Goal: Information Seeking & Learning: Learn about a topic

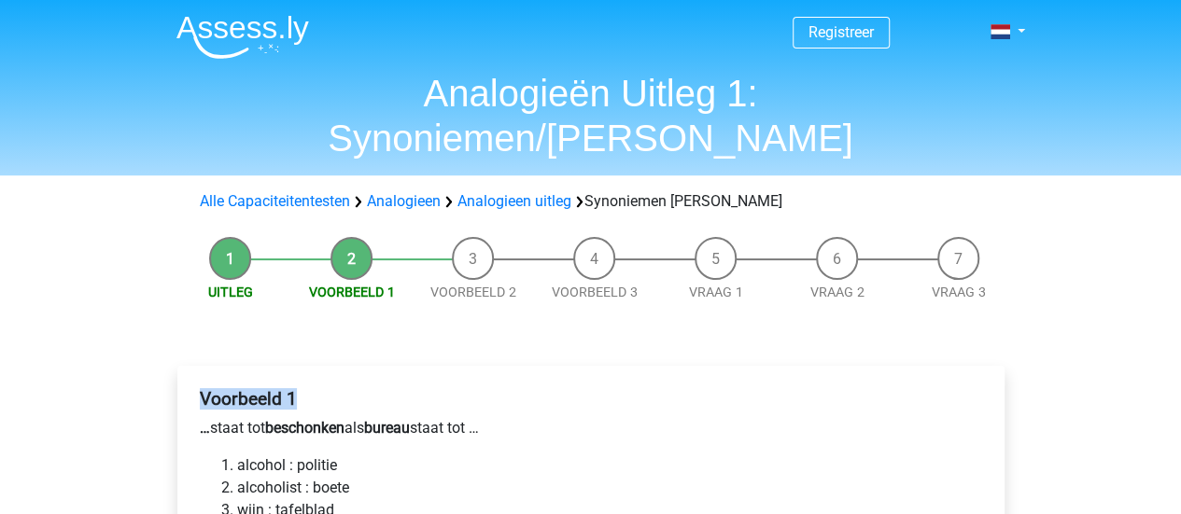
drag, startPoint x: 189, startPoint y: 356, endPoint x: 61, endPoint y: 382, distance: 130.6
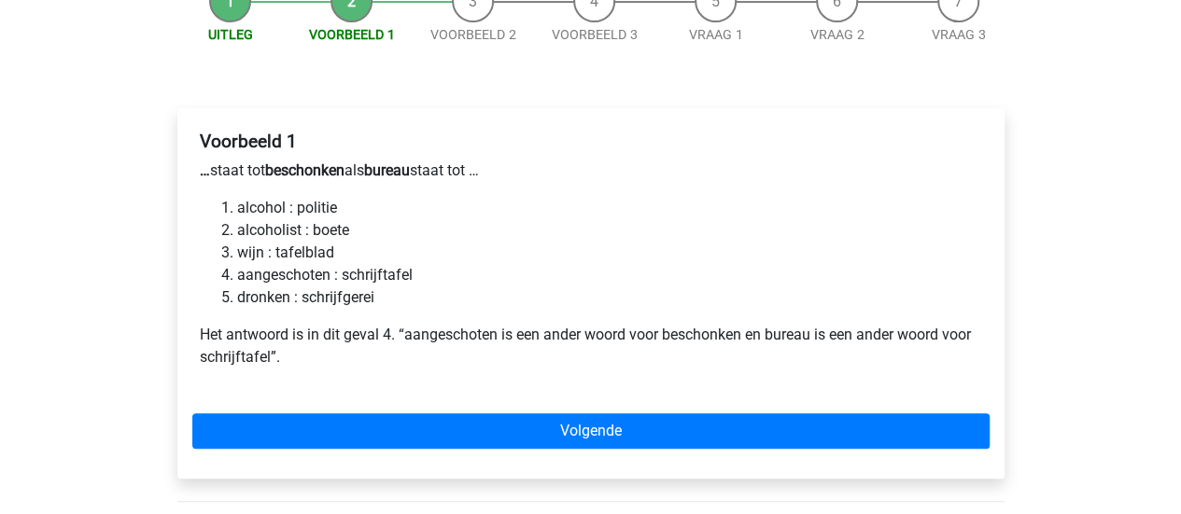
scroll to position [261, 0]
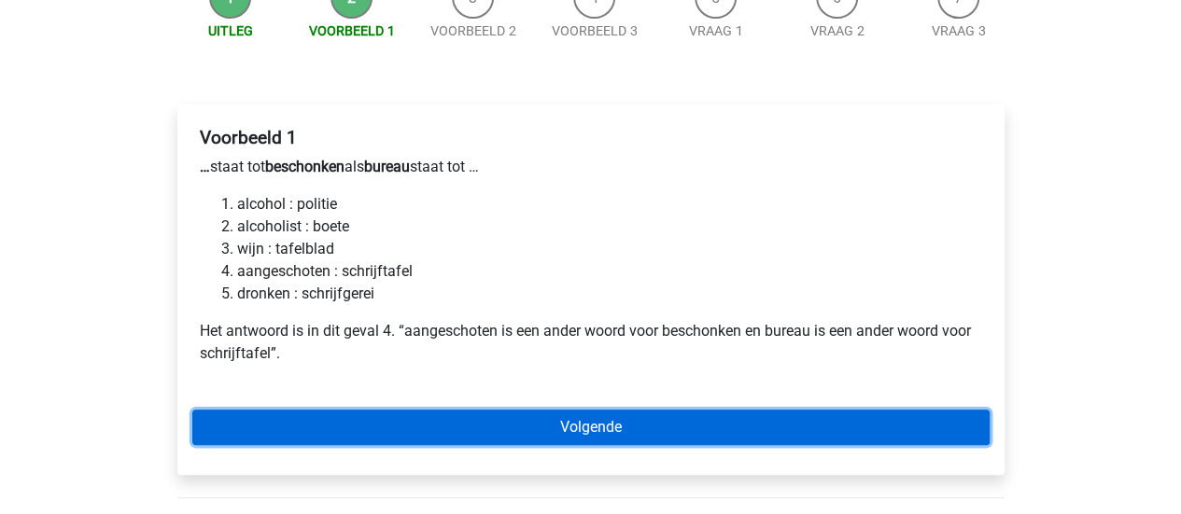
click at [216, 410] on link "Volgende" at bounding box center [590, 427] width 797 height 35
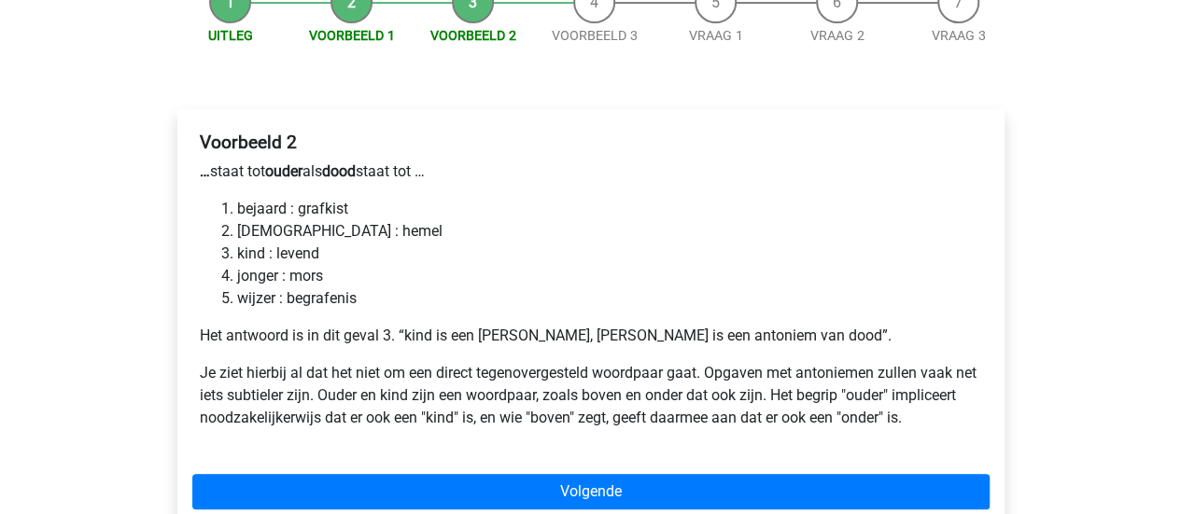
scroll to position [261, 0]
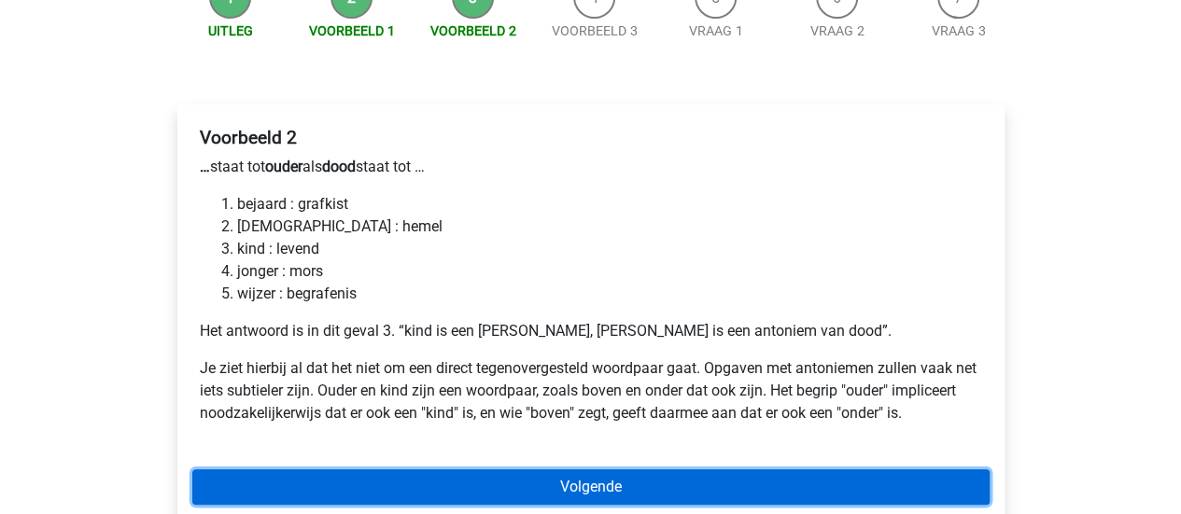
click at [317, 470] on link "Volgende" at bounding box center [590, 487] width 797 height 35
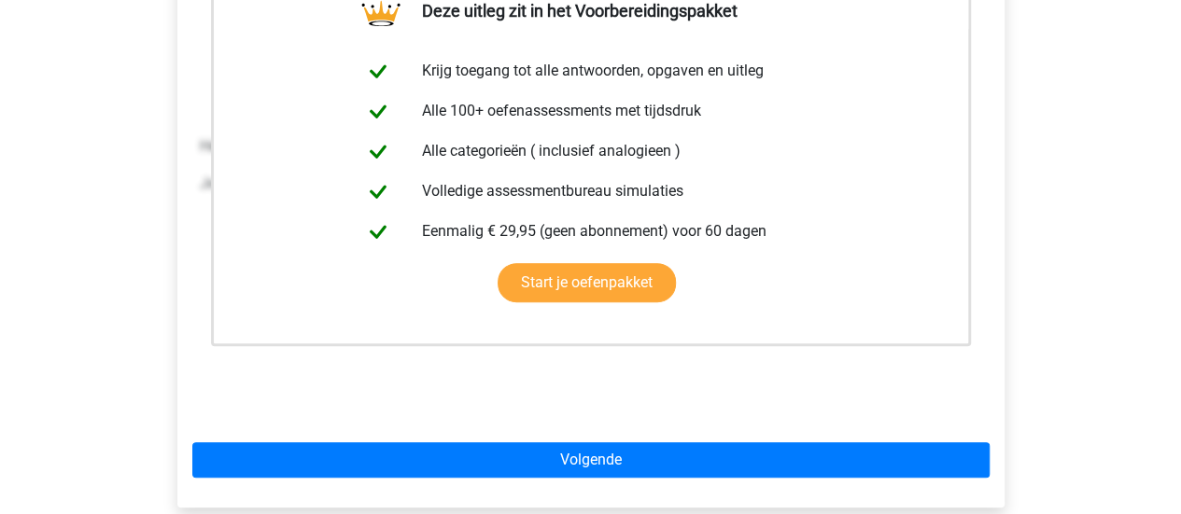
scroll to position [448, 0]
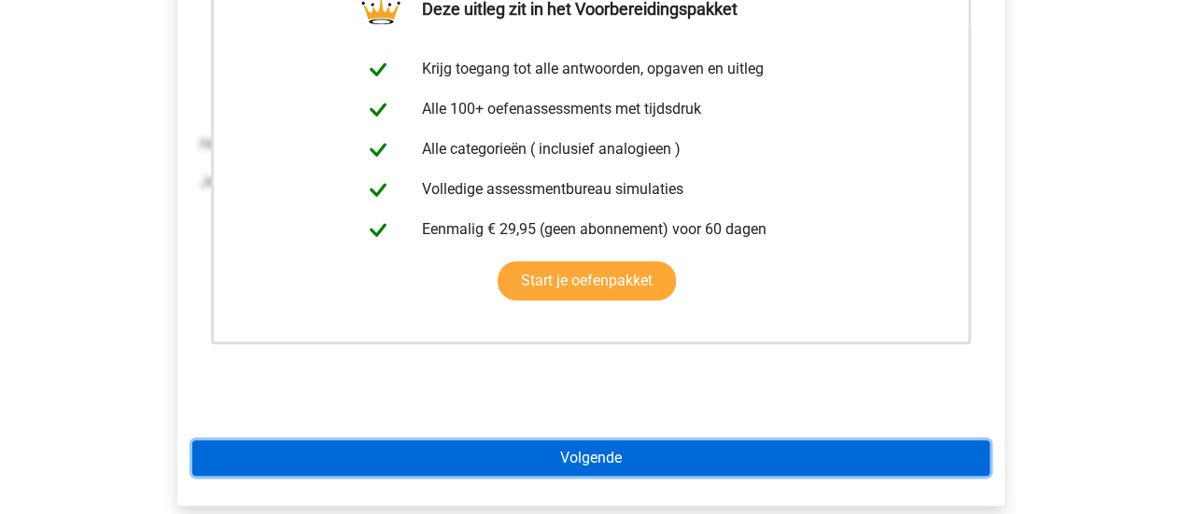
click at [266, 441] on link "Volgende" at bounding box center [590, 458] width 797 height 35
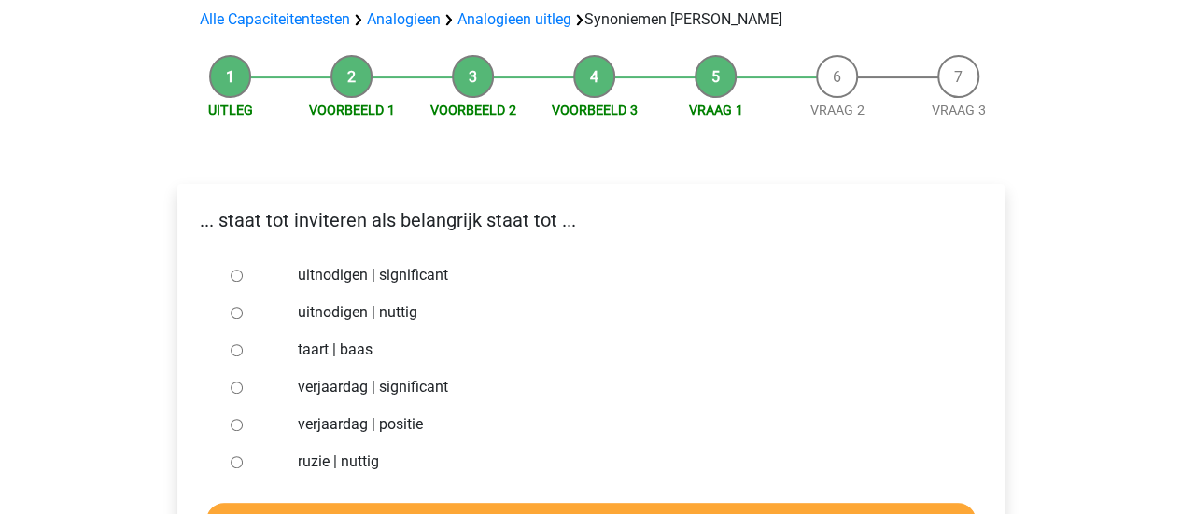
scroll to position [187, 0]
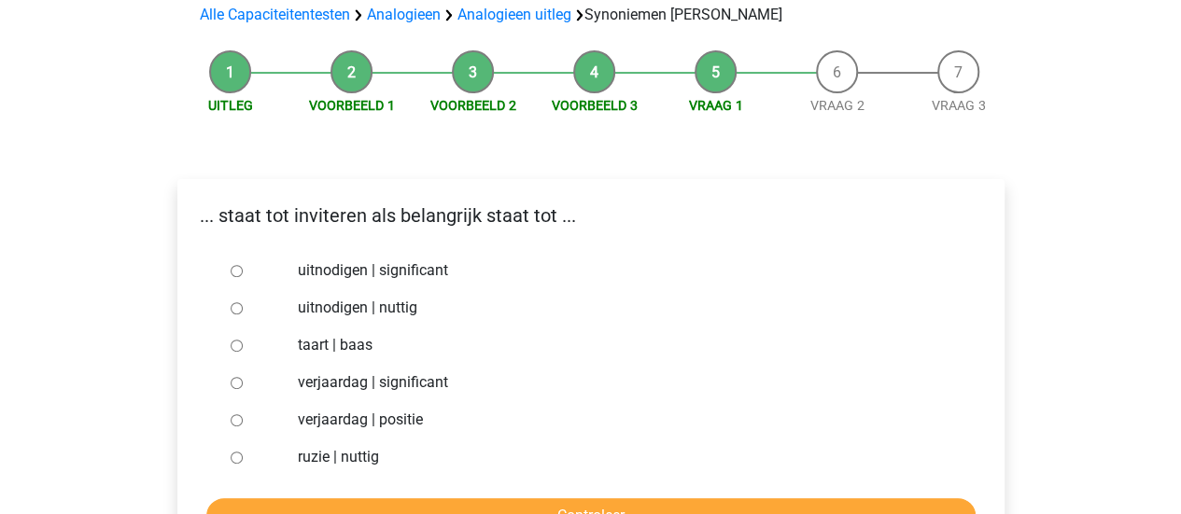
click at [6, 345] on div "Registreer Nederlands English" at bounding box center [590, 461] width 1181 height 1297
click at [238, 265] on input "uitnodigen | significant" at bounding box center [237, 271] width 12 height 12
radio input "true"
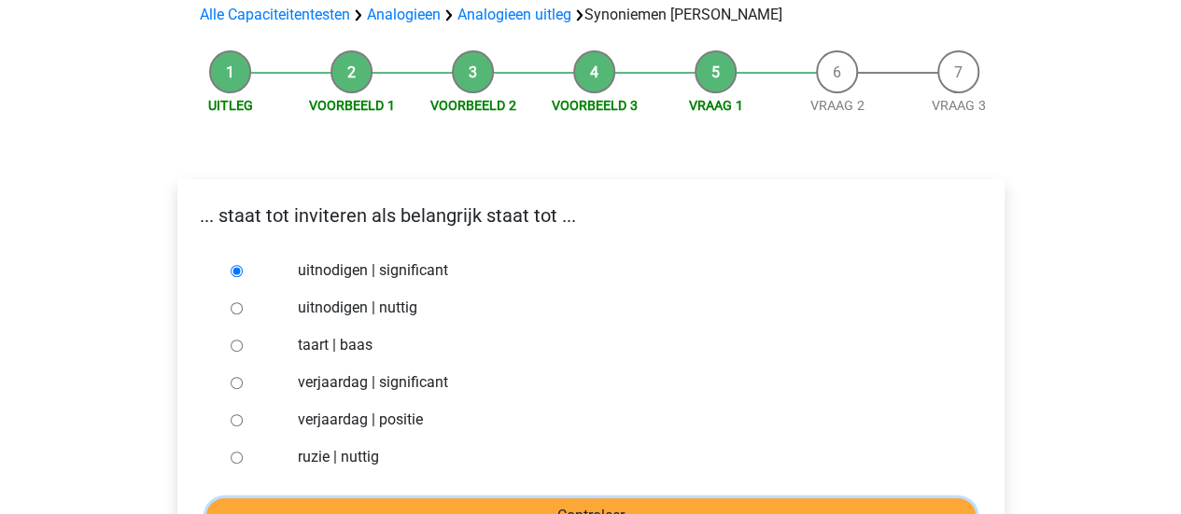
click at [441, 499] on input "Controleer" at bounding box center [590, 516] width 769 height 35
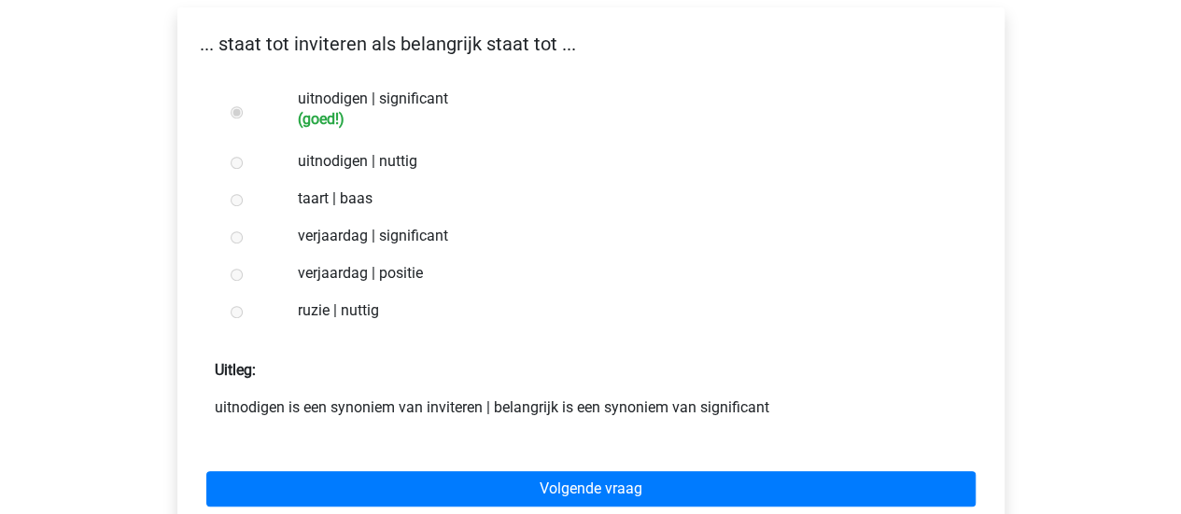
scroll to position [373, 0]
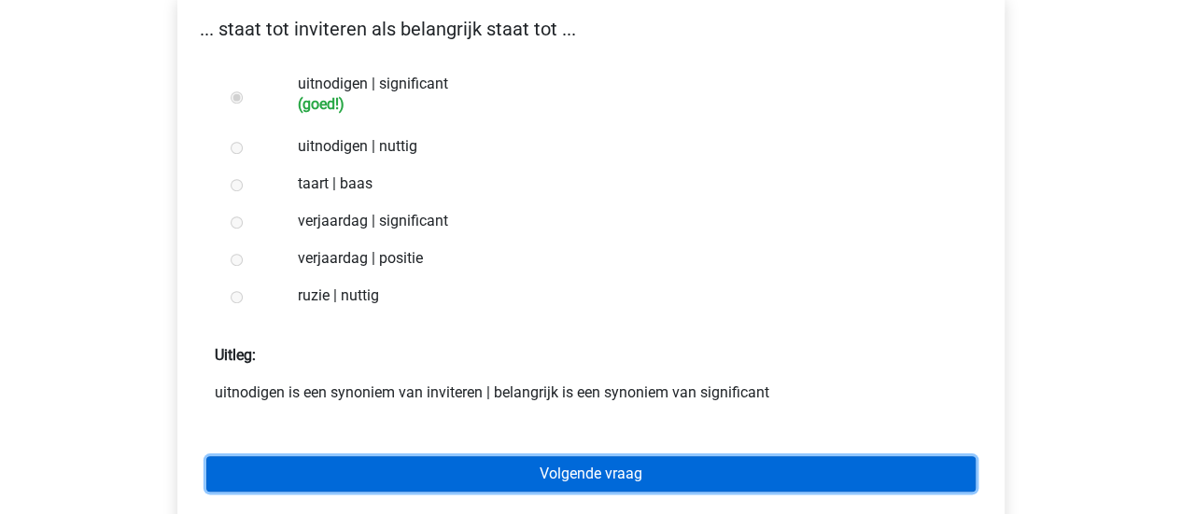
click at [279, 457] on link "Volgende vraag" at bounding box center [590, 474] width 769 height 35
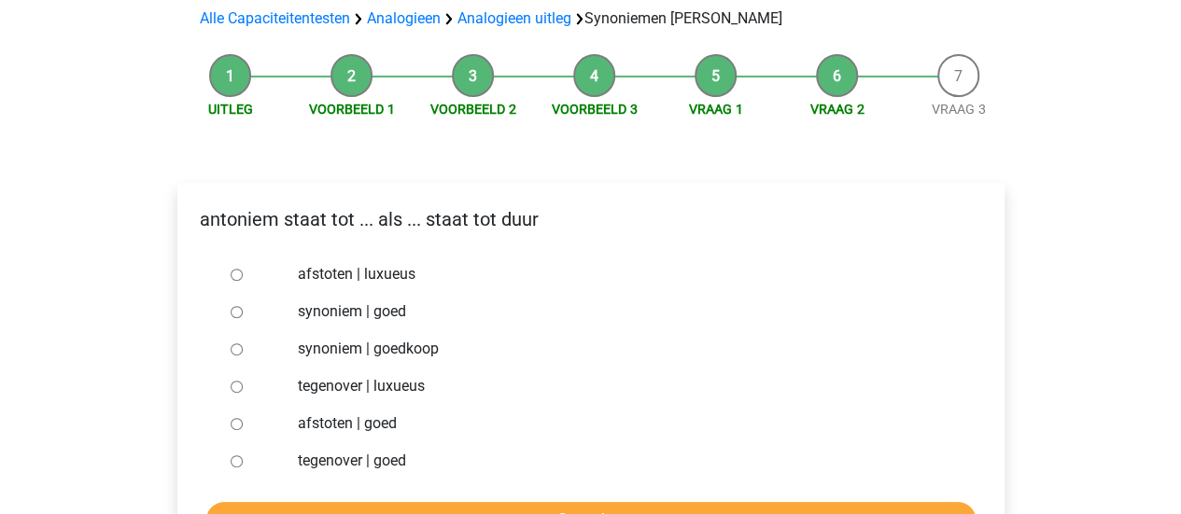
scroll to position [187, 0]
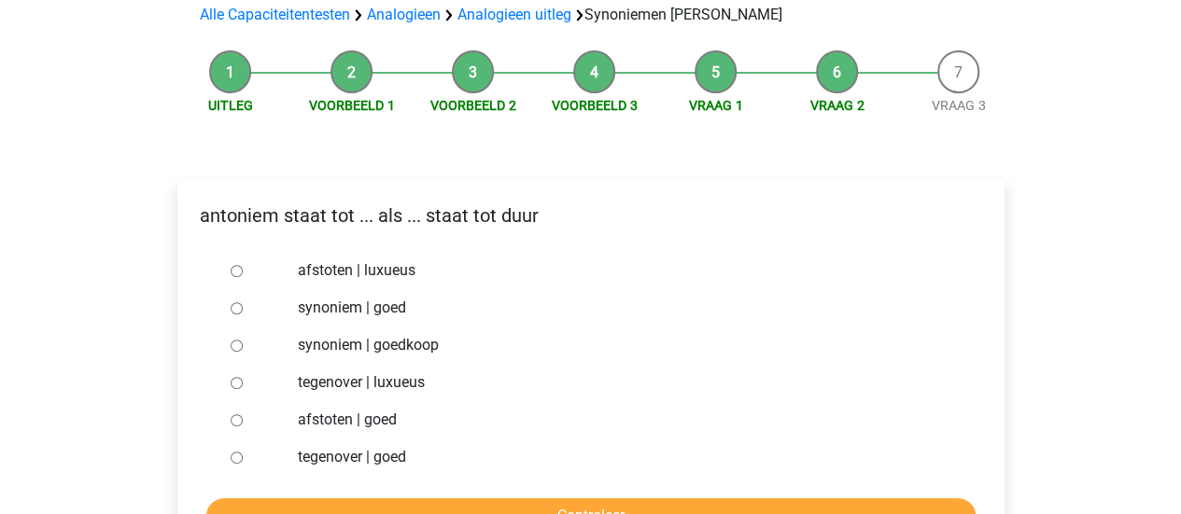
click at [232, 340] on input "synoniem | goedkoop" at bounding box center [237, 346] width 12 height 12
radio input "true"
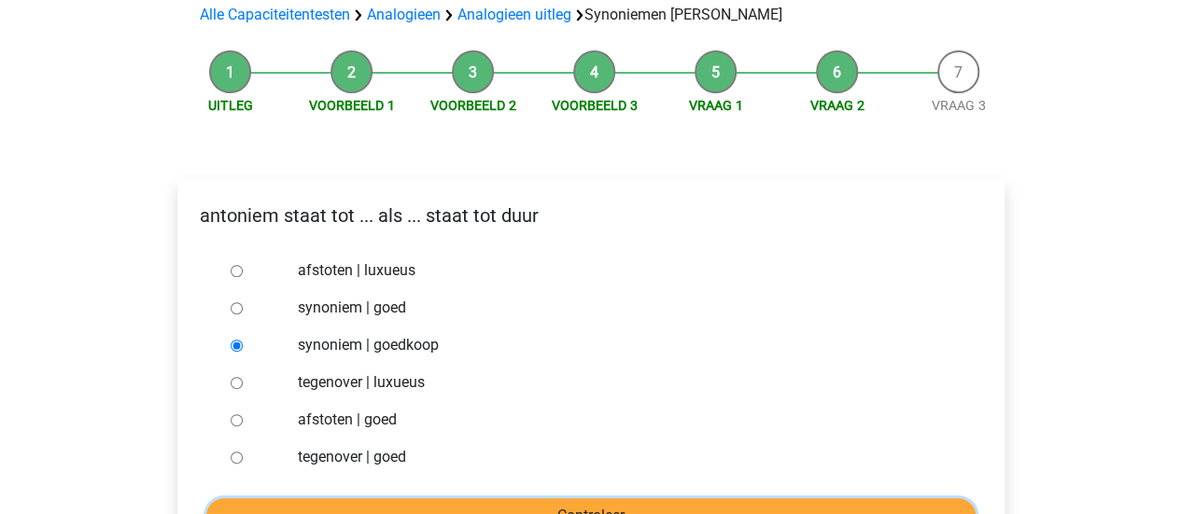
click at [256, 499] on input "Controleer" at bounding box center [590, 516] width 769 height 35
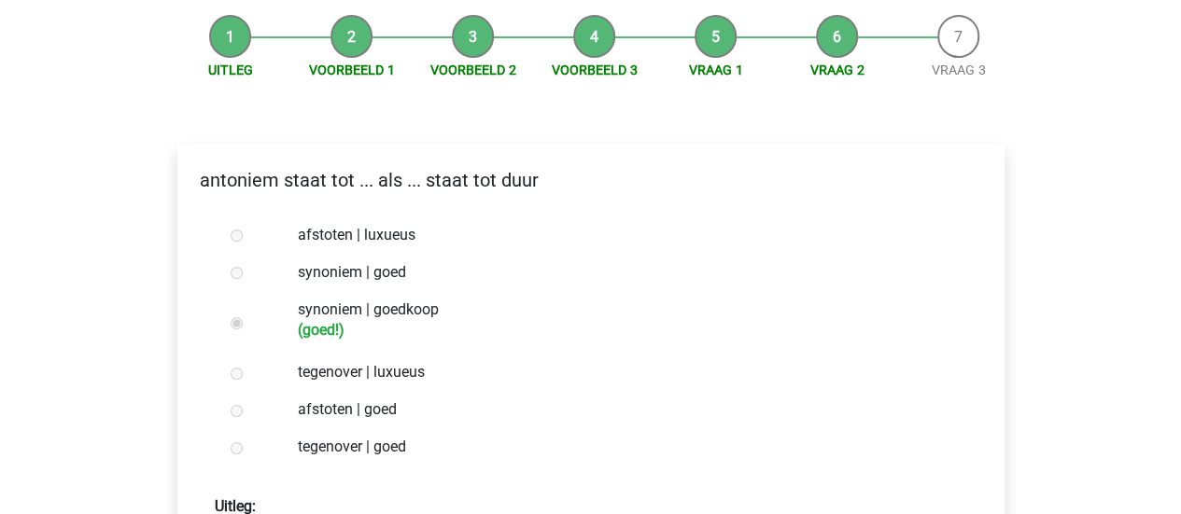
scroll to position [336, 0]
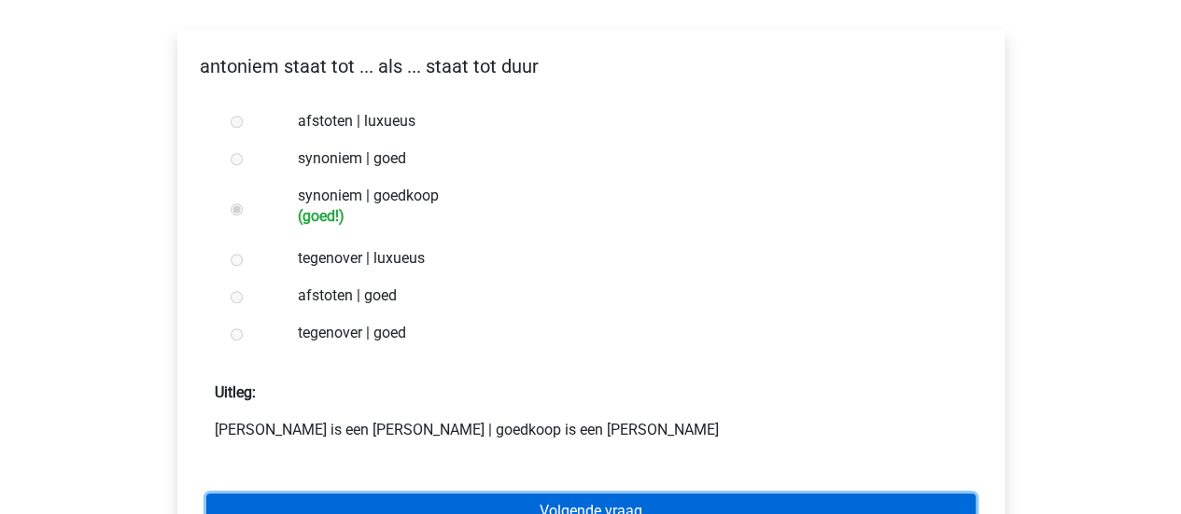
click at [261, 494] on link "Volgende vraag" at bounding box center [590, 511] width 769 height 35
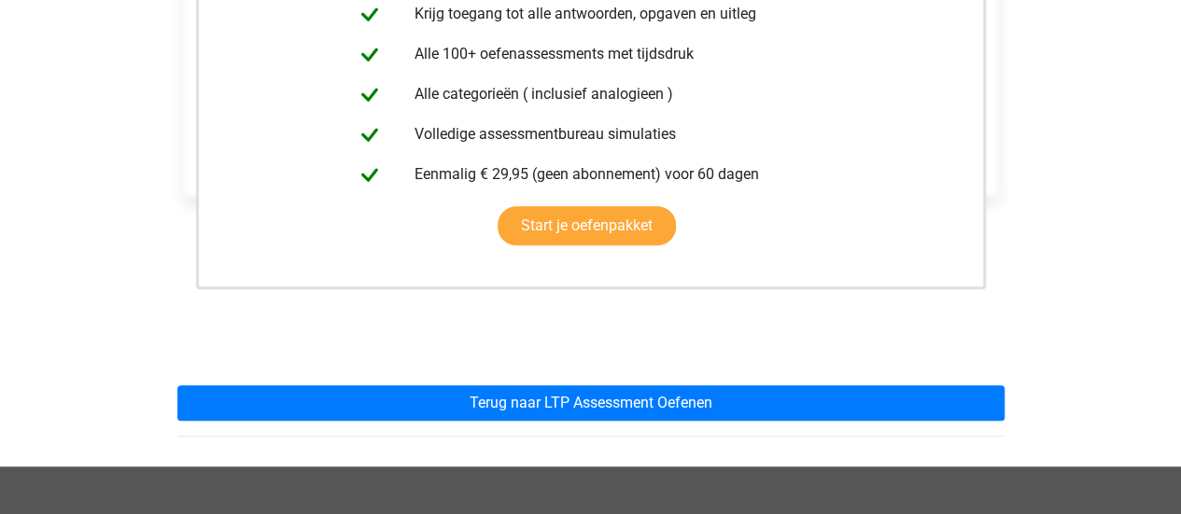
scroll to position [486, 0]
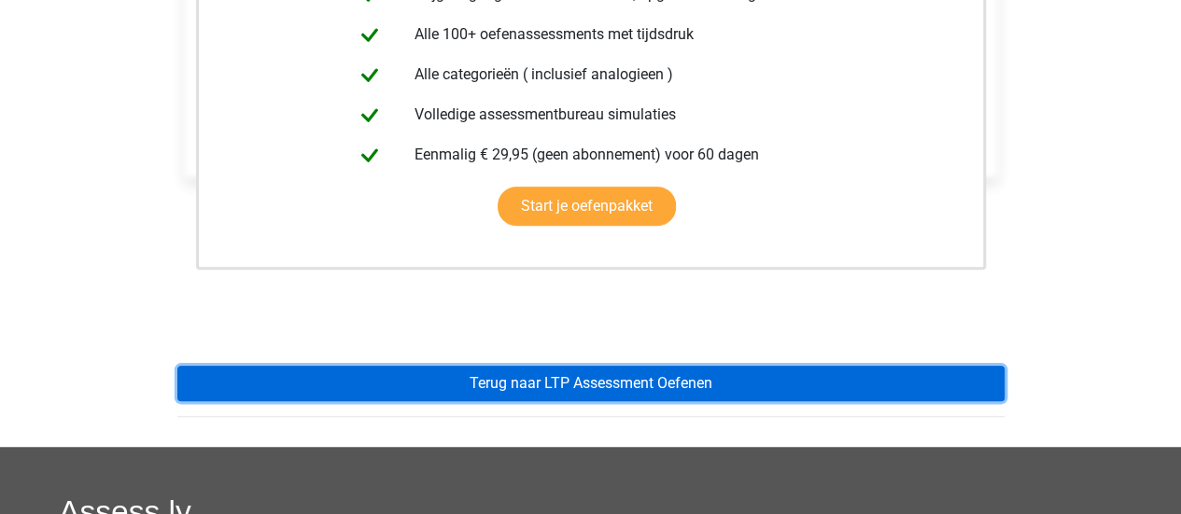
click at [369, 366] on link "Terug naar LTP Assessment Oefenen" at bounding box center [590, 383] width 827 height 35
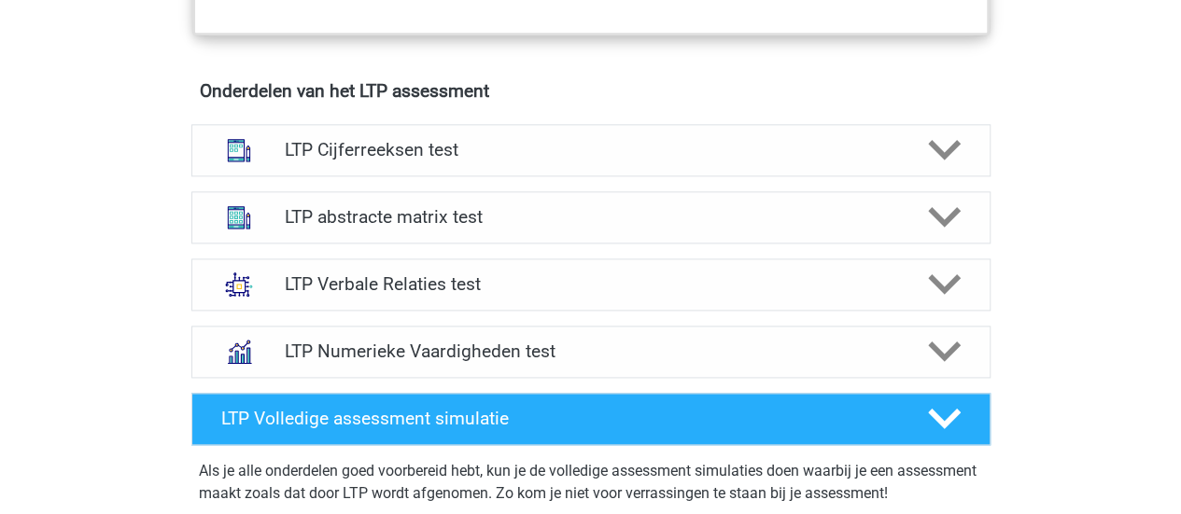
scroll to position [1158, 0]
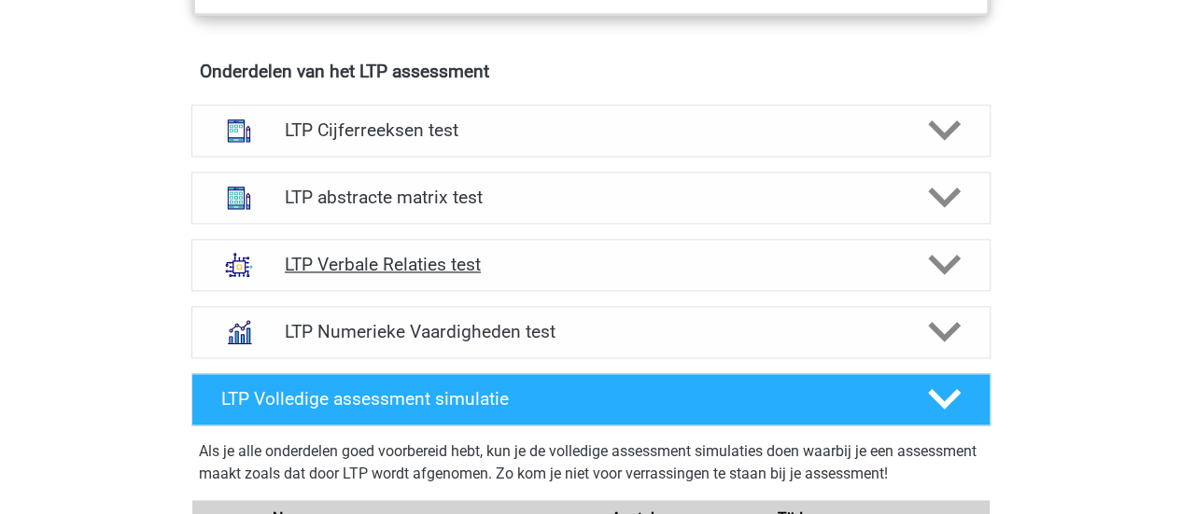
click at [304, 285] on div "LTP Verbale Relaties test" at bounding box center [590, 265] width 799 height 52
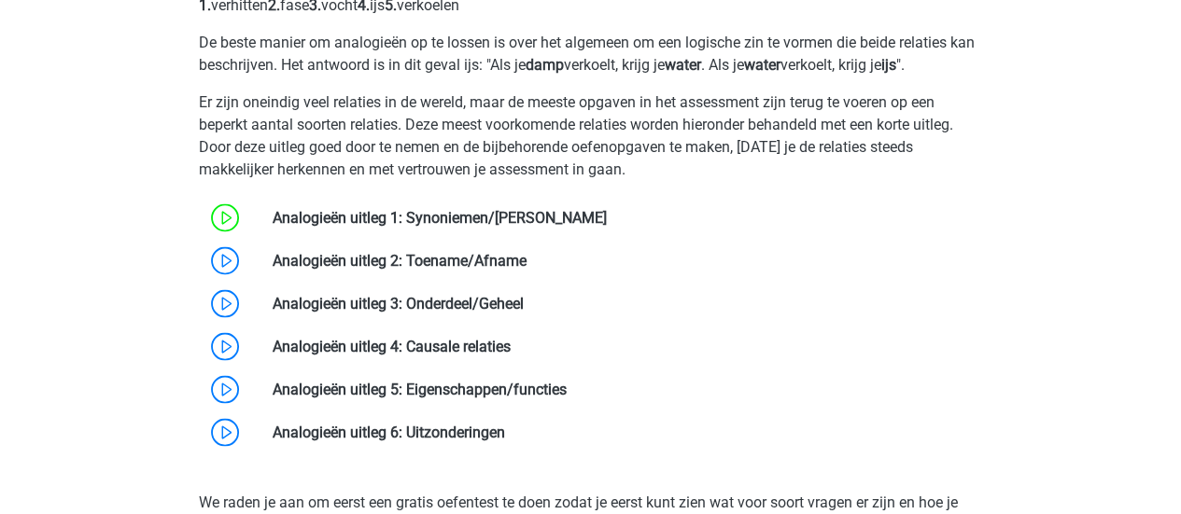
scroll to position [1606, 0]
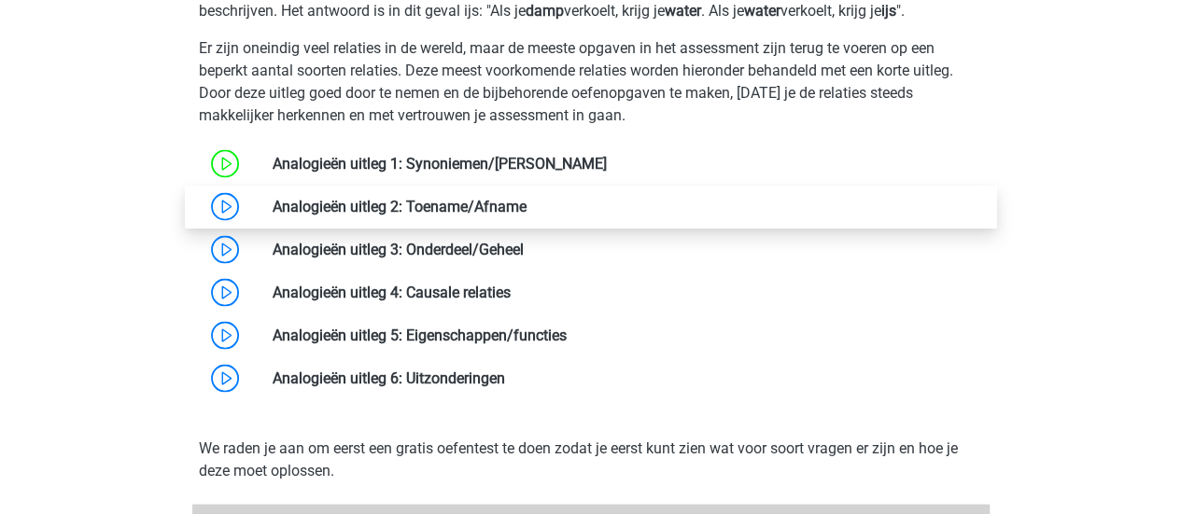
click at [527, 209] on link at bounding box center [527, 206] width 0 height 18
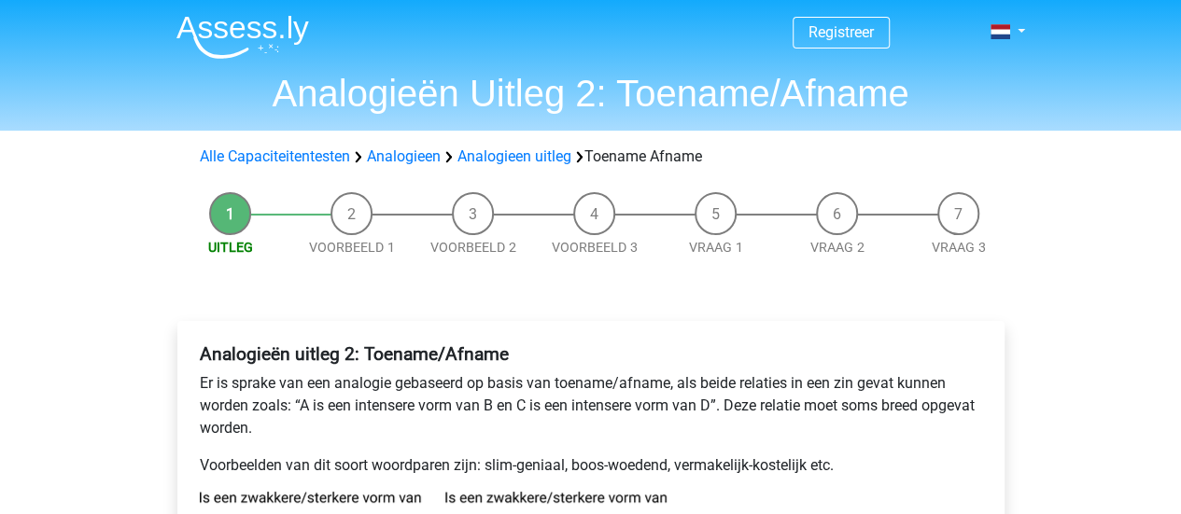
drag, startPoint x: 0, startPoint y: 0, endPoint x: 105, endPoint y: 268, distance: 287.7
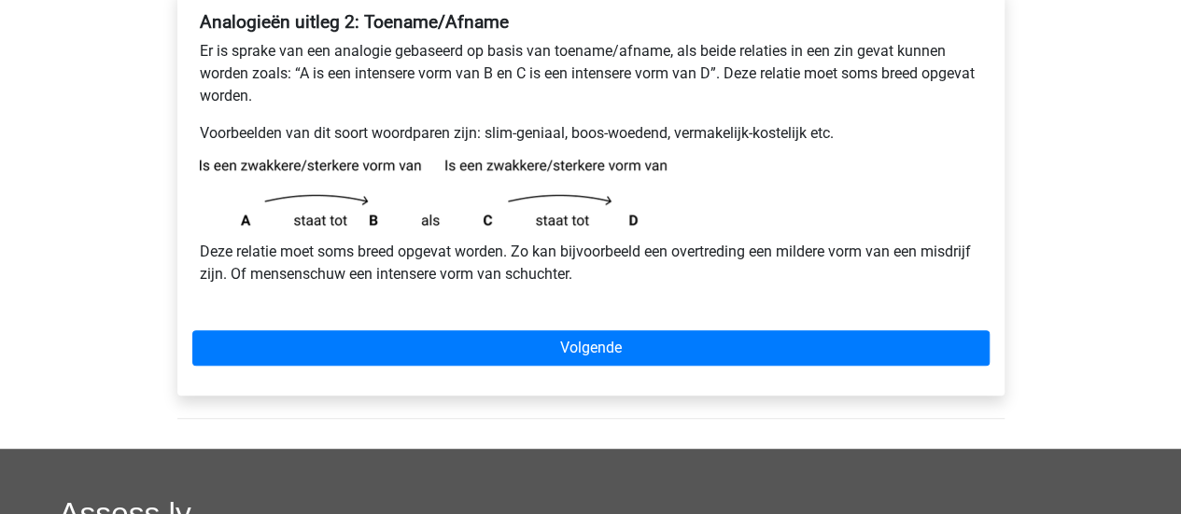
scroll to position [336, 0]
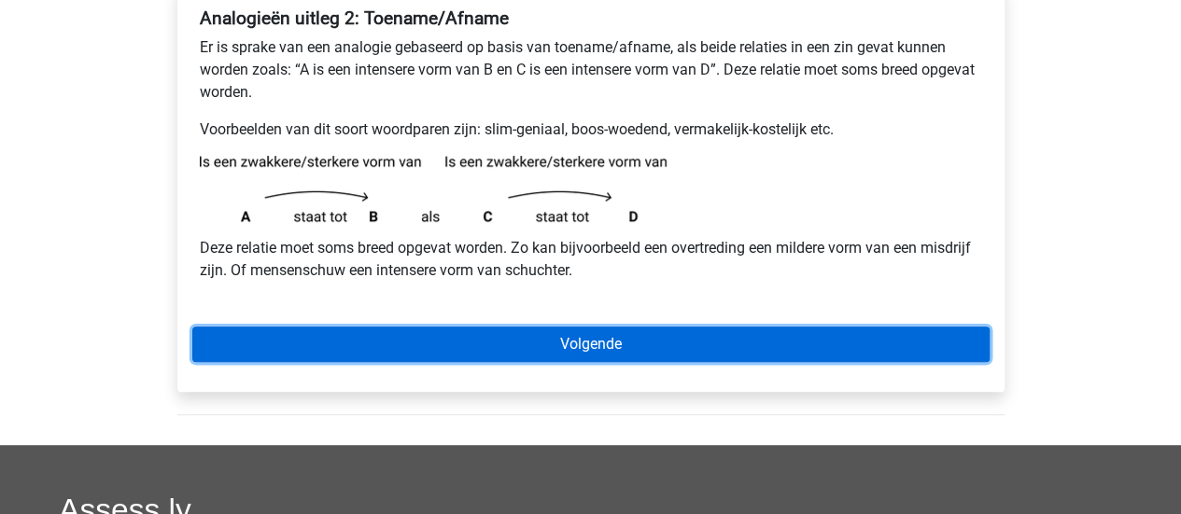
click at [226, 333] on link "Volgende" at bounding box center [590, 344] width 797 height 35
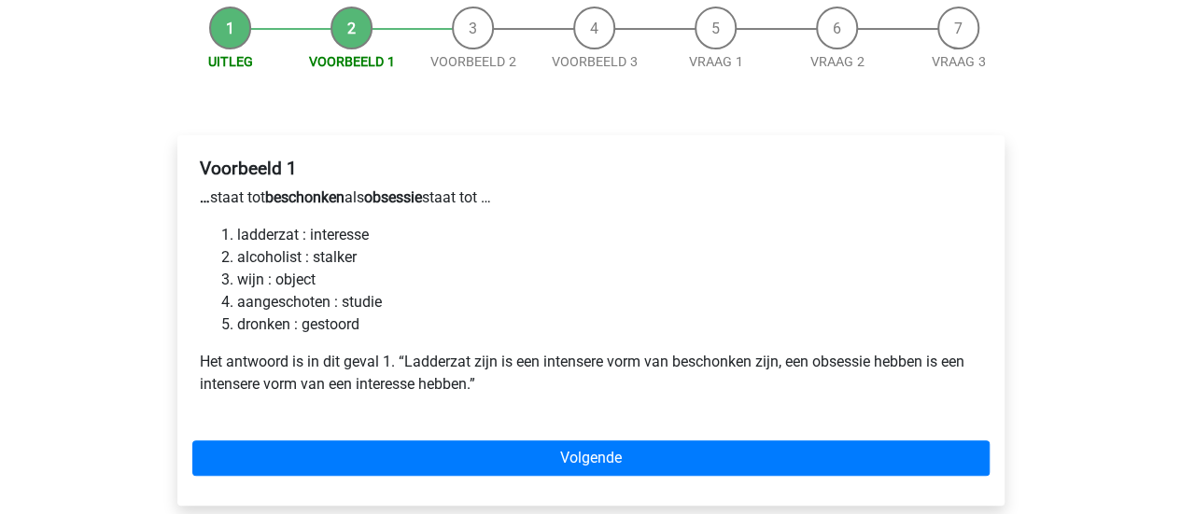
scroll to position [261, 0]
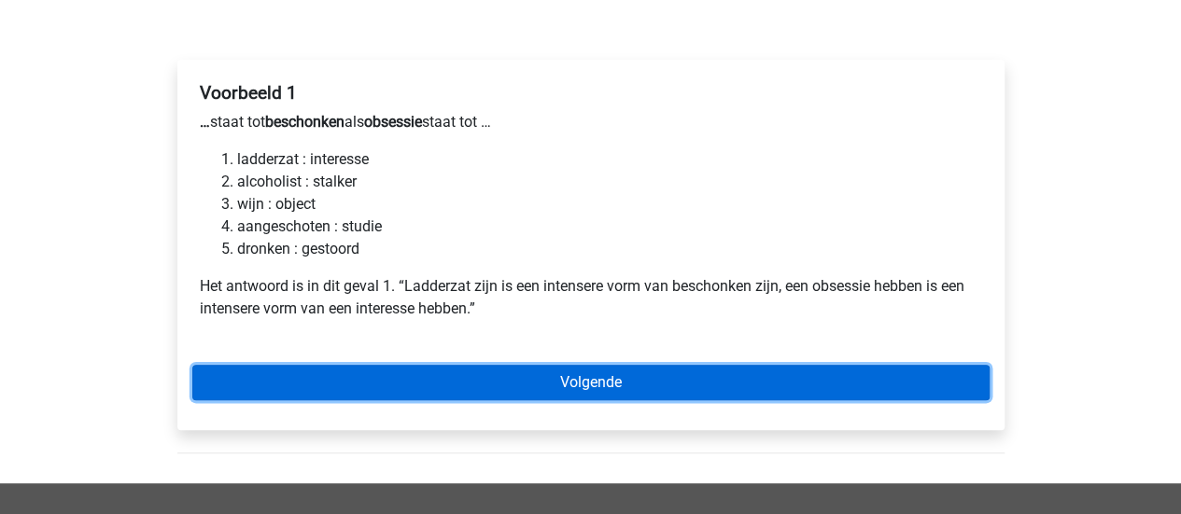
click at [269, 381] on link "Volgende" at bounding box center [590, 382] width 797 height 35
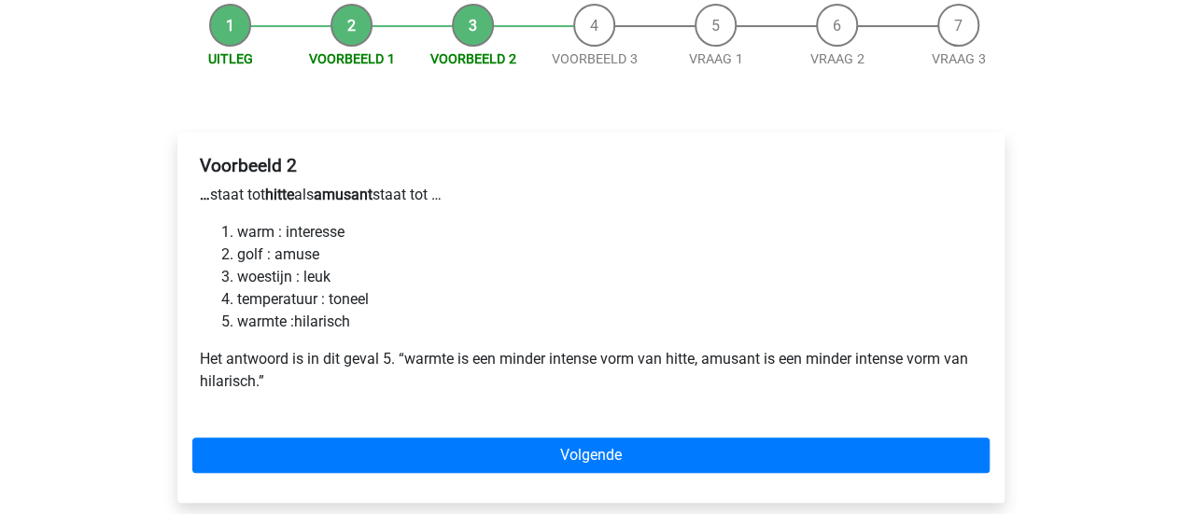
scroll to position [224, 0]
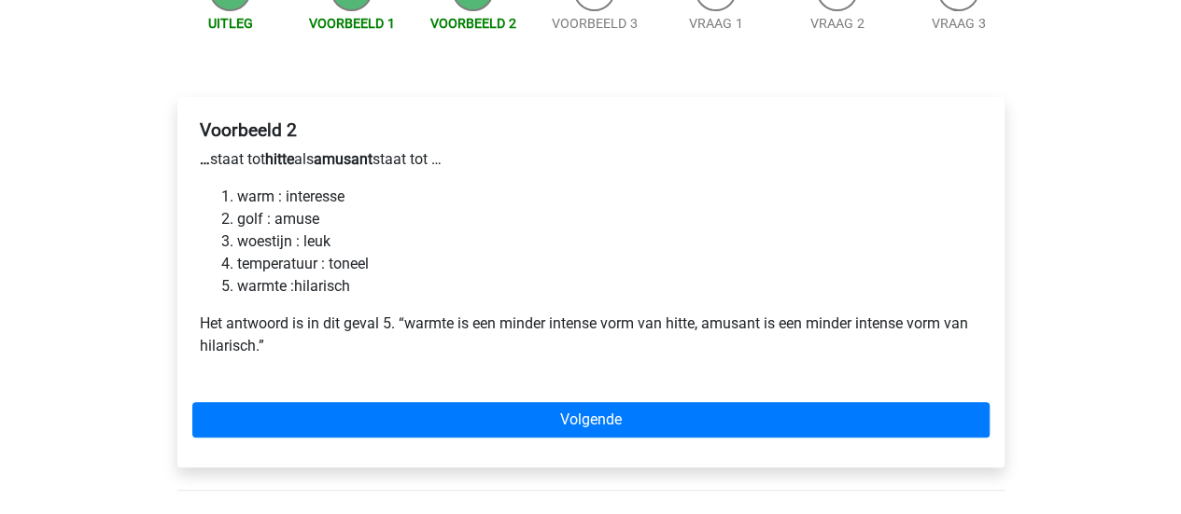
click at [367, 396] on div "Voorbeeld 2 … staat tot hitte als amusant staat tot … warm : interesse golf : a…" at bounding box center [590, 282] width 827 height 371
click at [367, 399] on div "Voorbeeld 2 … staat tot hitte als amusant staat tot … warm : interesse golf : a…" at bounding box center [590, 282] width 827 height 371
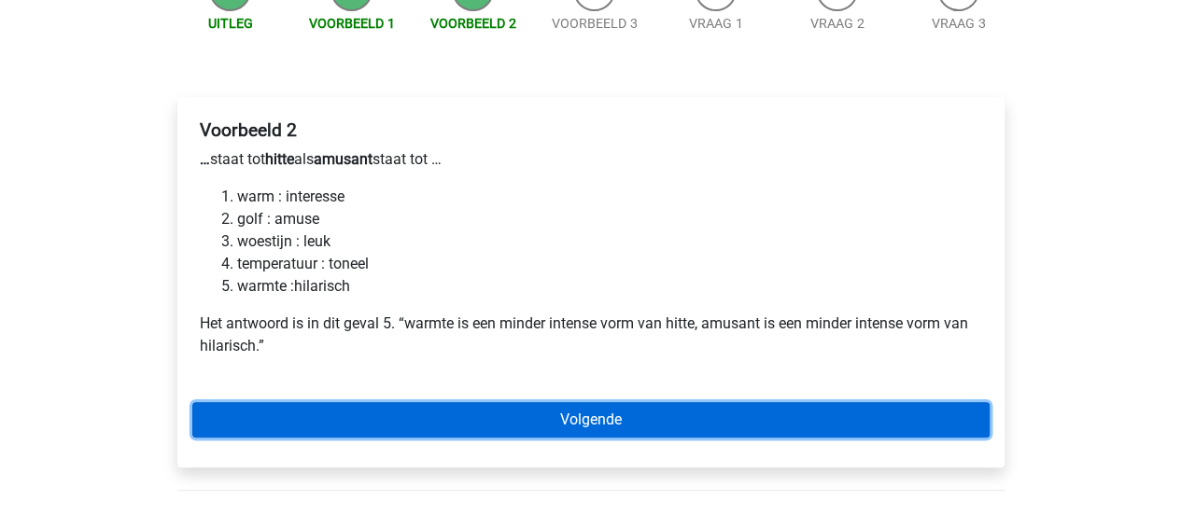
click at [367, 409] on link "Volgende" at bounding box center [590, 419] width 797 height 35
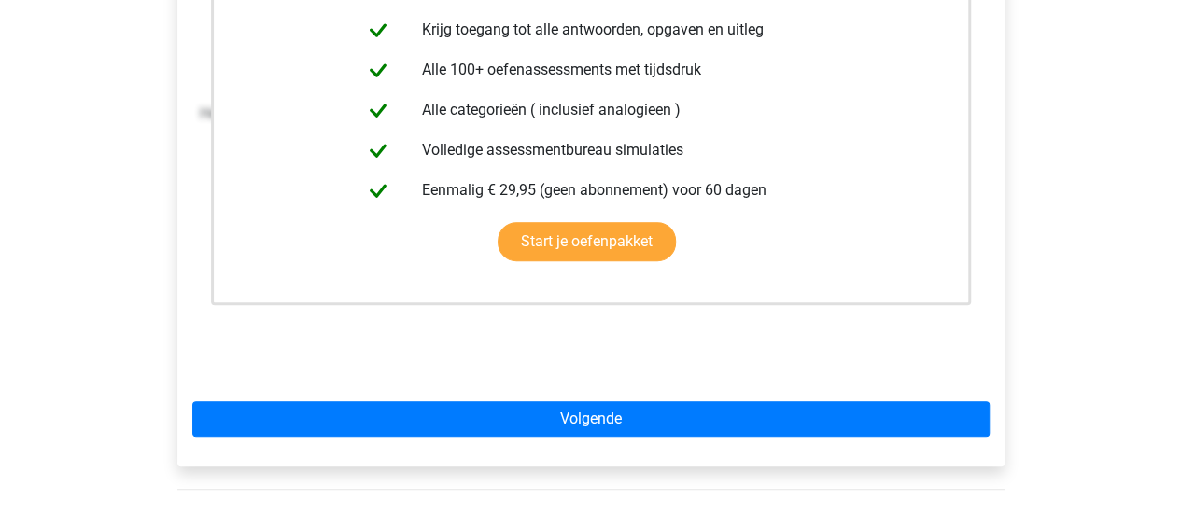
scroll to position [448, 0]
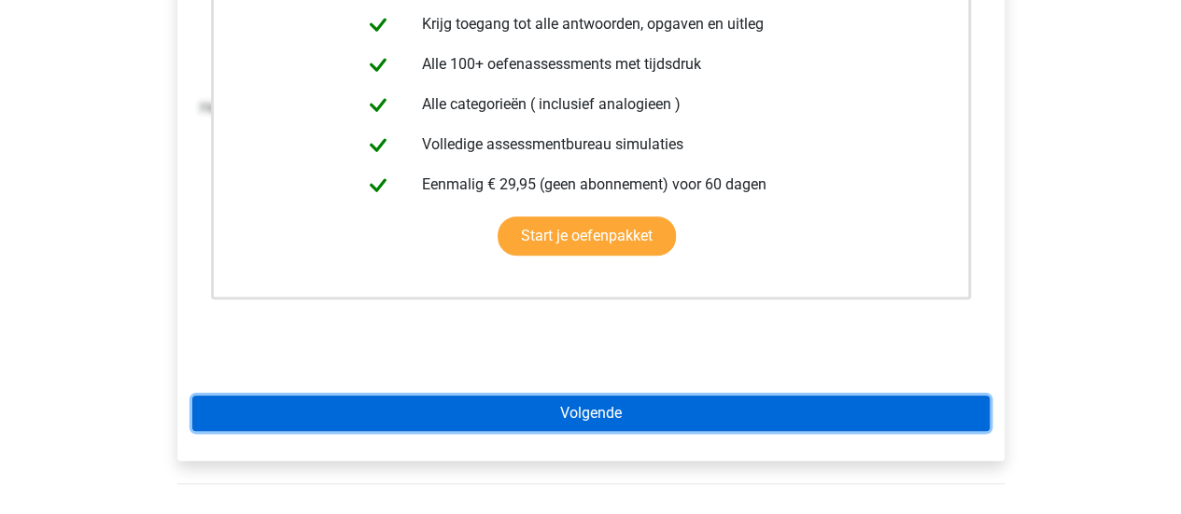
click at [295, 417] on link "Volgende" at bounding box center [590, 413] width 797 height 35
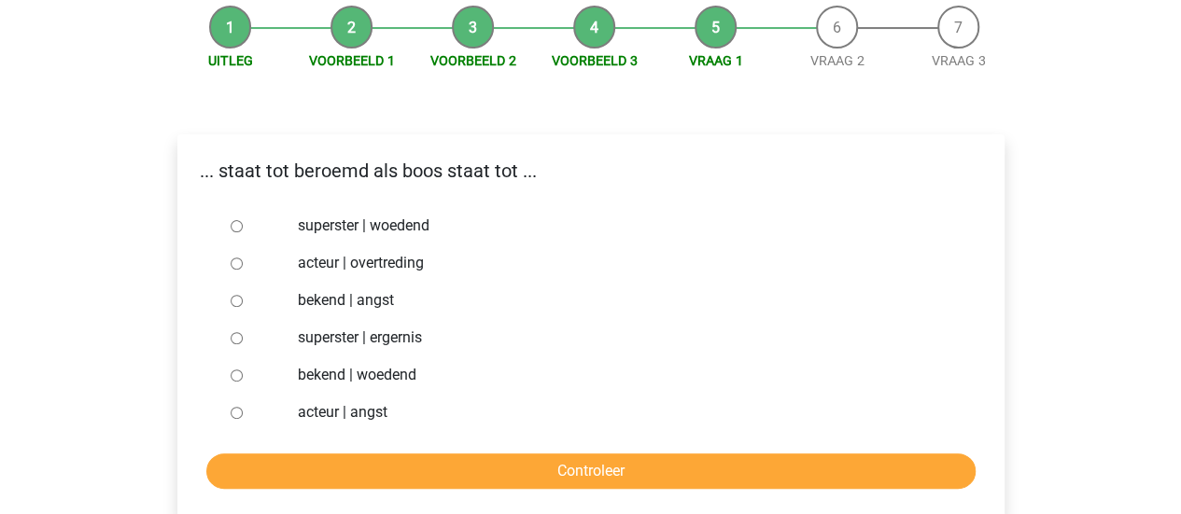
scroll to position [224, 0]
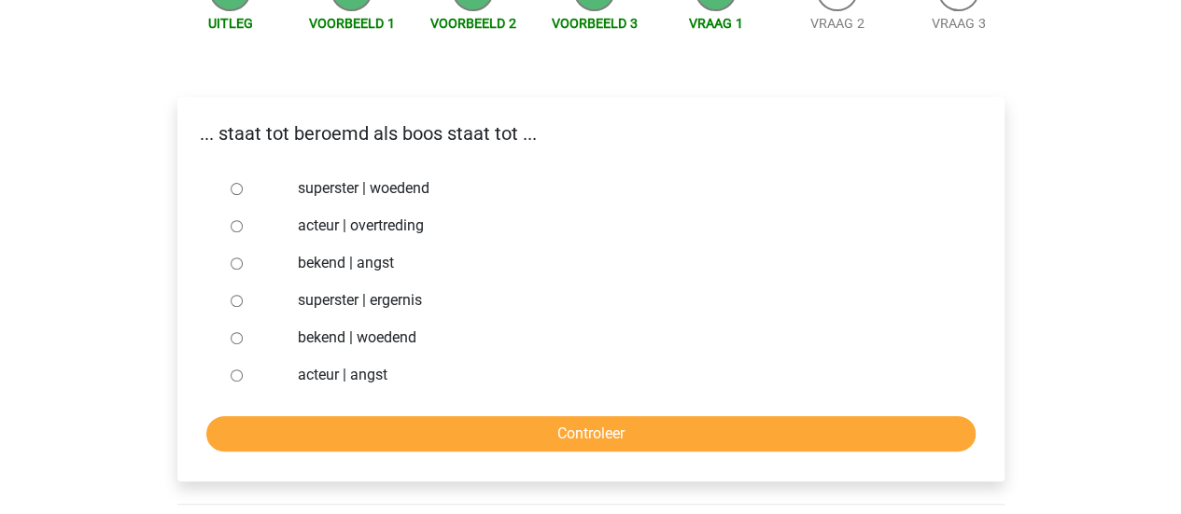
click at [237, 188] on input "superster | woedend" at bounding box center [237, 189] width 12 height 12
radio input "true"
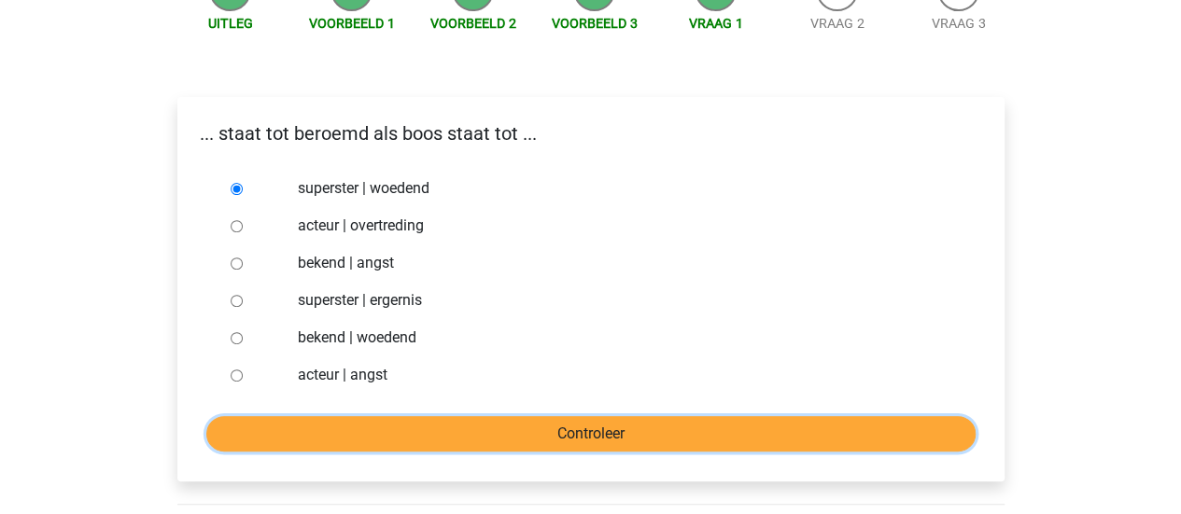
click at [360, 423] on input "Controleer" at bounding box center [590, 433] width 769 height 35
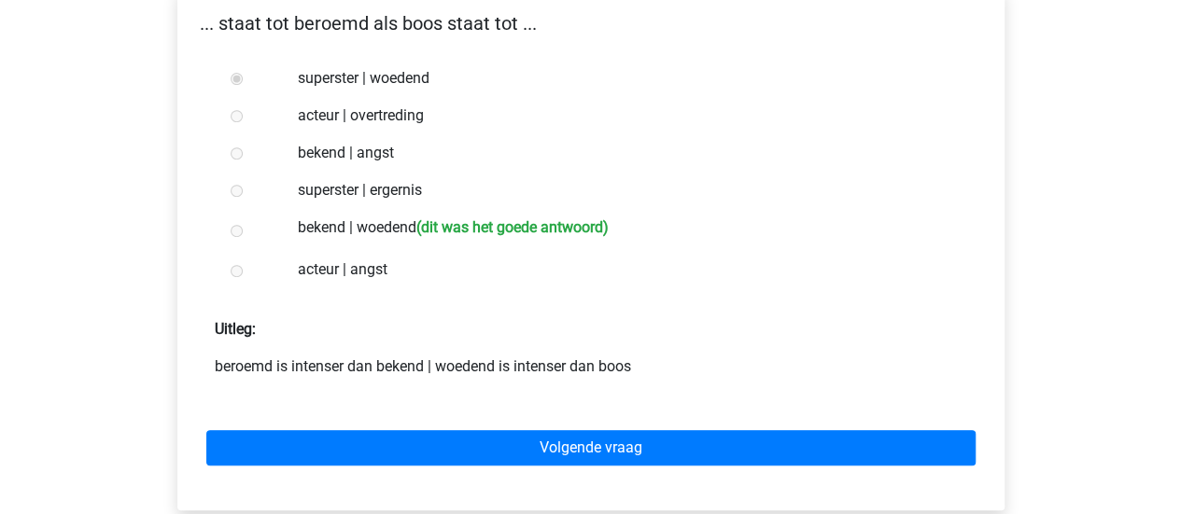
scroll to position [336, 0]
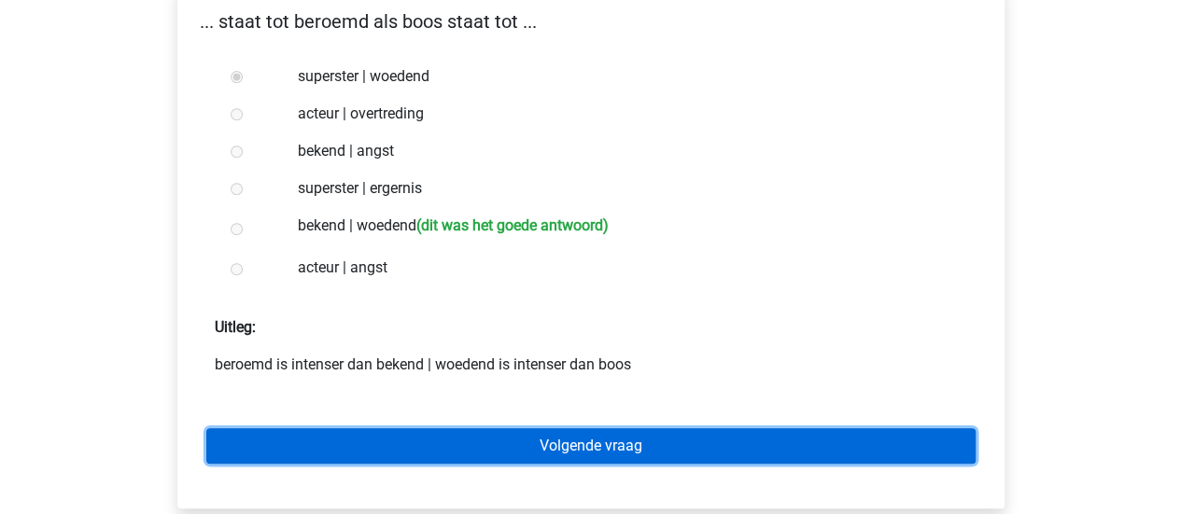
click at [301, 444] on link "Volgende vraag" at bounding box center [590, 446] width 769 height 35
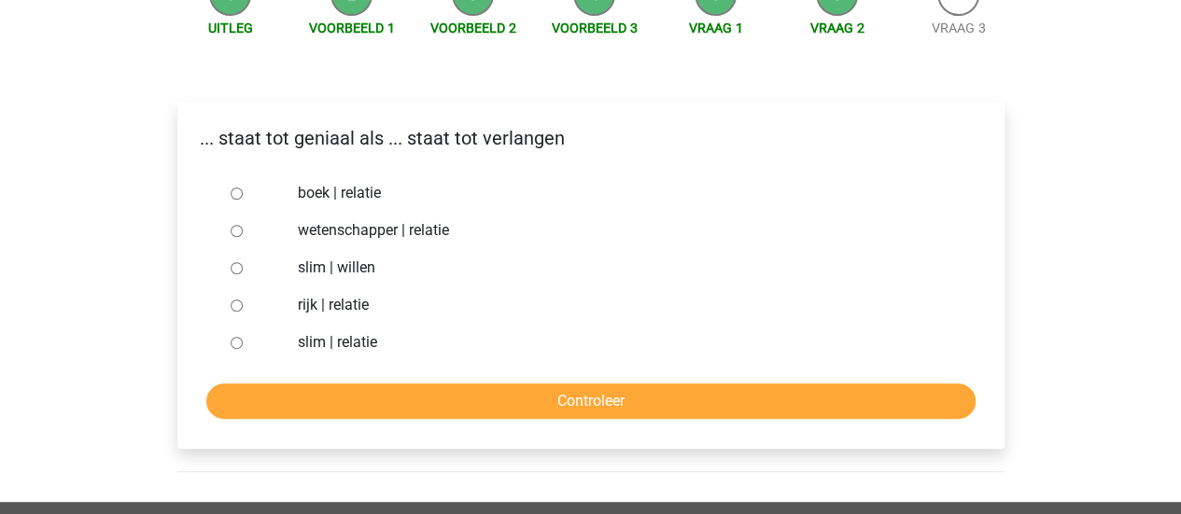
scroll to position [224, 0]
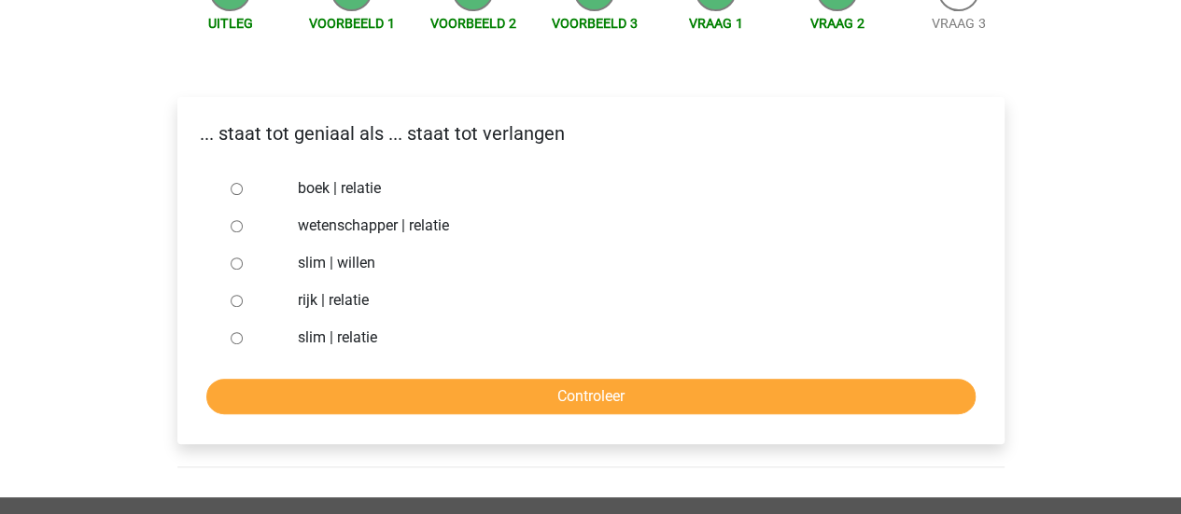
click at [229, 262] on div at bounding box center [254, 263] width 62 height 37
click at [233, 261] on input "slim | willen" at bounding box center [237, 264] width 12 height 12
radio input "true"
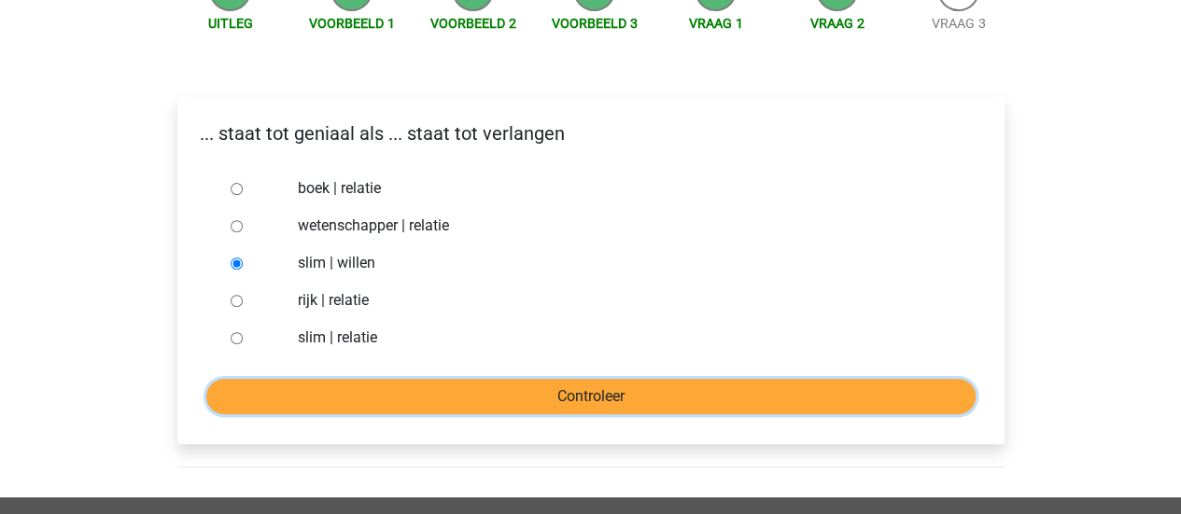
click at [292, 395] on input "Controleer" at bounding box center [590, 396] width 769 height 35
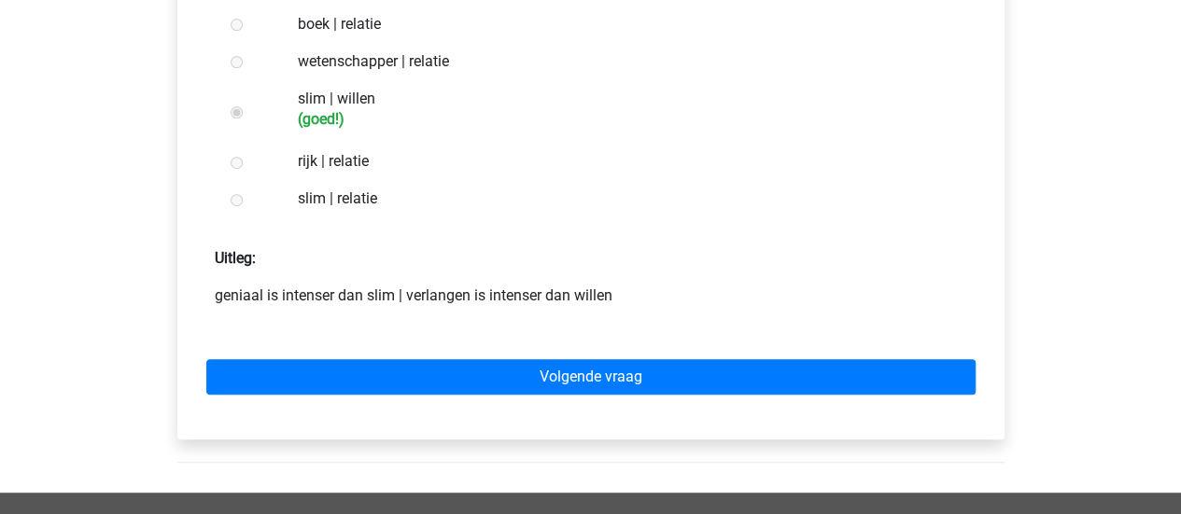
scroll to position [448, 0]
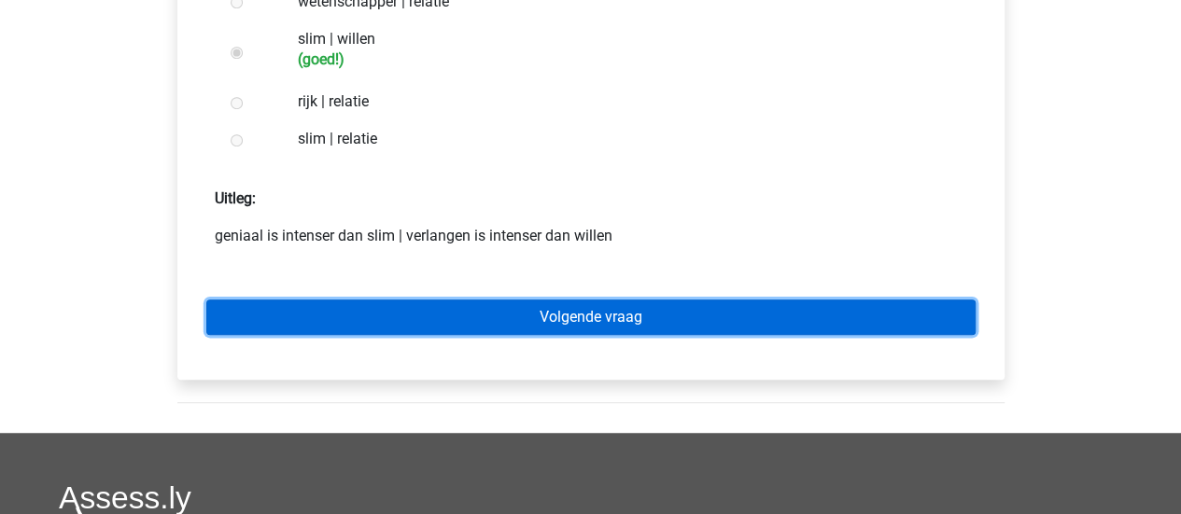
click at [307, 306] on link "Volgende vraag" at bounding box center [590, 317] width 769 height 35
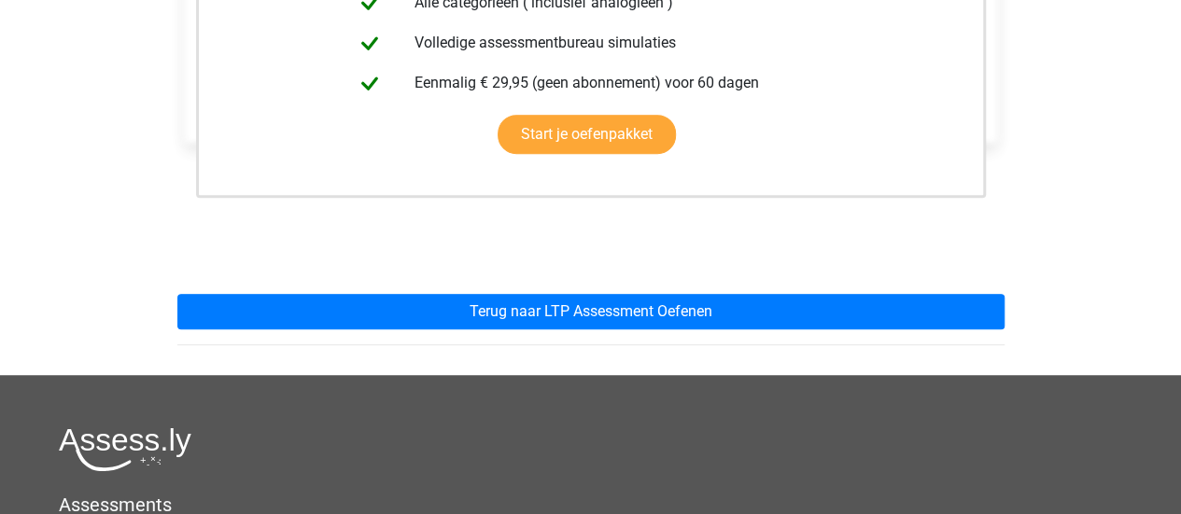
scroll to position [523, 0]
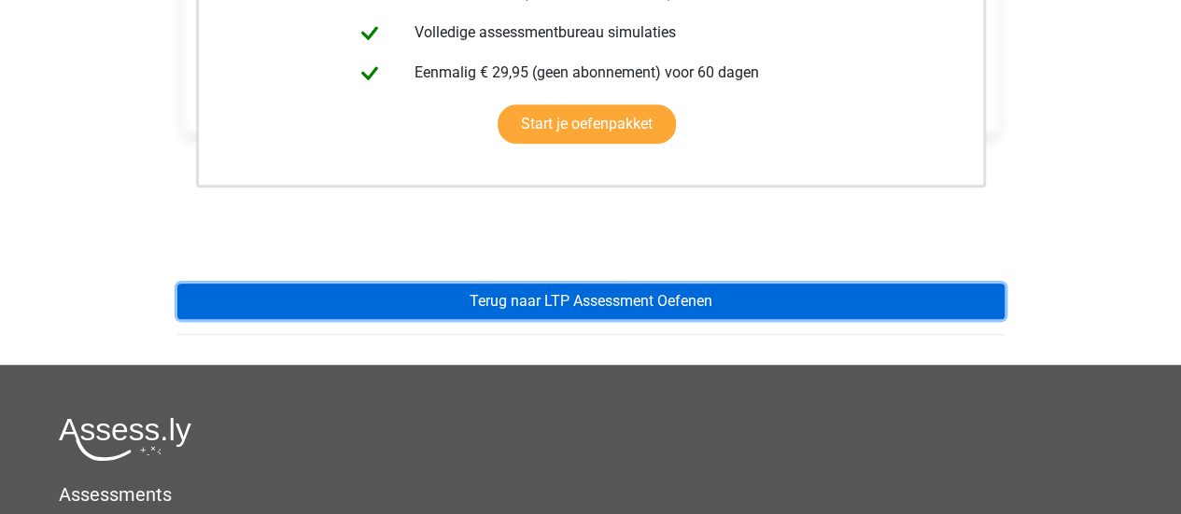
click at [212, 307] on link "Terug naar LTP Assessment Oefenen" at bounding box center [590, 301] width 827 height 35
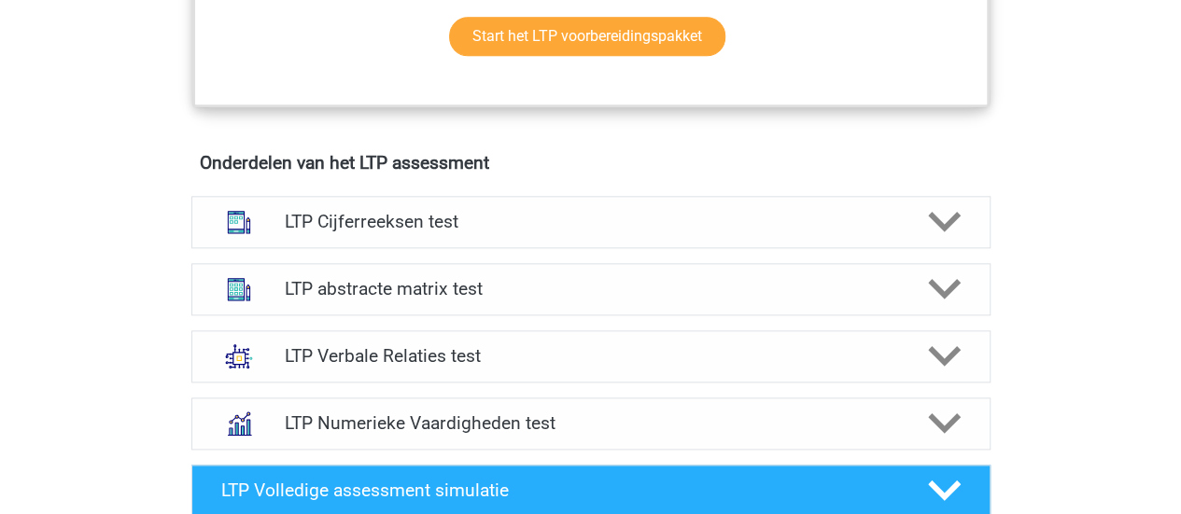
scroll to position [1158, 0]
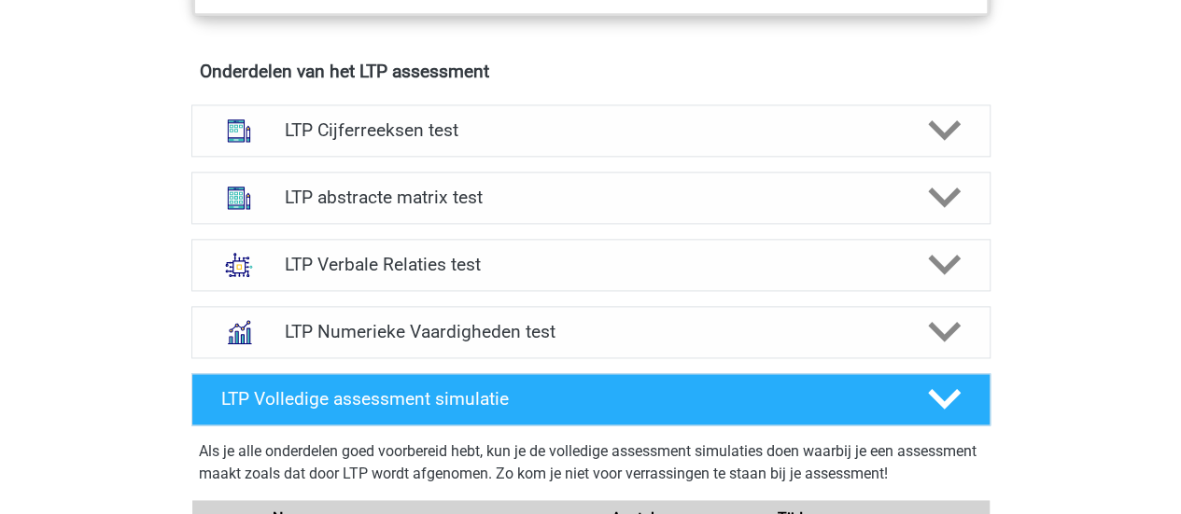
click at [113, 367] on div "Registreer Nederlands" at bounding box center [590, 295] width 1181 height 2906
click at [368, 249] on div "LTP Verbale Relaties test" at bounding box center [590, 265] width 799 height 52
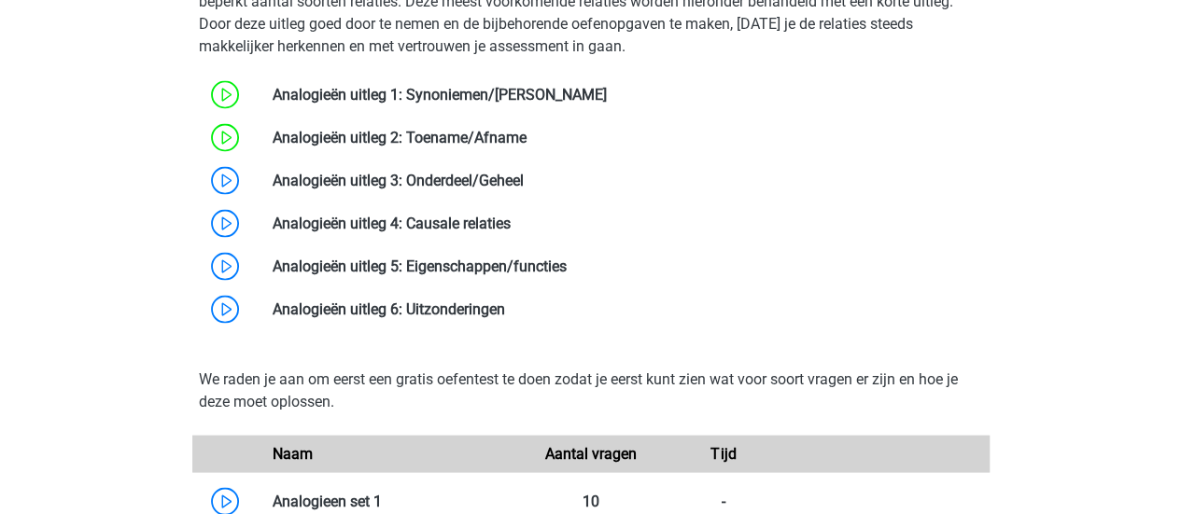
scroll to position [1681, 0]
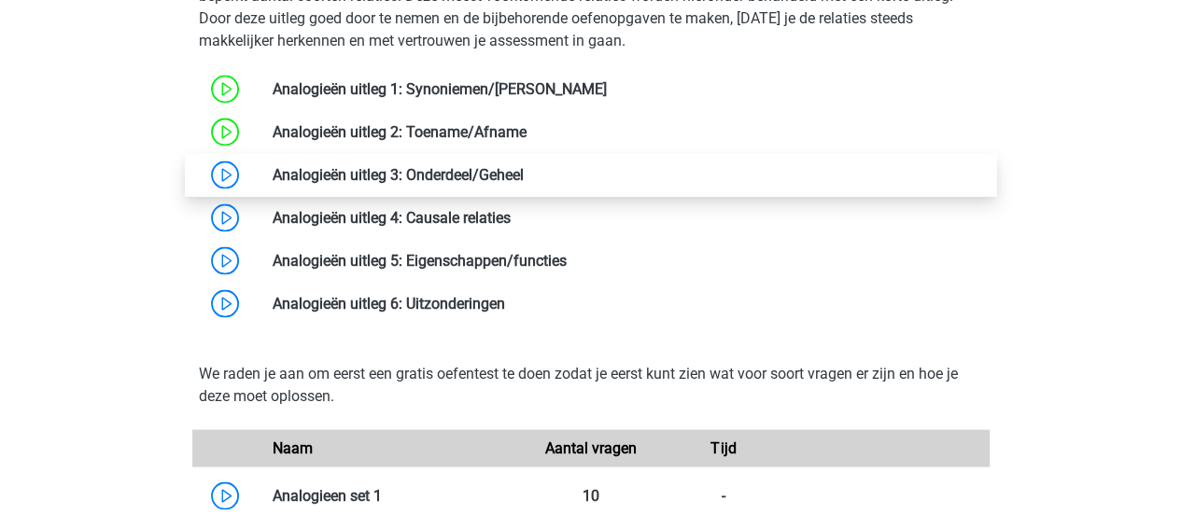
click at [524, 182] on link at bounding box center [524, 174] width 0 height 18
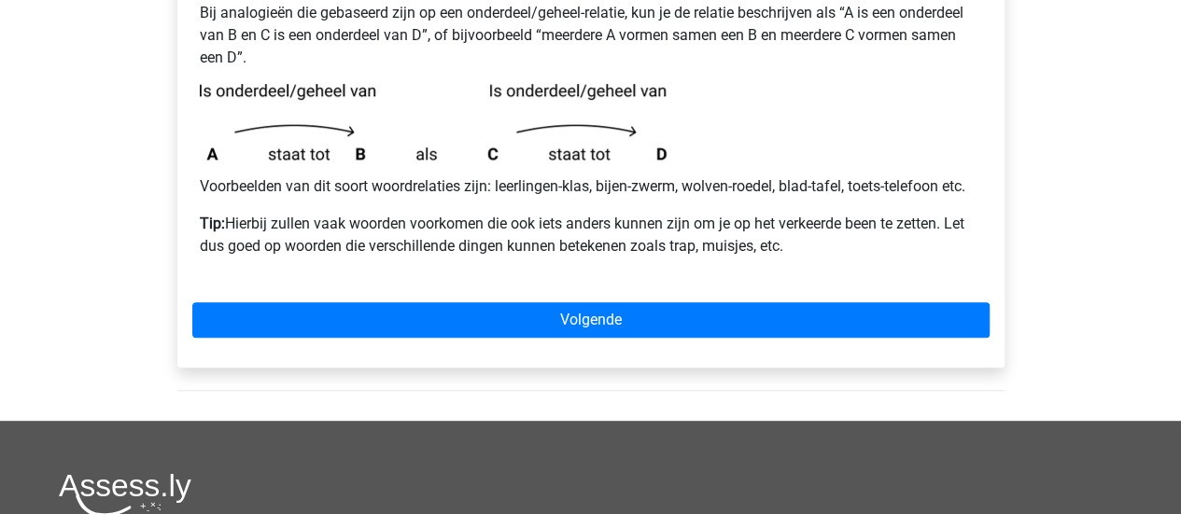
scroll to position [373, 0]
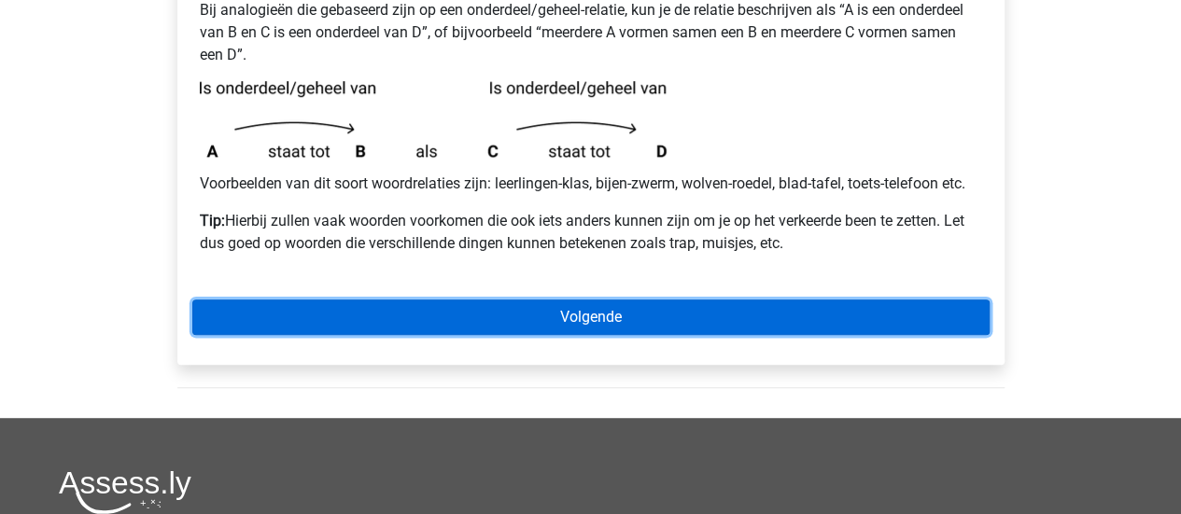
click at [360, 307] on link "Volgende" at bounding box center [590, 317] width 797 height 35
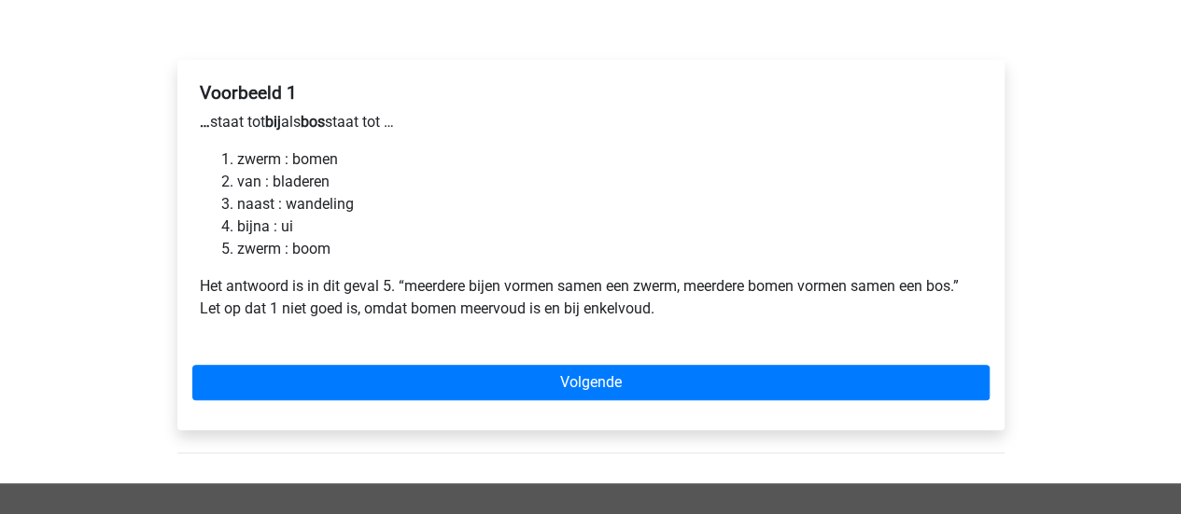
scroll to position [224, 0]
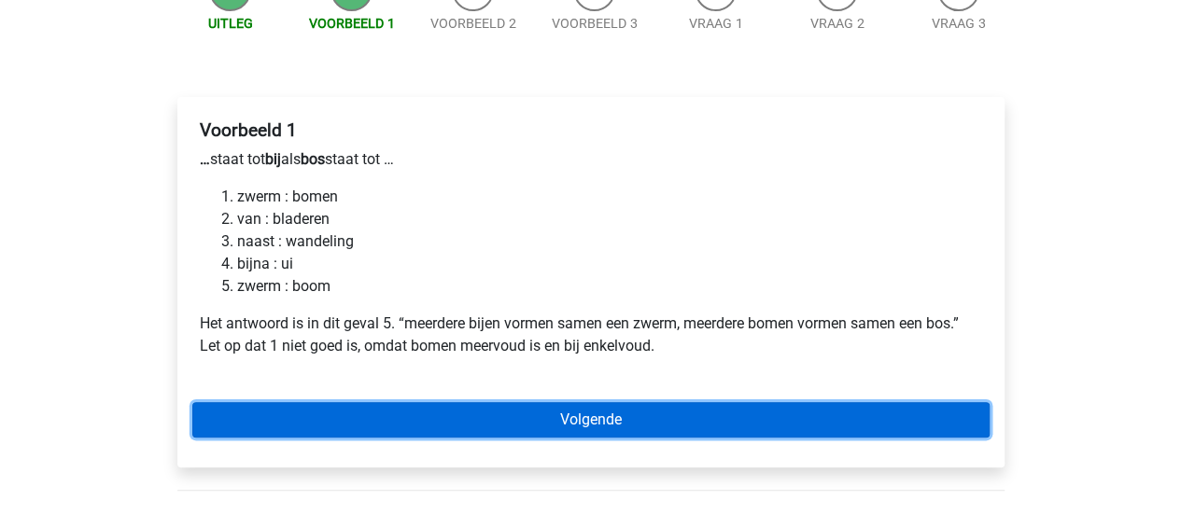
click at [273, 436] on link "Volgende" at bounding box center [590, 419] width 797 height 35
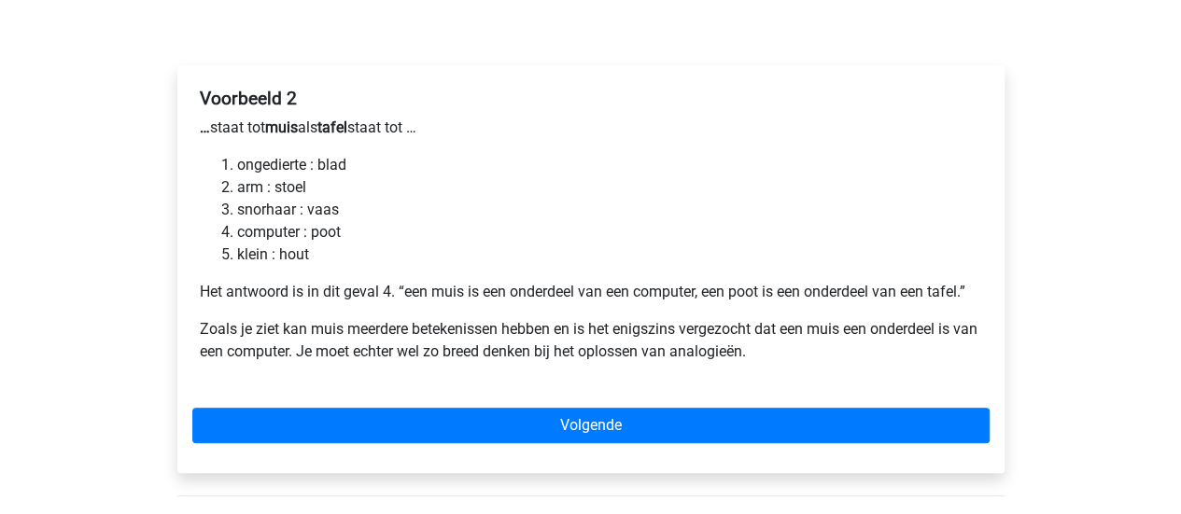
scroll to position [261, 0]
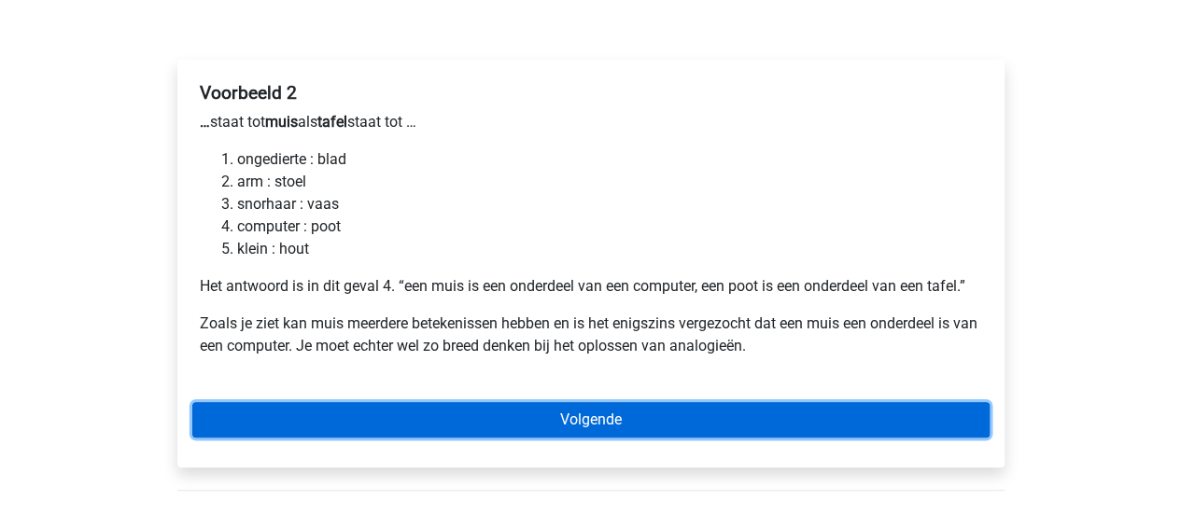
click at [248, 426] on link "Volgende" at bounding box center [590, 419] width 797 height 35
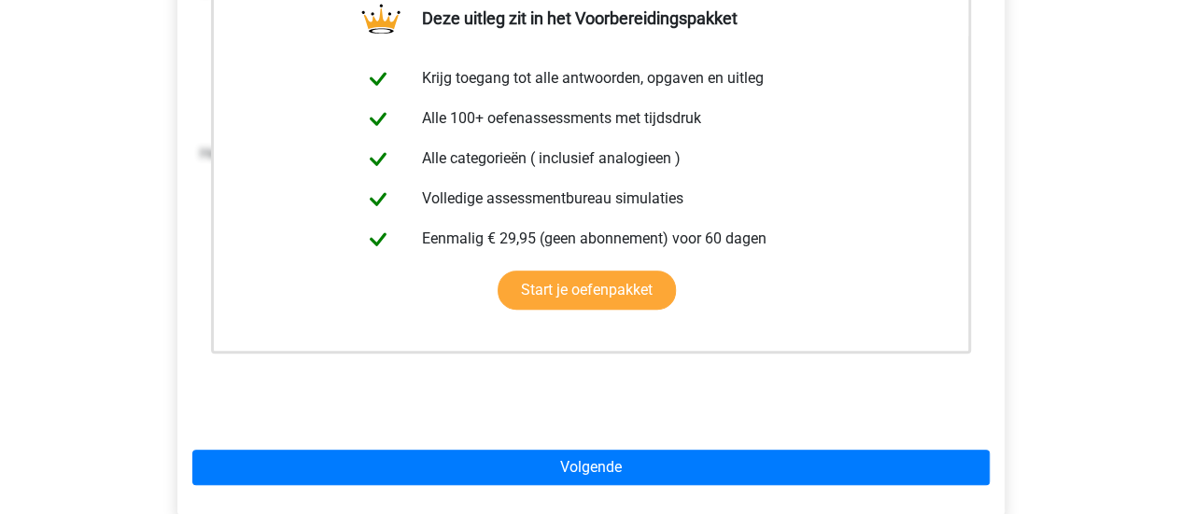
scroll to position [448, 0]
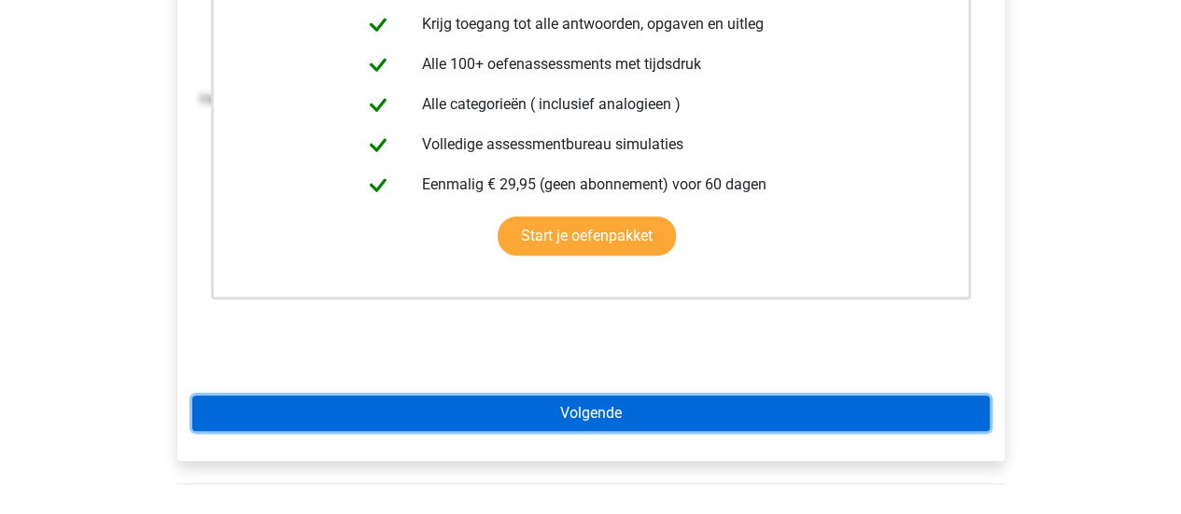
click at [242, 416] on link "Volgende" at bounding box center [590, 413] width 797 height 35
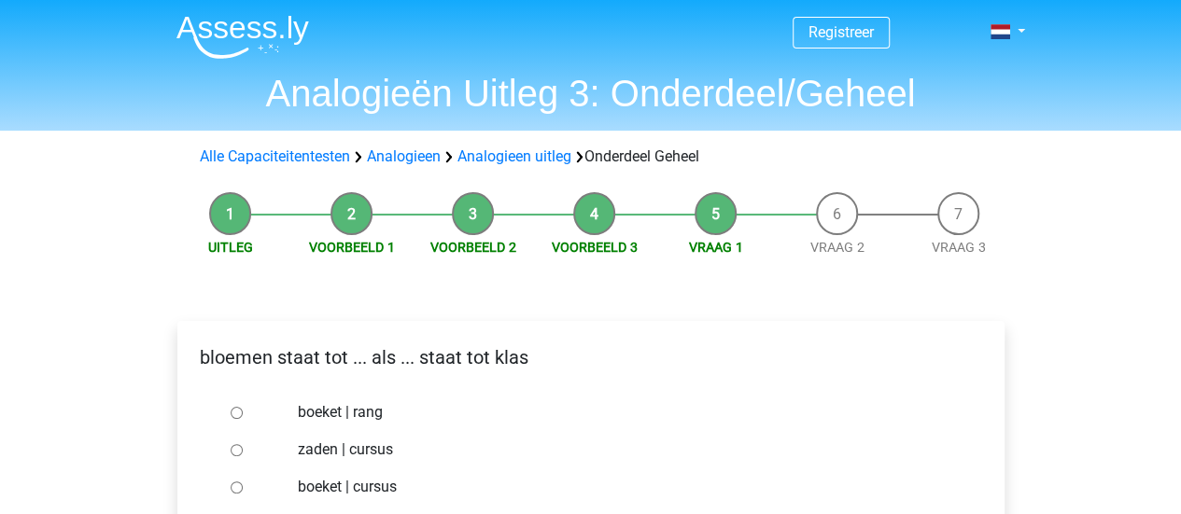
click at [149, 345] on div "Uitleg Voorbeeld 1 Voorbeeld 2 Voorbeeld 3 Vraag 1 Vraag 2 Vraag 3 bloemen staa…" at bounding box center [591, 471] width 887 height 576
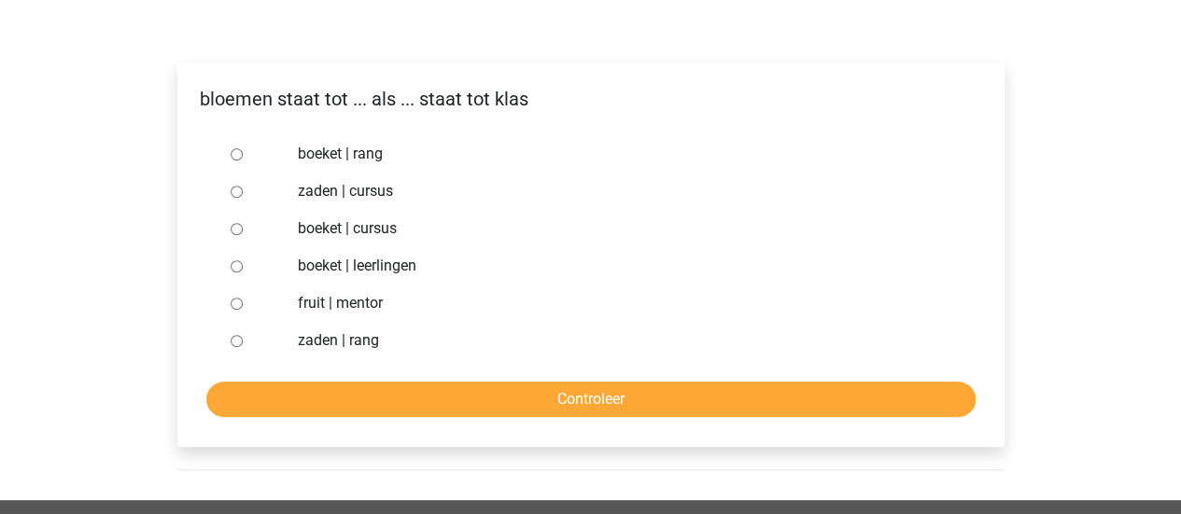
scroll to position [261, 0]
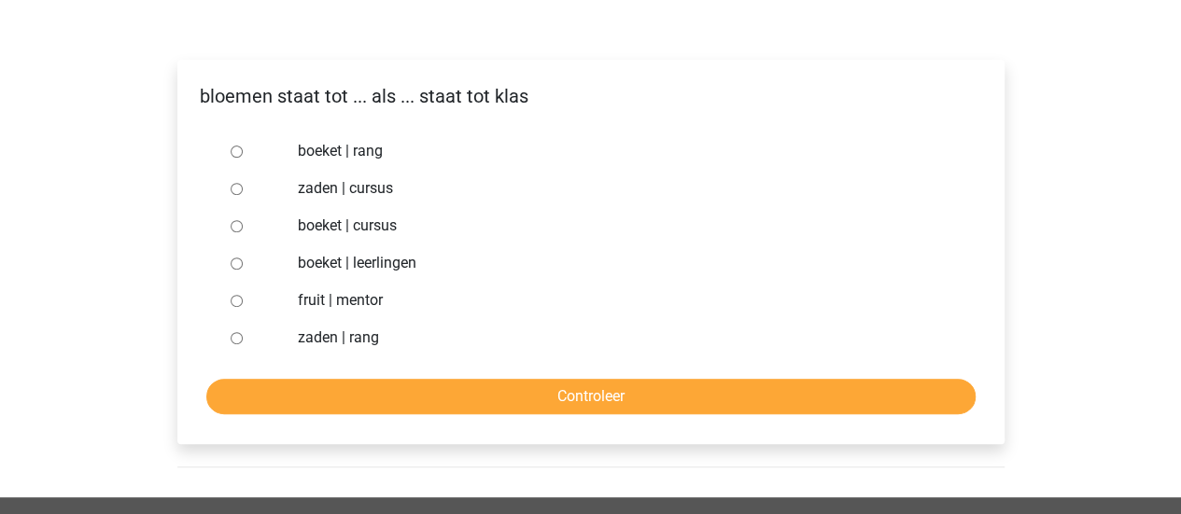
click at [235, 259] on input "boeket | leerlingen" at bounding box center [237, 264] width 12 height 12
radio input "true"
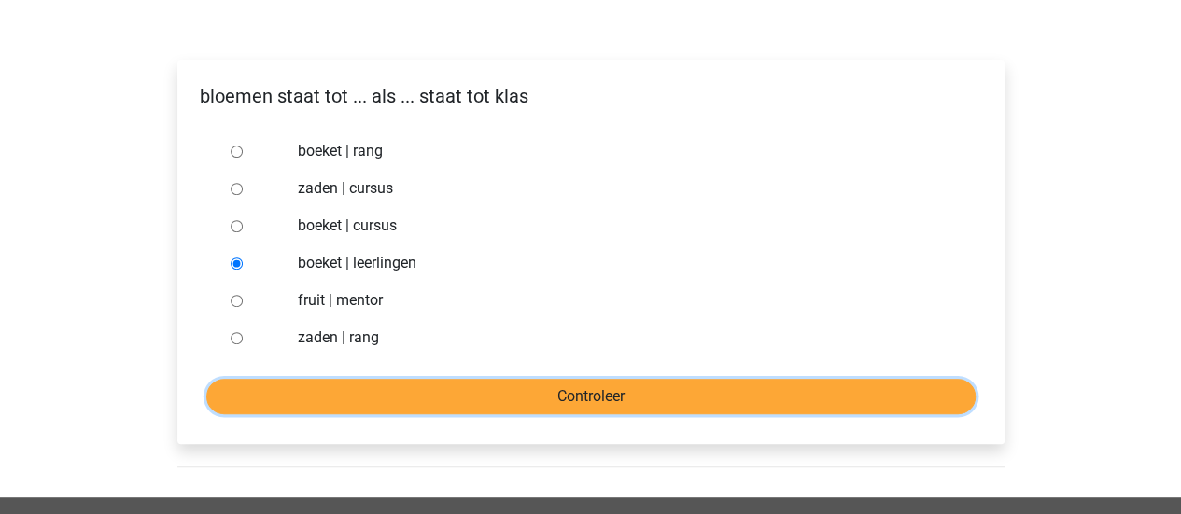
click at [331, 379] on input "Controleer" at bounding box center [590, 396] width 769 height 35
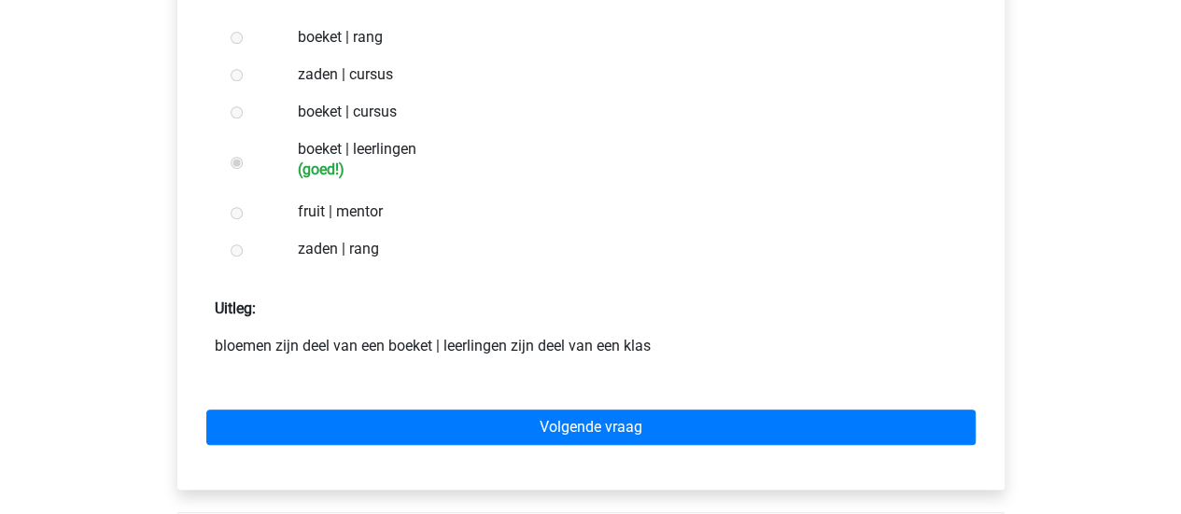
scroll to position [411, 0]
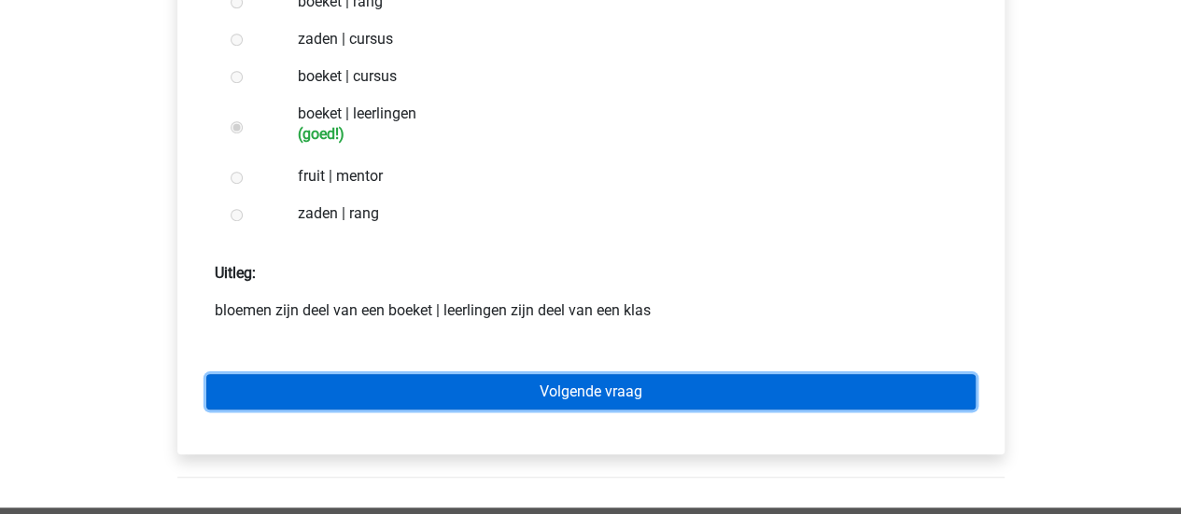
click at [303, 394] on link "Volgende vraag" at bounding box center [590, 391] width 769 height 35
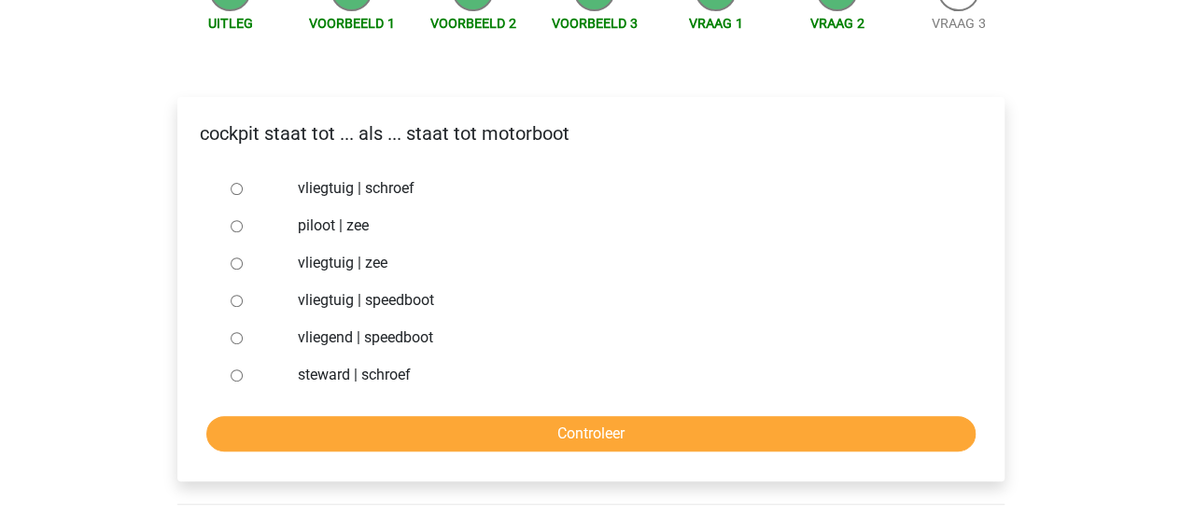
scroll to position [261, 0]
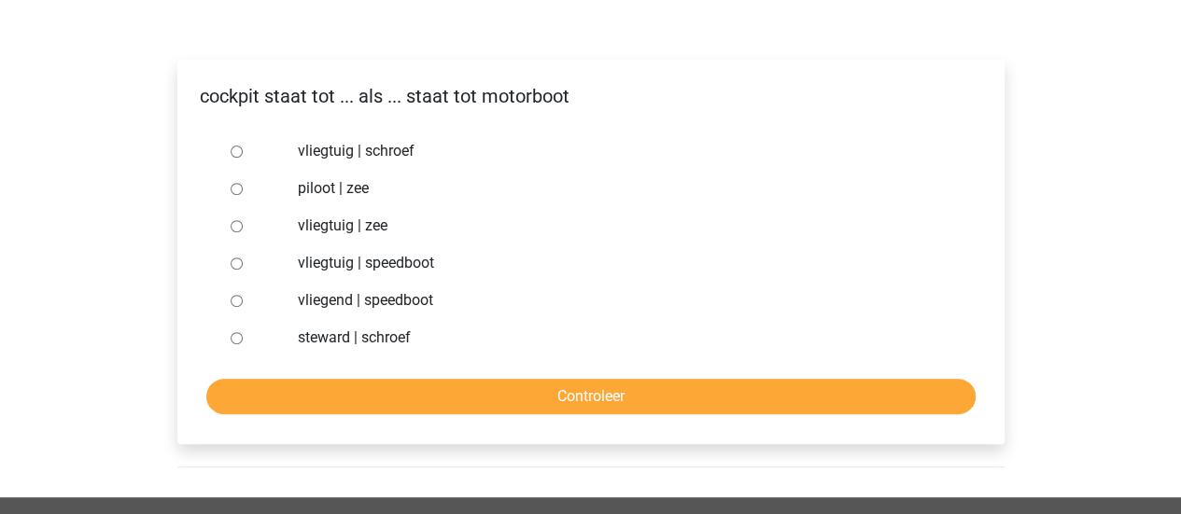
click at [233, 148] on input "vliegtuig | schroef" at bounding box center [237, 152] width 12 height 12
radio input "true"
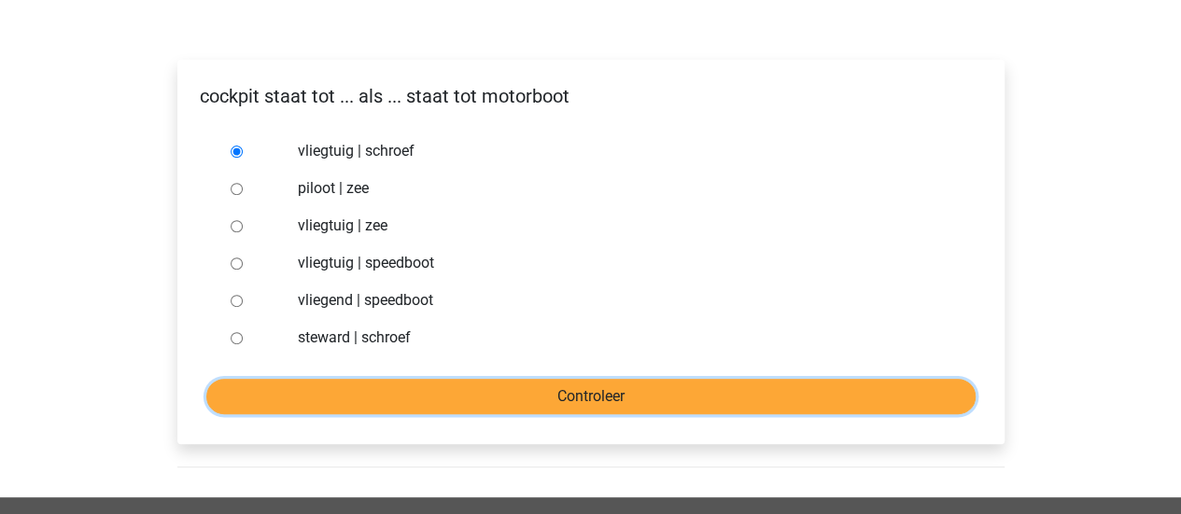
click at [299, 382] on input "Controleer" at bounding box center [590, 396] width 769 height 35
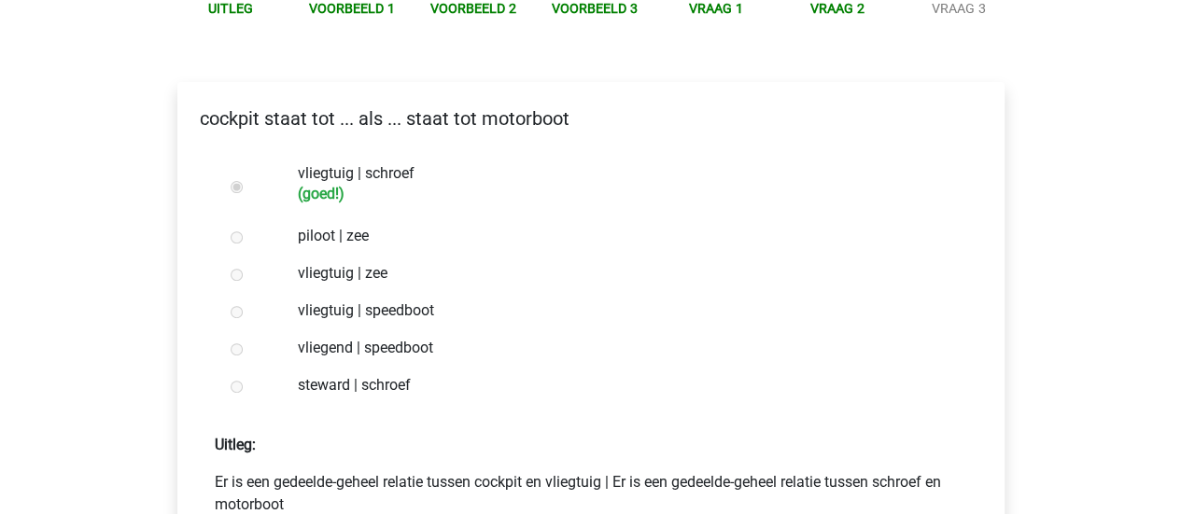
scroll to position [411, 0]
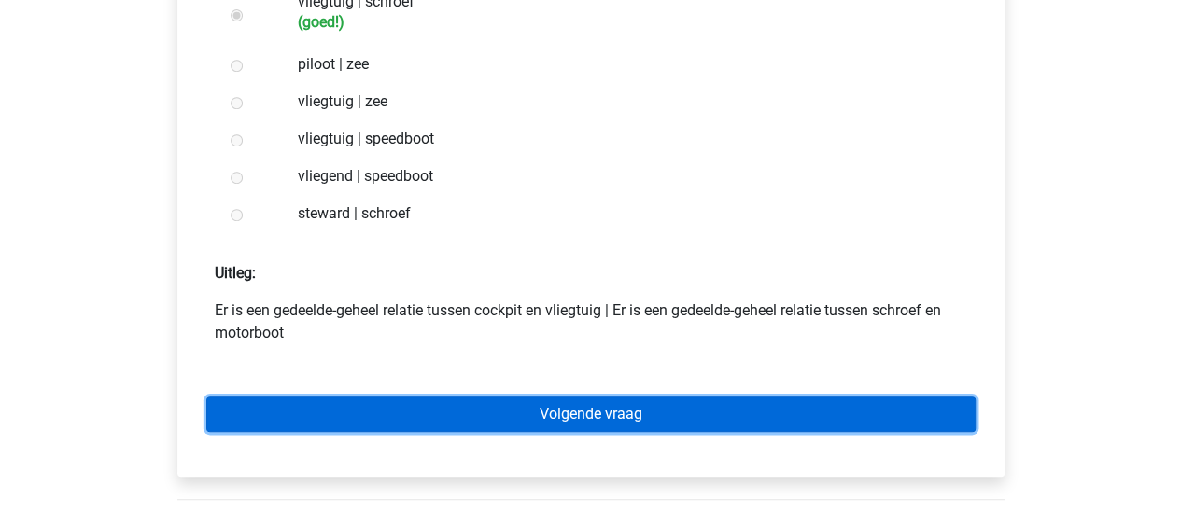
click at [310, 408] on link "Volgende vraag" at bounding box center [590, 414] width 769 height 35
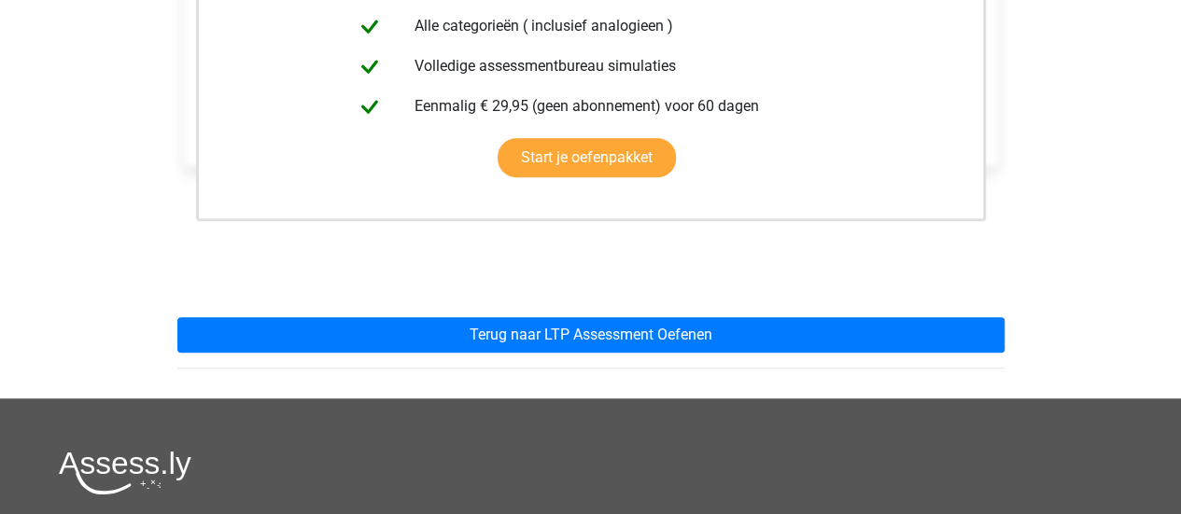
scroll to position [523, 0]
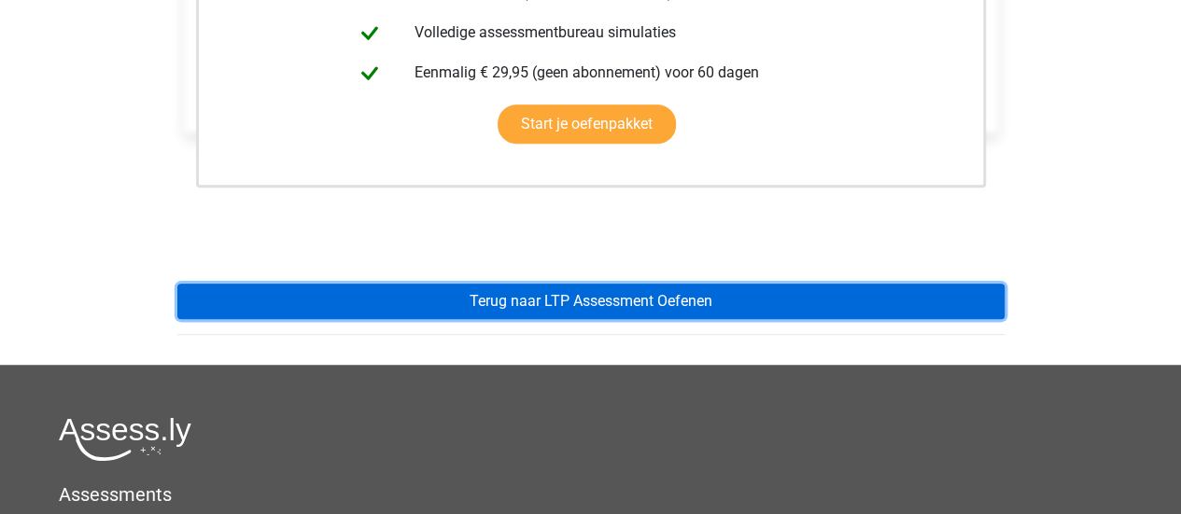
click at [547, 311] on link "Terug naar LTP Assessment Oefenen" at bounding box center [590, 301] width 827 height 35
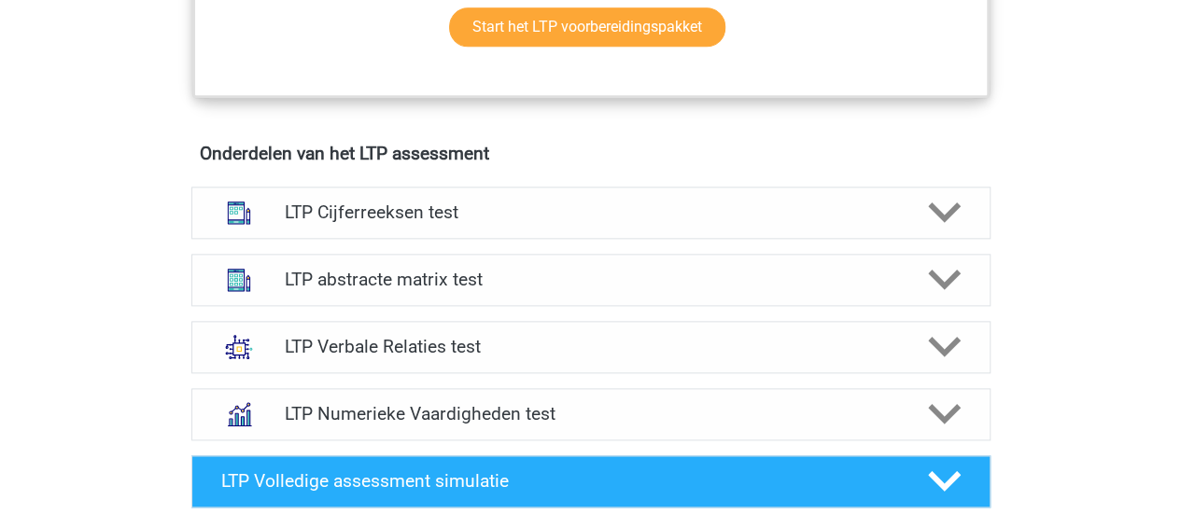
scroll to position [1233, 0]
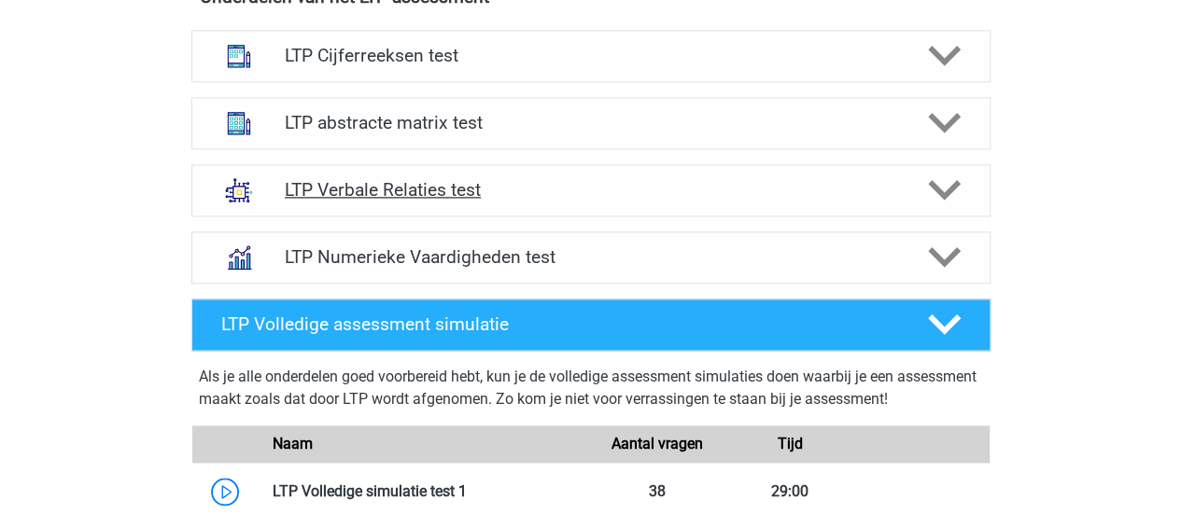
click at [502, 184] on h4 "LTP Verbale Relaties test" at bounding box center [591, 189] width 612 height 21
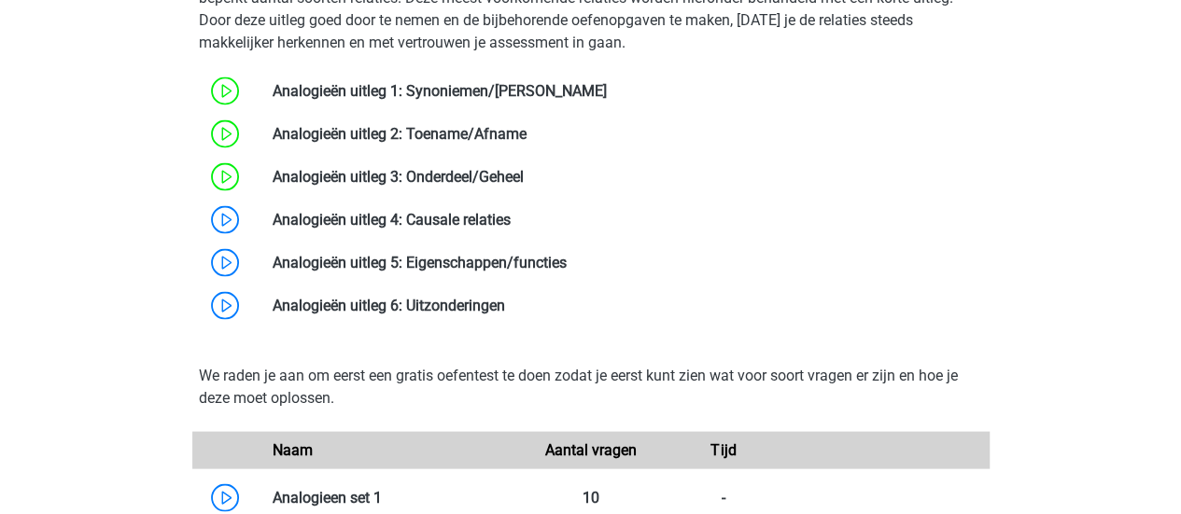
scroll to position [1681, 0]
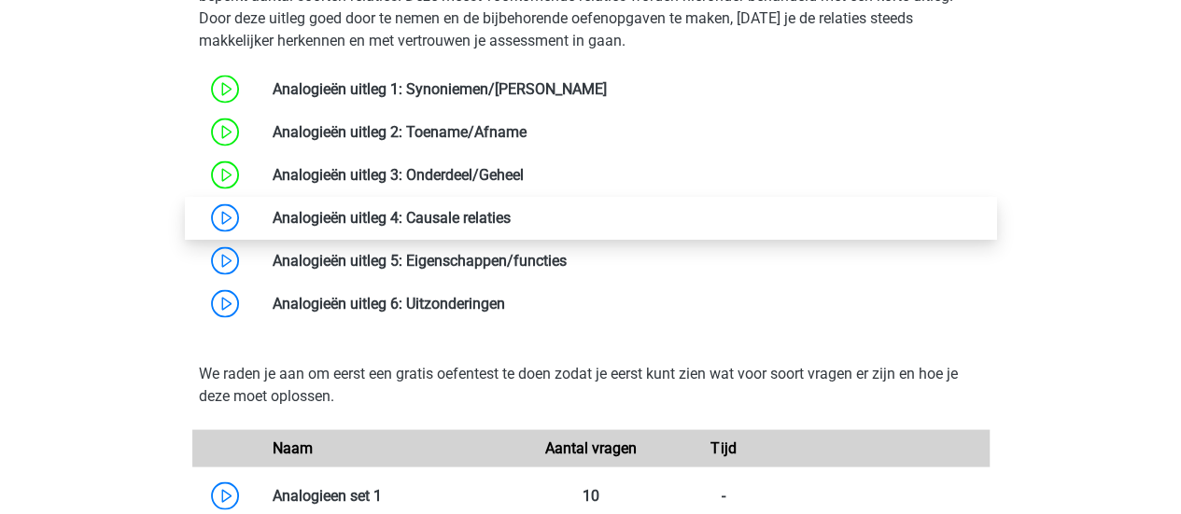
click at [511, 208] on link at bounding box center [511, 217] width 0 height 18
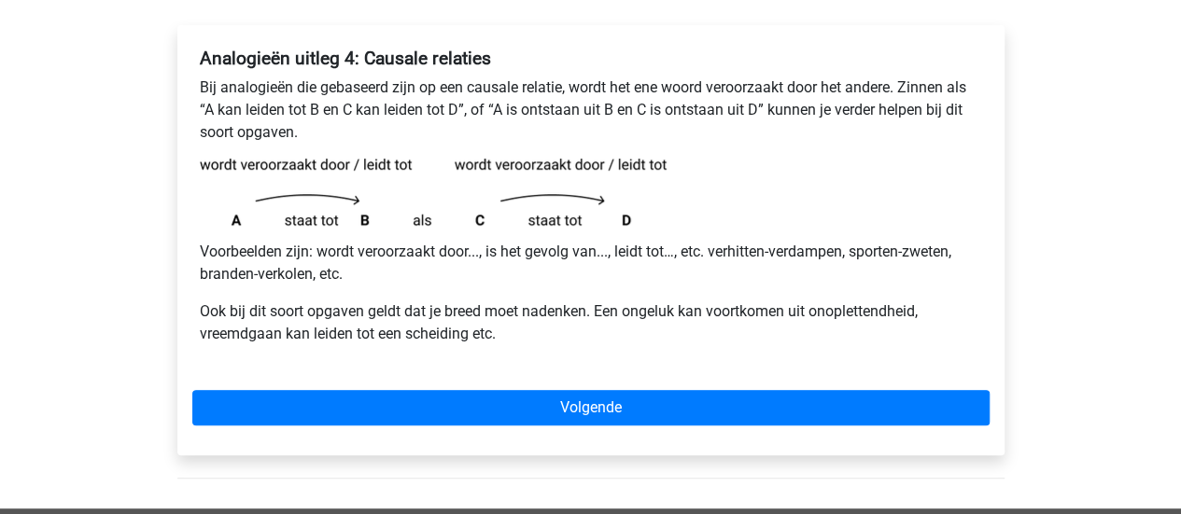
scroll to position [299, 0]
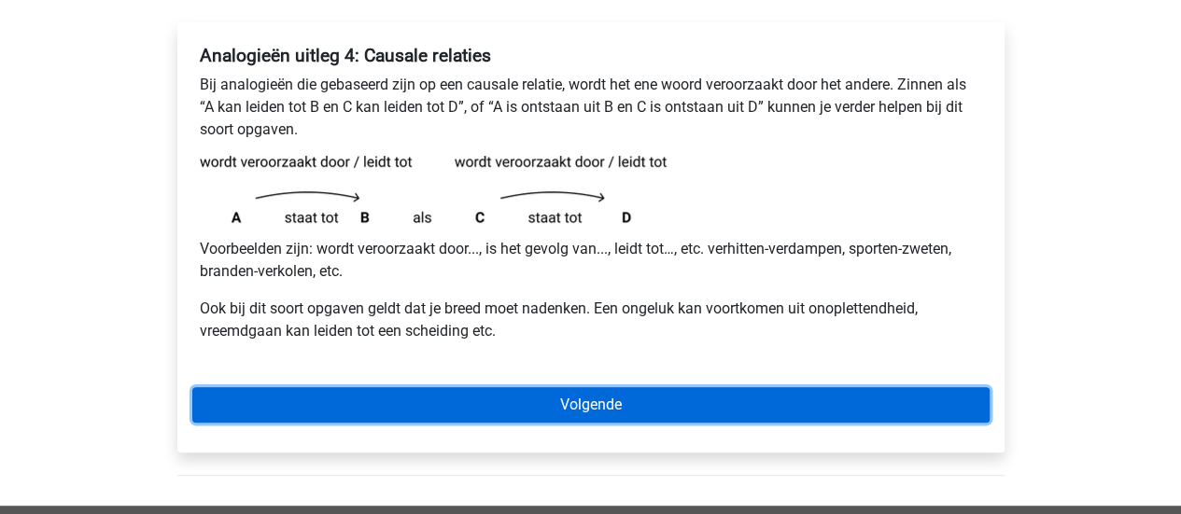
click at [263, 419] on link "Volgende" at bounding box center [590, 404] width 797 height 35
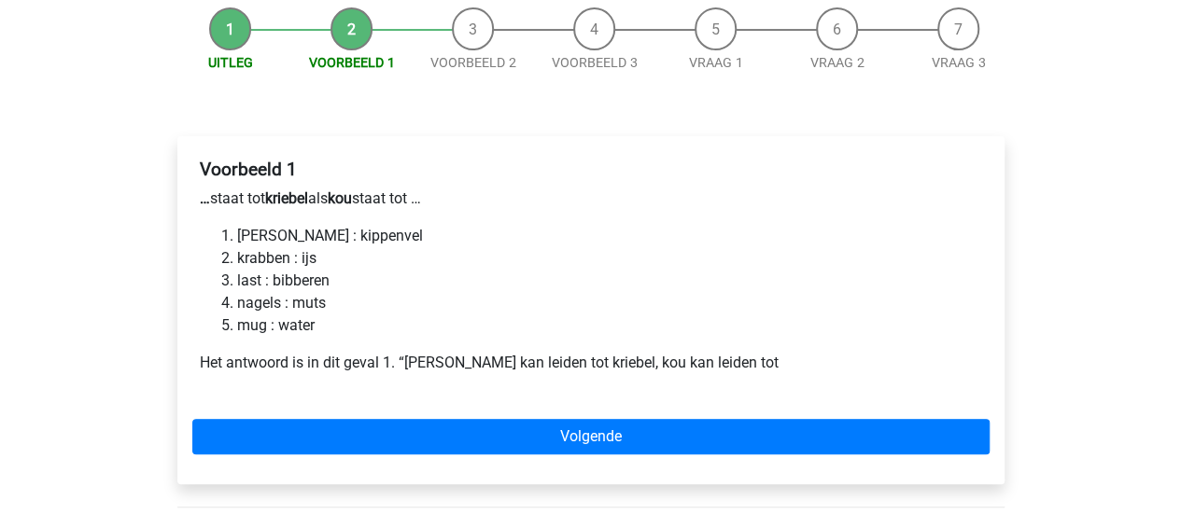
scroll to position [187, 0]
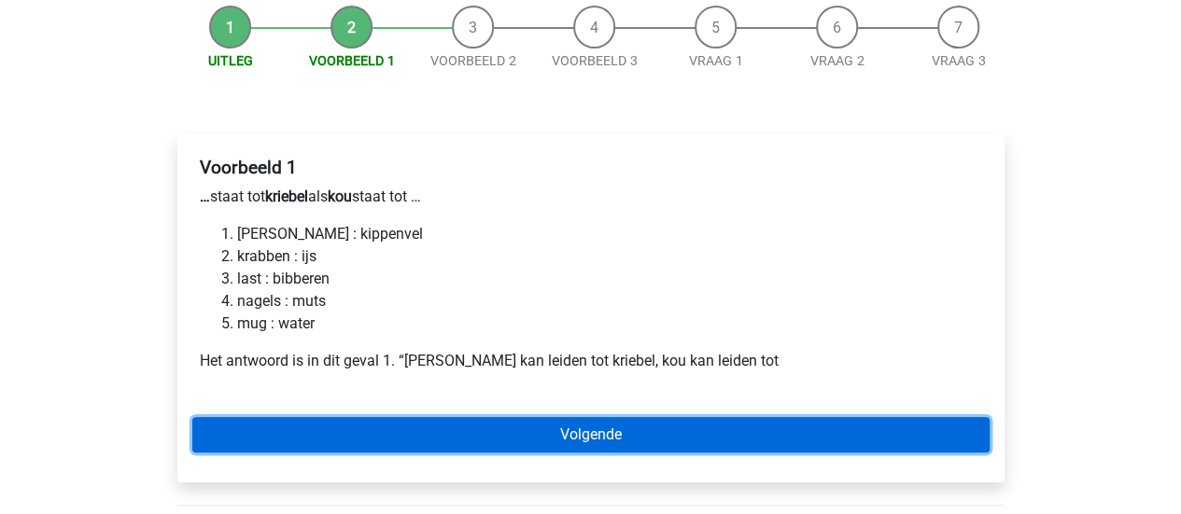
click at [400, 436] on link "Volgende" at bounding box center [590, 434] width 797 height 35
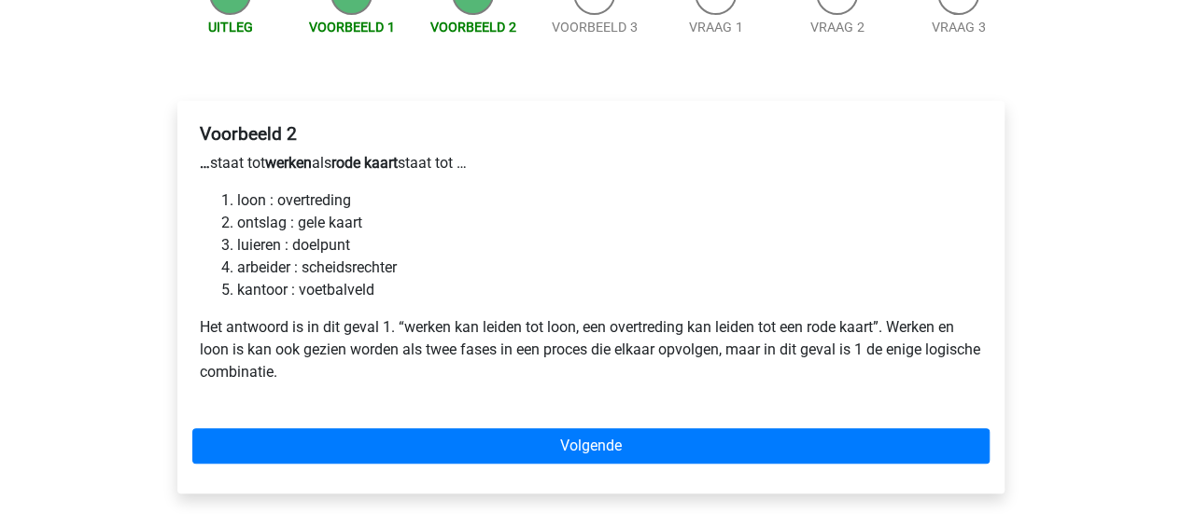
scroll to position [224, 0]
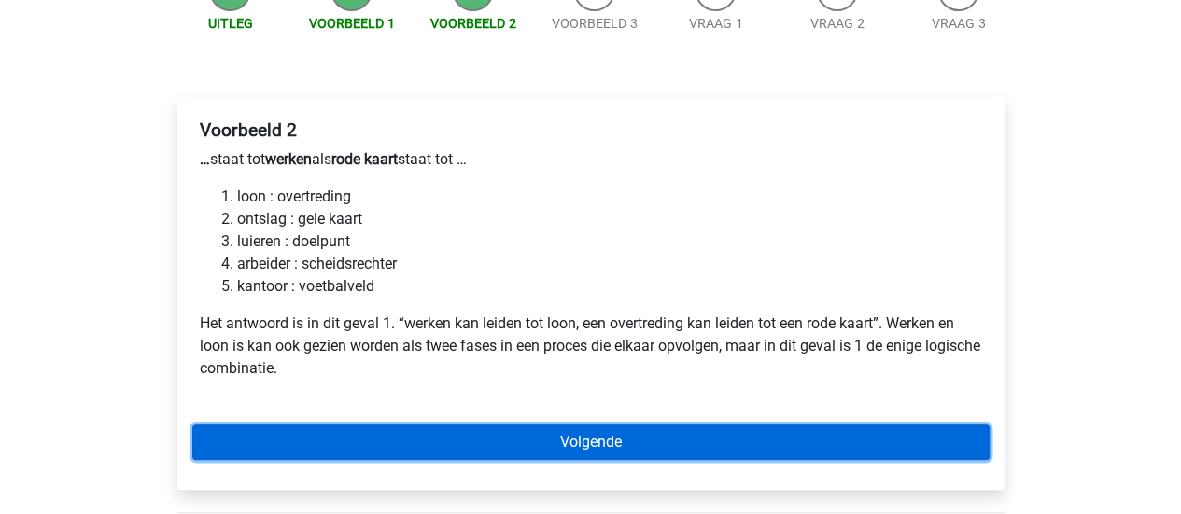
click at [234, 447] on link "Volgende" at bounding box center [590, 442] width 797 height 35
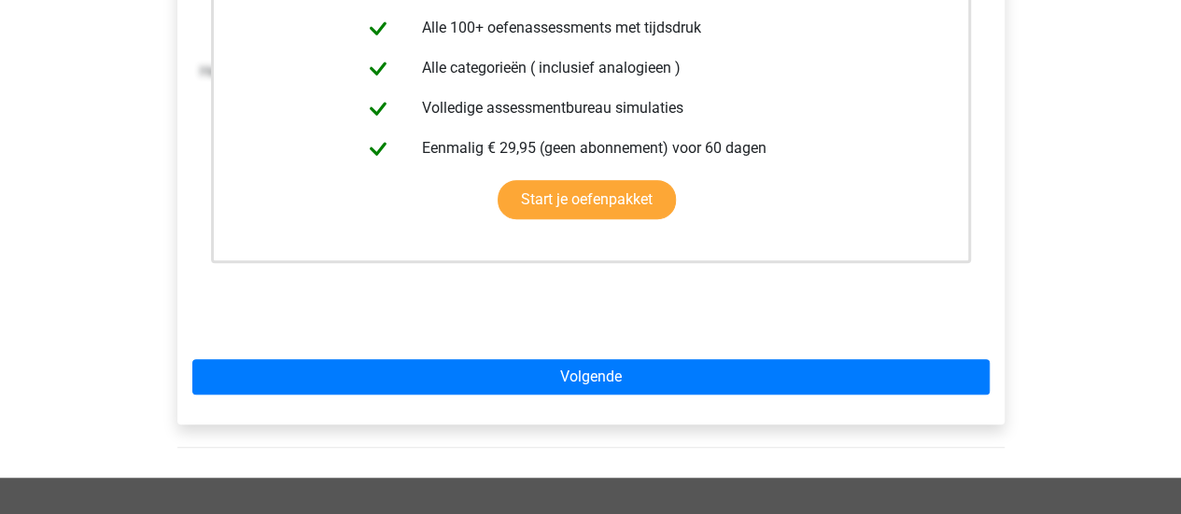
scroll to position [486, 0]
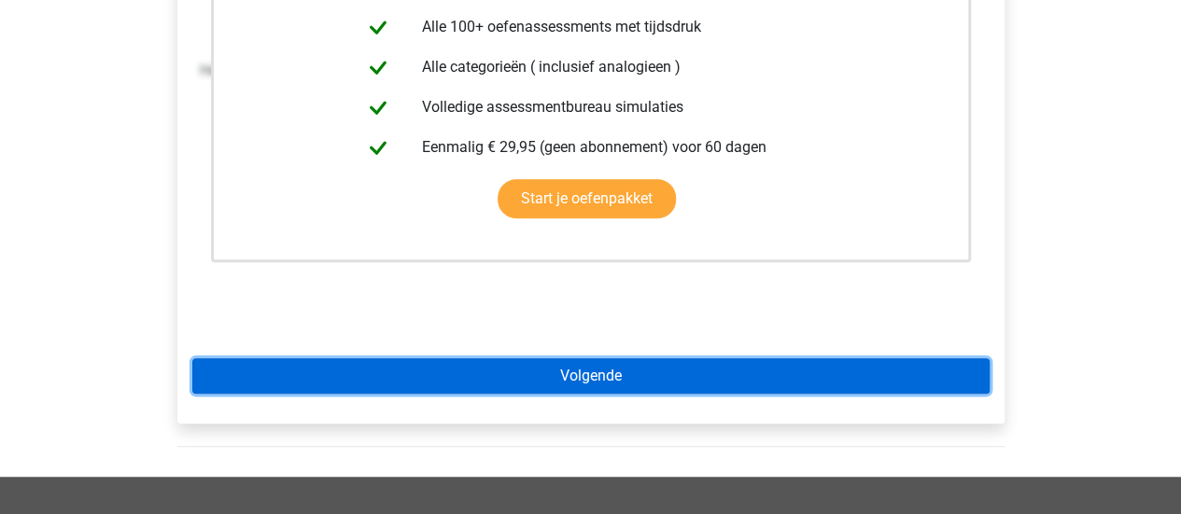
click at [255, 378] on link "Volgende" at bounding box center [590, 376] width 797 height 35
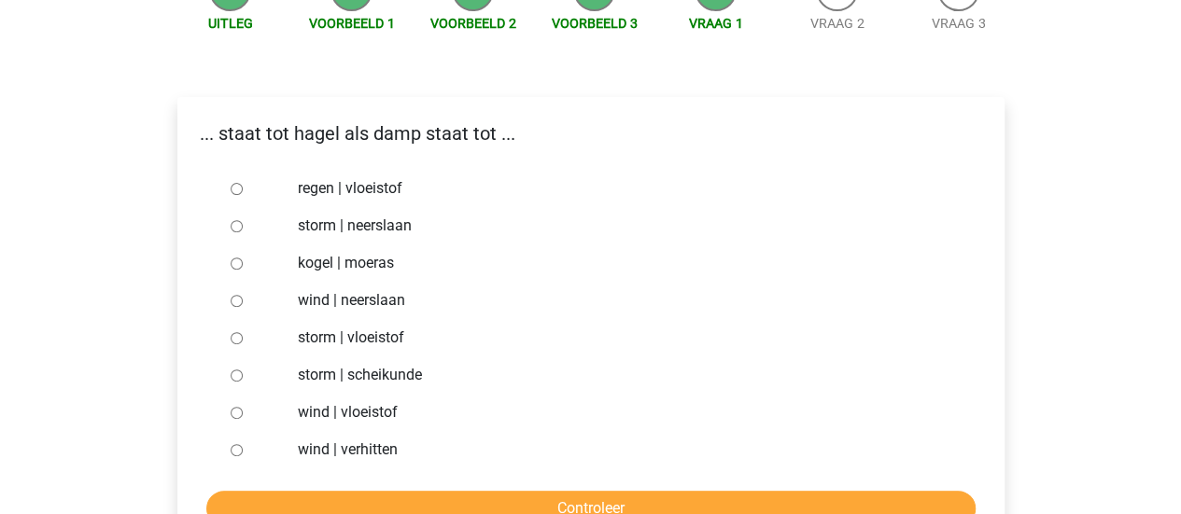
scroll to position [261, 0]
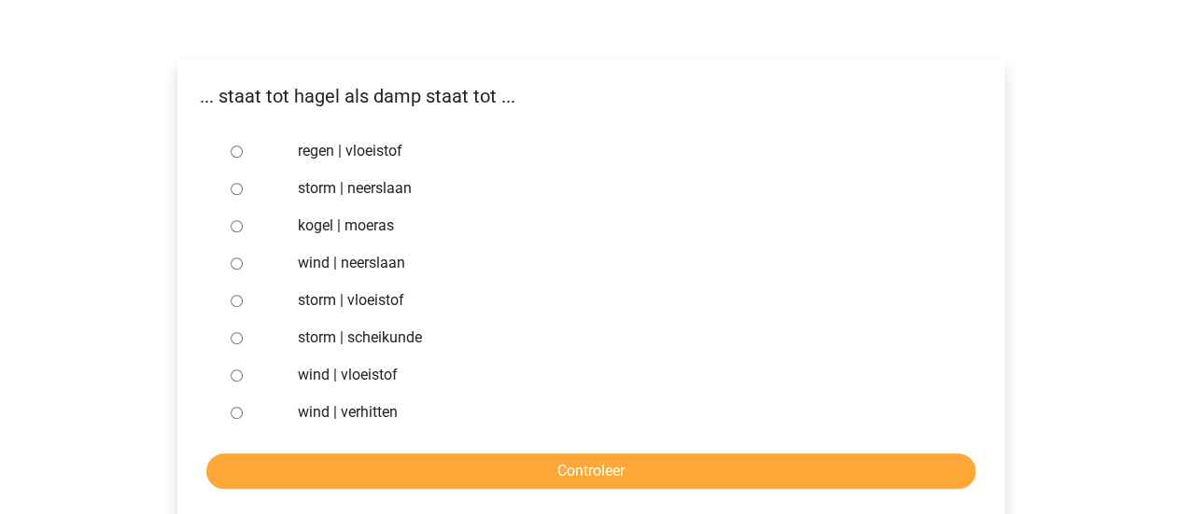
click at [236, 149] on input "regen | vloeistof" at bounding box center [237, 152] width 12 height 12
radio input "true"
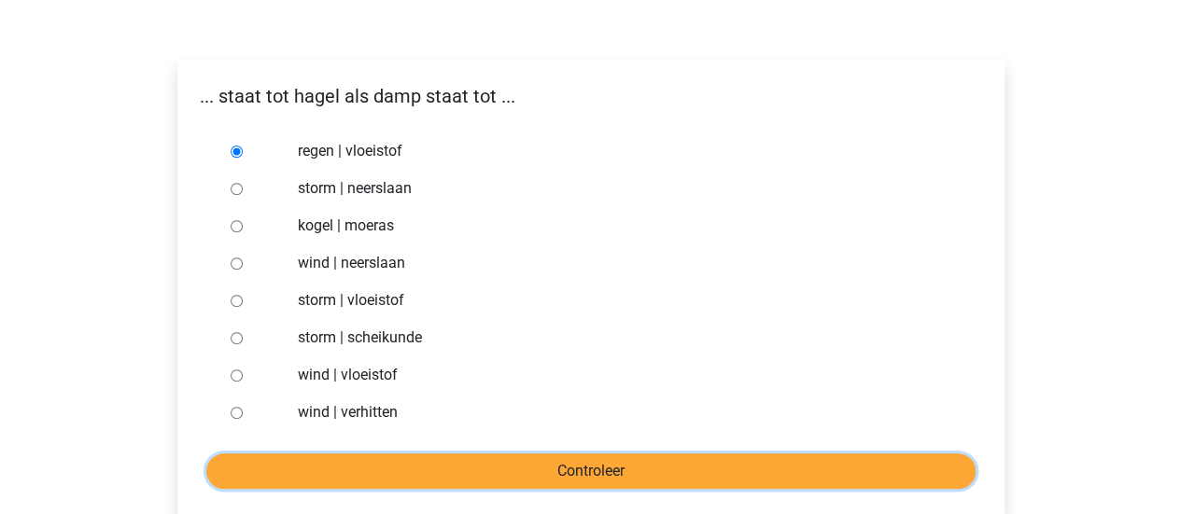
click at [486, 488] on input "Controleer" at bounding box center [590, 471] width 769 height 35
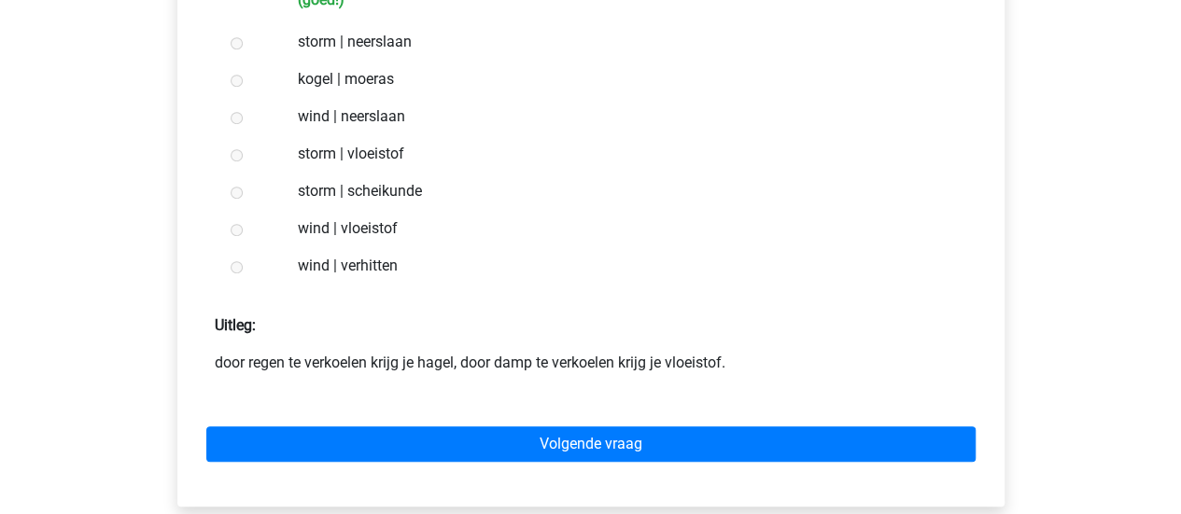
scroll to position [448, 0]
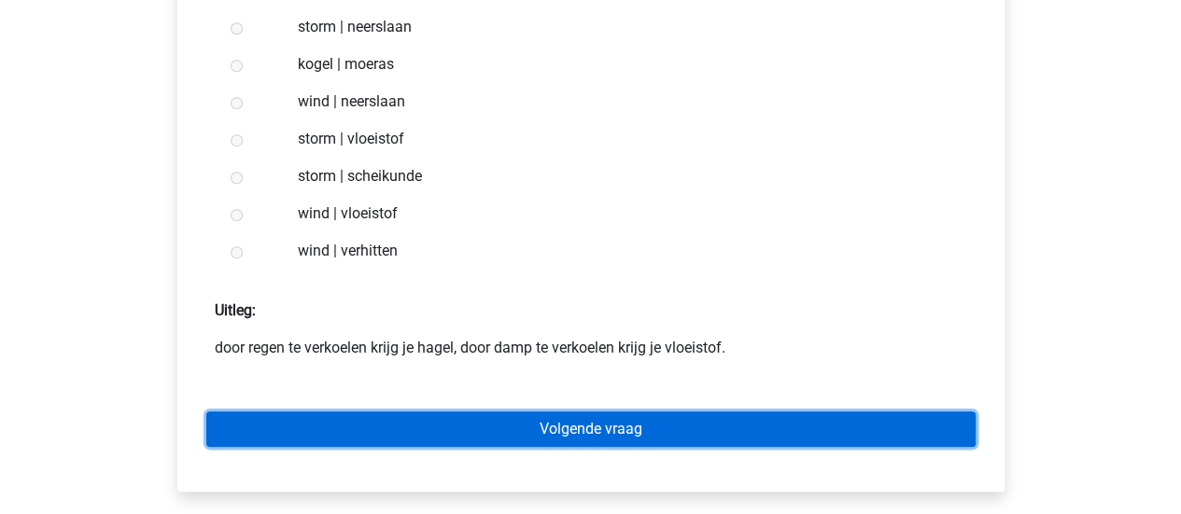
click at [270, 429] on link "Volgende vraag" at bounding box center [590, 429] width 769 height 35
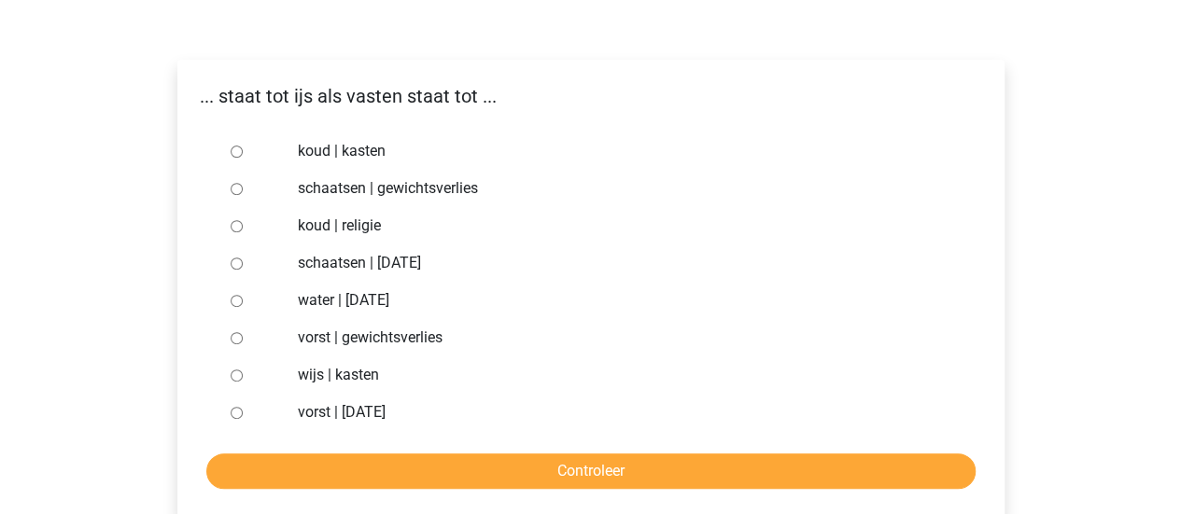
scroll to position [299, 0]
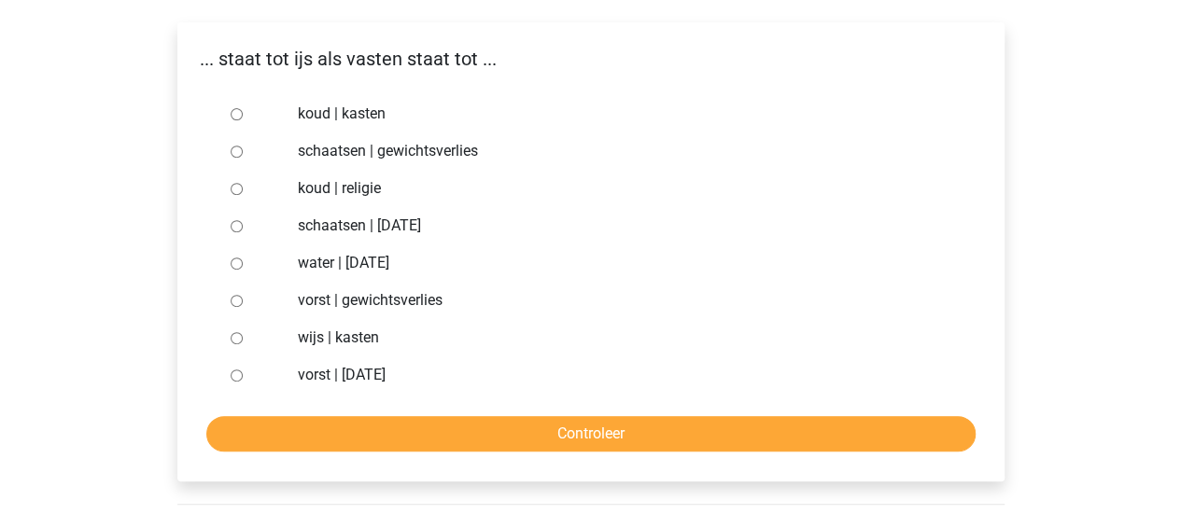
click at [235, 154] on input "schaatsen | gewichtsverlies" at bounding box center [237, 152] width 12 height 12
radio input "true"
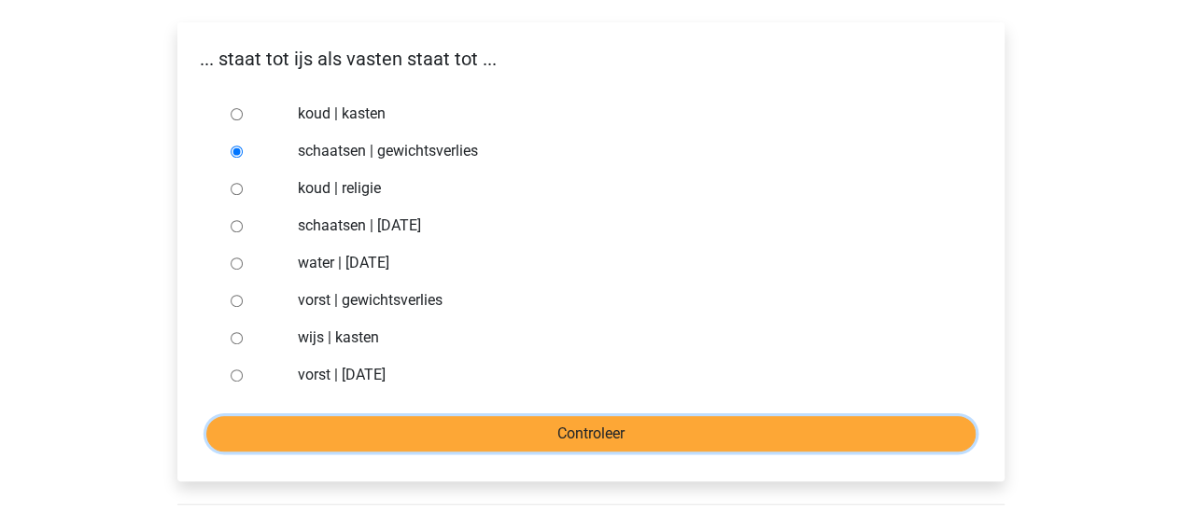
click at [342, 437] on input "Controleer" at bounding box center [590, 433] width 769 height 35
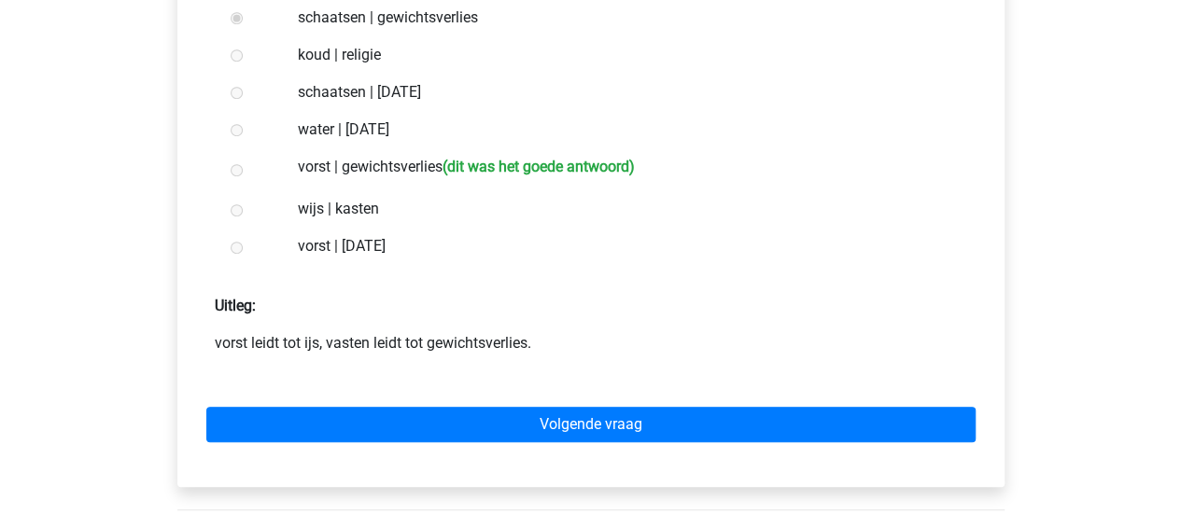
scroll to position [448, 0]
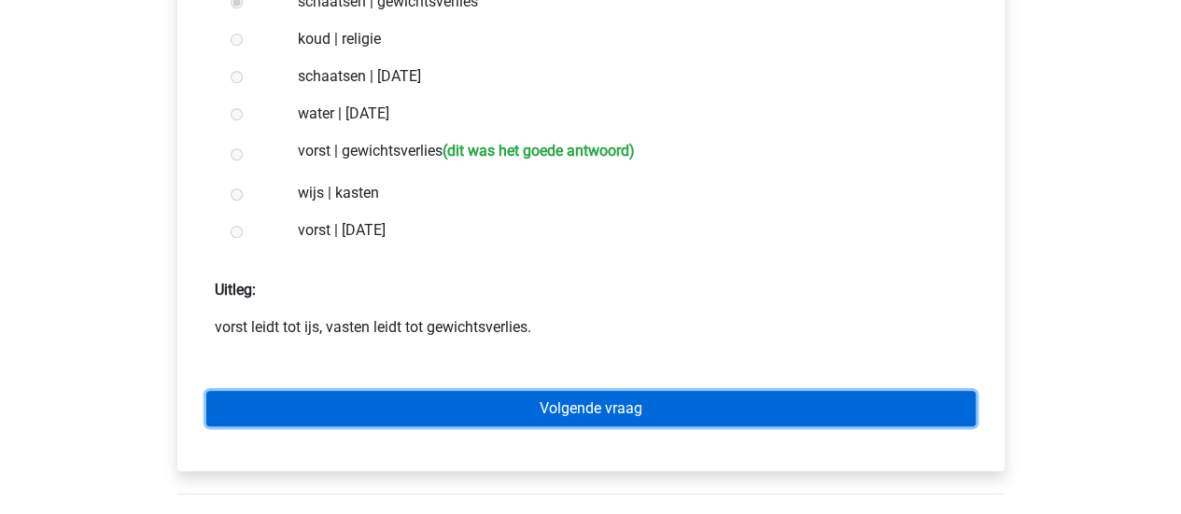
click at [304, 399] on link "Volgende vraag" at bounding box center [590, 408] width 769 height 35
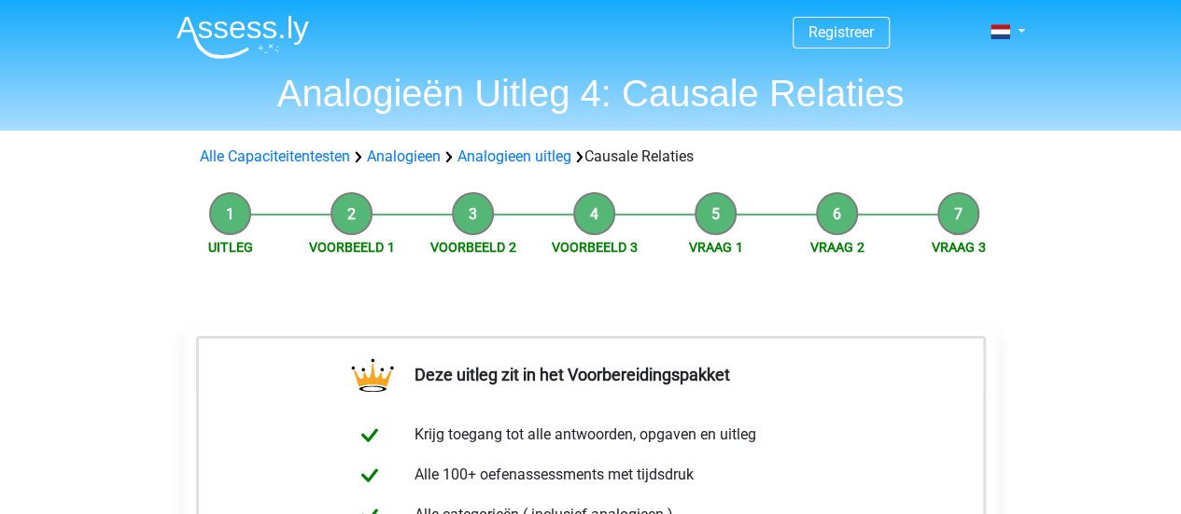
drag, startPoint x: 0, startPoint y: 0, endPoint x: 166, endPoint y: 354, distance: 391.0
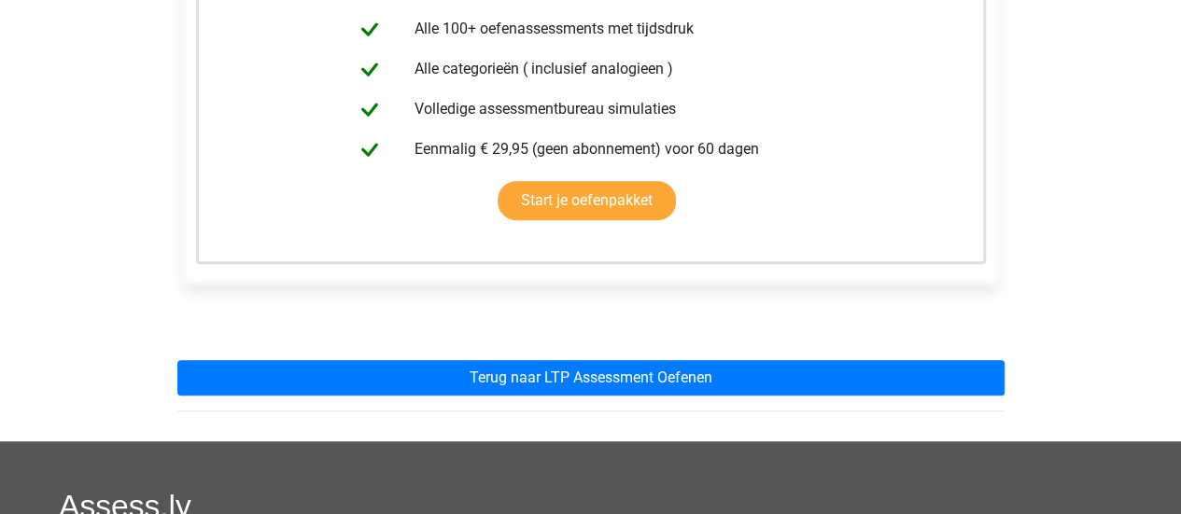
scroll to position [448, 0]
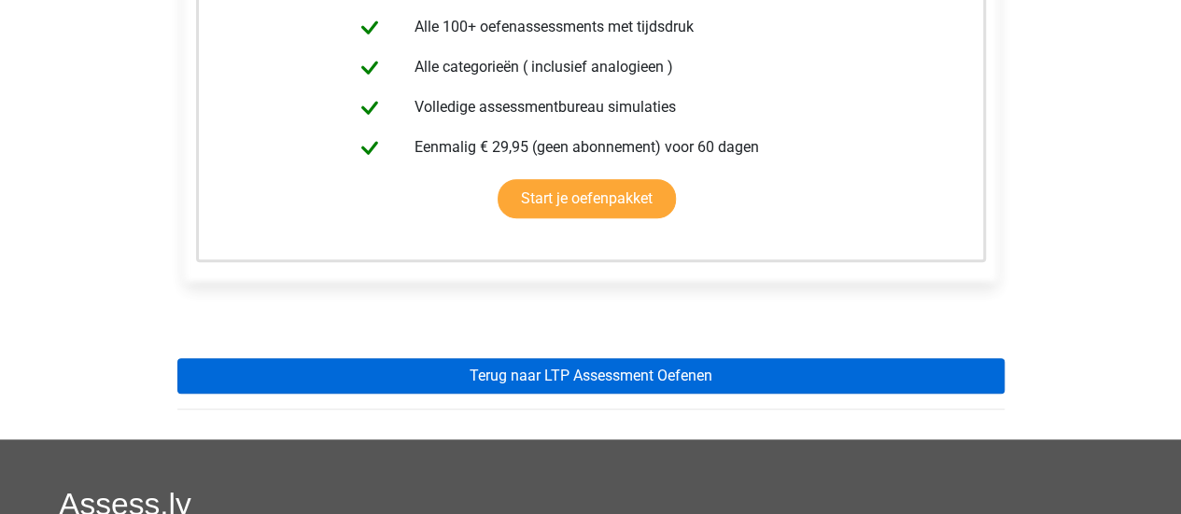
drag, startPoint x: 321, startPoint y: 346, endPoint x: 336, endPoint y: 368, distance: 26.2
click at [336, 368] on div "Deze uitleg zit in het Voorbereidingspakket Krijg toegang tot alle antwoorden, …" at bounding box center [590, 138] width 857 height 604
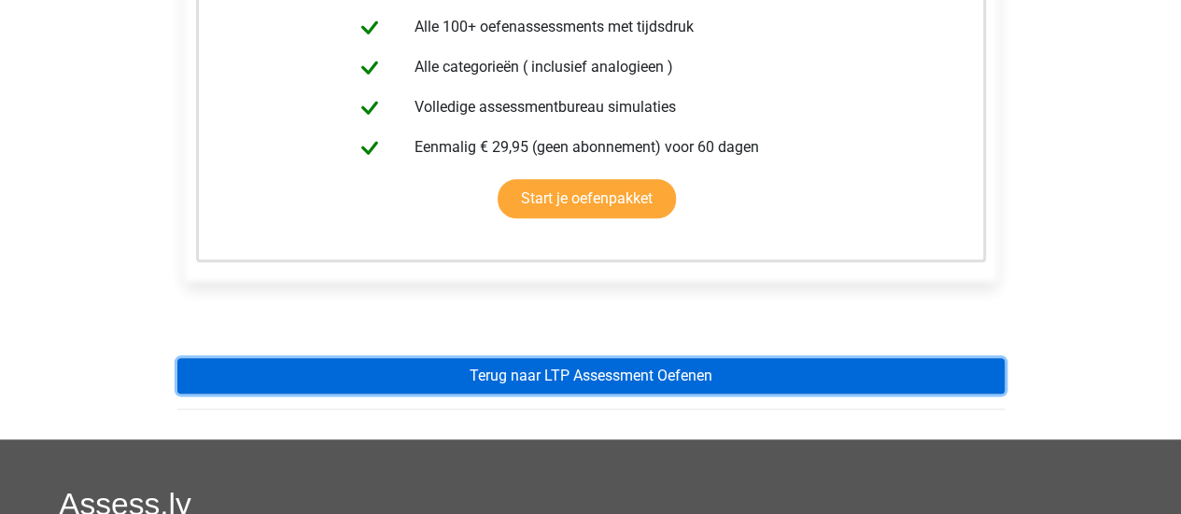
click at [336, 368] on link "Terug naar LTP Assessment Oefenen" at bounding box center [590, 376] width 827 height 35
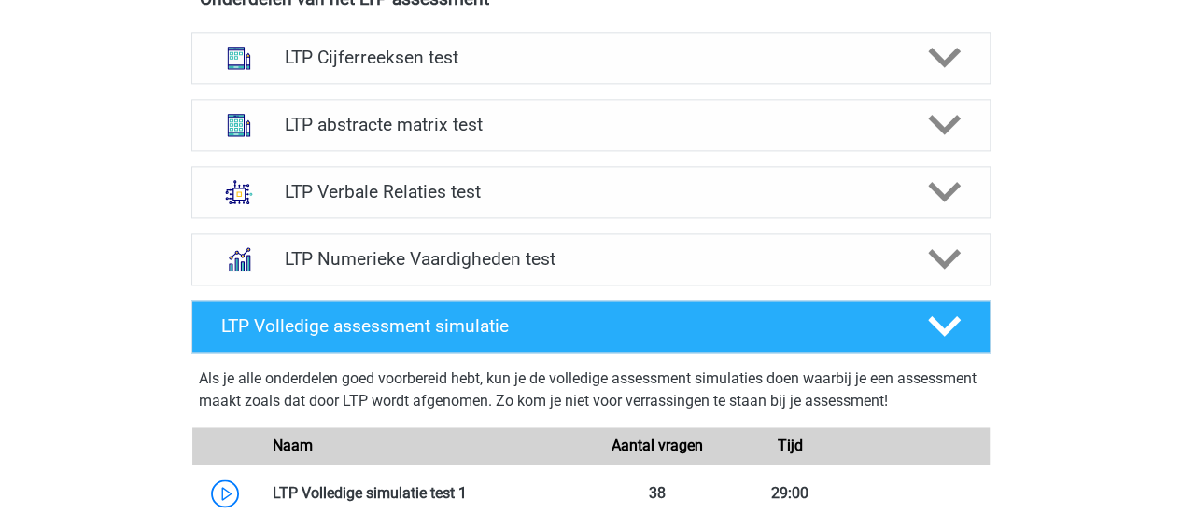
scroll to position [1270, 0]
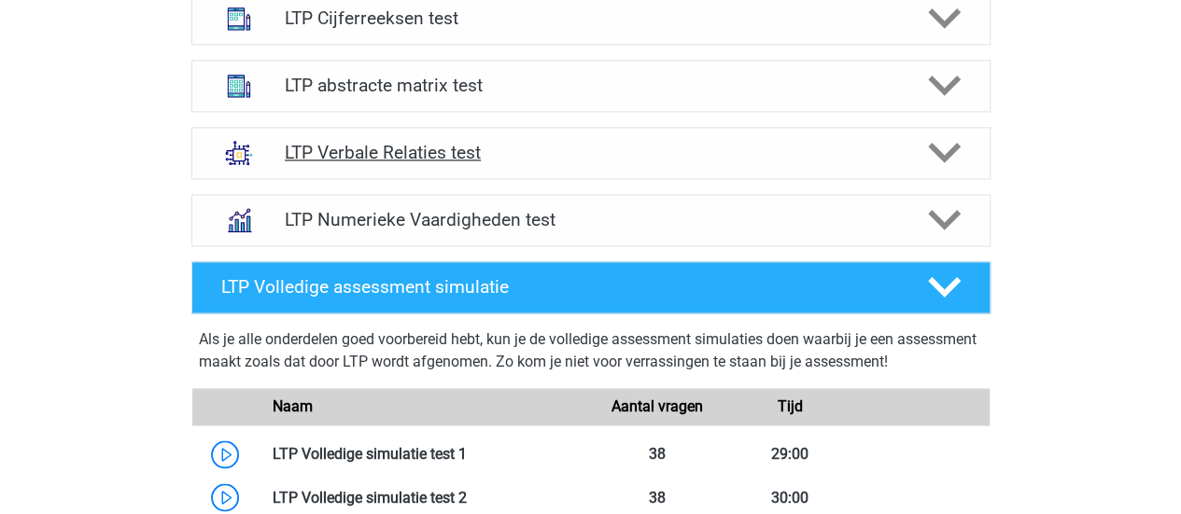
click at [412, 162] on div "LTP Verbale Relaties test" at bounding box center [590, 153] width 799 height 52
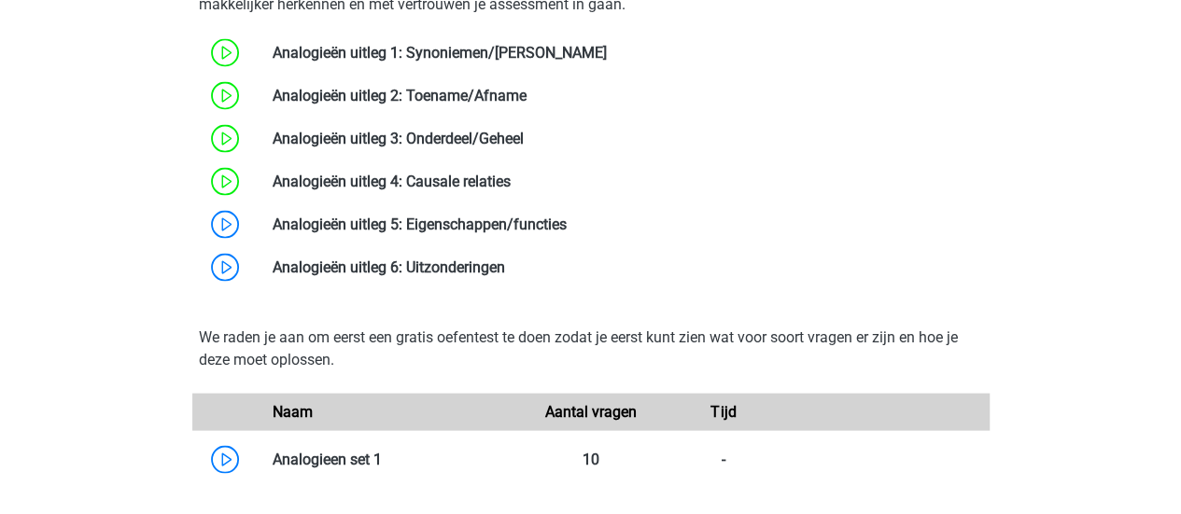
scroll to position [1718, 0]
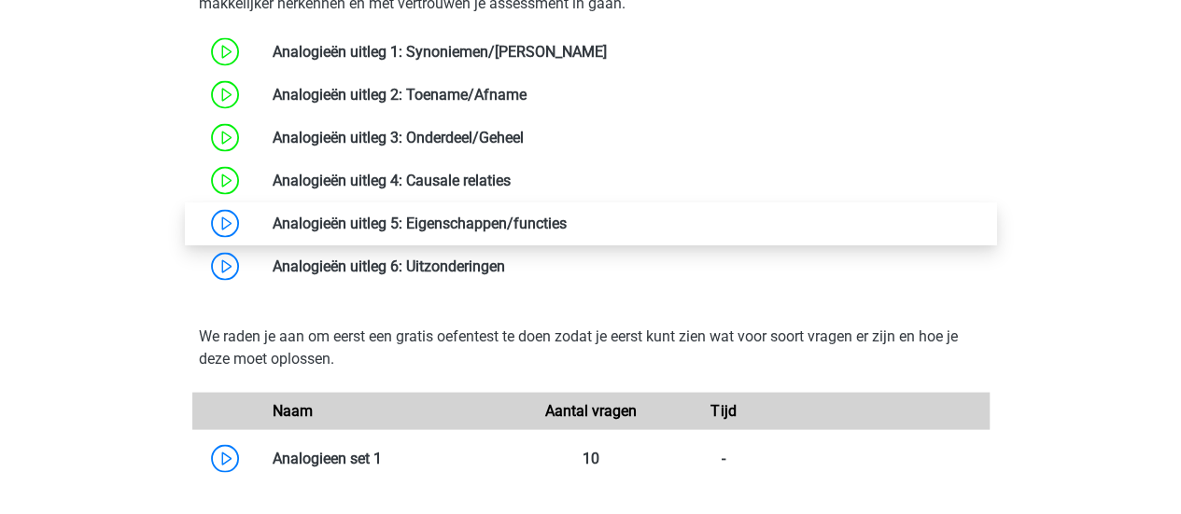
click at [567, 232] on link at bounding box center [567, 223] width 0 height 18
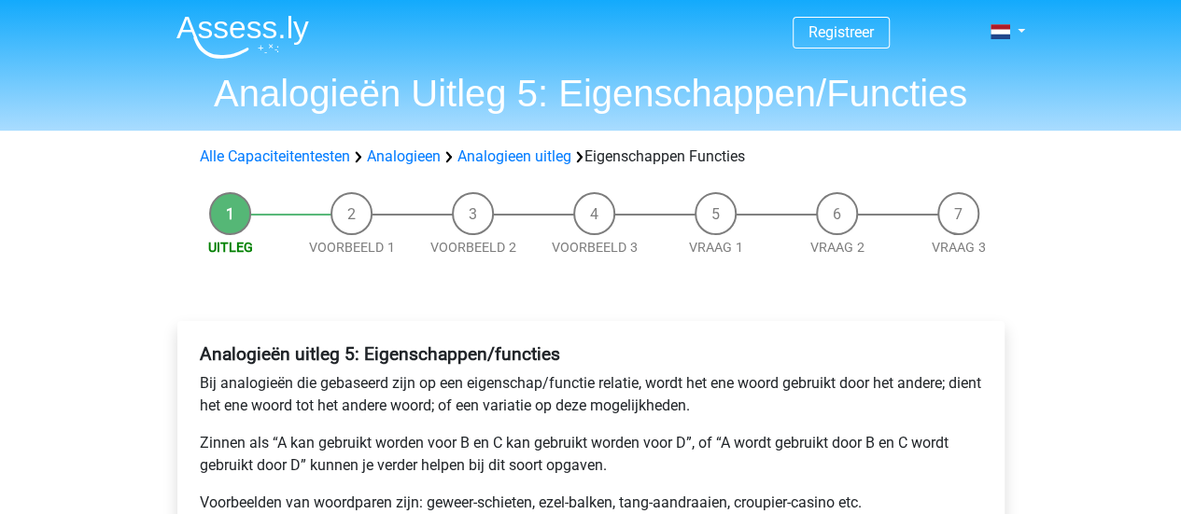
drag, startPoint x: 0, startPoint y: 0, endPoint x: 45, endPoint y: 263, distance: 267.1
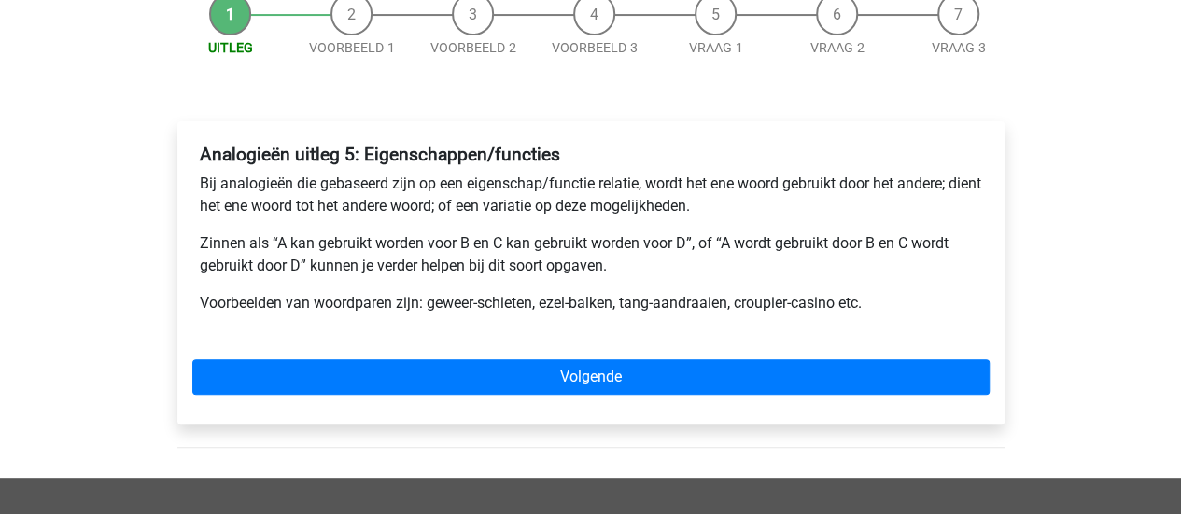
scroll to position [261, 0]
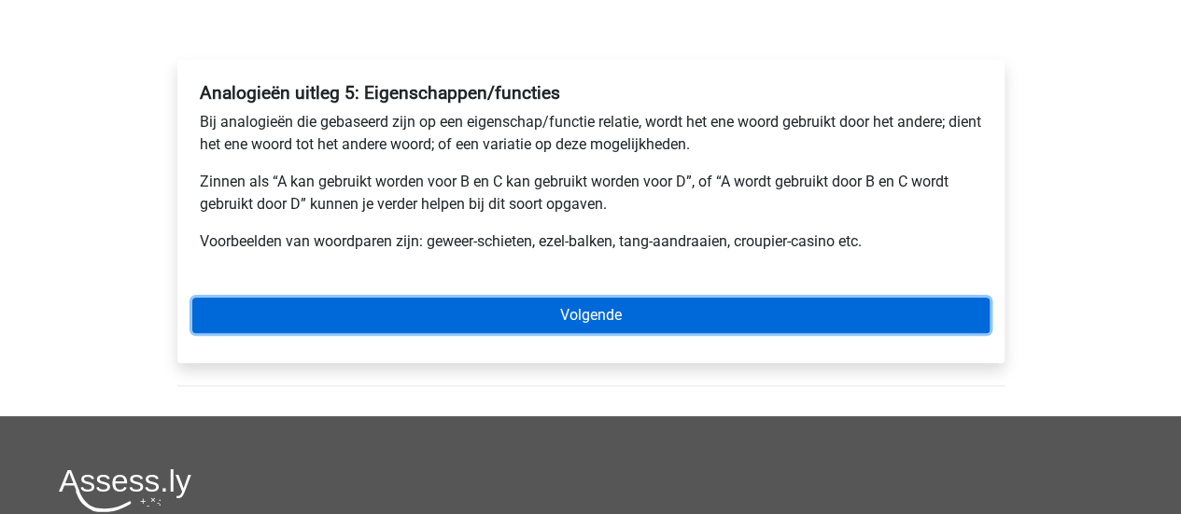
click at [232, 310] on link "Volgende" at bounding box center [590, 315] width 797 height 35
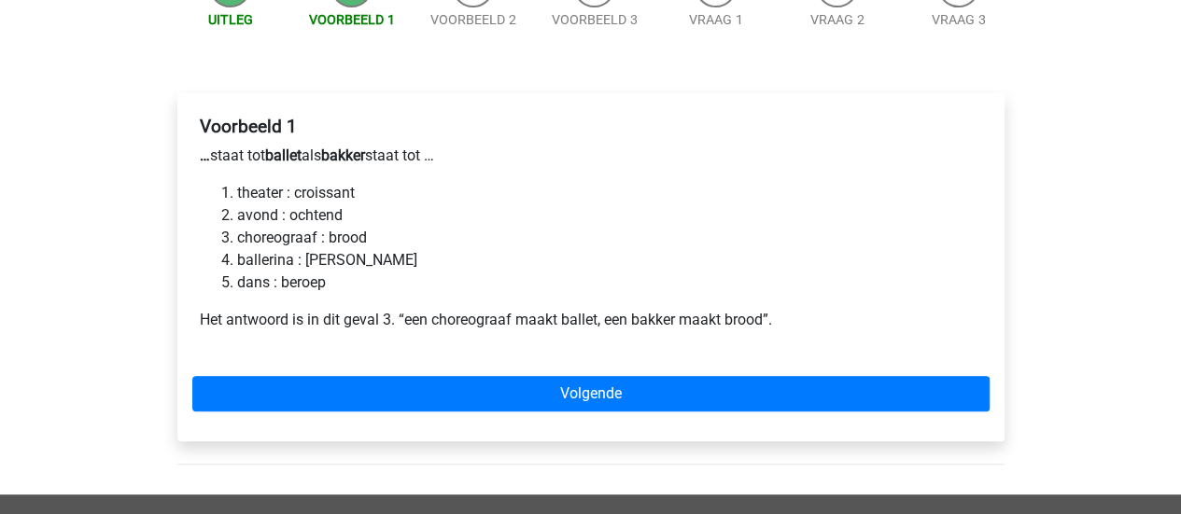
scroll to position [261, 0]
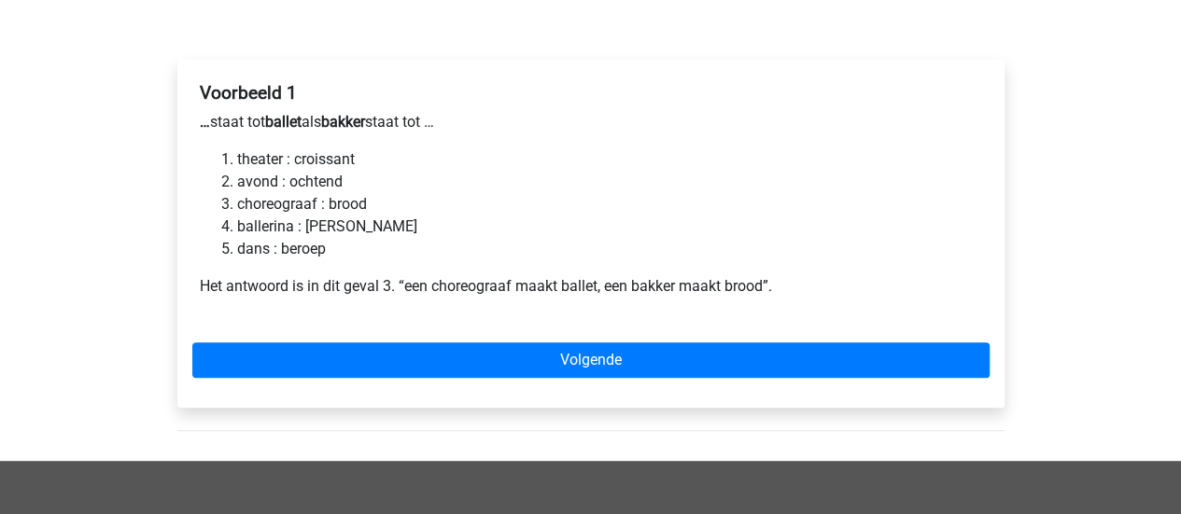
click at [272, 200] on li "choreograaf : brood" at bounding box center [609, 204] width 745 height 22
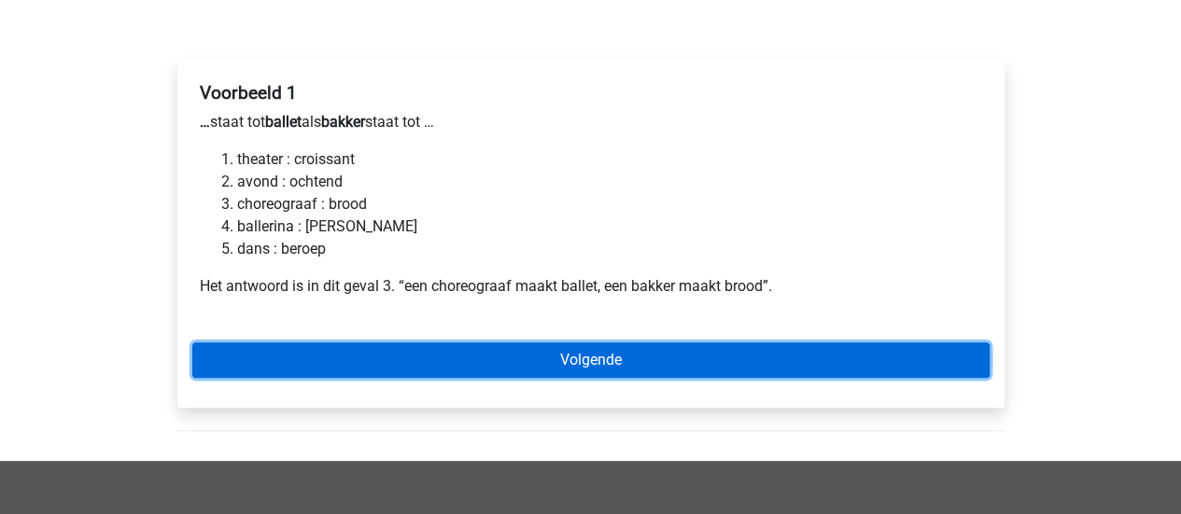
click at [338, 358] on link "Volgende" at bounding box center [590, 360] width 797 height 35
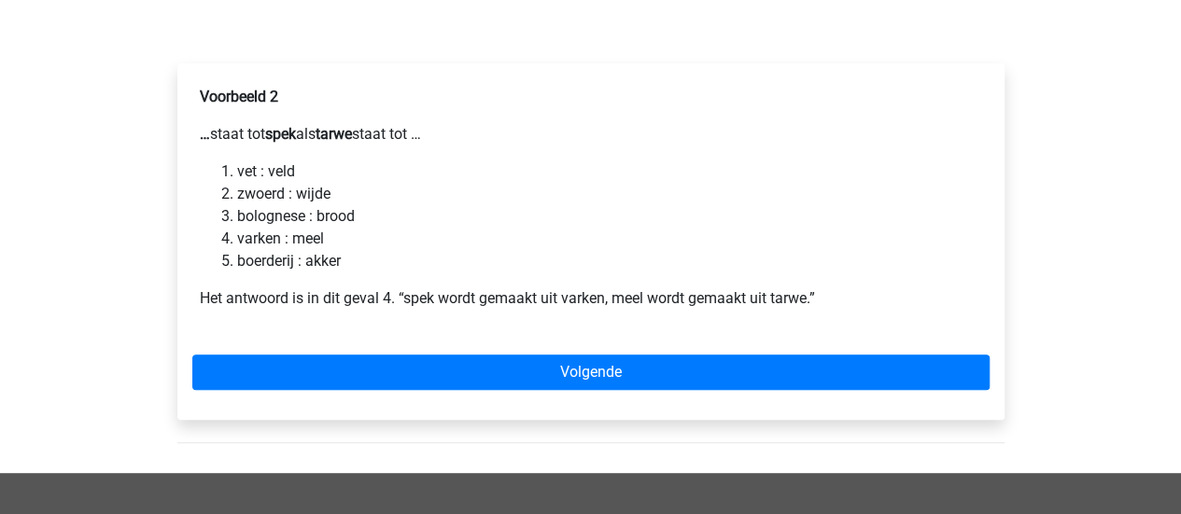
scroll to position [261, 0]
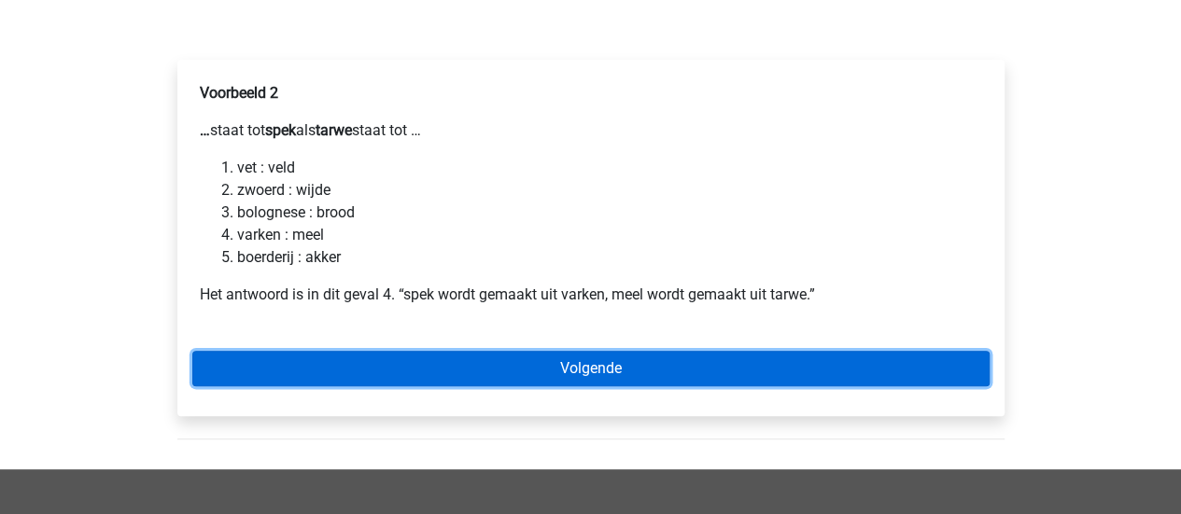
click at [312, 361] on link "Volgende" at bounding box center [590, 368] width 797 height 35
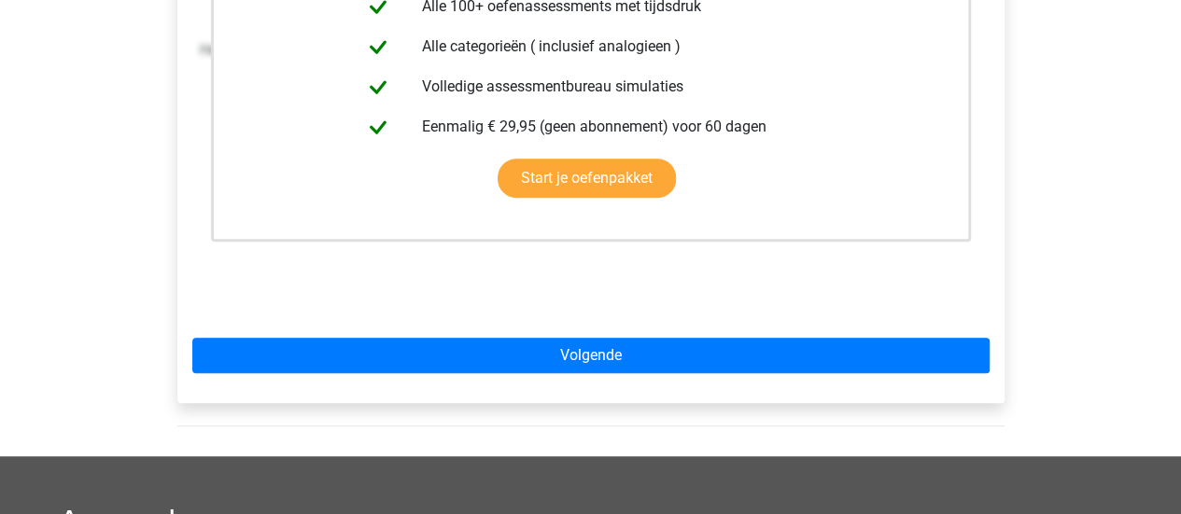
scroll to position [560, 0]
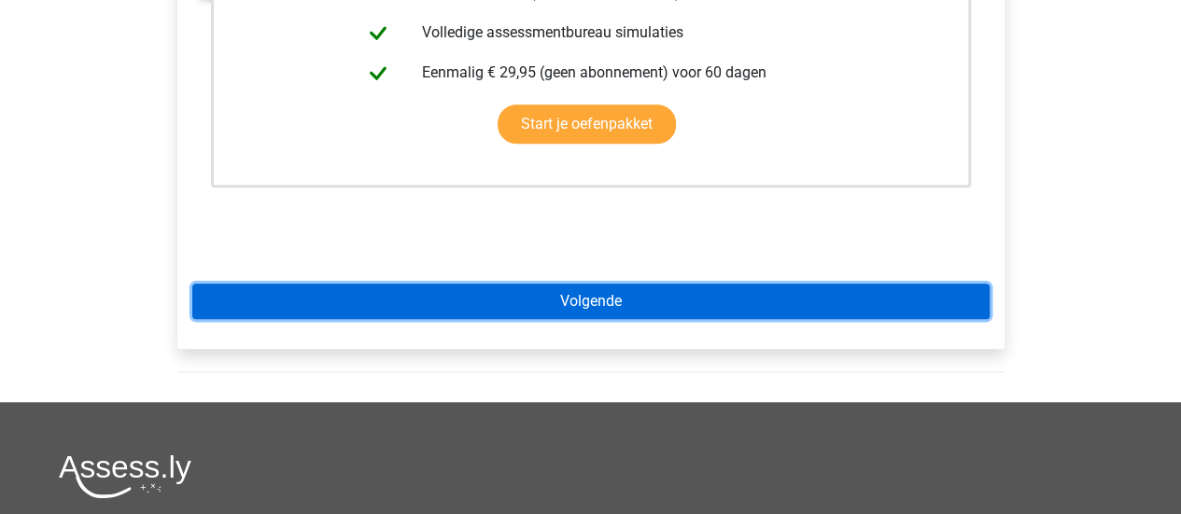
click at [288, 289] on link "Volgende" at bounding box center [590, 301] width 797 height 35
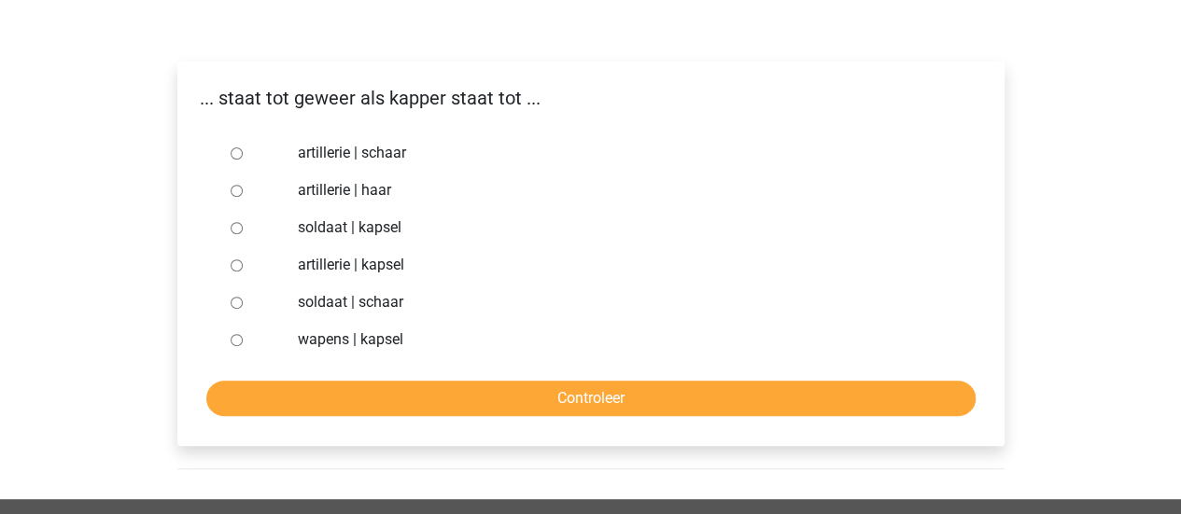
scroll to position [261, 0]
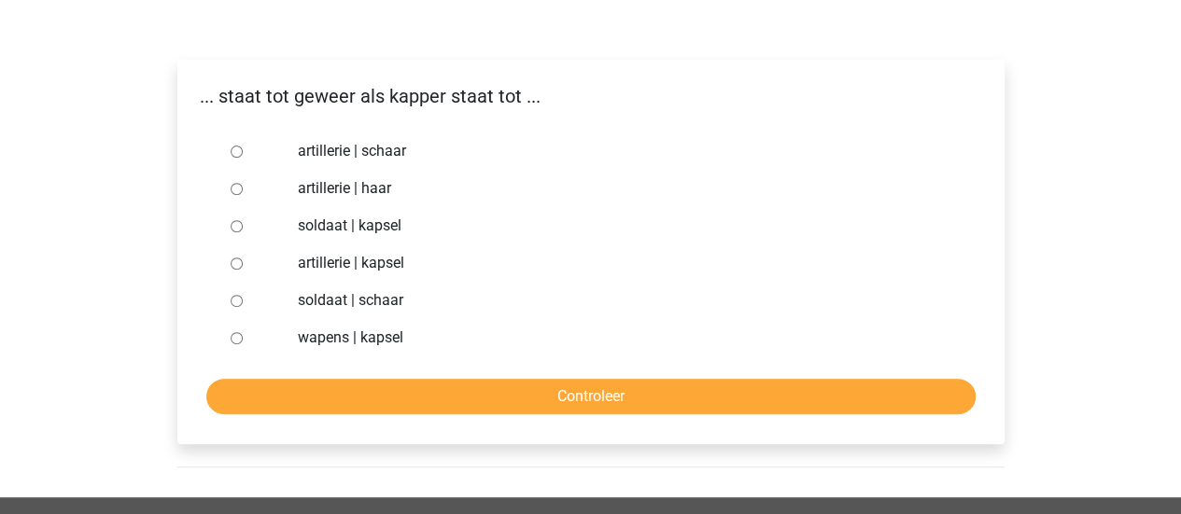
click at [324, 300] on label "soldaat | schaar" at bounding box center [621, 300] width 646 height 22
click at [243, 300] on input "soldaat | schaar" at bounding box center [237, 301] width 12 height 12
radio input "true"
click at [316, 374] on form "artillerie | schaar artillerie | haar soldaat | kapsel artillerie | kapsel sold…" at bounding box center [590, 274] width 797 height 282
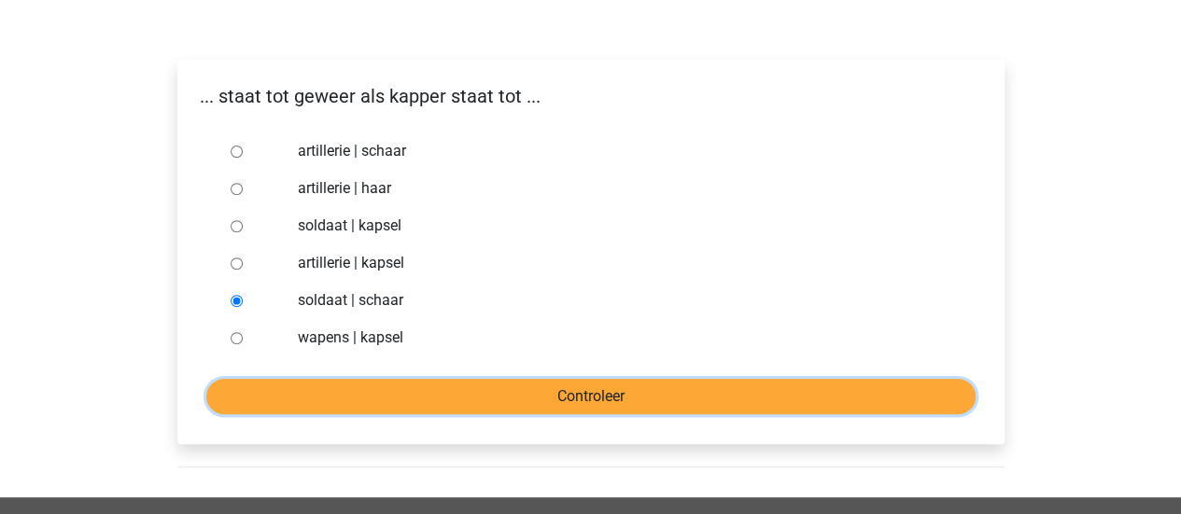
click at [279, 393] on input "Controleer" at bounding box center [590, 396] width 769 height 35
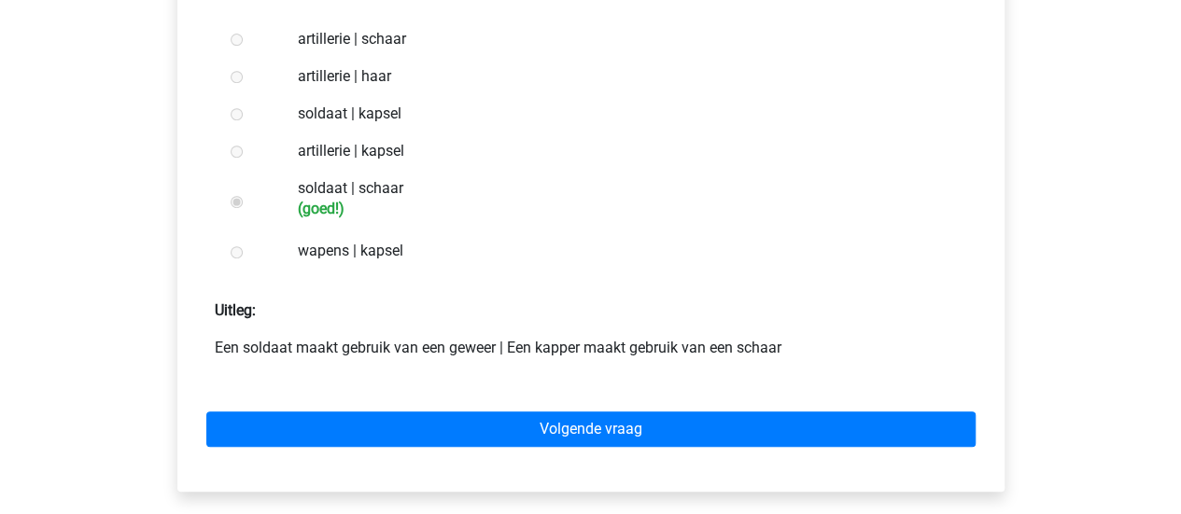
scroll to position [411, 0]
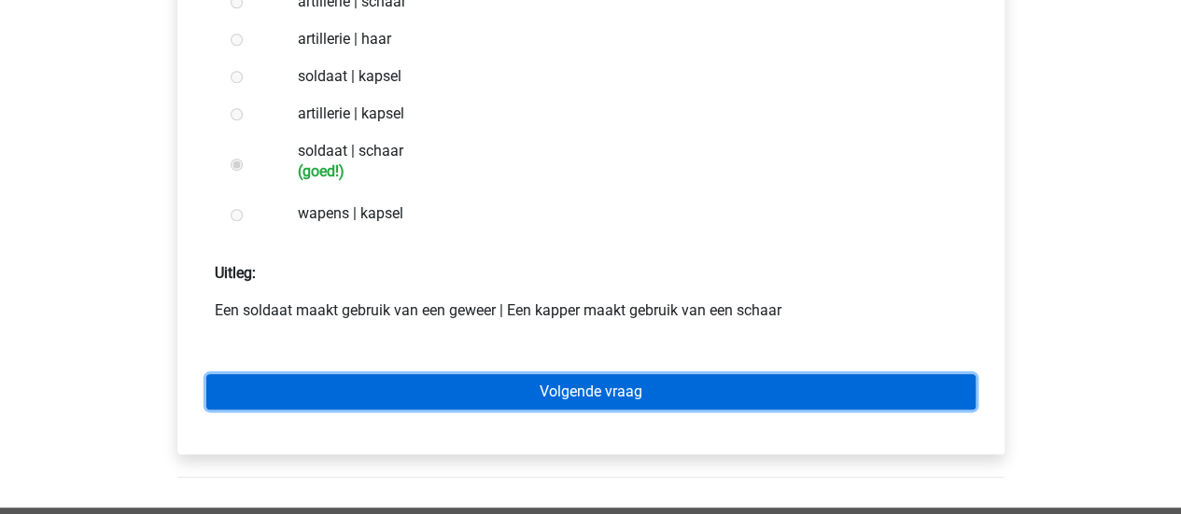
click at [270, 382] on link "Volgende vraag" at bounding box center [590, 391] width 769 height 35
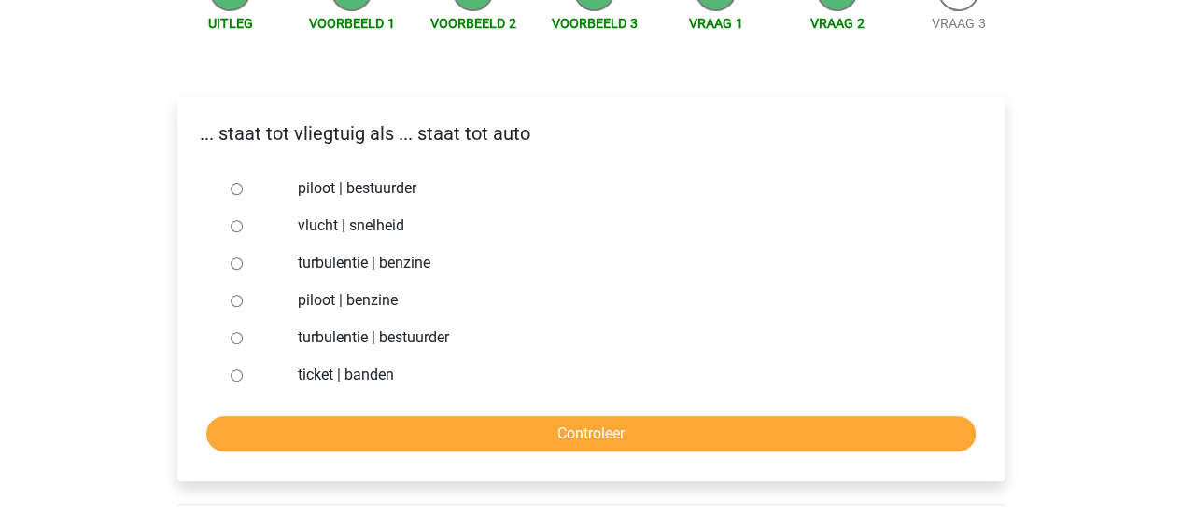
scroll to position [261, 0]
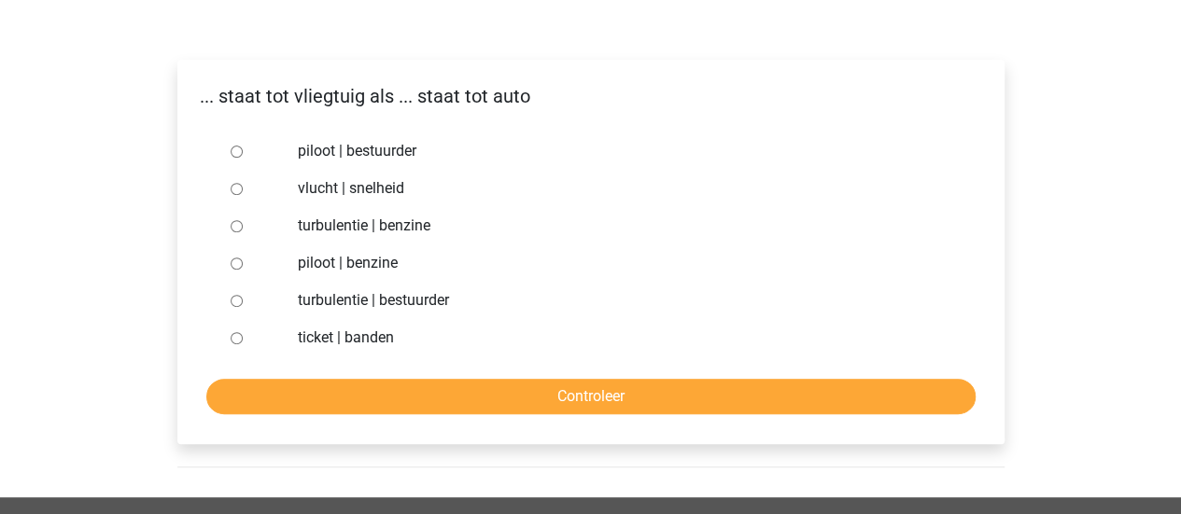
click at [235, 156] on input "piloot | bestuurder" at bounding box center [237, 152] width 12 height 12
radio input "true"
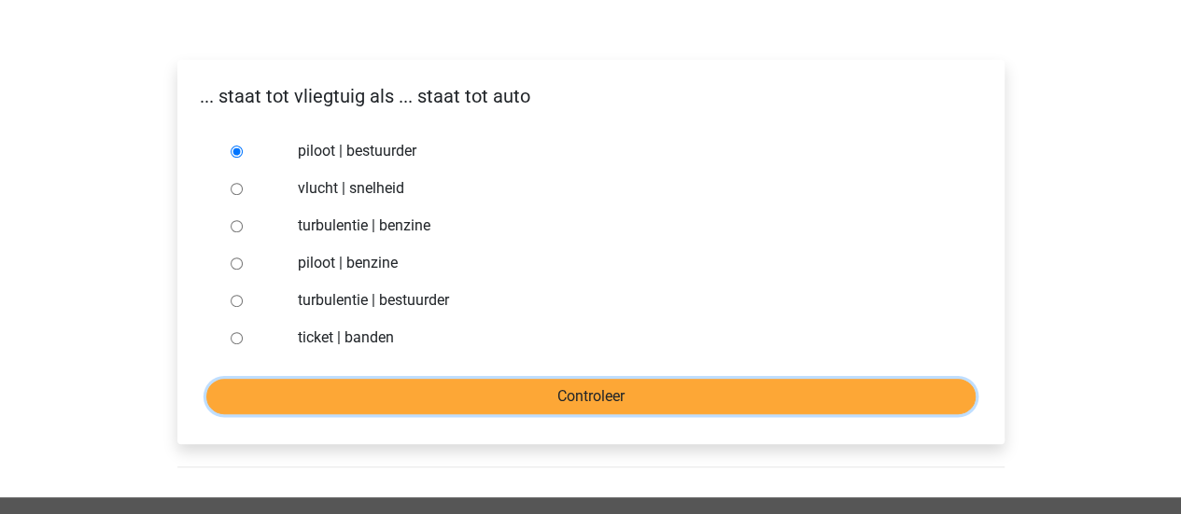
click at [303, 388] on input "Controleer" at bounding box center [590, 396] width 769 height 35
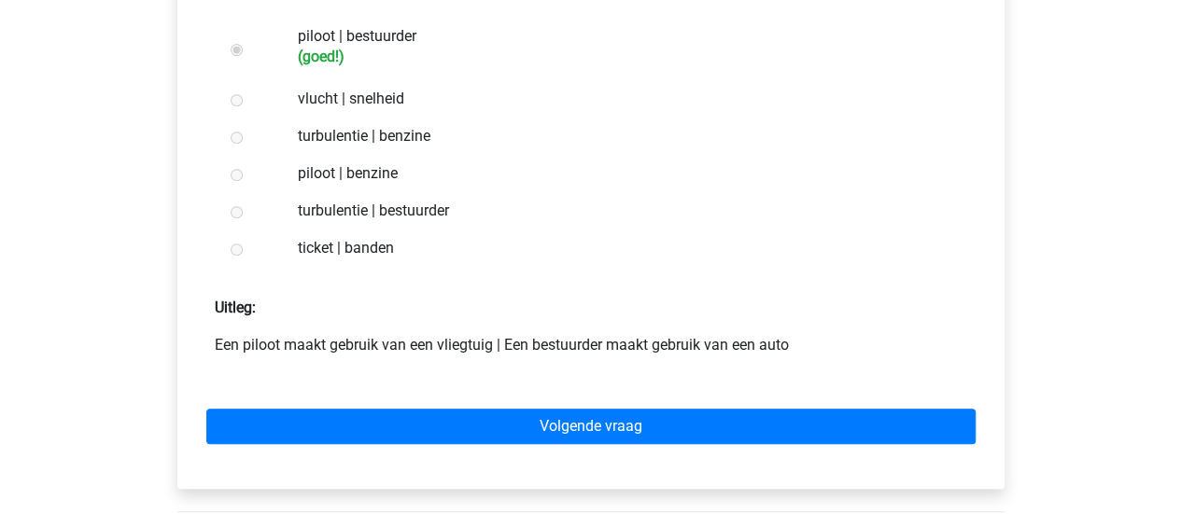
scroll to position [448, 0]
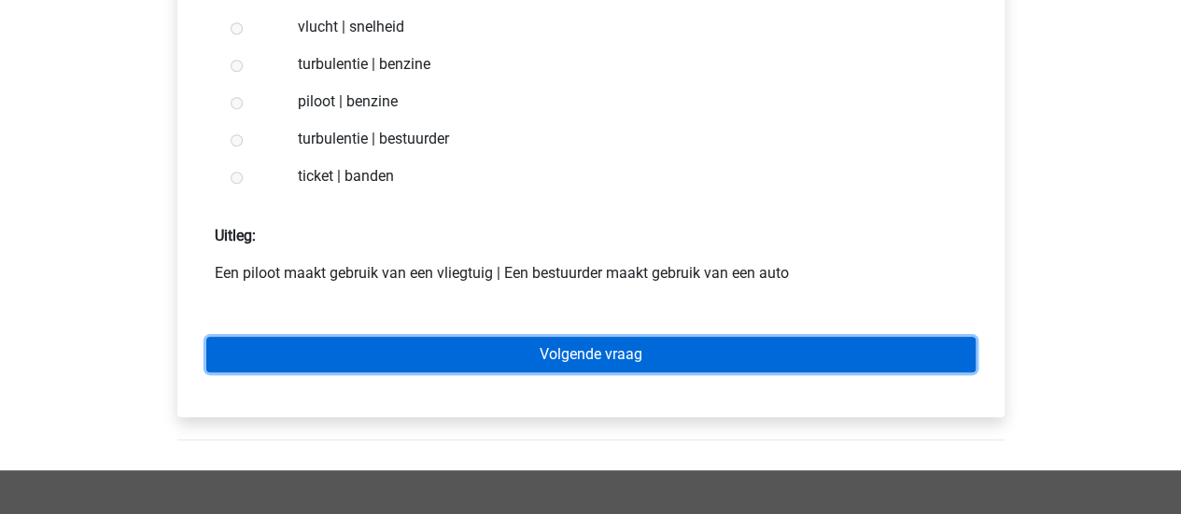
click at [280, 363] on link "Volgende vraag" at bounding box center [590, 354] width 769 height 35
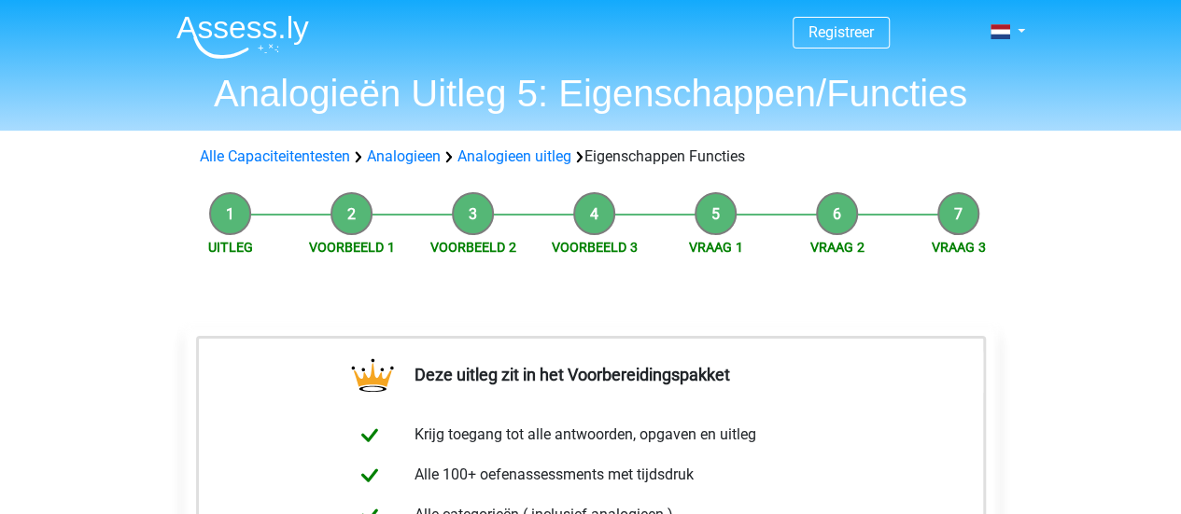
drag, startPoint x: 0, startPoint y: 0, endPoint x: 114, endPoint y: 345, distance: 363.8
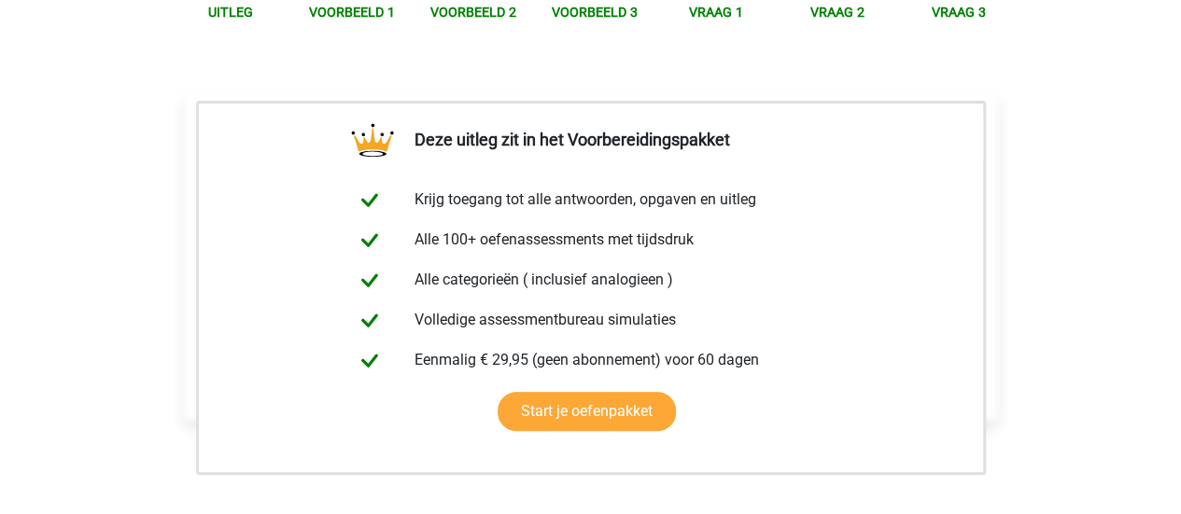
scroll to position [448, 0]
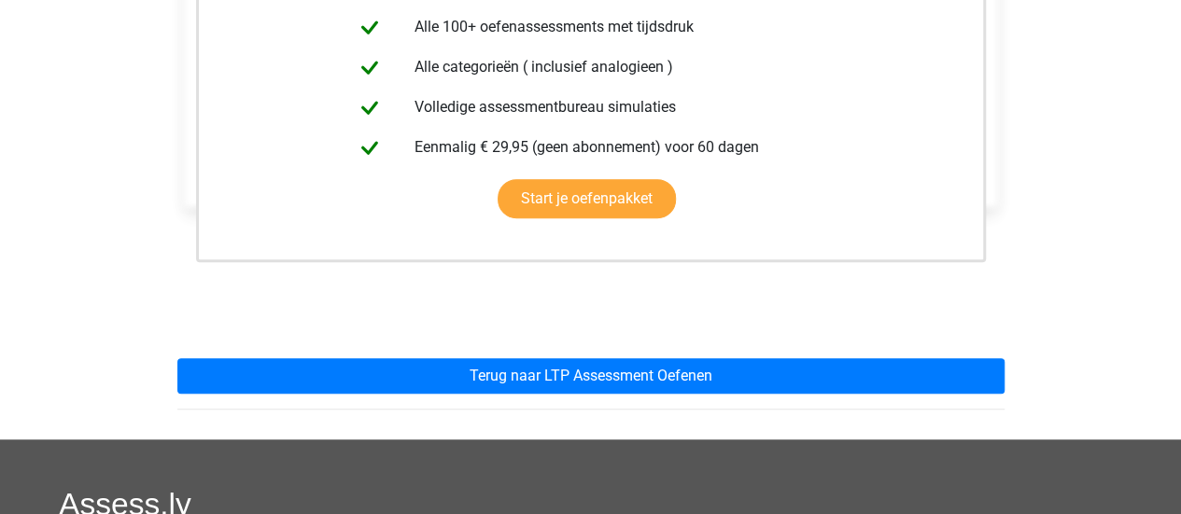
click at [292, 395] on div "Deze uitleg zit in het Voorbereidingspakket Krijg toegang tot alle antwoorden, …" at bounding box center [590, 138] width 857 height 604
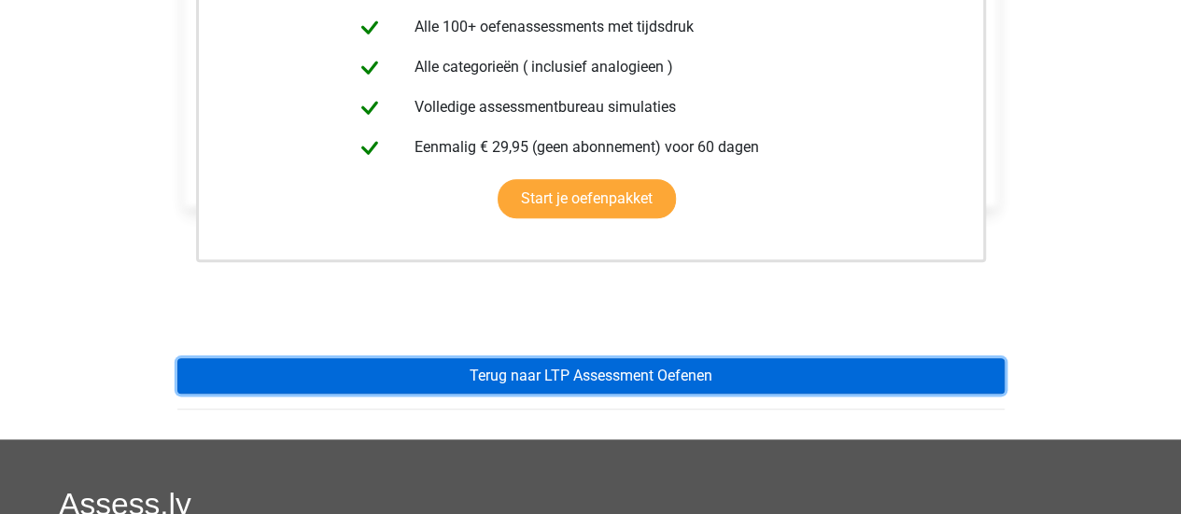
click at [286, 391] on link "Terug naar LTP Assessment Oefenen" at bounding box center [590, 376] width 827 height 35
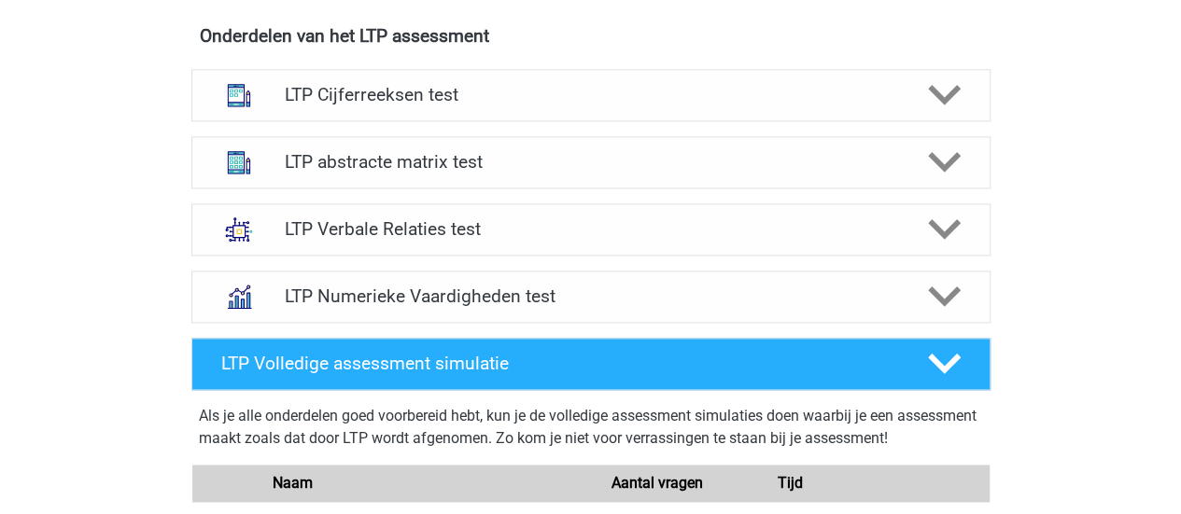
scroll to position [1233, 0]
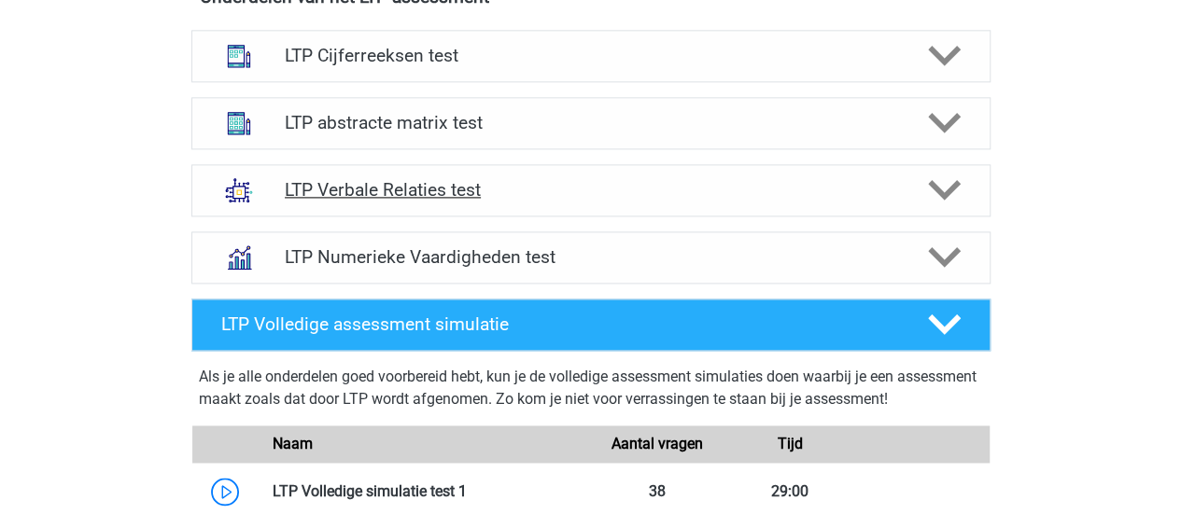
click at [383, 183] on h4 "LTP Verbale Relaties test" at bounding box center [591, 189] width 612 height 21
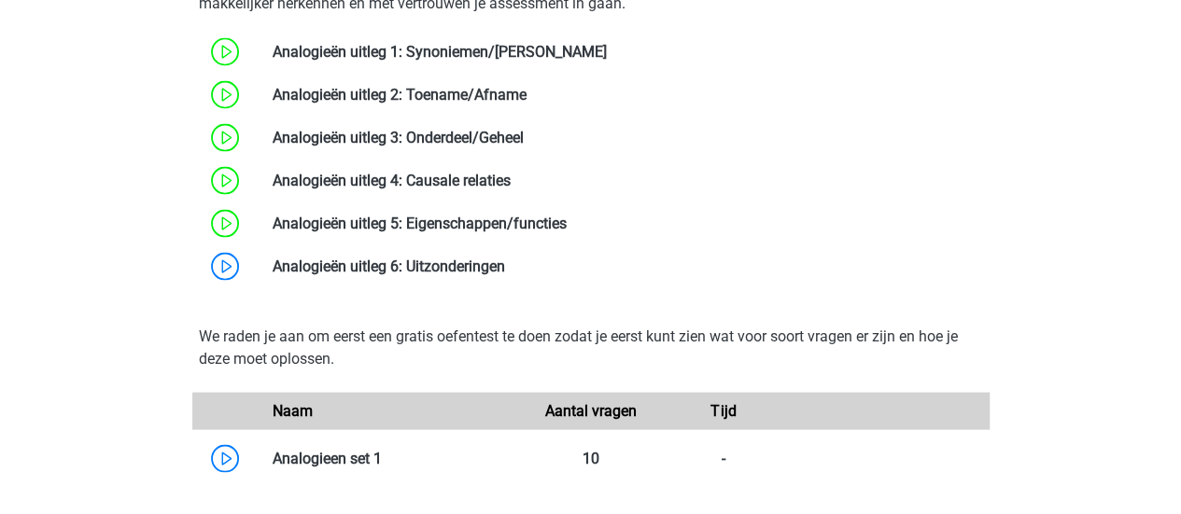
scroll to position [1830, 0]
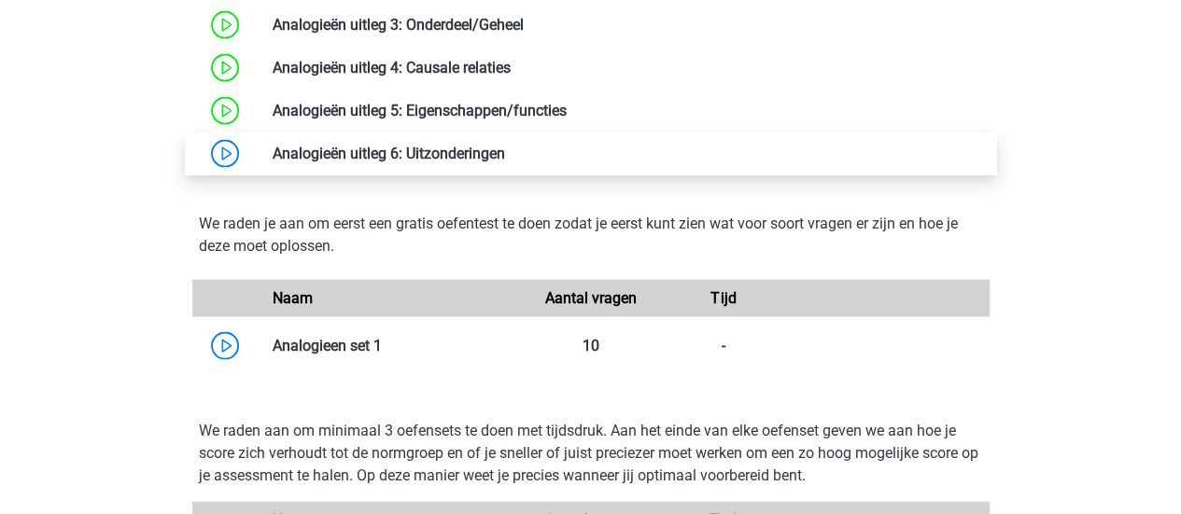
click at [505, 145] on link at bounding box center [505, 154] width 0 height 18
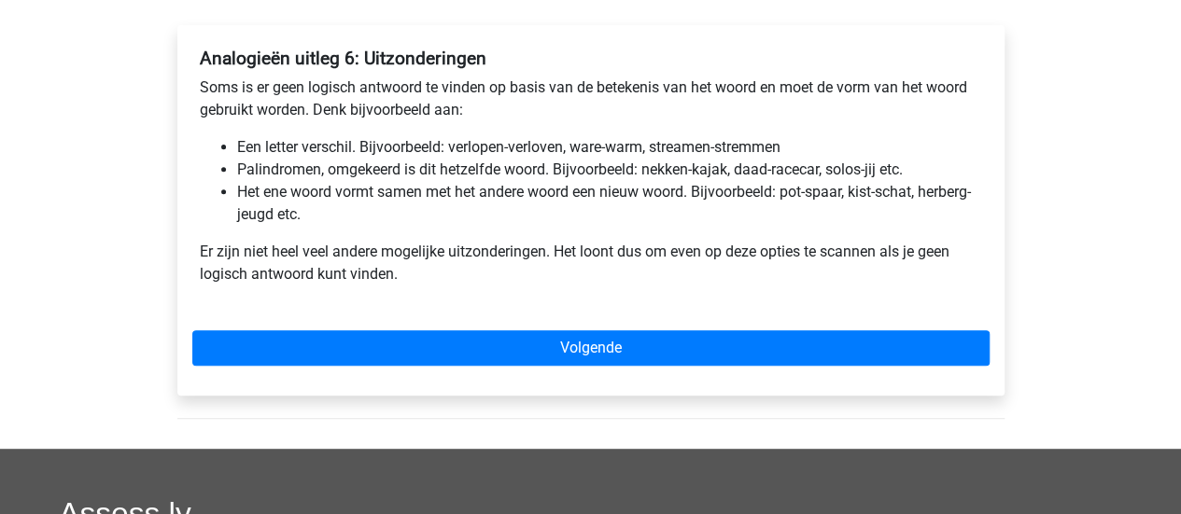
scroll to position [299, 0]
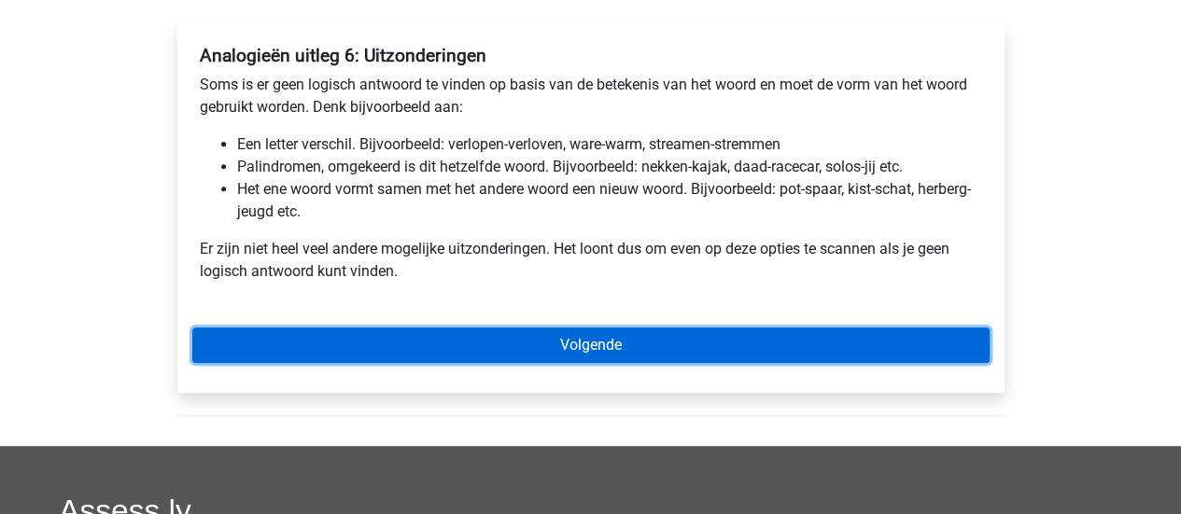
click at [316, 352] on link "Volgende" at bounding box center [590, 345] width 797 height 35
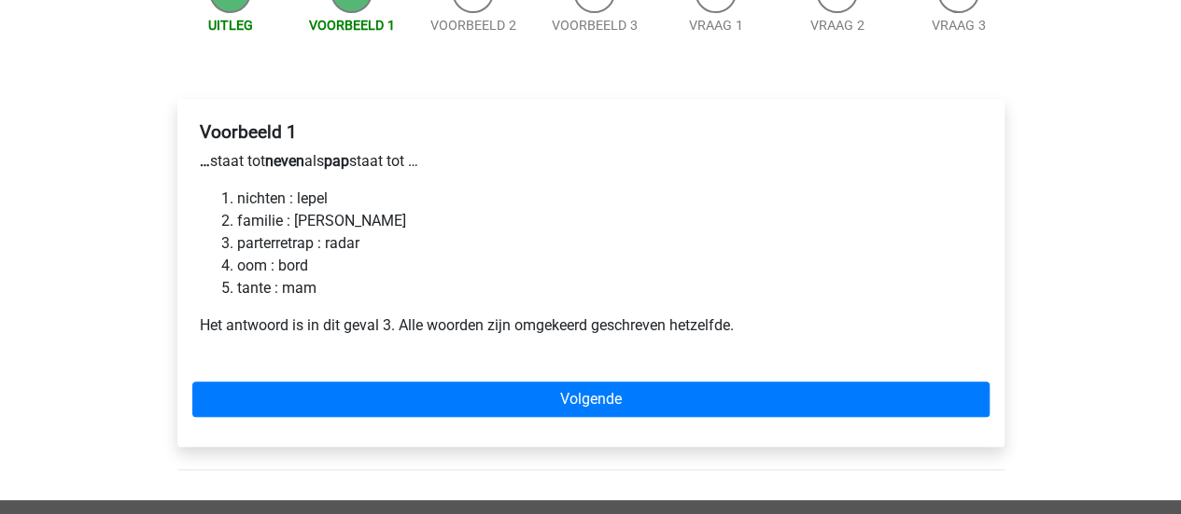
scroll to position [187, 0]
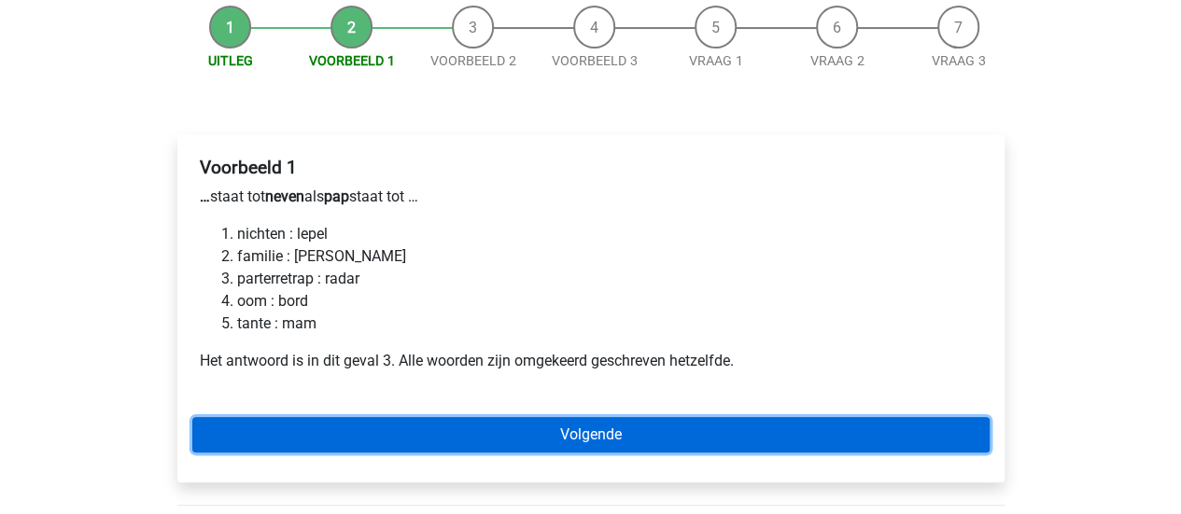
click at [202, 430] on link "Volgende" at bounding box center [590, 434] width 797 height 35
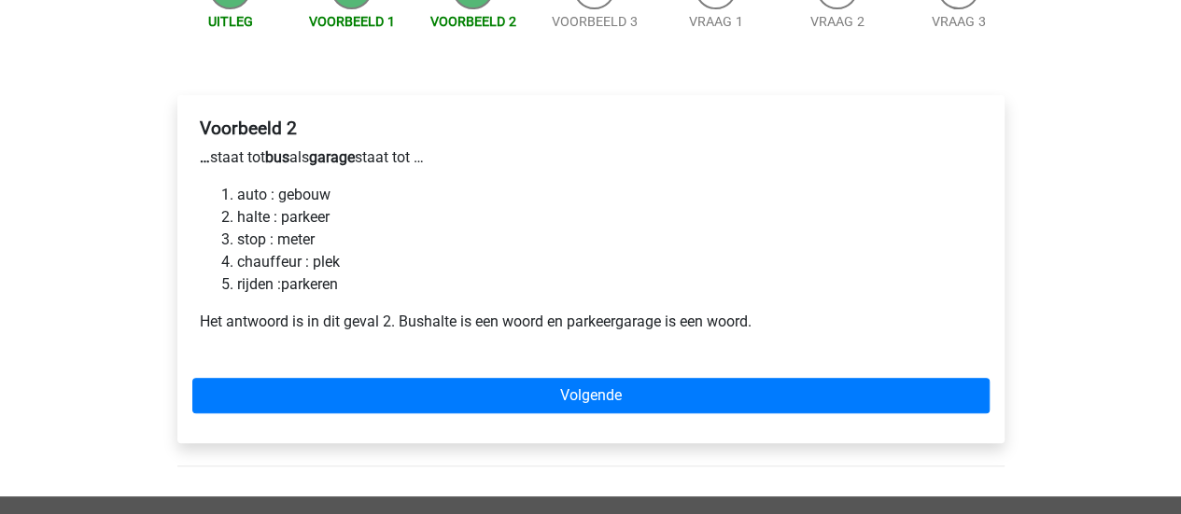
scroll to position [224, 0]
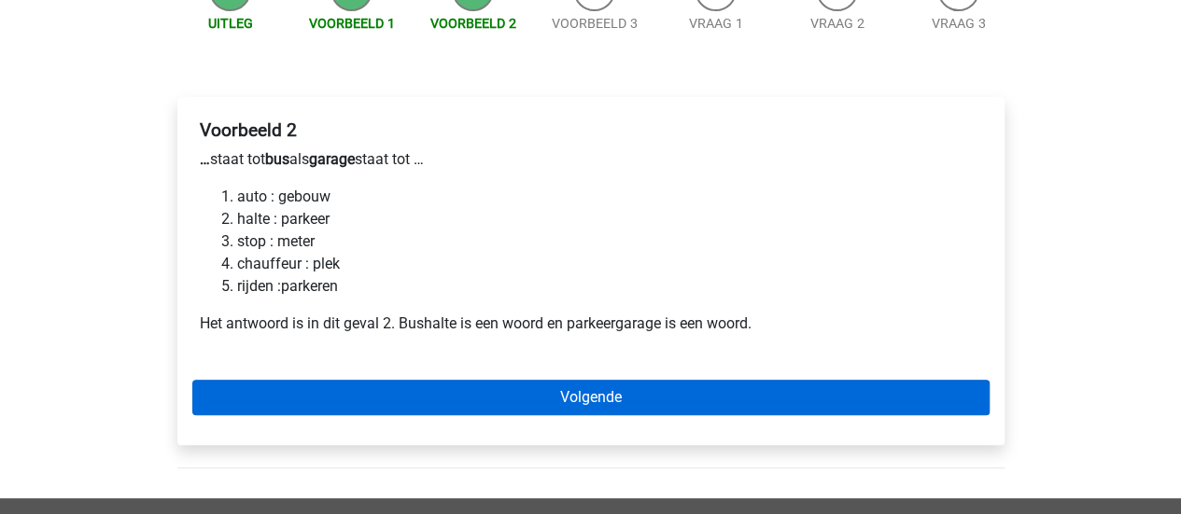
drag, startPoint x: 77, startPoint y: 367, endPoint x: 233, endPoint y: 380, distance: 157.4
click at [233, 380] on div "Registreer Nederlands English" at bounding box center [590, 384] width 1181 height 1216
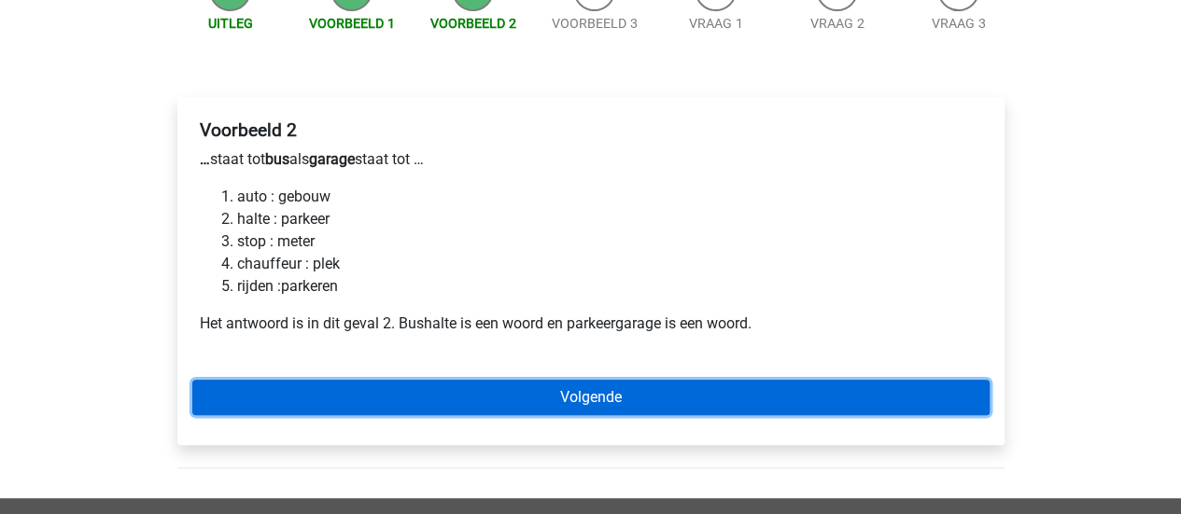
click at [233, 380] on link "Volgende" at bounding box center [590, 397] width 797 height 35
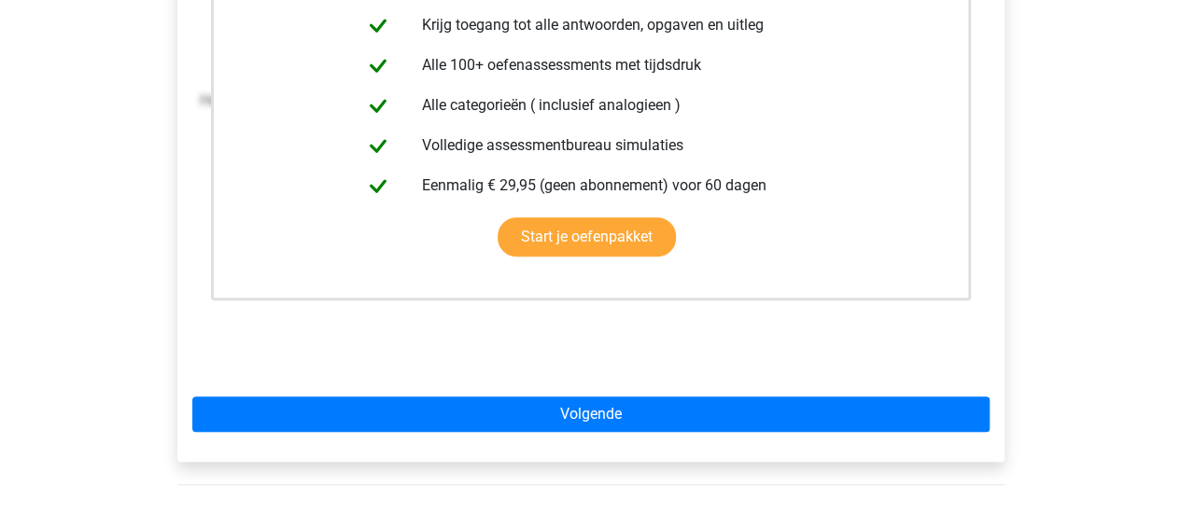
scroll to position [448, 0]
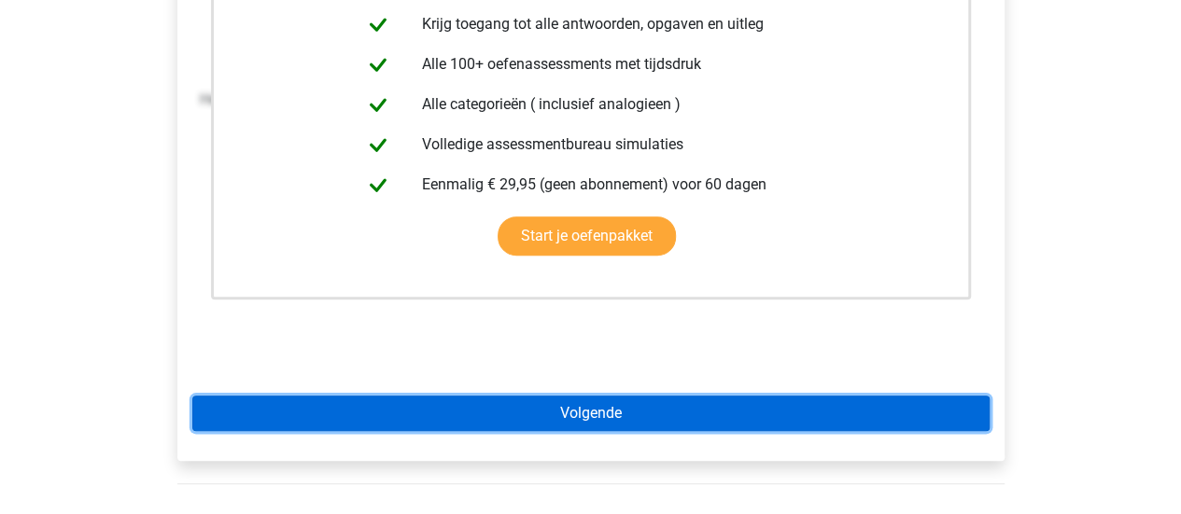
click at [215, 408] on link "Volgende" at bounding box center [590, 413] width 797 height 35
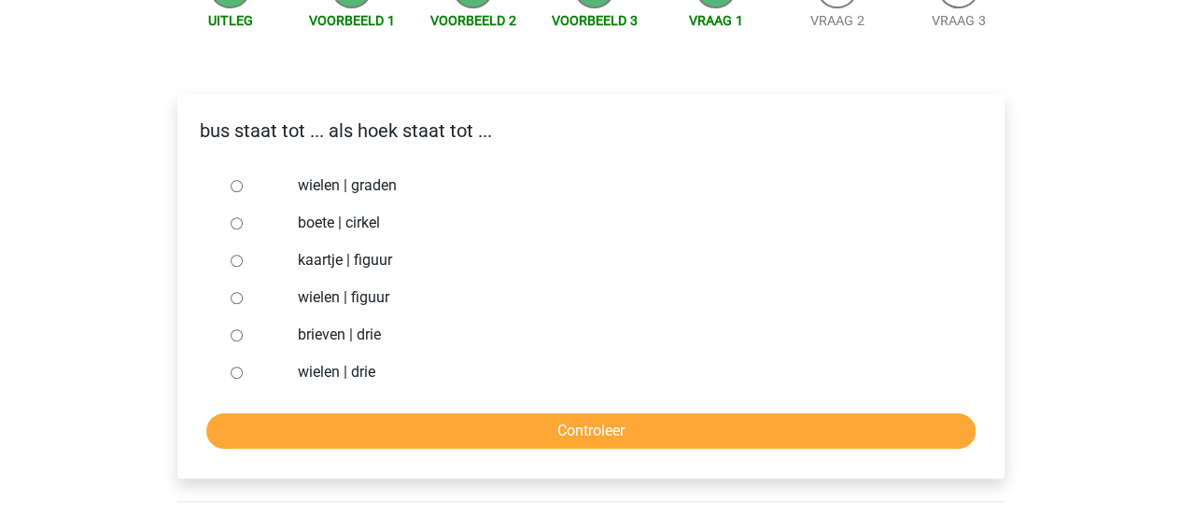
scroll to position [261, 0]
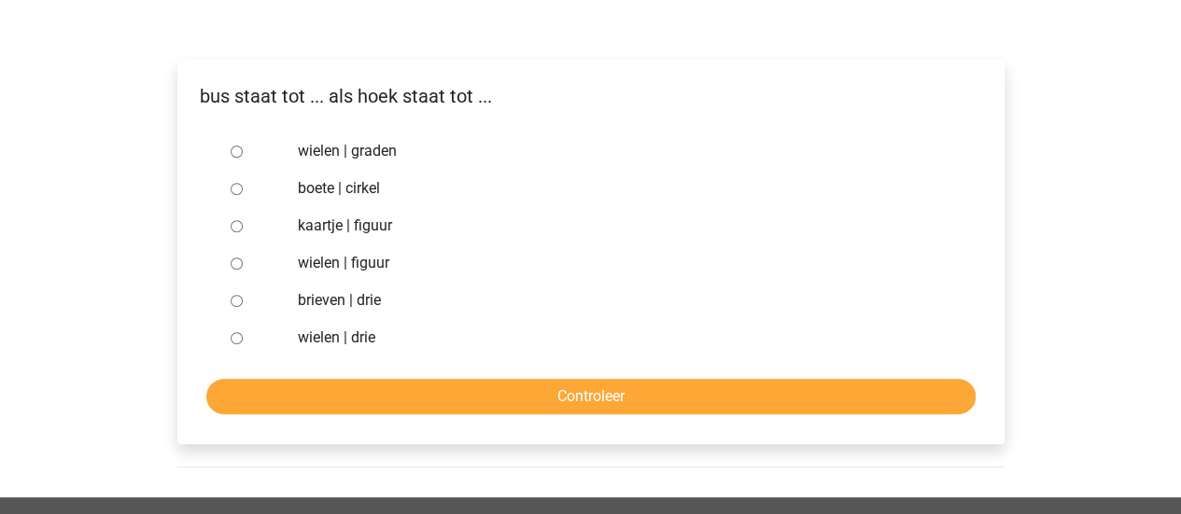
click at [232, 141] on div at bounding box center [254, 151] width 62 height 37
click at [231, 148] on input "wielen | graden" at bounding box center [237, 152] width 12 height 12
radio input "true"
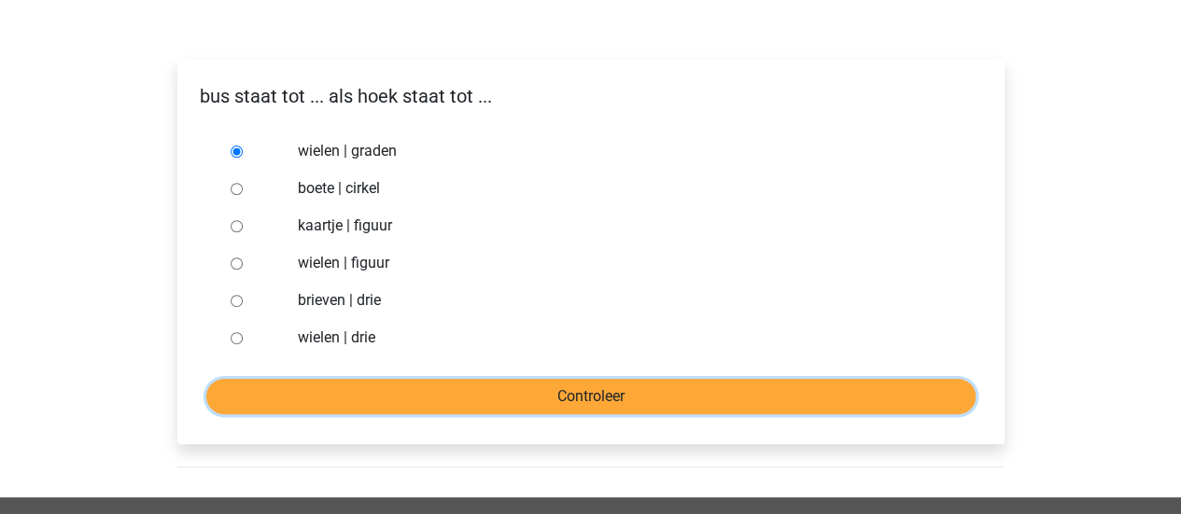
click at [379, 405] on input "Controleer" at bounding box center [590, 396] width 769 height 35
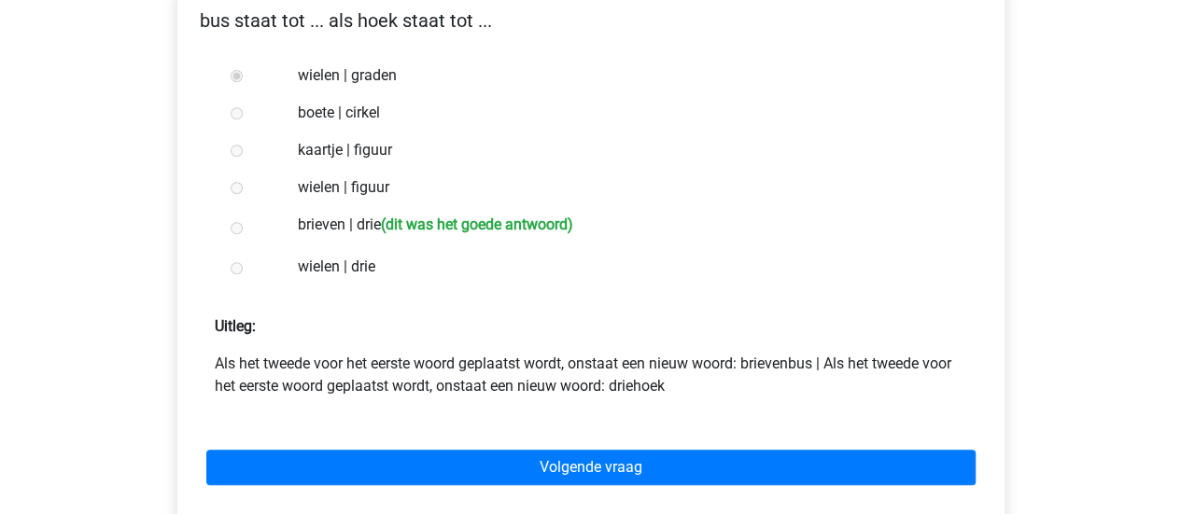
scroll to position [373, 0]
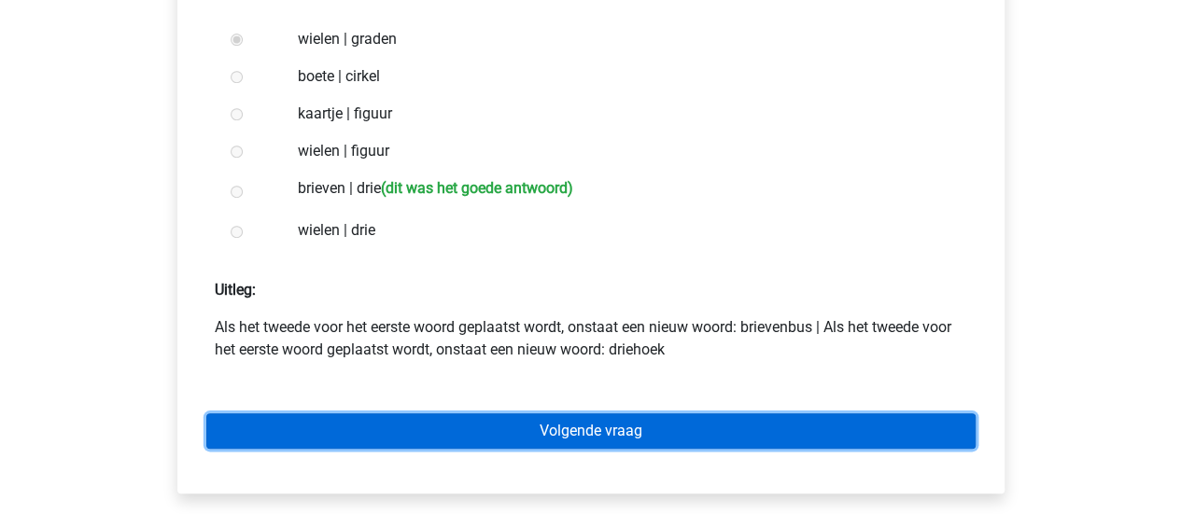
click at [293, 425] on link "Volgende vraag" at bounding box center [590, 431] width 769 height 35
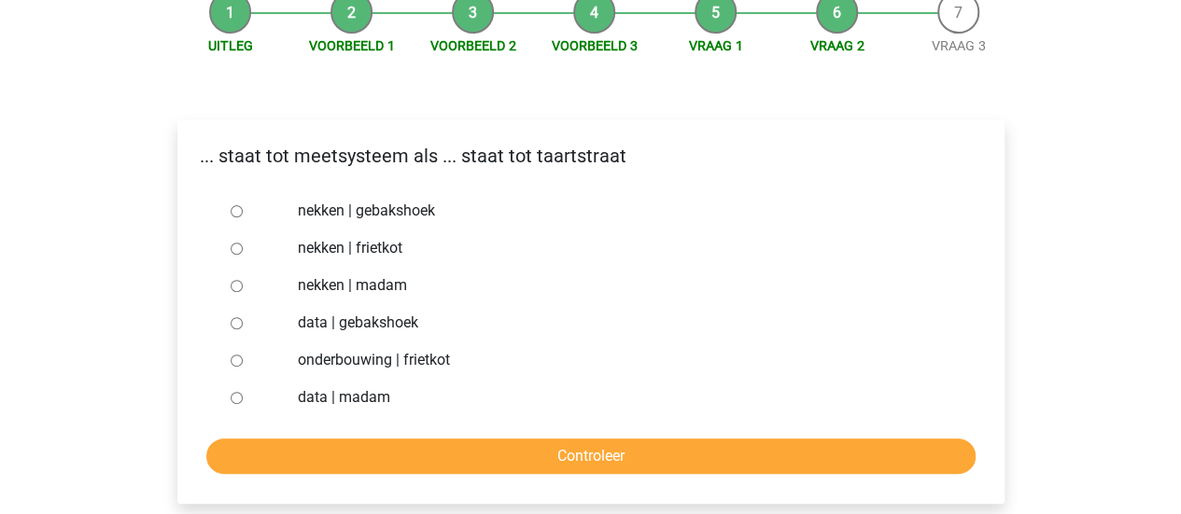
scroll to position [261, 0]
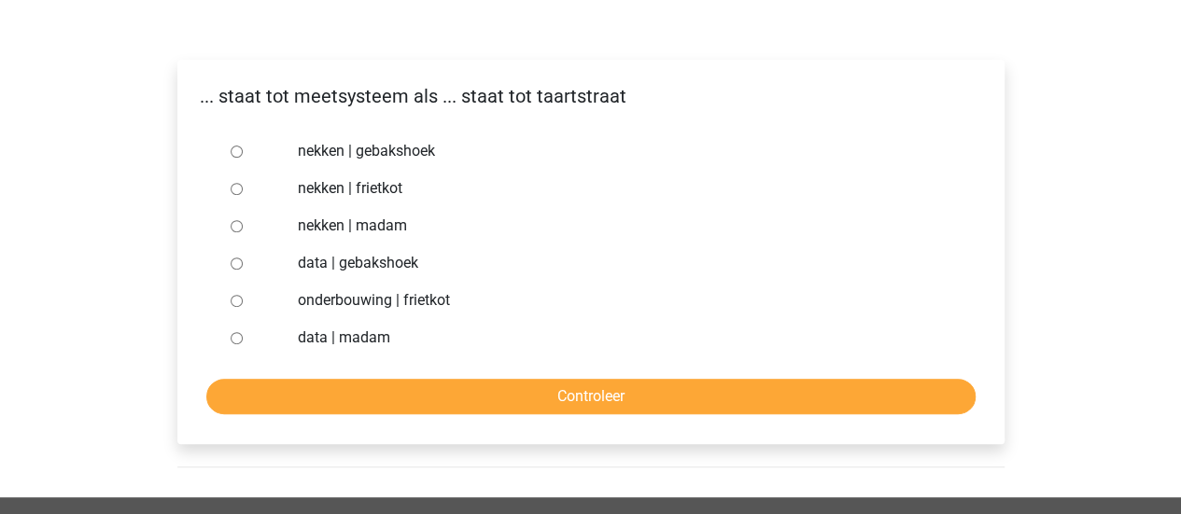
click at [234, 221] on input "nekken | madam" at bounding box center [237, 226] width 12 height 12
radio input "true"
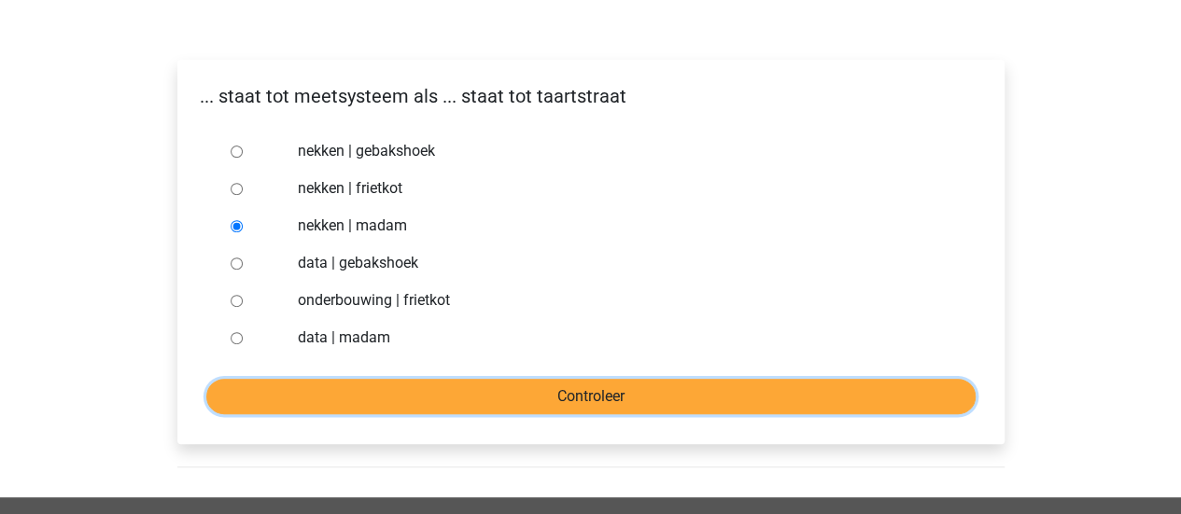
click at [337, 410] on input "Controleer" at bounding box center [590, 396] width 769 height 35
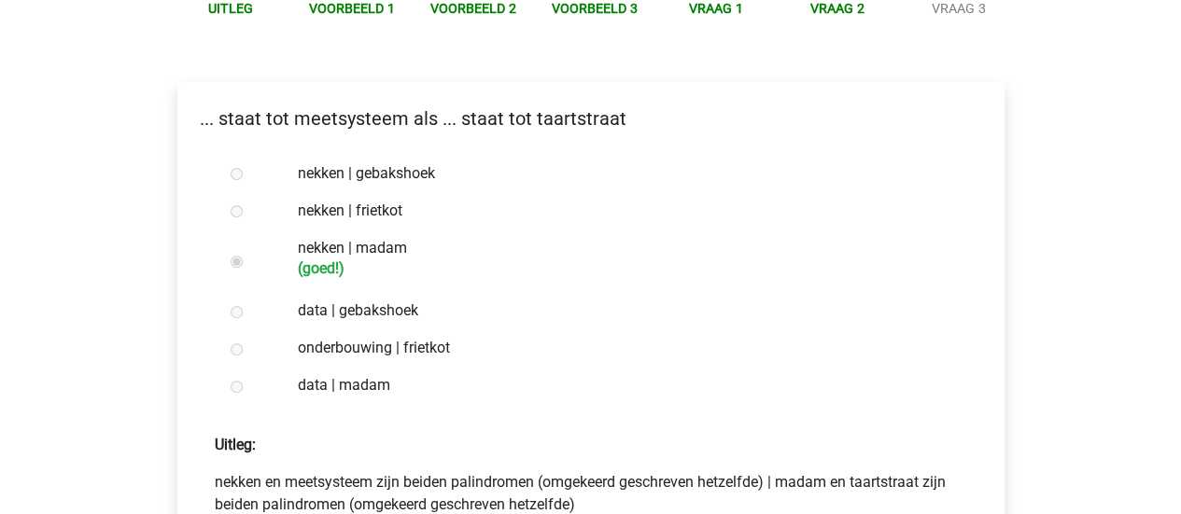
scroll to position [411, 0]
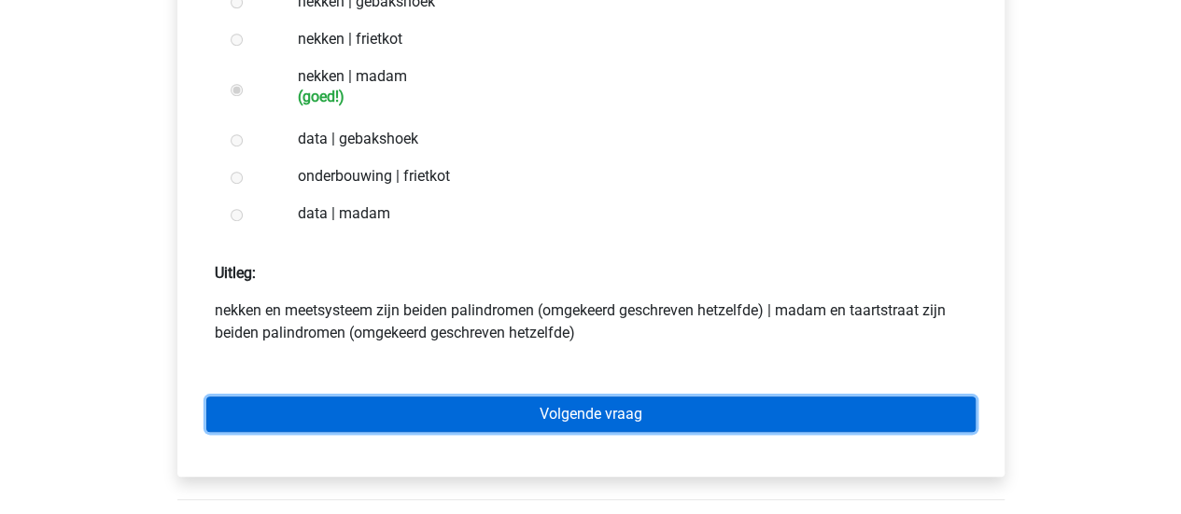
click at [283, 419] on link "Volgende vraag" at bounding box center [590, 414] width 769 height 35
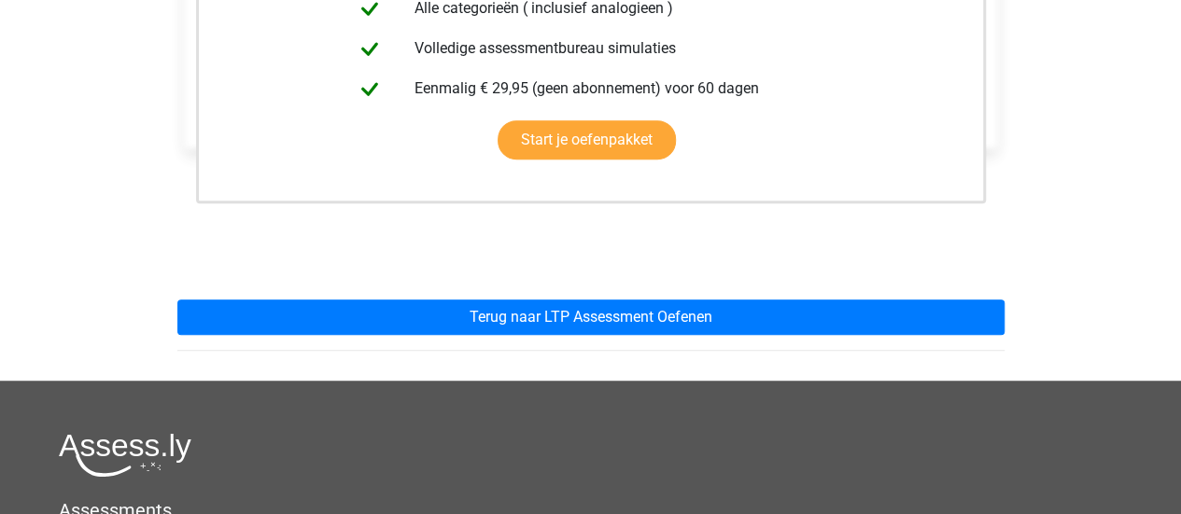
scroll to position [523, 0]
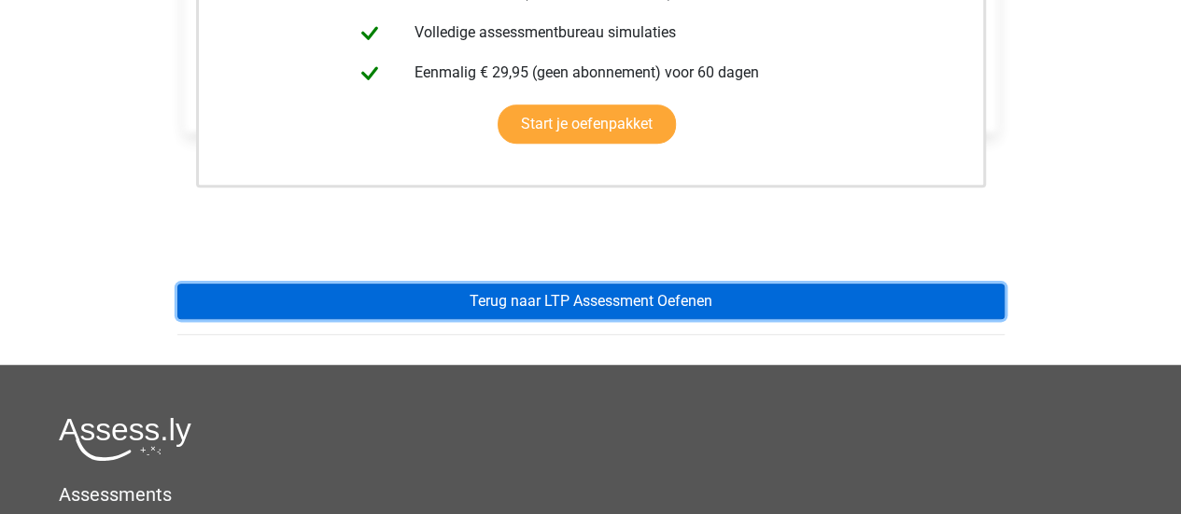
click at [267, 304] on link "Terug naar LTP Assessment Oefenen" at bounding box center [590, 301] width 827 height 35
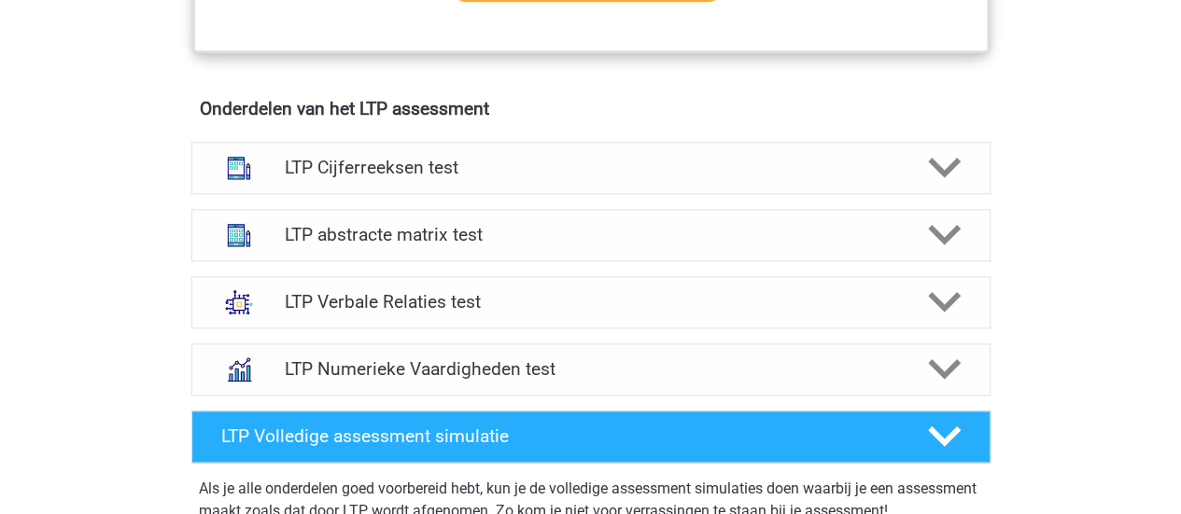
scroll to position [1158, 0]
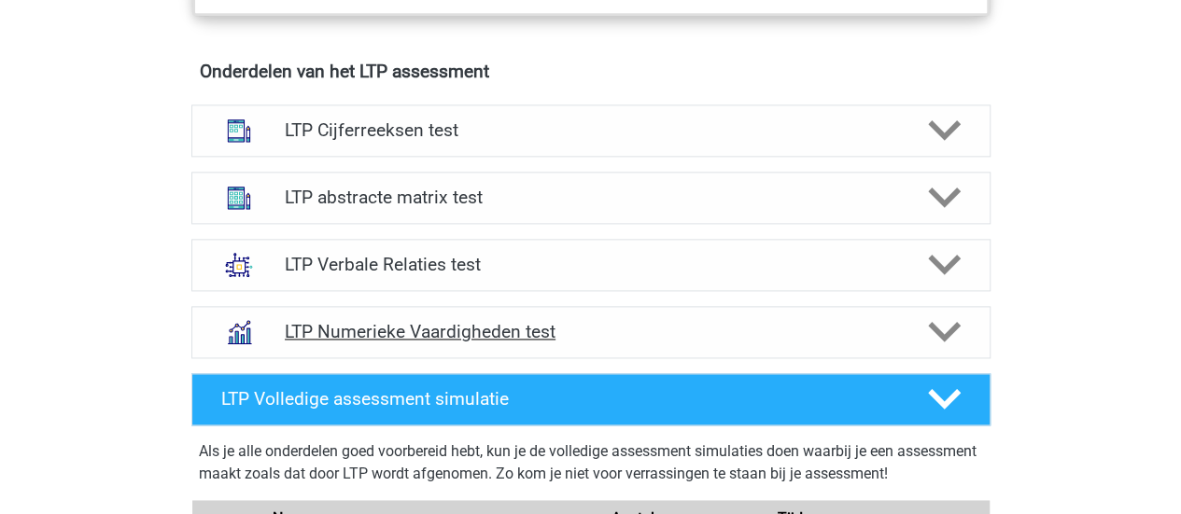
click at [343, 331] on h4 "LTP Numerieke Vaardigheden test" at bounding box center [591, 331] width 612 height 21
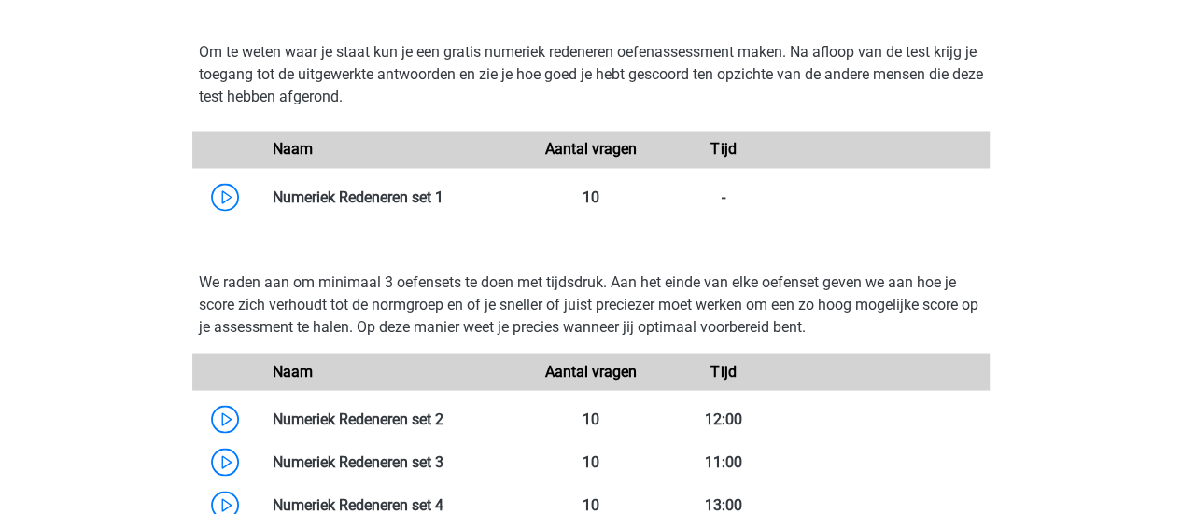
scroll to position [1606, 0]
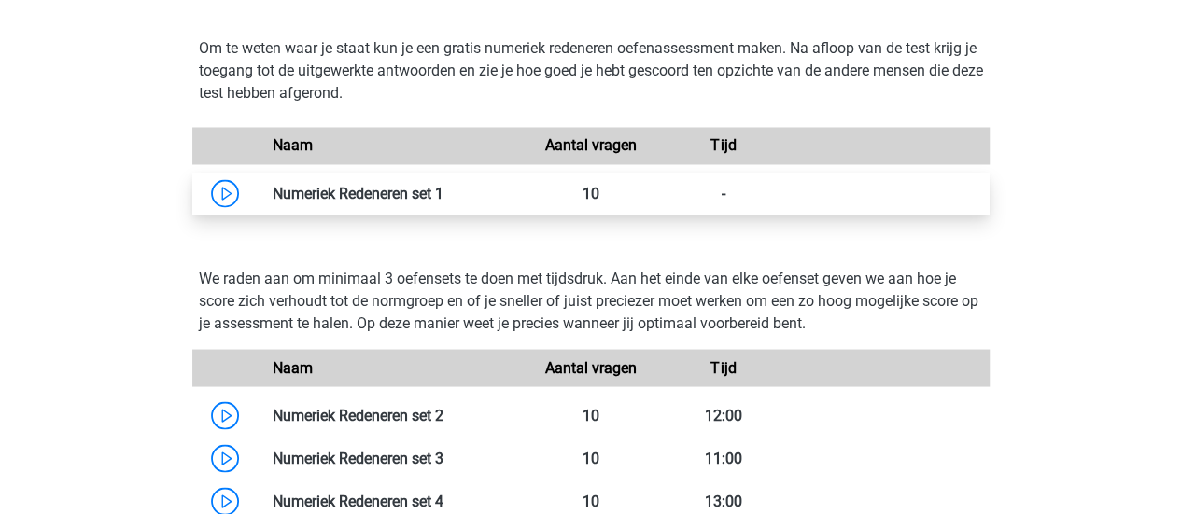
click at [444, 184] on link at bounding box center [444, 193] width 0 height 18
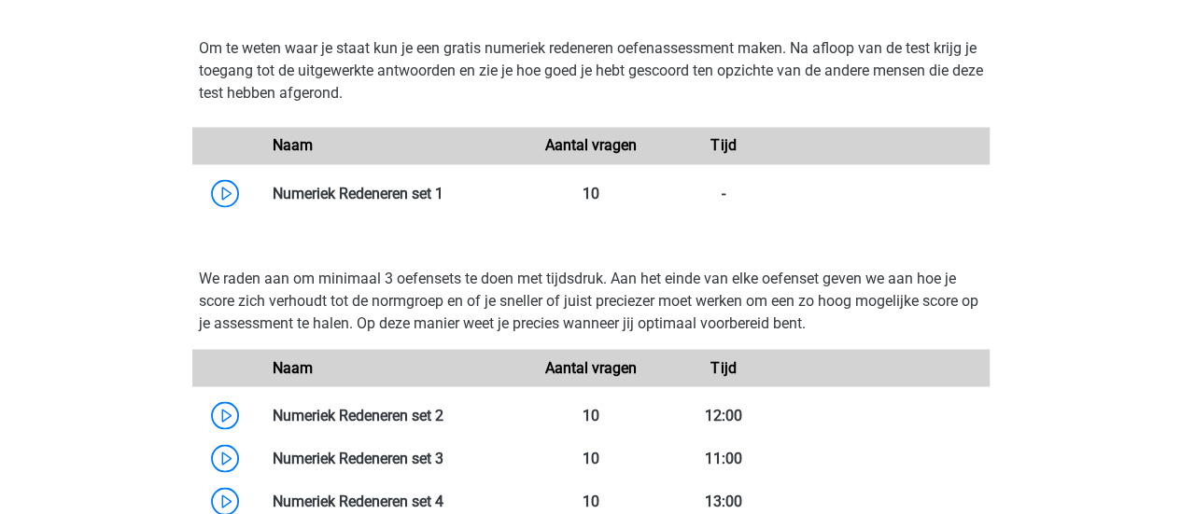
click at [67, 119] on div "Registreer Nederlands" at bounding box center [590, 243] width 1181 height 3698
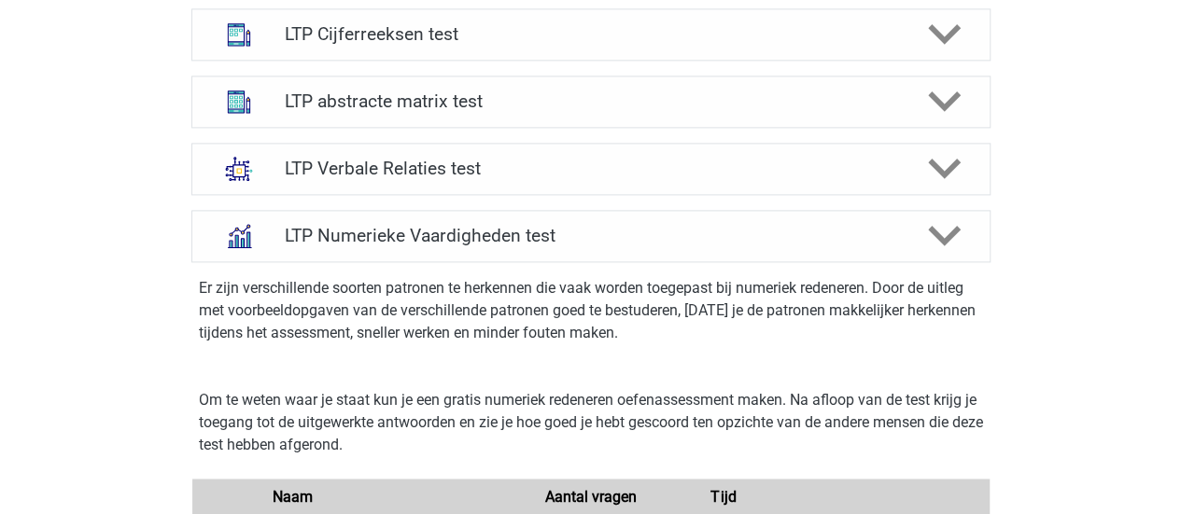
scroll to position [1270, 0]
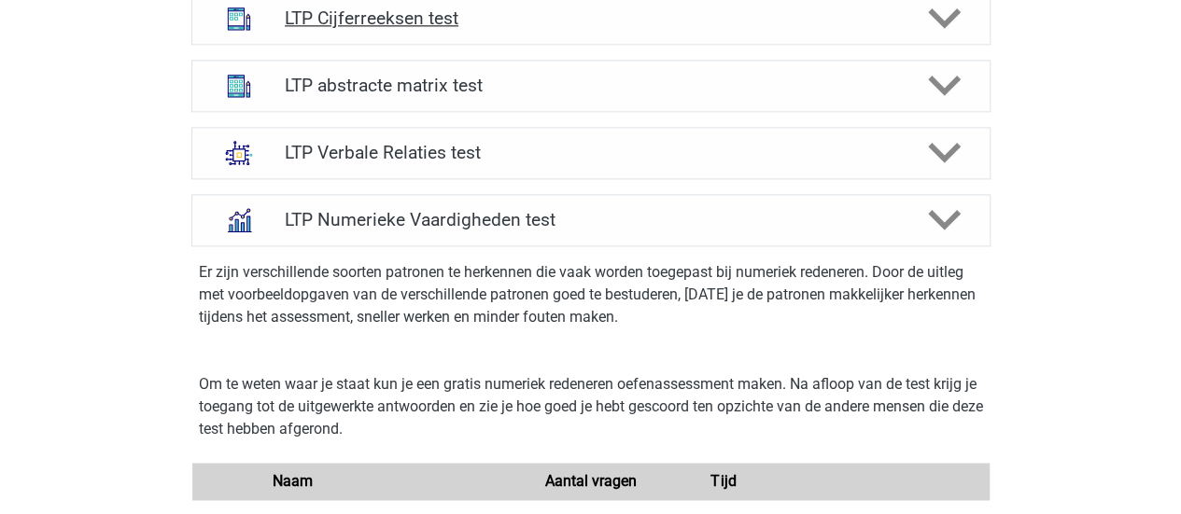
click at [478, 21] on h4 "LTP Cijferreeksen test" at bounding box center [591, 17] width 612 height 21
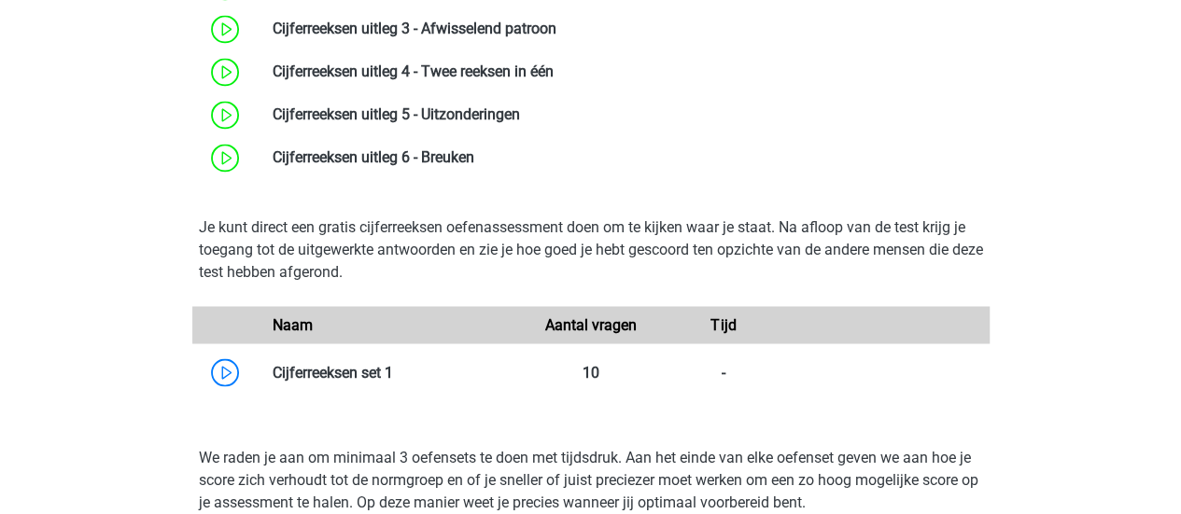
scroll to position [1643, 0]
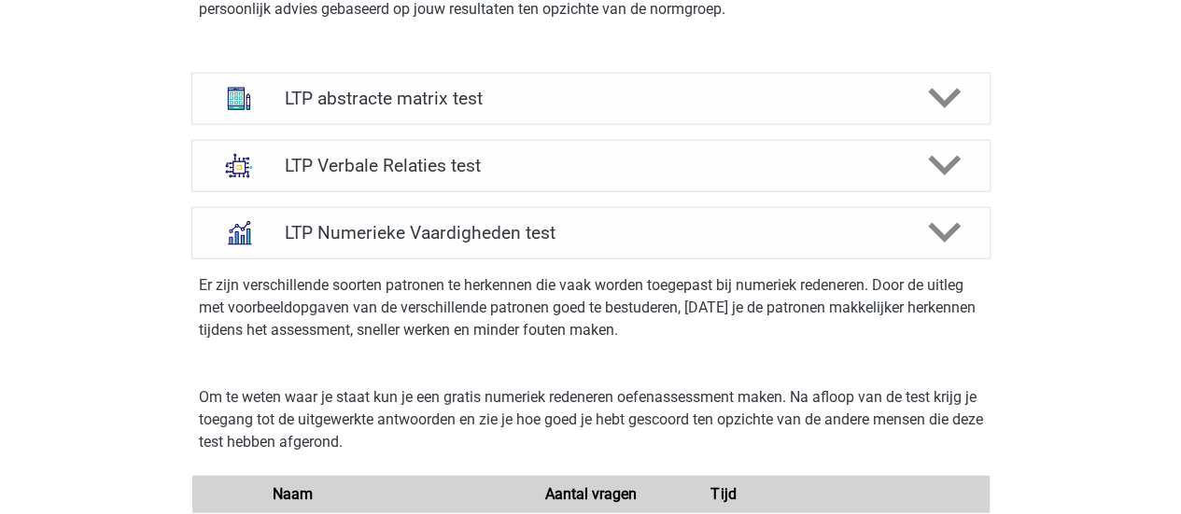
scroll to position [2316, 0]
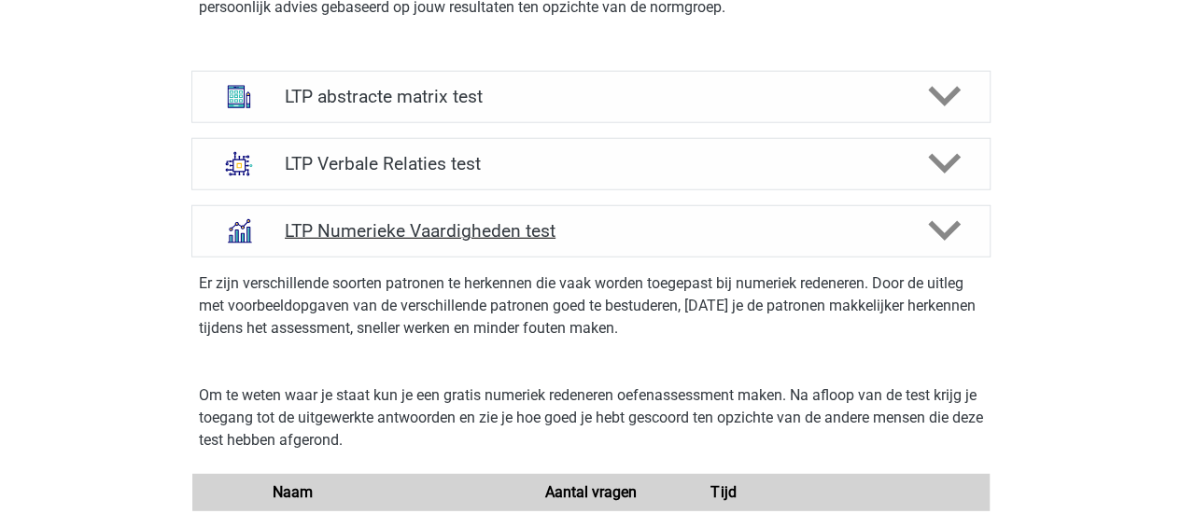
click at [359, 246] on div "LTP Numerieke Vaardigheden test" at bounding box center [590, 231] width 799 height 52
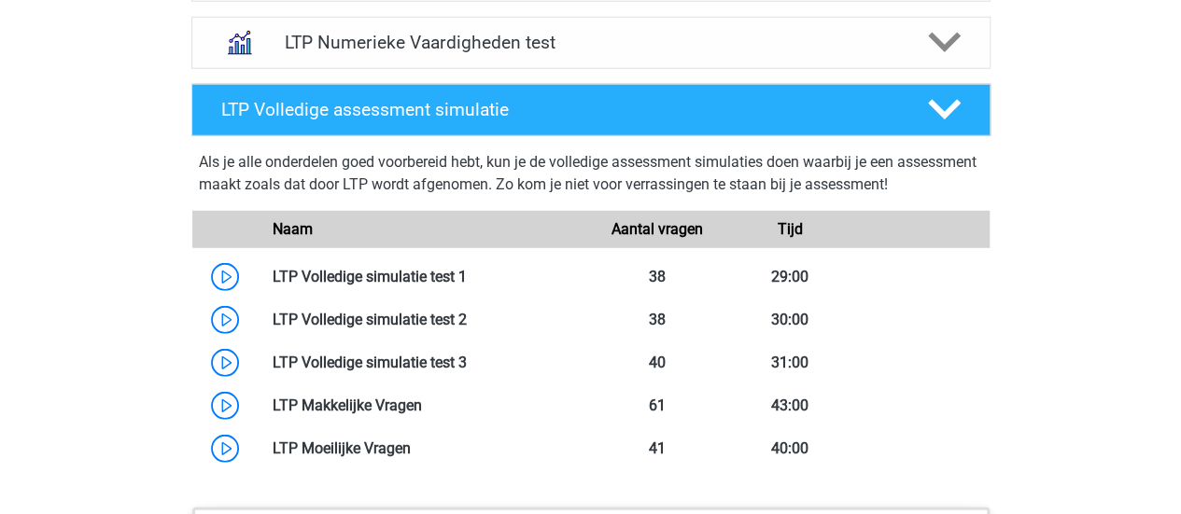
scroll to position [2502, 0]
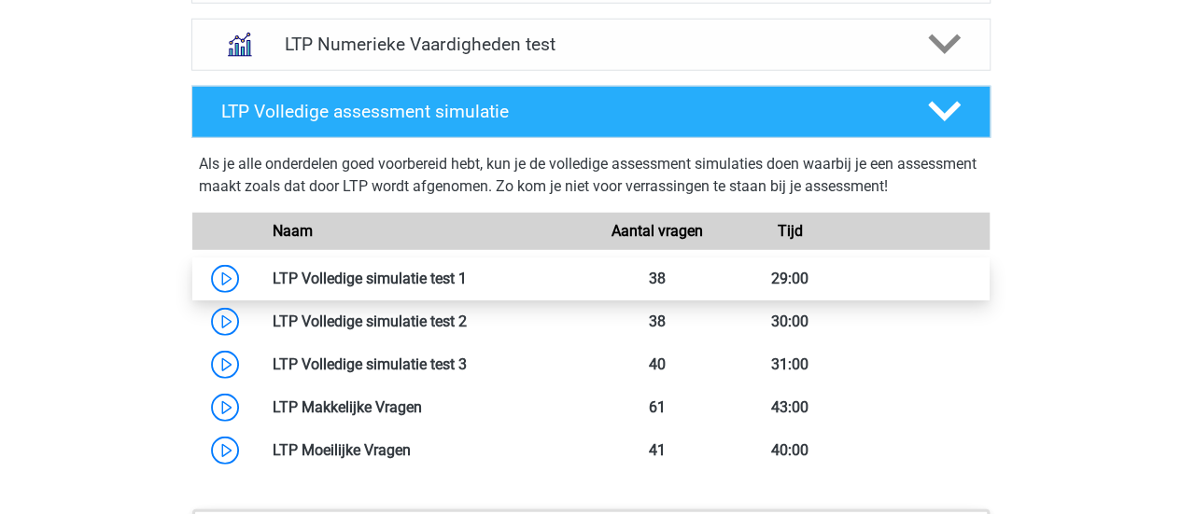
click at [467, 274] on link at bounding box center [467, 279] width 0 height 18
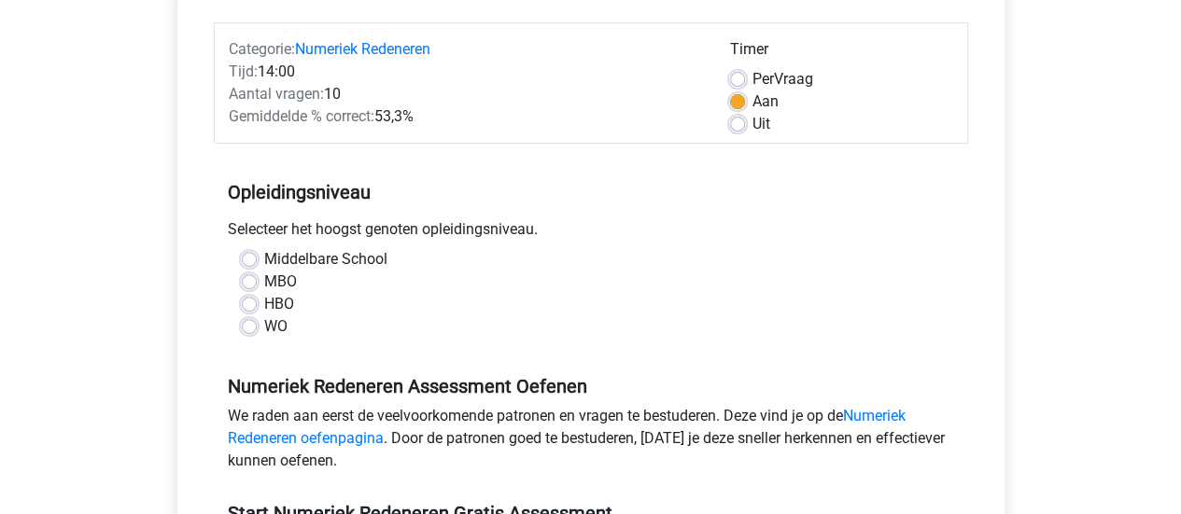
scroll to position [224, 0]
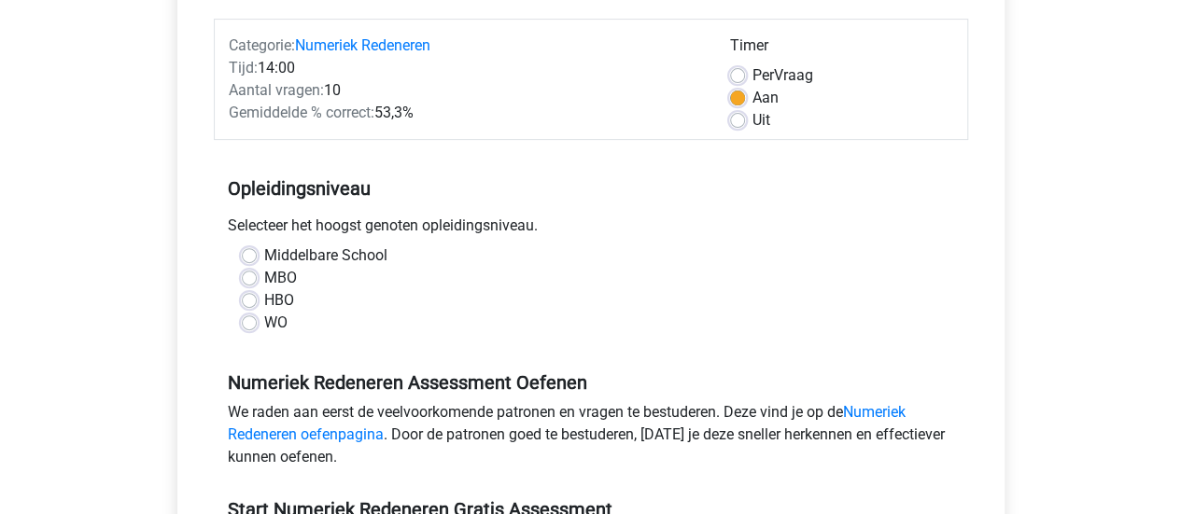
click at [264, 326] on label "WO" at bounding box center [275, 323] width 23 height 22
click at [243, 326] on input "WO" at bounding box center [249, 321] width 15 height 19
radio input "true"
click at [155, 328] on div "Numeriek Redeneren Gratis Oefen Assessment Categorie: Numeriek Redeneren Tijd: …" at bounding box center [591, 328] width 872 height 859
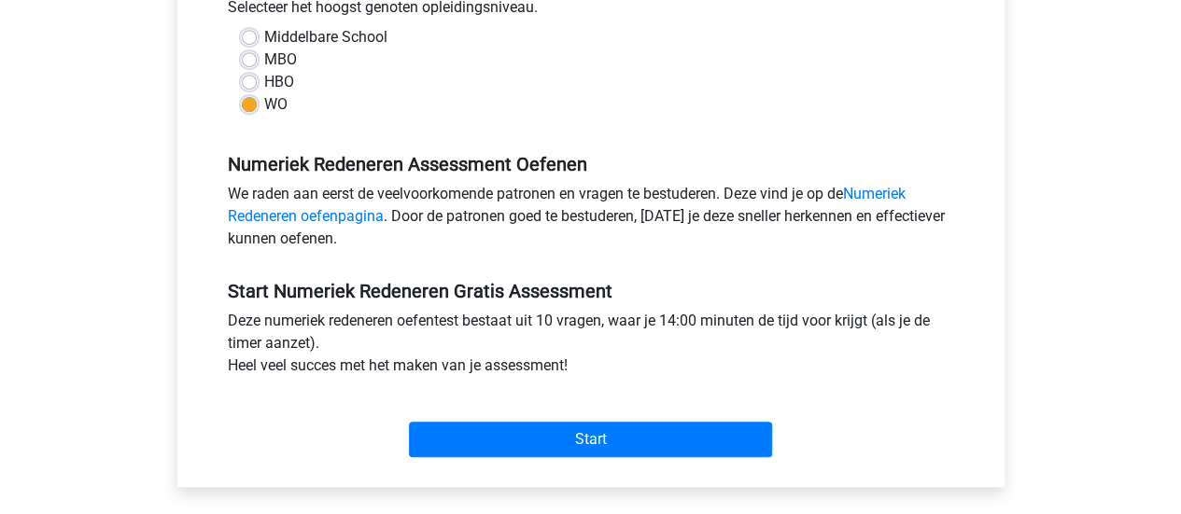
scroll to position [486, 0]
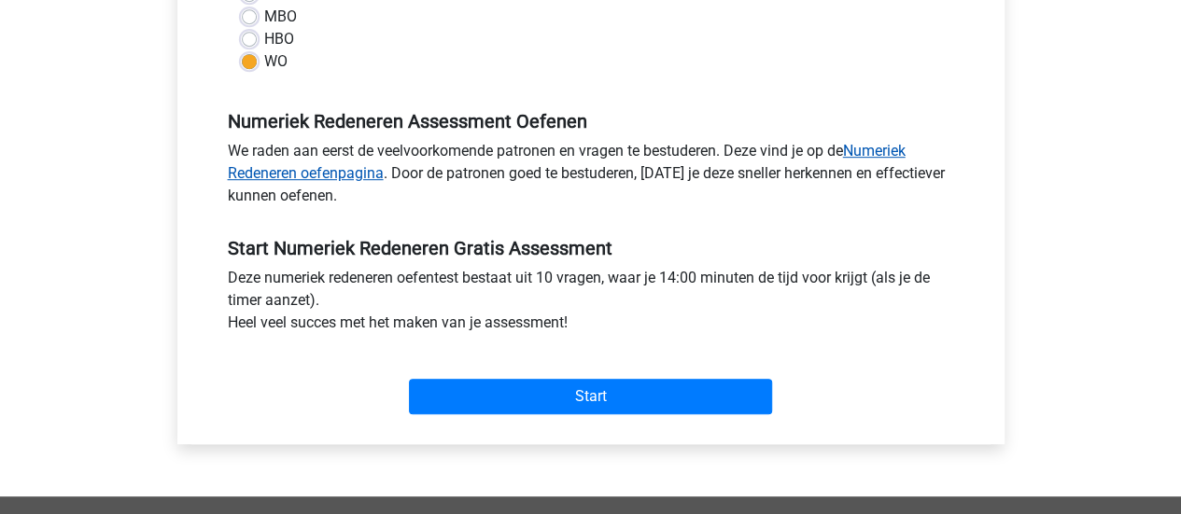
click at [335, 171] on link "Numeriek Redeneren oefenpagina" at bounding box center [567, 162] width 678 height 40
click at [102, 166] on div "Registreer Nederlands English" at bounding box center [590, 251] width 1181 height 1475
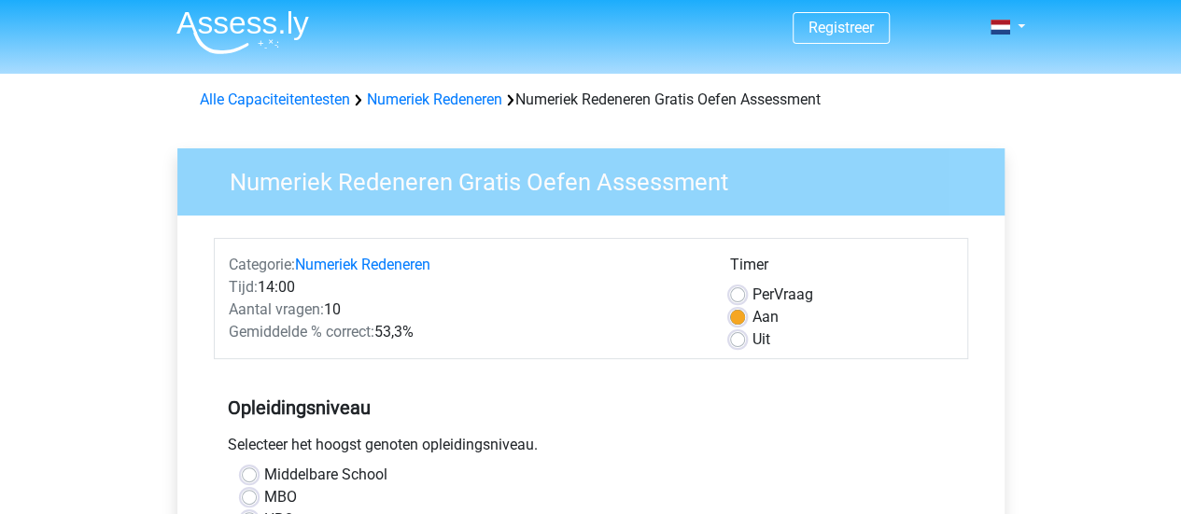
scroll to position [0, 0]
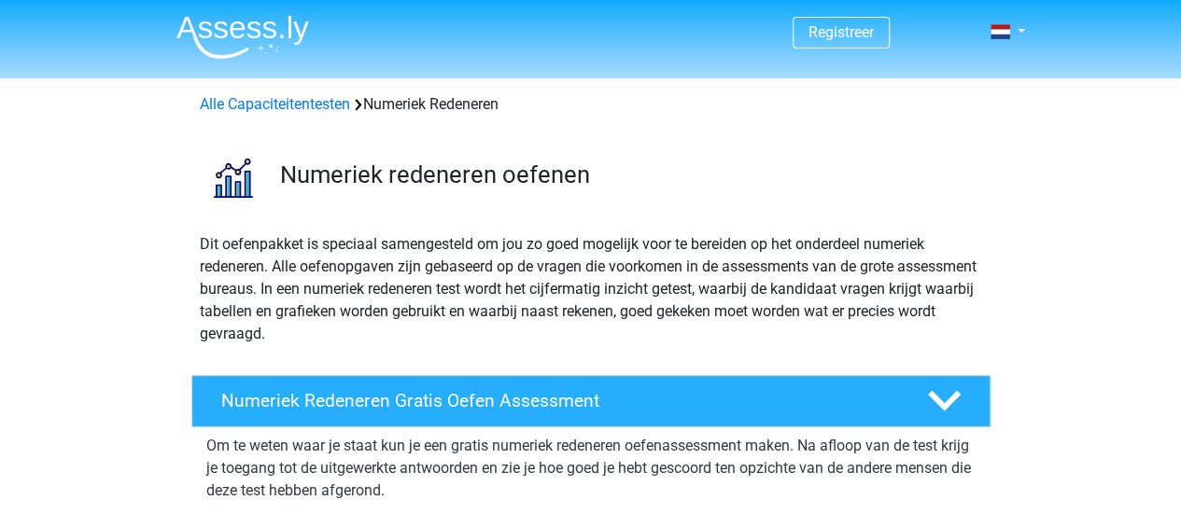
click at [153, 262] on div "Dit oefenpakket is speciaal samengesteld om jou zo goed mogelijk voor te bereid…" at bounding box center [591, 296] width 887 height 127
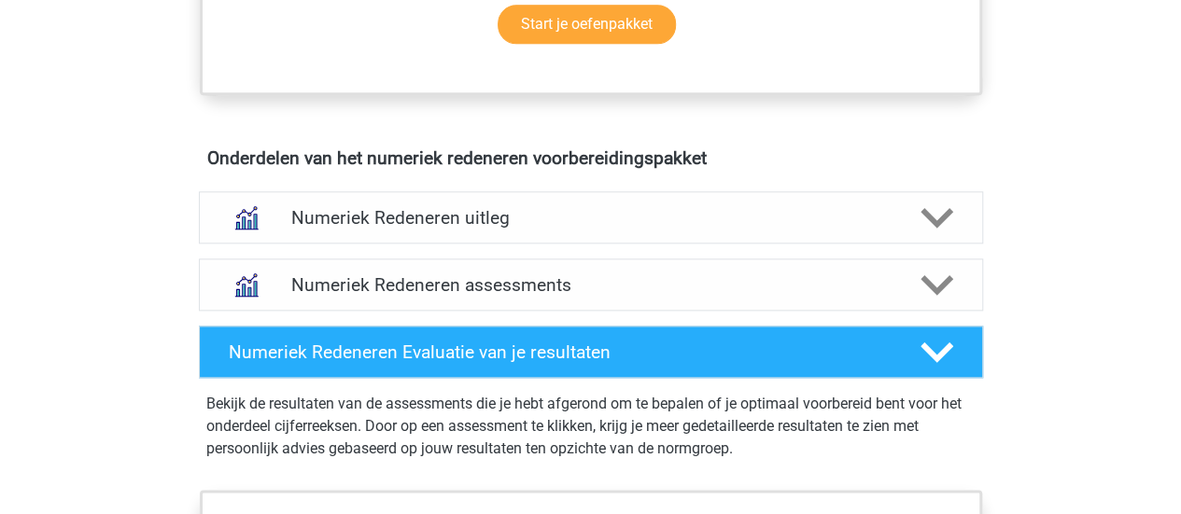
scroll to position [1195, 0]
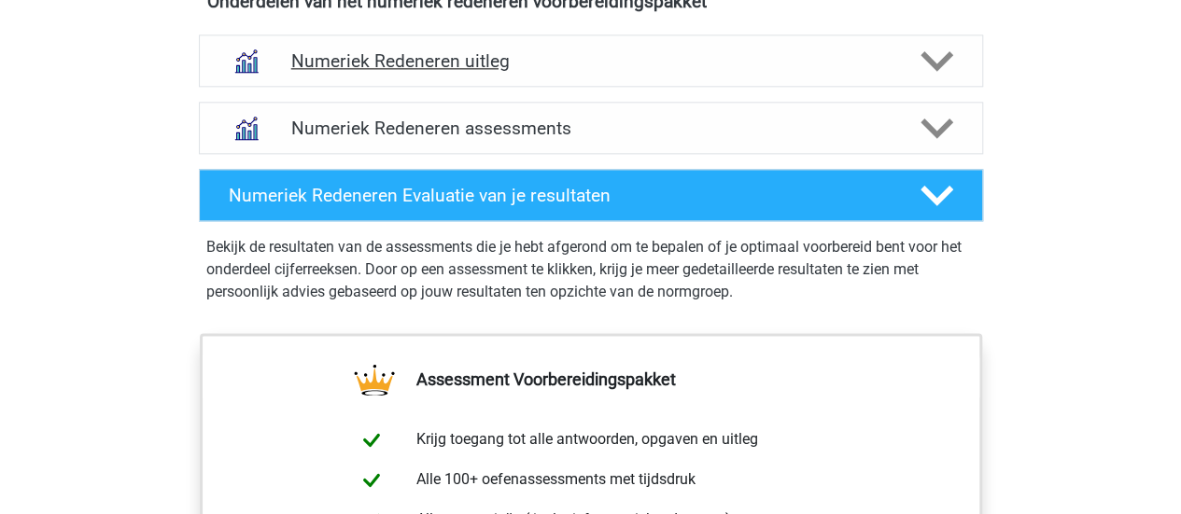
click at [470, 59] on h4 "Numeriek Redeneren uitleg" at bounding box center [590, 60] width 599 height 21
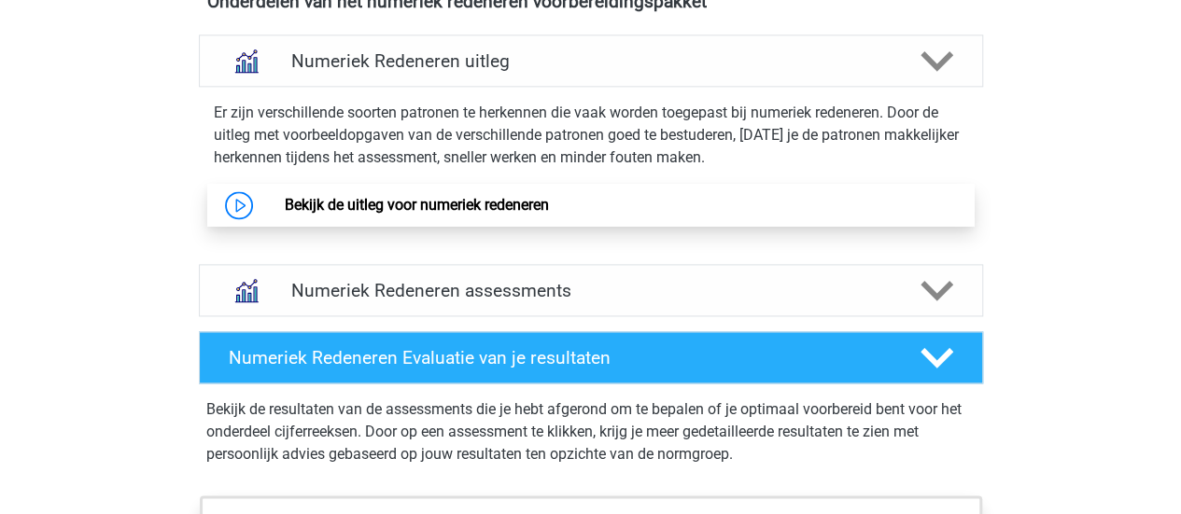
click at [360, 197] on link "Bekijk de uitleg voor numeriek redeneren" at bounding box center [417, 205] width 264 height 18
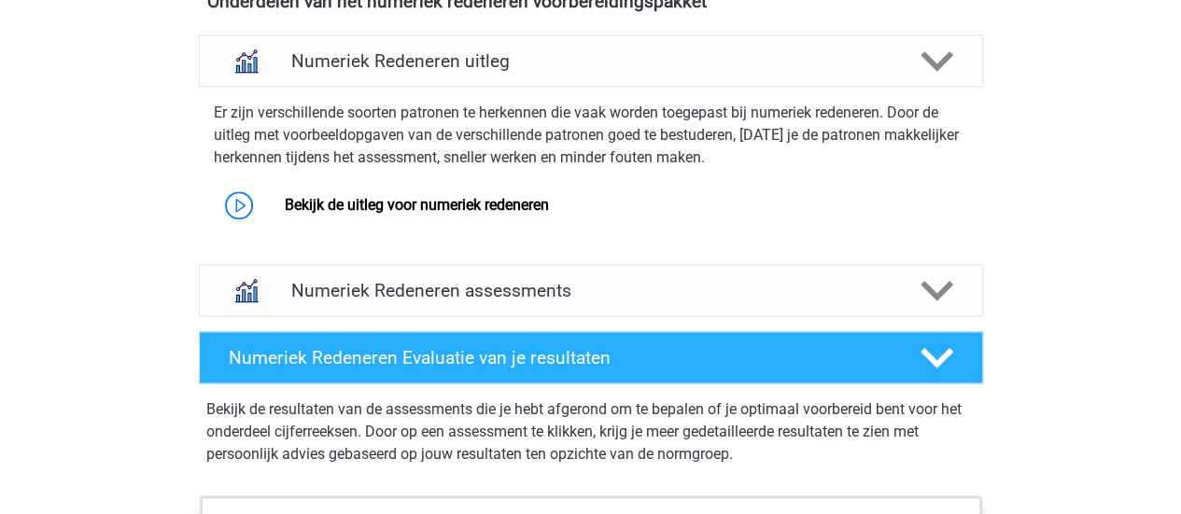
click at [41, 122] on div "Registreer Nederlands English" at bounding box center [590, 114] width 1181 height 2618
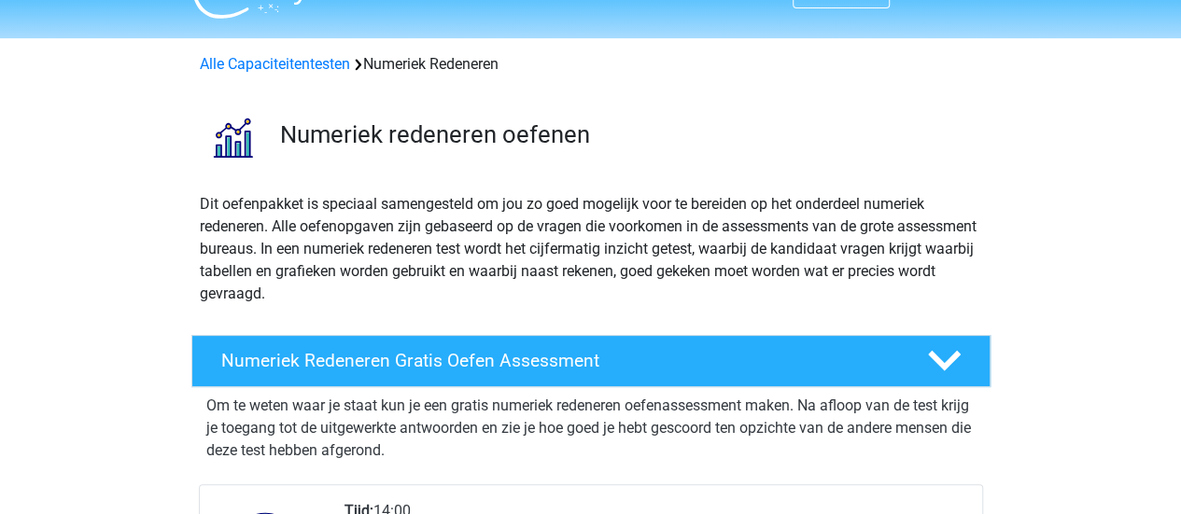
scroll to position [0, 0]
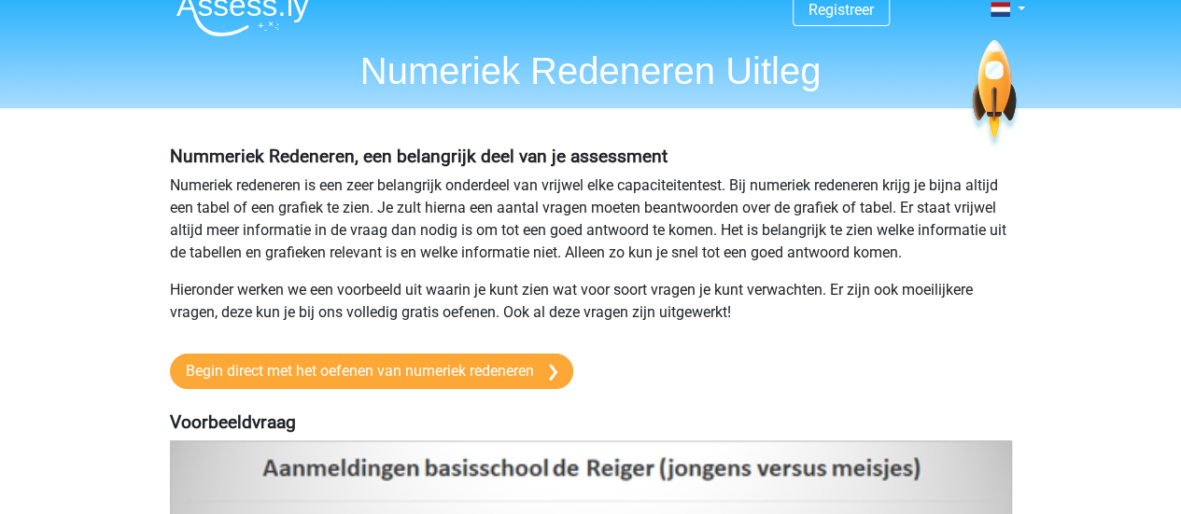
scroll to position [0, 0]
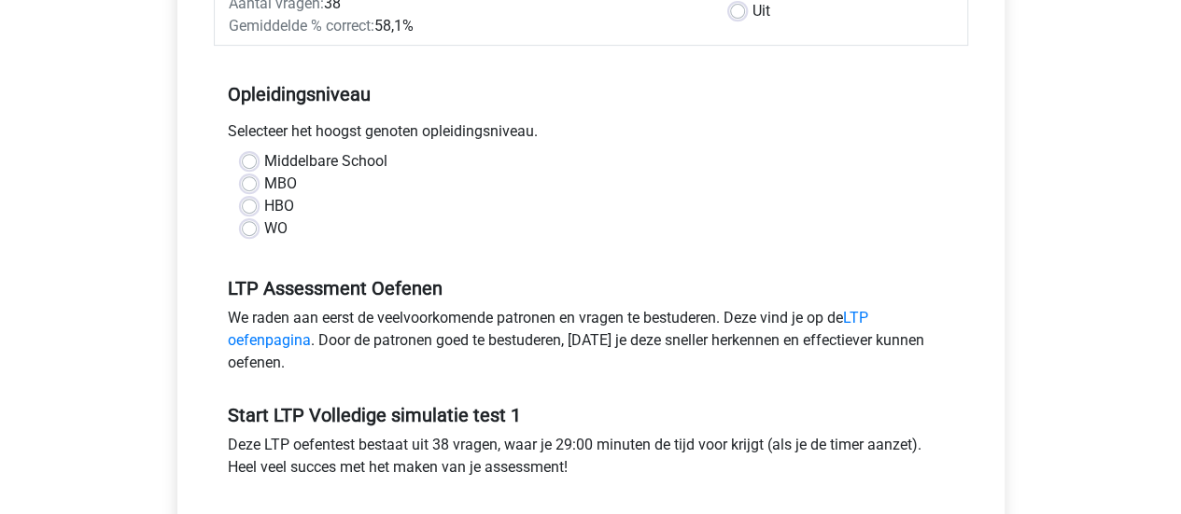
scroll to position [336, 0]
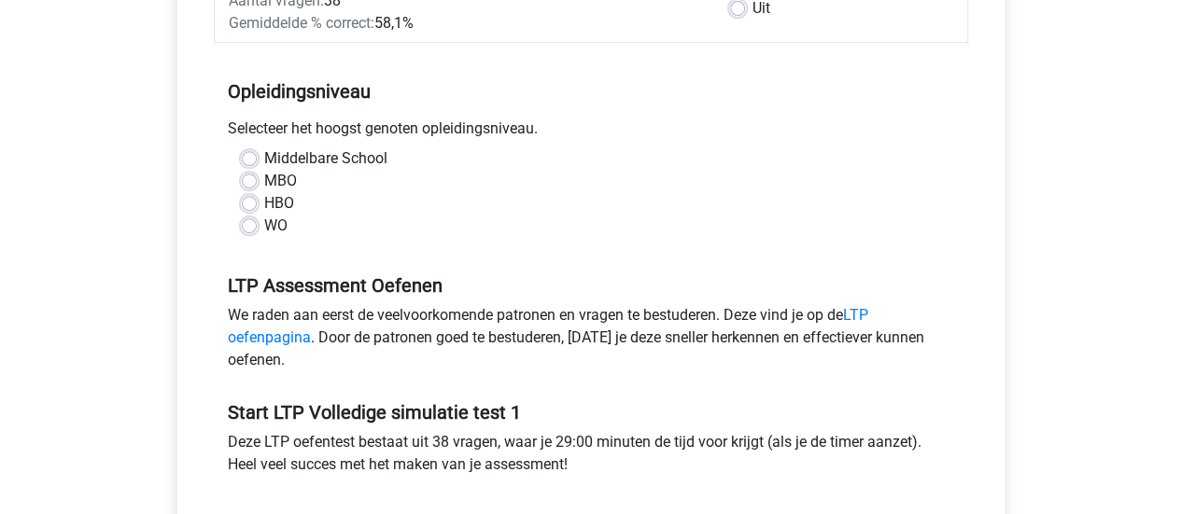
click at [250, 233] on div "WO" at bounding box center [591, 226] width 698 height 22
click at [264, 232] on label "WO" at bounding box center [275, 226] width 23 height 22
click at [249, 232] on input "WO" at bounding box center [249, 224] width 15 height 19
radio input "true"
click at [168, 247] on div "Ltp Volledige Simulatie Test 1 Categoriën: LTP Cijferreeksen test , LTP abstrac…" at bounding box center [590, 213] width 857 height 852
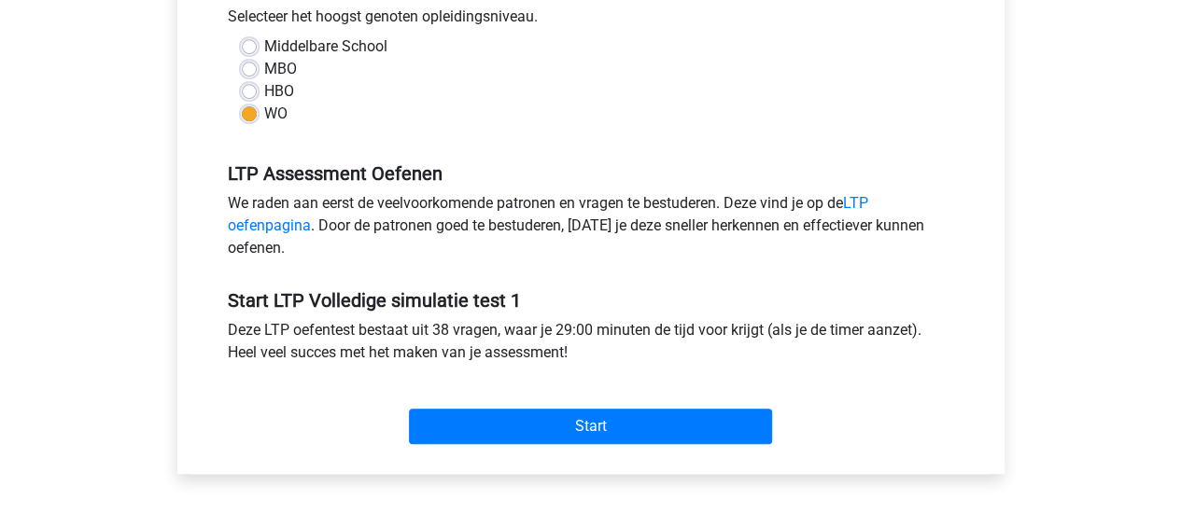
scroll to position [560, 0]
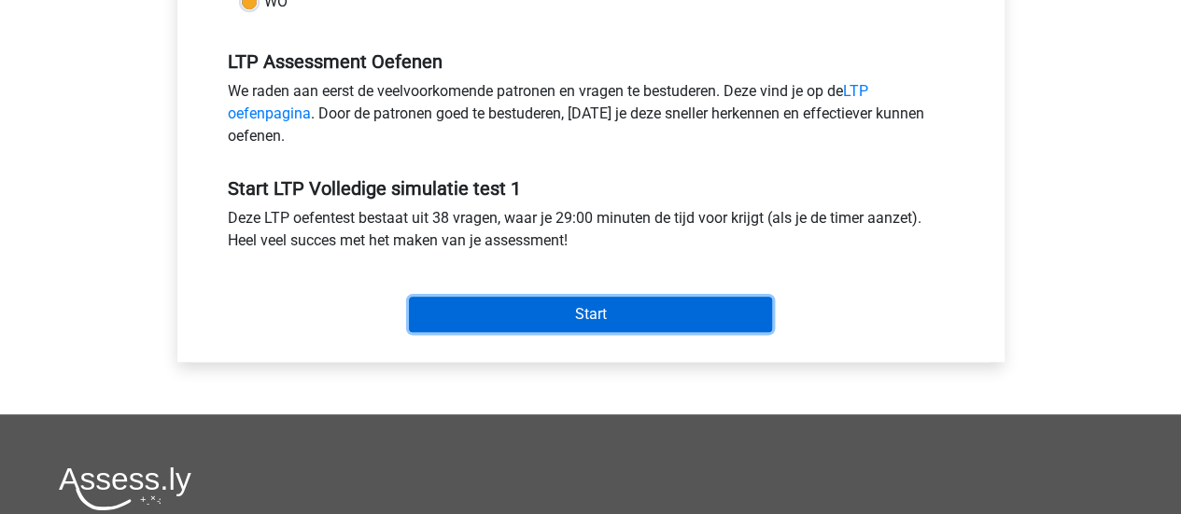
click at [536, 313] on input "Start" at bounding box center [590, 314] width 363 height 35
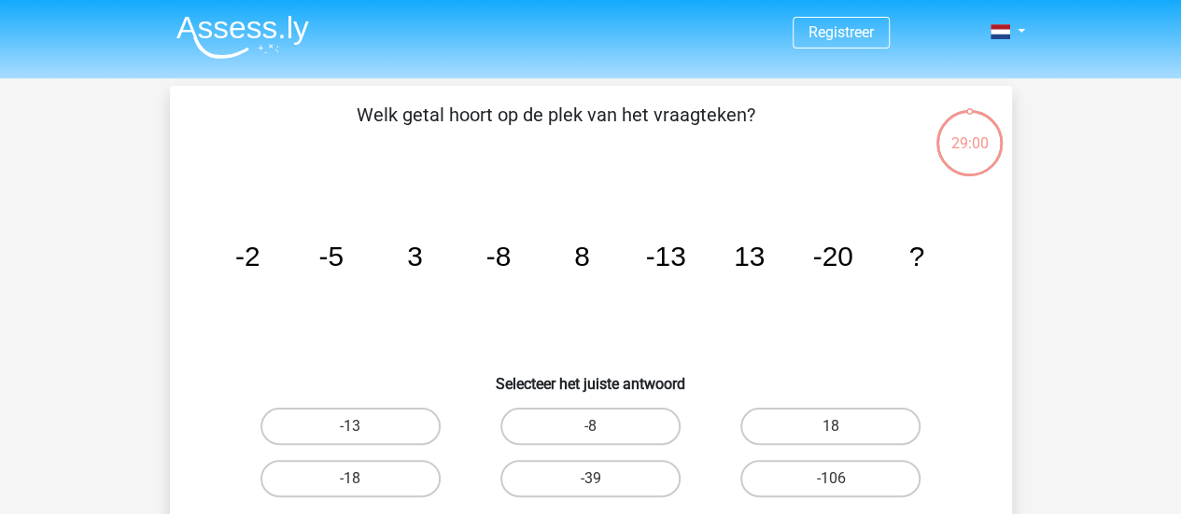
click at [170, 328] on div "Welk getal hoort op de plek van het vraagteken? image/svg+xml -2 -5 3 -8 8 -13 …" at bounding box center [591, 334] width 842 height 496
click at [604, 321] on icon "image/svg+xml -2 -5 3 -8 8 -13 13 -20 ?" at bounding box center [591, 266] width 753 height 189
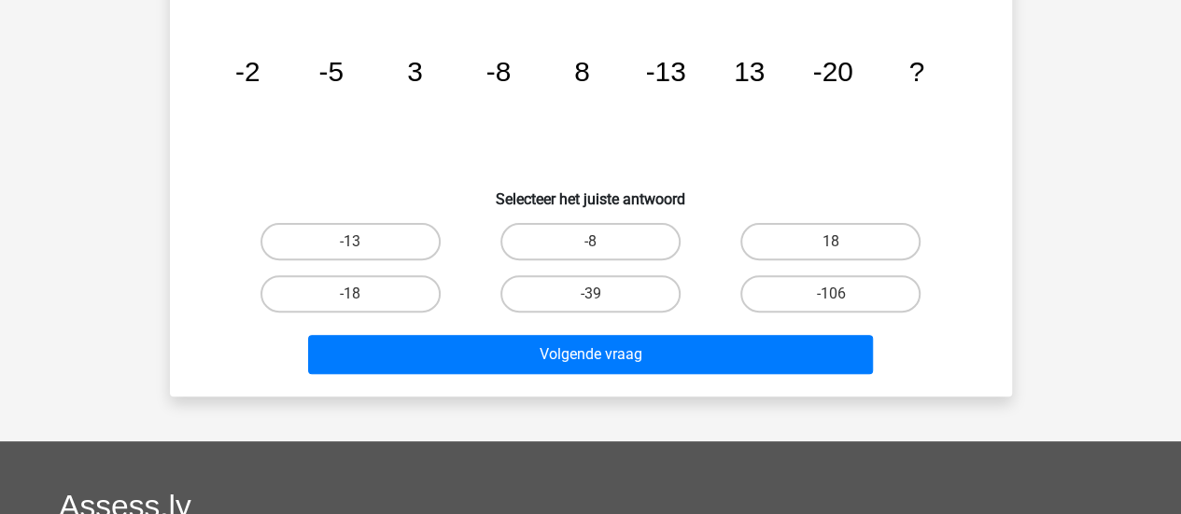
scroll to position [187, 0]
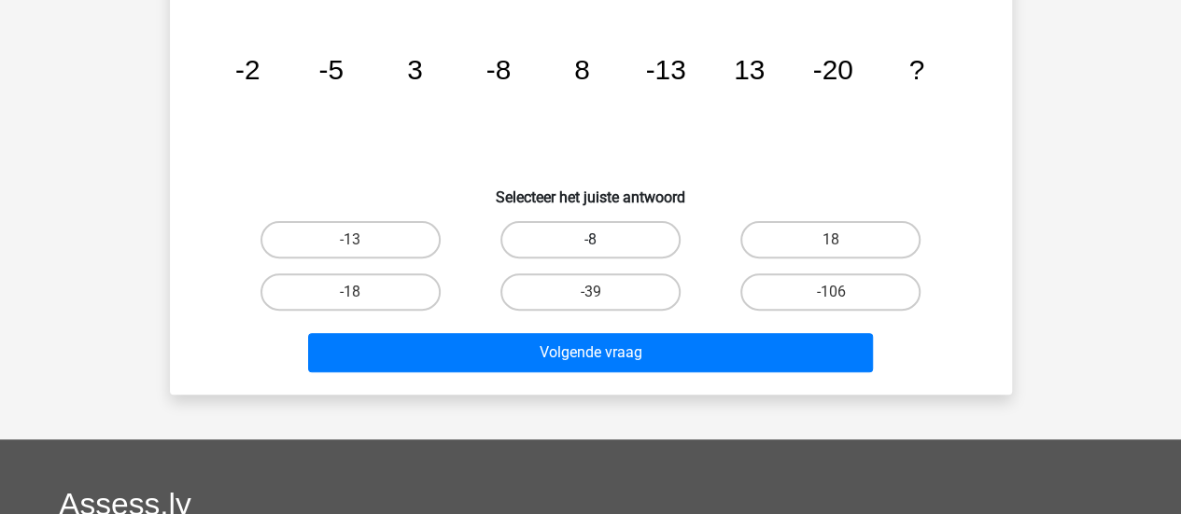
click at [616, 247] on label "-8" at bounding box center [590, 239] width 180 height 37
click at [602, 247] on input "-8" at bounding box center [596, 246] width 12 height 12
radio input "true"
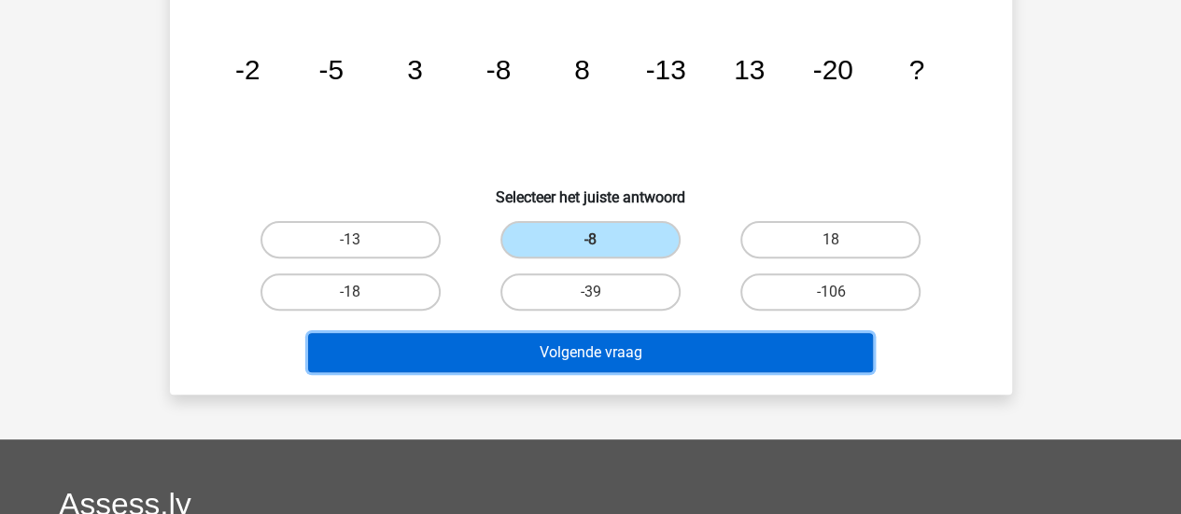
click at [652, 368] on button "Volgende vraag" at bounding box center [590, 352] width 565 height 39
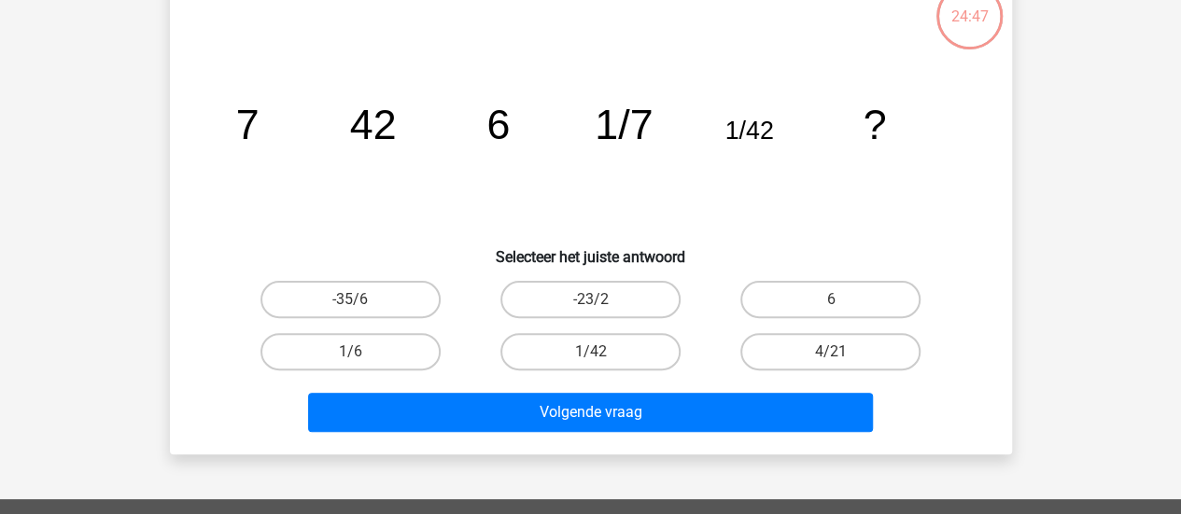
scroll to position [86, 0]
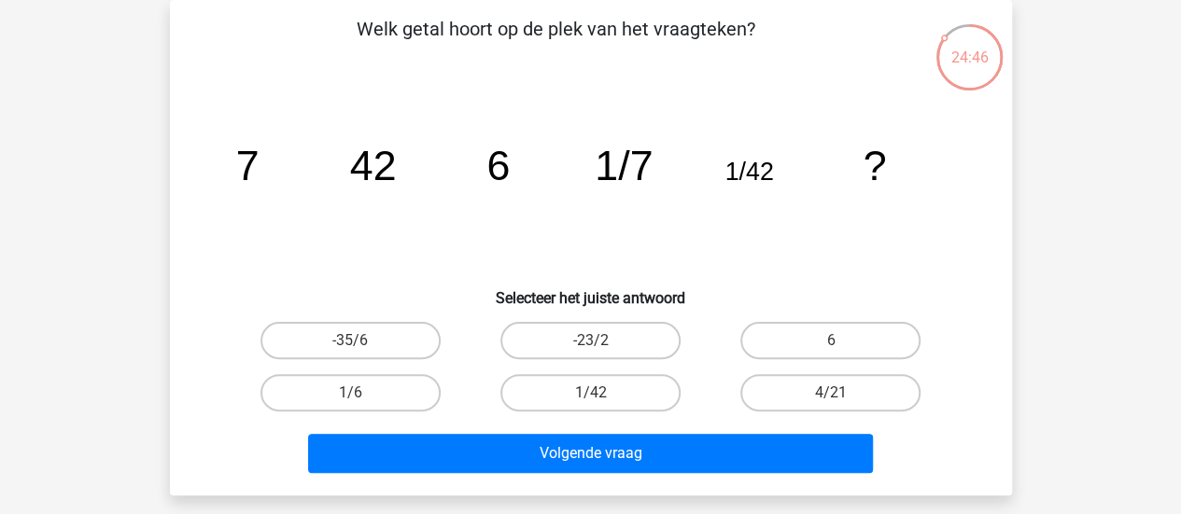
click at [427, 296] on h6 "Selecteer het juiste antwoord" at bounding box center [591, 291] width 782 height 33
click at [400, 378] on label "1/6" at bounding box center [351, 392] width 180 height 37
click at [362, 393] on input "1/6" at bounding box center [356, 399] width 12 height 12
radio input "true"
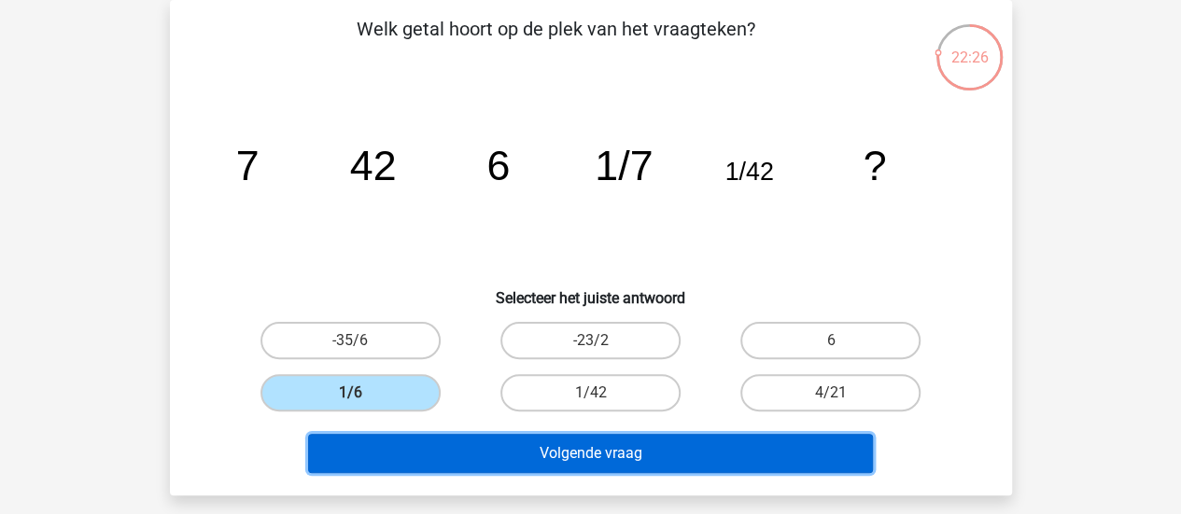
click at [579, 447] on button "Volgende vraag" at bounding box center [590, 453] width 565 height 39
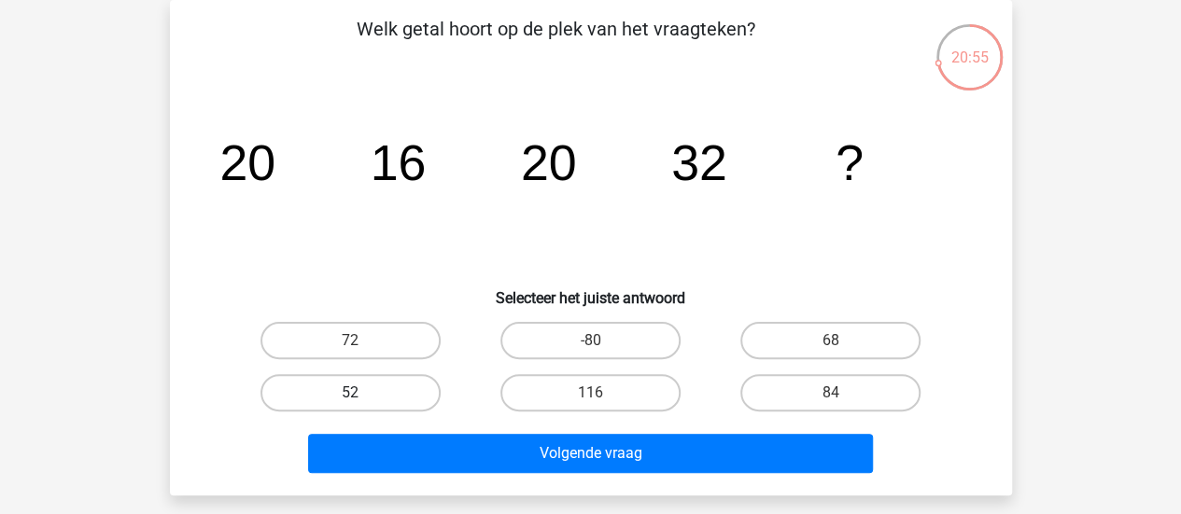
click at [302, 402] on label "52" at bounding box center [351, 392] width 180 height 37
click at [350, 402] on input "52" at bounding box center [356, 399] width 12 height 12
radio input "true"
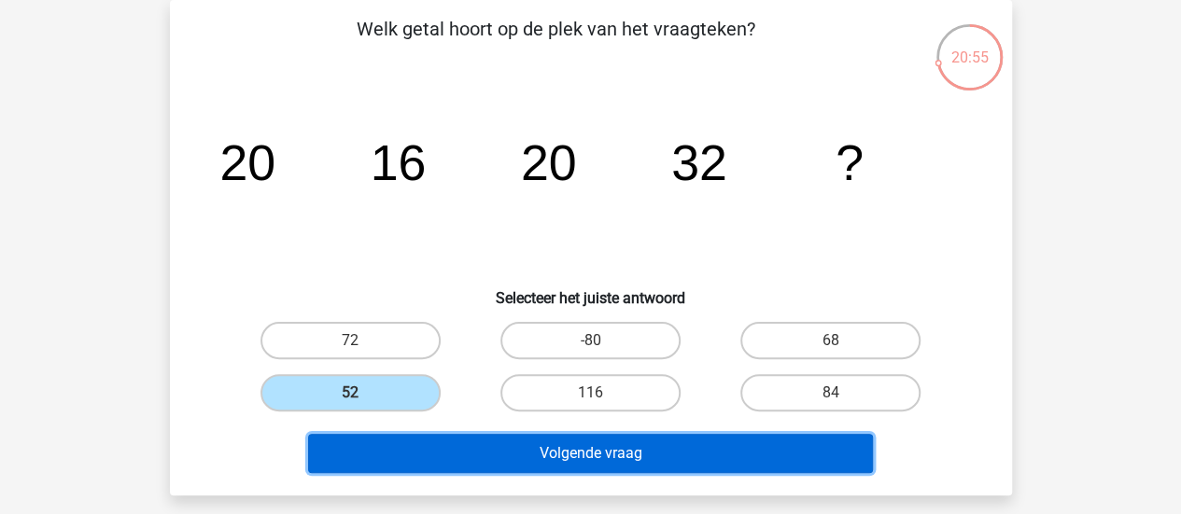
click at [411, 464] on button "Volgende vraag" at bounding box center [590, 453] width 565 height 39
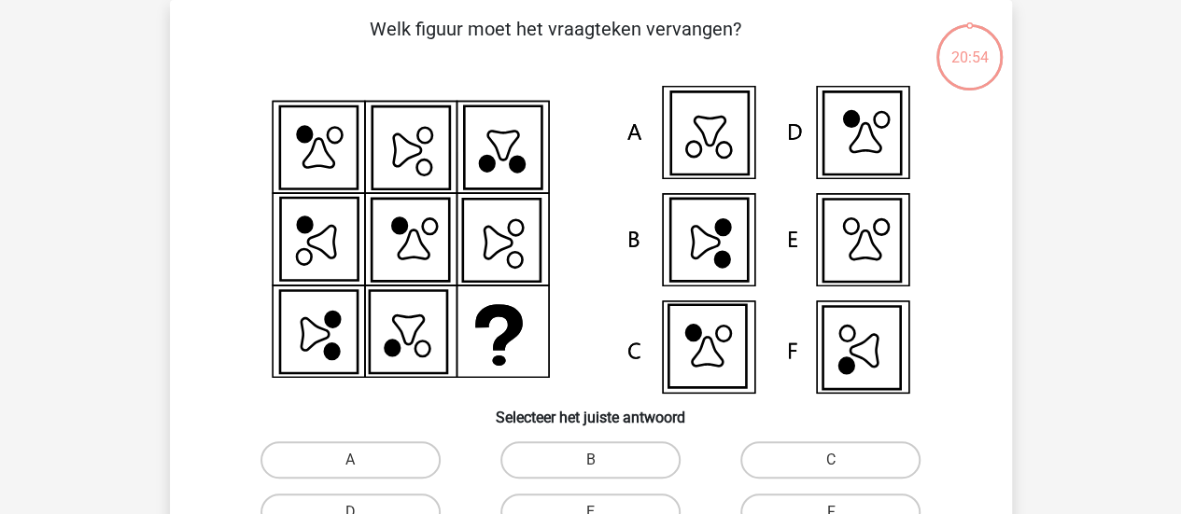
click at [856, 341] on icon at bounding box center [861, 348] width 77 height 83
click at [916, 414] on h6 "Selecteer het juiste antwoord" at bounding box center [591, 410] width 782 height 33
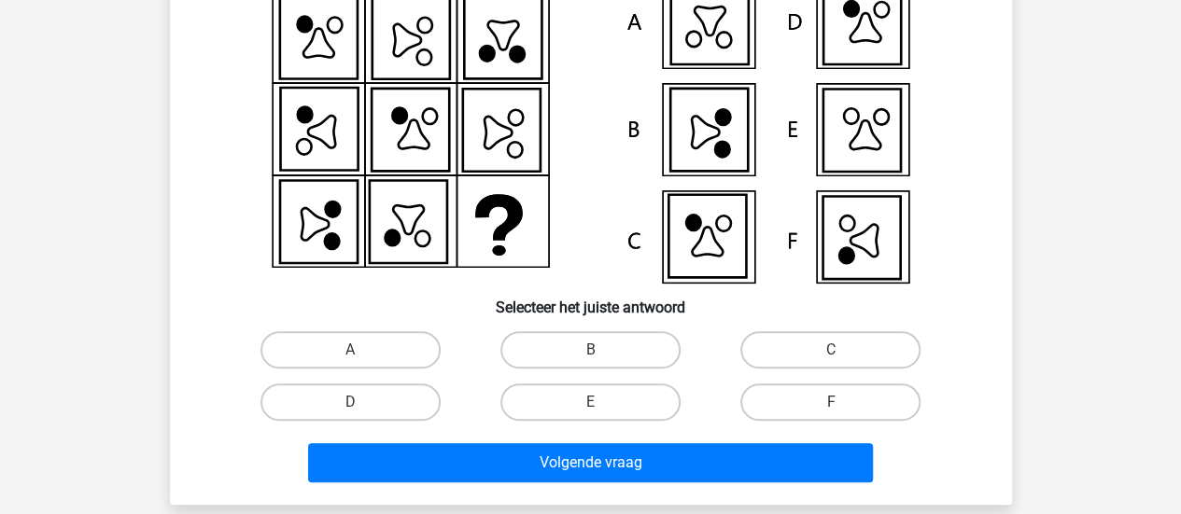
scroll to position [198, 0]
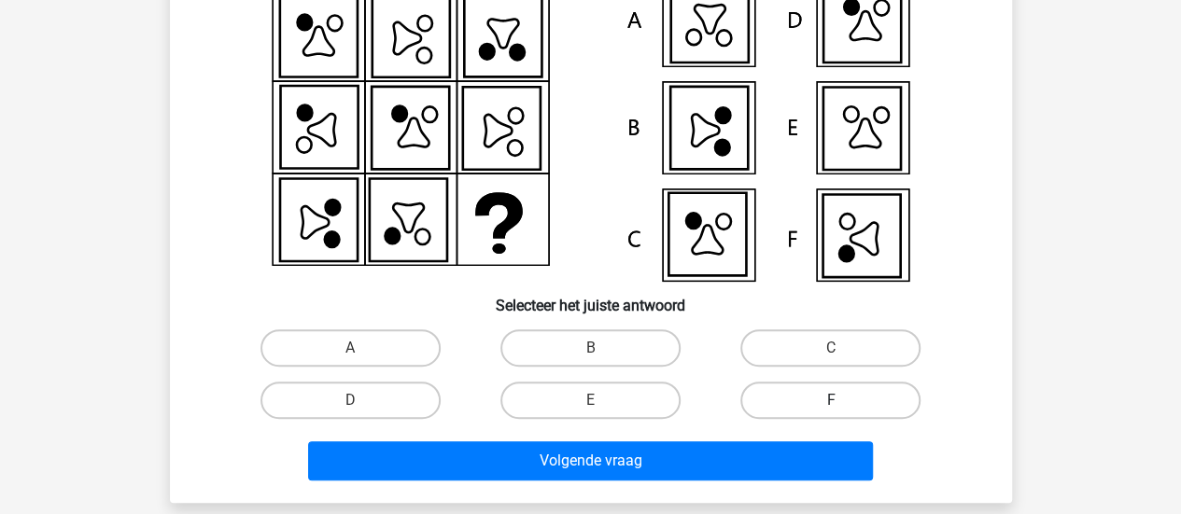
click at [790, 409] on label "F" at bounding box center [830, 400] width 180 height 37
click at [831, 409] on input "F" at bounding box center [837, 407] width 12 height 12
radio input "true"
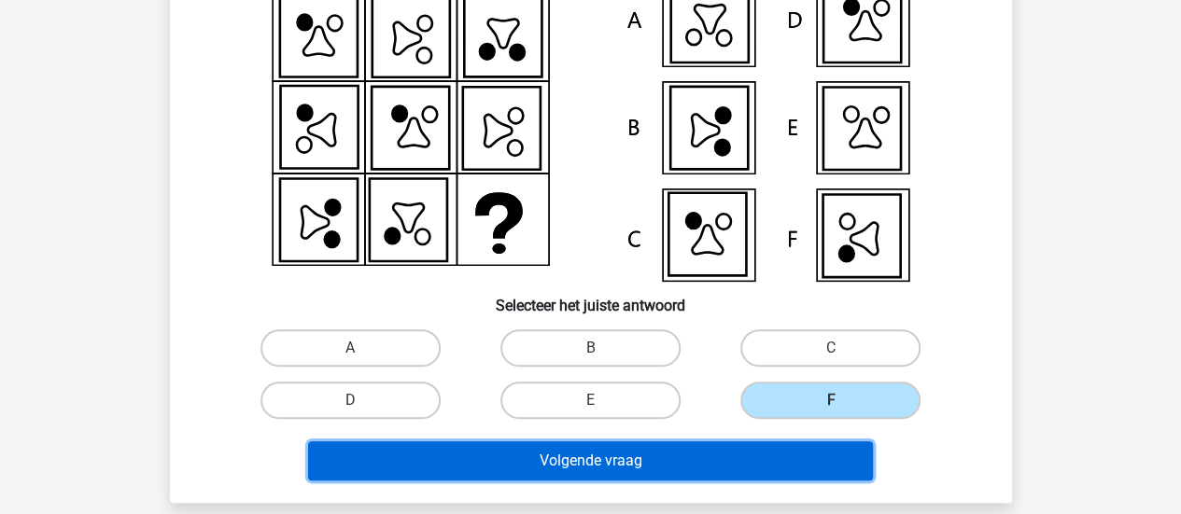
click at [726, 442] on button "Volgende vraag" at bounding box center [590, 461] width 565 height 39
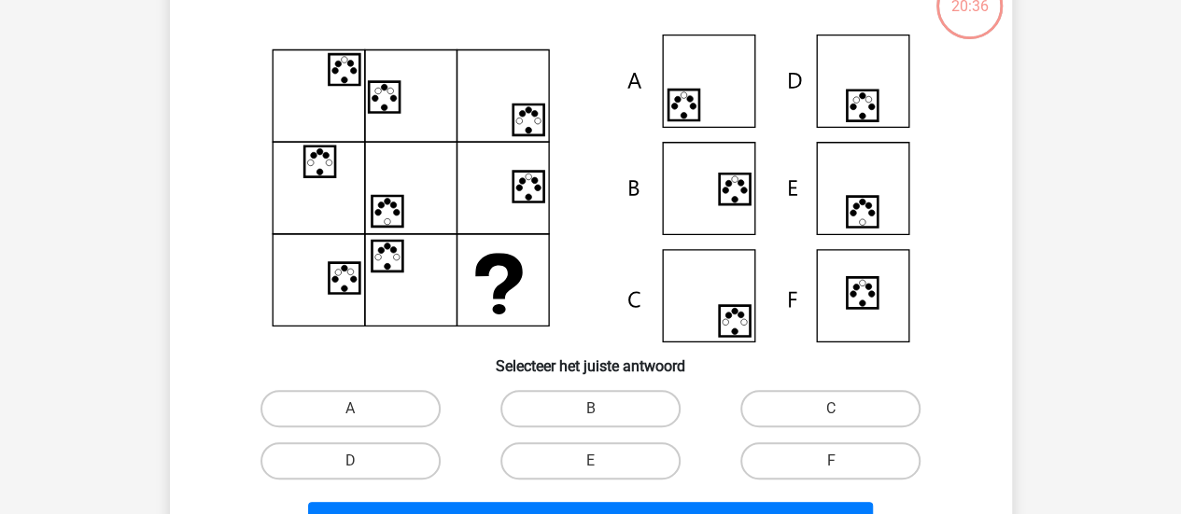
scroll to position [86, 0]
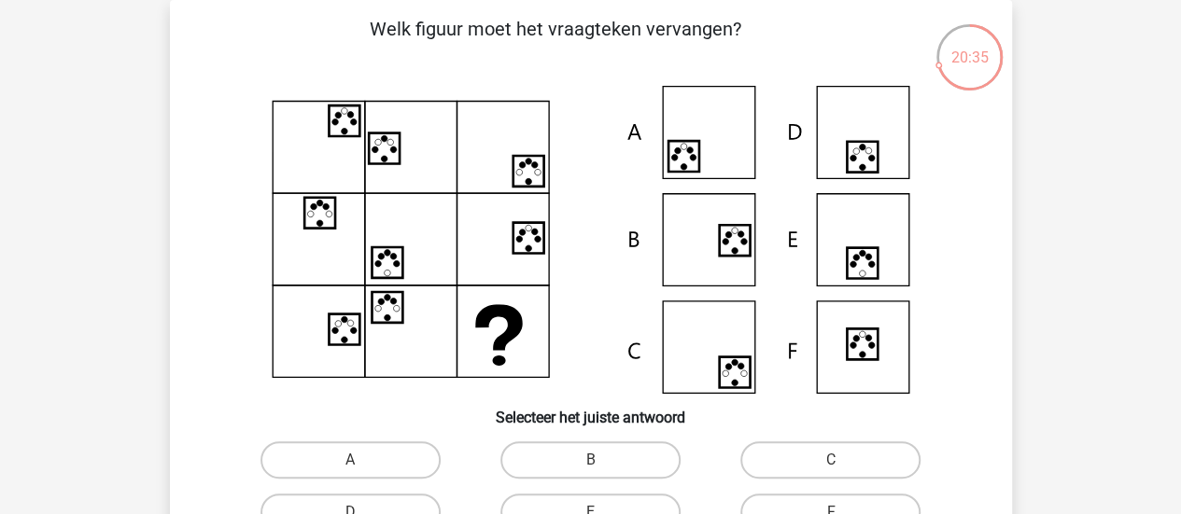
click at [240, 302] on icon at bounding box center [591, 240] width 753 height 308
click at [736, 123] on icon at bounding box center [591, 240] width 753 height 308
click at [416, 455] on label "A" at bounding box center [351, 460] width 180 height 37
click at [362, 460] on input "A" at bounding box center [356, 466] width 12 height 12
radio input "true"
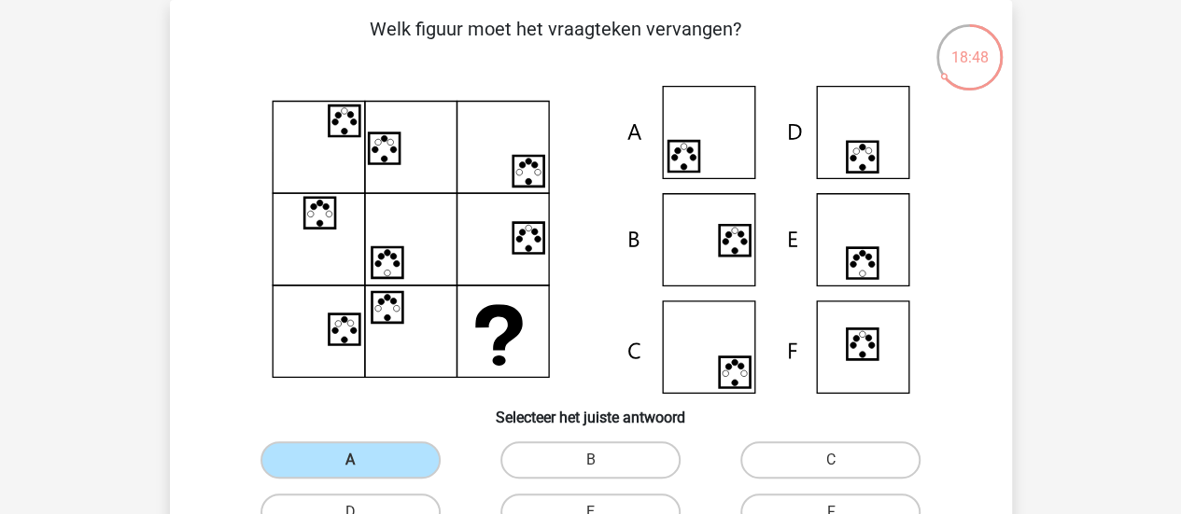
click at [968, 424] on h6 "Selecteer het juiste antwoord" at bounding box center [591, 410] width 782 height 33
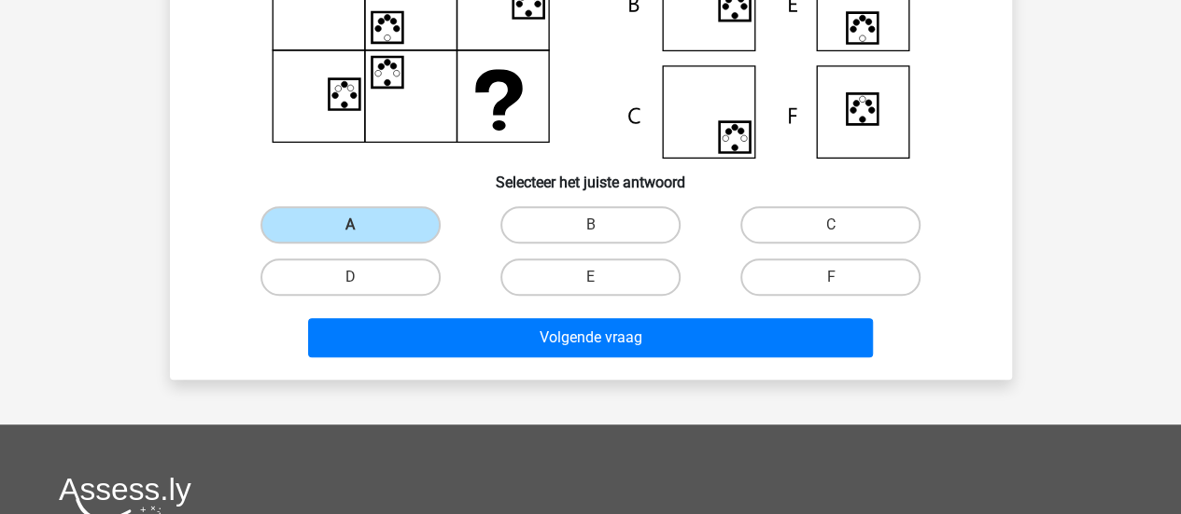
scroll to position [347, 0]
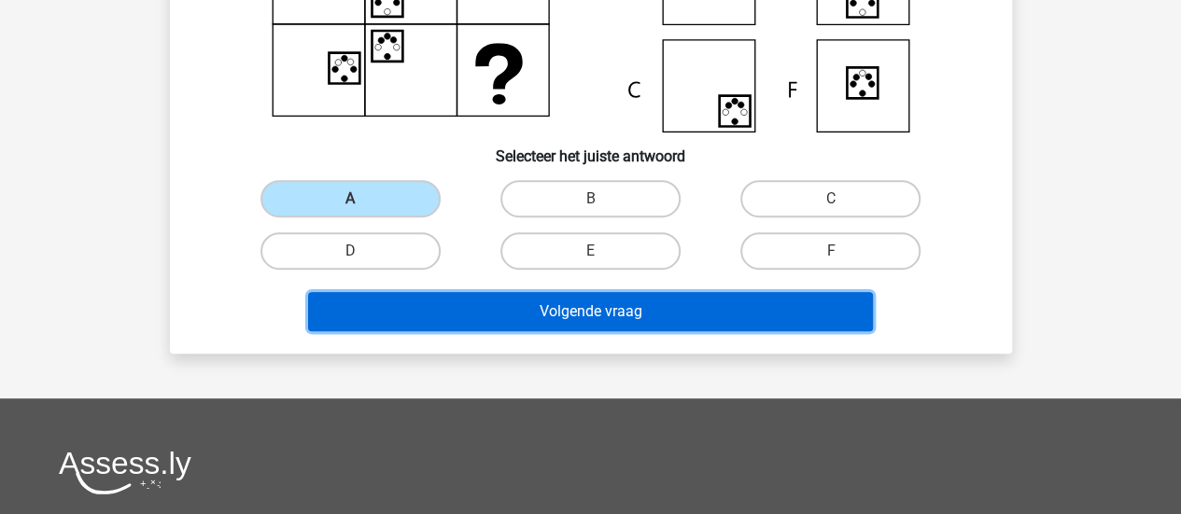
click at [711, 302] on button "Volgende vraag" at bounding box center [590, 311] width 565 height 39
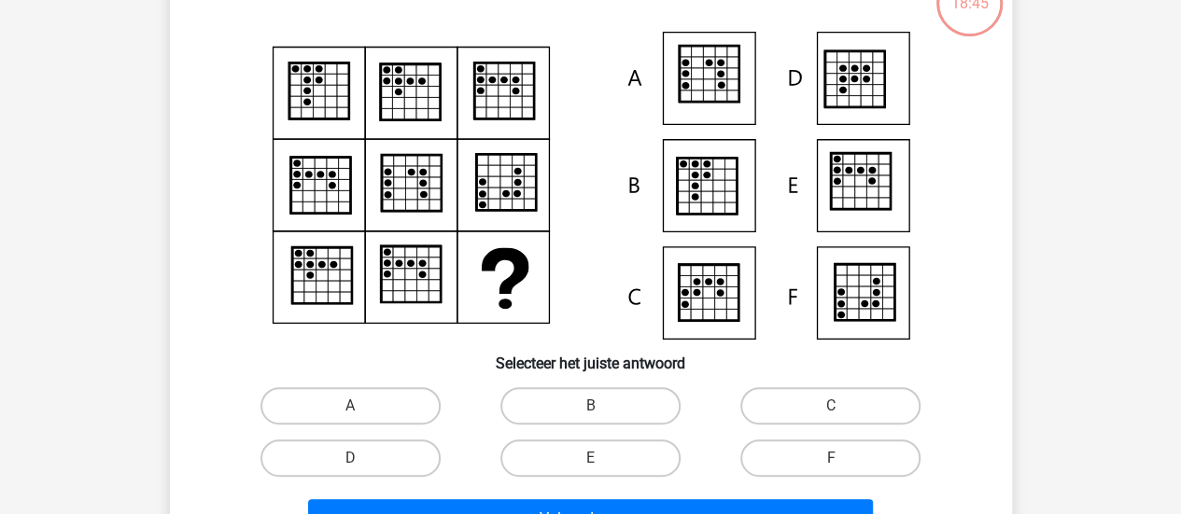
scroll to position [86, 0]
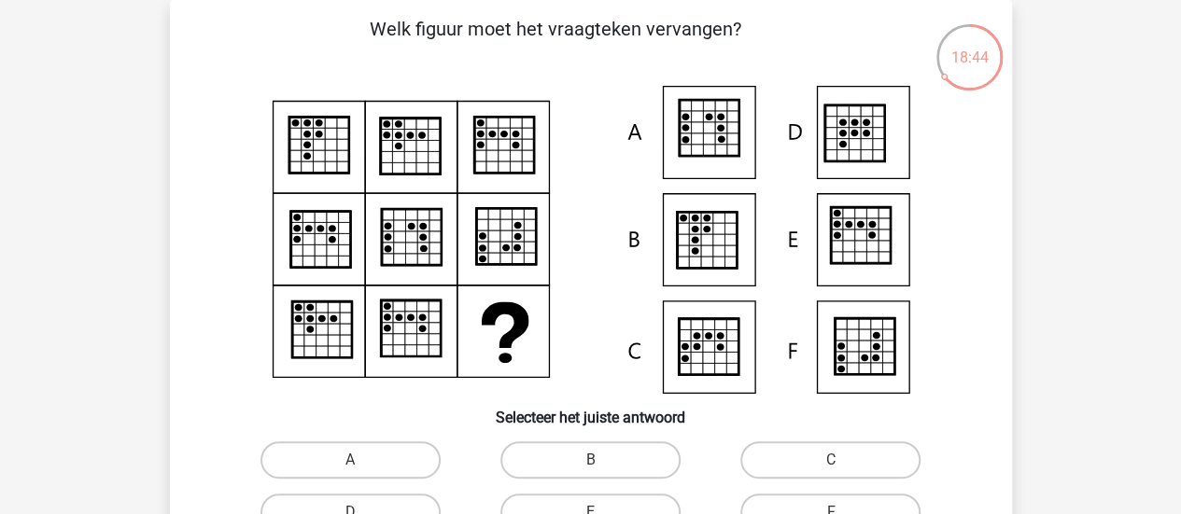
click at [213, 234] on div at bounding box center [591, 240] width 782 height 308
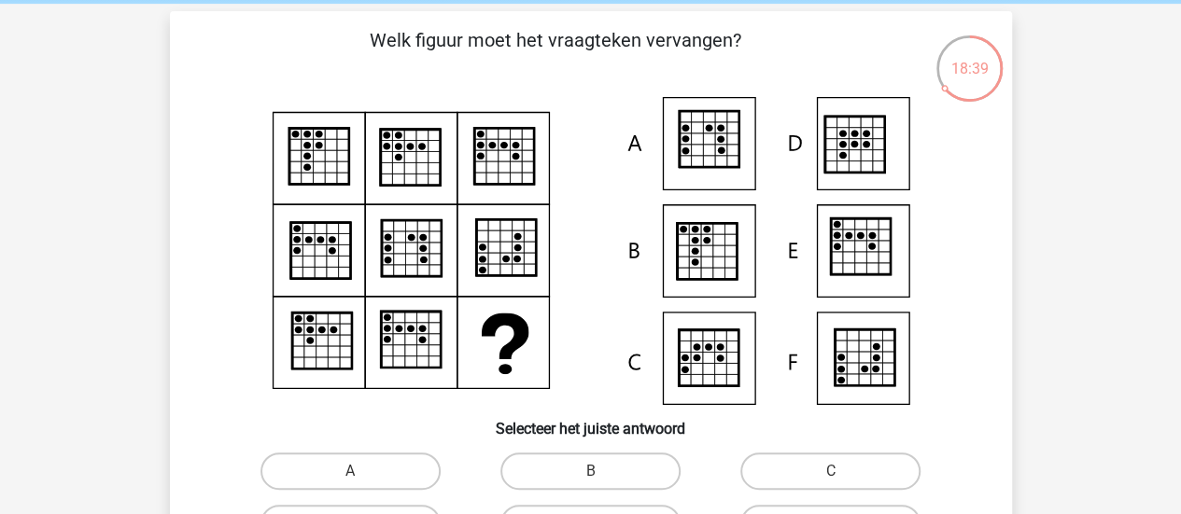
scroll to position [112, 0]
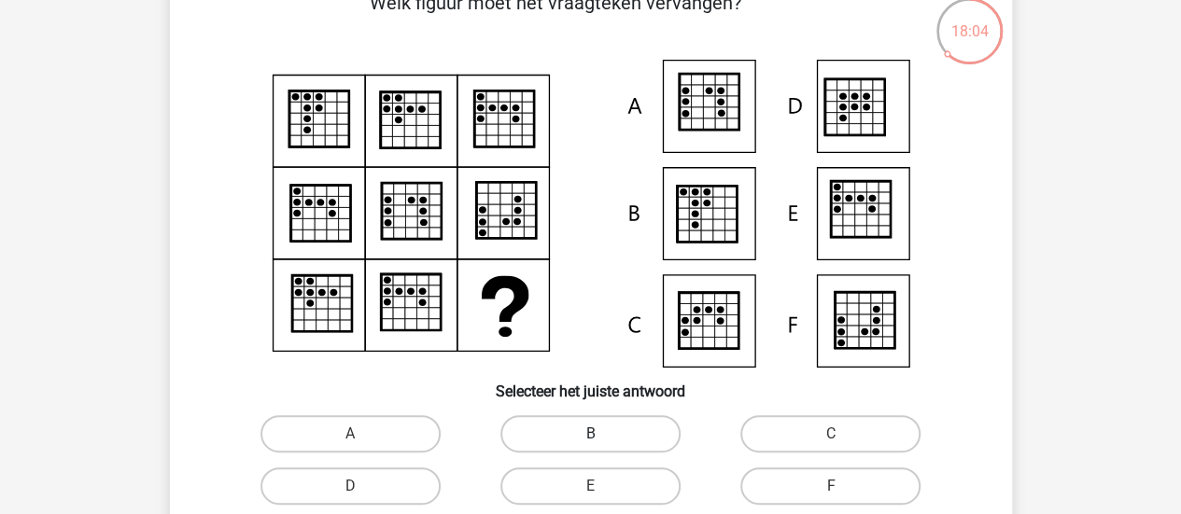
click at [542, 433] on label "B" at bounding box center [590, 434] width 180 height 37
click at [590, 434] on input "B" at bounding box center [596, 440] width 12 height 12
radio input "true"
click at [1111, 340] on div "Registreer" at bounding box center [590, 507] width 1181 height 1239
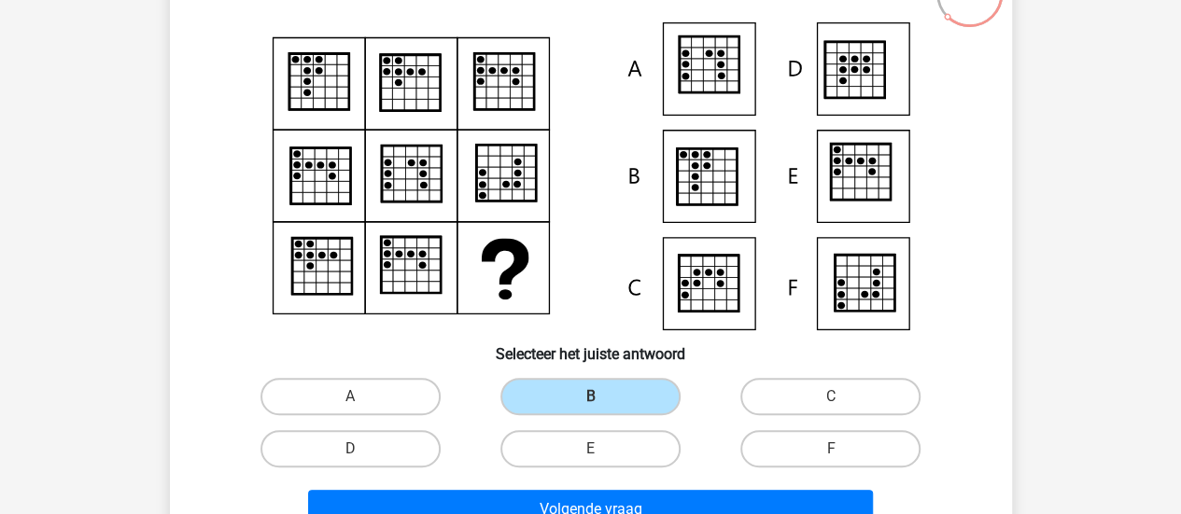
scroll to position [224, 0]
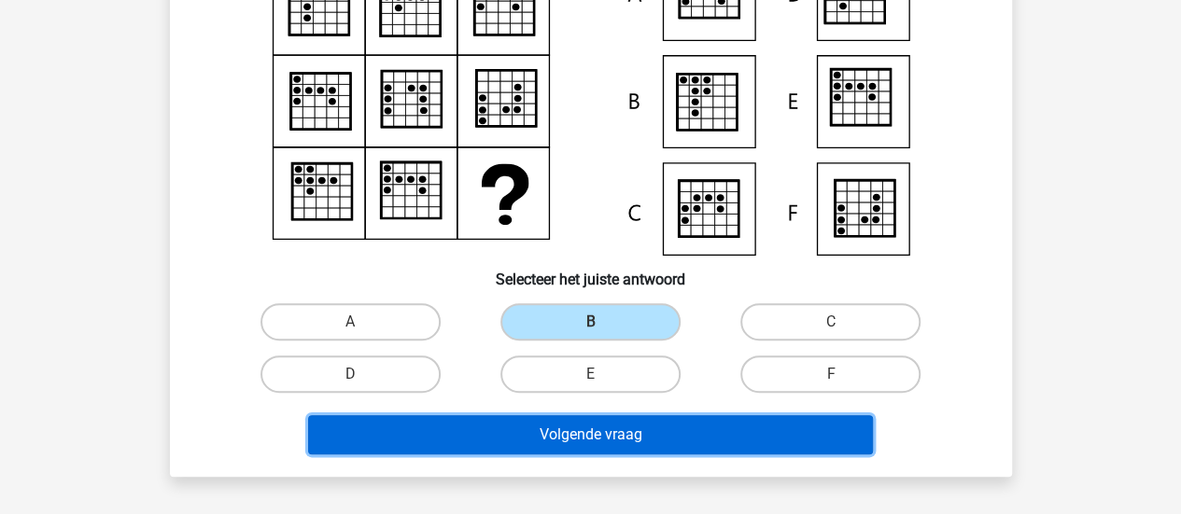
click at [773, 444] on button "Volgende vraag" at bounding box center [590, 435] width 565 height 39
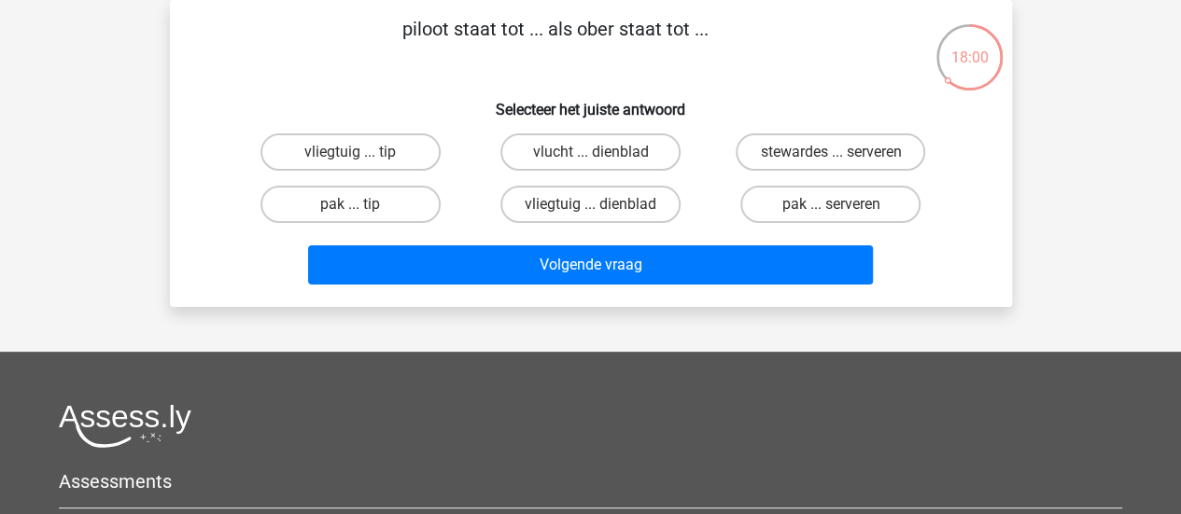
click at [184, 309] on div "Registreer" at bounding box center [590, 379] width 1181 height 931
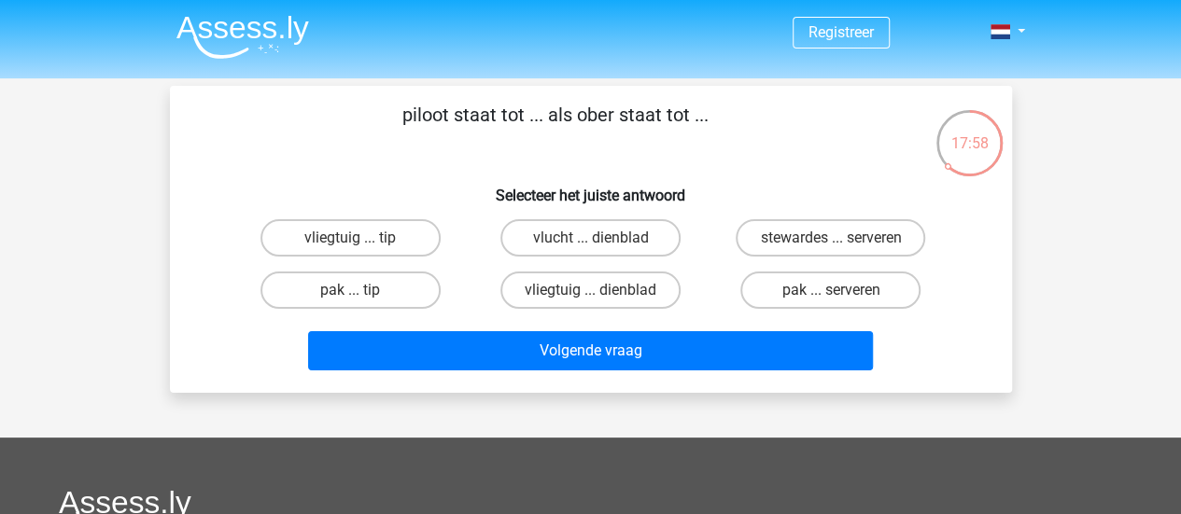
scroll to position [0, 0]
click at [588, 283] on label "vliegtuig ... dienblad" at bounding box center [590, 290] width 180 height 37
click at [590, 290] on input "vliegtuig ... dienblad" at bounding box center [596, 296] width 12 height 12
radio input "true"
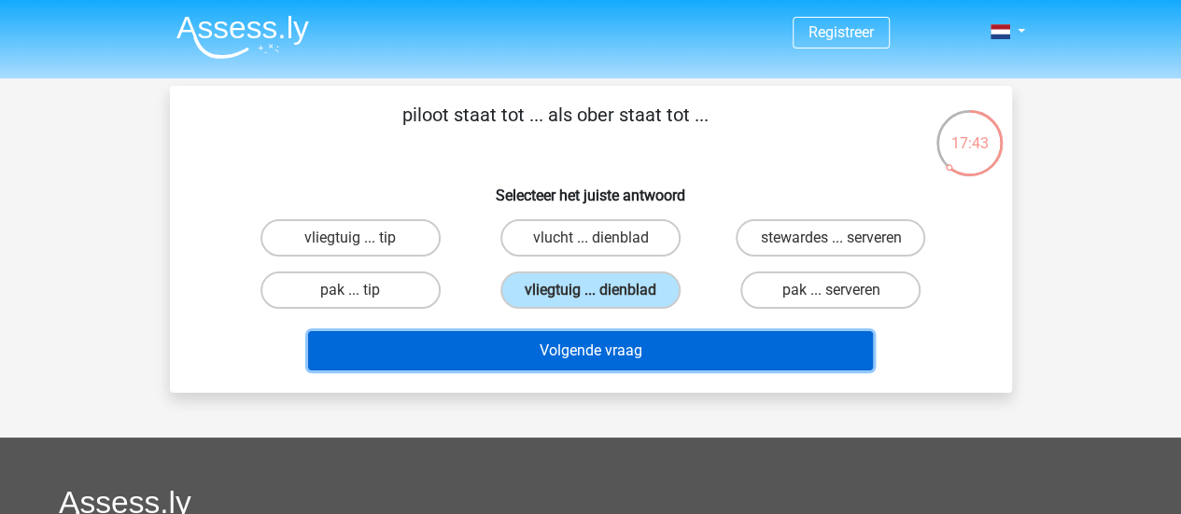
click at [646, 337] on button "Volgende vraag" at bounding box center [590, 350] width 565 height 39
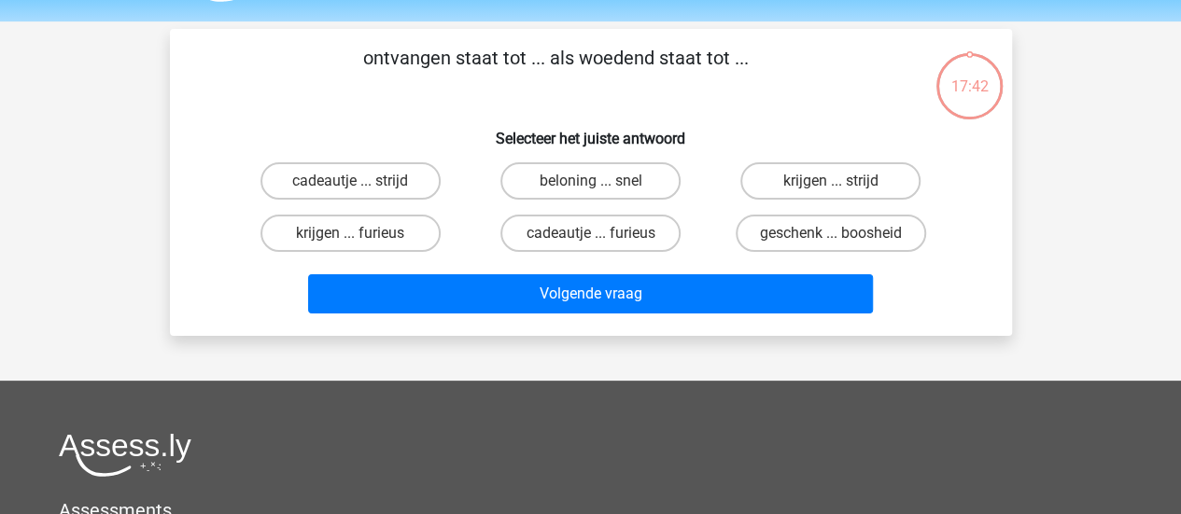
scroll to position [86, 0]
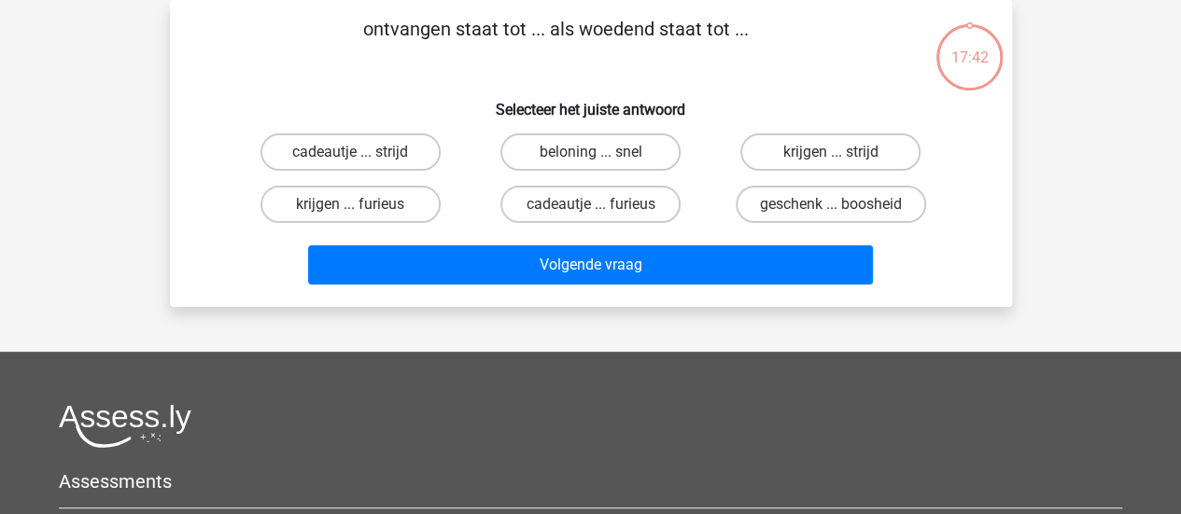
click at [444, 298] on div "ontvangen staat tot ... als woedend staat tot ... Selecteer het juiste antwoord…" at bounding box center [591, 153] width 842 height 307
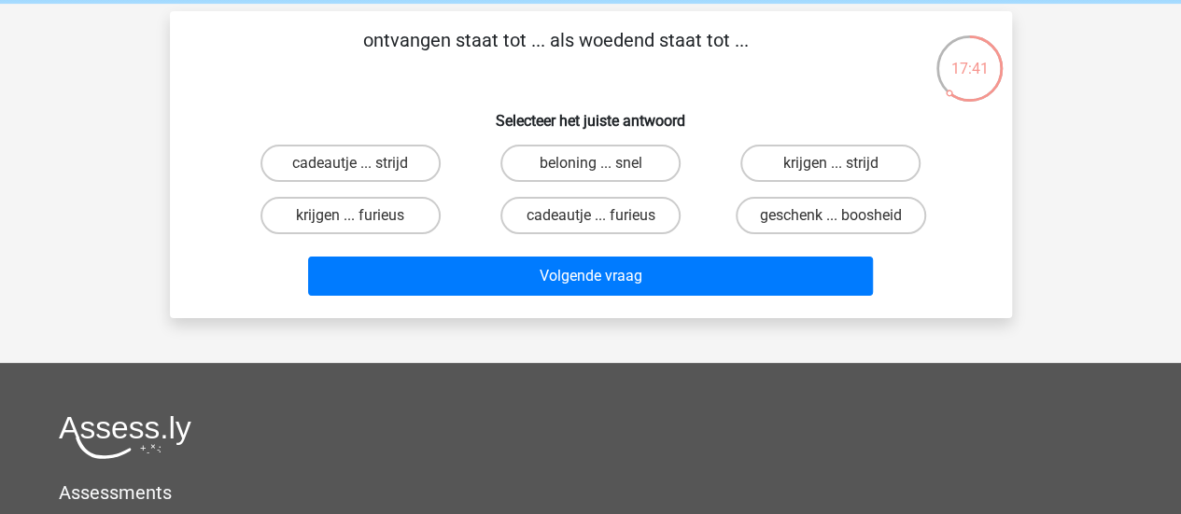
scroll to position [49, 0]
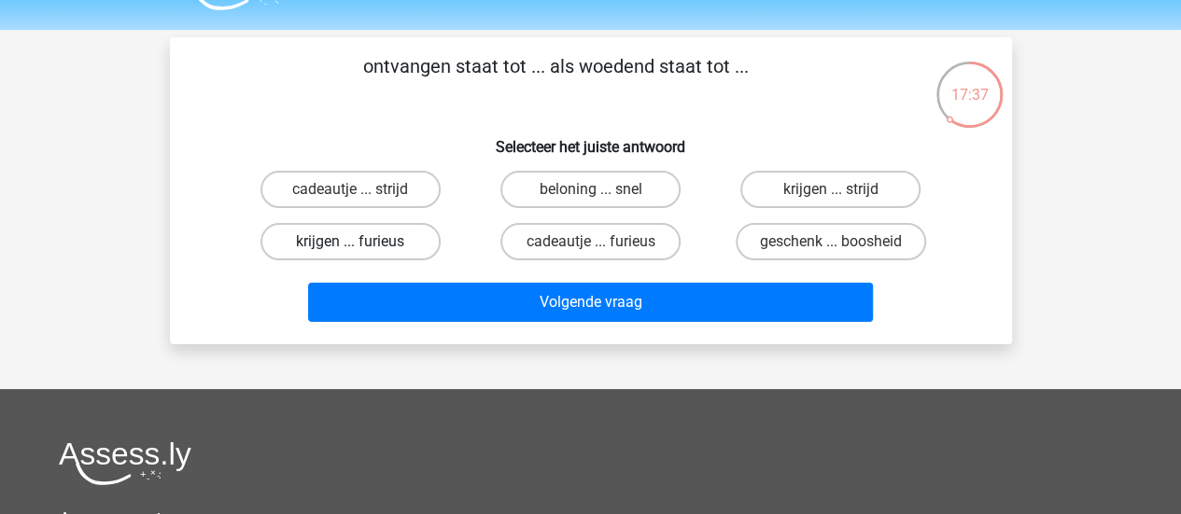
click at [379, 242] on label "krijgen ... furieus" at bounding box center [351, 241] width 180 height 37
click at [362, 242] on input "krijgen ... furieus" at bounding box center [356, 248] width 12 height 12
radio input "true"
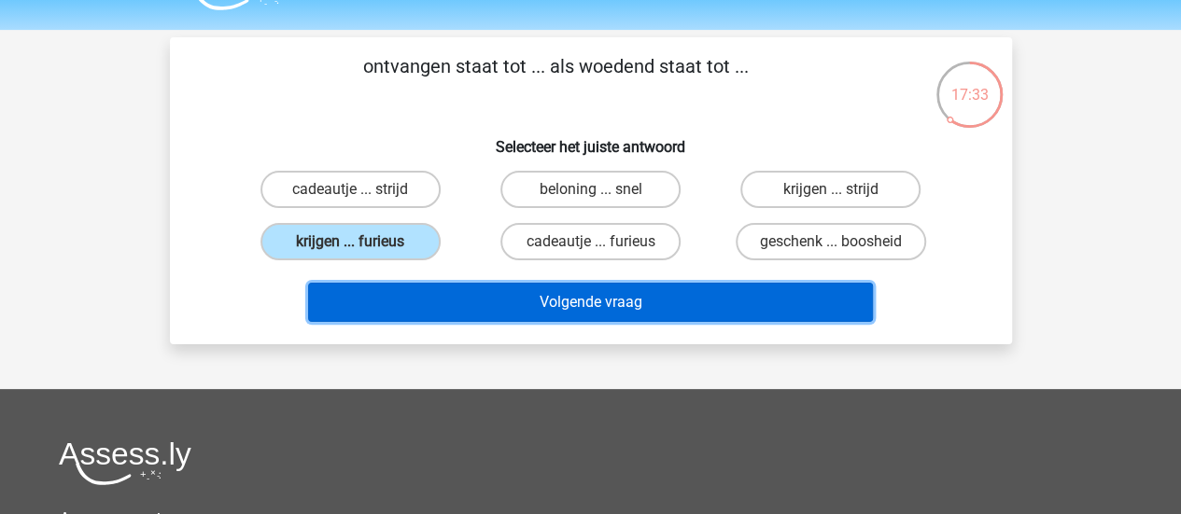
click at [431, 296] on button "Volgende vraag" at bounding box center [590, 302] width 565 height 39
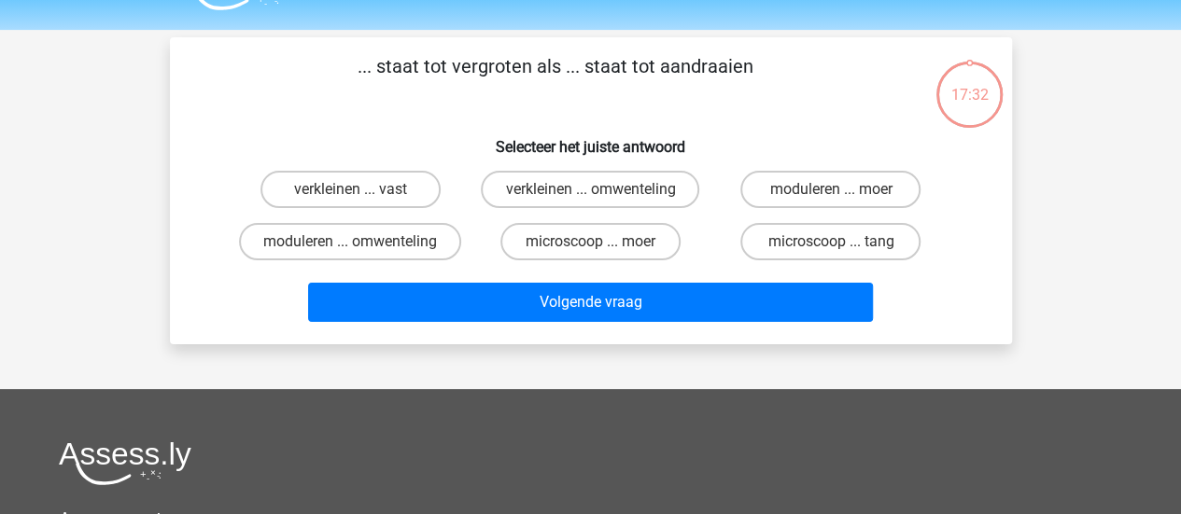
scroll to position [86, 0]
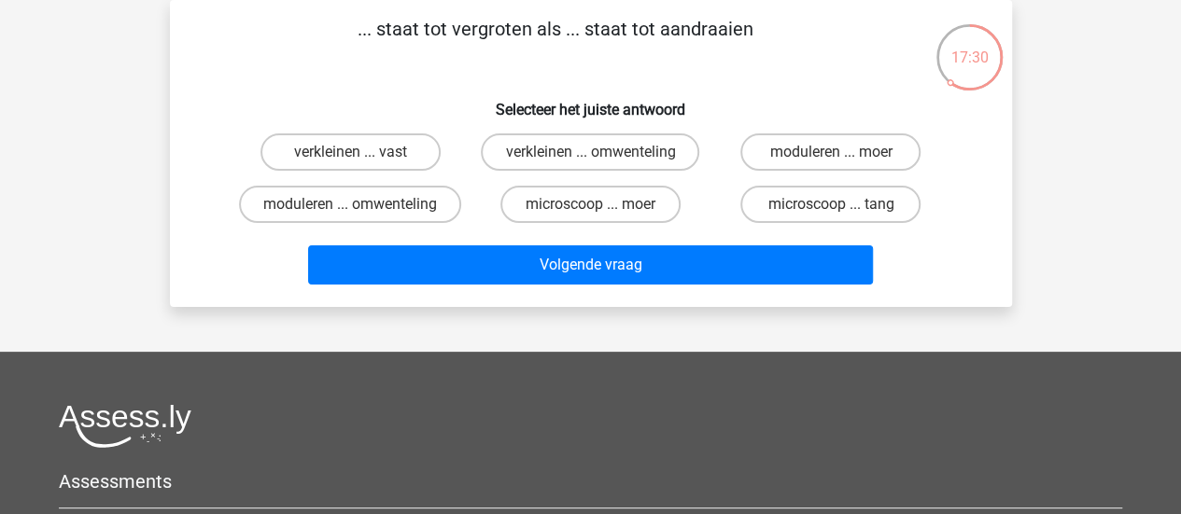
click at [235, 216] on div "moduleren ... omwenteling" at bounding box center [351, 204] width 240 height 52
click at [213, 201] on div "verkleinen ... vast verkleinen ... omwenteling moduleren ... moer moduleren ...…" at bounding box center [591, 178] width 782 height 105
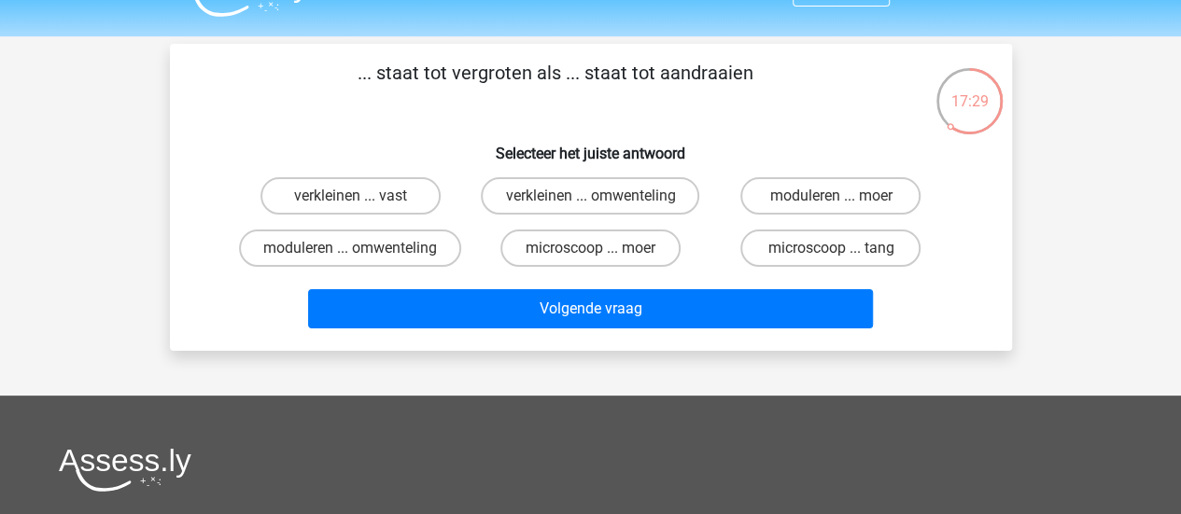
scroll to position [11, 0]
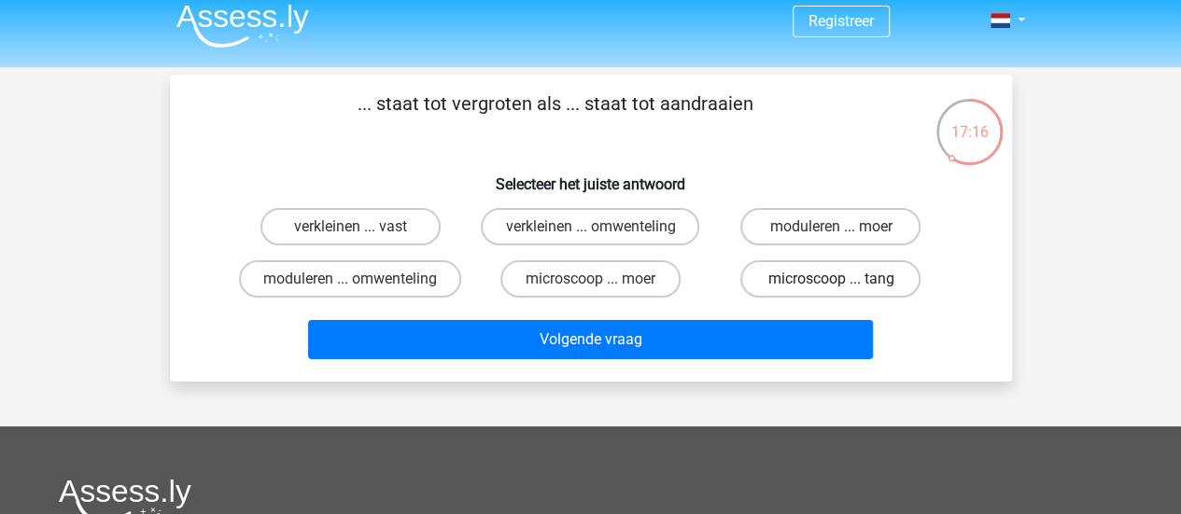
click at [790, 283] on label "microscoop ... tang" at bounding box center [830, 279] width 180 height 37
click at [831, 283] on input "microscoop ... tang" at bounding box center [837, 285] width 12 height 12
radio input "true"
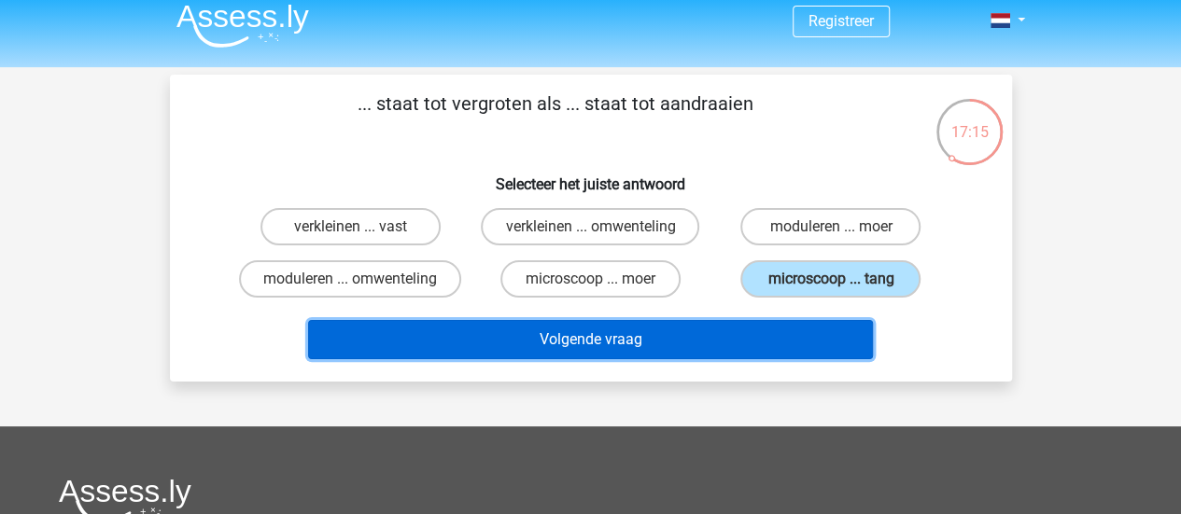
click at [815, 322] on button "Volgende vraag" at bounding box center [590, 339] width 565 height 39
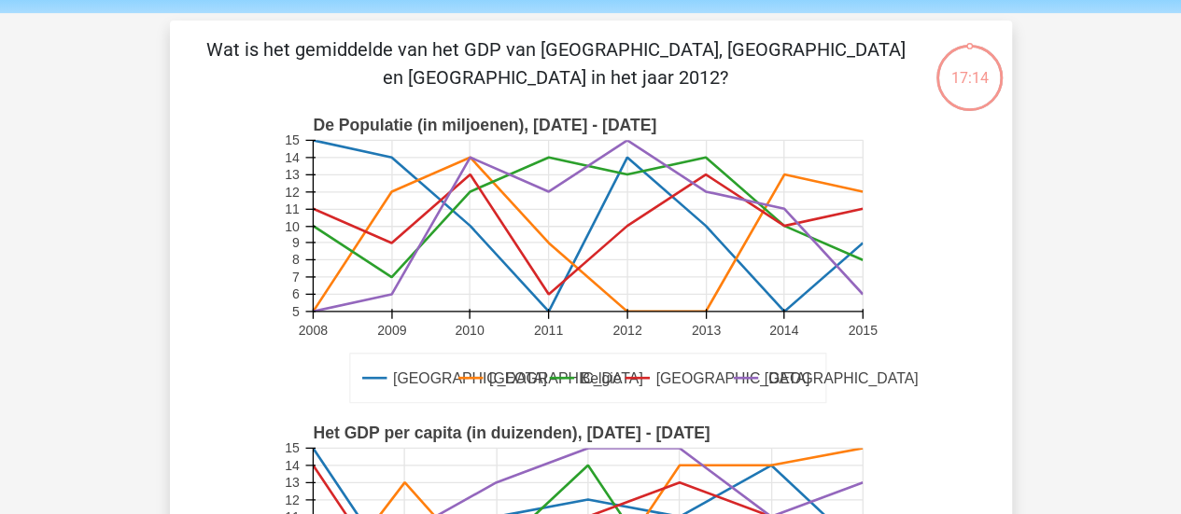
scroll to position [86, 0]
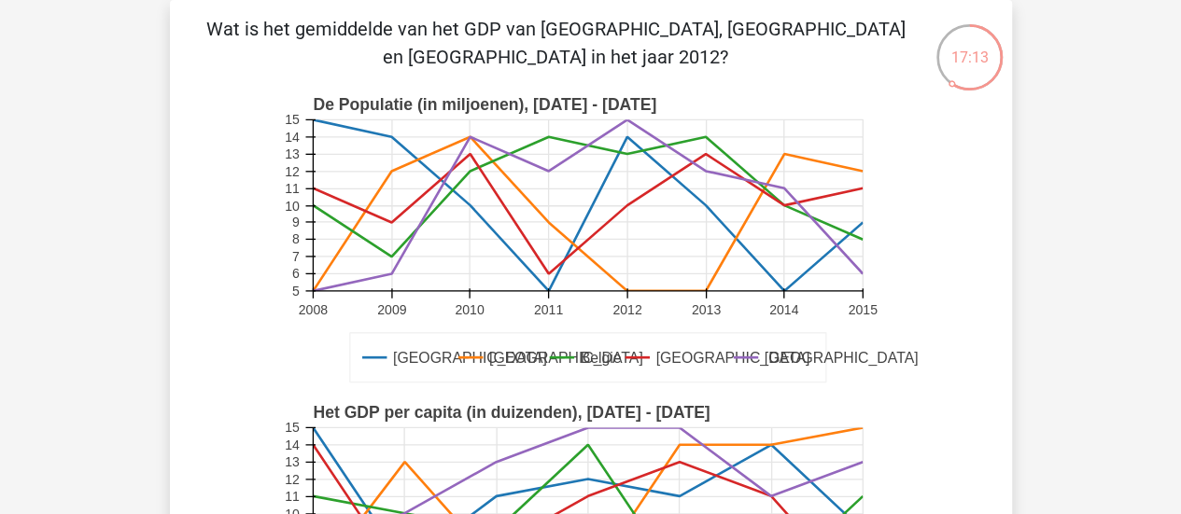
click at [202, 322] on div "Duitsland Frankrijk Belgie Luxemburg Londen De Populatie (in miljoenen), 2008 -…" at bounding box center [591, 240] width 782 height 308
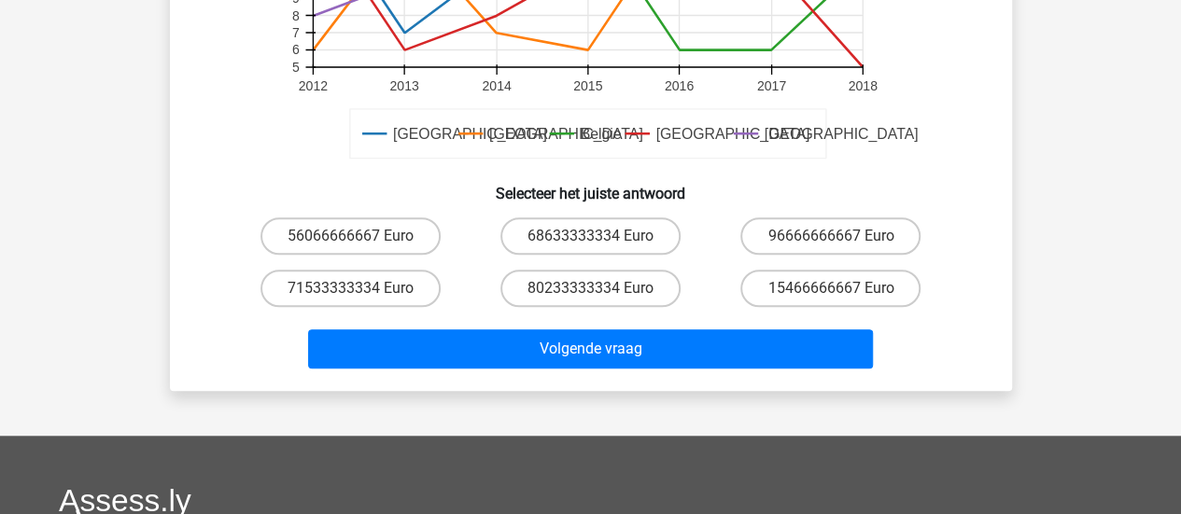
scroll to position [635, 0]
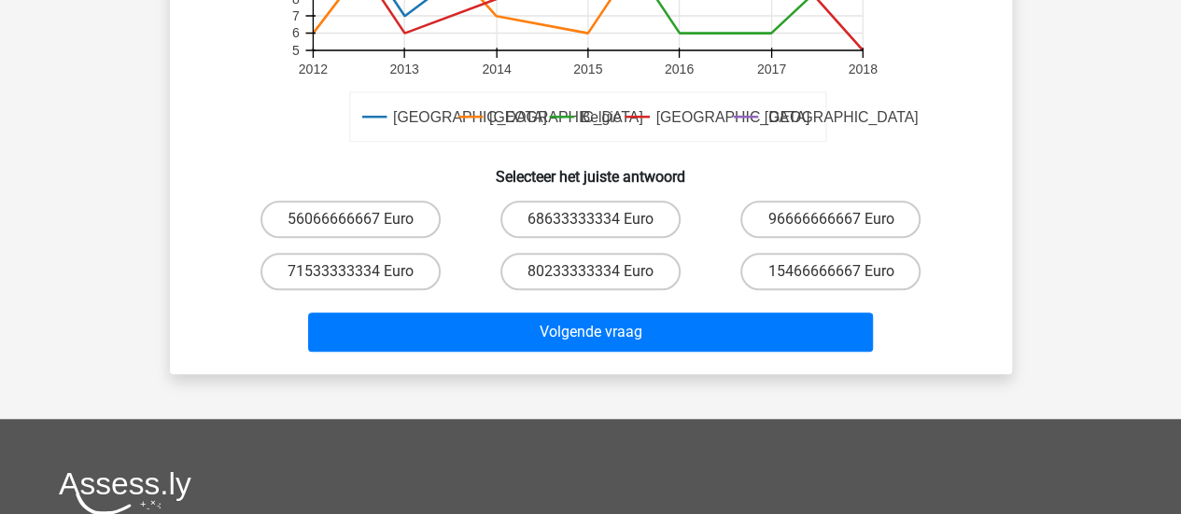
click at [893, 275] on label "15466666667 Euro" at bounding box center [830, 271] width 180 height 37
click at [843, 275] on input "15466666667 Euro" at bounding box center [837, 278] width 12 height 12
radio input "true"
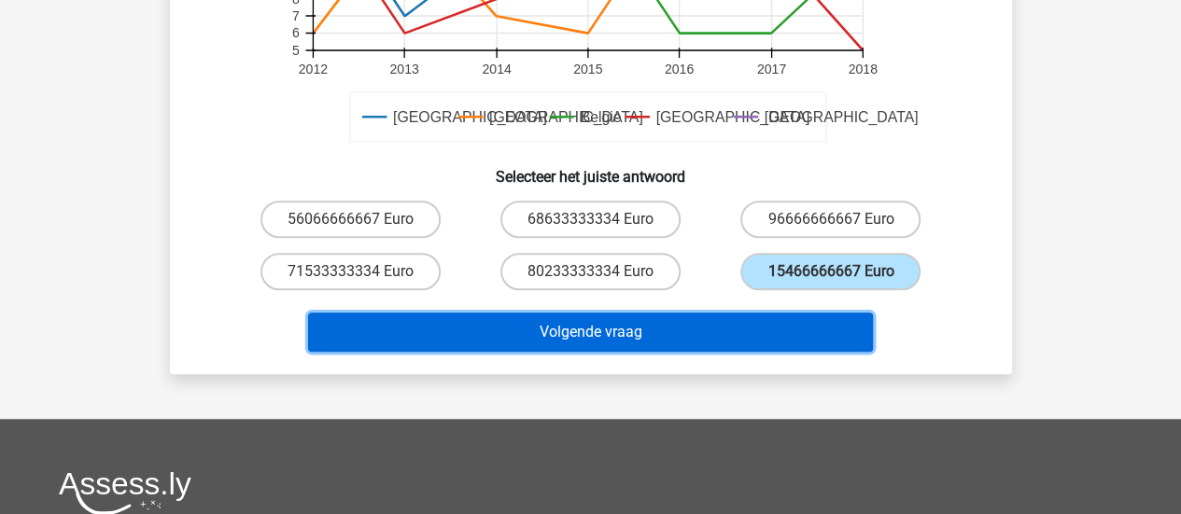
click at [853, 330] on button "Volgende vraag" at bounding box center [590, 332] width 565 height 39
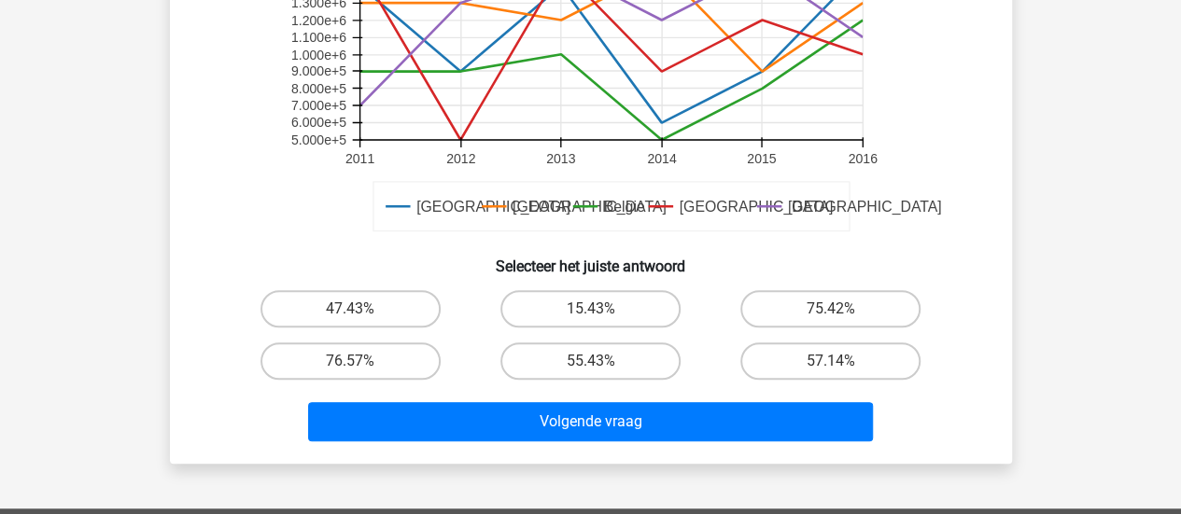
scroll to position [547, 0]
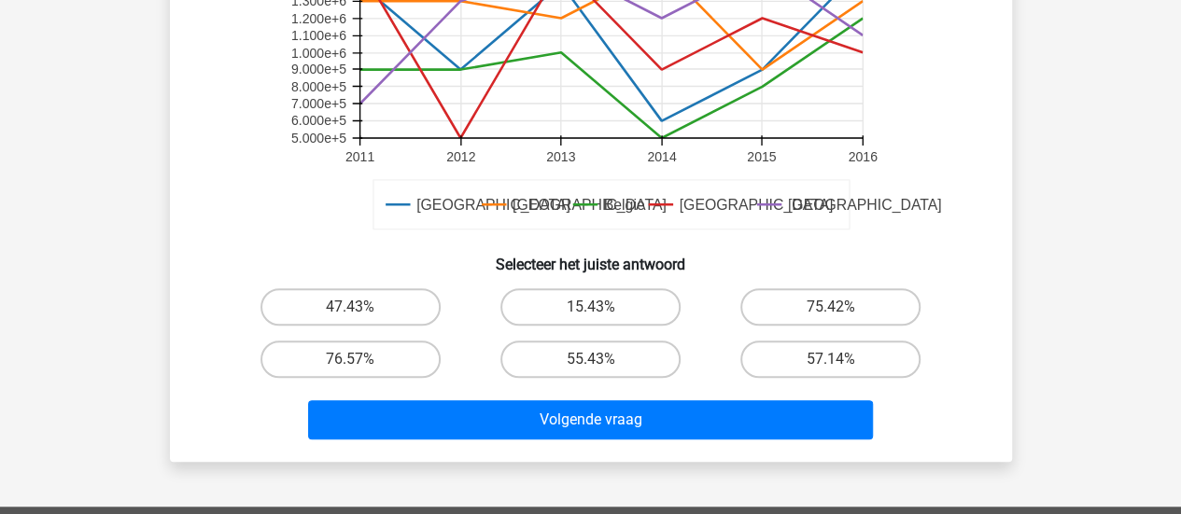
click at [463, 310] on div "75.42%" at bounding box center [350, 307] width 225 height 37
click at [863, 297] on label "75.42%" at bounding box center [830, 307] width 180 height 37
click at [843, 307] on input "75.42%" at bounding box center [837, 313] width 12 height 12
radio input "true"
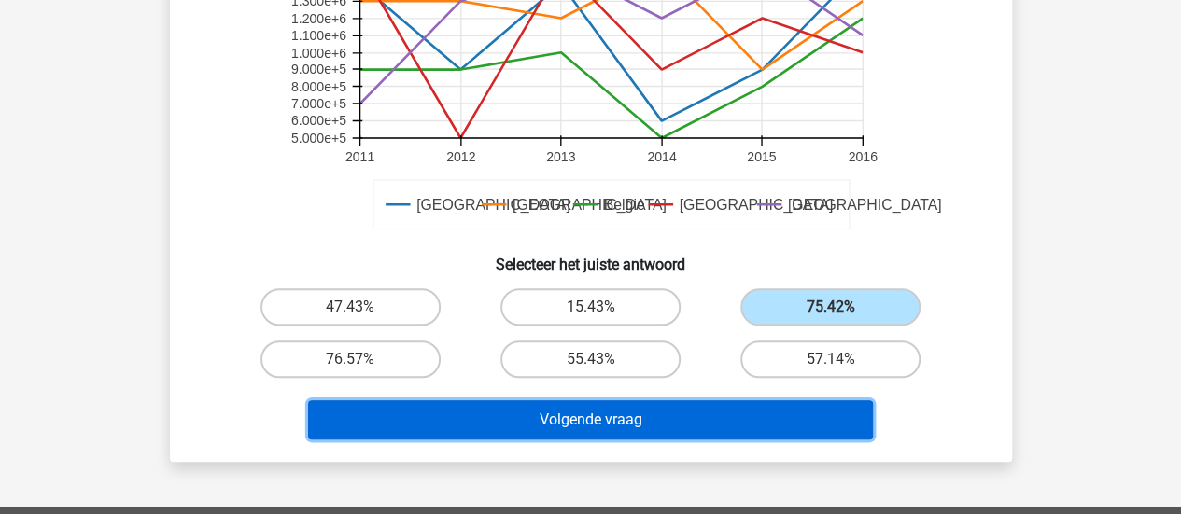
click at [829, 424] on button "Volgende vraag" at bounding box center [590, 420] width 565 height 39
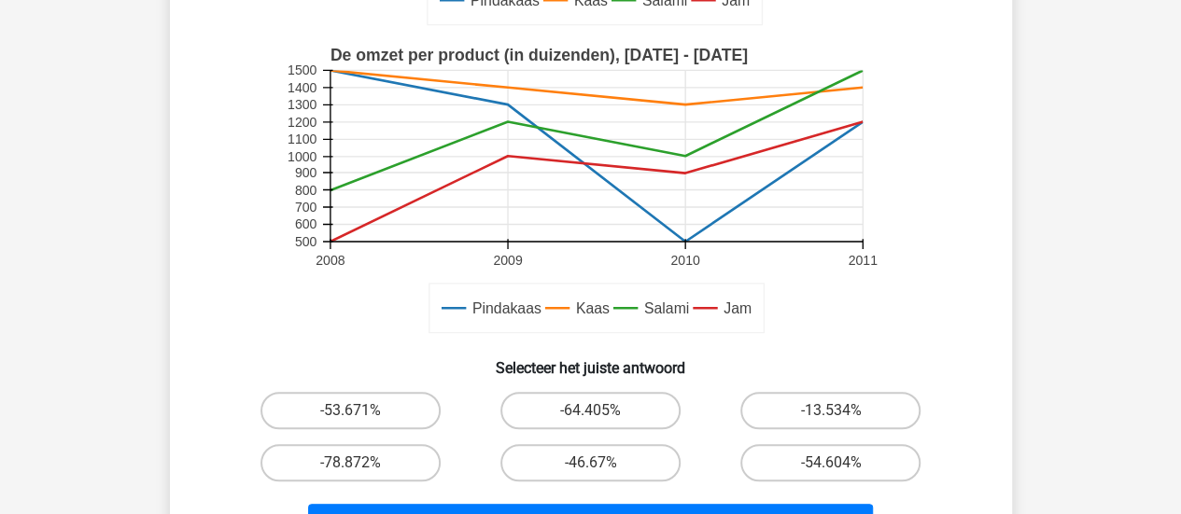
scroll to position [497, 0]
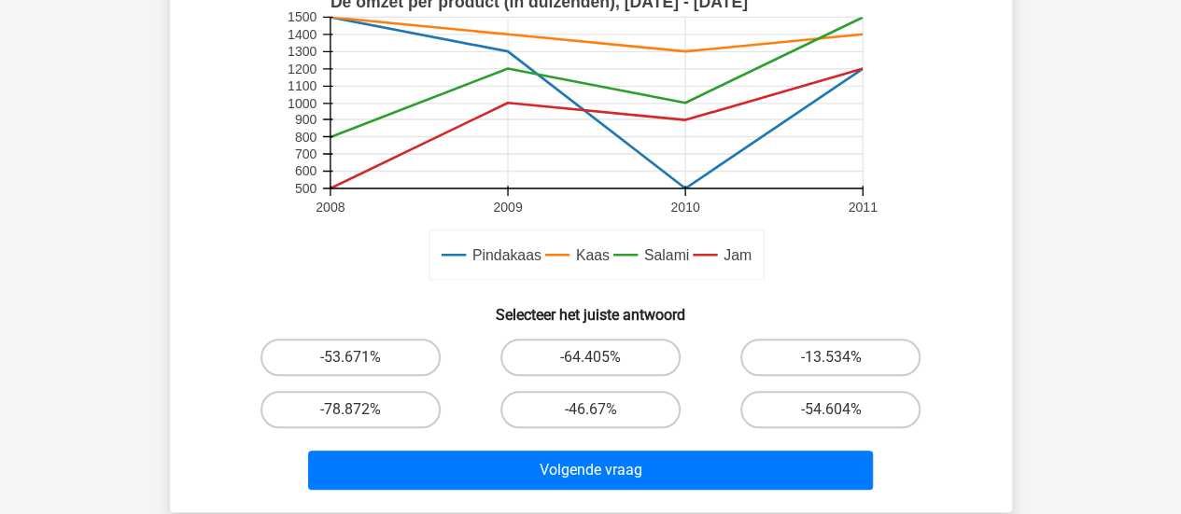
click at [394, 411] on label "-78.872%" at bounding box center [351, 409] width 180 height 37
click at [362, 411] on input "-78.872%" at bounding box center [356, 416] width 12 height 12
radio input "true"
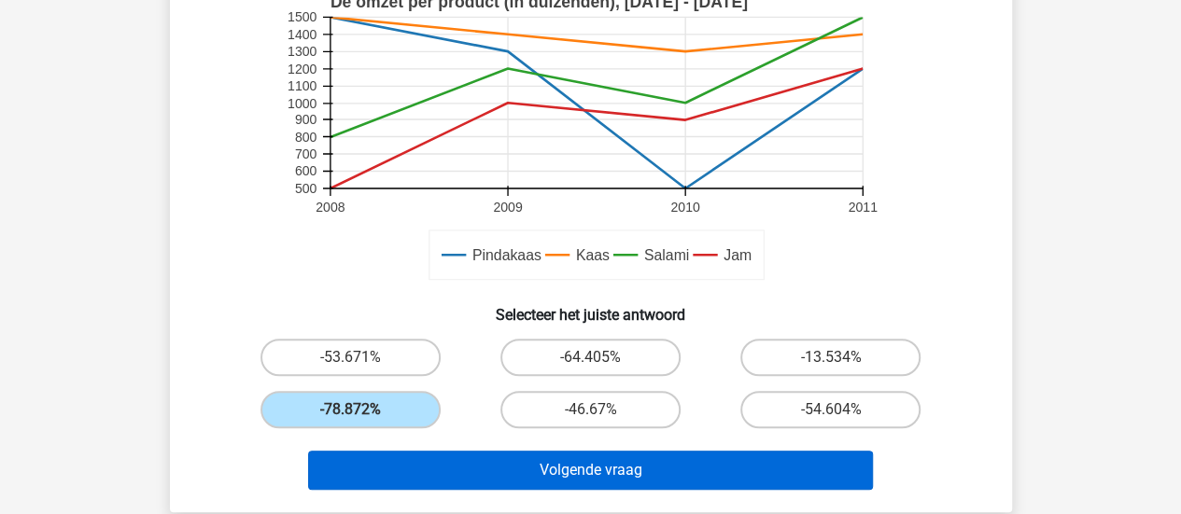
click at [527, 463] on button "Volgende vraag" at bounding box center [590, 470] width 565 height 39
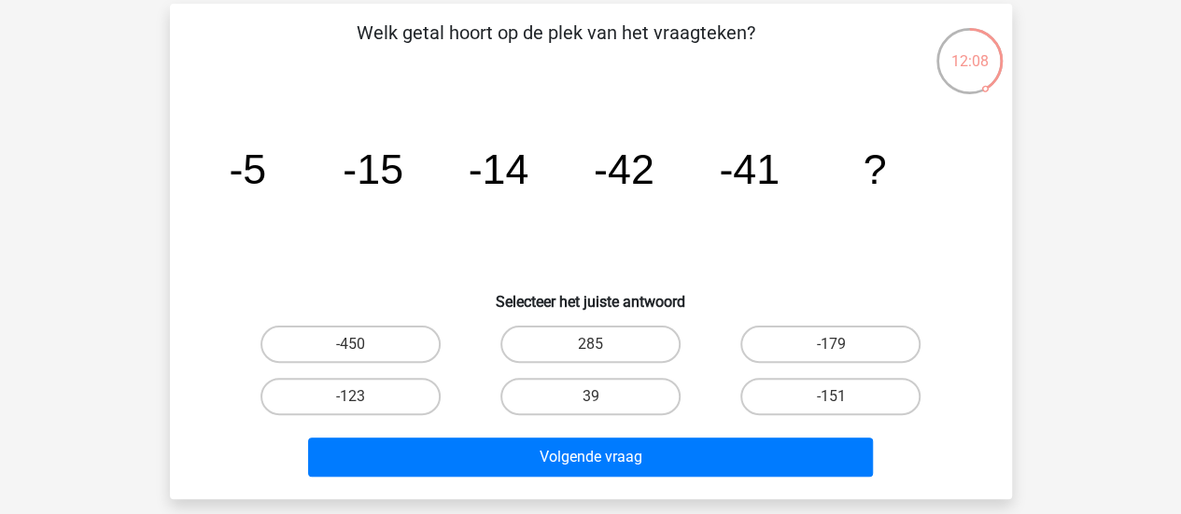
scroll to position [83, 0]
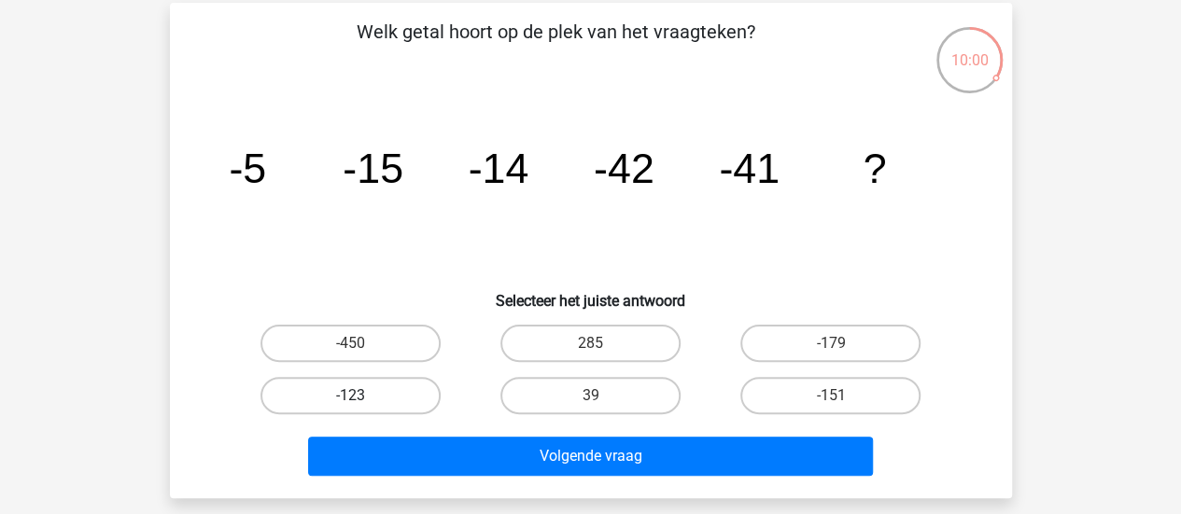
click at [366, 397] on label "-123" at bounding box center [351, 395] width 180 height 37
click at [362, 397] on input "-123" at bounding box center [356, 402] width 12 height 12
radio input "true"
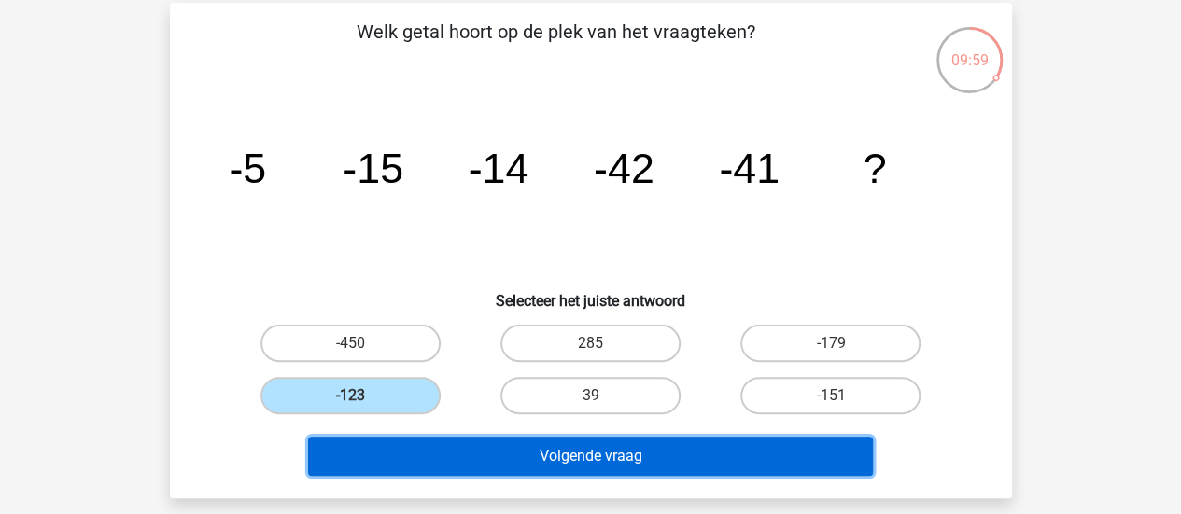
click at [478, 468] on button "Volgende vraag" at bounding box center [590, 456] width 565 height 39
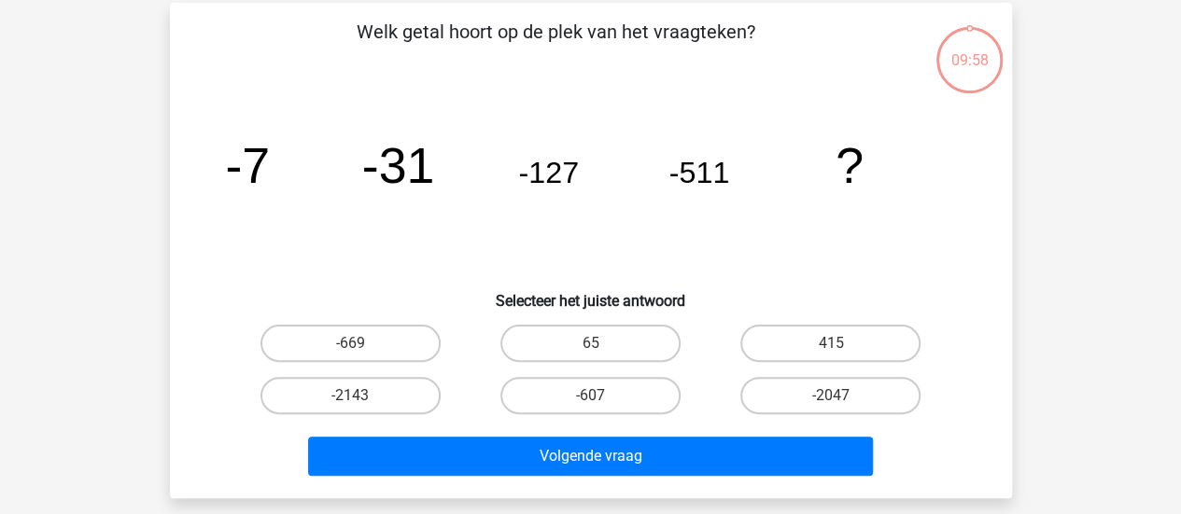
scroll to position [86, 0]
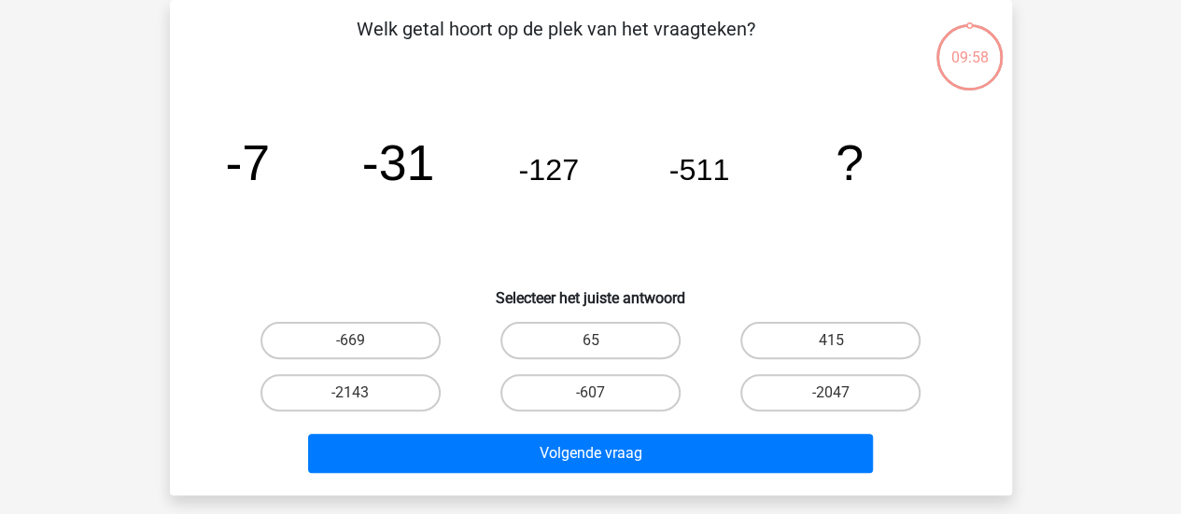
click at [176, 297] on div "Welk getal hoort op de plek van het vraagteken? image/svg+xml -7 -31 -127 -511 …" at bounding box center [591, 248] width 842 height 496
click at [844, 382] on label "-2047" at bounding box center [830, 392] width 180 height 37
click at [843, 393] on input "-2047" at bounding box center [837, 399] width 12 height 12
radio input "true"
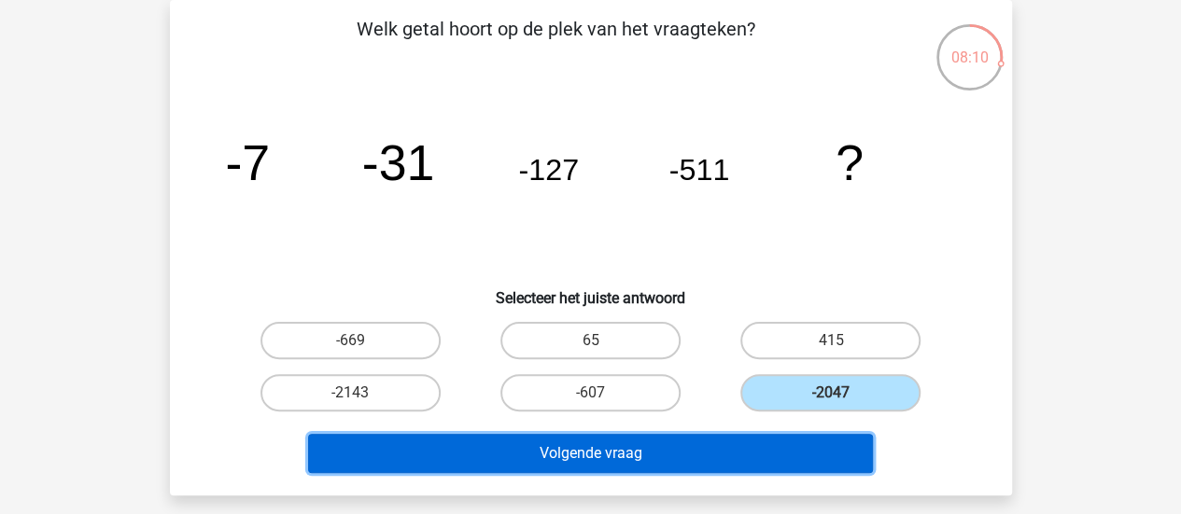
click at [741, 448] on button "Volgende vraag" at bounding box center [590, 453] width 565 height 39
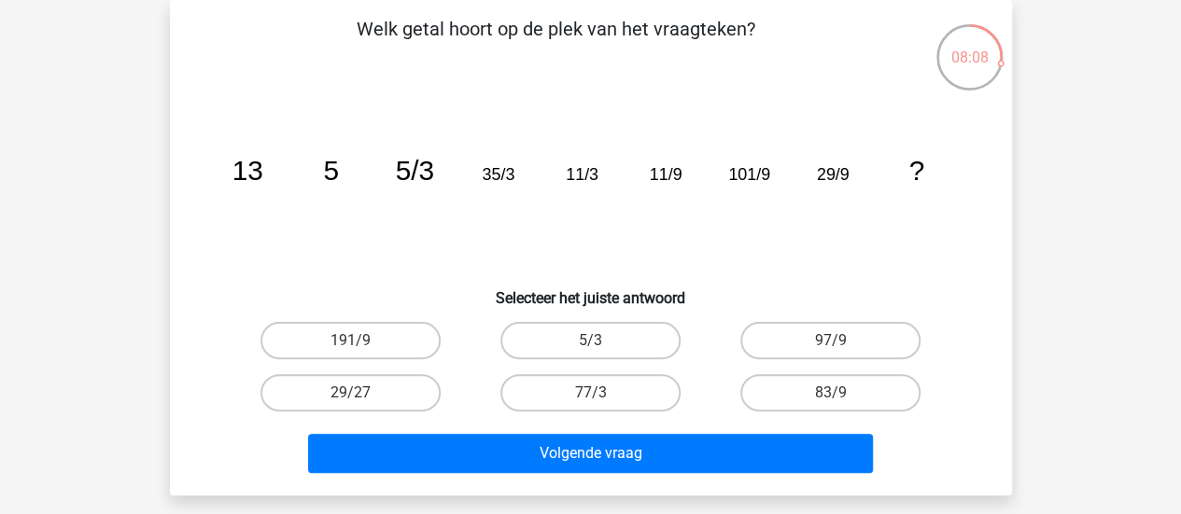
click at [193, 302] on div "Welk getal hoort op de plek van het vraagteken? image/svg+xml 13 5 5/3 35/3 11/…" at bounding box center [590, 248] width 827 height 466
click at [563, 339] on label "5/3" at bounding box center [590, 340] width 180 height 37
click at [590, 341] on input "5/3" at bounding box center [596, 347] width 12 height 12
radio input "true"
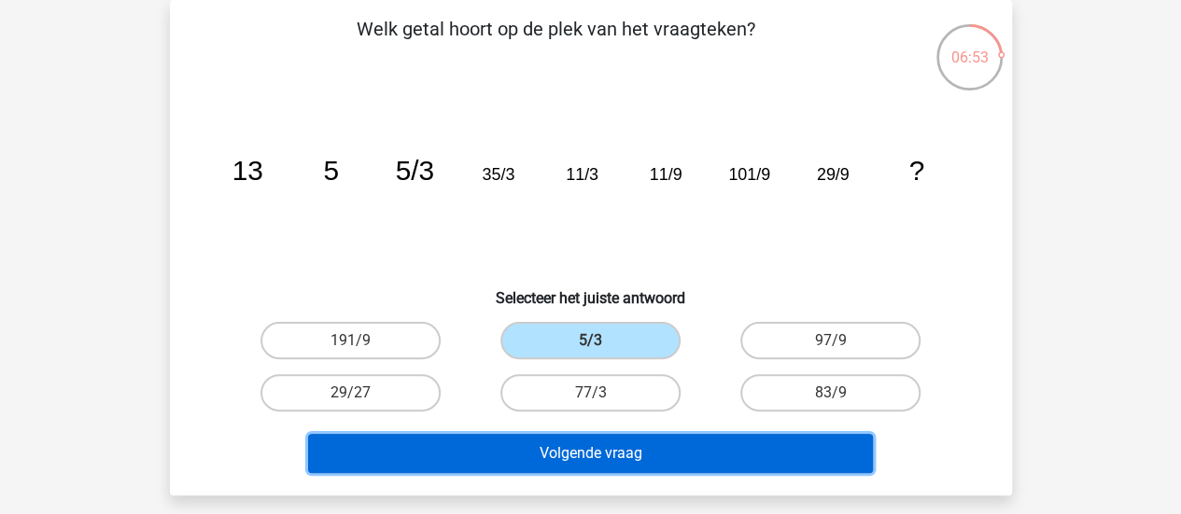
click at [641, 465] on button "Volgende vraag" at bounding box center [590, 453] width 565 height 39
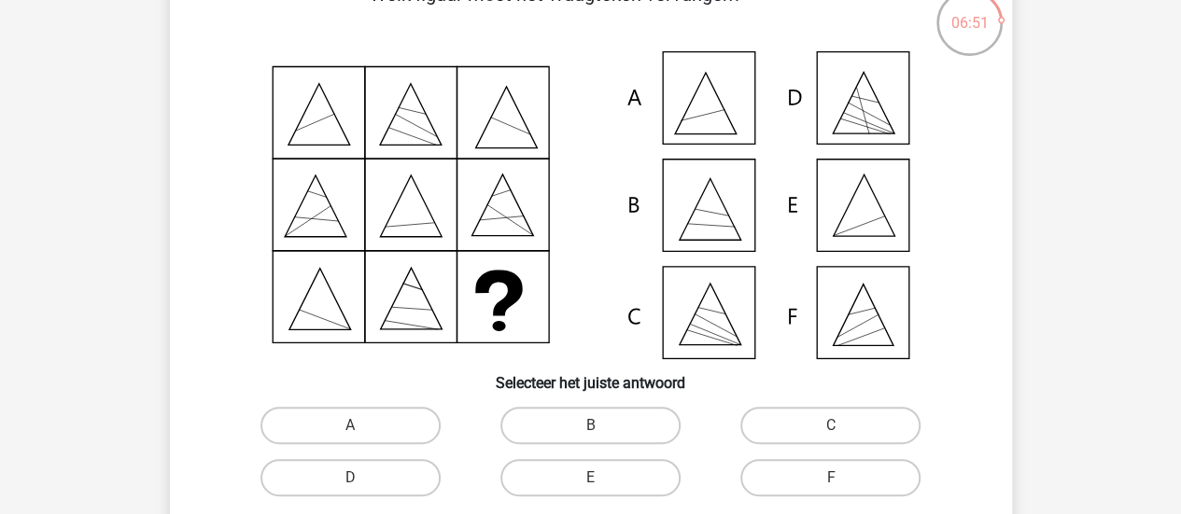
scroll to position [123, 0]
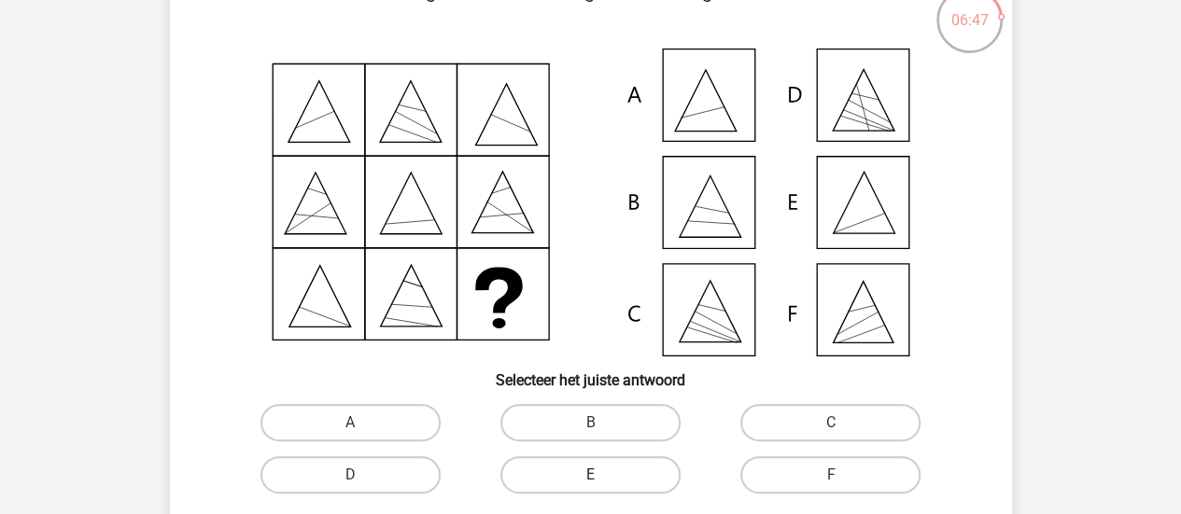
click at [566, 464] on label "E" at bounding box center [590, 475] width 180 height 37
click at [590, 475] on input "E" at bounding box center [596, 481] width 12 height 12
radio input "true"
click at [86, 373] on div "Registreer" at bounding box center [590, 496] width 1181 height 1239
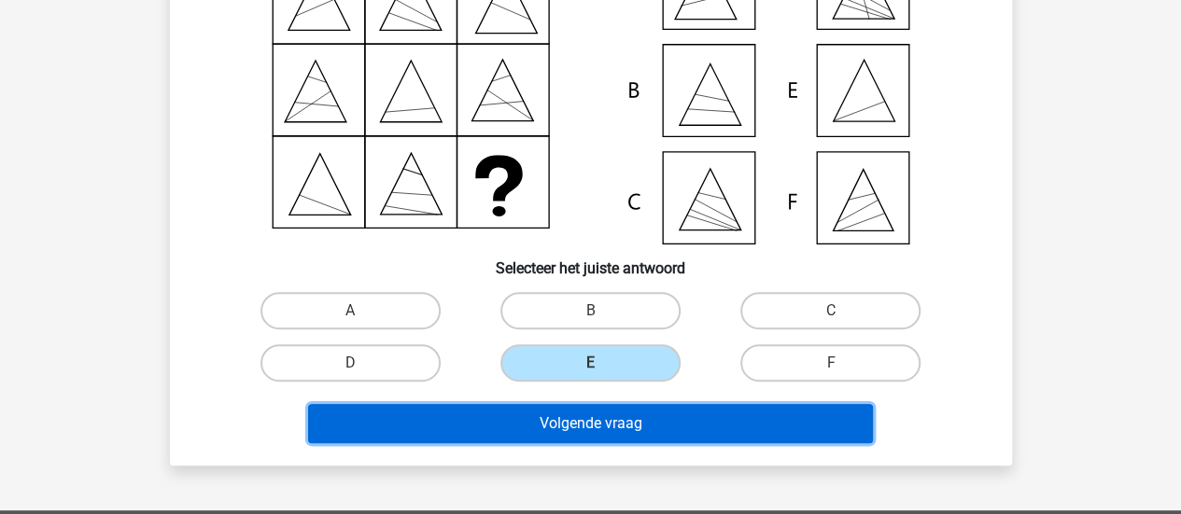
click at [422, 417] on button "Volgende vraag" at bounding box center [590, 423] width 565 height 39
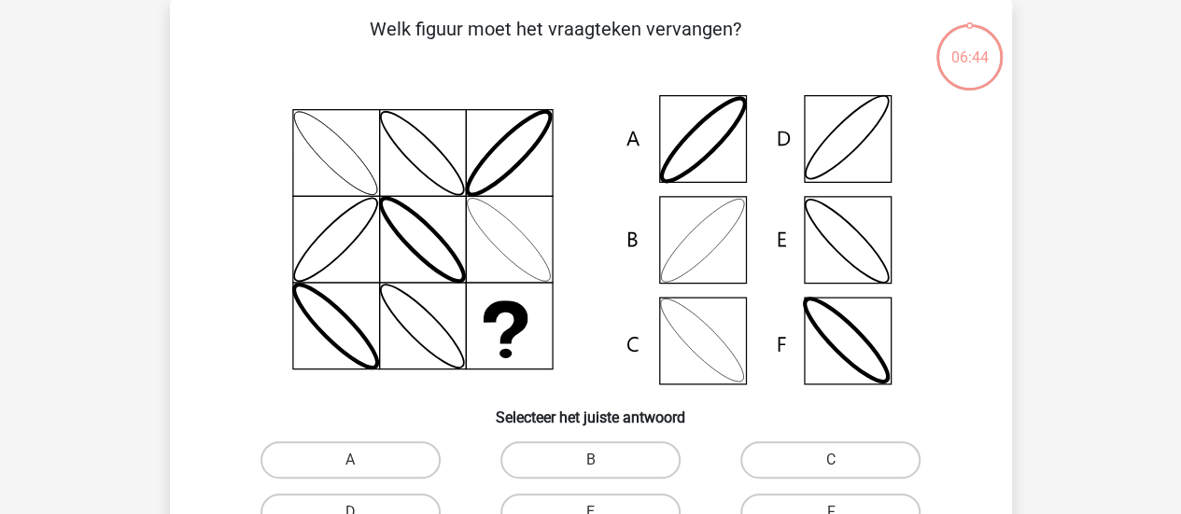
click at [245, 317] on icon at bounding box center [591, 240] width 753 height 308
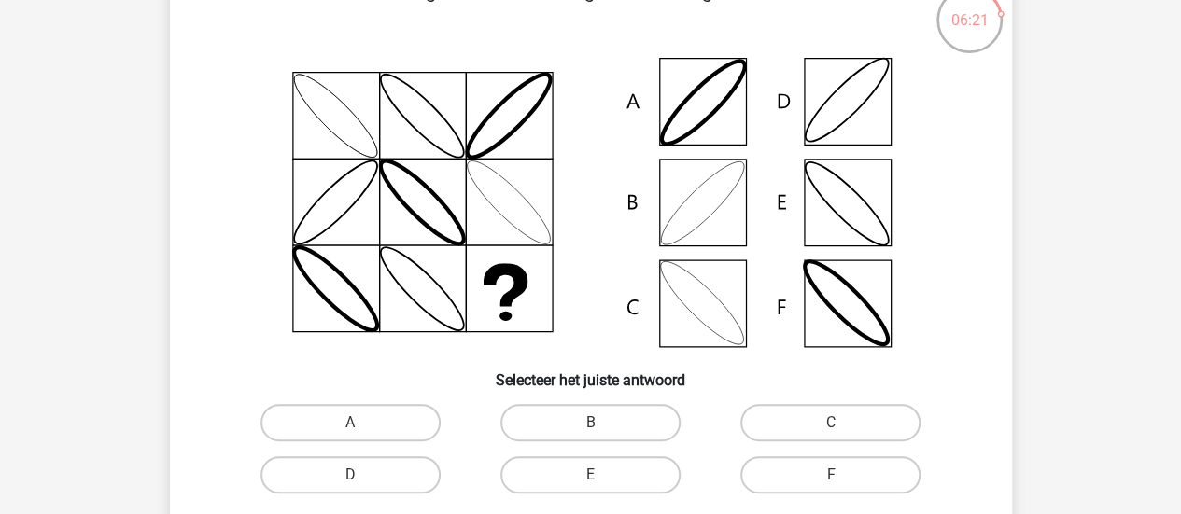
click at [945, 261] on icon at bounding box center [591, 203] width 753 height 308
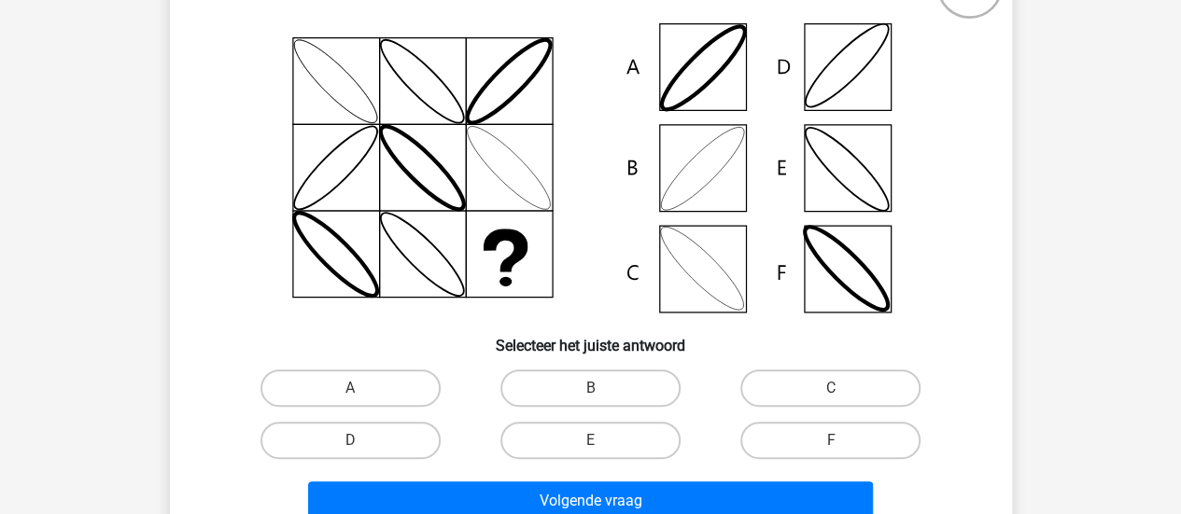
scroll to position [161, 0]
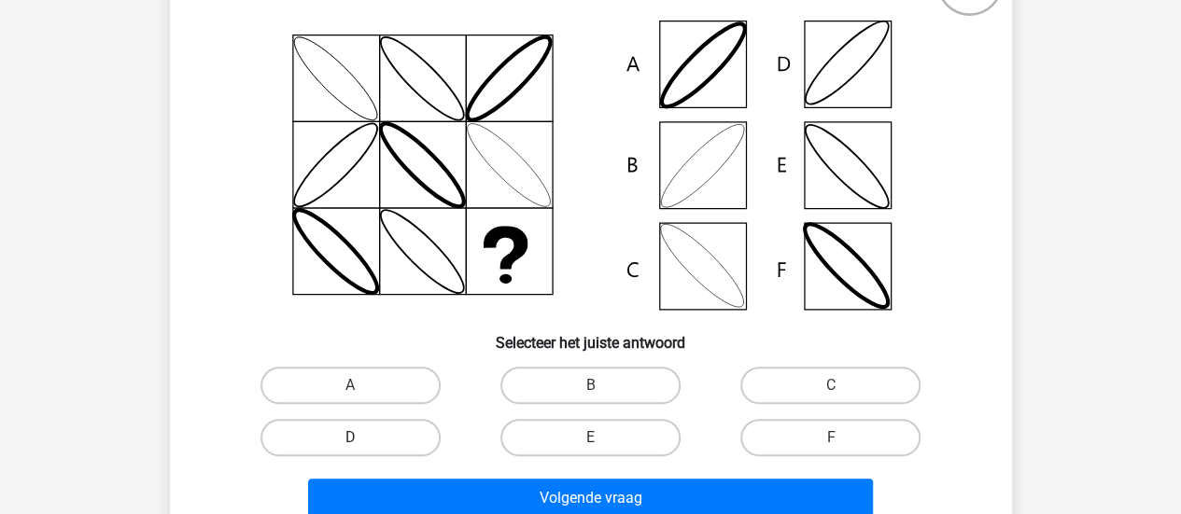
click at [358, 426] on label "D" at bounding box center [351, 437] width 180 height 37
click at [358, 438] on input "D" at bounding box center [356, 444] width 12 height 12
radio input "true"
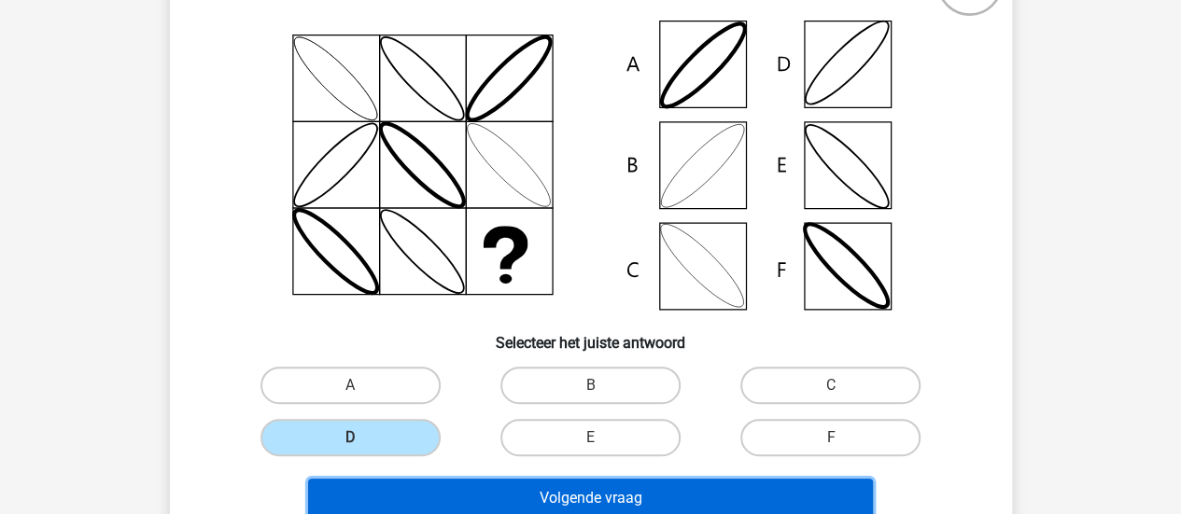
click at [517, 485] on button "Volgende vraag" at bounding box center [590, 498] width 565 height 39
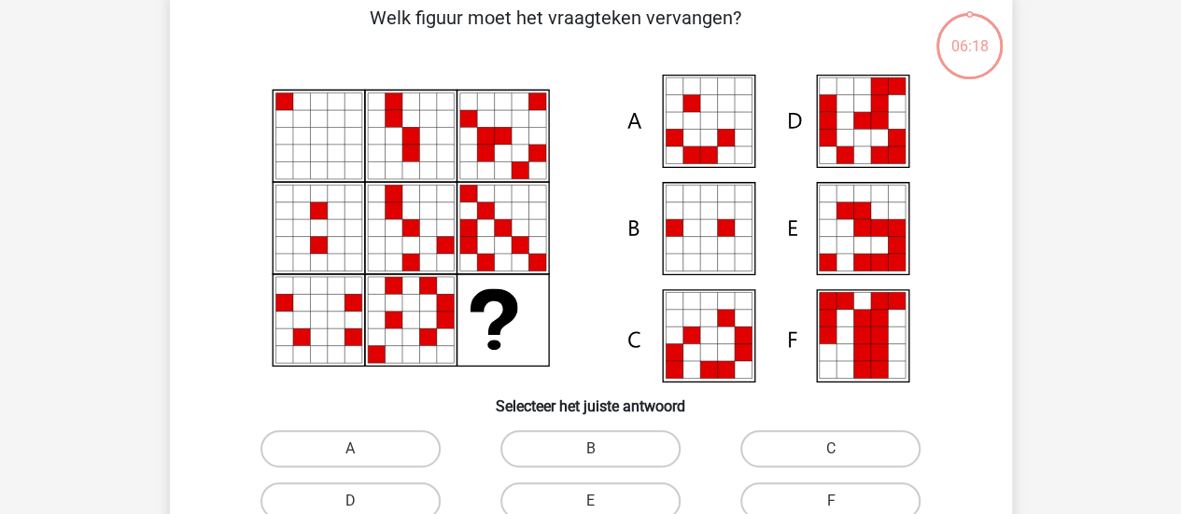
scroll to position [86, 0]
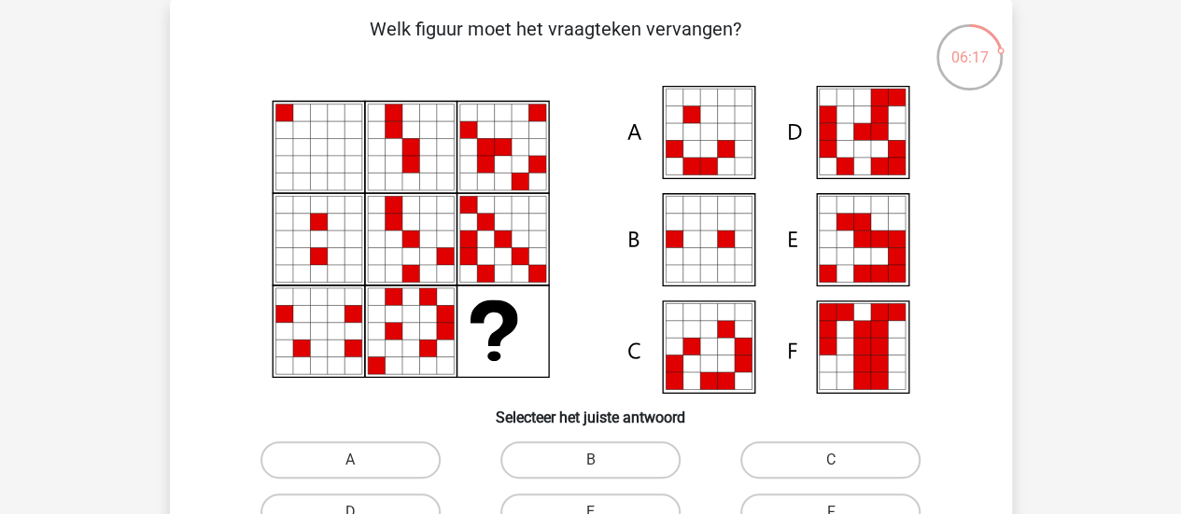
click at [220, 175] on icon at bounding box center [591, 240] width 753 height 308
click at [554, 372] on icon at bounding box center [591, 240] width 753 height 308
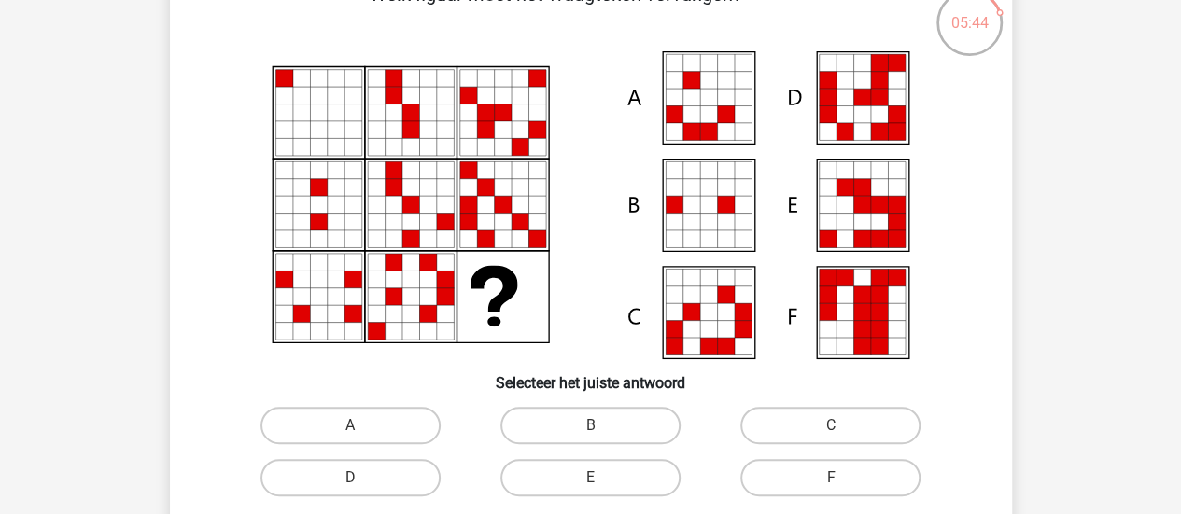
scroll to position [161, 0]
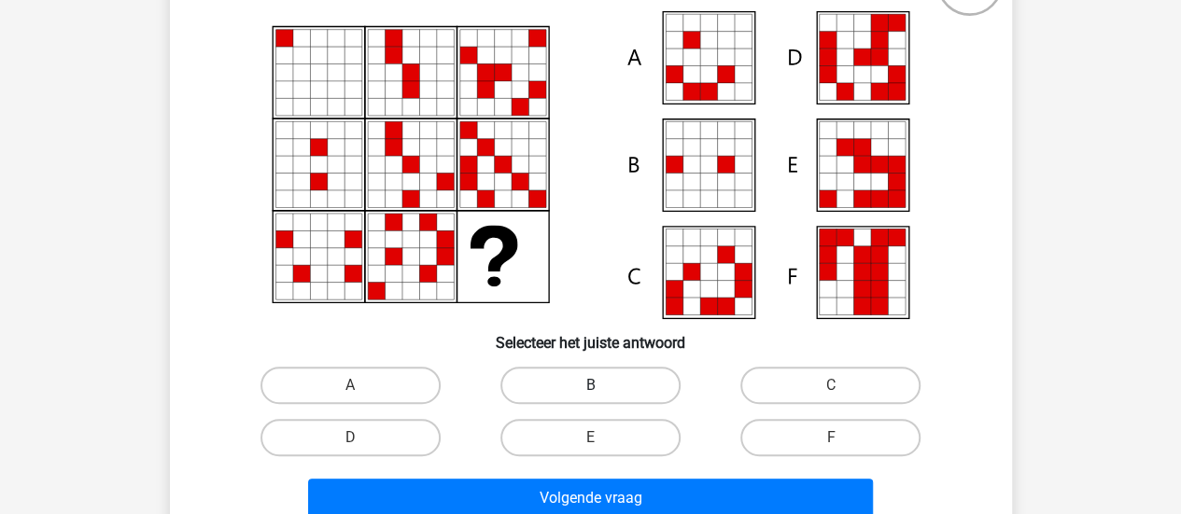
click at [573, 386] on label "B" at bounding box center [590, 385] width 180 height 37
click at [590, 386] on input "B" at bounding box center [596, 392] width 12 height 12
radio input "true"
click at [827, 374] on label "C" at bounding box center [830, 385] width 180 height 37
click at [831, 386] on input "C" at bounding box center [837, 392] width 12 height 12
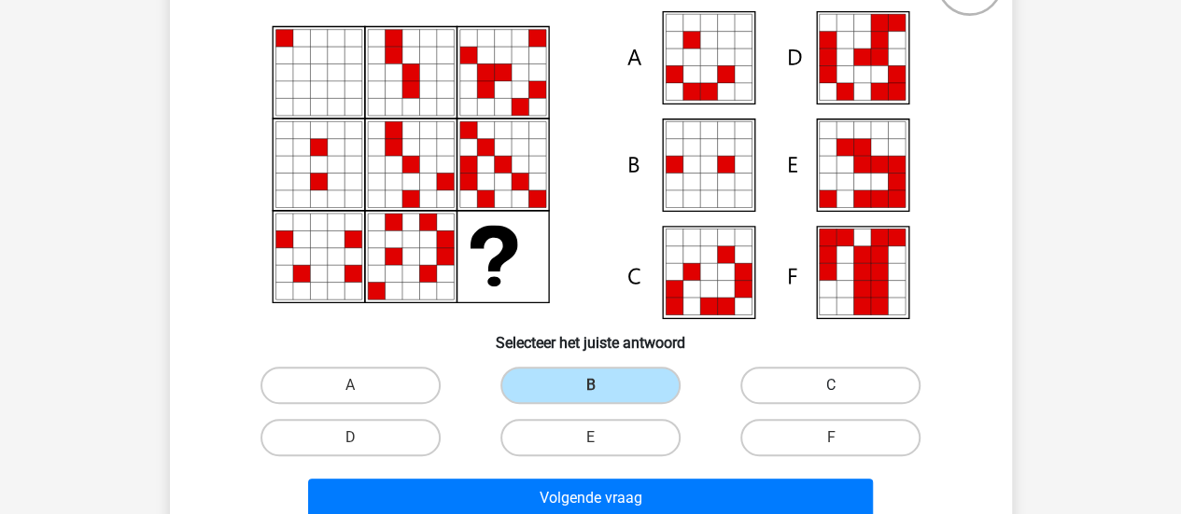
radio input "true"
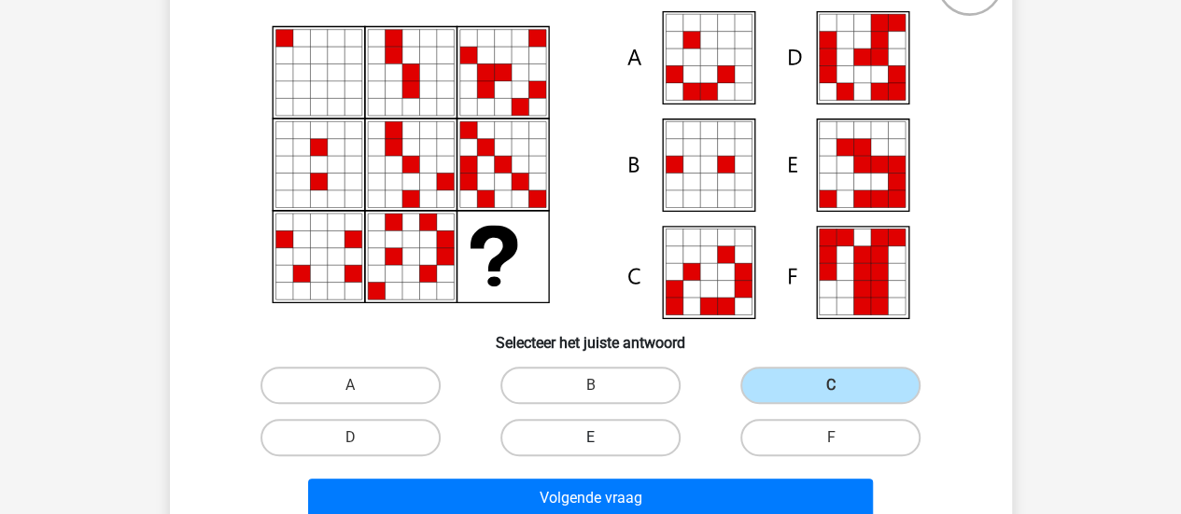
click at [630, 434] on label "E" at bounding box center [590, 437] width 180 height 37
click at [602, 438] on input "E" at bounding box center [596, 444] width 12 height 12
radio input "true"
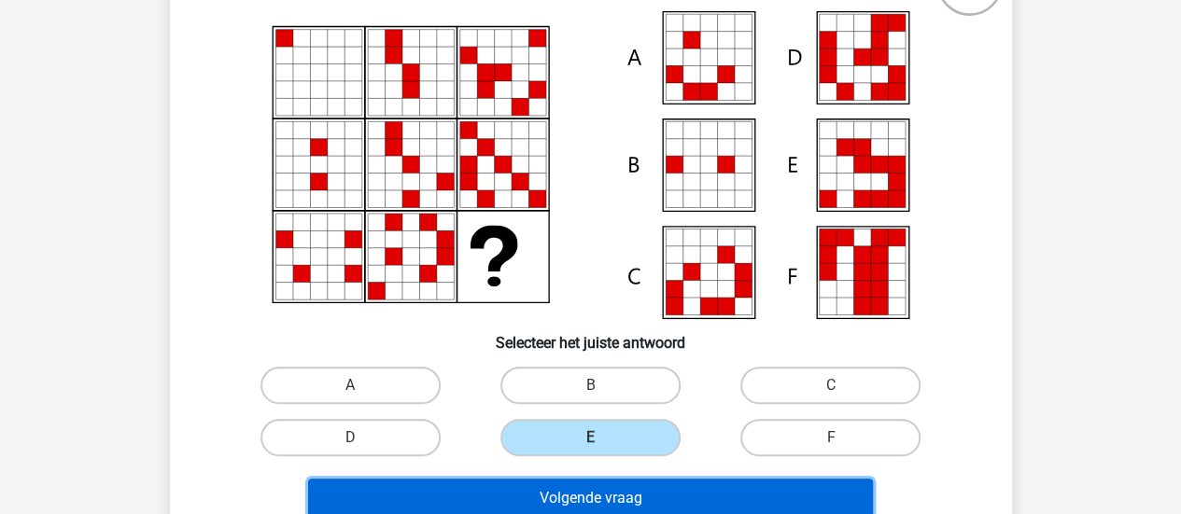
click at [662, 483] on button "Volgende vraag" at bounding box center [590, 498] width 565 height 39
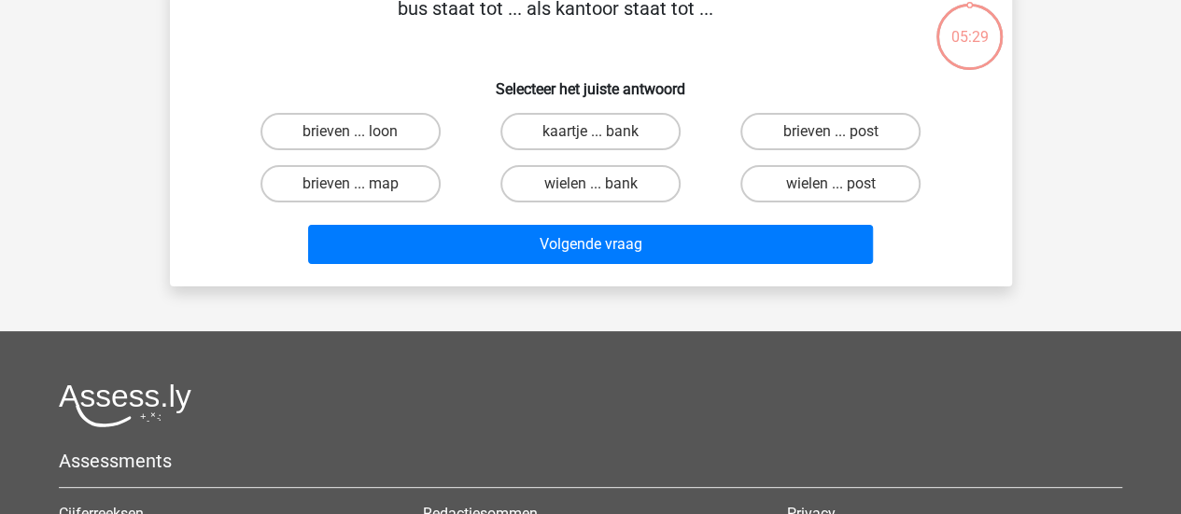
scroll to position [86, 0]
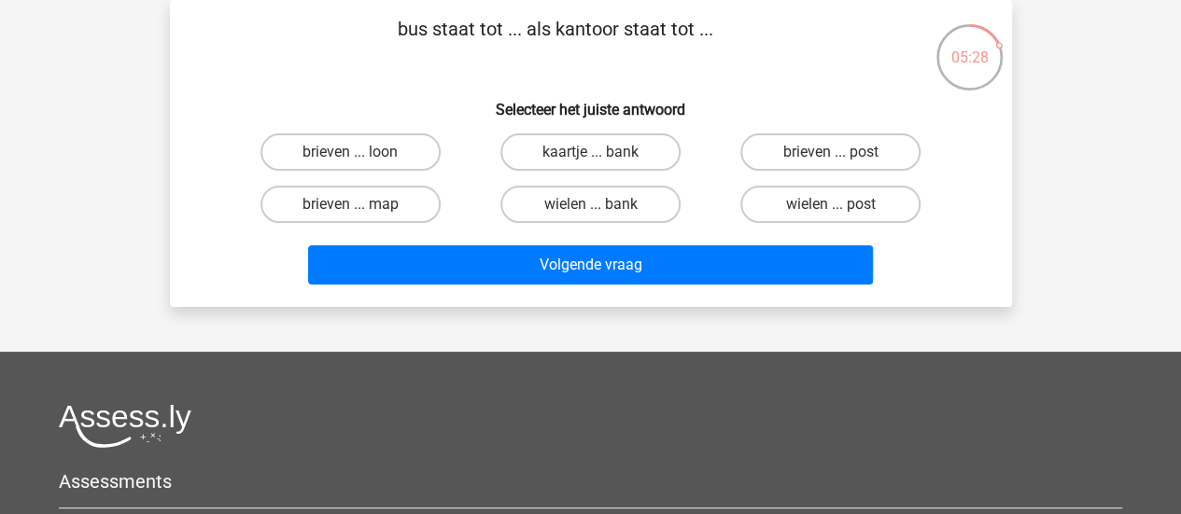
click at [267, 282] on div "Volgende vraag" at bounding box center [591, 269] width 721 height 47
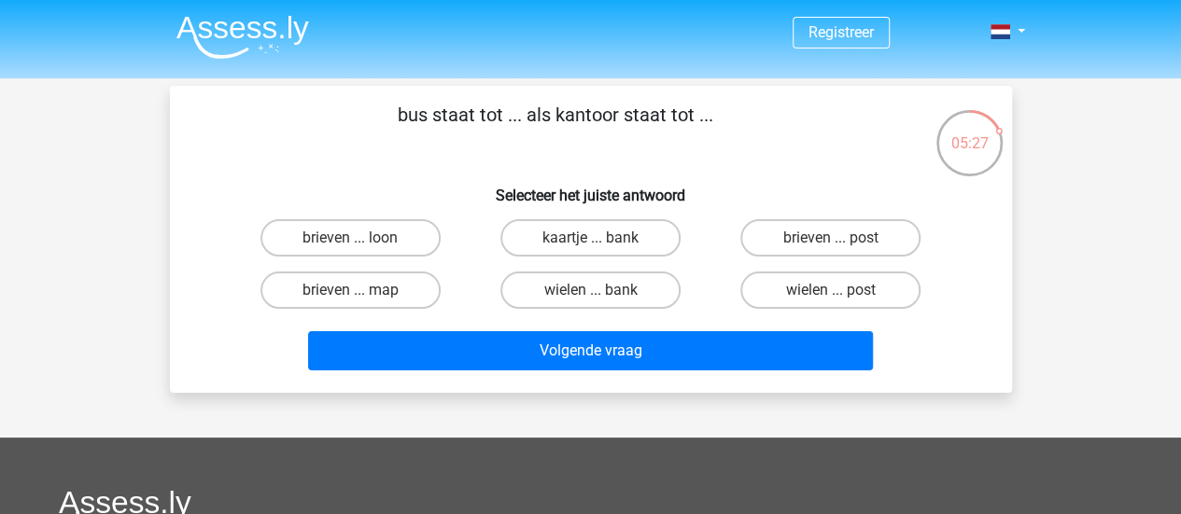
scroll to position [0, 0]
click at [384, 292] on label "brieven ... map" at bounding box center [351, 290] width 180 height 37
click at [362, 292] on input "brieven ... map" at bounding box center [356, 296] width 12 height 12
radio input "true"
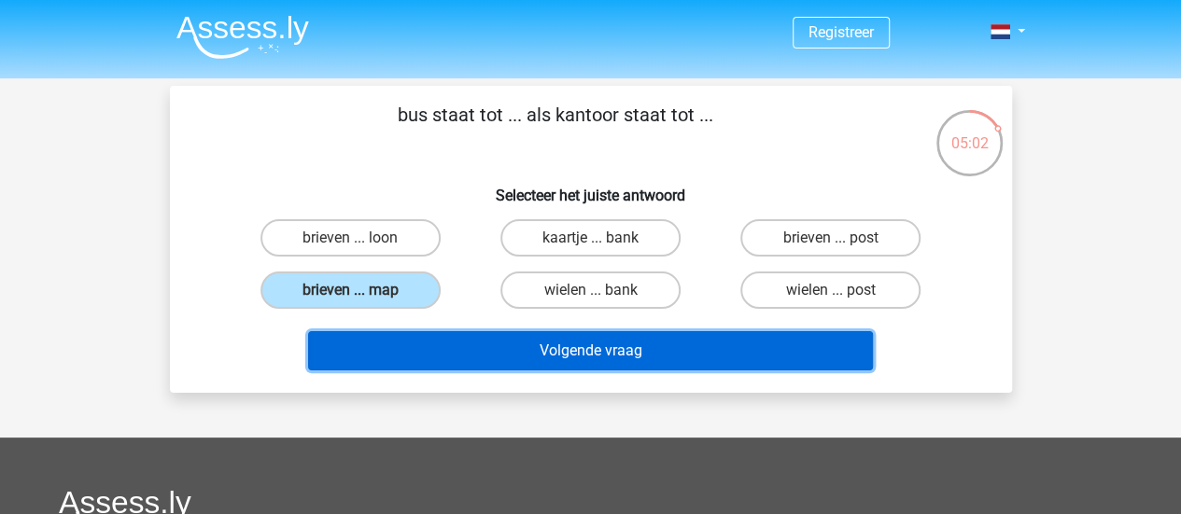
click at [475, 341] on button "Volgende vraag" at bounding box center [590, 350] width 565 height 39
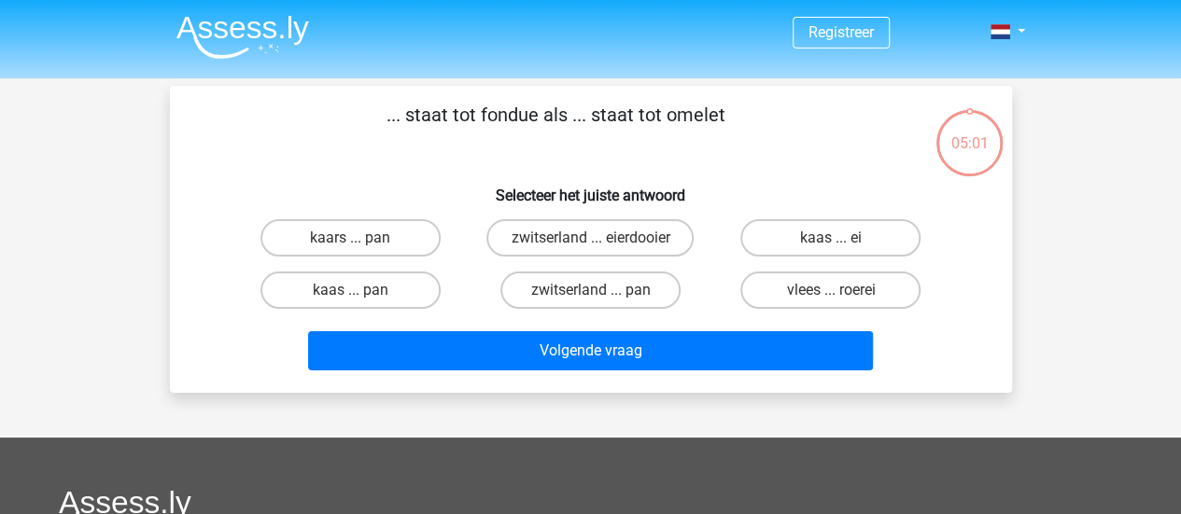
scroll to position [86, 0]
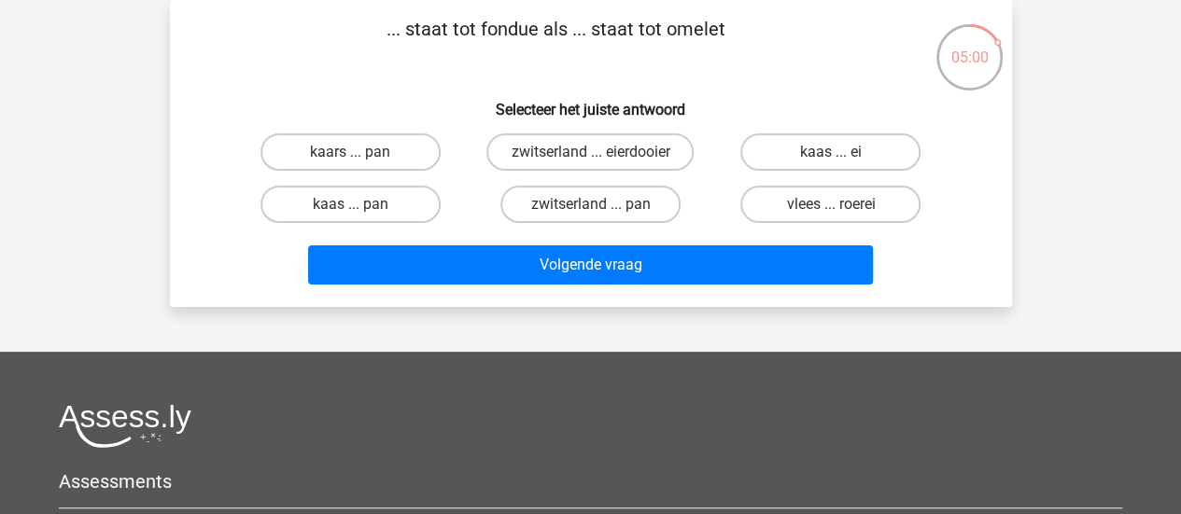
click at [191, 168] on div "... staat tot fondue als ... staat tot omelet Selecteer het juiste antwoord kaa…" at bounding box center [590, 153] width 827 height 277
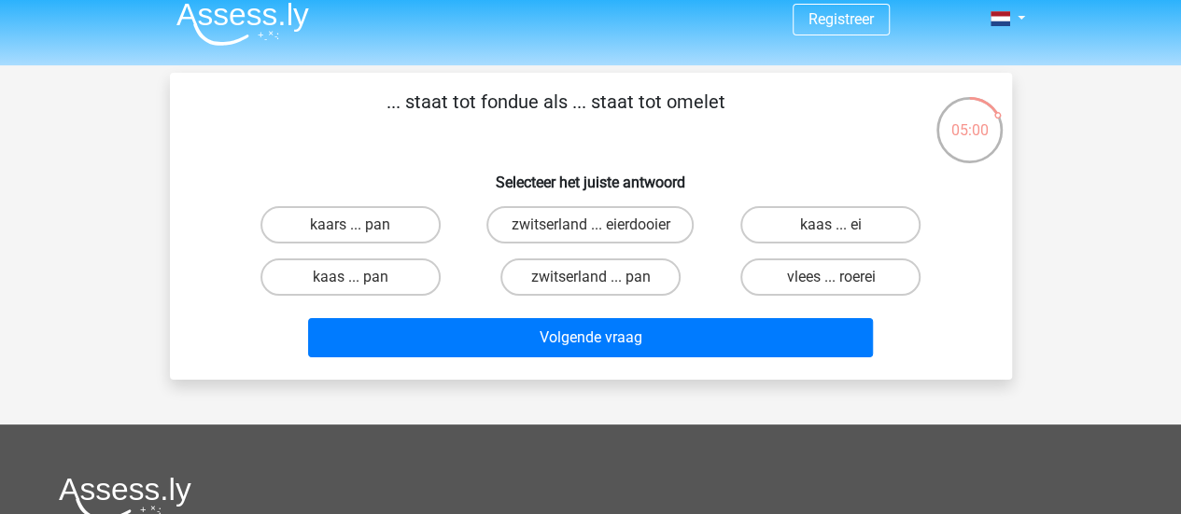
scroll to position [11, 0]
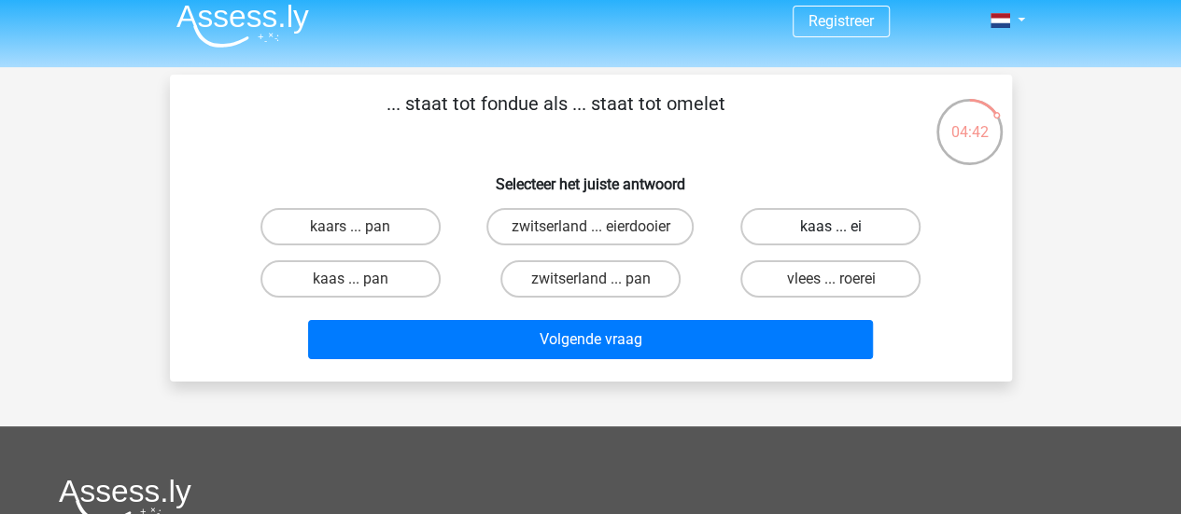
click at [824, 218] on label "kaas ... ei" at bounding box center [830, 226] width 180 height 37
click at [831, 227] on input "kaas ... ei" at bounding box center [837, 233] width 12 height 12
radio input "true"
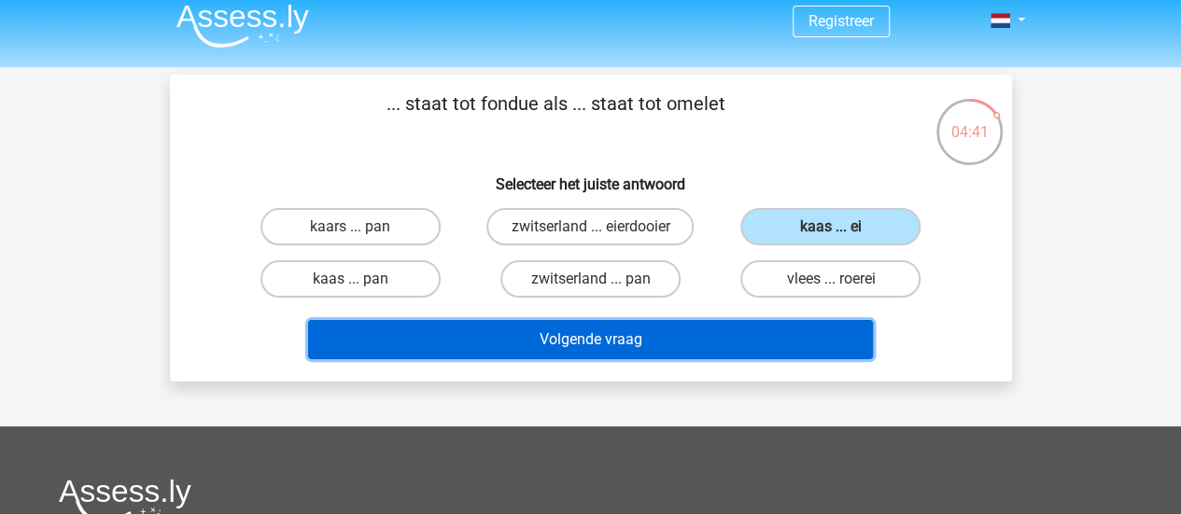
click at [747, 344] on button "Volgende vraag" at bounding box center [590, 339] width 565 height 39
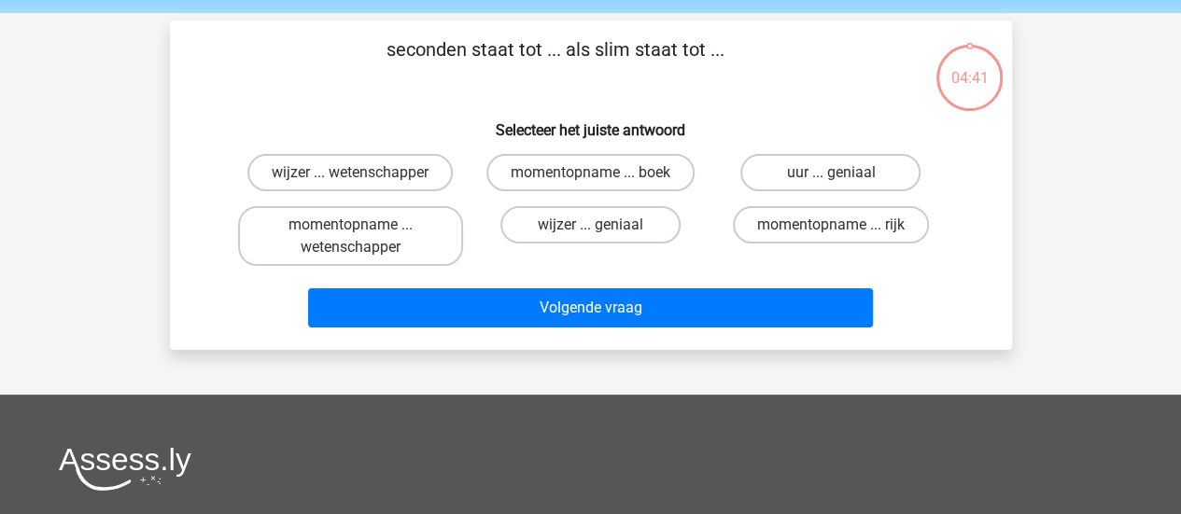
scroll to position [86, 0]
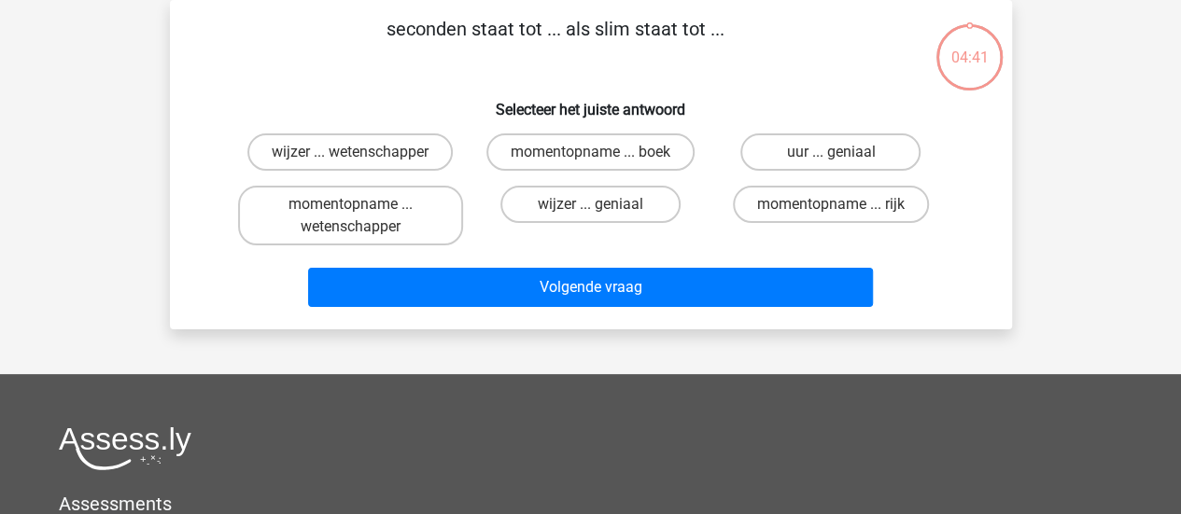
click at [193, 290] on div "seconden staat tot ... als slim staat tot ... Selecteer het juiste antwoord wij…" at bounding box center [590, 165] width 827 height 300
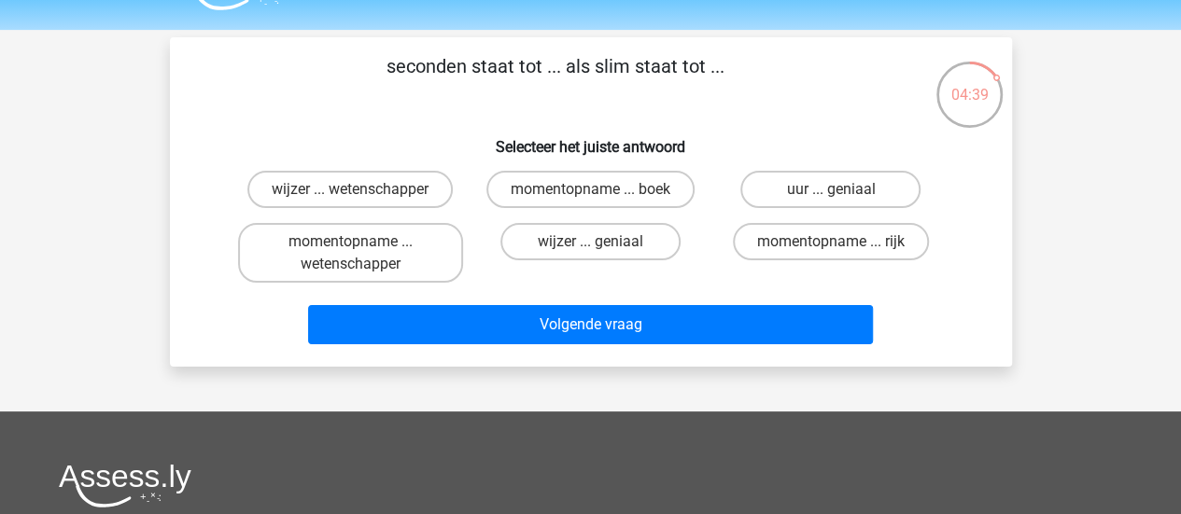
scroll to position [11, 0]
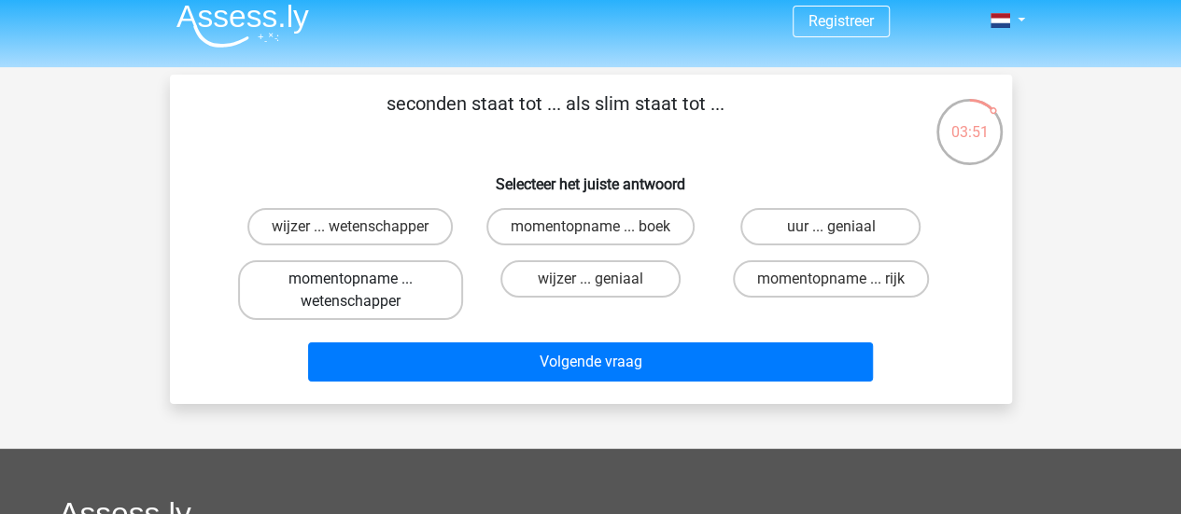
click at [418, 290] on label "momentopname ... wetenschapper" at bounding box center [350, 291] width 225 height 60
click at [362, 290] on input "momentopname ... wetenschapper" at bounding box center [356, 285] width 12 height 12
radio input "true"
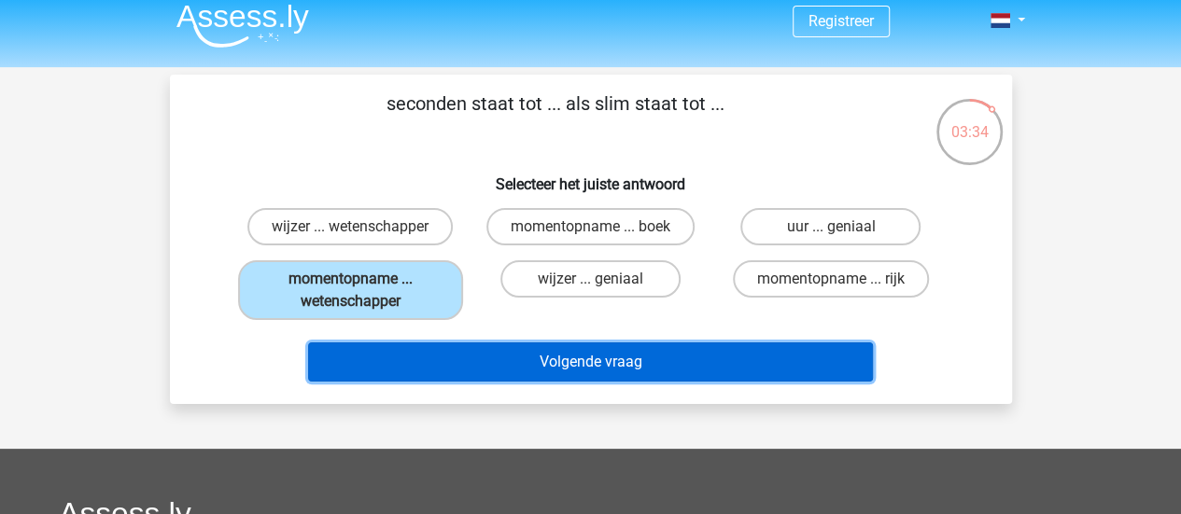
click at [565, 368] on button "Volgende vraag" at bounding box center [590, 362] width 565 height 39
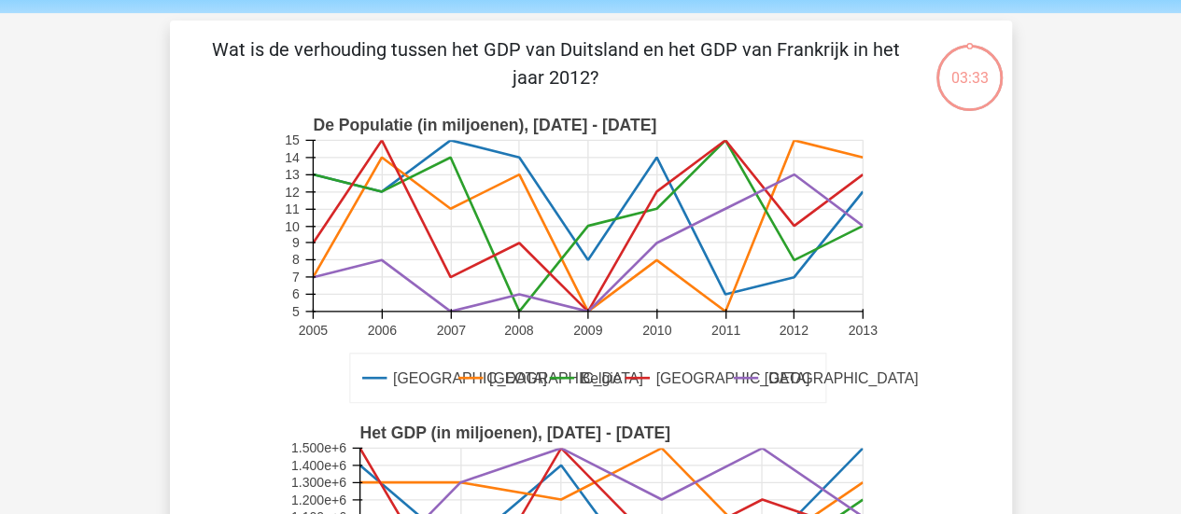
scroll to position [86, 0]
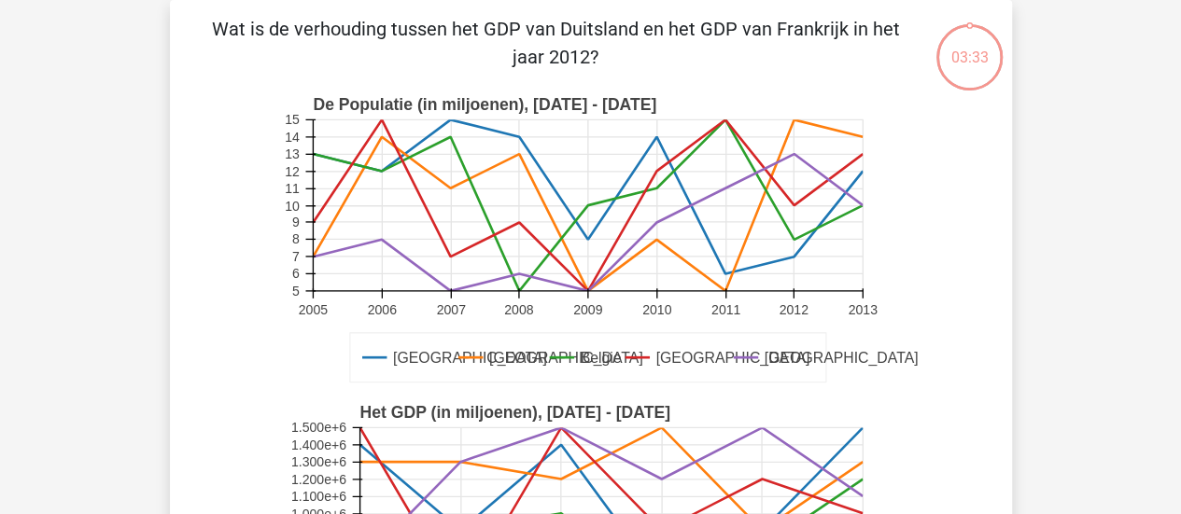
click at [230, 325] on icon "Duitsland Frankrijk Belgie Luxemburg Londen De Populatie (in miljoenen), 2005 -…" at bounding box center [591, 240] width 753 height 308
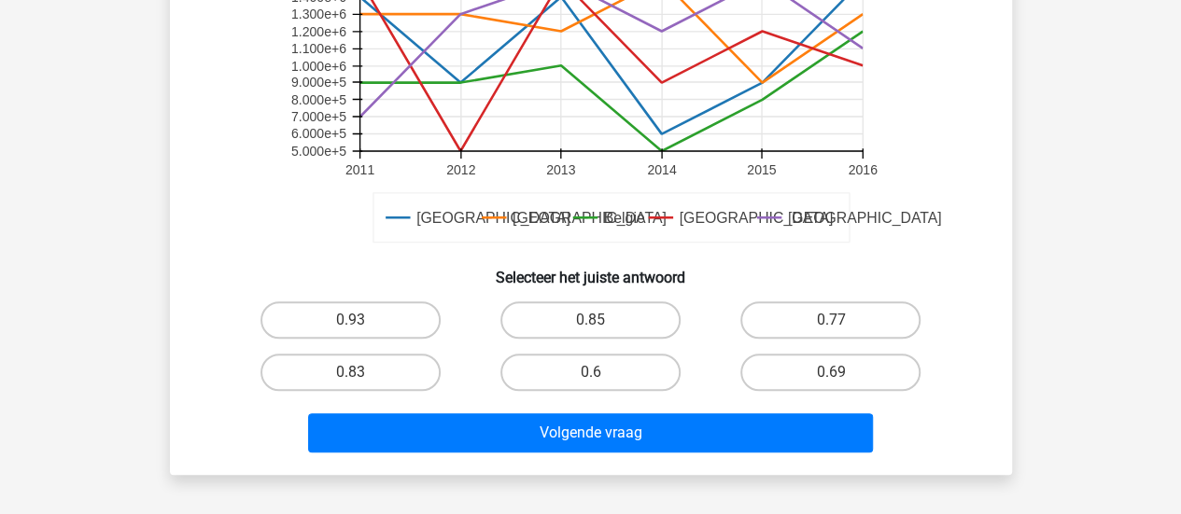
scroll to position [536, 0]
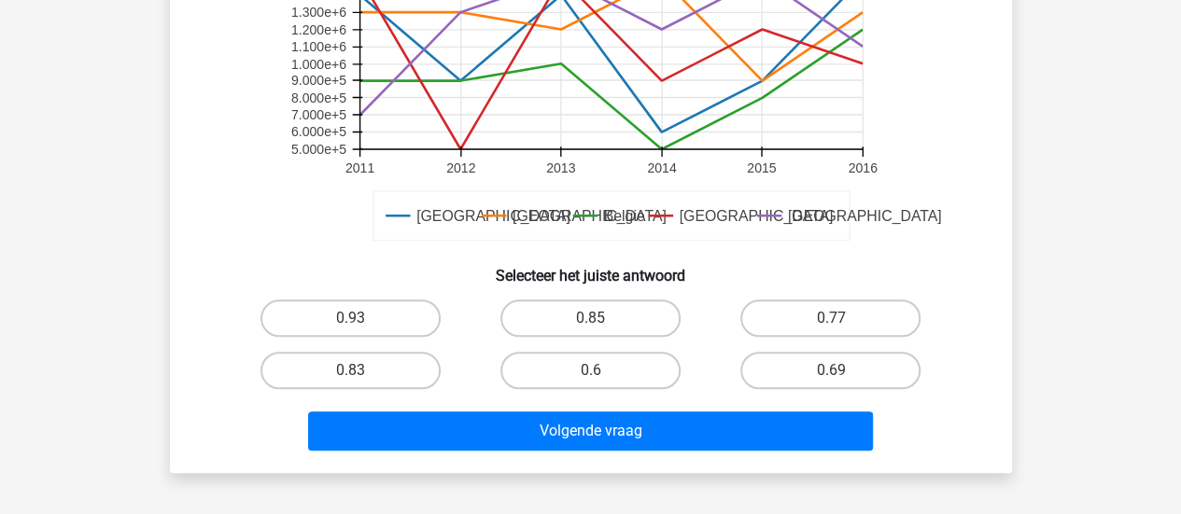
click at [868, 373] on label "0.69" at bounding box center [830, 370] width 180 height 37
click at [843, 373] on input "0.69" at bounding box center [837, 377] width 12 height 12
radio input "true"
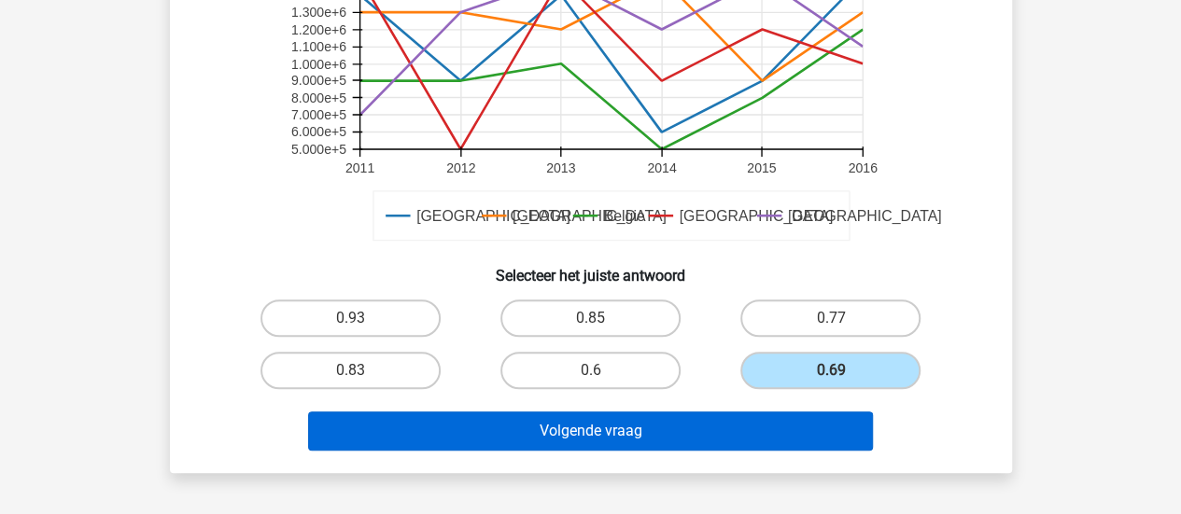
click at [852, 420] on button "Volgende vraag" at bounding box center [590, 431] width 565 height 39
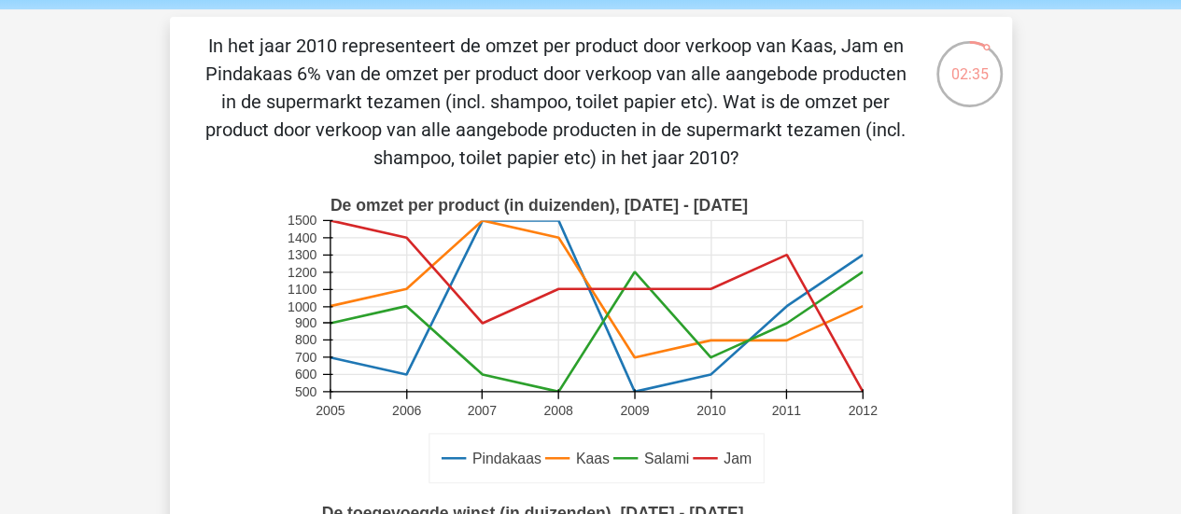
scroll to position [69, 0]
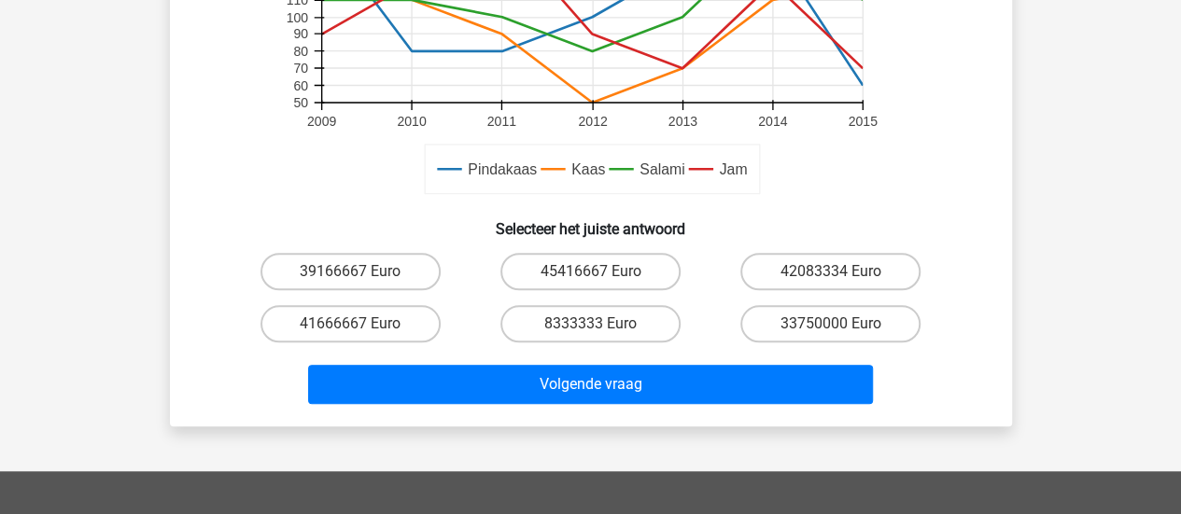
click at [635, 270] on label "45416667 Euro" at bounding box center [590, 271] width 180 height 37
click at [602, 272] on input "45416667 Euro" at bounding box center [596, 278] width 12 height 12
radio input "true"
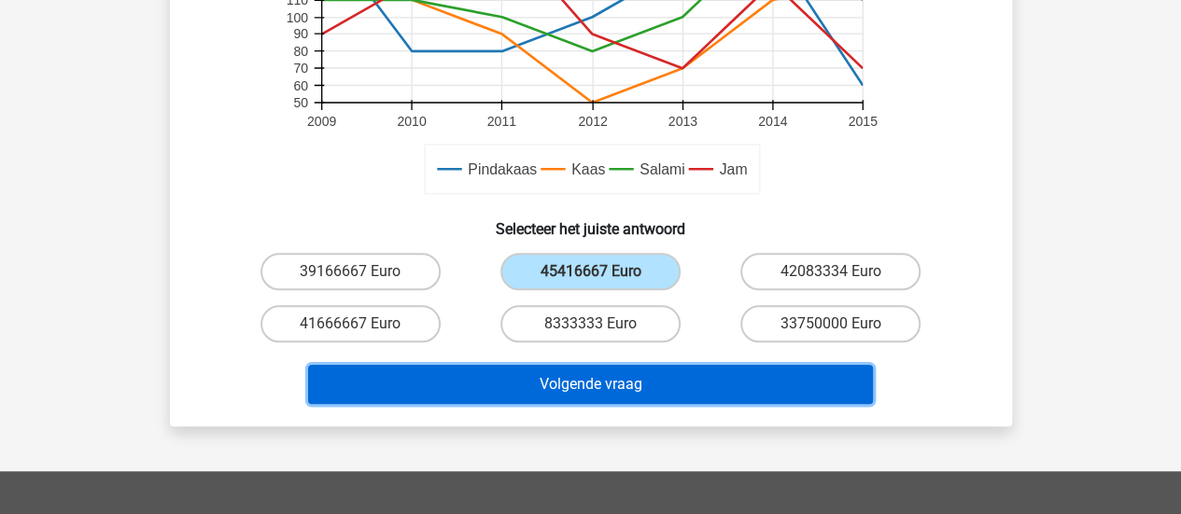
click at [627, 400] on button "Volgende vraag" at bounding box center [590, 384] width 565 height 39
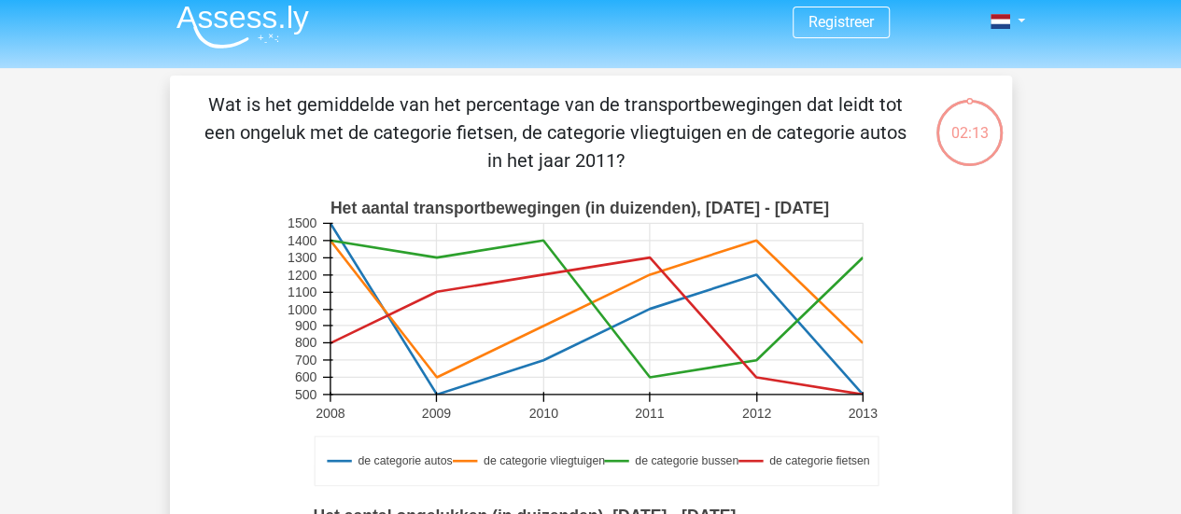
scroll to position [0, 0]
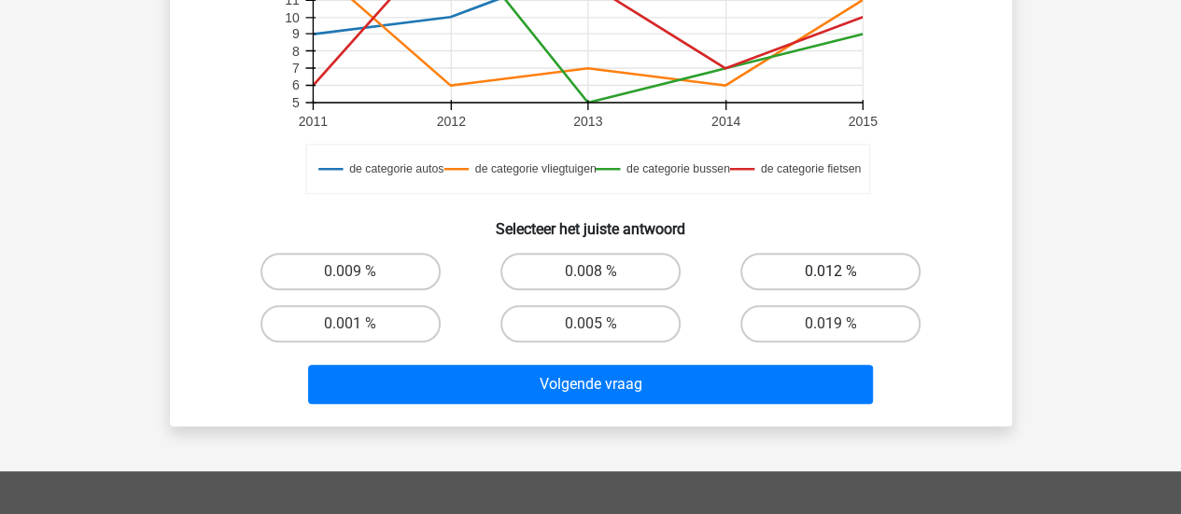
click at [865, 289] on label "0.012 %" at bounding box center [830, 271] width 180 height 37
click at [843, 284] on input "0.012 %" at bounding box center [837, 278] width 12 height 12
radio input "true"
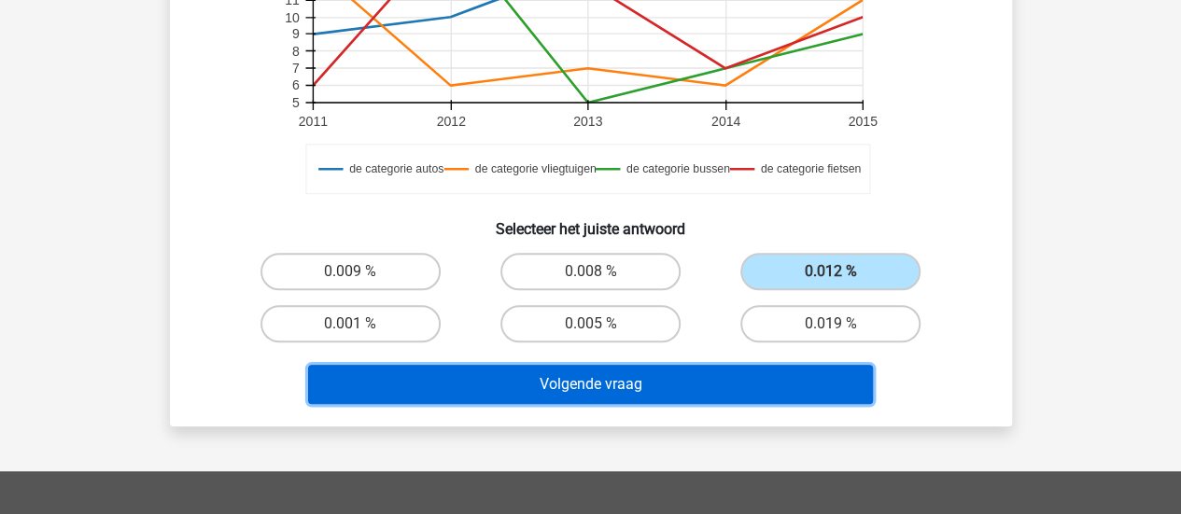
click at [857, 381] on button "Volgende vraag" at bounding box center [590, 384] width 565 height 39
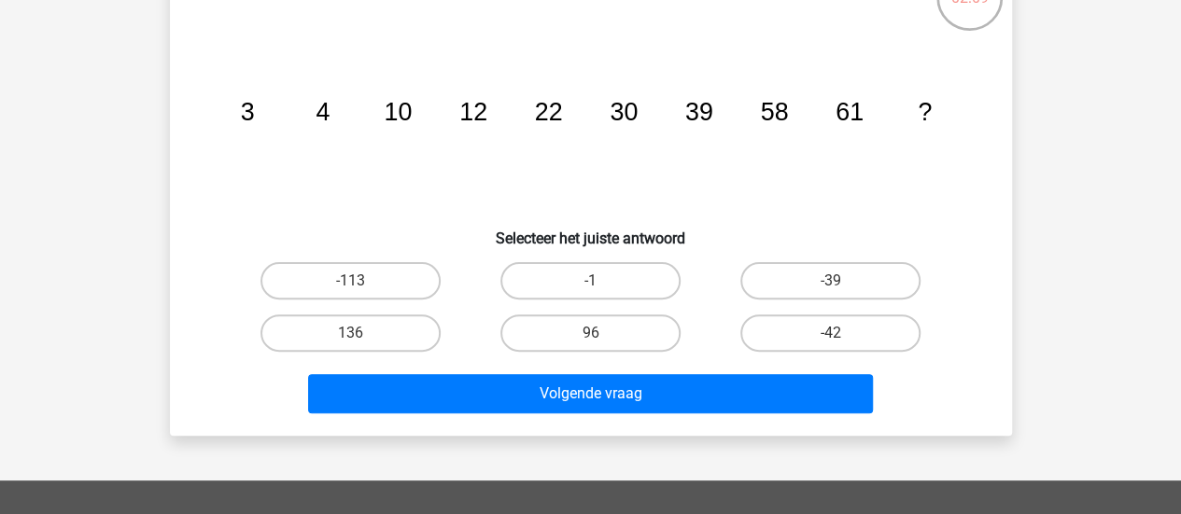
scroll to position [148, 0]
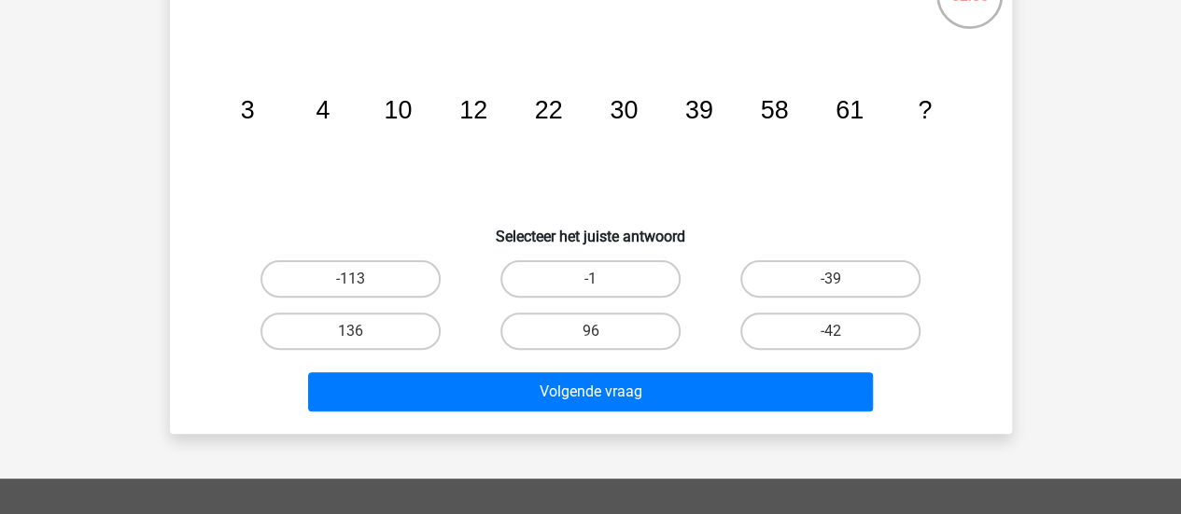
click at [945, 161] on icon "image/svg+xml 3 4 10 12 22 30 39 58 61 ?" at bounding box center [591, 118] width 753 height 189
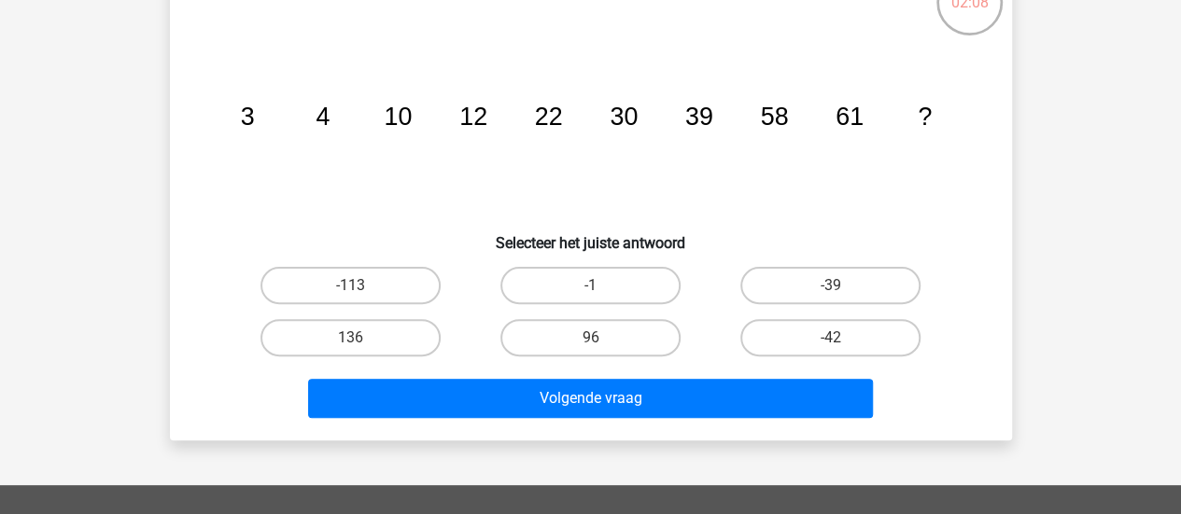
scroll to position [135, 0]
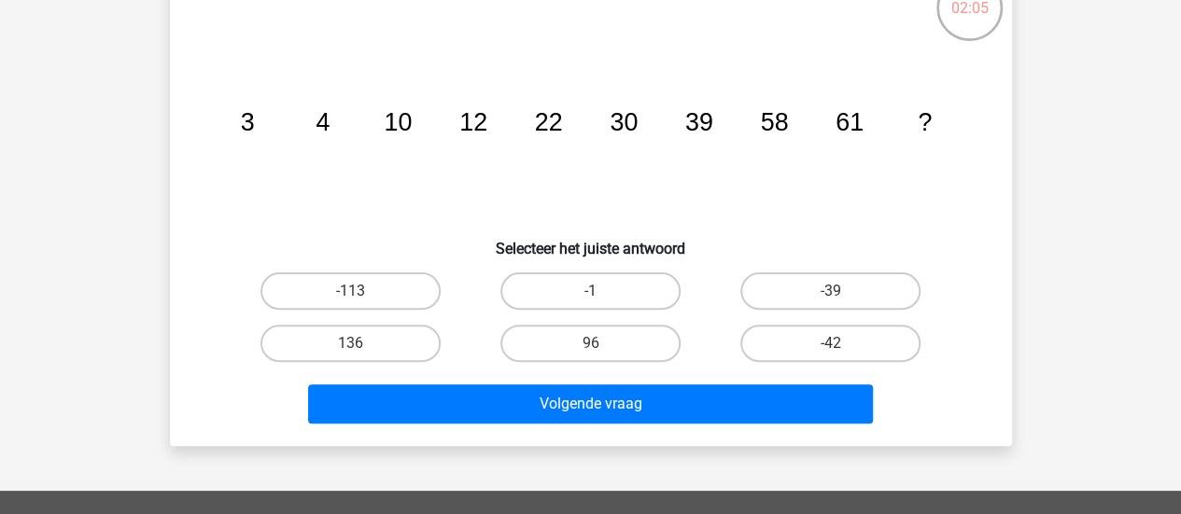
click at [572, 345] on label "96" at bounding box center [590, 343] width 180 height 37
click at [590, 345] on input "96" at bounding box center [596, 350] width 12 height 12
radio input "true"
click at [675, 443] on div "Welk getal hoort op de plek van het vraagteken? image/svg+xml 3 4 10 12 22 30 3…" at bounding box center [591, 199] width 842 height 496
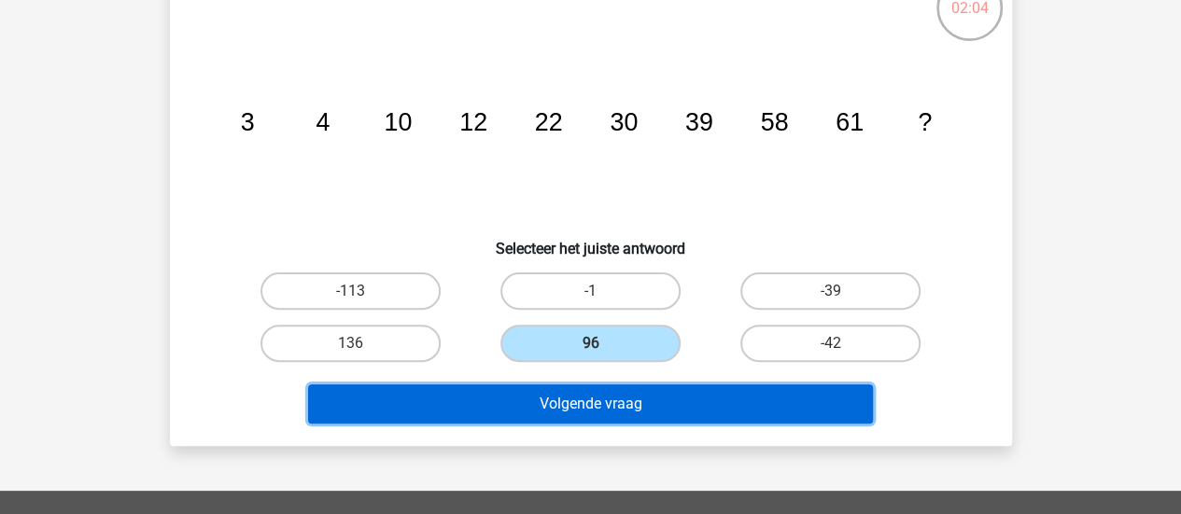
click at [725, 400] on button "Volgende vraag" at bounding box center [590, 404] width 565 height 39
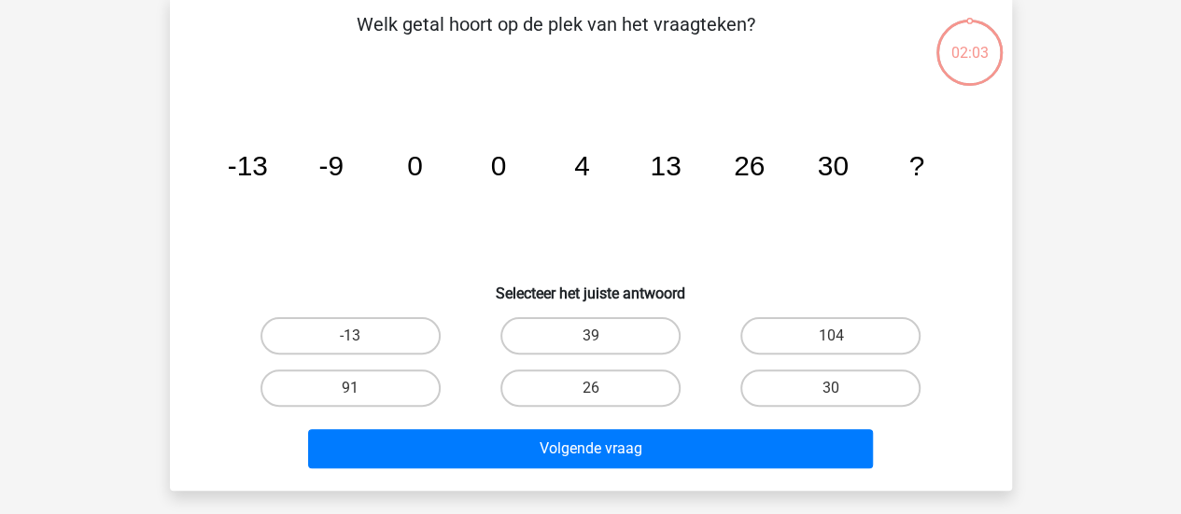
scroll to position [86, 0]
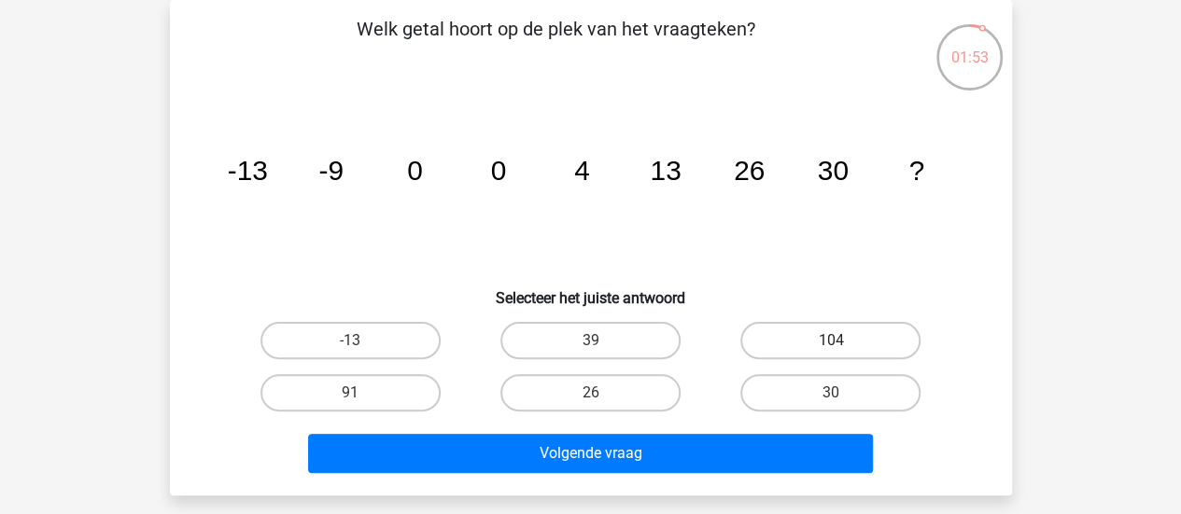
click at [765, 336] on label "104" at bounding box center [830, 340] width 180 height 37
click at [831, 341] on input "104" at bounding box center [837, 347] width 12 height 12
radio input "true"
click at [836, 463] on button "Volgende vraag" at bounding box center [590, 453] width 565 height 39
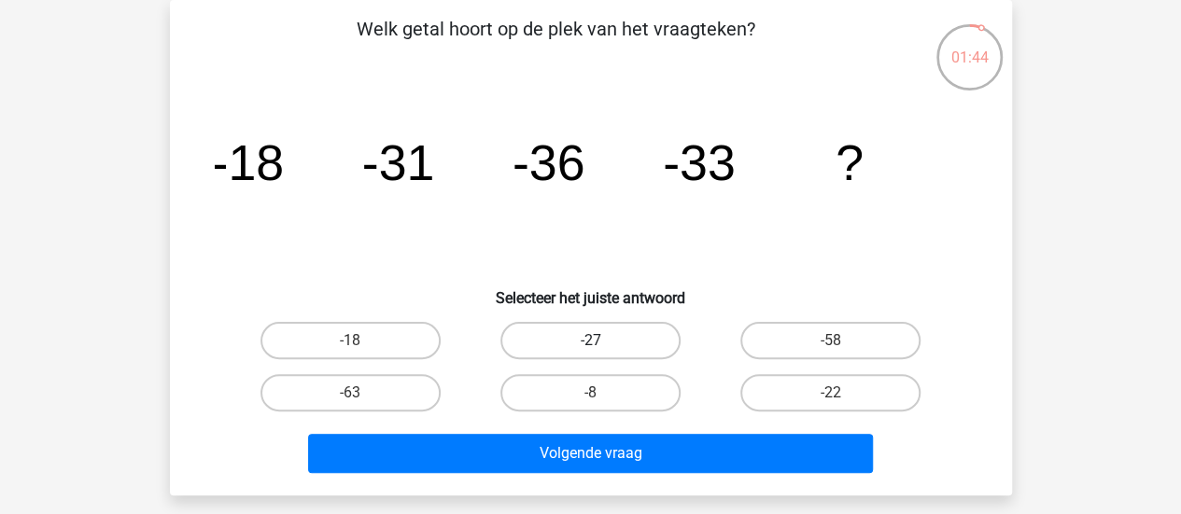
click at [637, 341] on label "-27" at bounding box center [590, 340] width 180 height 37
click at [602, 341] on input "-27" at bounding box center [596, 347] width 12 height 12
radio input "true"
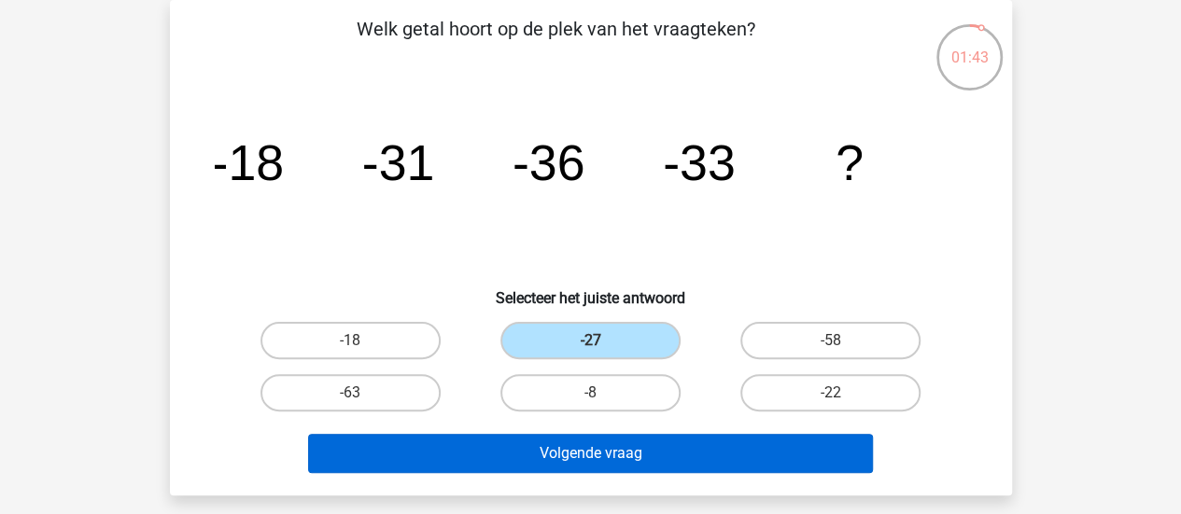
click at [834, 452] on button "Volgende vraag" at bounding box center [590, 453] width 565 height 39
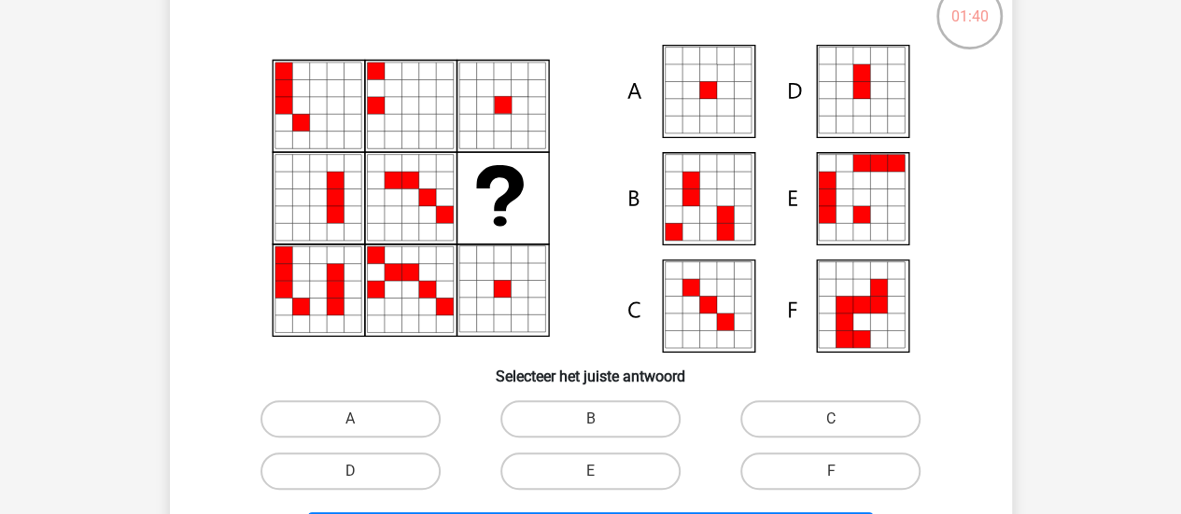
scroll to position [127, 0]
click at [410, 419] on label "A" at bounding box center [351, 419] width 180 height 37
click at [362, 419] on input "A" at bounding box center [356, 425] width 12 height 12
radio input "true"
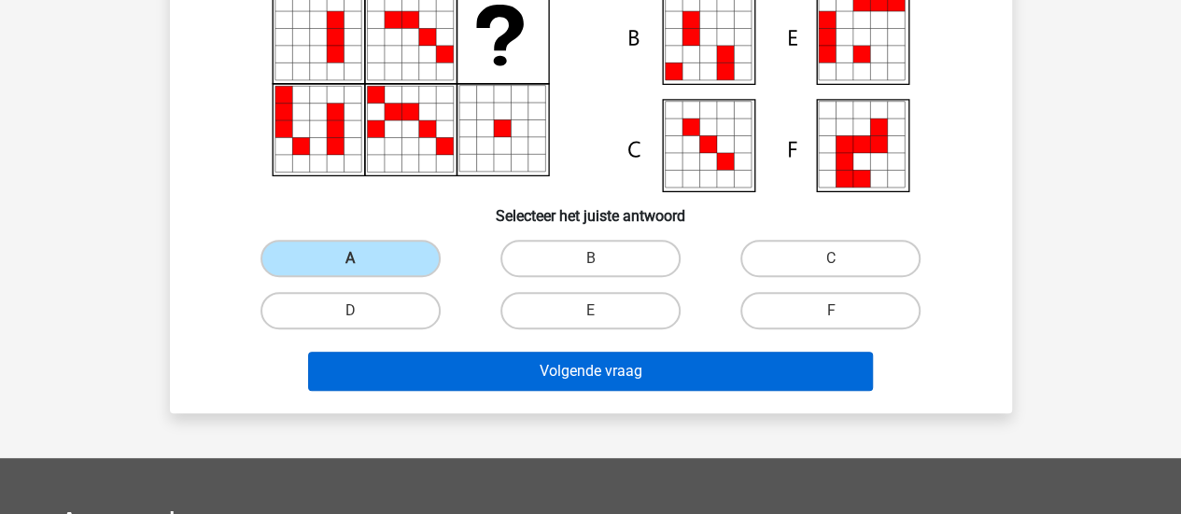
click at [792, 368] on button "Volgende vraag" at bounding box center [590, 371] width 565 height 39
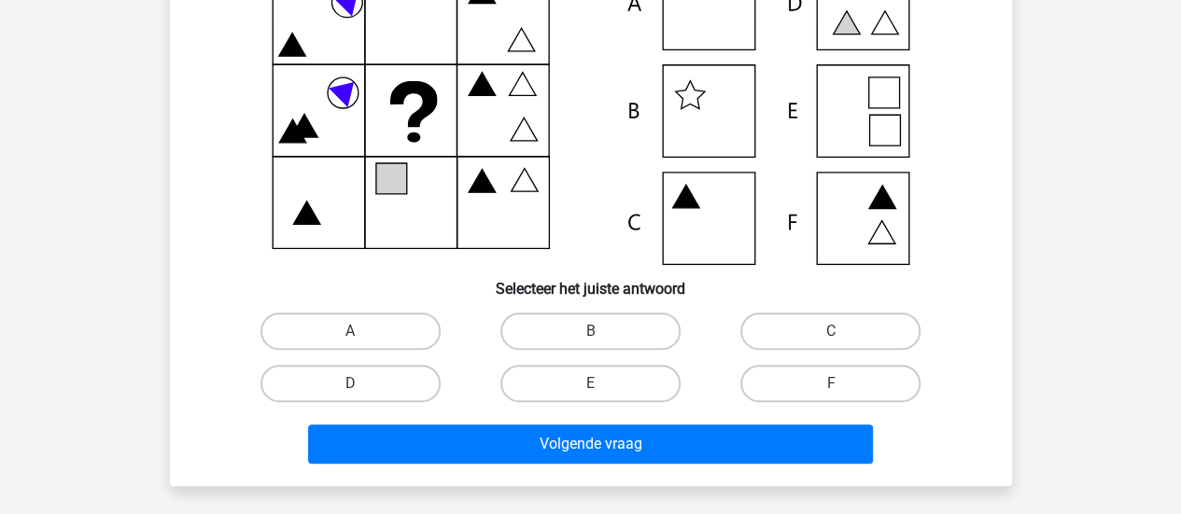
scroll to position [229, 0]
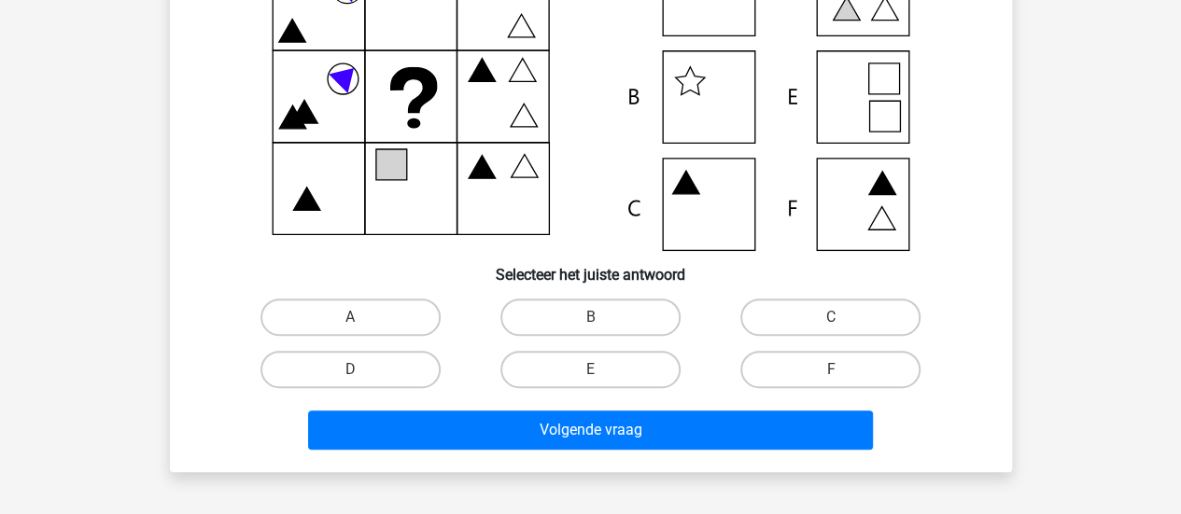
click at [373, 328] on label "A" at bounding box center [351, 317] width 180 height 37
click at [362, 328] on input "A" at bounding box center [356, 323] width 12 height 12
radio input "true"
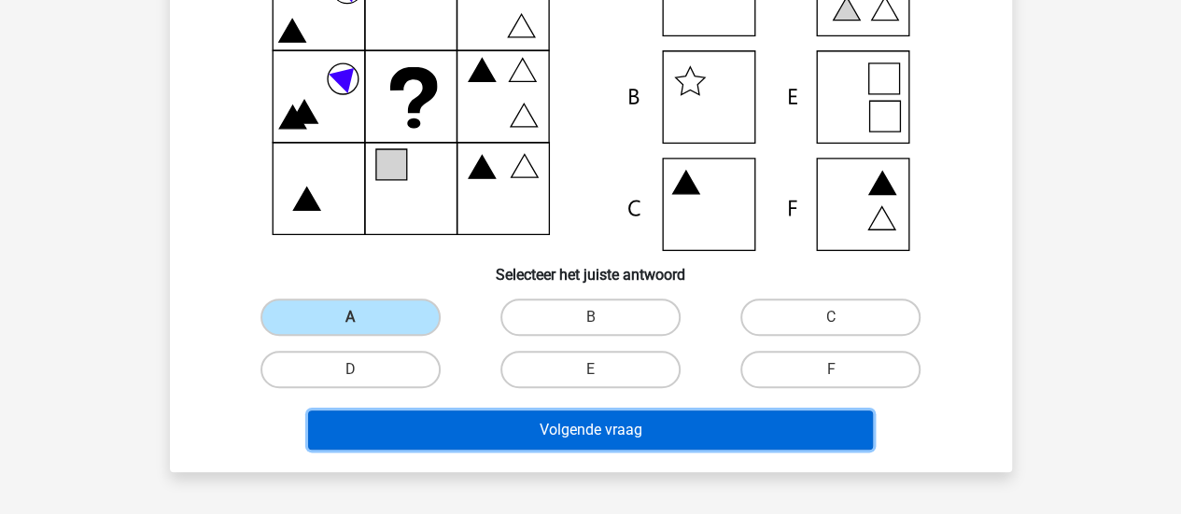
click at [595, 411] on button "Volgende vraag" at bounding box center [590, 430] width 565 height 39
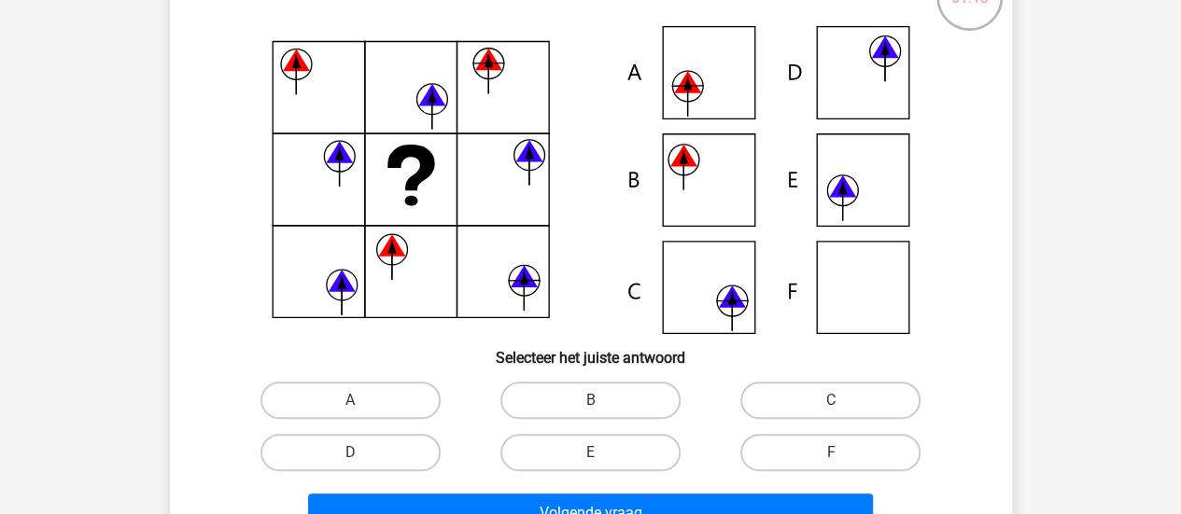
scroll to position [151, 0]
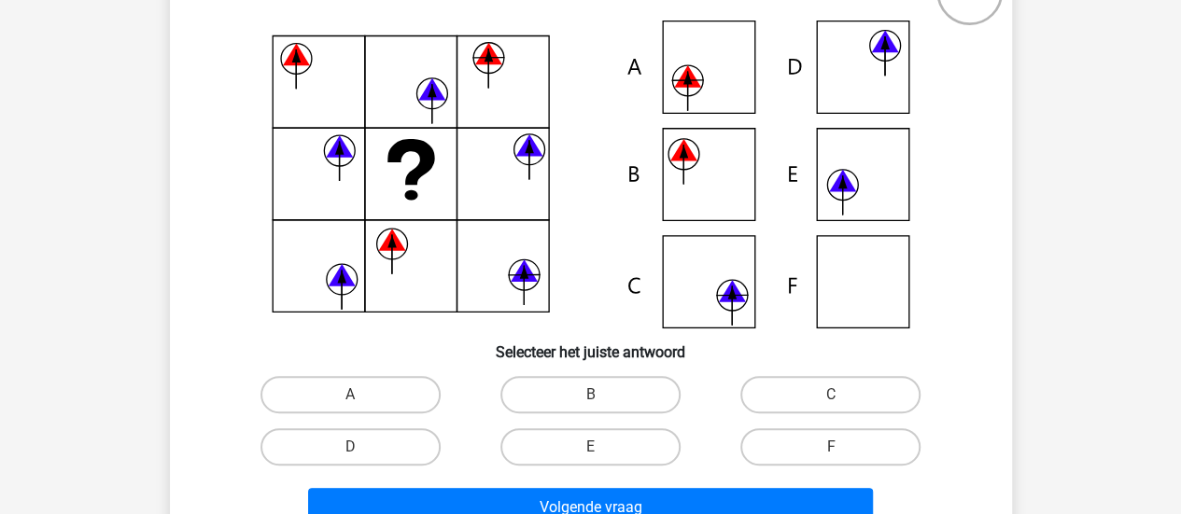
click at [592, 403] on input "B" at bounding box center [596, 401] width 12 height 12
radio input "true"
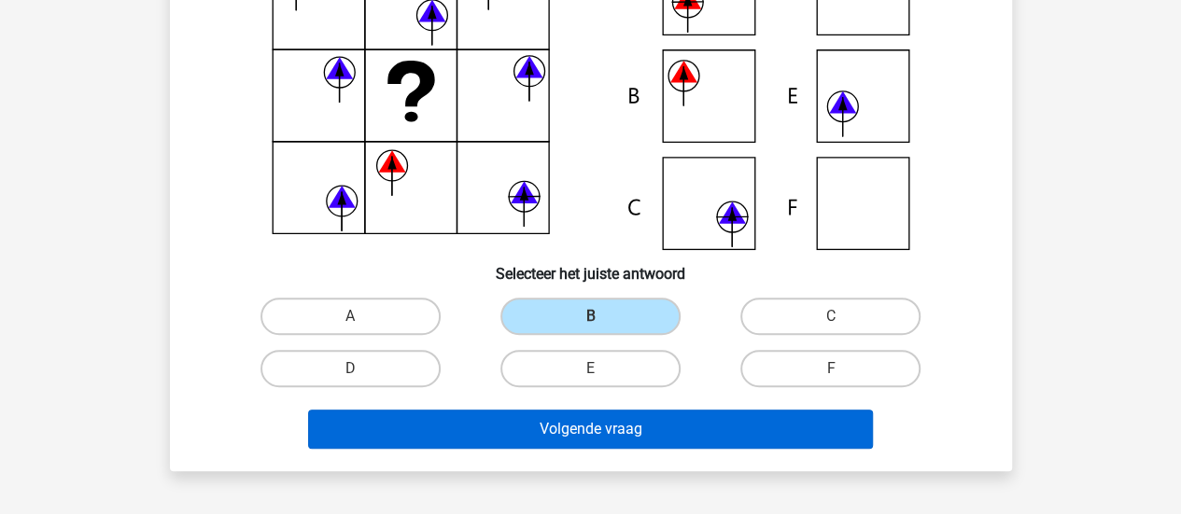
click at [740, 447] on button "Volgende vraag" at bounding box center [590, 429] width 565 height 39
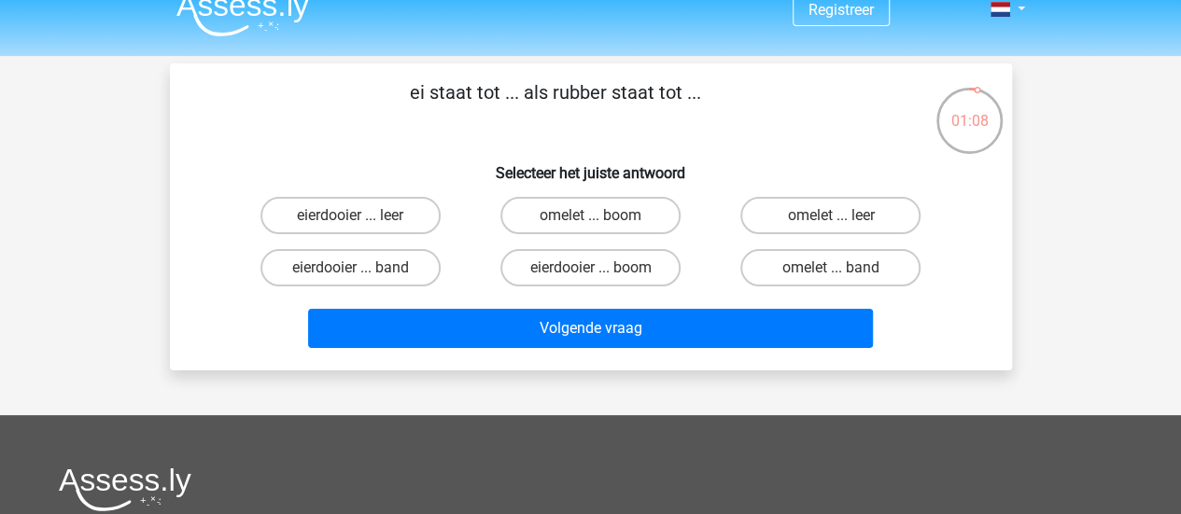
scroll to position [0, 0]
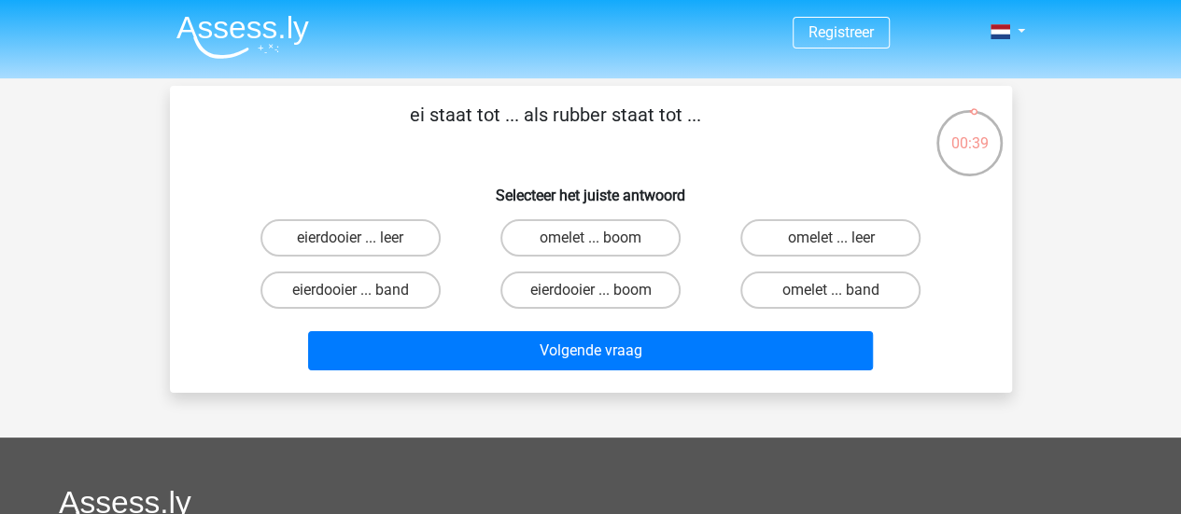
click at [625, 248] on label "omelet ... boom" at bounding box center [590, 237] width 180 height 37
click at [602, 248] on input "omelet ... boom" at bounding box center [596, 244] width 12 height 12
radio input "true"
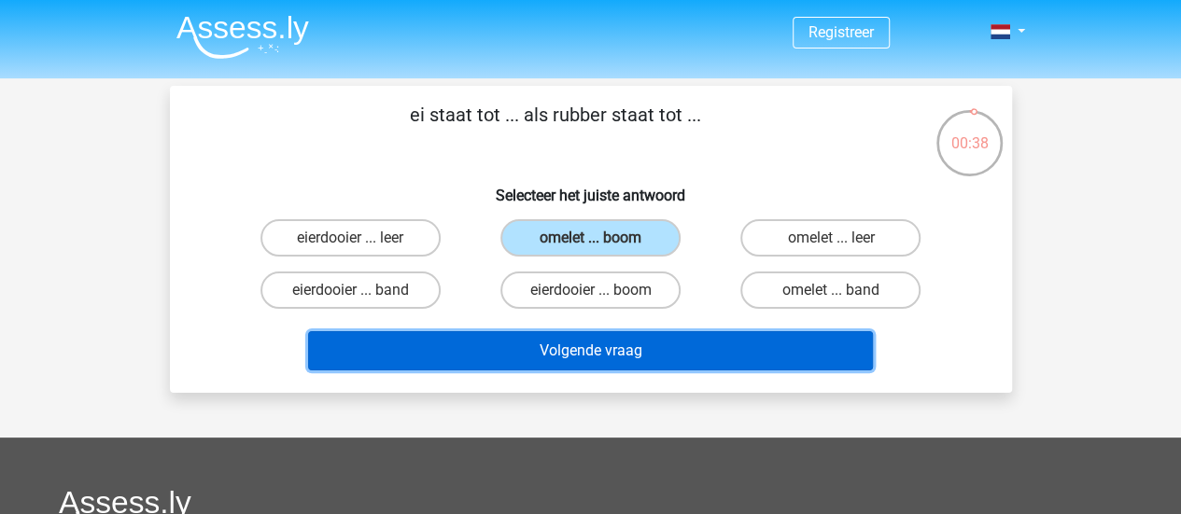
click at [683, 366] on button "Volgende vraag" at bounding box center [590, 350] width 565 height 39
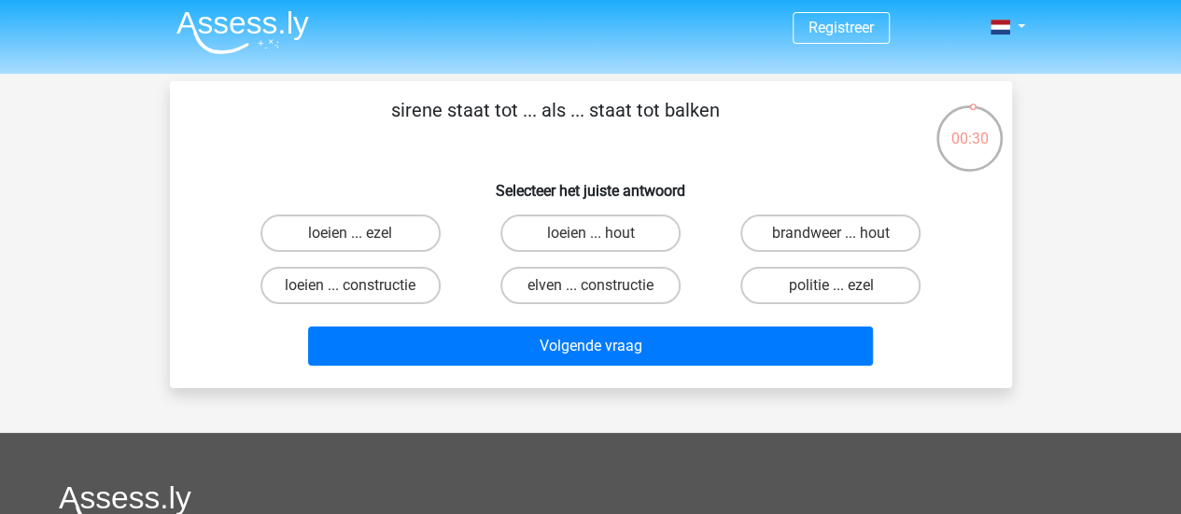
scroll to position [6, 0]
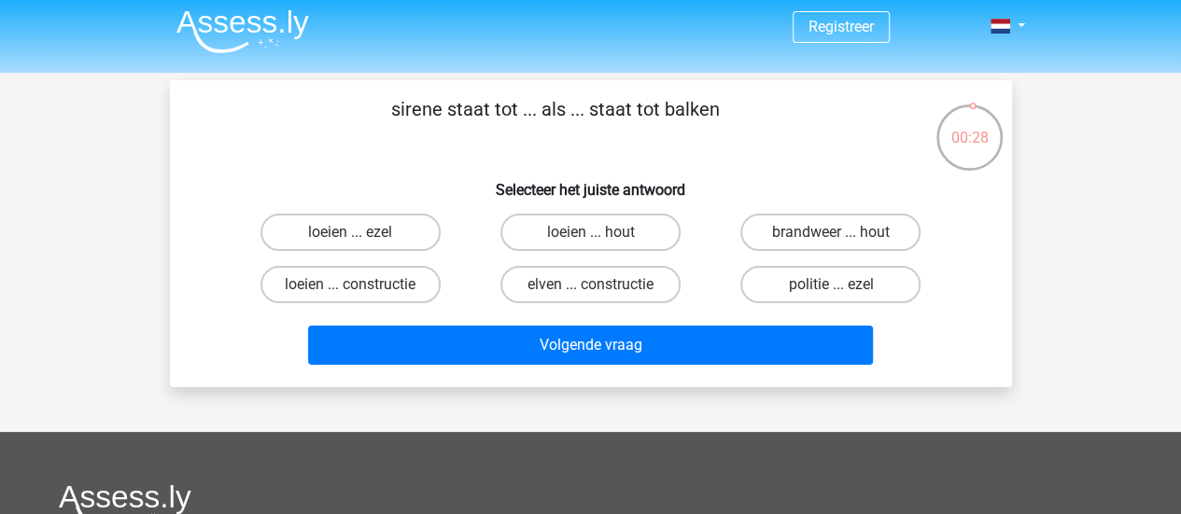
click at [891, 285] on label "politie ... ezel" at bounding box center [830, 284] width 180 height 37
click at [843, 285] on input "politie ... ezel" at bounding box center [837, 291] width 12 height 12
radio input "true"
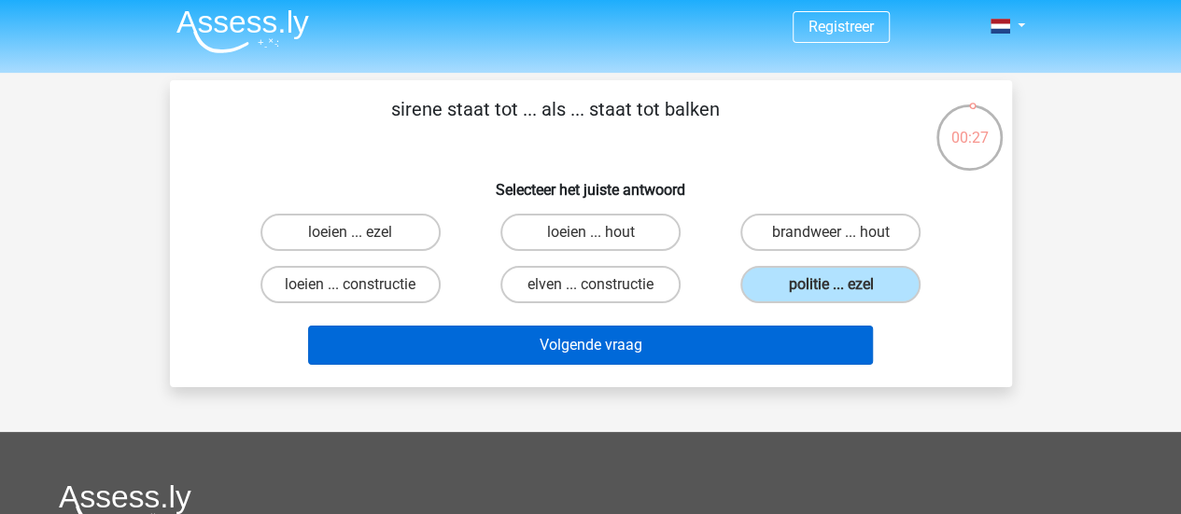
click at [818, 342] on button "Volgende vraag" at bounding box center [590, 345] width 565 height 39
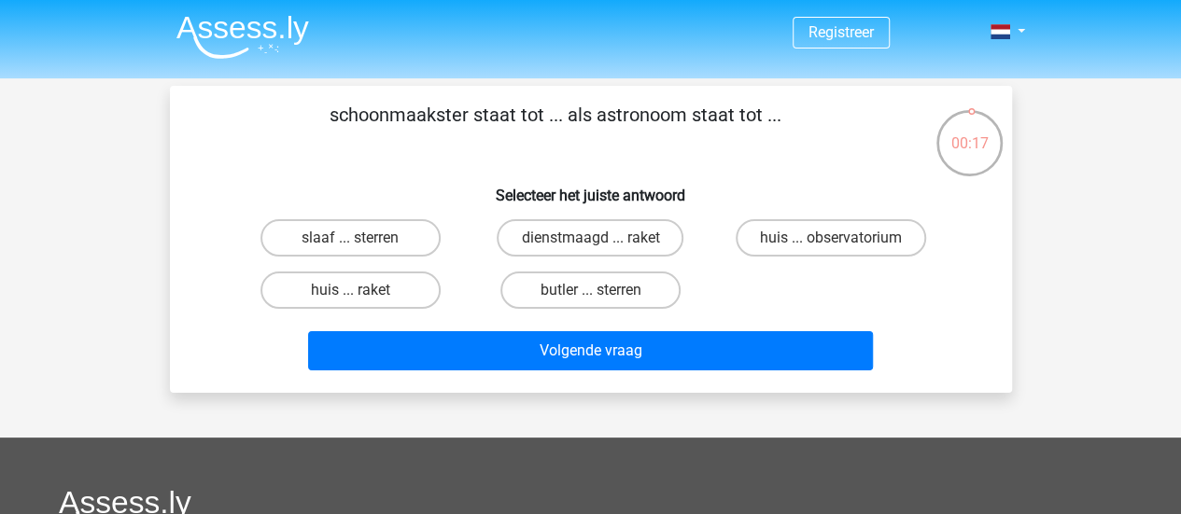
scroll to position [2, 0]
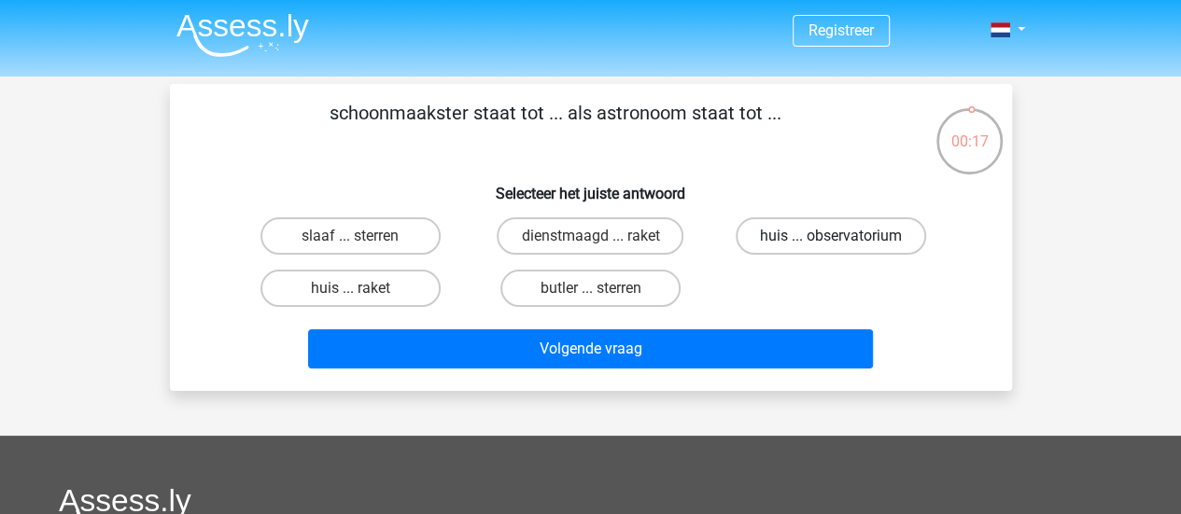
click at [882, 222] on label "huis ... observatorium" at bounding box center [831, 236] width 190 height 37
click at [843, 236] on input "huis ... observatorium" at bounding box center [837, 242] width 12 height 12
radio input "true"
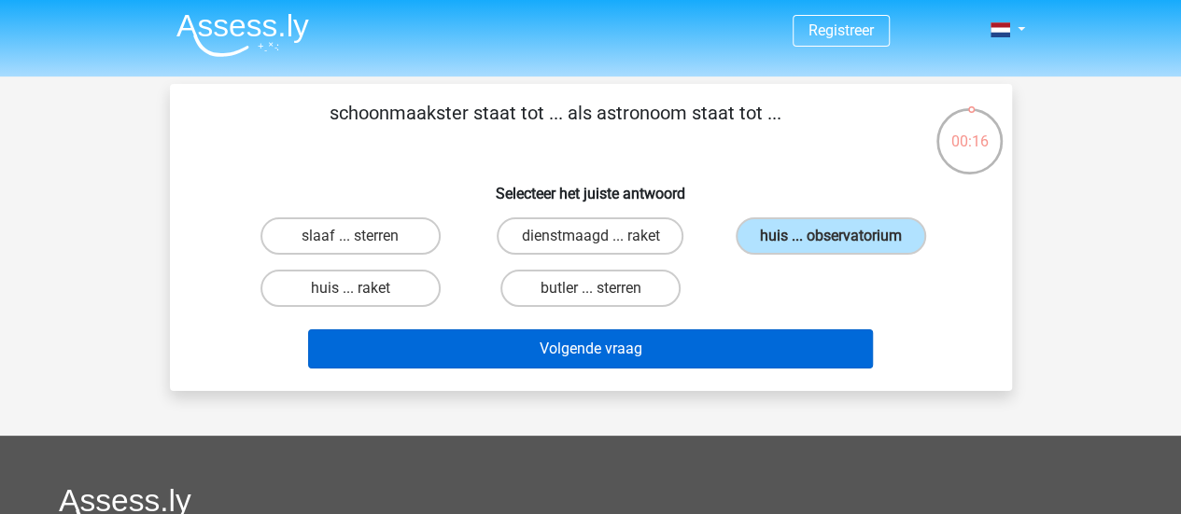
click at [839, 351] on button "Volgende vraag" at bounding box center [590, 349] width 565 height 39
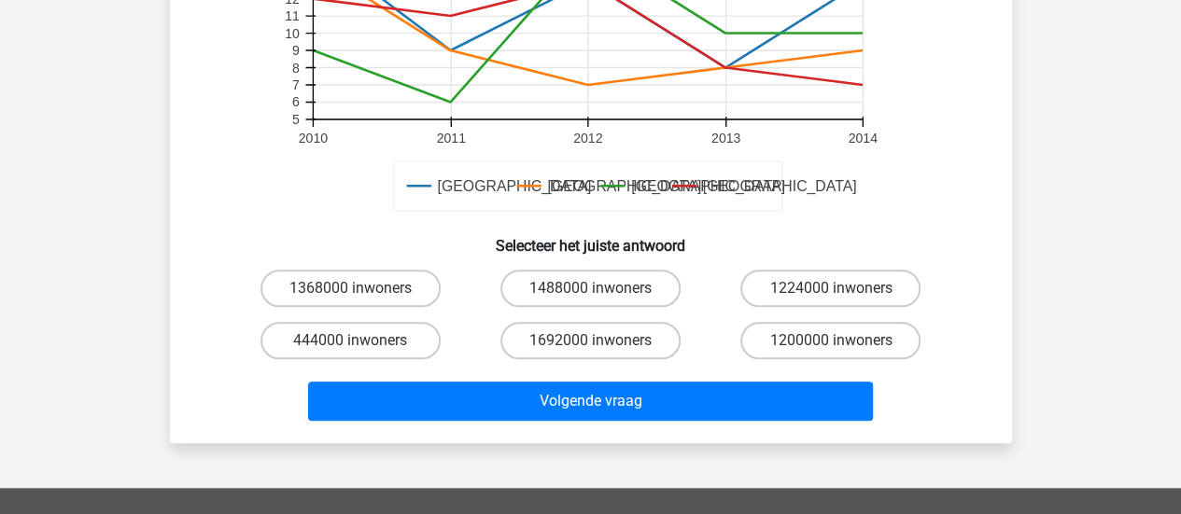
scroll to position [572, 0]
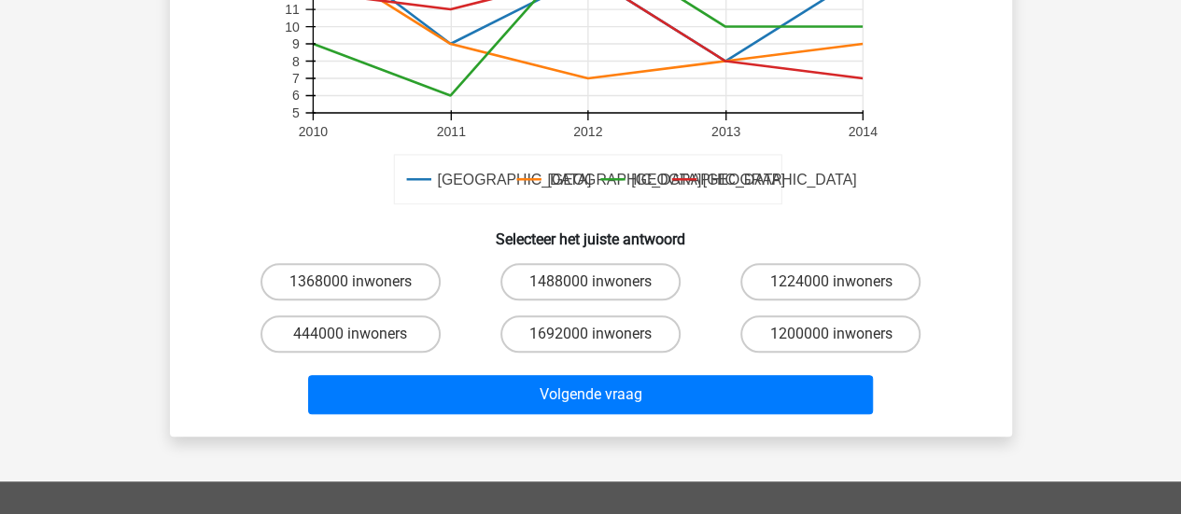
click at [605, 297] on label "1488000 inwoners" at bounding box center [590, 281] width 180 height 37
click at [602, 294] on input "1488000 inwoners" at bounding box center [596, 288] width 12 height 12
radio input "true"
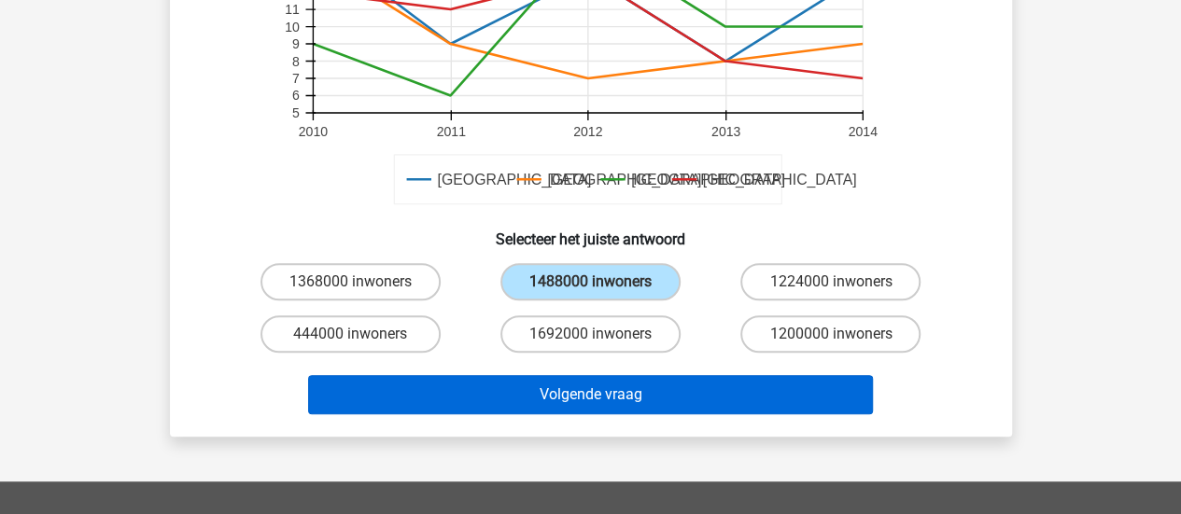
click at [601, 388] on button "Volgende vraag" at bounding box center [590, 394] width 565 height 39
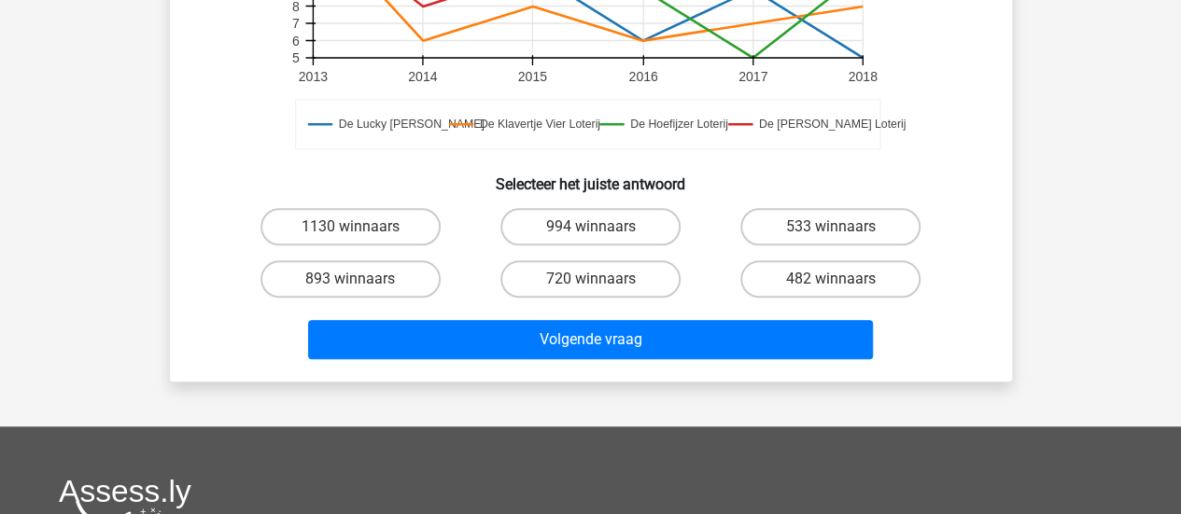
click at [871, 271] on label "482 winnaars" at bounding box center [830, 279] width 180 height 37
click at [843, 279] on input "482 winnaars" at bounding box center [837, 285] width 12 height 12
radio input "true"
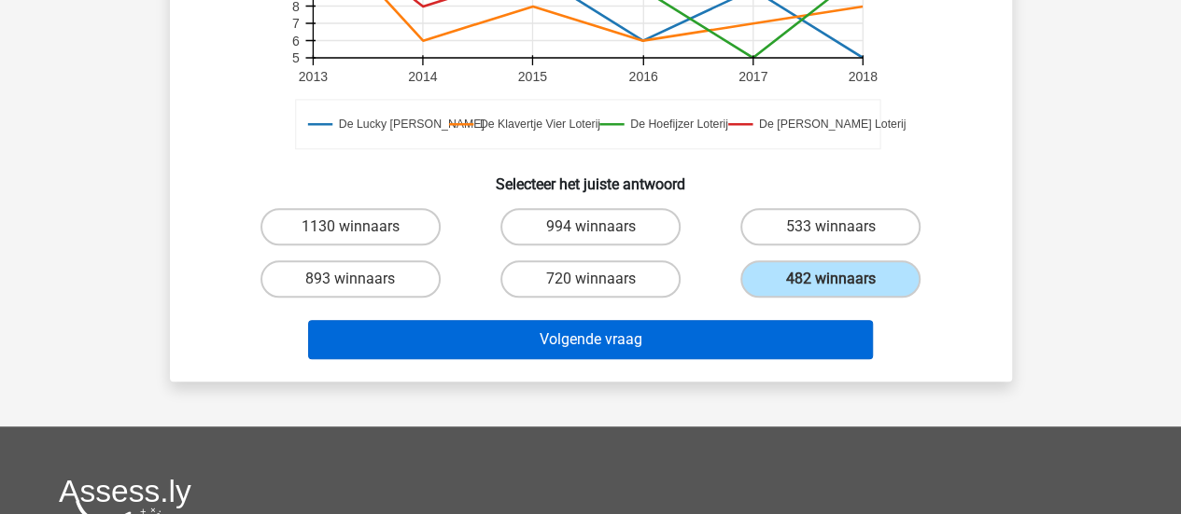
click at [857, 345] on button "Volgende vraag" at bounding box center [590, 339] width 565 height 39
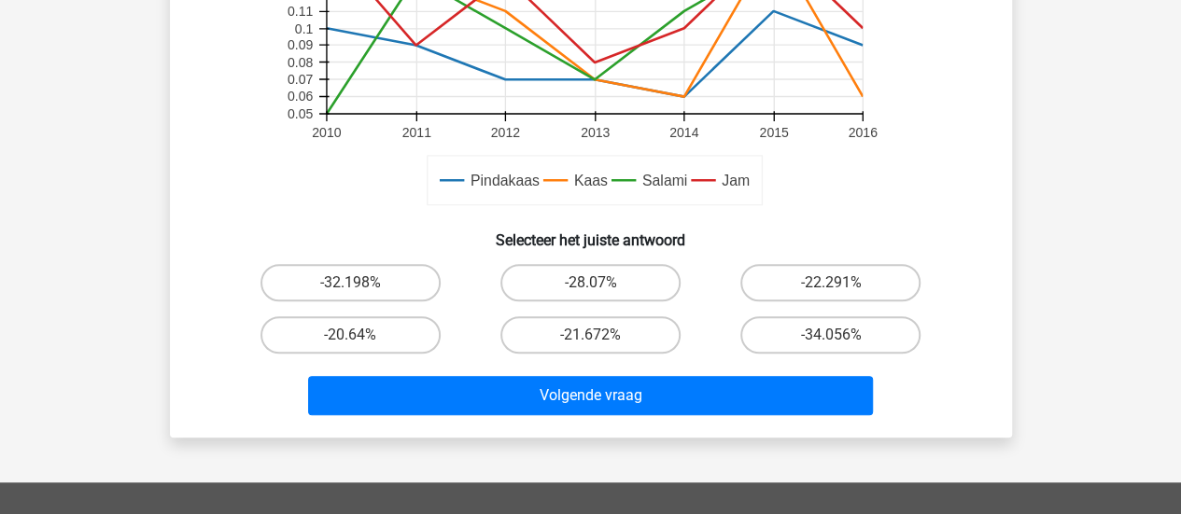
scroll to position [639, 0]
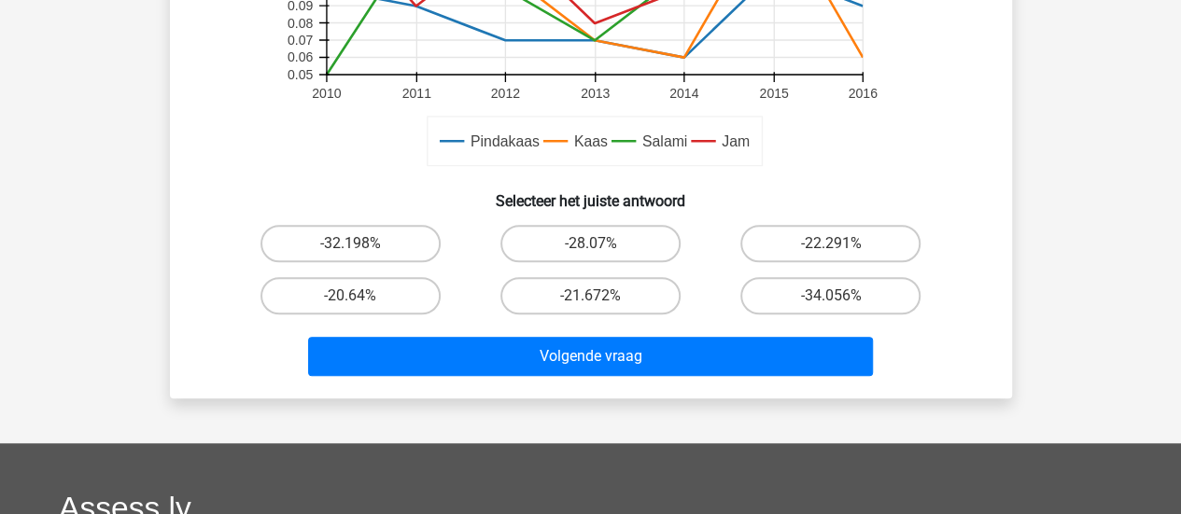
click at [846, 251] on label "-22.291%" at bounding box center [830, 243] width 180 height 37
click at [843, 251] on input "-22.291%" at bounding box center [837, 250] width 12 height 12
radio input "true"
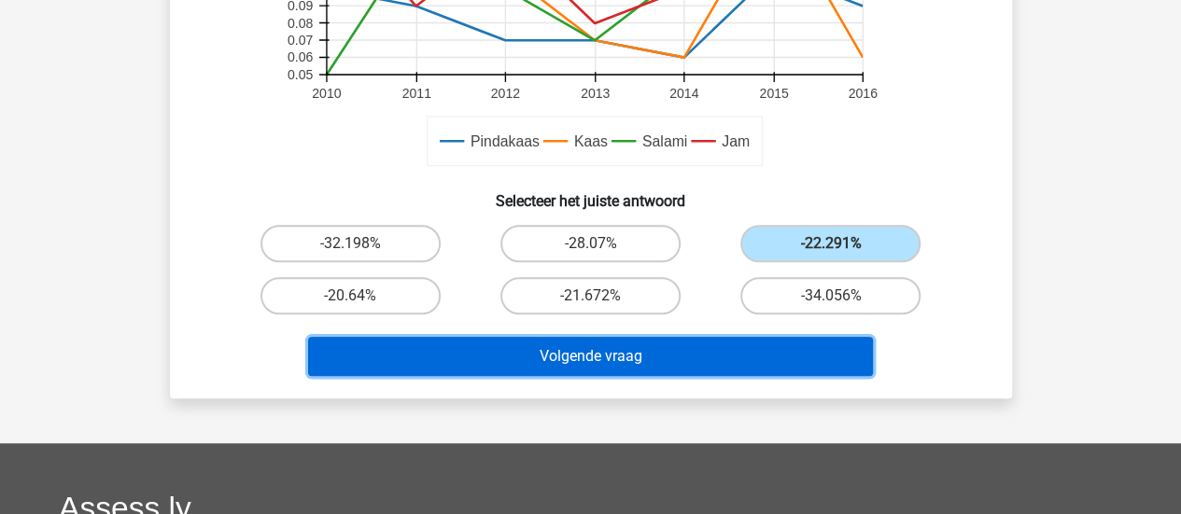
click at [855, 363] on button "Volgende vraag" at bounding box center [590, 356] width 565 height 39
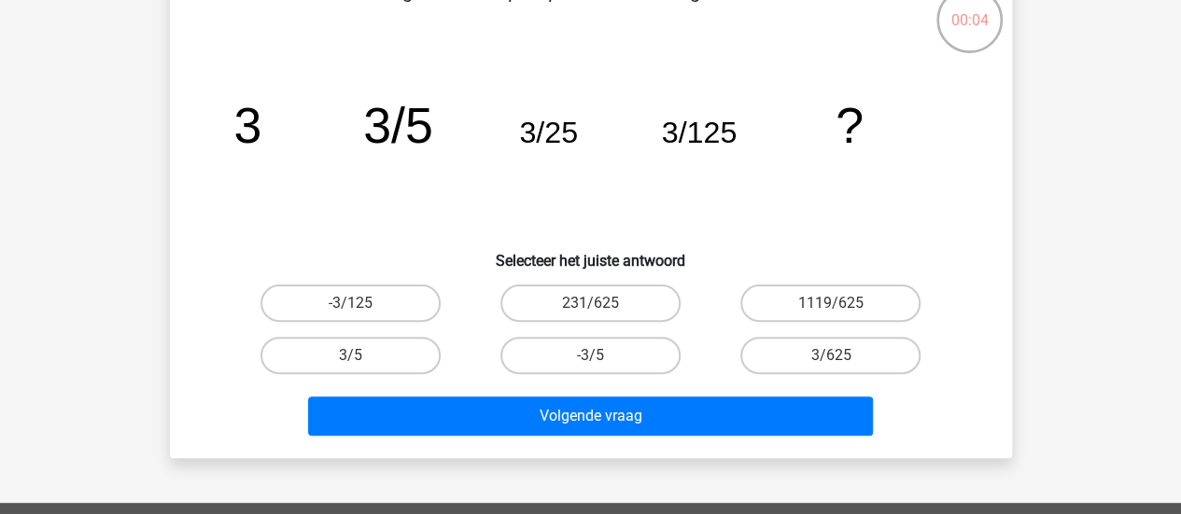
click at [801, 344] on label "3/625" at bounding box center [830, 355] width 180 height 37
click at [831, 356] on input "3/625" at bounding box center [837, 362] width 12 height 12
radio input "true"
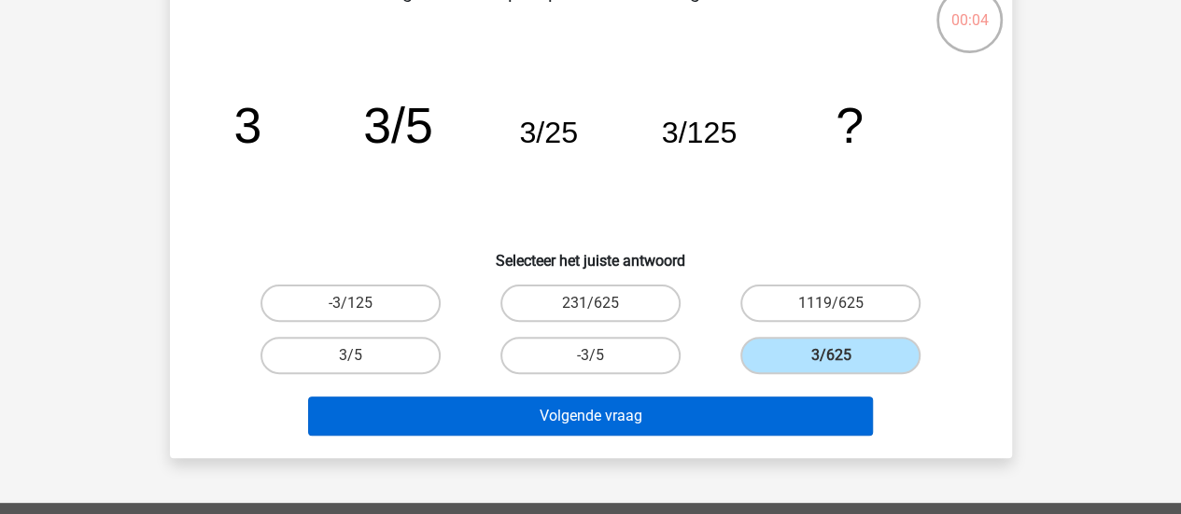
click at [754, 418] on button "Volgende vraag" at bounding box center [590, 416] width 565 height 39
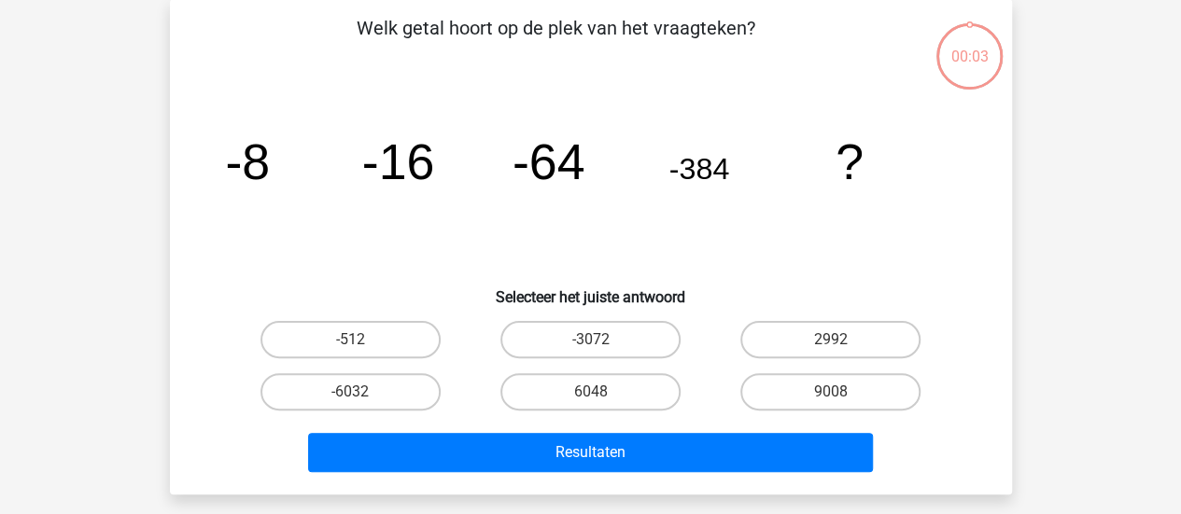
scroll to position [86, 0]
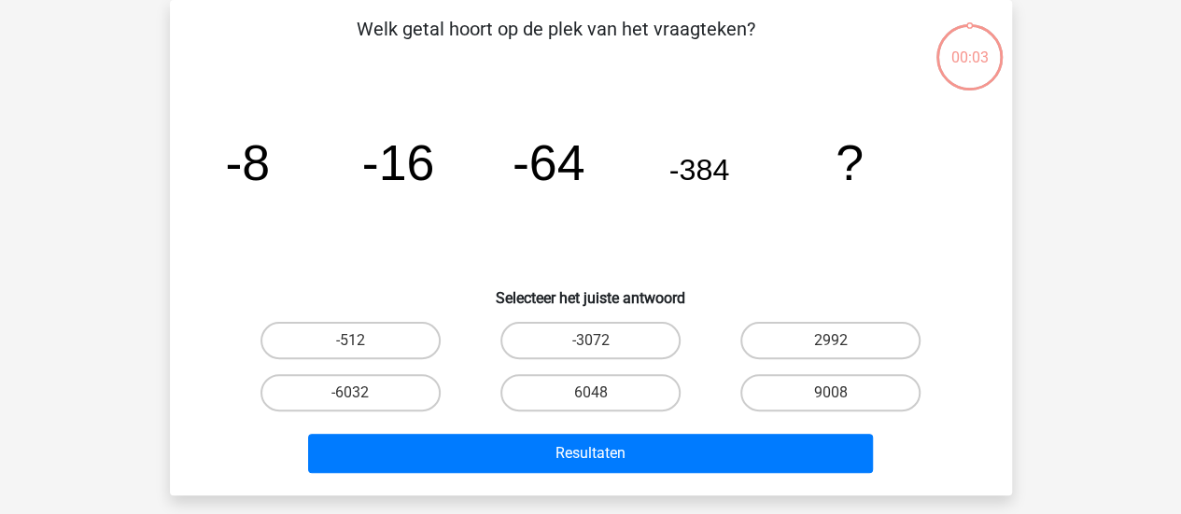
click at [753, 460] on button "Resultaten" at bounding box center [590, 453] width 565 height 39
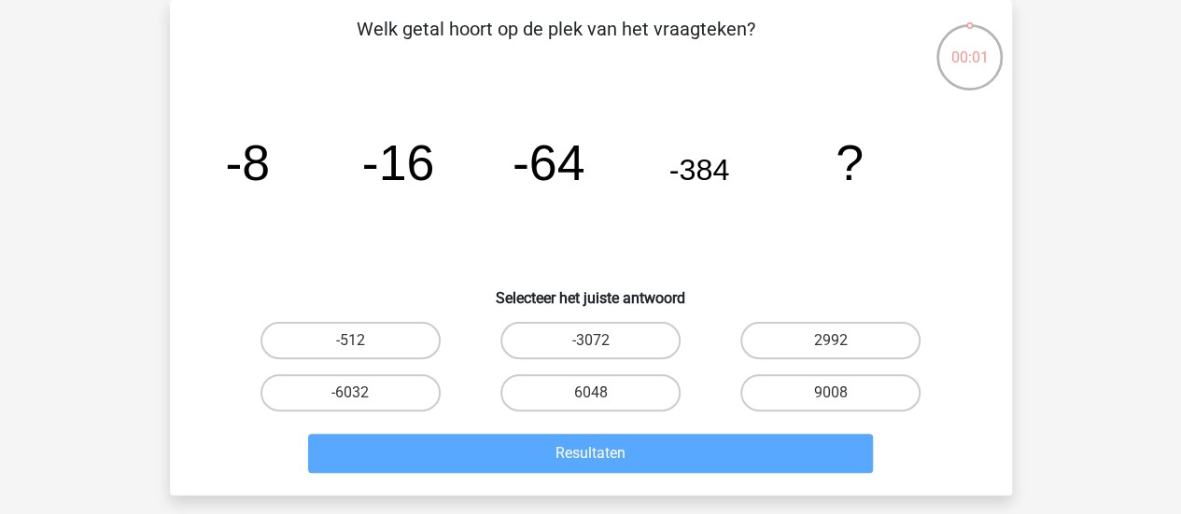
click at [645, 322] on label "-3072" at bounding box center [590, 340] width 180 height 37
click at [602, 341] on input "-3072" at bounding box center [596, 347] width 12 height 12
radio input "true"
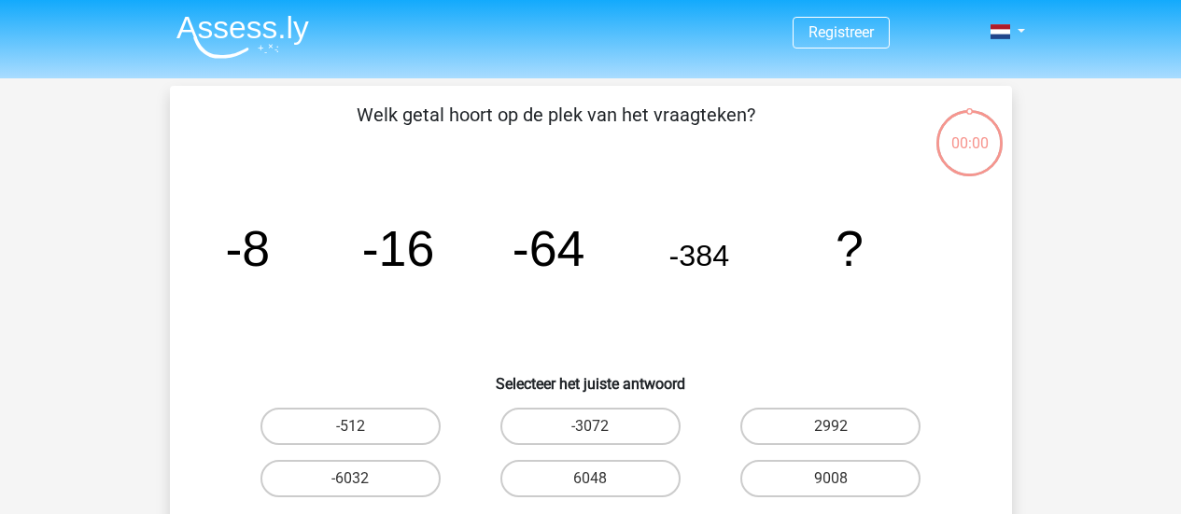
scroll to position [86, 0]
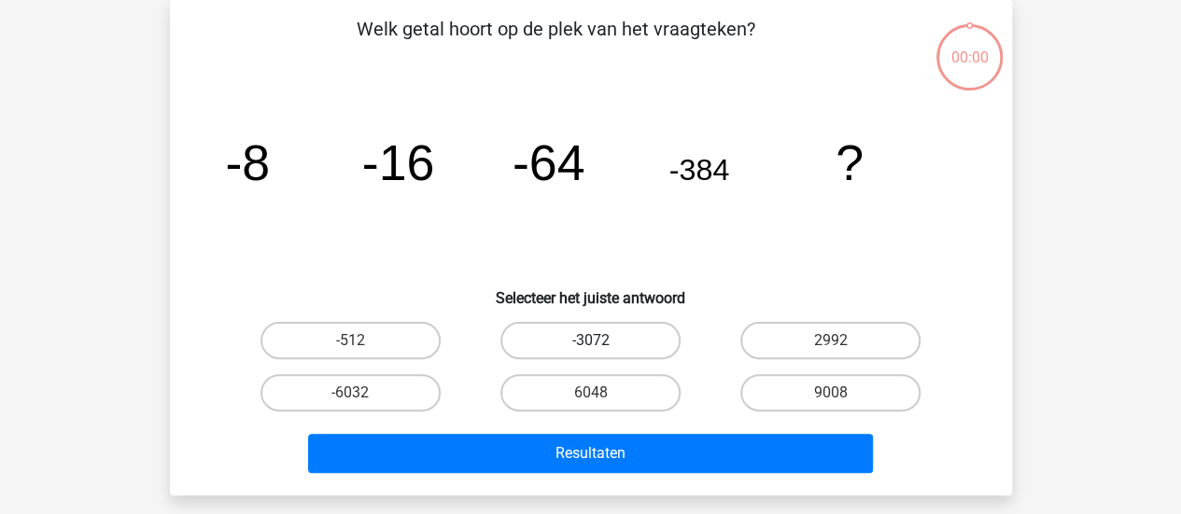
click at [641, 330] on label "-3072" at bounding box center [590, 340] width 180 height 37
click at [602, 341] on input "-3072" at bounding box center [596, 347] width 12 height 12
radio input "true"
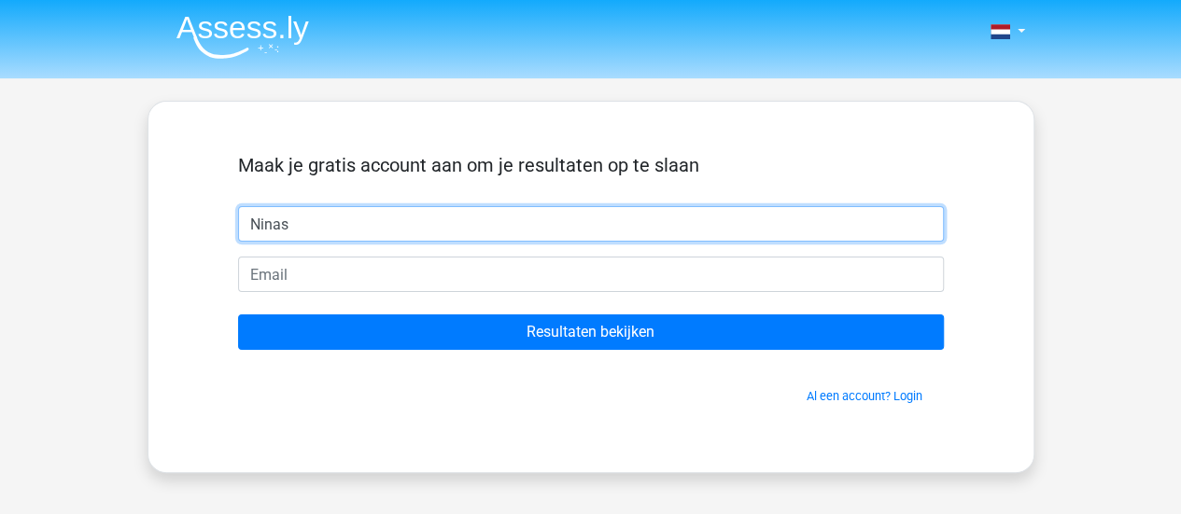
click at [372, 218] on input "Ninas" at bounding box center [591, 223] width 706 height 35
type input "[PERSON_NAME]"
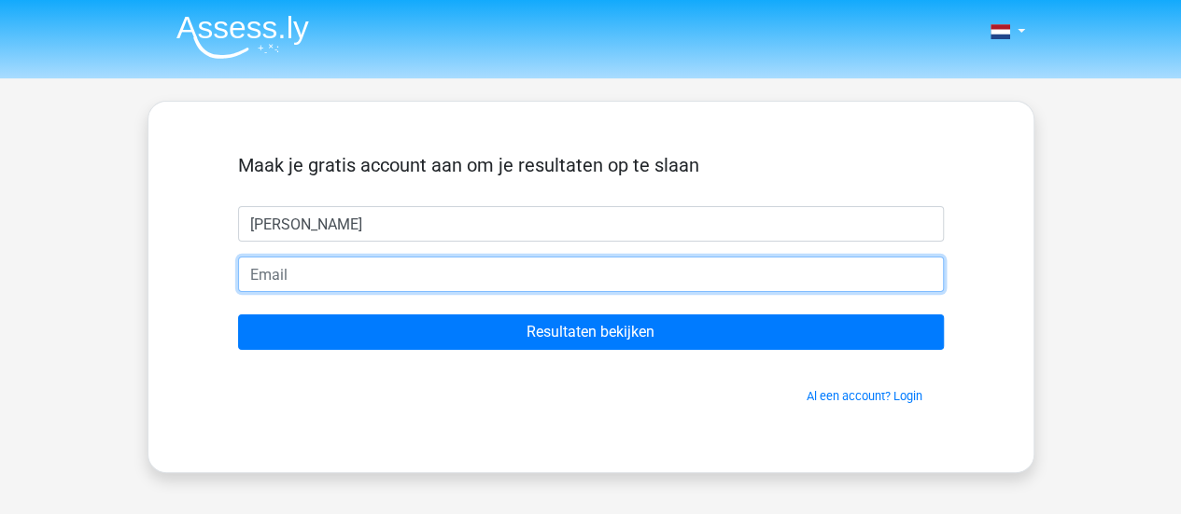
click at [356, 274] on input "email" at bounding box center [591, 274] width 706 height 35
type input "ninakleij@hotmail.com"
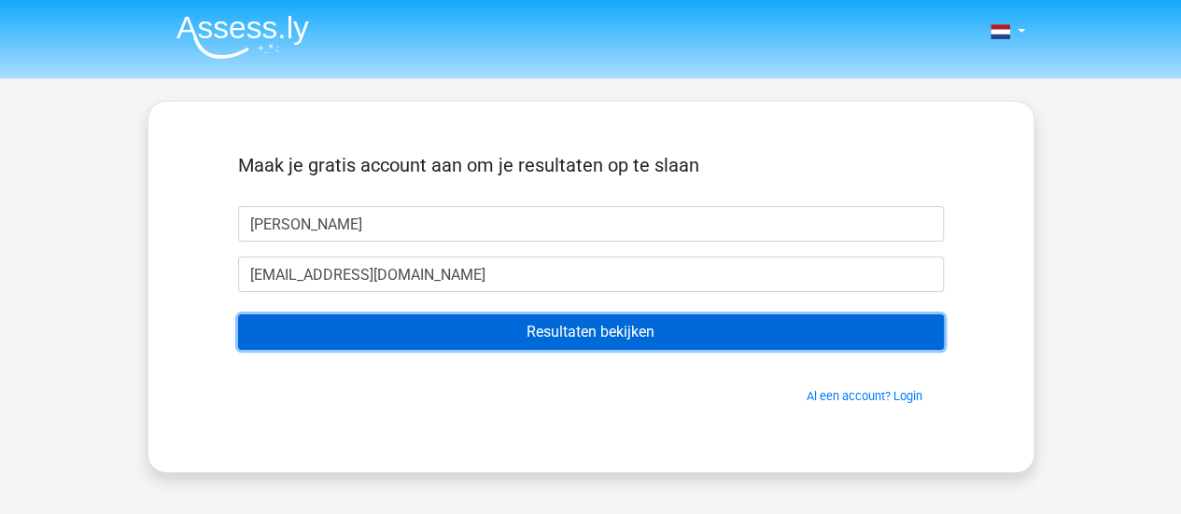
click at [442, 333] on input "Resultaten bekijken" at bounding box center [591, 332] width 706 height 35
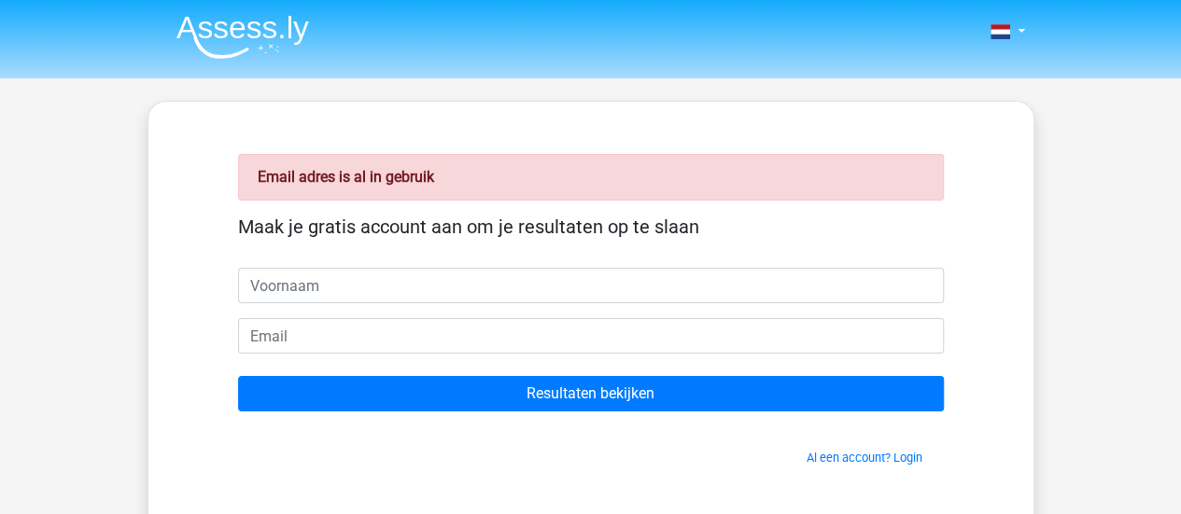
type input "n"
type input "[PERSON_NAME]"
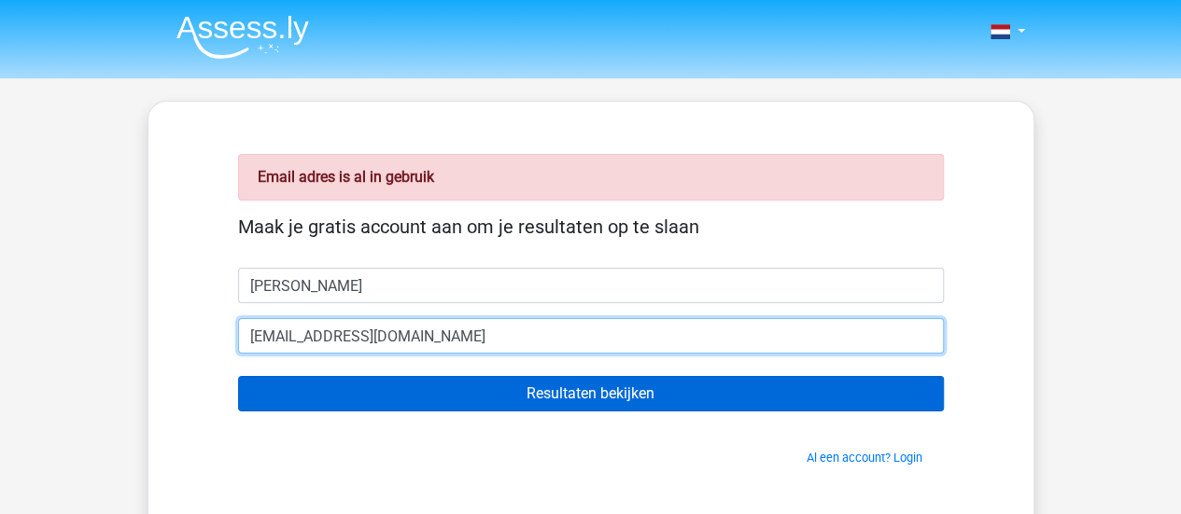
type input "[EMAIL_ADDRESS][DOMAIN_NAME]"
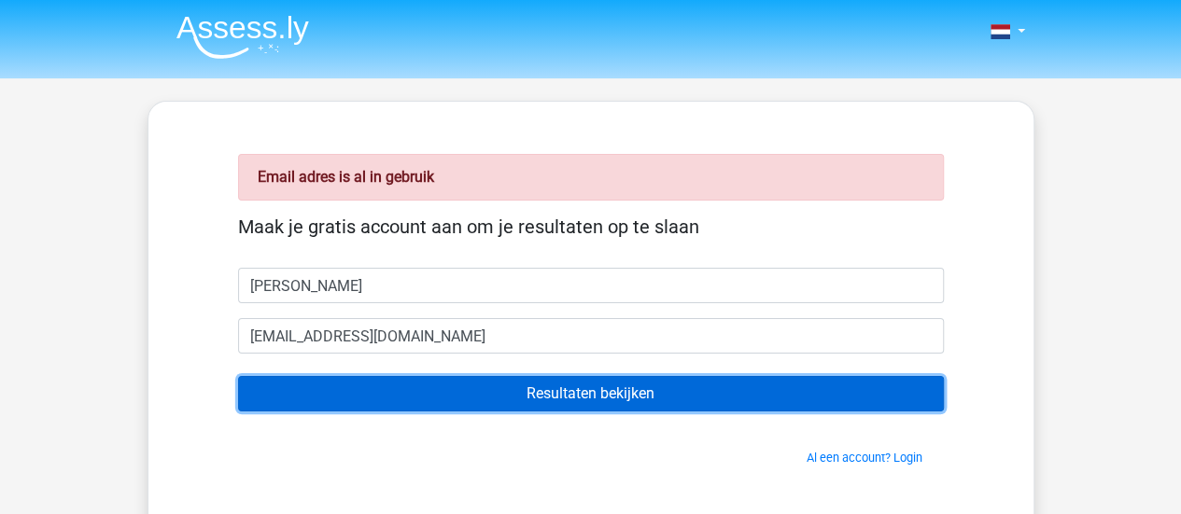
click at [562, 391] on input "Resultaten bekijken" at bounding box center [591, 393] width 706 height 35
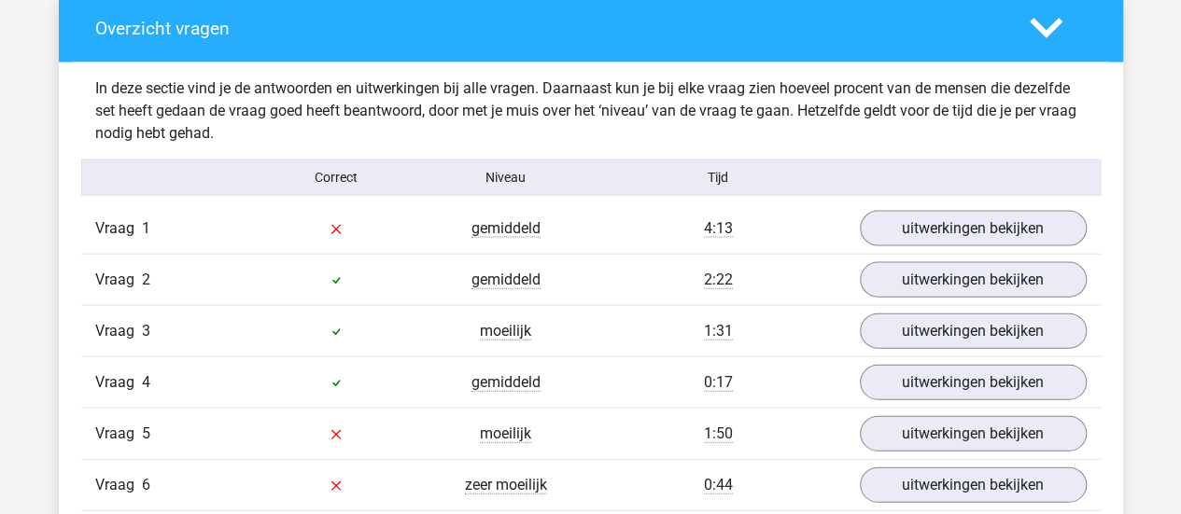
scroll to position [1905, 0]
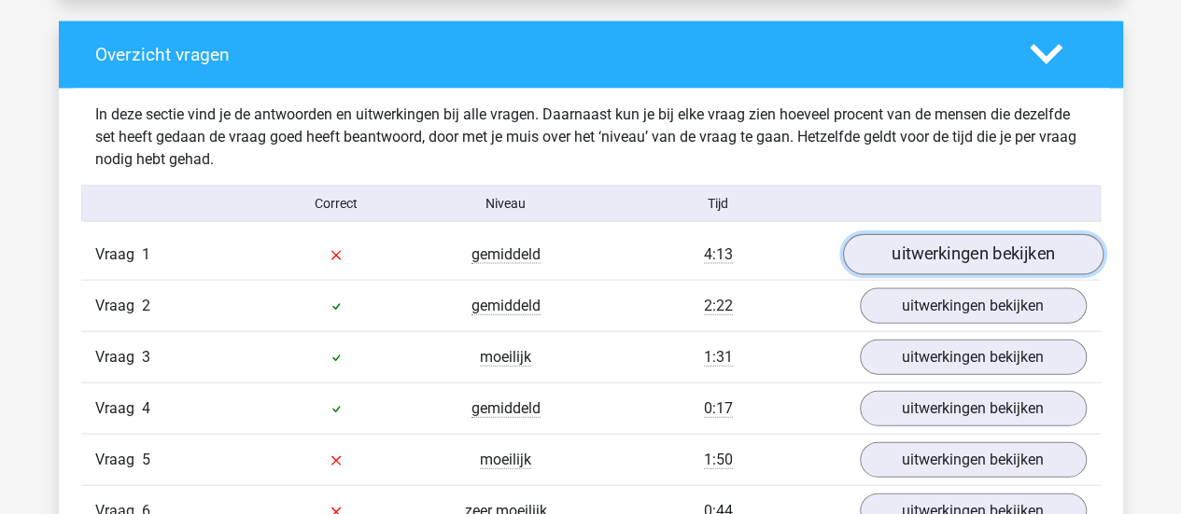
click at [1014, 251] on link "uitwerkingen bekijken" at bounding box center [972, 254] width 261 height 41
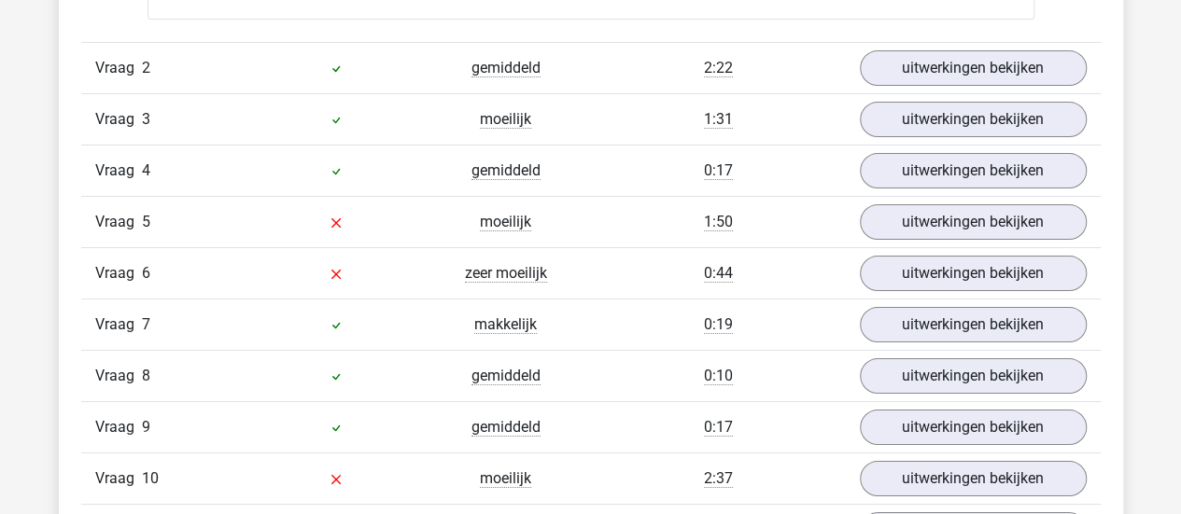
scroll to position [3361, 0]
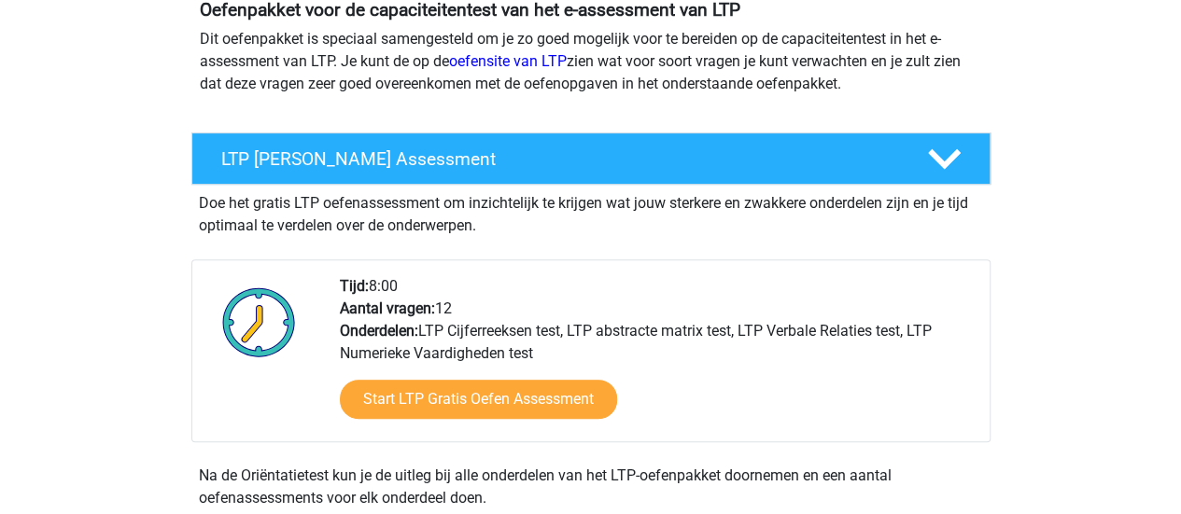
scroll to position [224, 0]
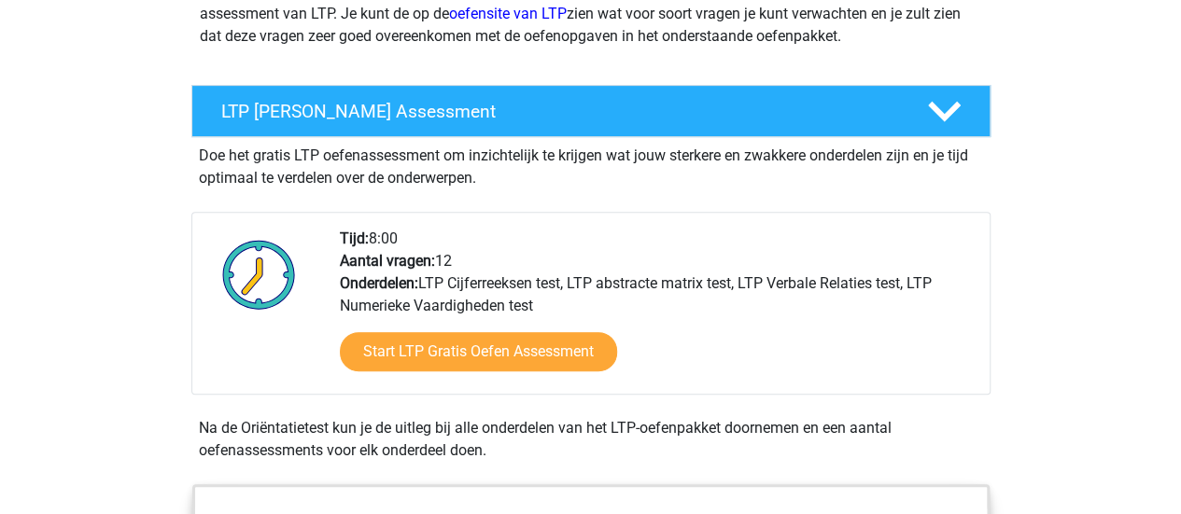
scroll to position [299, 0]
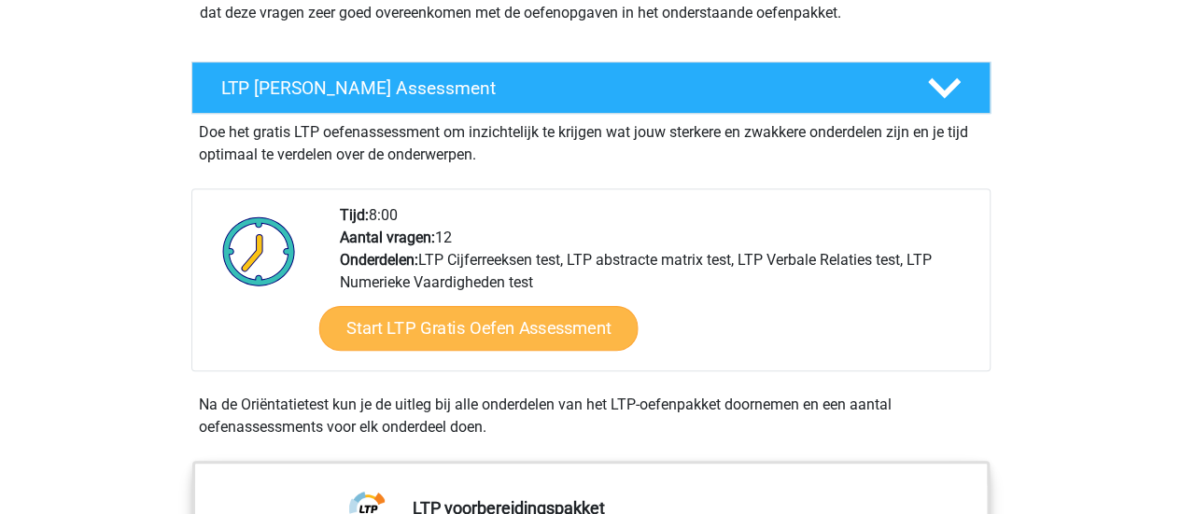
drag, startPoint x: 535, startPoint y: 360, endPoint x: 523, endPoint y: 322, distance: 40.2
click at [523, 322] on div "Start LTP Gratis Oefen Assessment" at bounding box center [657, 332] width 635 height 77
click at [523, 322] on link "Start LTP Gratis Oefen Assessment" at bounding box center [477, 328] width 319 height 45
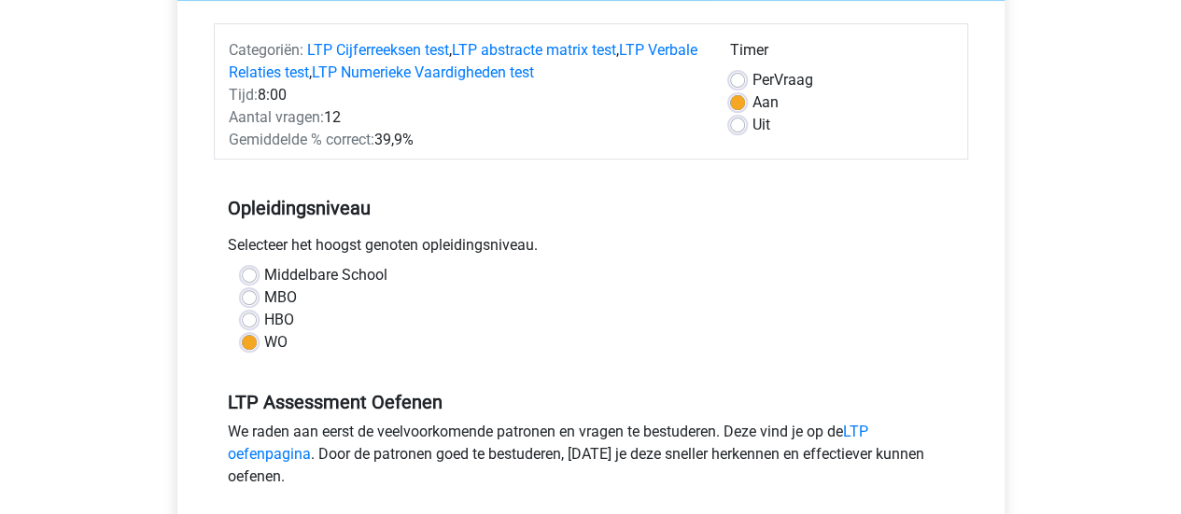
scroll to position [261, 0]
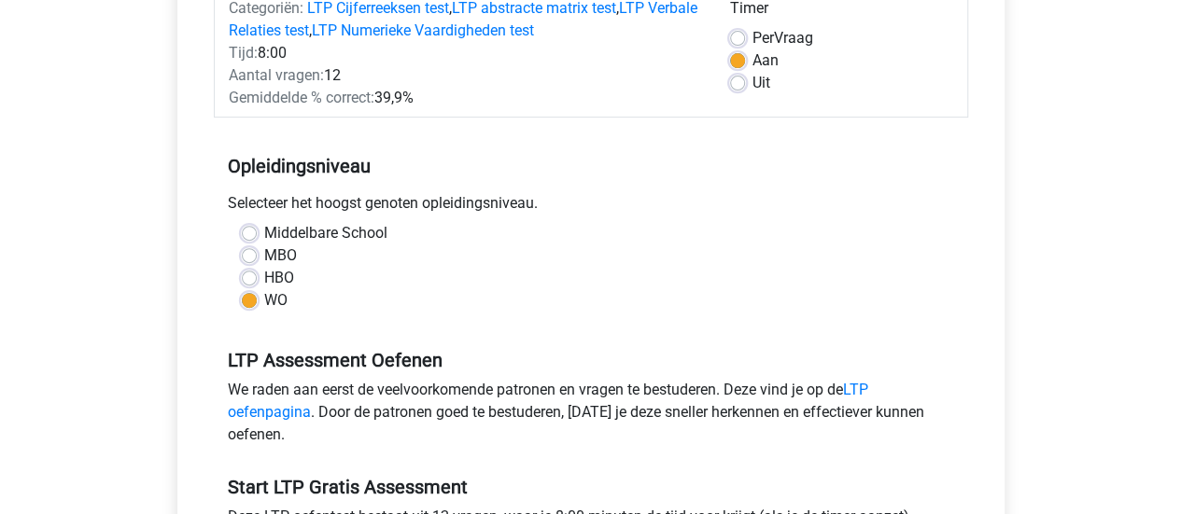
click at [359, 327] on div "LTP Assessment Oefenen We raden aan eerst de veelvoorkomende patronen en vragen…" at bounding box center [591, 390] width 754 height 127
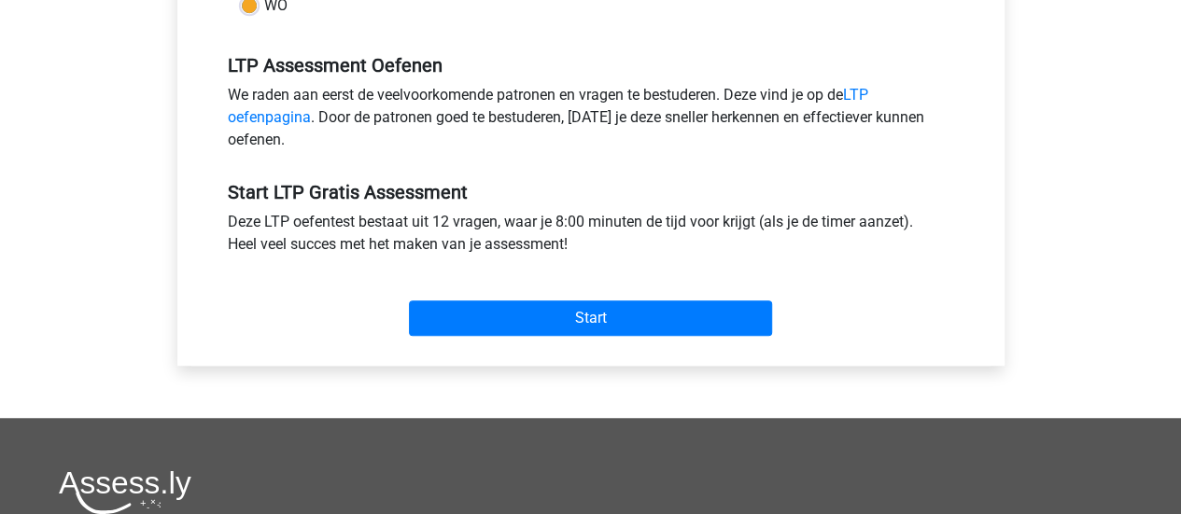
scroll to position [560, 0]
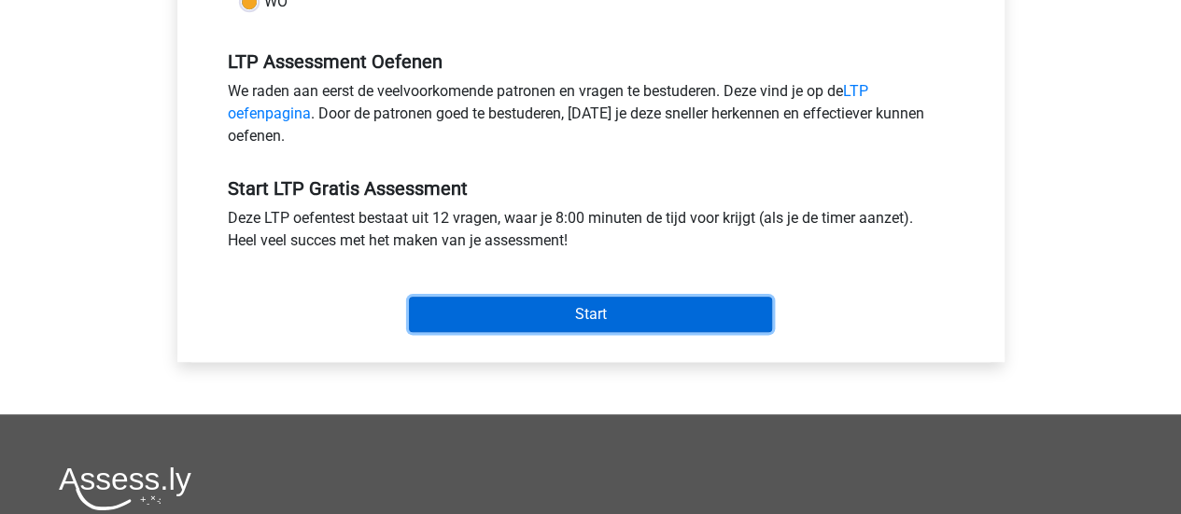
click at [541, 307] on input "Start" at bounding box center [590, 314] width 363 height 35
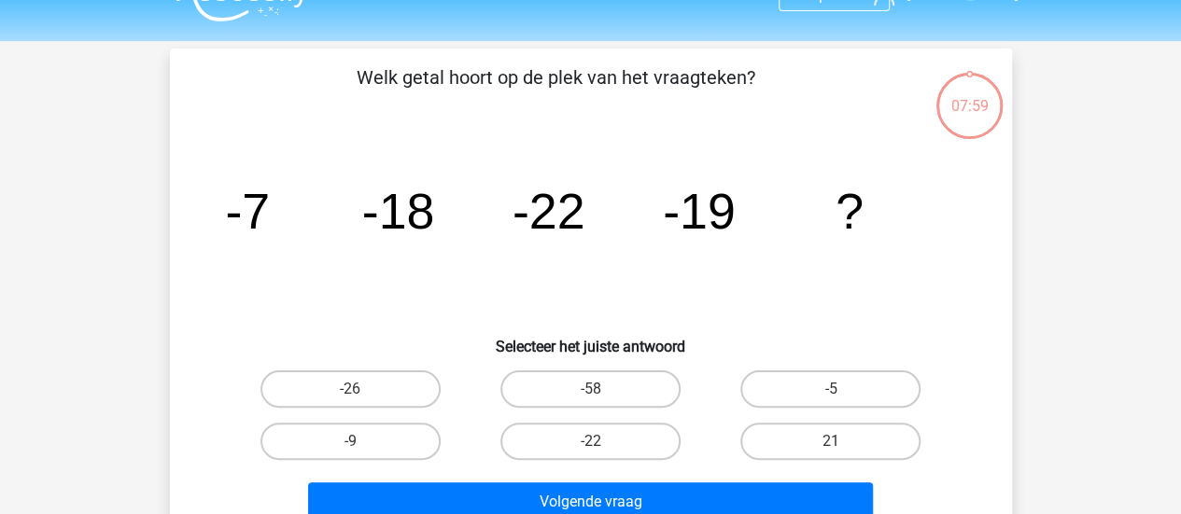
scroll to position [75, 0]
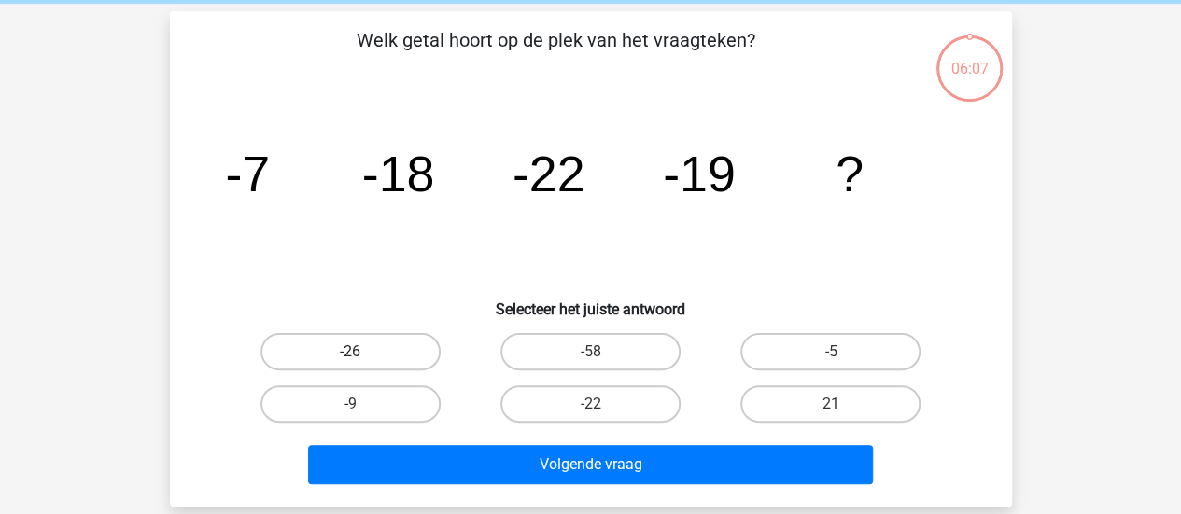
click at [402, 344] on label "-26" at bounding box center [351, 351] width 180 height 37
click at [362, 352] on input "-26" at bounding box center [356, 358] width 12 height 12
radio input "true"
click at [581, 490] on div "Volgende vraag" at bounding box center [591, 468] width 721 height 47
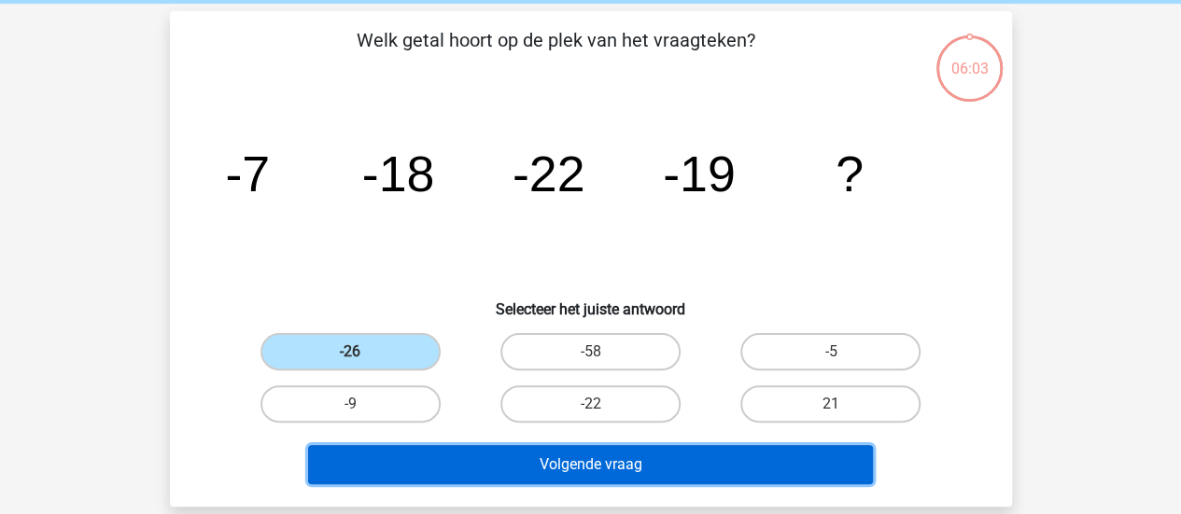
click at [563, 477] on button "Volgende vraag" at bounding box center [590, 464] width 565 height 39
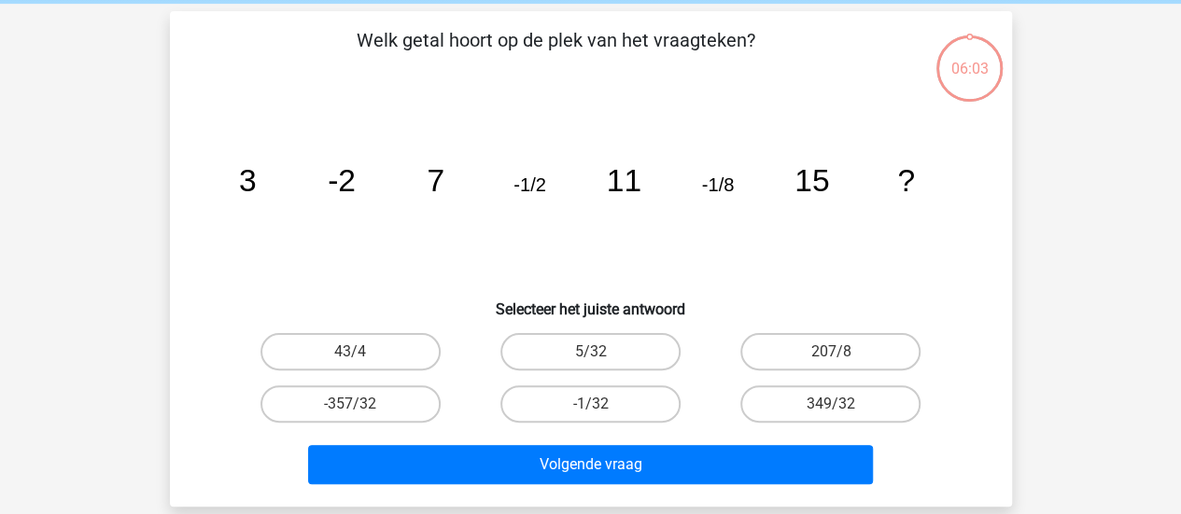
scroll to position [86, 0]
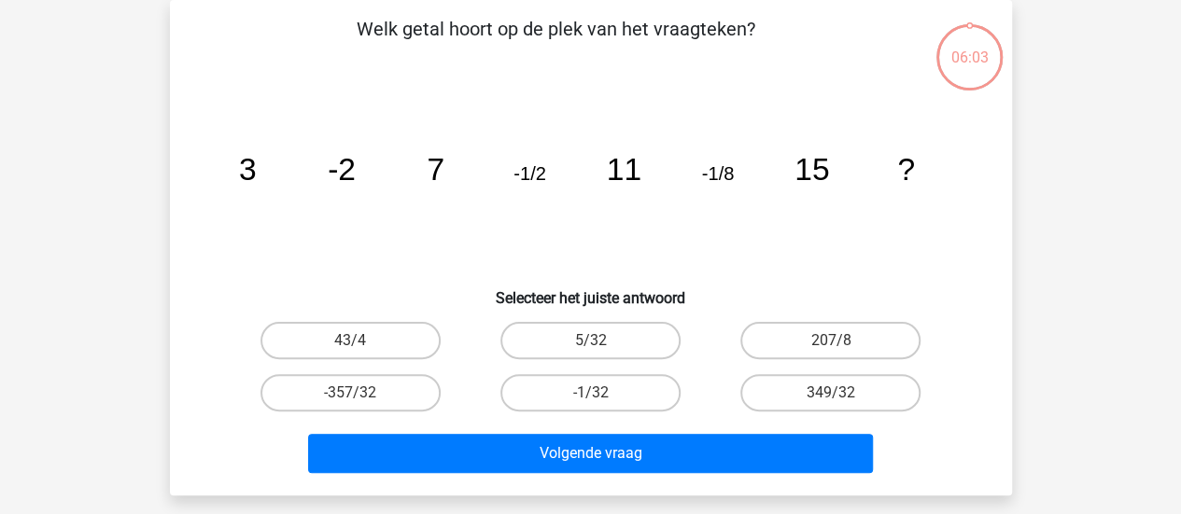
click at [243, 298] on h6 "Selecteer het juiste antwoord" at bounding box center [591, 291] width 782 height 33
click at [463, 359] on div "-1/32" at bounding box center [350, 340] width 225 height 37
click at [547, 400] on label "-1/32" at bounding box center [590, 392] width 180 height 37
click at [590, 400] on input "-1/32" at bounding box center [596, 399] width 12 height 12
radio input "true"
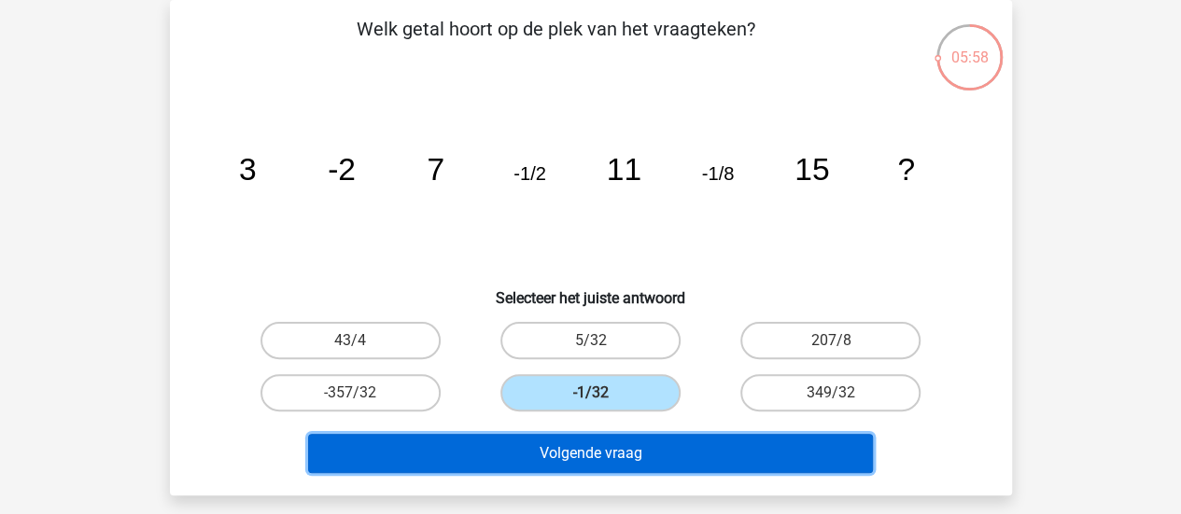
click at [590, 452] on button "Volgende vraag" at bounding box center [590, 453] width 565 height 39
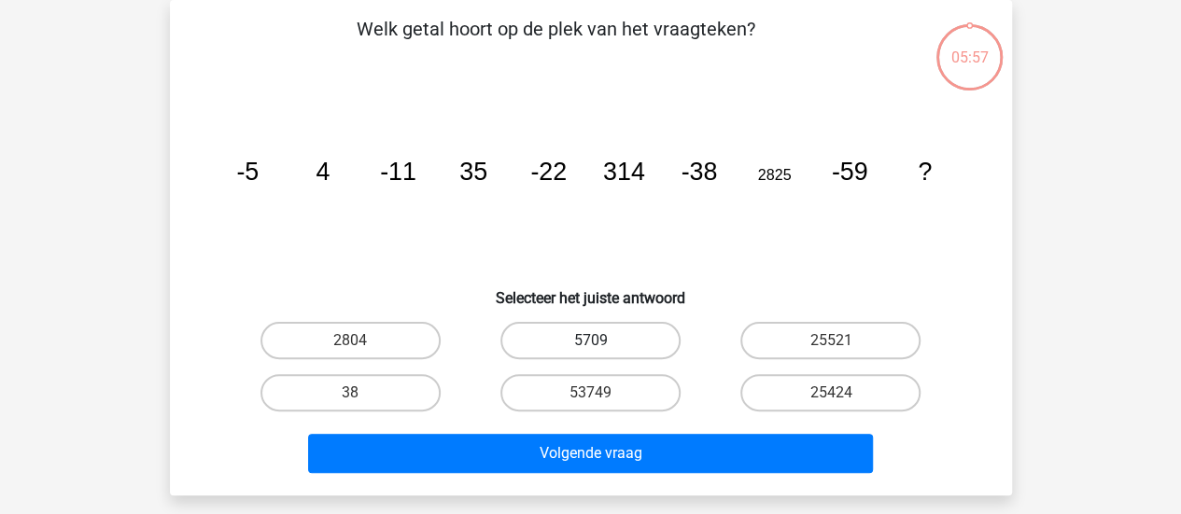
drag, startPoint x: 502, startPoint y: 370, endPoint x: 570, endPoint y: 349, distance: 70.3
click at [570, 349] on div "2804 5709 25521 38 53749" at bounding box center [591, 367] width 721 height 105
click at [570, 349] on label "5709" at bounding box center [590, 340] width 180 height 37
click at [590, 349] on input "5709" at bounding box center [596, 347] width 12 height 12
radio input "true"
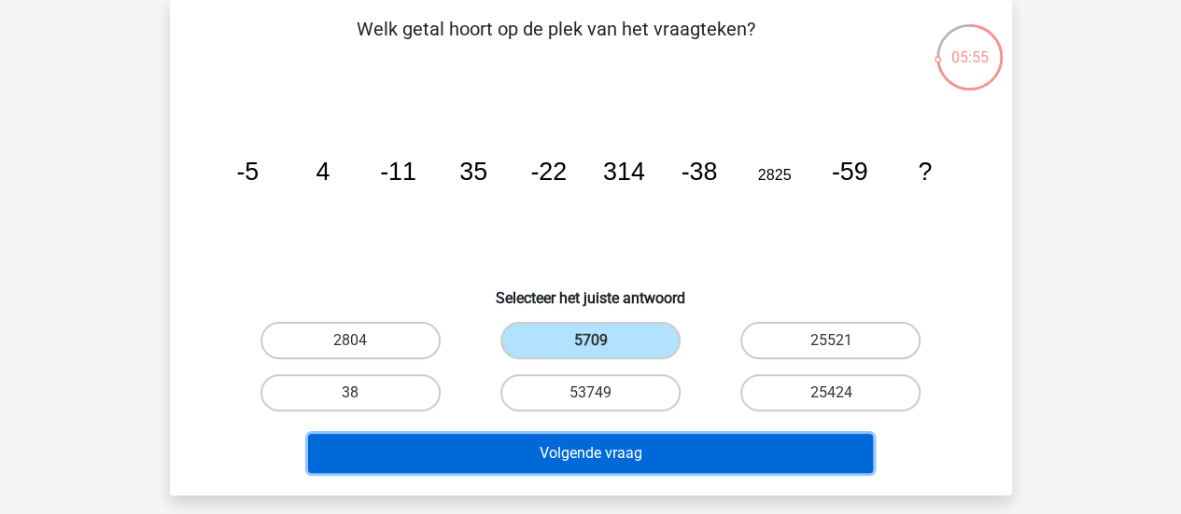
click at [628, 457] on button "Volgende vraag" at bounding box center [590, 453] width 565 height 39
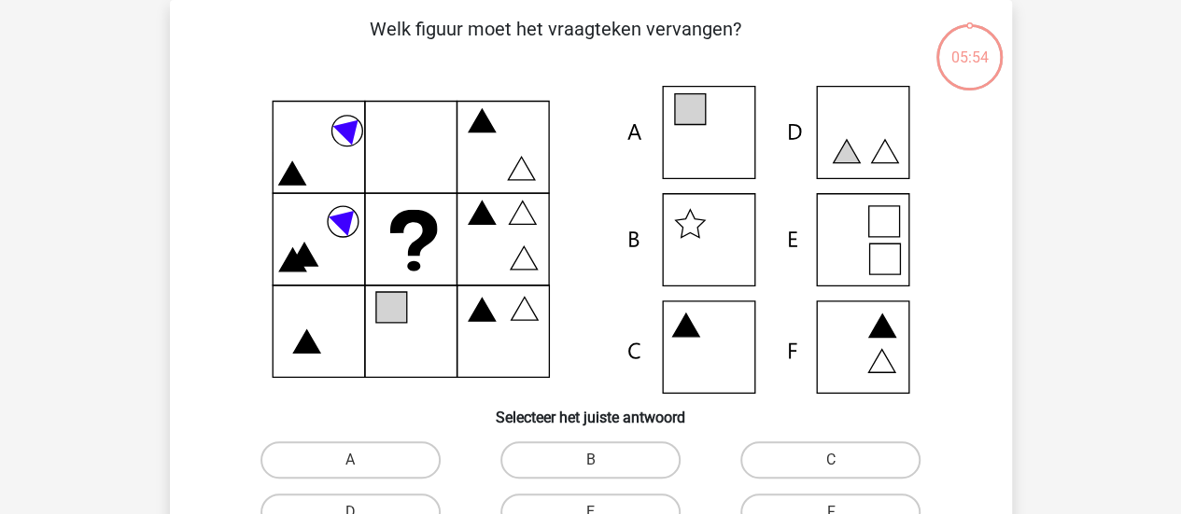
click at [513, 236] on icon at bounding box center [591, 240] width 753 height 308
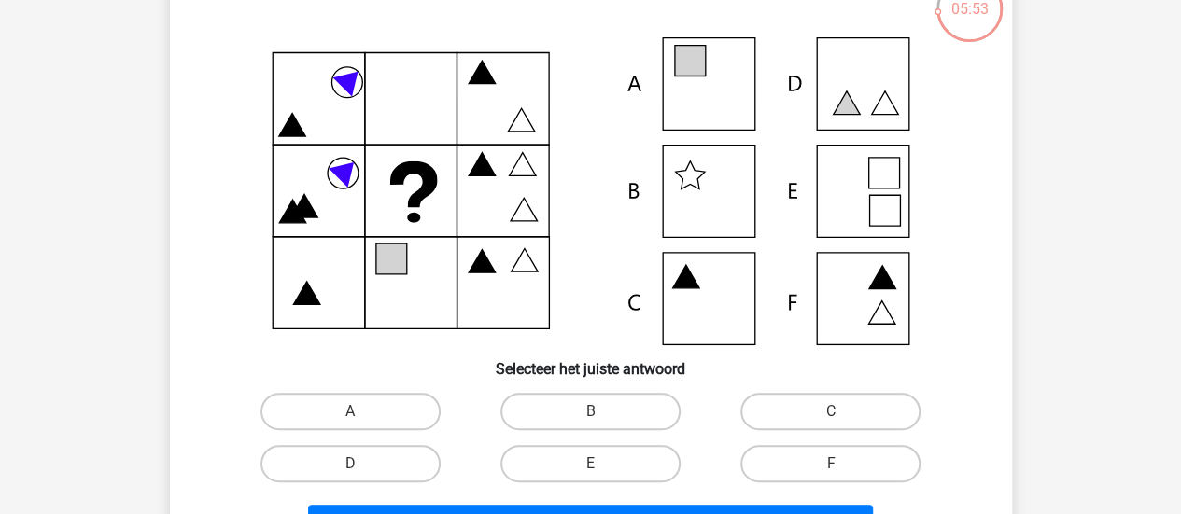
scroll to position [161, 0]
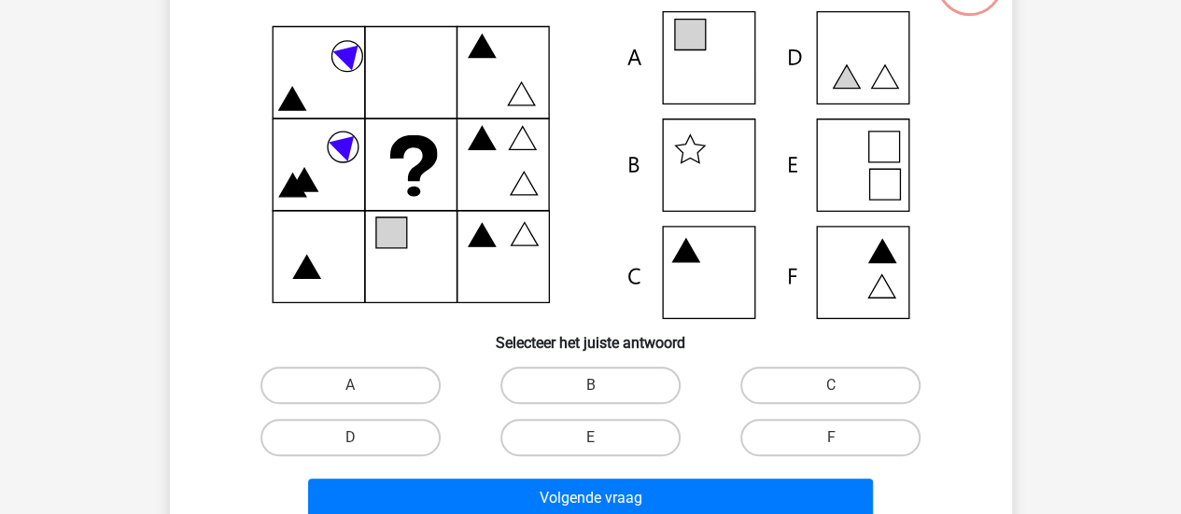
click at [596, 414] on div "E" at bounding box center [591, 438] width 240 height 52
click at [603, 430] on label "E" at bounding box center [590, 437] width 180 height 37
click at [602, 438] on input "E" at bounding box center [596, 444] width 12 height 12
radio input "true"
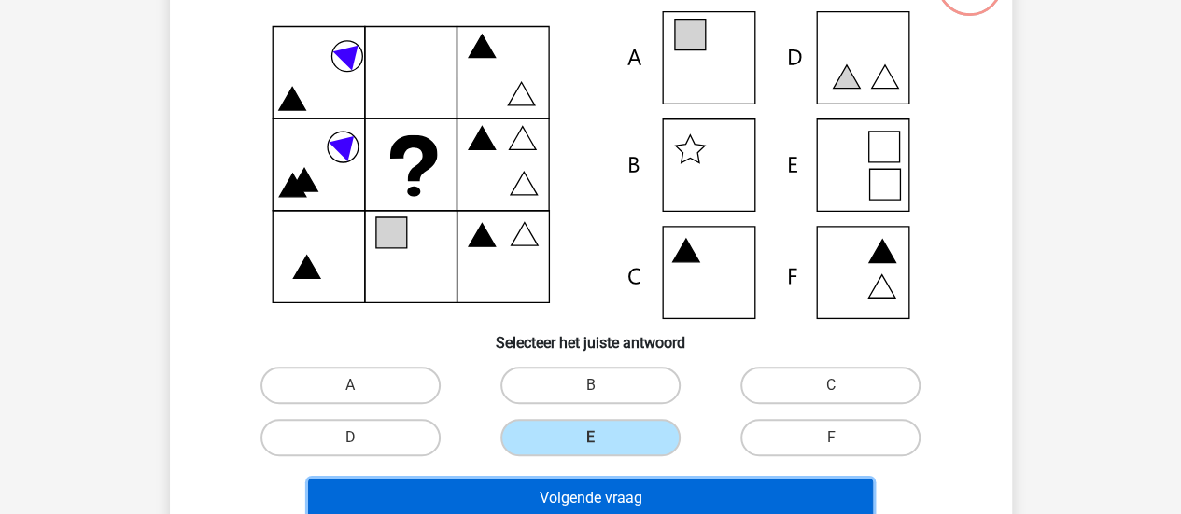
click at [643, 495] on button "Volgende vraag" at bounding box center [590, 498] width 565 height 39
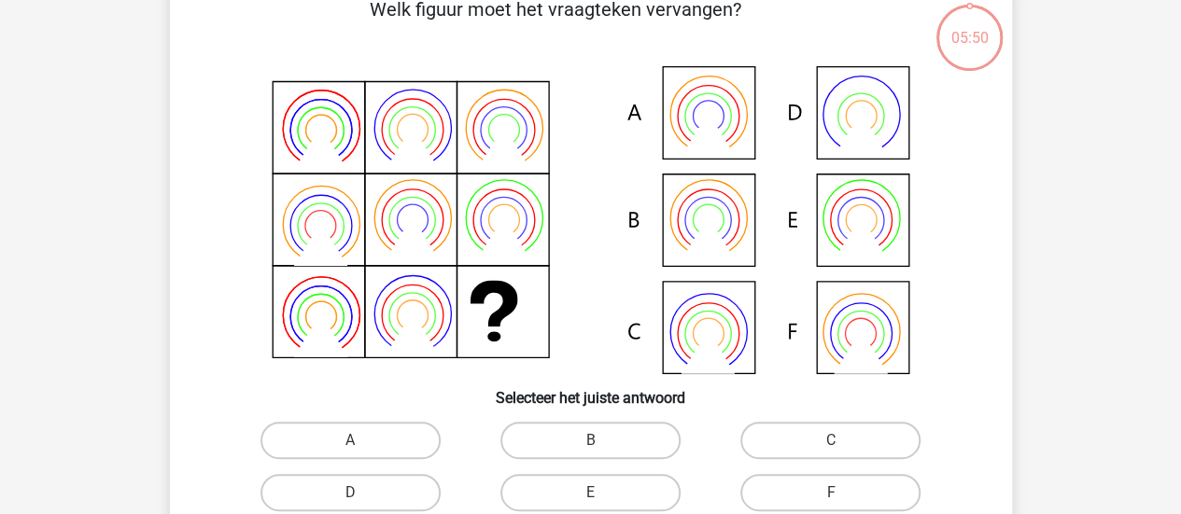
scroll to position [86, 0]
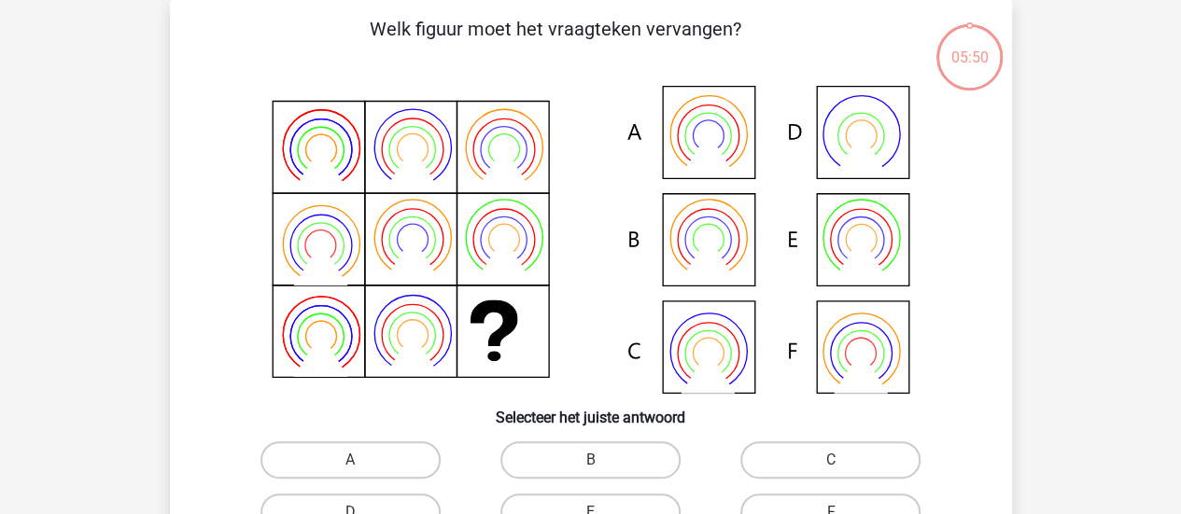
drag, startPoint x: 605, startPoint y: 357, endPoint x: 683, endPoint y: 361, distance: 78.6
click at [683, 361] on icon at bounding box center [591, 240] width 753 height 308
drag, startPoint x: 683, startPoint y: 361, endPoint x: 605, endPoint y: 454, distance: 121.2
click at [605, 454] on div "Welk figuur moet het vraagteken vervangen?" at bounding box center [590, 307] width 827 height 585
click at [605, 454] on label "B" at bounding box center [590, 460] width 180 height 37
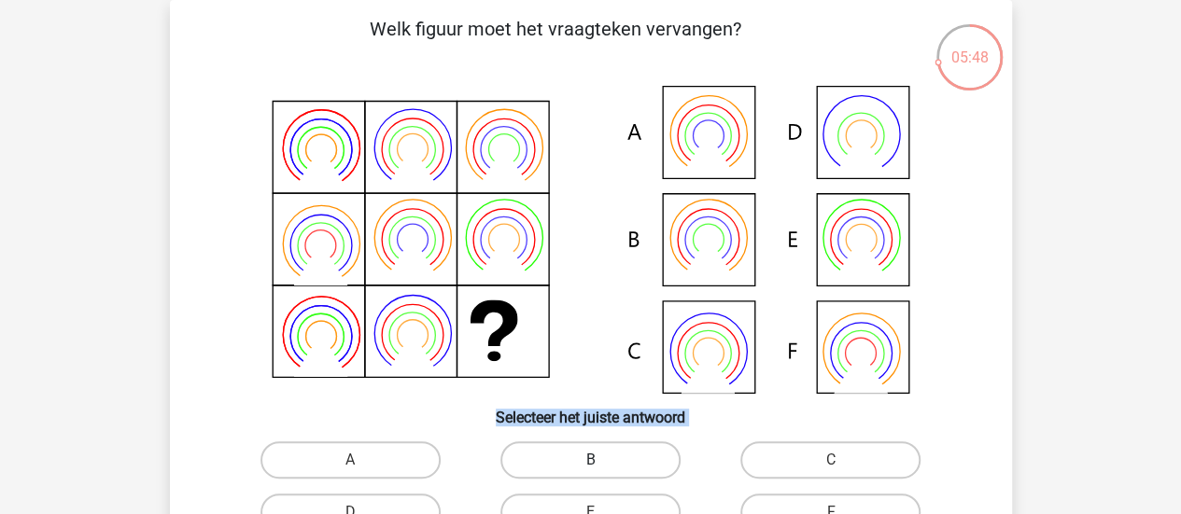
click at [602, 460] on input "B" at bounding box center [596, 466] width 12 height 12
radio input "true"
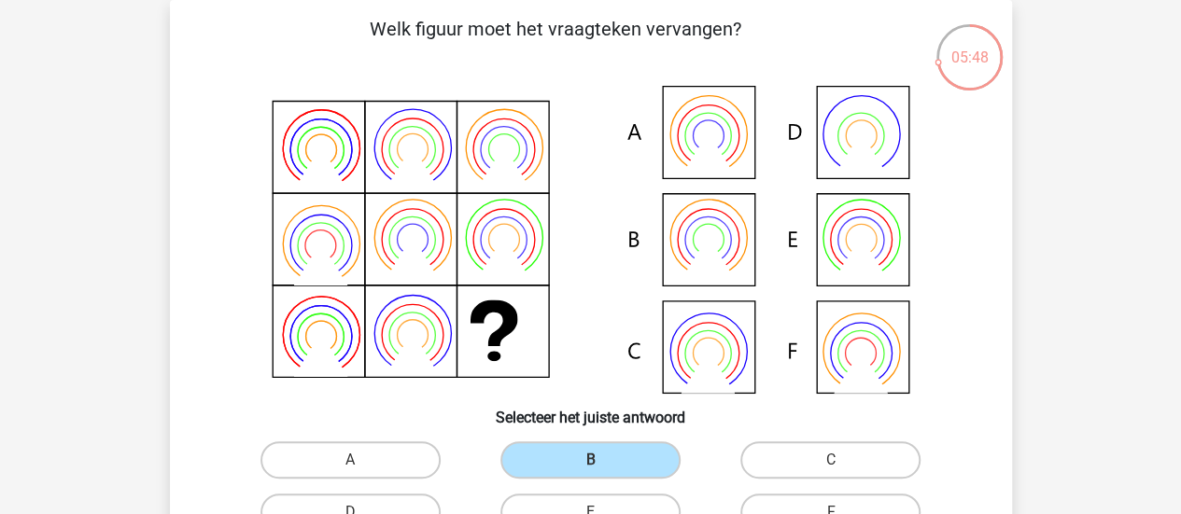
click at [463, 463] on div "C" at bounding box center [350, 460] width 225 height 37
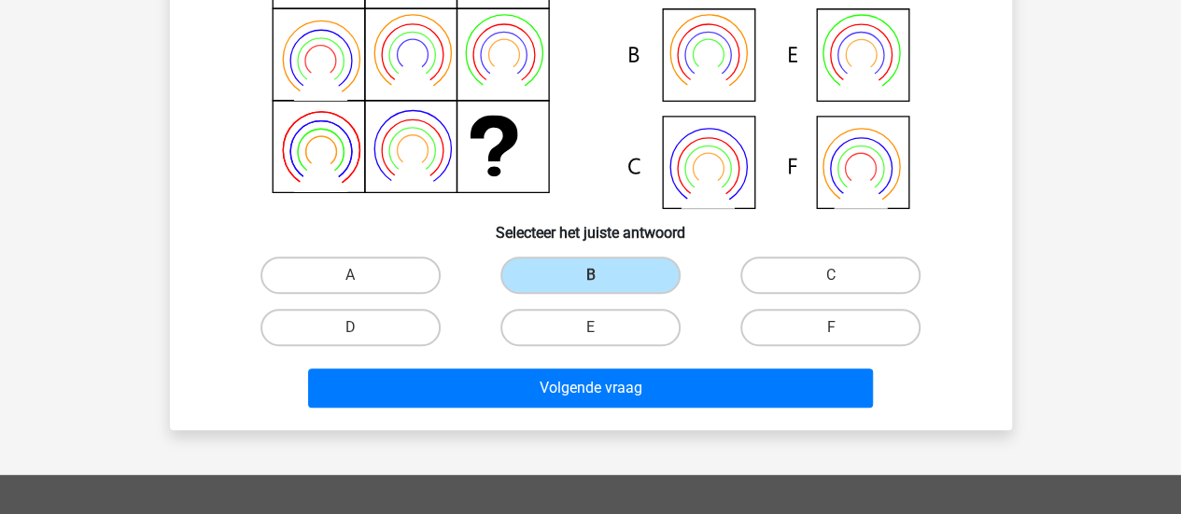
scroll to position [273, 0]
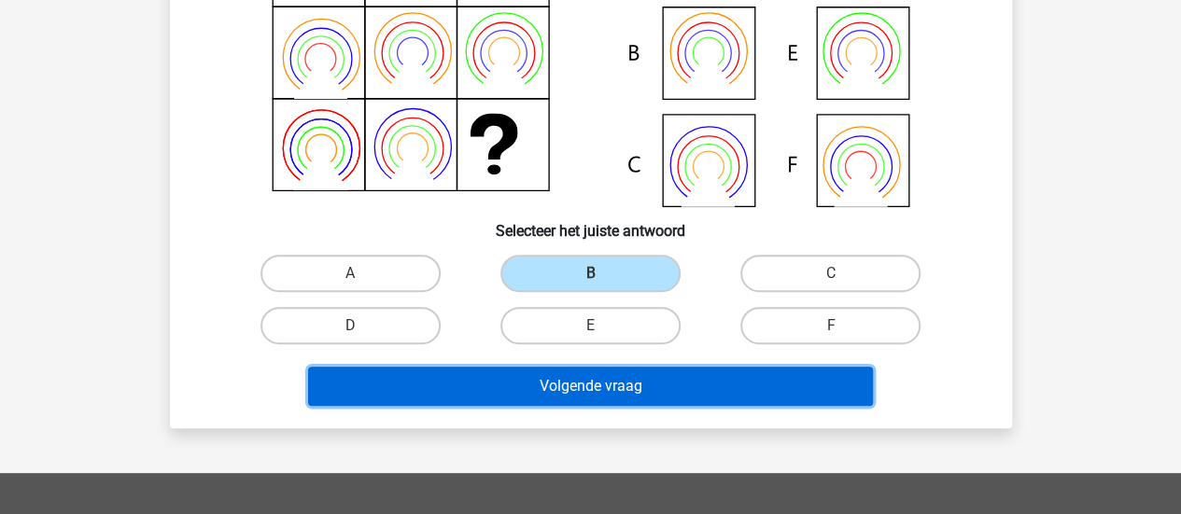
click at [670, 378] on button "Volgende vraag" at bounding box center [590, 386] width 565 height 39
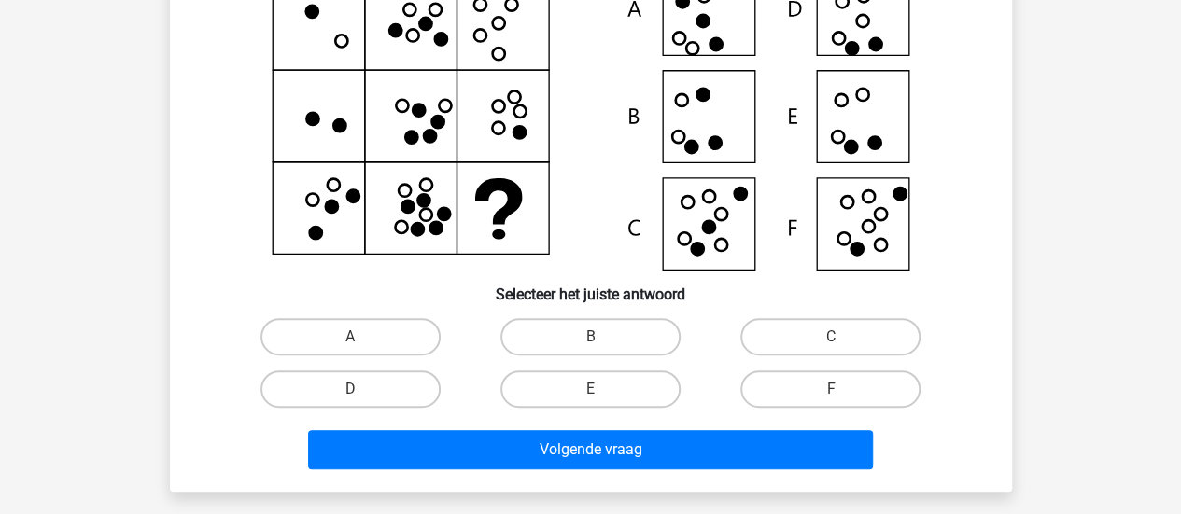
scroll to position [86, 0]
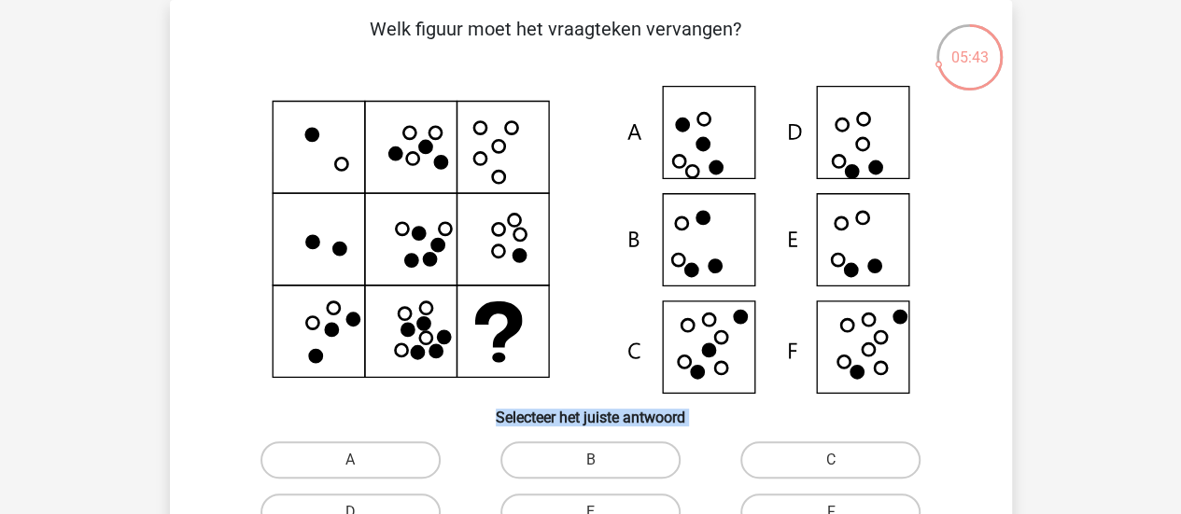
drag, startPoint x: 706, startPoint y: 367, endPoint x: 597, endPoint y: 462, distance: 144.9
click at [597, 462] on div "Welk figuur moet het vraagteken vervangen?" at bounding box center [590, 307] width 827 height 585
click at [597, 462] on input "B" at bounding box center [596, 466] width 12 height 12
radio input "true"
click at [769, 458] on label "C" at bounding box center [830, 460] width 180 height 37
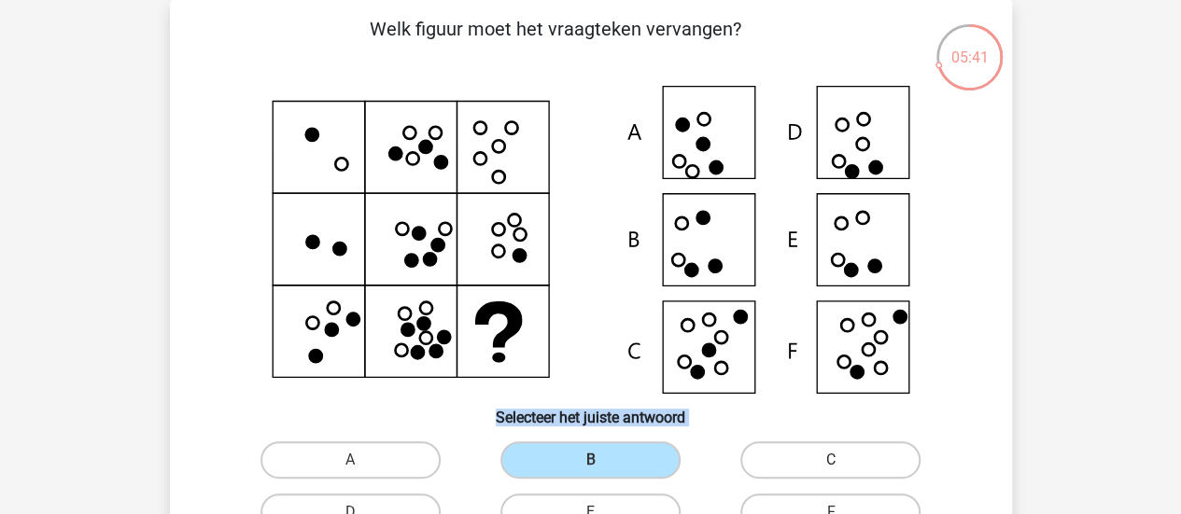
click at [831, 460] on input "C" at bounding box center [837, 466] width 12 height 12
radio input "true"
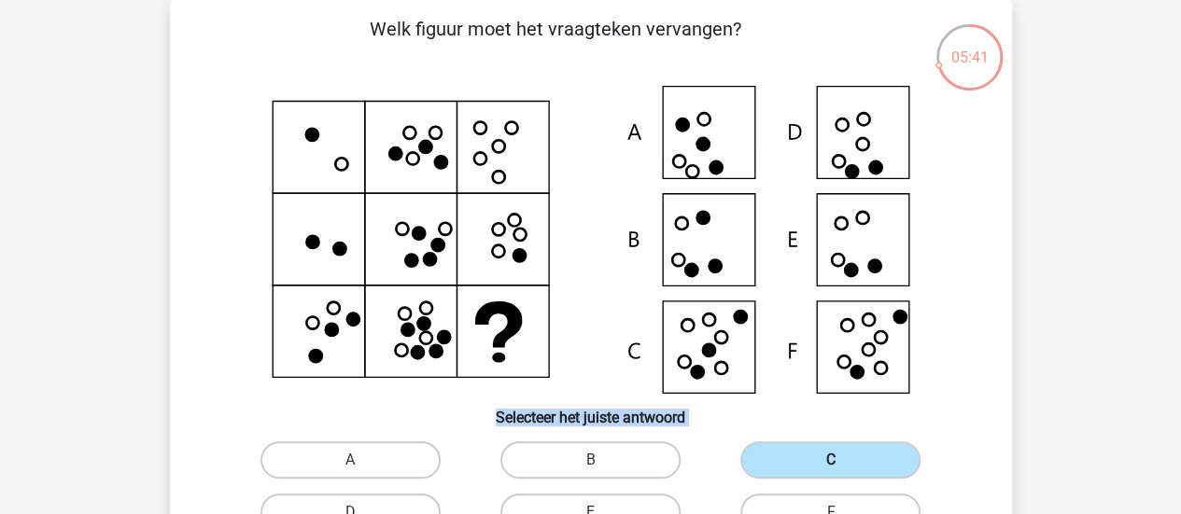
click at [350, 513] on input "D" at bounding box center [356, 519] width 12 height 12
radio input "true"
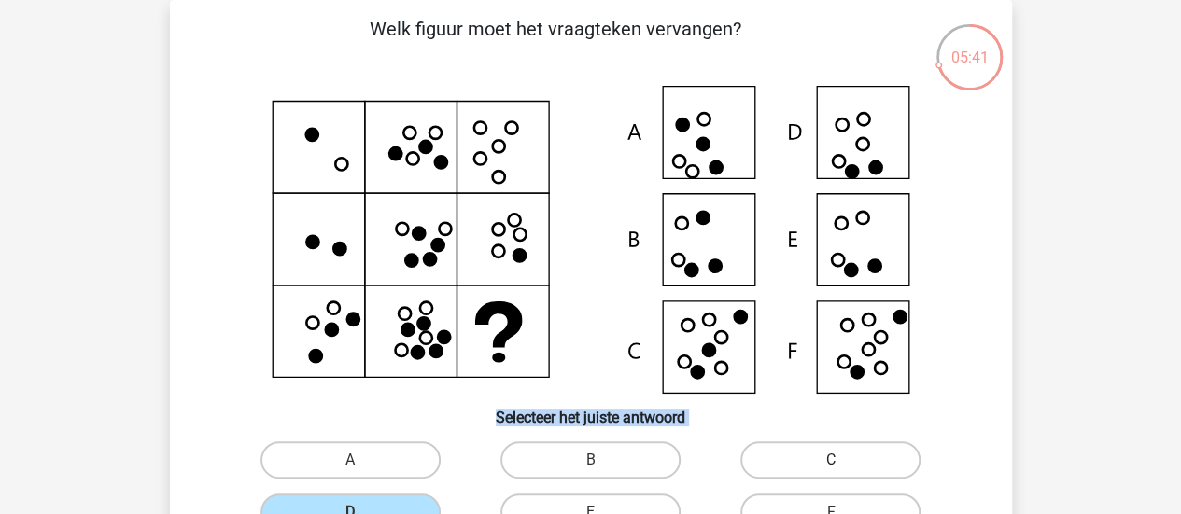
scroll to position [96, 0]
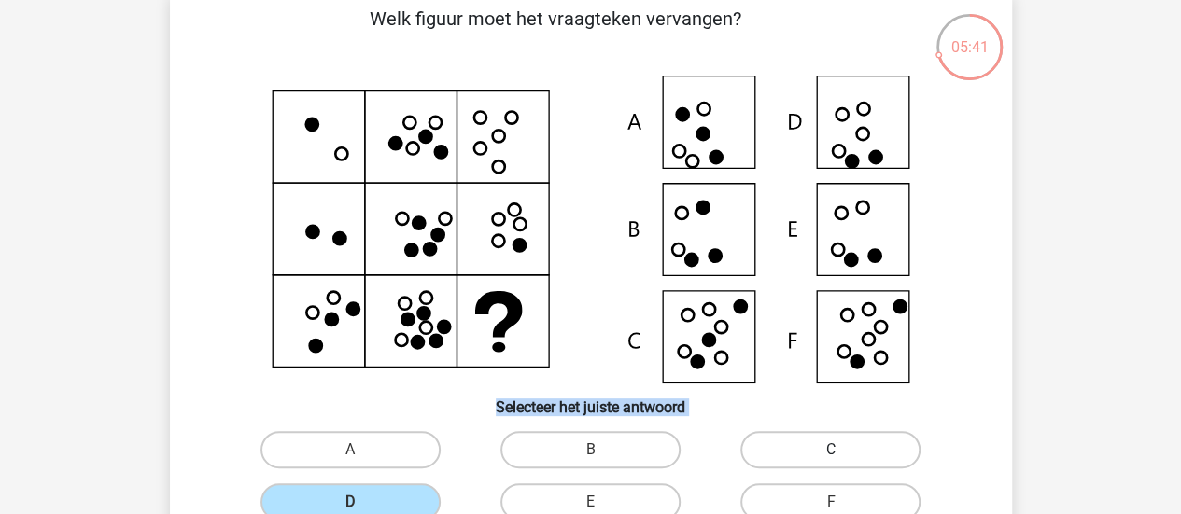
click at [590, 502] on input "E" at bounding box center [596, 508] width 12 height 12
radio input "true"
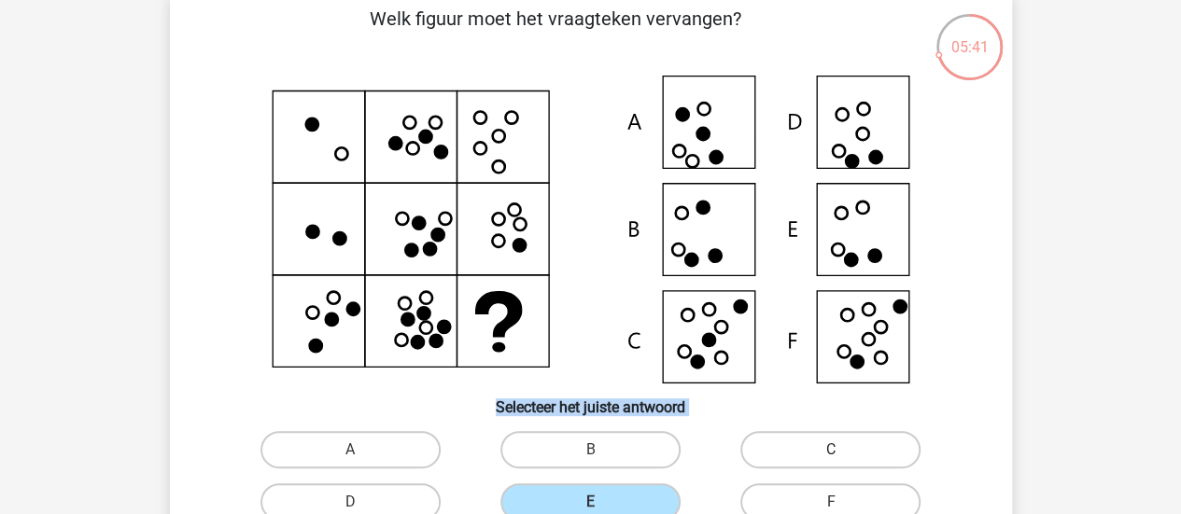
click at [831, 502] on input "F" at bounding box center [837, 508] width 12 height 12
radio input "true"
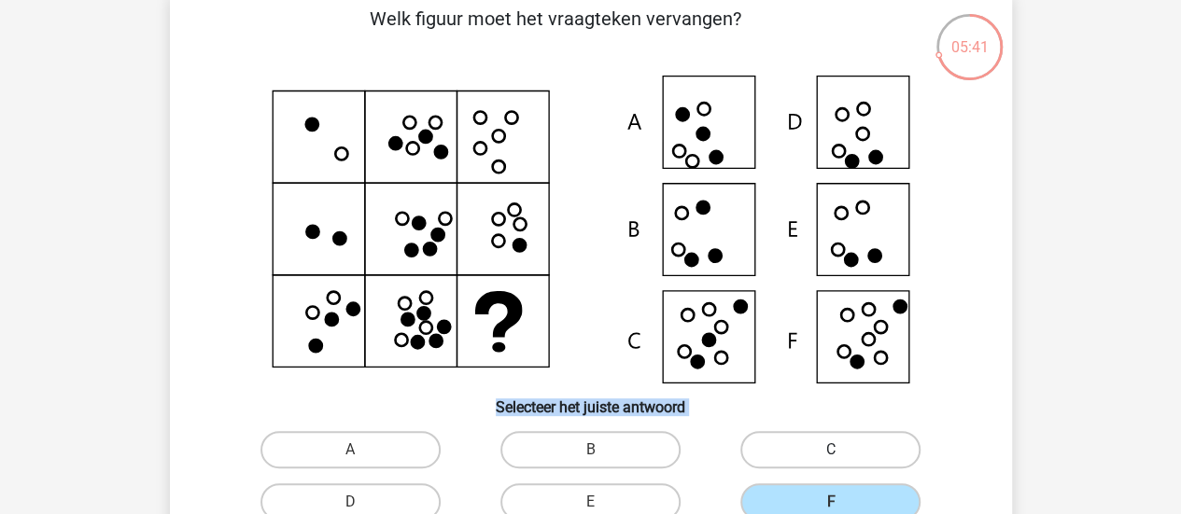
click at [350, 450] on input "A" at bounding box center [356, 456] width 12 height 12
radio input "true"
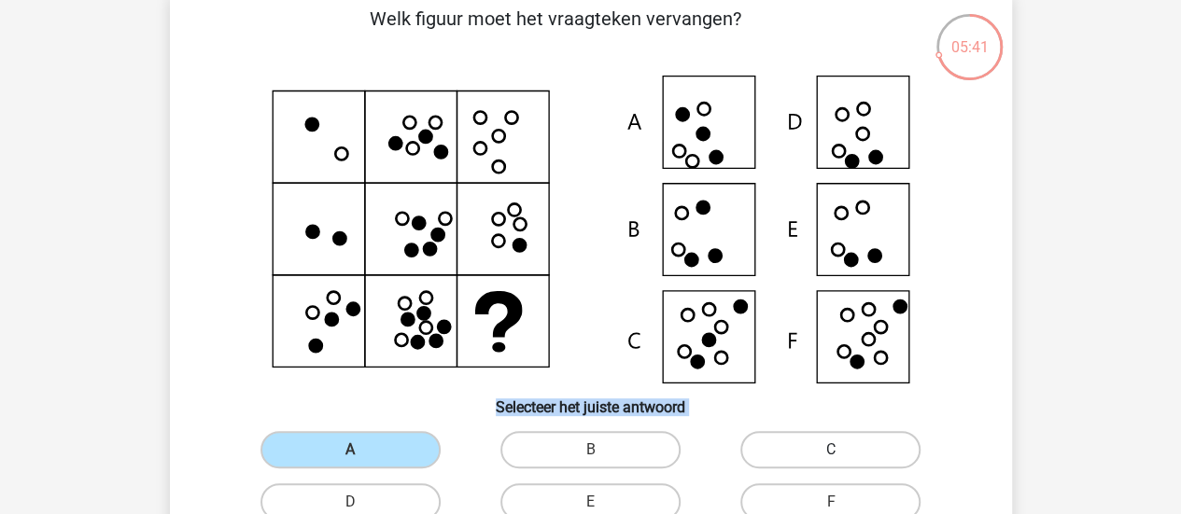
click at [590, 450] on input "B" at bounding box center [596, 456] width 12 height 12
radio input "true"
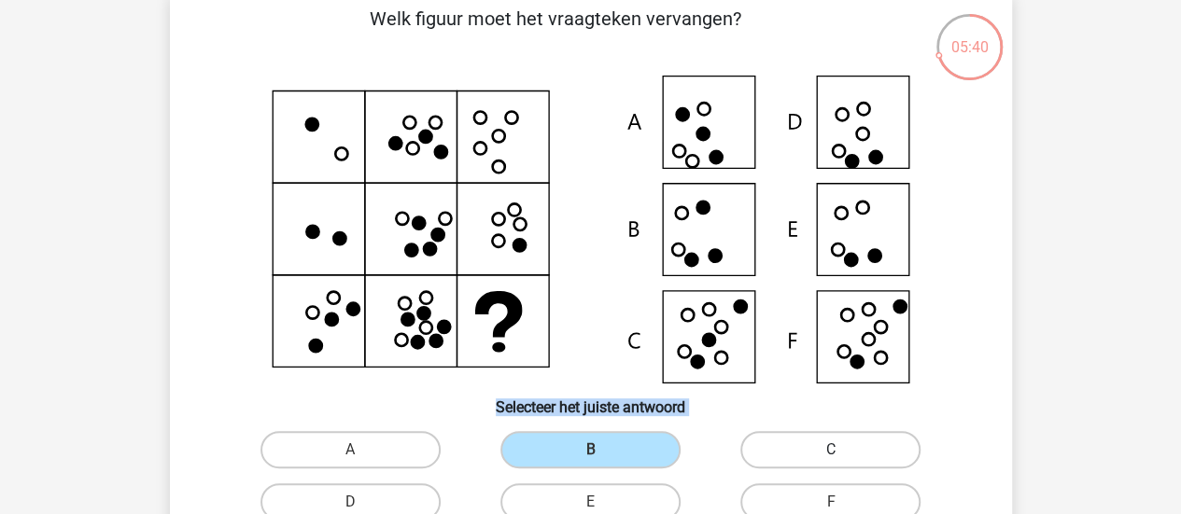
click at [769, 458] on label "C" at bounding box center [830, 449] width 180 height 37
click at [831, 458] on input "C" at bounding box center [837, 456] width 12 height 12
radio input "true"
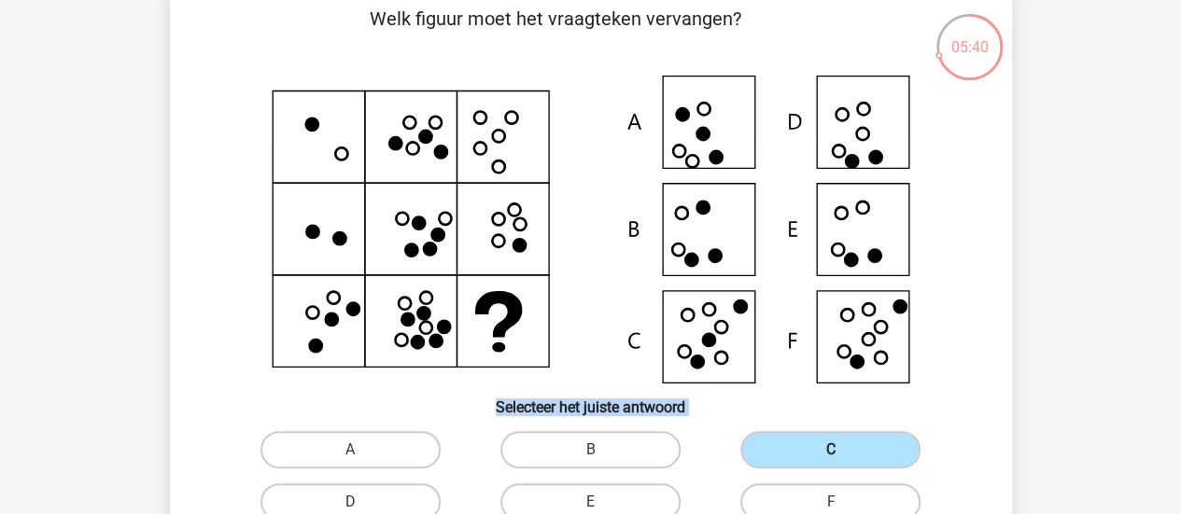
click at [350, 502] on input "D" at bounding box center [356, 508] width 12 height 12
radio input "true"
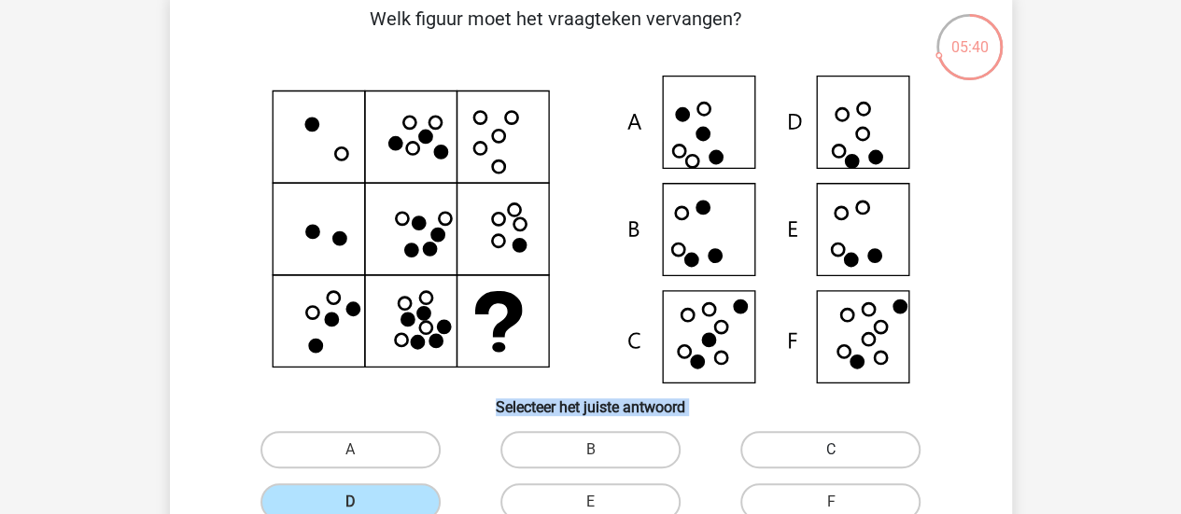
click at [590, 502] on input "E" at bounding box center [596, 508] width 12 height 12
radio input "true"
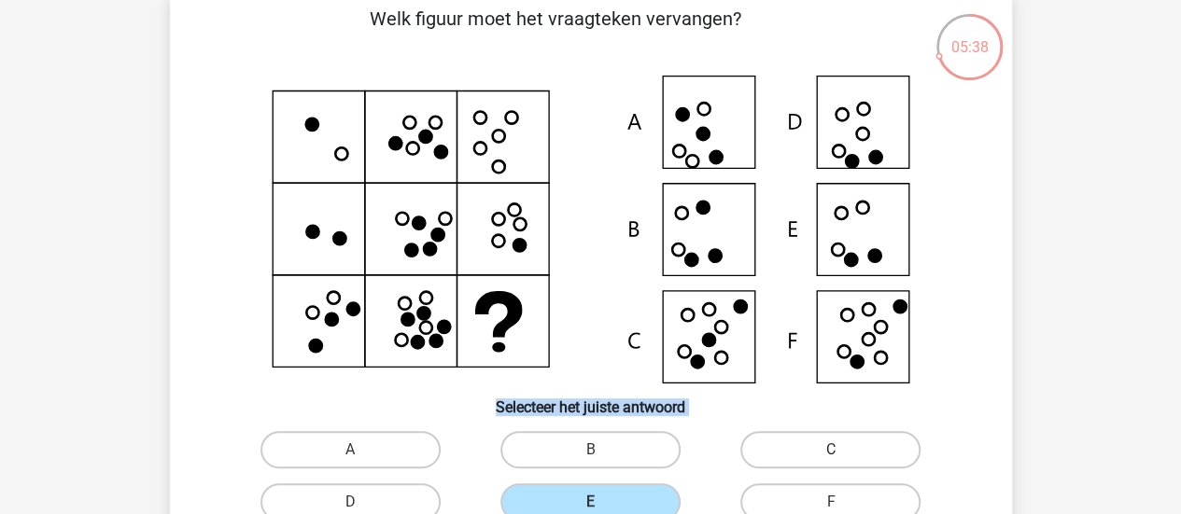
click at [893, 448] on label "C" at bounding box center [830, 449] width 180 height 37
click at [843, 450] on input "C" at bounding box center [837, 456] width 12 height 12
radio input "true"
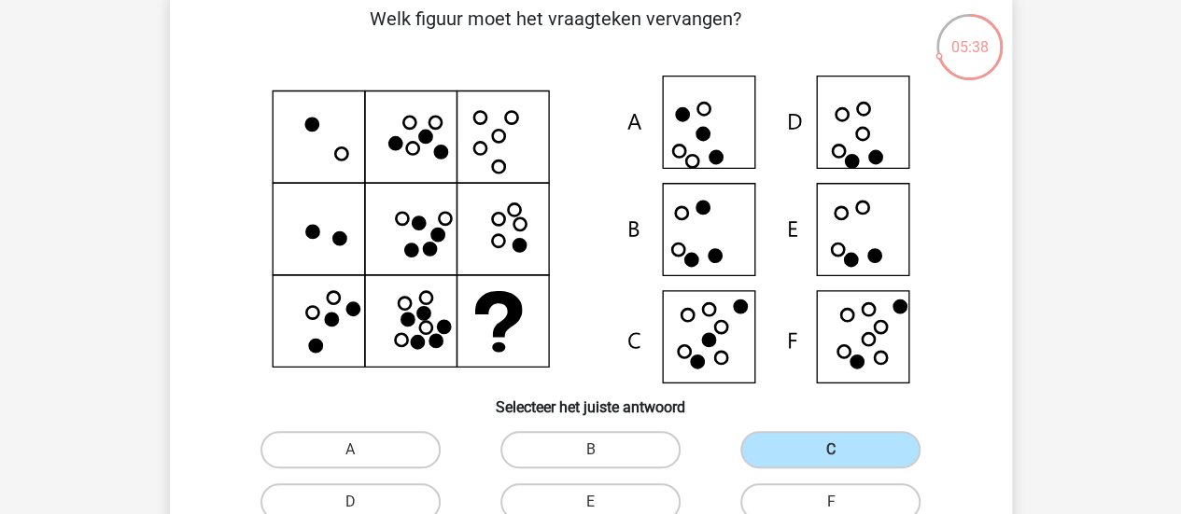
click at [972, 443] on div "A B C D E" at bounding box center [591, 476] width 782 height 105
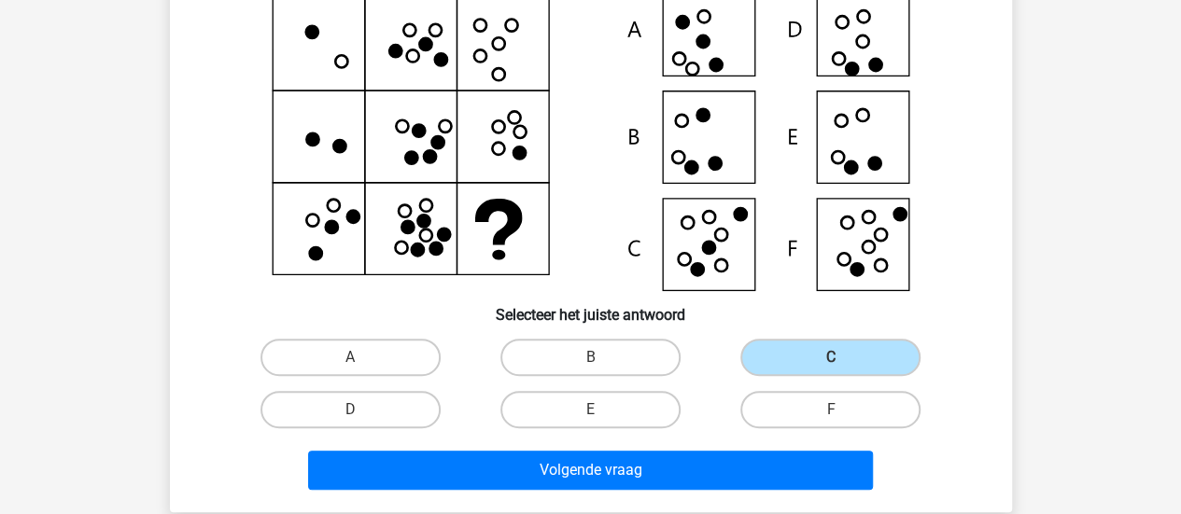
scroll to position [246, 0]
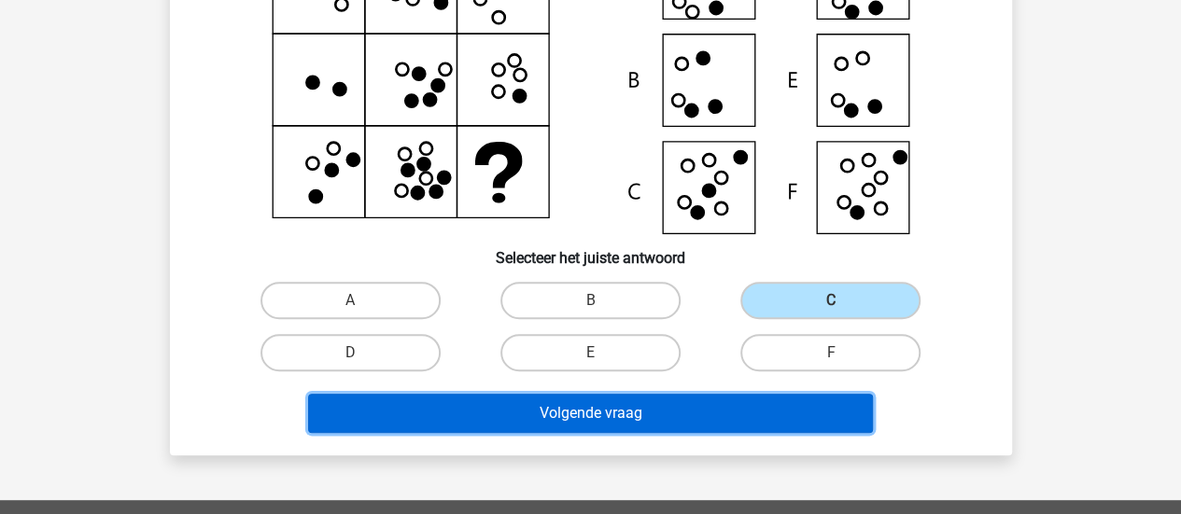
click at [778, 425] on button "Volgende vraag" at bounding box center [590, 413] width 565 height 39
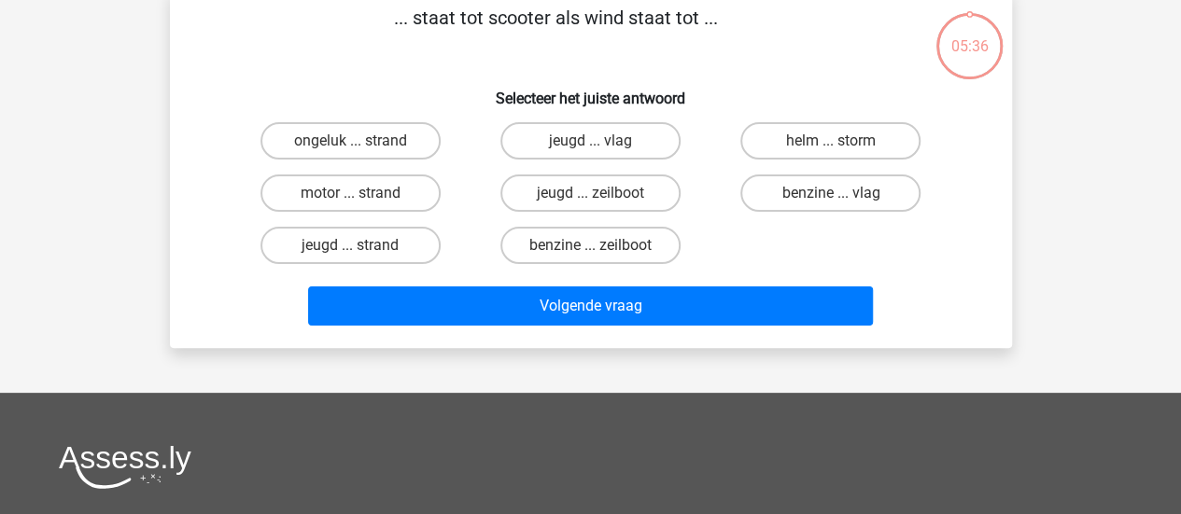
scroll to position [86, 0]
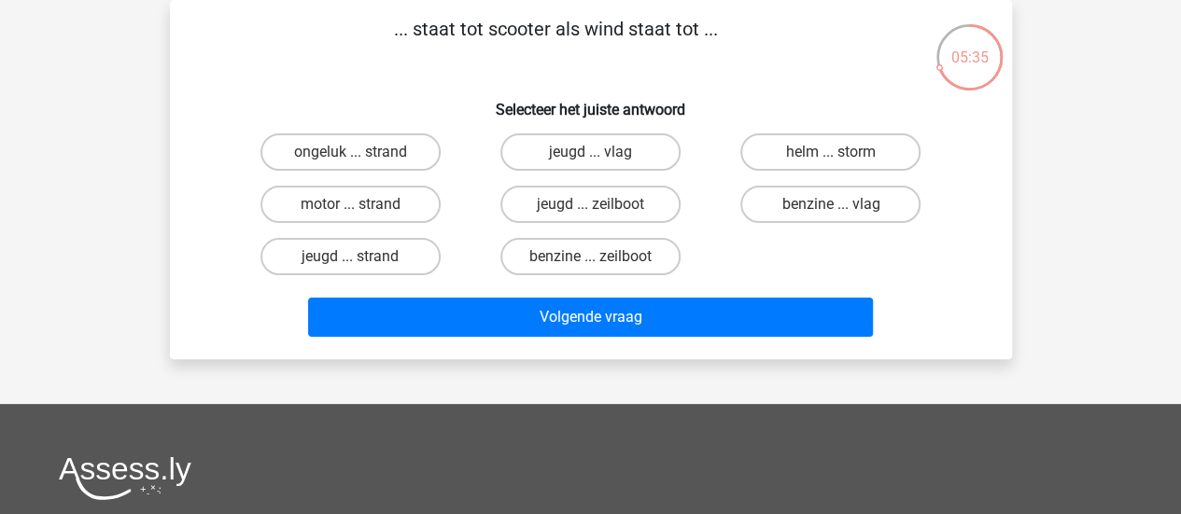
click at [590, 154] on input "jeugd ... vlag" at bounding box center [596, 158] width 12 height 12
radio input "true"
click at [420, 223] on label "motor ... strand" at bounding box center [351, 204] width 180 height 37
click at [362, 217] on input "motor ... strand" at bounding box center [356, 210] width 12 height 12
radio input "true"
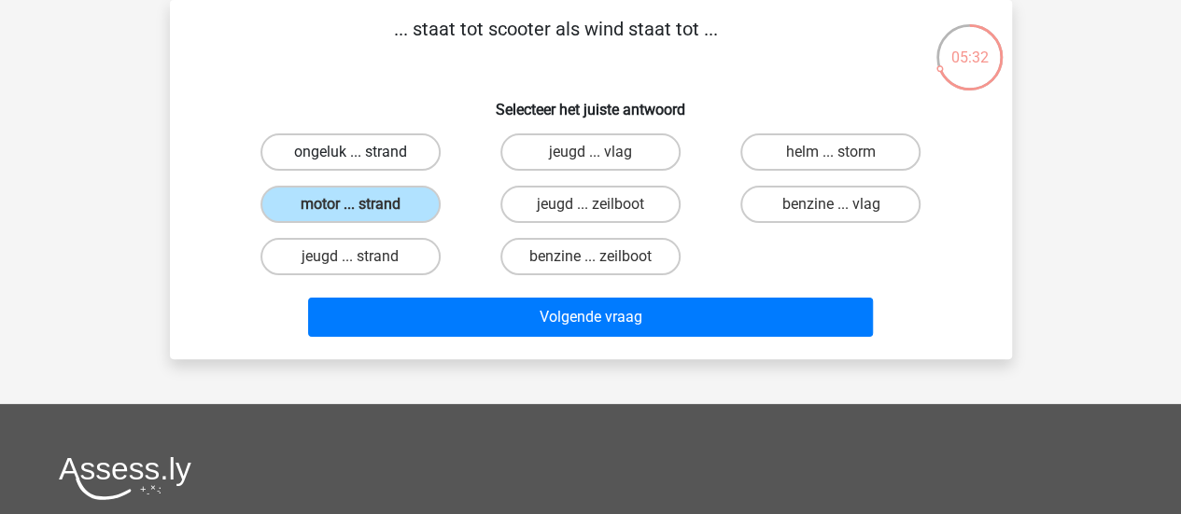
drag, startPoint x: 392, startPoint y: 137, endPoint x: 315, endPoint y: 141, distance: 77.6
click at [315, 141] on label "ongeluk ... strand" at bounding box center [351, 152] width 180 height 37
click at [350, 152] on input "ongeluk ... strand" at bounding box center [356, 158] width 12 height 12
radio input "true"
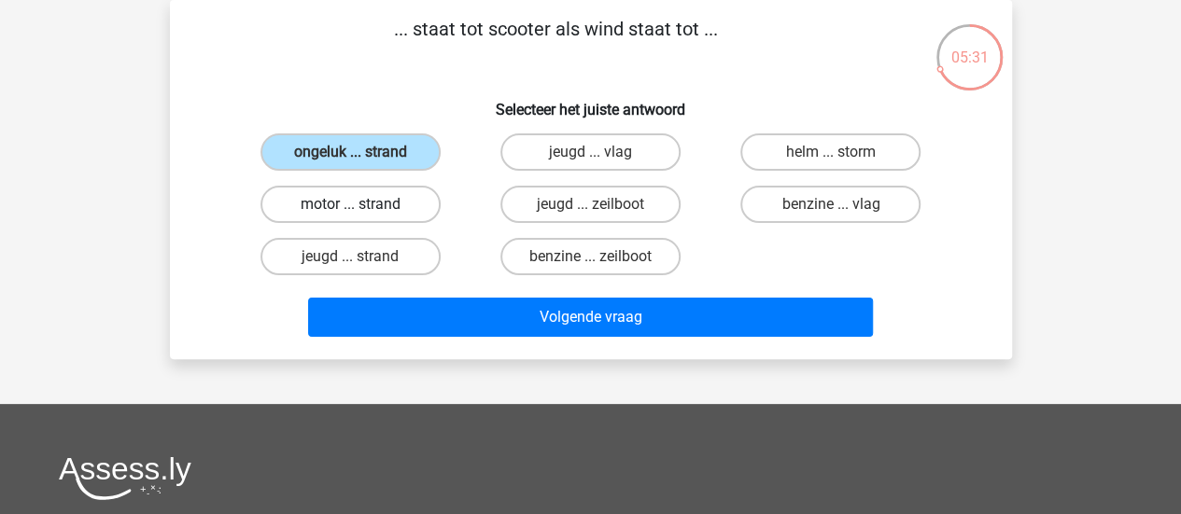
click at [382, 193] on label "motor ... strand" at bounding box center [351, 204] width 180 height 37
click at [362, 204] on input "motor ... strand" at bounding box center [356, 210] width 12 height 12
radio input "true"
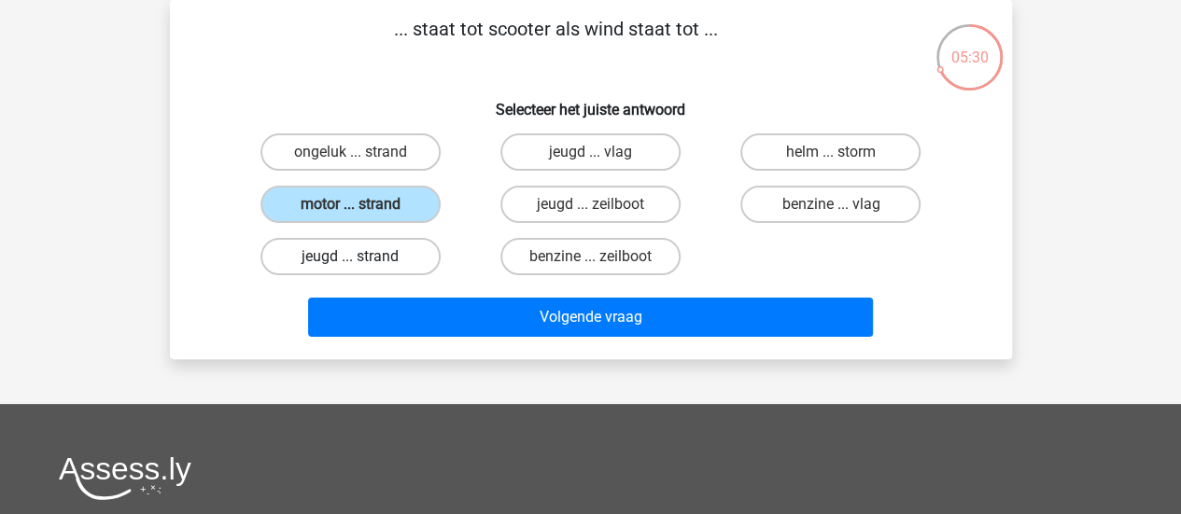
click at [402, 249] on label "jeugd ... strand" at bounding box center [351, 256] width 180 height 37
click at [362, 257] on input "jeugd ... strand" at bounding box center [356, 263] width 12 height 12
radio input "true"
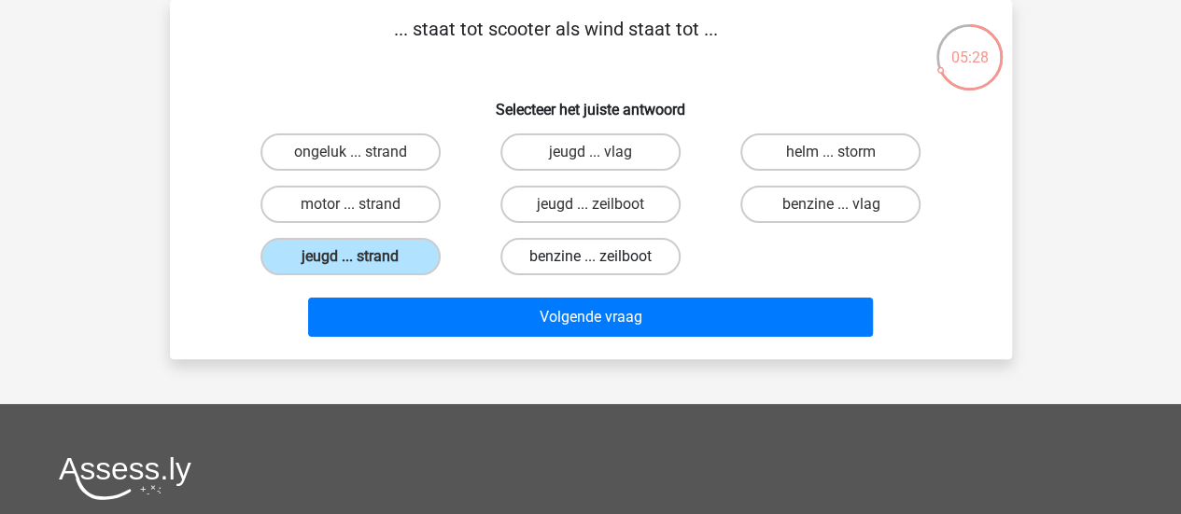
click at [635, 260] on label "benzine ... zeilboot" at bounding box center [590, 256] width 180 height 37
click at [602, 260] on input "benzine ... zeilboot" at bounding box center [596, 263] width 12 height 12
radio input "true"
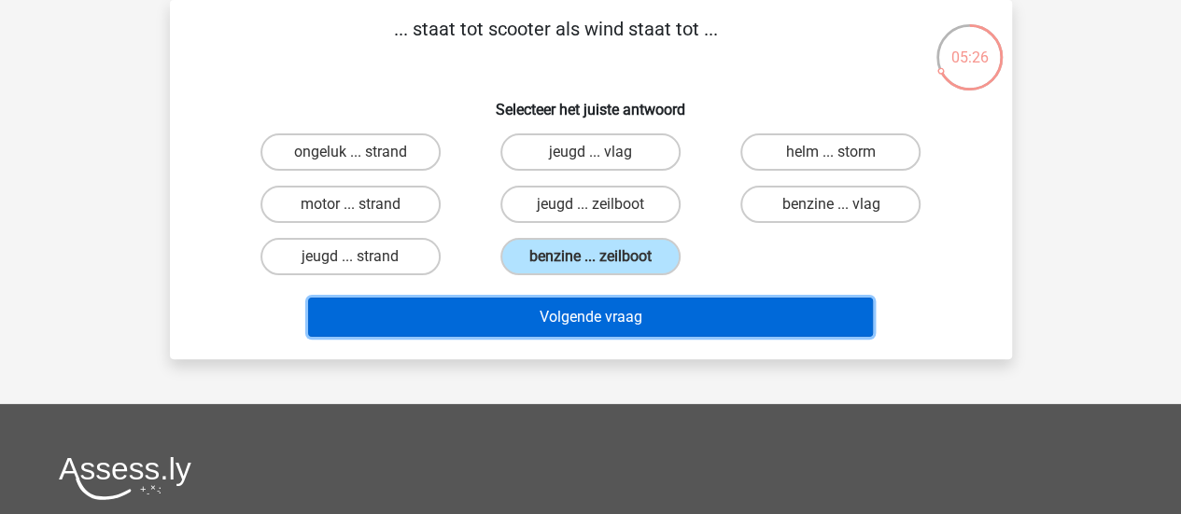
click at [693, 305] on button "Volgende vraag" at bounding box center [590, 317] width 565 height 39
click at [693, 313] on button "Volgende vraag" at bounding box center [590, 317] width 565 height 39
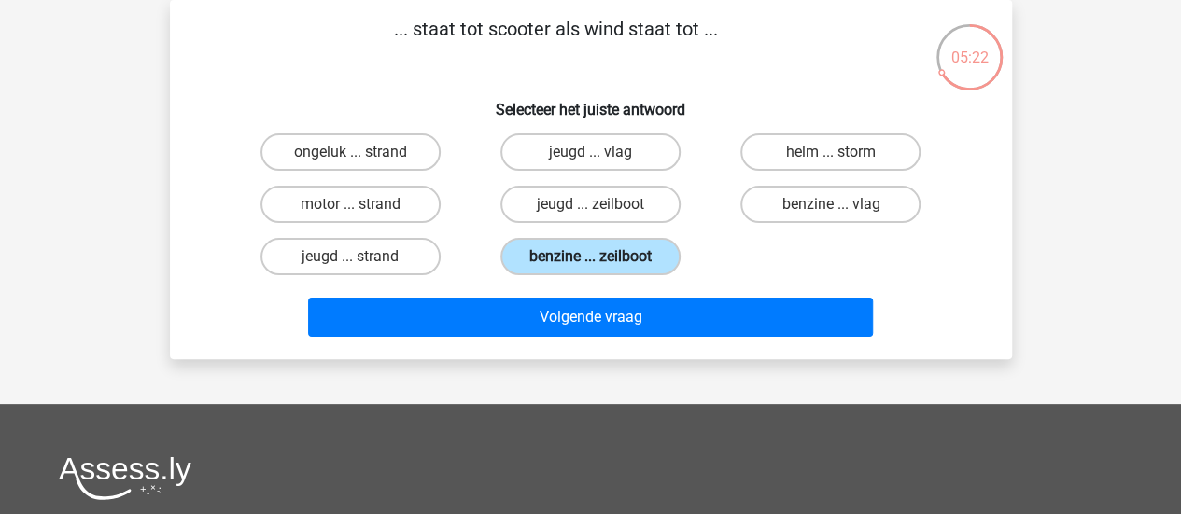
click at [632, 244] on label "benzine ... zeilboot" at bounding box center [590, 256] width 180 height 37
click at [602, 257] on input "benzine ... zeilboot" at bounding box center [596, 263] width 12 height 12
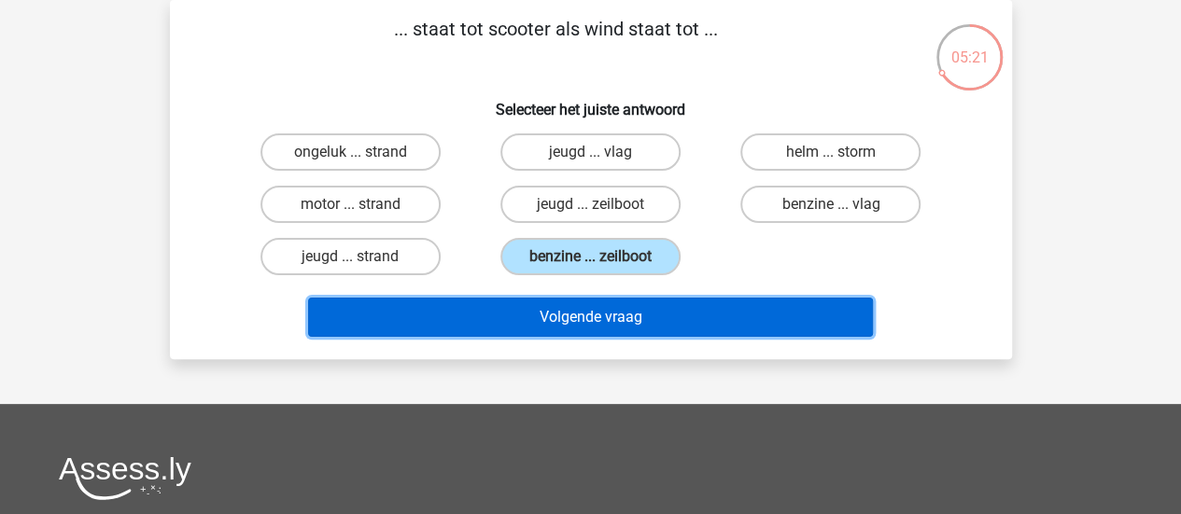
click at [663, 307] on button "Volgende vraag" at bounding box center [590, 317] width 565 height 39
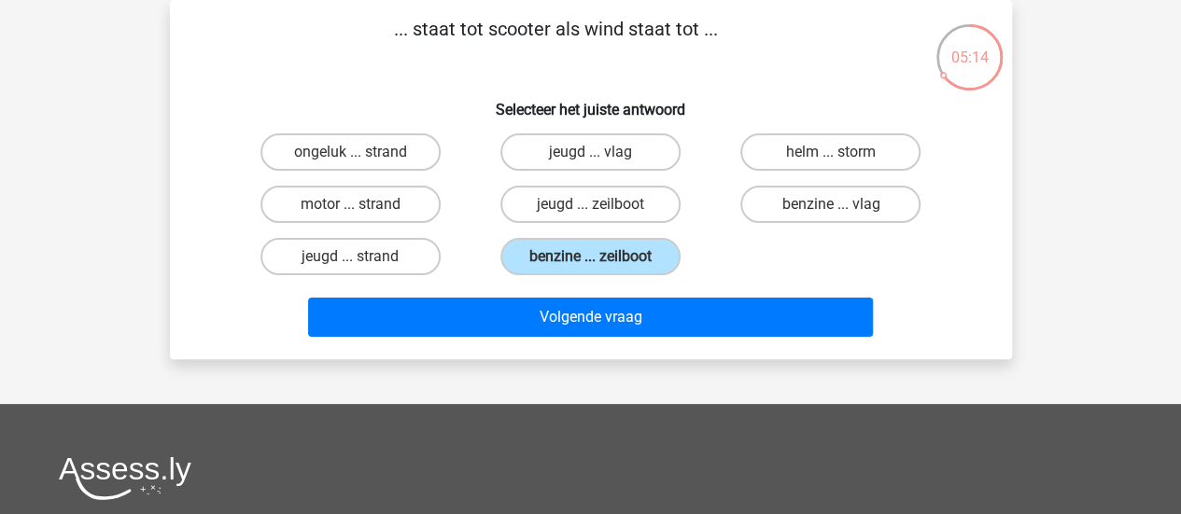
scroll to position [0, 0]
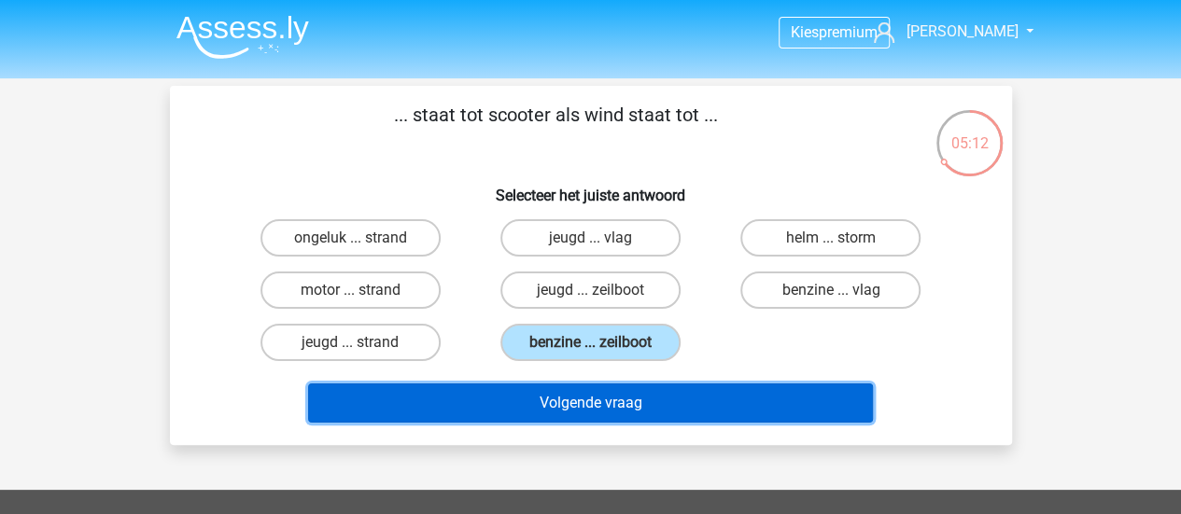
click at [598, 386] on button "Volgende vraag" at bounding box center [590, 403] width 565 height 39
click at [620, 408] on button "Volgende vraag" at bounding box center [590, 403] width 565 height 39
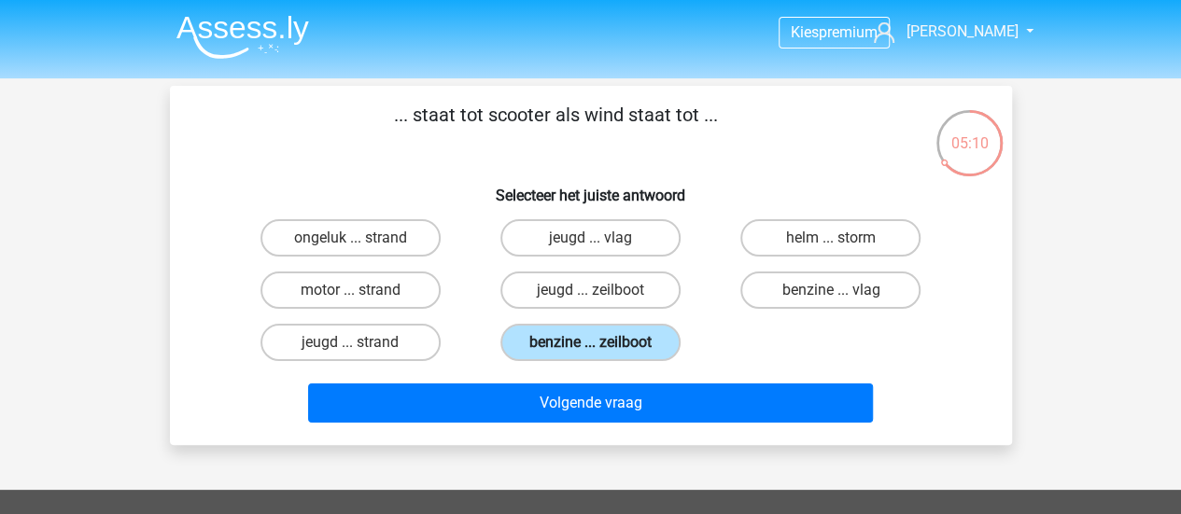
click at [609, 349] on label "benzine ... zeilboot" at bounding box center [590, 342] width 180 height 37
click at [602, 349] on input "benzine ... zeilboot" at bounding box center [596, 349] width 12 height 12
click at [609, 349] on label "benzine ... zeilboot" at bounding box center [590, 342] width 180 height 37
click at [602, 349] on input "benzine ... zeilboot" at bounding box center [596, 349] width 12 height 12
click at [609, 349] on label "benzine ... zeilboot" at bounding box center [590, 342] width 180 height 37
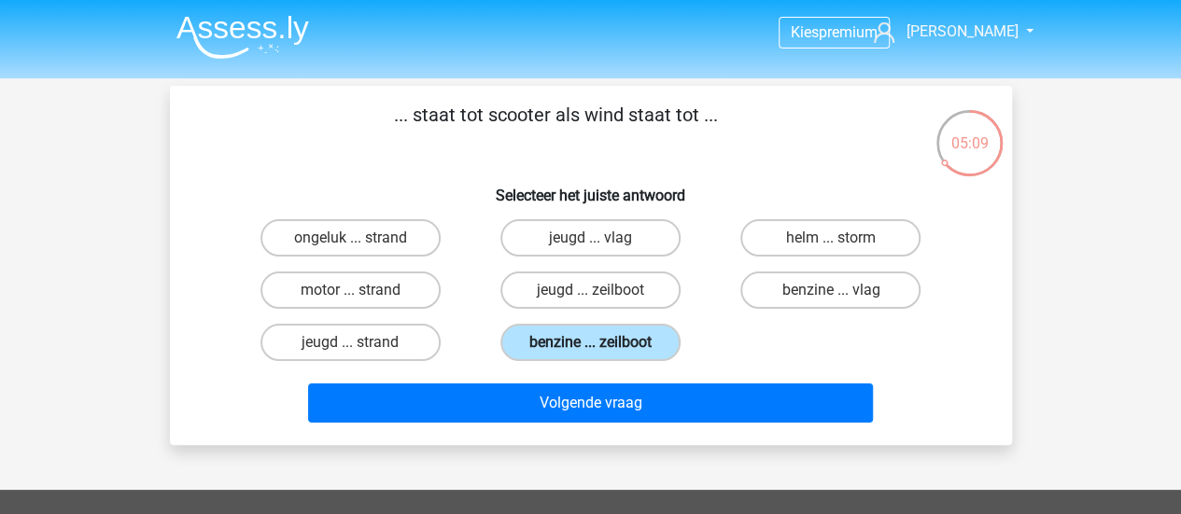
click at [602, 349] on input "benzine ... zeilboot" at bounding box center [596, 349] width 12 height 12
click at [609, 349] on label "benzine ... zeilboot" at bounding box center [590, 342] width 180 height 37
click at [602, 349] on input "benzine ... zeilboot" at bounding box center [596, 349] width 12 height 12
click at [609, 349] on label "benzine ... zeilboot" at bounding box center [590, 342] width 180 height 37
click at [602, 349] on input "benzine ... zeilboot" at bounding box center [596, 349] width 12 height 12
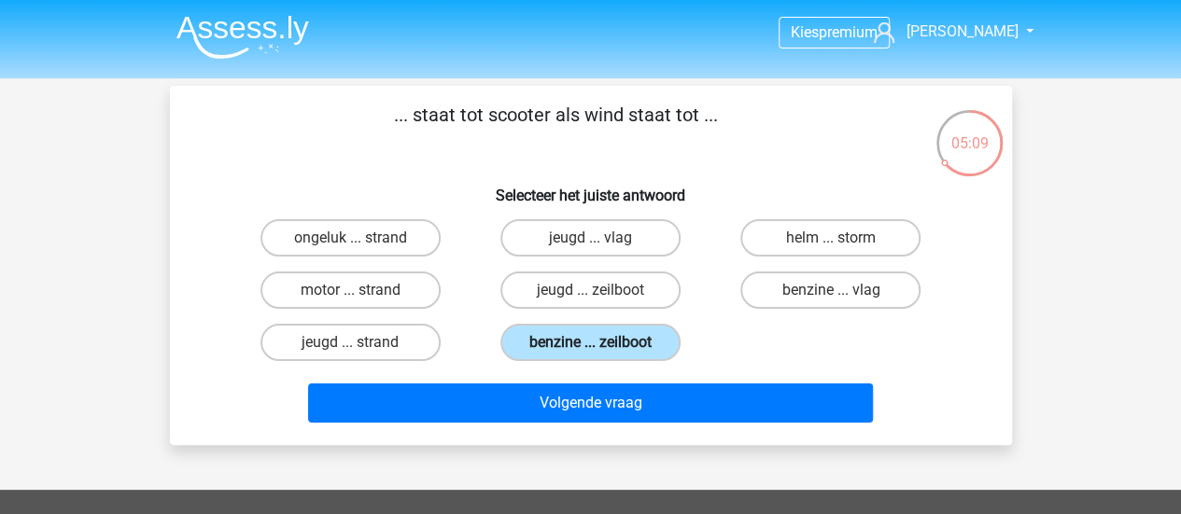
click at [609, 349] on label "benzine ... zeilboot" at bounding box center [590, 342] width 180 height 37
click at [602, 349] on input "benzine ... zeilboot" at bounding box center [596, 349] width 12 height 12
click at [609, 349] on label "benzine ... zeilboot" at bounding box center [590, 342] width 180 height 37
click at [602, 349] on input "benzine ... zeilboot" at bounding box center [596, 349] width 12 height 12
click at [809, 293] on label "benzine ... vlag" at bounding box center [830, 290] width 180 height 37
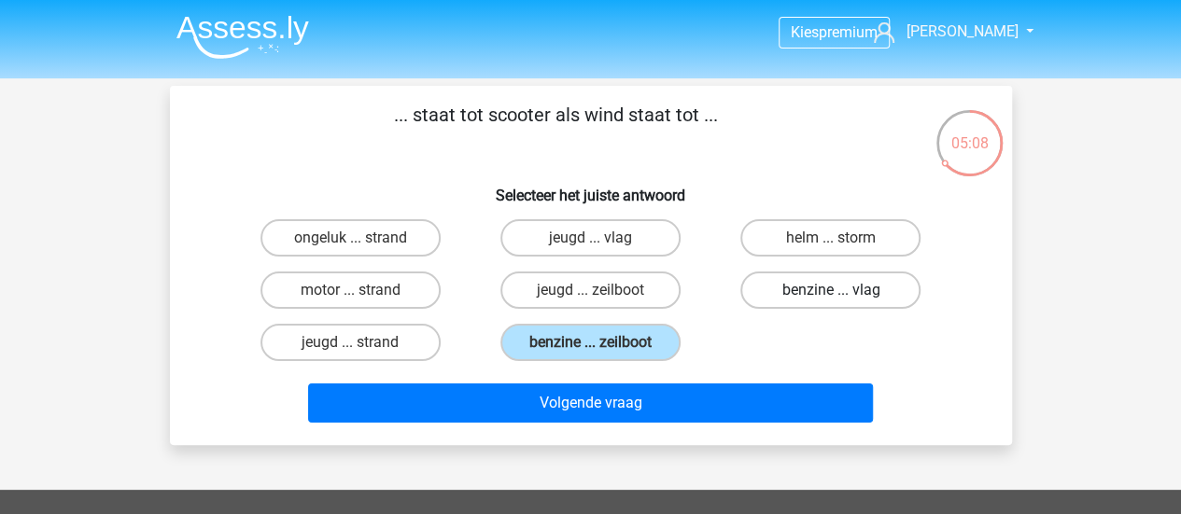
click at [831, 293] on input "benzine ... vlag" at bounding box center [837, 296] width 12 height 12
radio input "true"
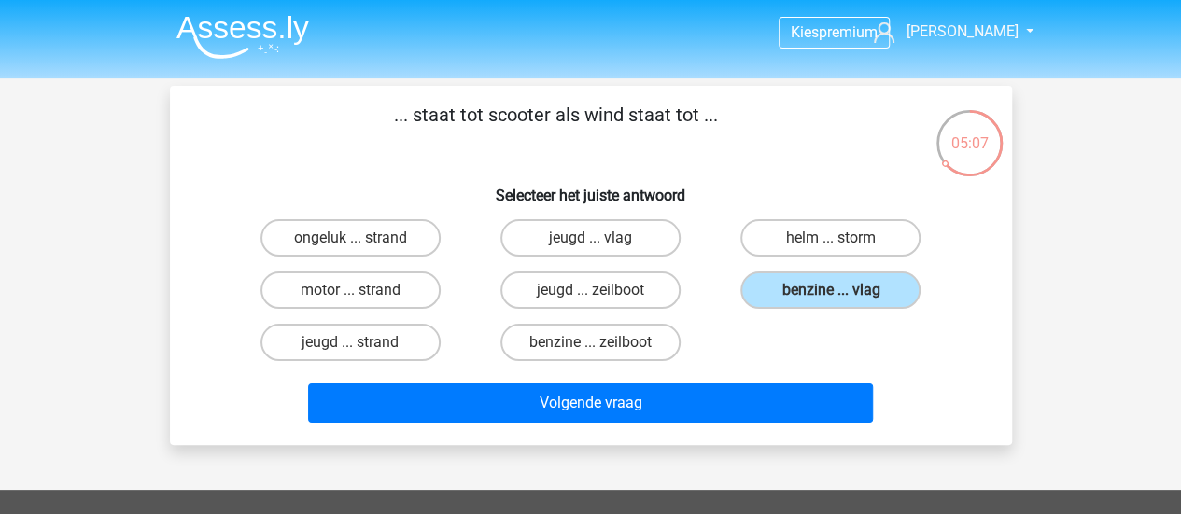
click at [786, 216] on div "helm ... storm" at bounding box center [831, 238] width 240 height 52
click at [628, 335] on label "benzine ... zeilboot" at bounding box center [590, 342] width 180 height 37
click at [602, 343] on input "benzine ... zeilboot" at bounding box center [596, 349] width 12 height 12
radio input "true"
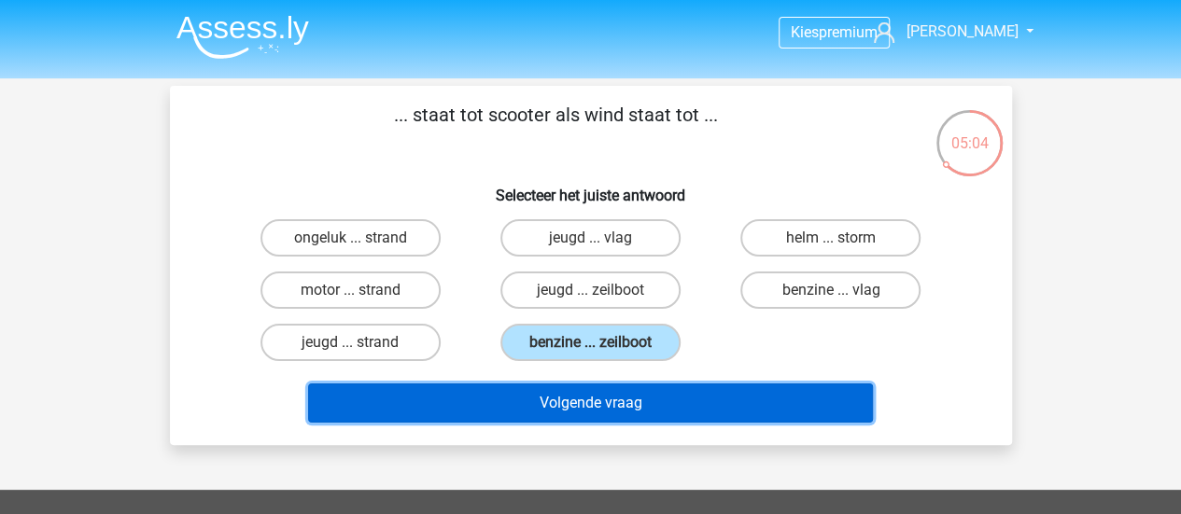
click at [635, 404] on button "Volgende vraag" at bounding box center [590, 403] width 565 height 39
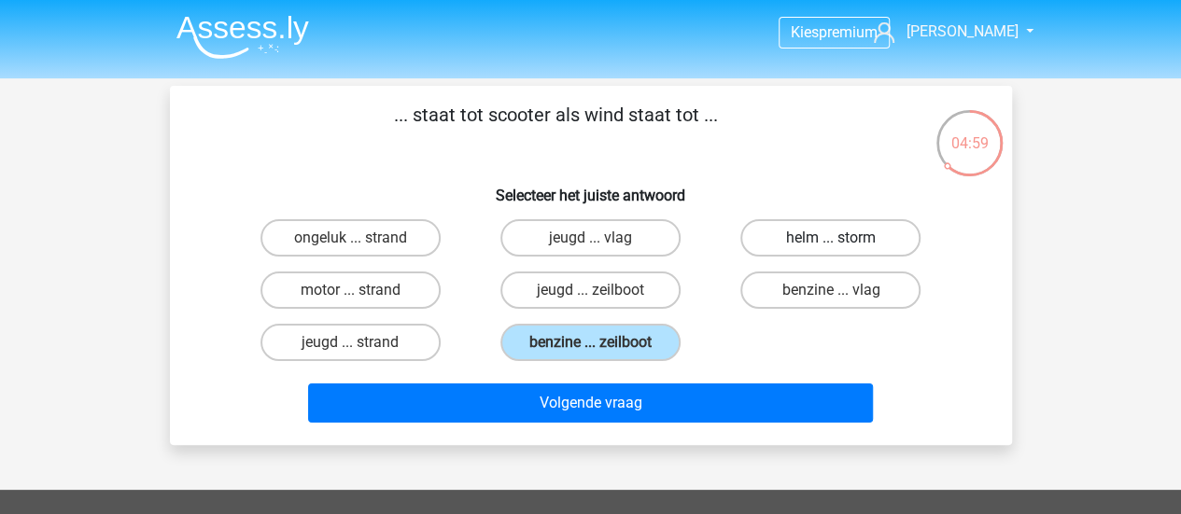
click at [809, 225] on div "... staat tot scooter als wind staat tot ... Selecteer het juiste antwoord onge…" at bounding box center [590, 266] width 827 height 330
click at [840, 233] on label "helm ... storm" at bounding box center [830, 237] width 180 height 37
click at [840, 238] on input "helm ... storm" at bounding box center [837, 244] width 12 height 12
radio input "true"
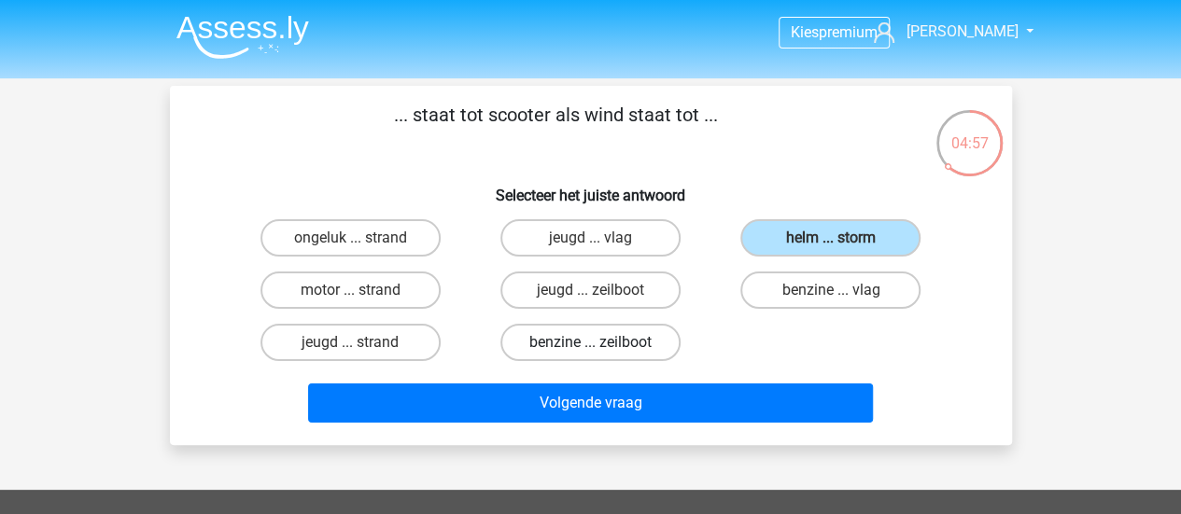
click at [630, 343] on label "benzine ... zeilboot" at bounding box center [590, 342] width 180 height 37
click at [602, 343] on input "benzine ... zeilboot" at bounding box center [596, 349] width 12 height 12
radio input "true"
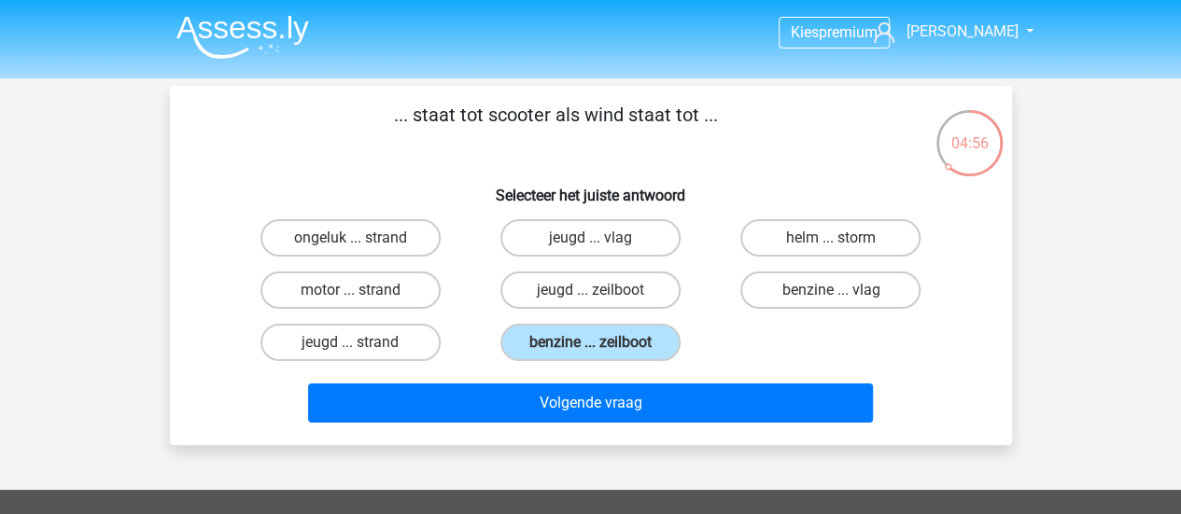
click at [641, 375] on div "Volgende vraag" at bounding box center [591, 400] width 782 height 62
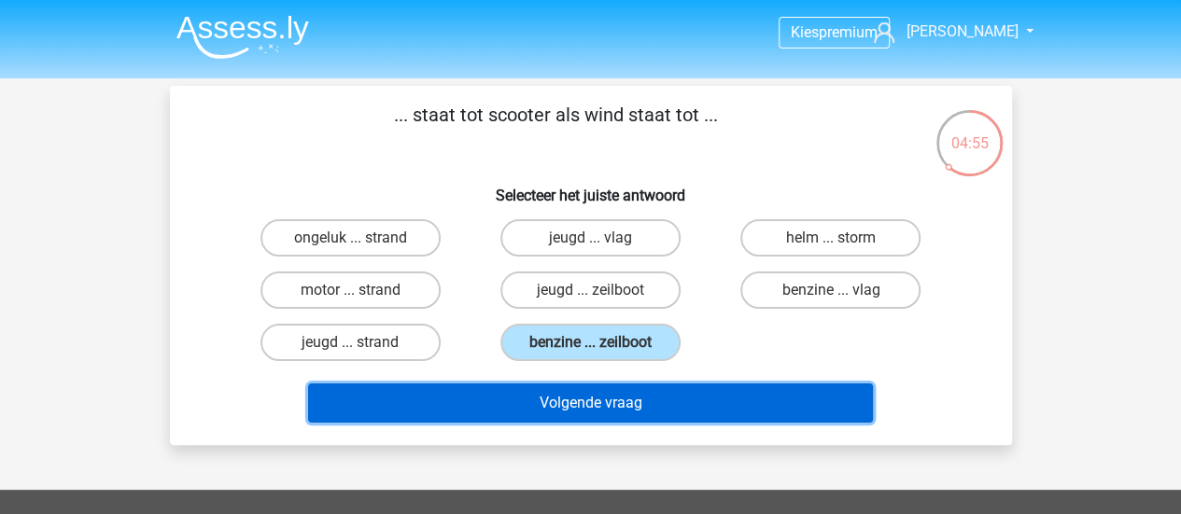
click at [650, 398] on button "Volgende vraag" at bounding box center [590, 403] width 565 height 39
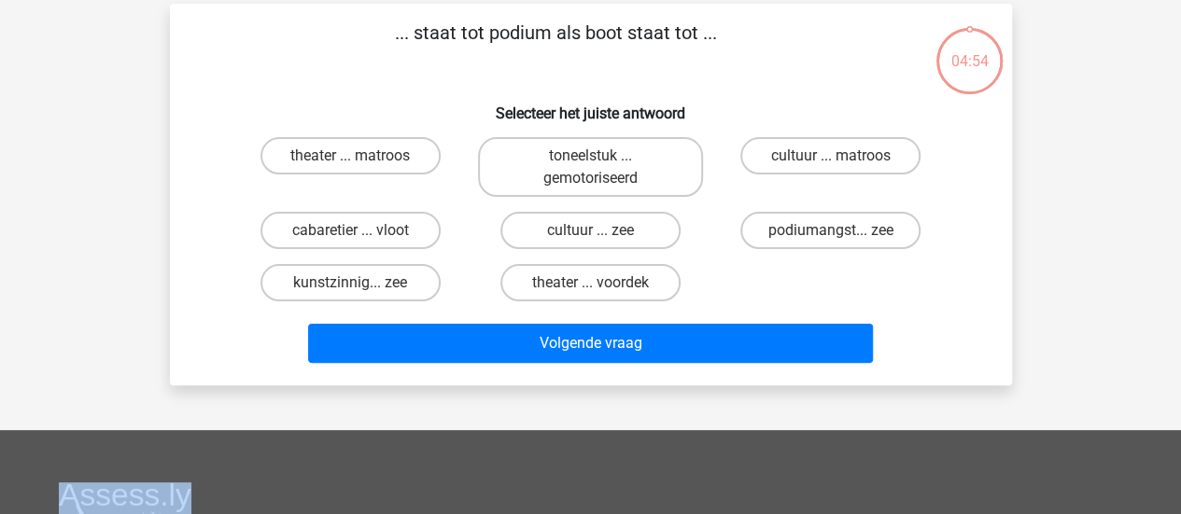
scroll to position [86, 0]
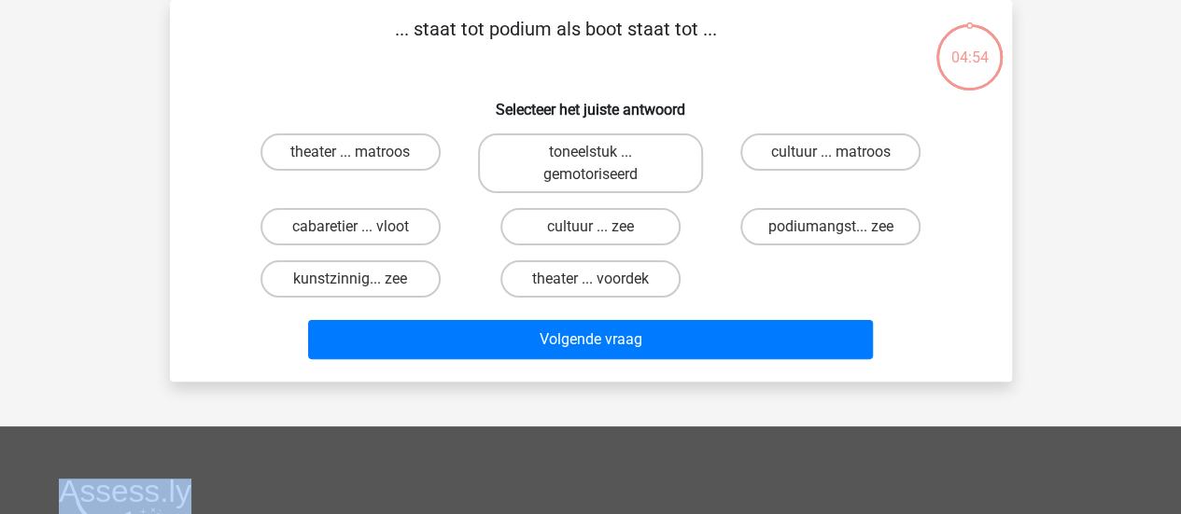
click at [650, 398] on div "Kies premium [PERSON_NAME] [EMAIL_ADDRESS][DOMAIN_NAME]" at bounding box center [590, 417] width 1181 height 1006
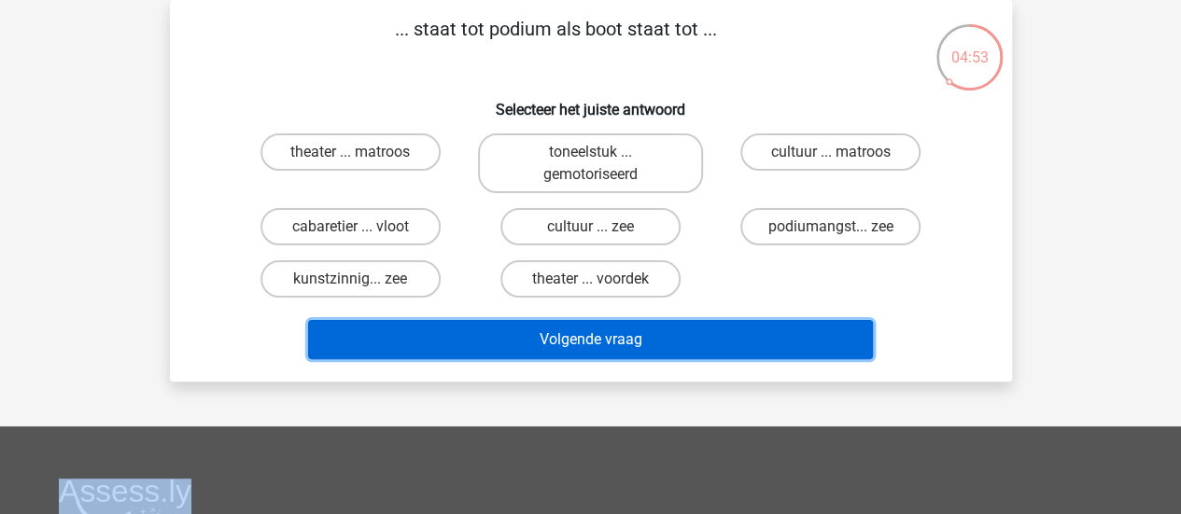
click at [665, 343] on button "Volgende vraag" at bounding box center [590, 339] width 565 height 39
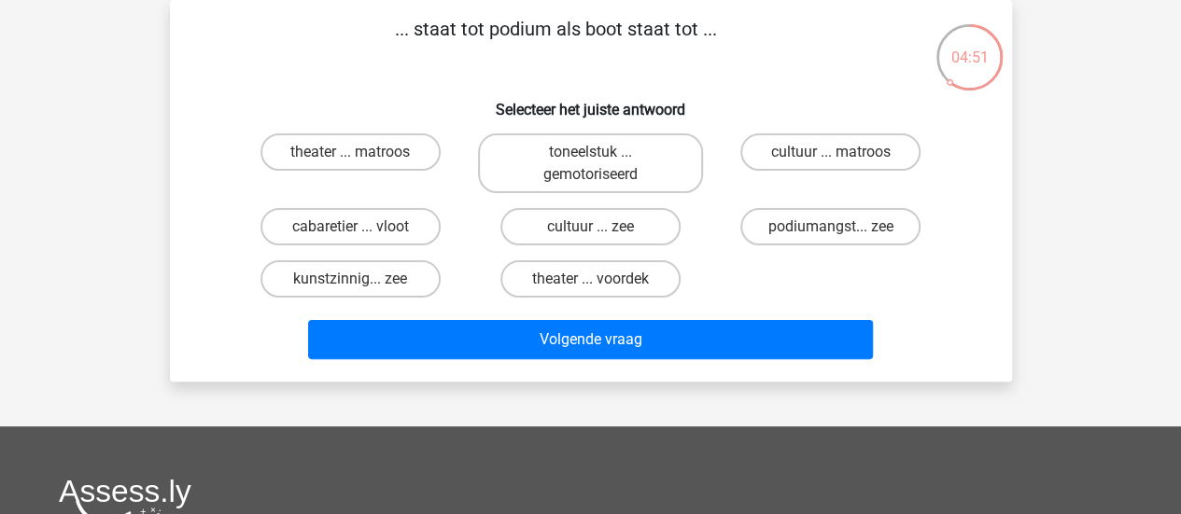
click at [484, 111] on h6 "Selecteer het juiste antwoord" at bounding box center [591, 102] width 782 height 33
click at [392, 157] on label "theater ... matroos" at bounding box center [351, 152] width 180 height 37
click at [362, 157] on input "theater ... matroos" at bounding box center [356, 158] width 12 height 12
radio input "true"
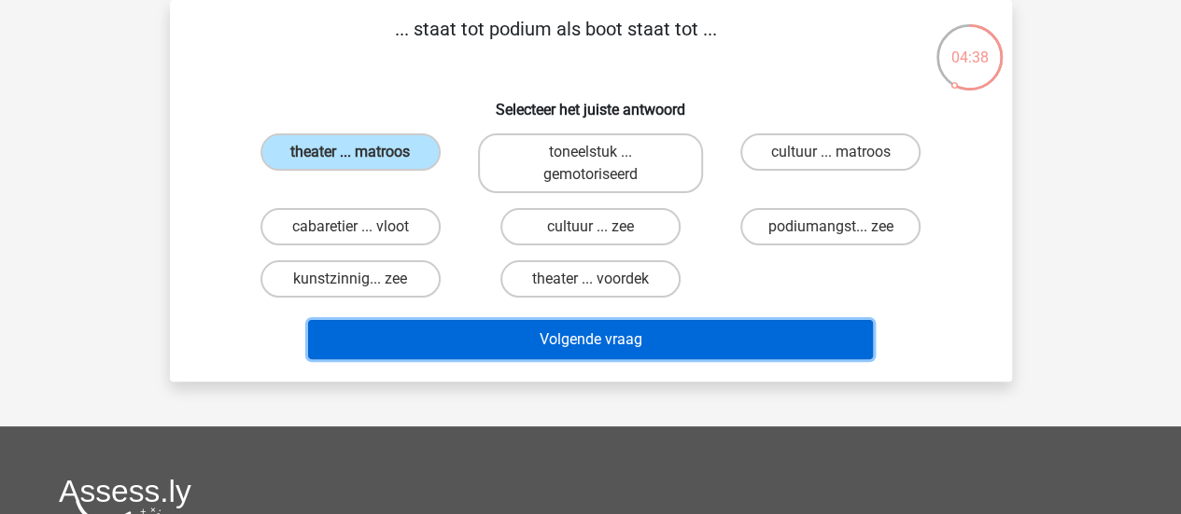
click at [538, 322] on button "Volgende vraag" at bounding box center [590, 339] width 565 height 39
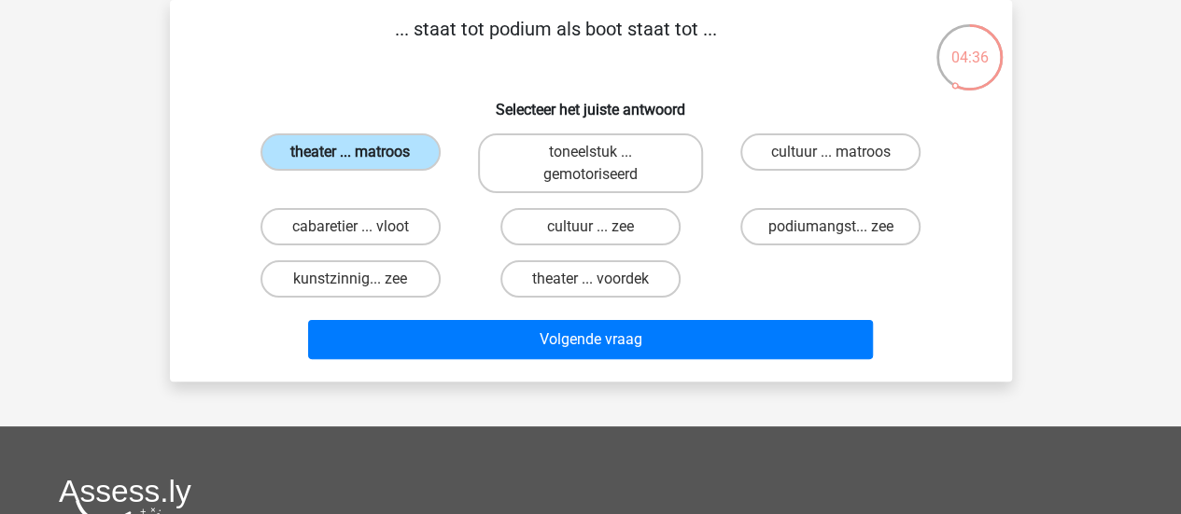
click at [360, 148] on label "theater ... matroos" at bounding box center [351, 152] width 180 height 37
click at [360, 152] on input "theater ... matroos" at bounding box center [356, 158] width 12 height 12
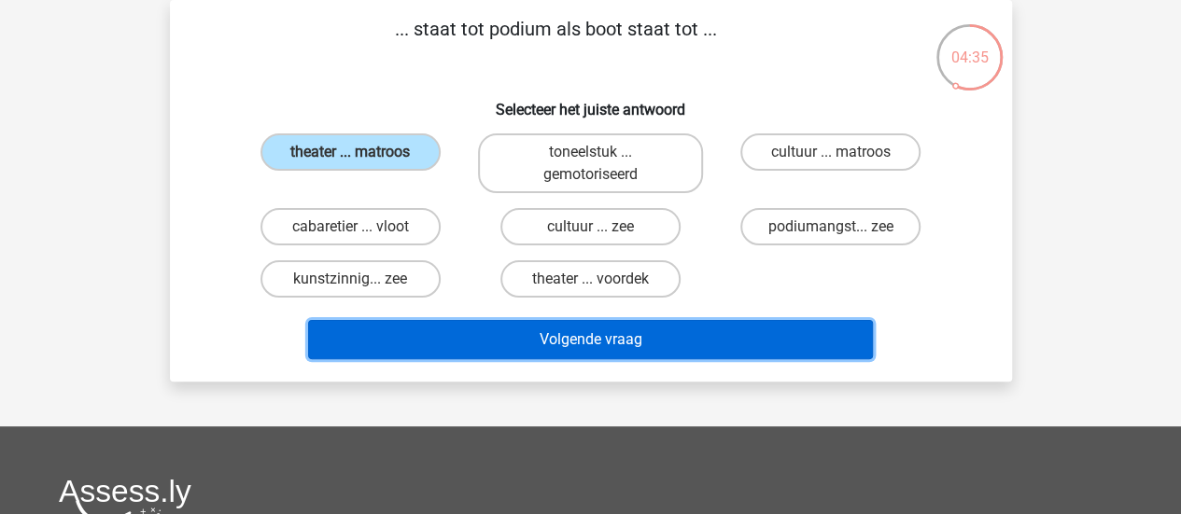
click at [517, 340] on button "Volgende vraag" at bounding box center [590, 339] width 565 height 39
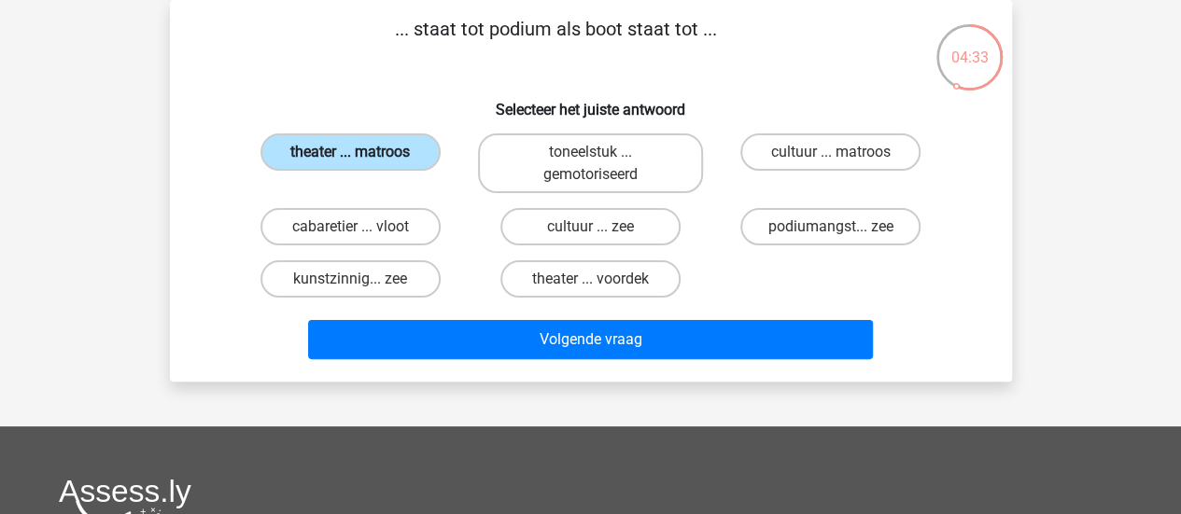
click at [371, 138] on label "theater ... matroos" at bounding box center [351, 152] width 180 height 37
click at [362, 152] on input "theater ... matroos" at bounding box center [356, 158] width 12 height 12
click at [371, 138] on label "theater ... matroos" at bounding box center [351, 152] width 180 height 37
click at [362, 152] on input "theater ... matroos" at bounding box center [356, 158] width 12 height 12
click at [371, 138] on label "theater ... matroos" at bounding box center [351, 152] width 180 height 37
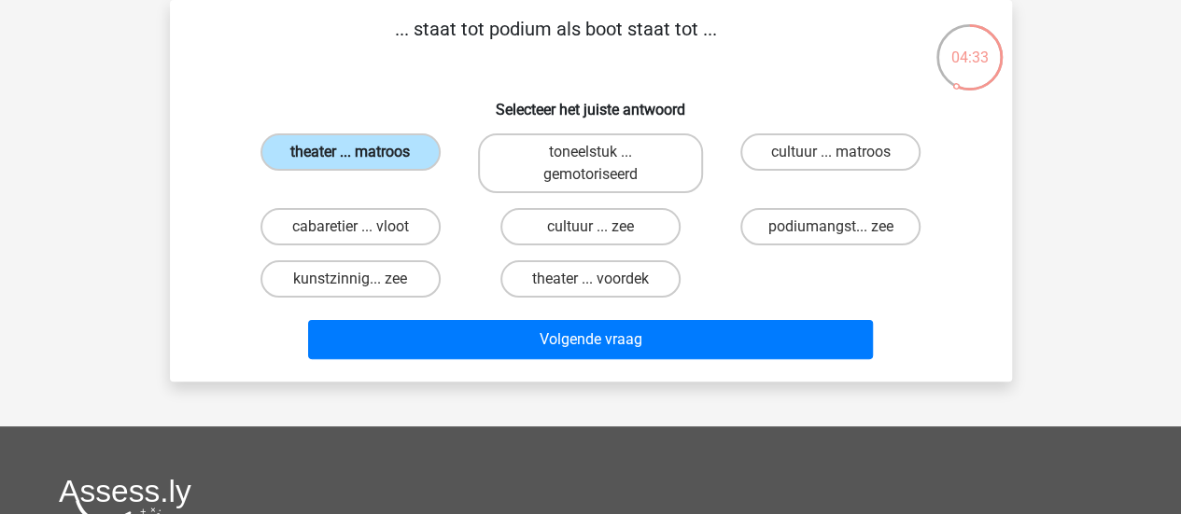
click at [362, 152] on input "theater ... matroos" at bounding box center [356, 158] width 12 height 12
click at [371, 138] on label "theater ... matroos" at bounding box center [351, 152] width 180 height 37
click at [362, 152] on input "theater ... matroos" at bounding box center [356, 158] width 12 height 12
click at [371, 138] on label "theater ... matroos" at bounding box center [351, 152] width 180 height 37
click at [362, 152] on input "theater ... matroos" at bounding box center [356, 158] width 12 height 12
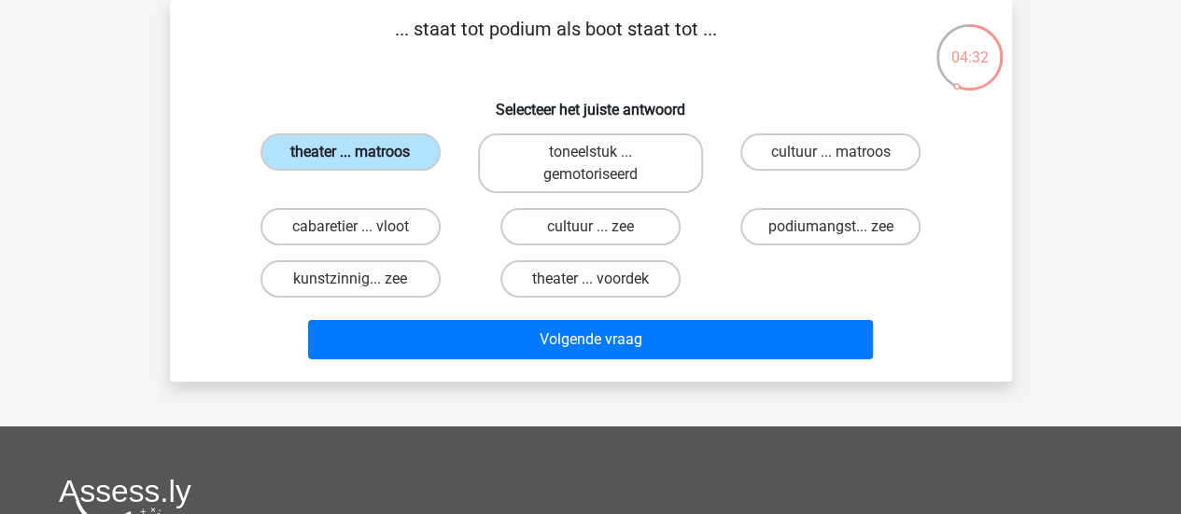
click at [371, 138] on label "theater ... matroos" at bounding box center [351, 152] width 180 height 37
click at [362, 152] on input "theater ... matroos" at bounding box center [356, 158] width 12 height 12
click at [377, 145] on label "theater ... matroos" at bounding box center [351, 152] width 180 height 37
click at [362, 152] on input "theater ... matroos" at bounding box center [356, 158] width 12 height 12
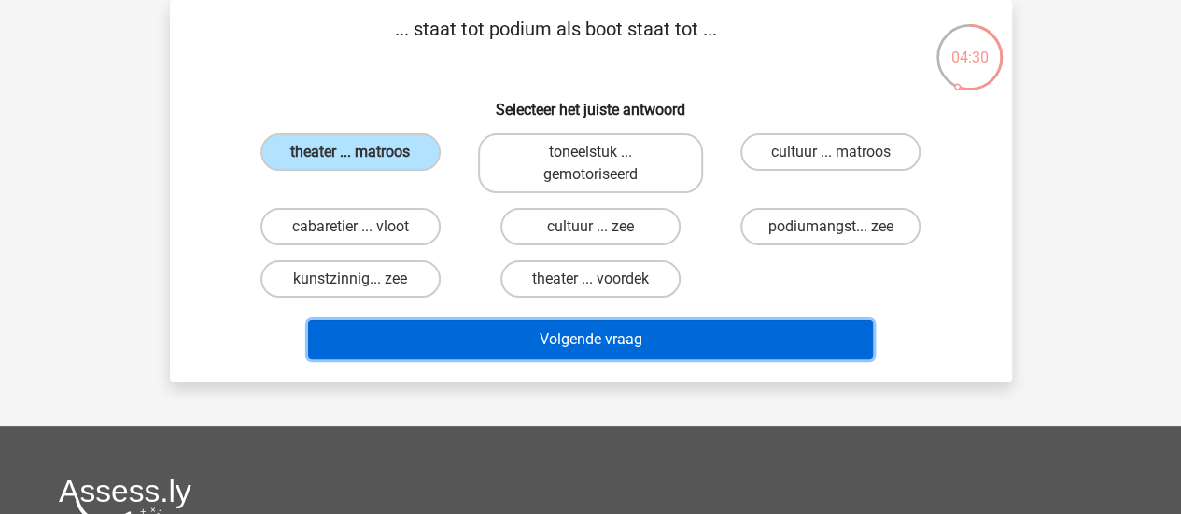
click at [483, 351] on button "Volgende vraag" at bounding box center [590, 339] width 565 height 39
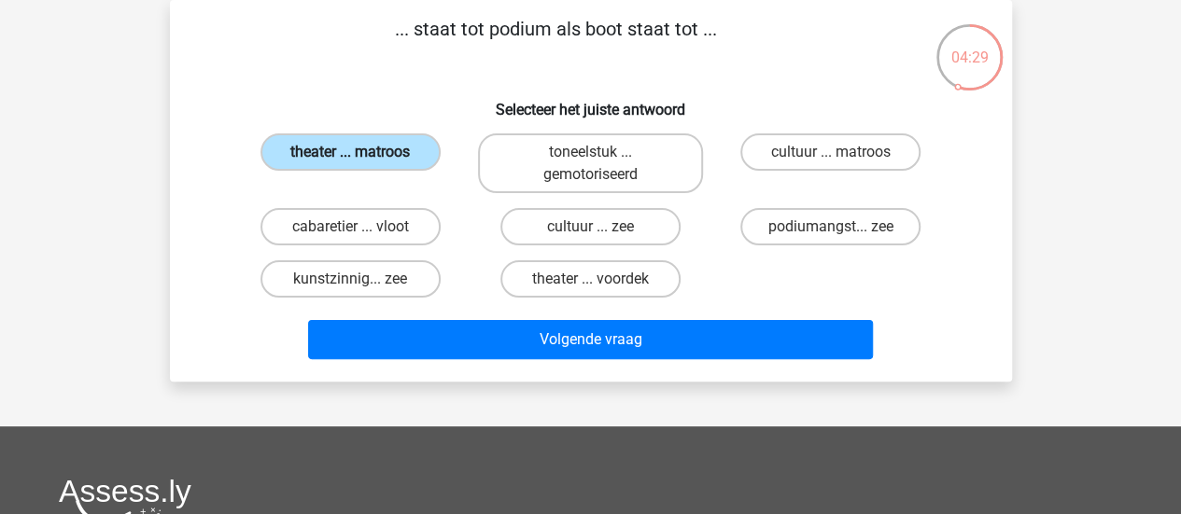
click at [390, 145] on label "theater ... matroos" at bounding box center [351, 152] width 180 height 37
click at [362, 152] on input "theater ... matroos" at bounding box center [356, 158] width 12 height 12
click at [390, 145] on label "theater ... matroos" at bounding box center [351, 152] width 180 height 37
click at [362, 152] on input "theater ... matroos" at bounding box center [356, 158] width 12 height 12
click at [390, 145] on label "theater ... matroos" at bounding box center [351, 152] width 180 height 37
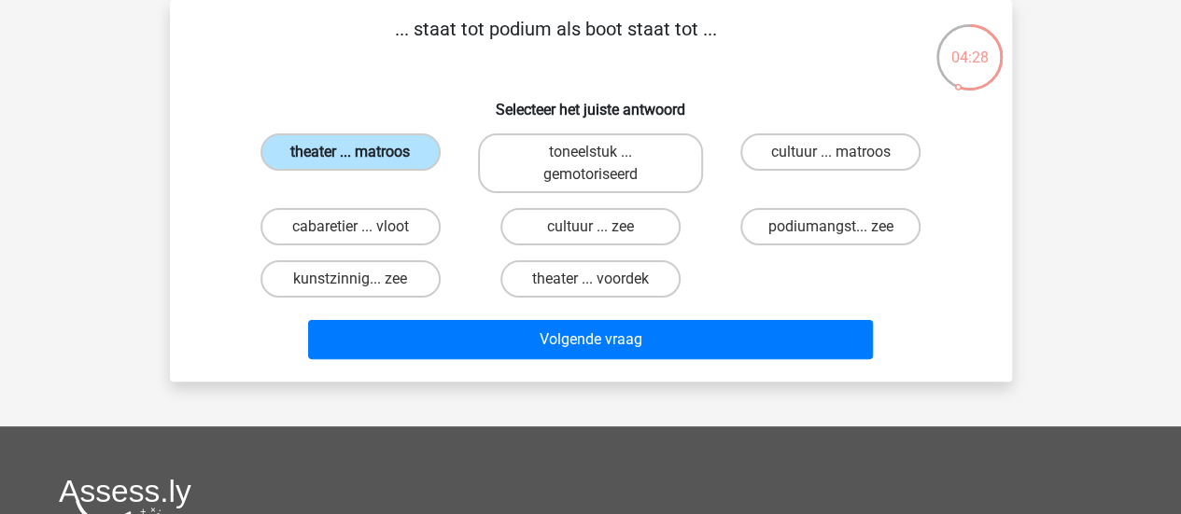
click at [362, 152] on input "theater ... matroos" at bounding box center [356, 158] width 12 height 12
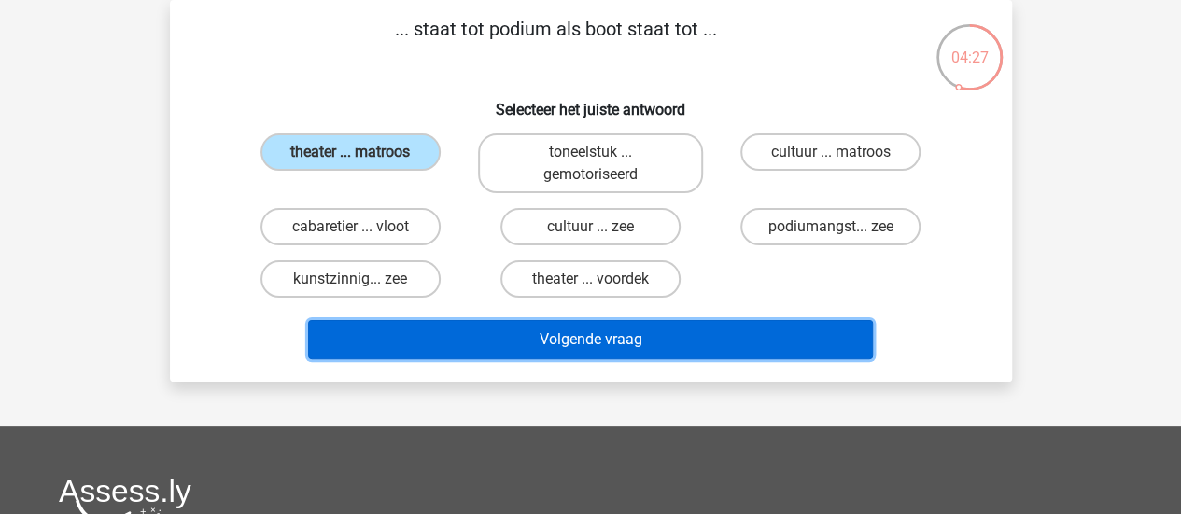
click at [525, 341] on button "Volgende vraag" at bounding box center [590, 339] width 565 height 39
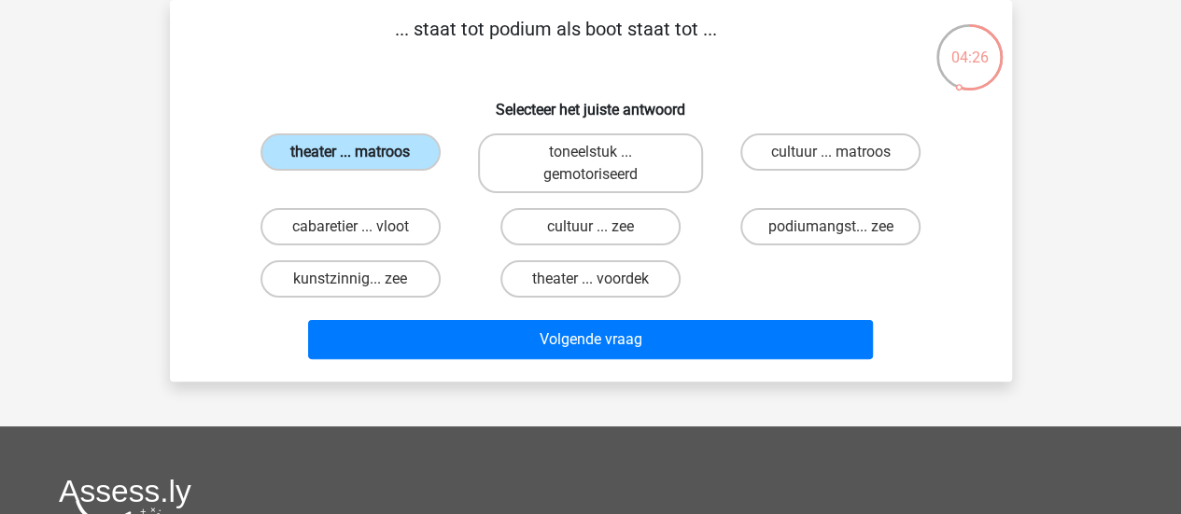
click at [394, 162] on label "theater ... matroos" at bounding box center [351, 152] width 180 height 37
click at [362, 162] on input "theater ... matroos" at bounding box center [356, 158] width 12 height 12
click at [394, 162] on label "theater ... matroos" at bounding box center [351, 152] width 180 height 37
click at [362, 162] on input "theater ... matroos" at bounding box center [356, 158] width 12 height 12
click at [394, 162] on label "theater ... matroos" at bounding box center [351, 152] width 180 height 37
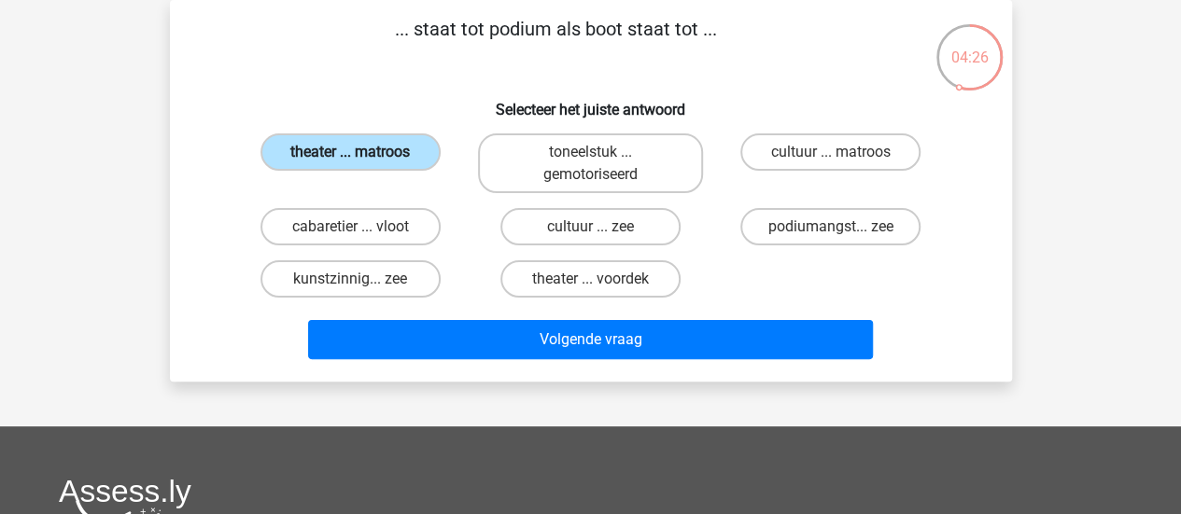
click at [362, 162] on input "theater ... matroos" at bounding box center [356, 158] width 12 height 12
click at [394, 162] on label "theater ... matroos" at bounding box center [351, 152] width 180 height 37
click at [362, 162] on input "theater ... matroos" at bounding box center [356, 158] width 12 height 12
click at [394, 162] on label "theater ... matroos" at bounding box center [351, 152] width 180 height 37
click at [362, 162] on input "theater ... matroos" at bounding box center [356, 158] width 12 height 12
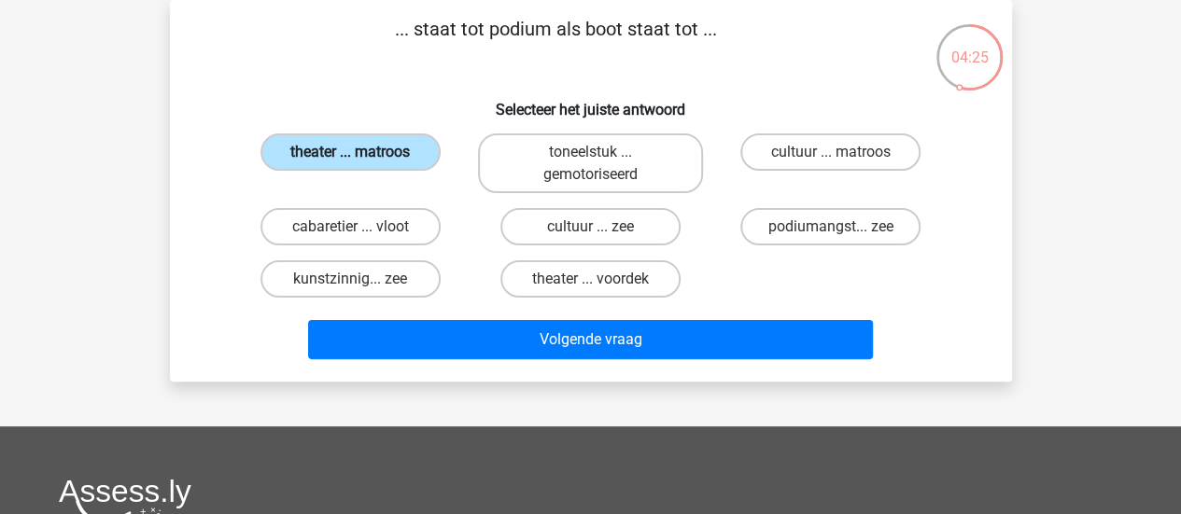
click at [394, 162] on label "theater ... matroos" at bounding box center [351, 152] width 180 height 37
click at [362, 162] on input "theater ... matroos" at bounding box center [356, 158] width 12 height 12
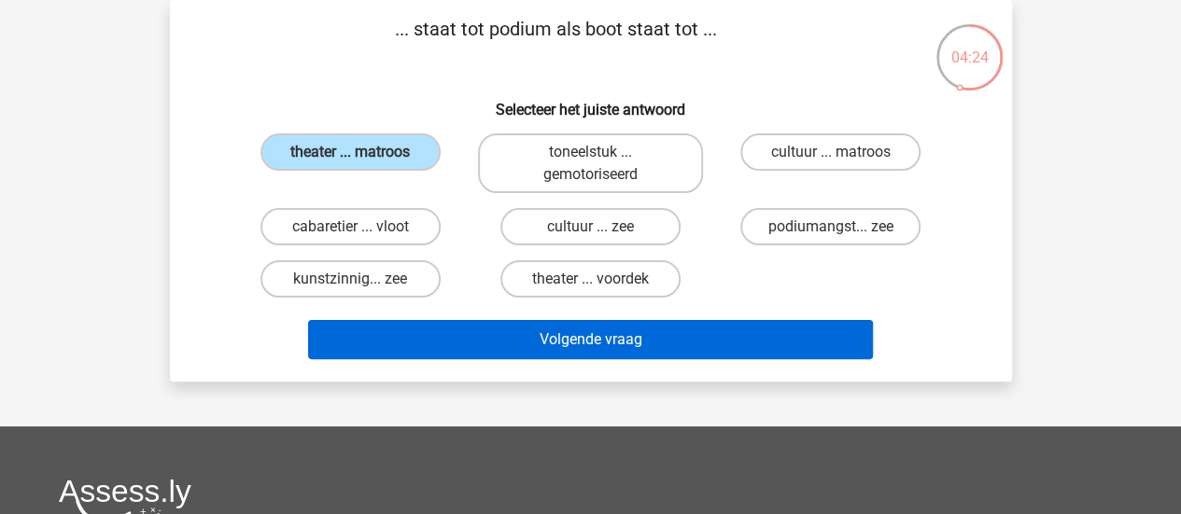
drag, startPoint x: 394, startPoint y: 162, endPoint x: 496, endPoint y: 330, distance: 195.7
click at [496, 330] on div "... staat tot podium als boot staat tot ... Selecteer het juiste antwoord theat…" at bounding box center [590, 191] width 827 height 352
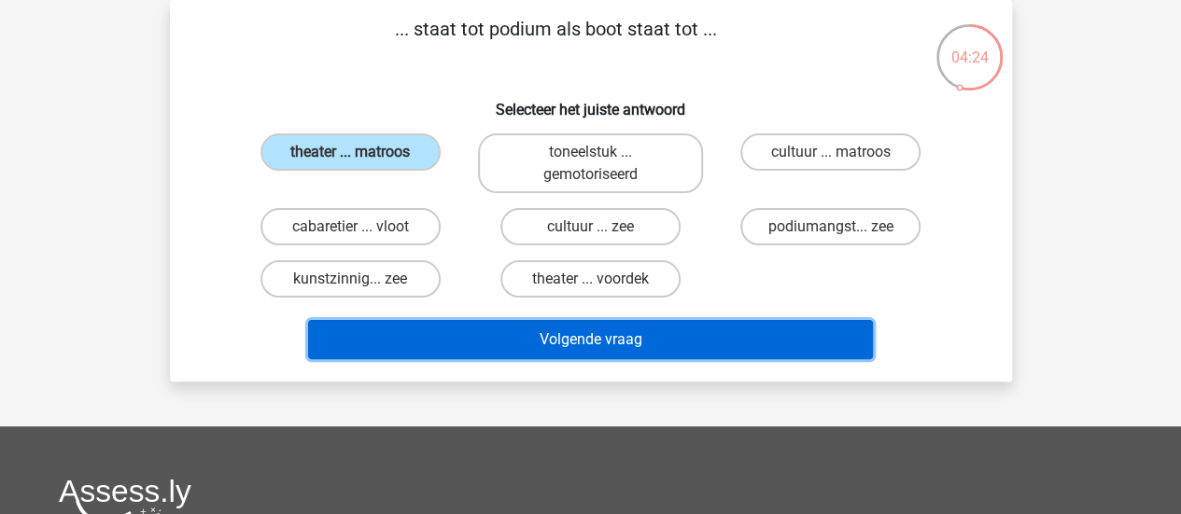
click at [496, 330] on button "Volgende vraag" at bounding box center [590, 339] width 565 height 39
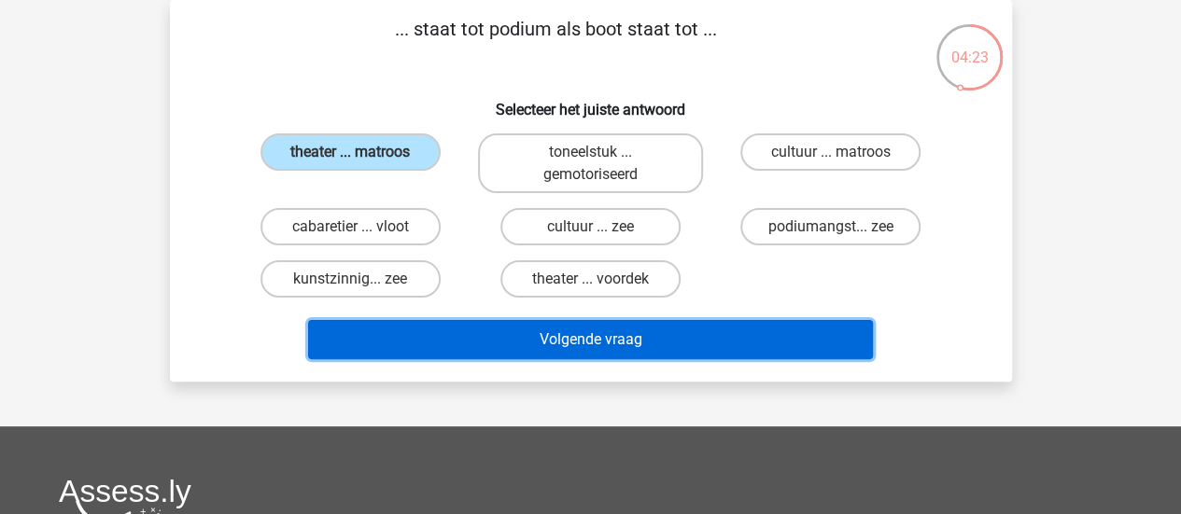
click at [496, 330] on button "Volgende vraag" at bounding box center [590, 339] width 565 height 39
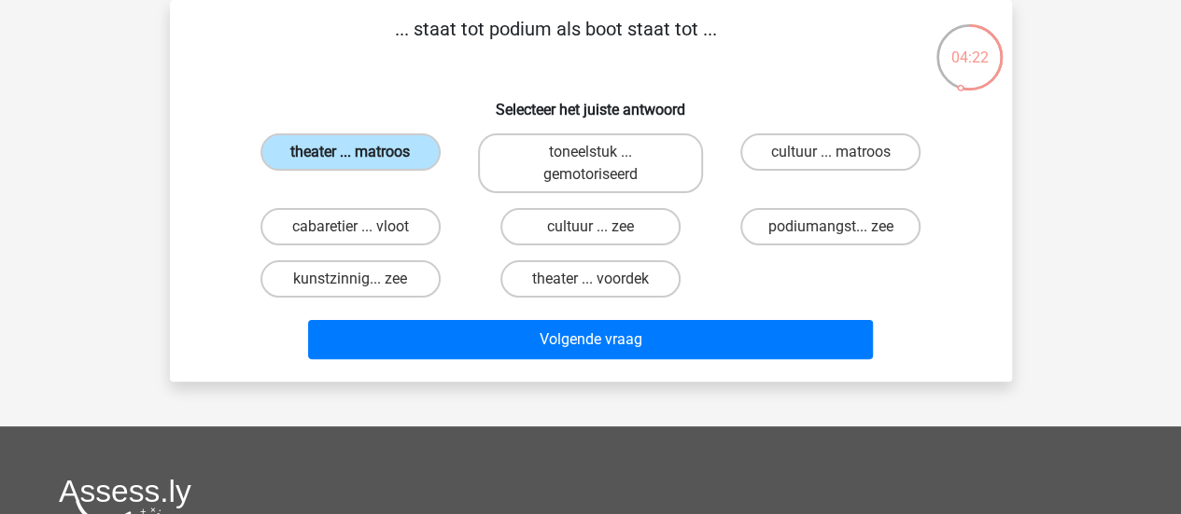
click at [402, 154] on label "theater ... matroos" at bounding box center [351, 152] width 180 height 37
click at [362, 154] on input "theater ... matroos" at bounding box center [356, 158] width 12 height 12
click at [485, 317] on div "Volgende vraag" at bounding box center [591, 336] width 782 height 62
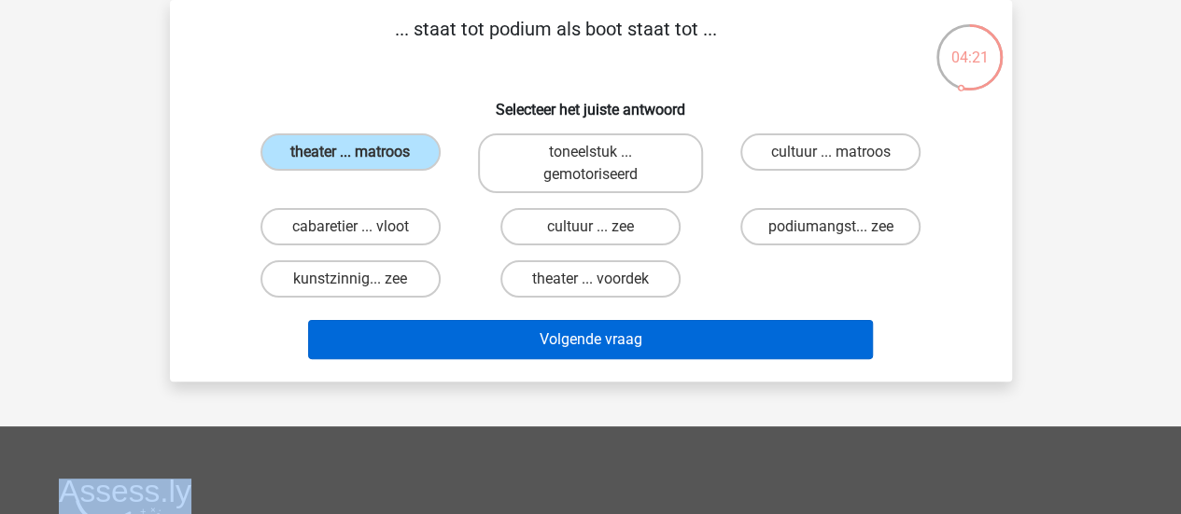
drag, startPoint x: 485, startPoint y: 317, endPoint x: 500, endPoint y: 357, distance: 43.2
click at [500, 357] on div "Volgende vraag" at bounding box center [591, 336] width 782 height 62
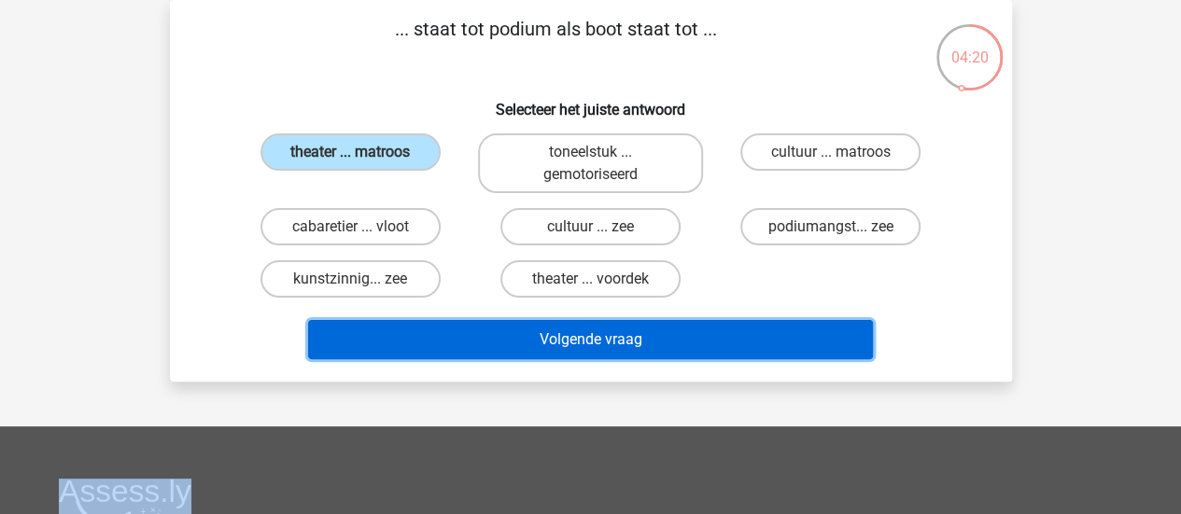
click at [500, 357] on button "Volgende vraag" at bounding box center [590, 339] width 565 height 39
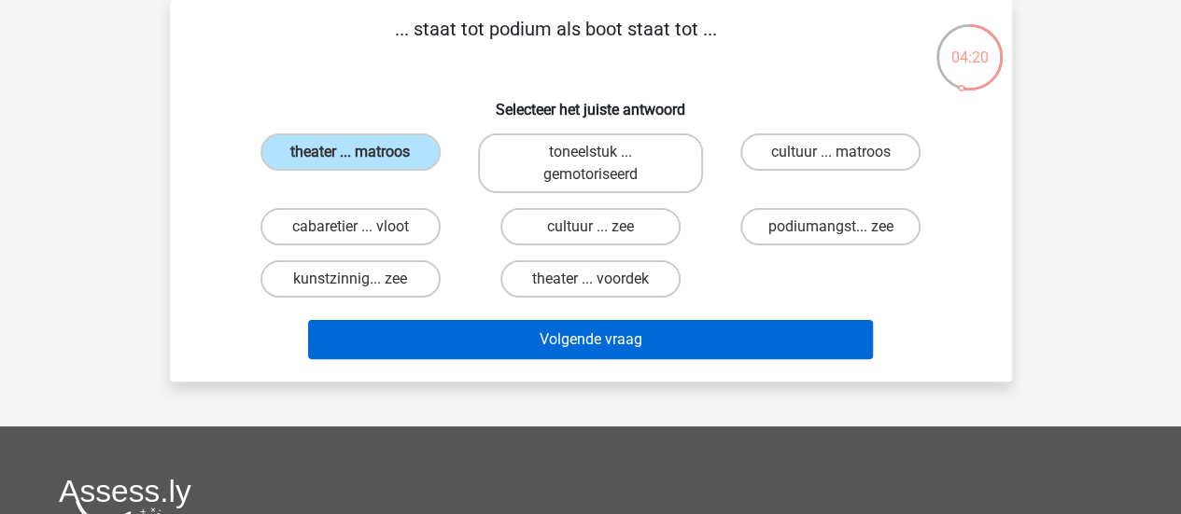
drag, startPoint x: 470, startPoint y: 317, endPoint x: 495, endPoint y: 345, distance: 37.7
click at [495, 345] on div "Volgende vraag" at bounding box center [591, 336] width 782 height 62
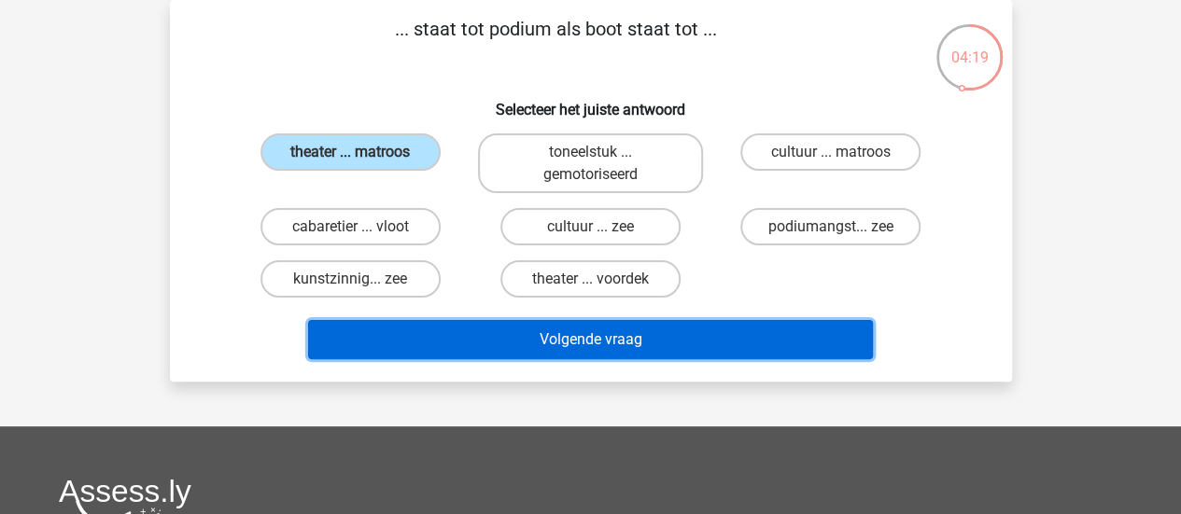
click at [495, 345] on button "Volgende vraag" at bounding box center [590, 339] width 565 height 39
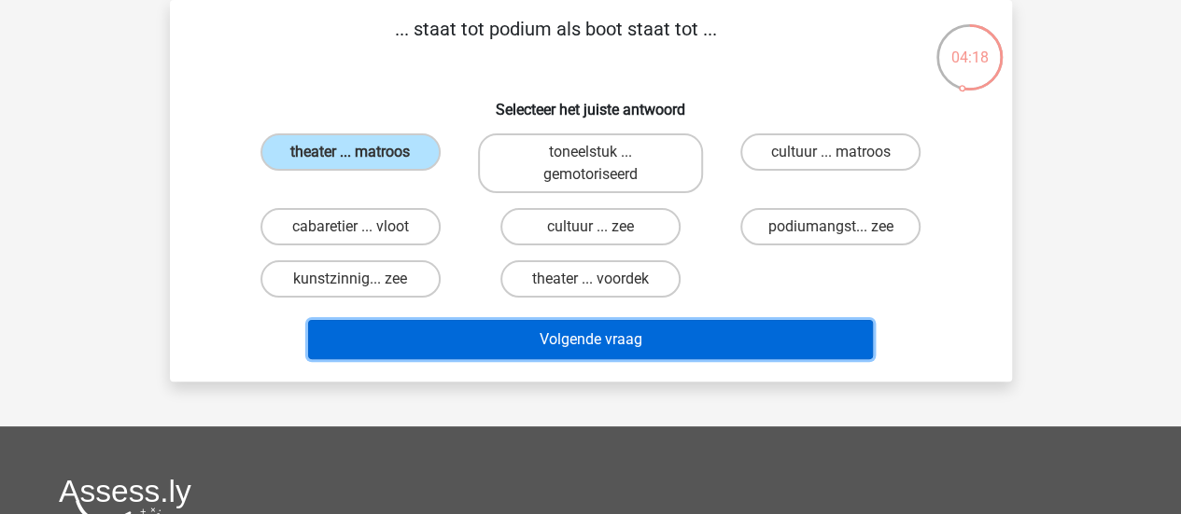
click at [495, 345] on button "Volgende vraag" at bounding box center [590, 339] width 565 height 39
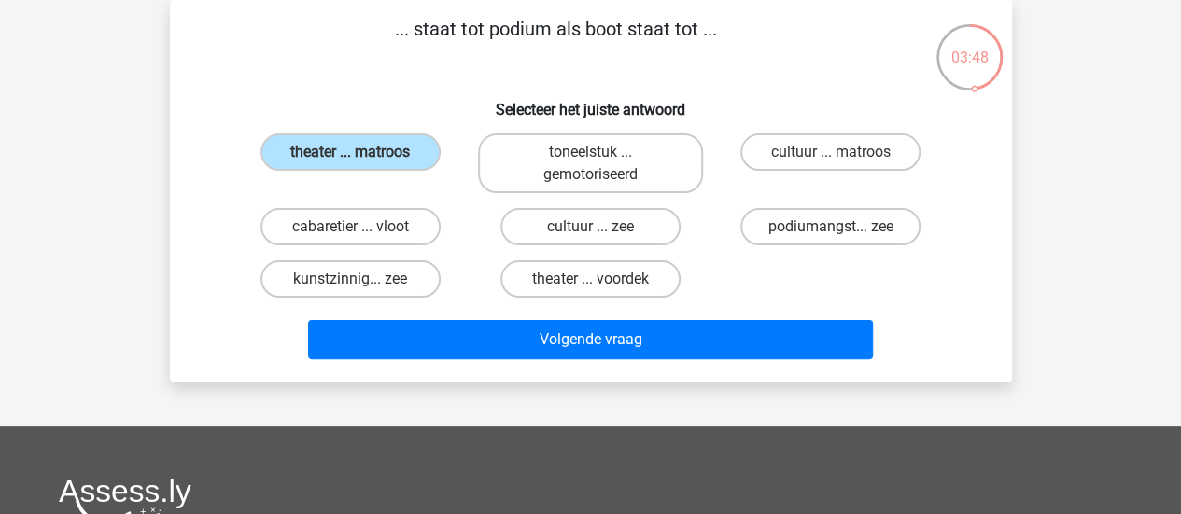
click at [409, 183] on div "theater ... matroos" at bounding box center [350, 164] width 225 height 60
click at [395, 208] on label "cabaretier ... vloot" at bounding box center [351, 226] width 180 height 37
click at [362, 227] on input "cabaretier ... vloot" at bounding box center [356, 233] width 12 height 12
radio input "true"
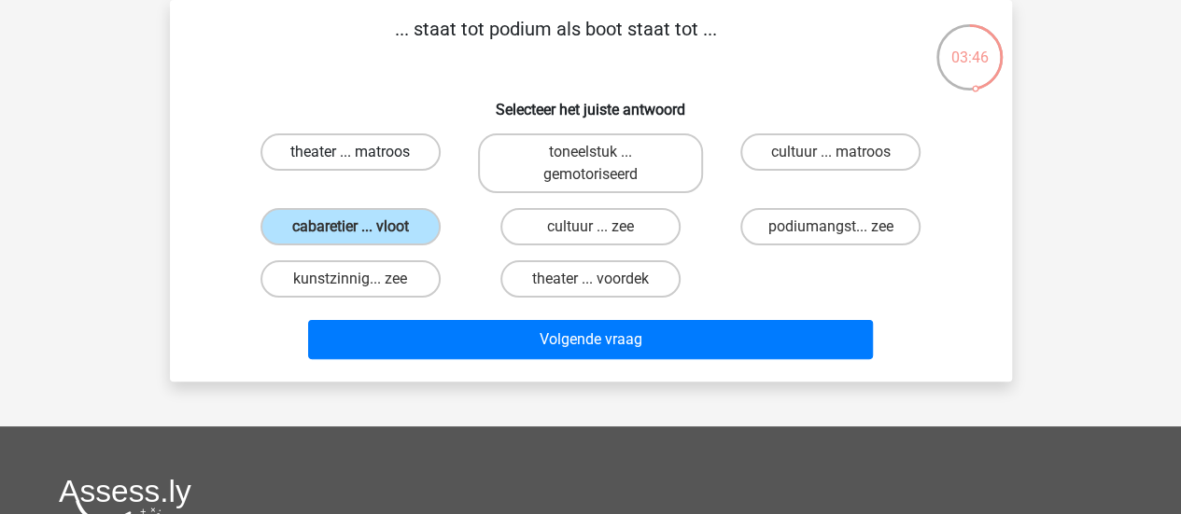
click at [379, 134] on label "theater ... matroos" at bounding box center [351, 152] width 180 height 37
click at [362, 152] on input "theater ... matroos" at bounding box center [356, 158] width 12 height 12
radio input "true"
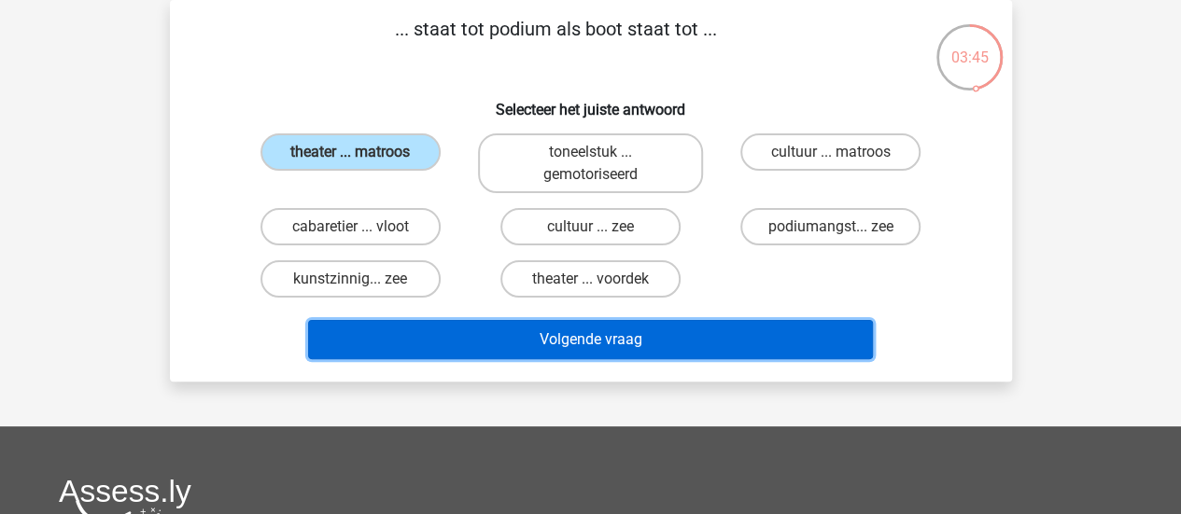
click at [482, 343] on button "Volgende vraag" at bounding box center [590, 339] width 565 height 39
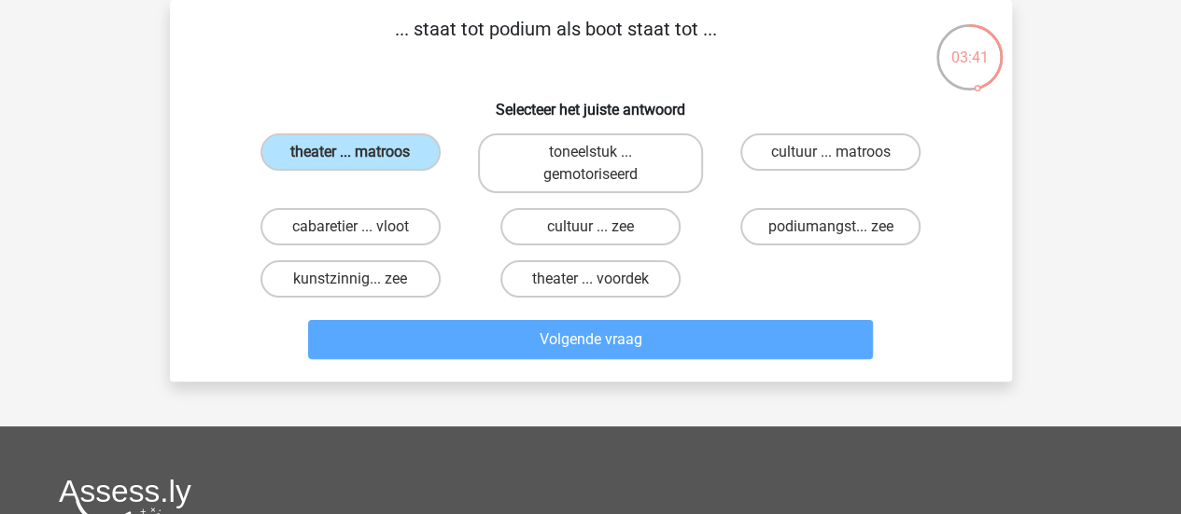
click at [482, 343] on button "Volgende vraag" at bounding box center [590, 339] width 565 height 39
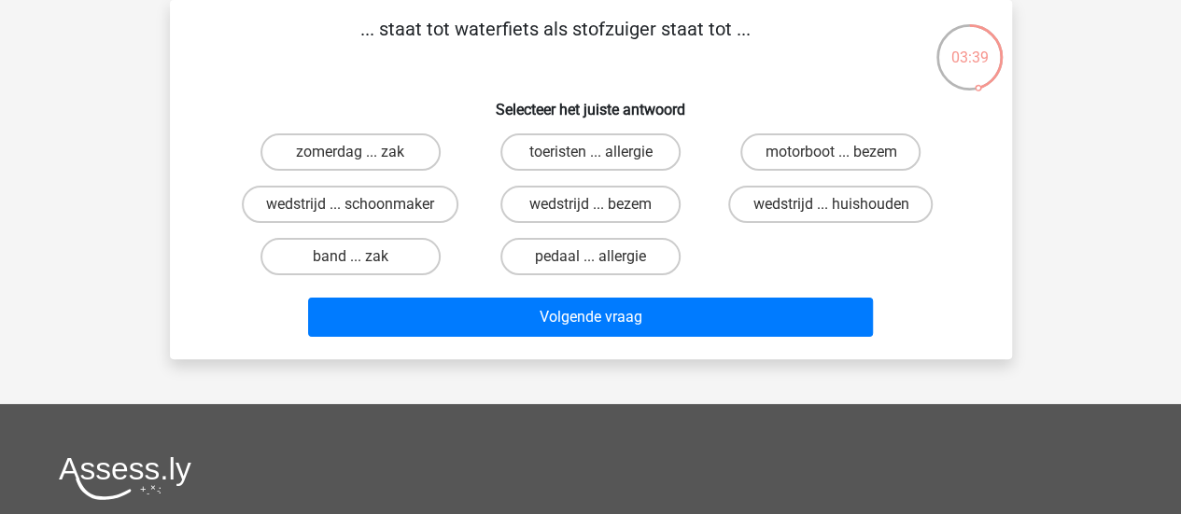
click at [469, 137] on div "zomerdag ... zak" at bounding box center [351, 152] width 240 height 52
click at [401, 152] on label "zomerdag ... zak" at bounding box center [351, 152] width 180 height 37
click at [362, 152] on input "zomerdag ... zak" at bounding box center [356, 158] width 12 height 12
radio input "true"
click at [354, 157] on input "zomerdag ... zak" at bounding box center [356, 158] width 12 height 12
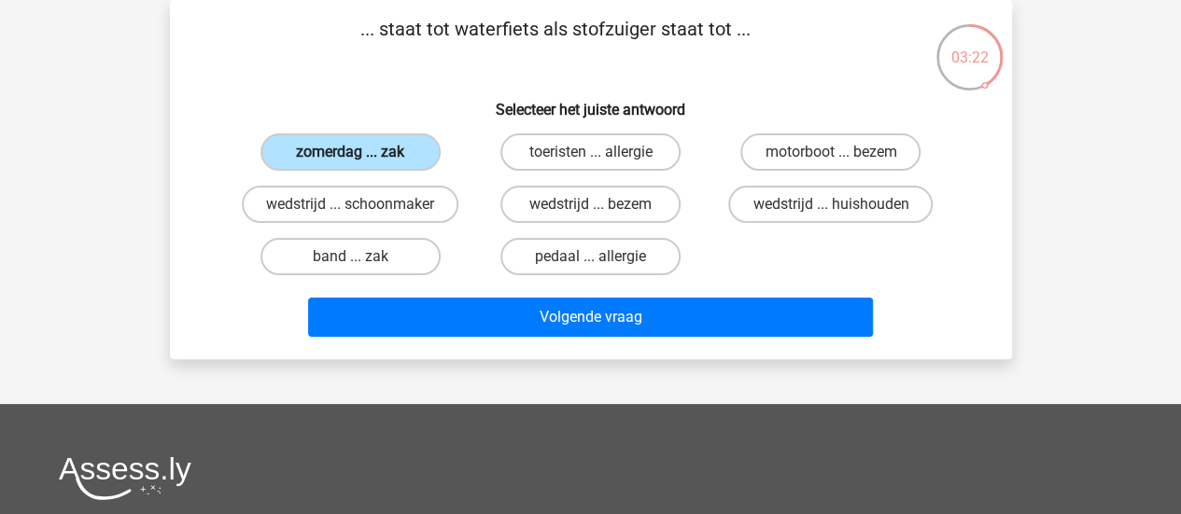
click at [398, 162] on label "zomerdag ... zak" at bounding box center [351, 152] width 180 height 37
click at [362, 162] on input "zomerdag ... zak" at bounding box center [356, 158] width 12 height 12
click at [451, 176] on div "zomerdag ... zak" at bounding box center [351, 152] width 240 height 52
click at [810, 156] on label "motorboot ... bezem" at bounding box center [830, 152] width 180 height 37
click at [831, 156] on input "motorboot ... bezem" at bounding box center [837, 158] width 12 height 12
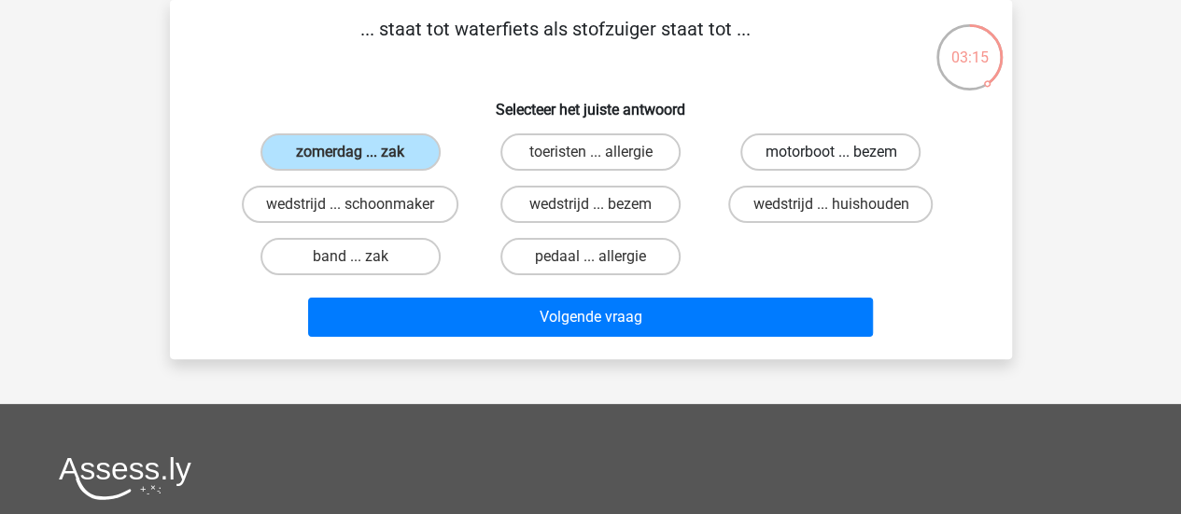
radio input "true"
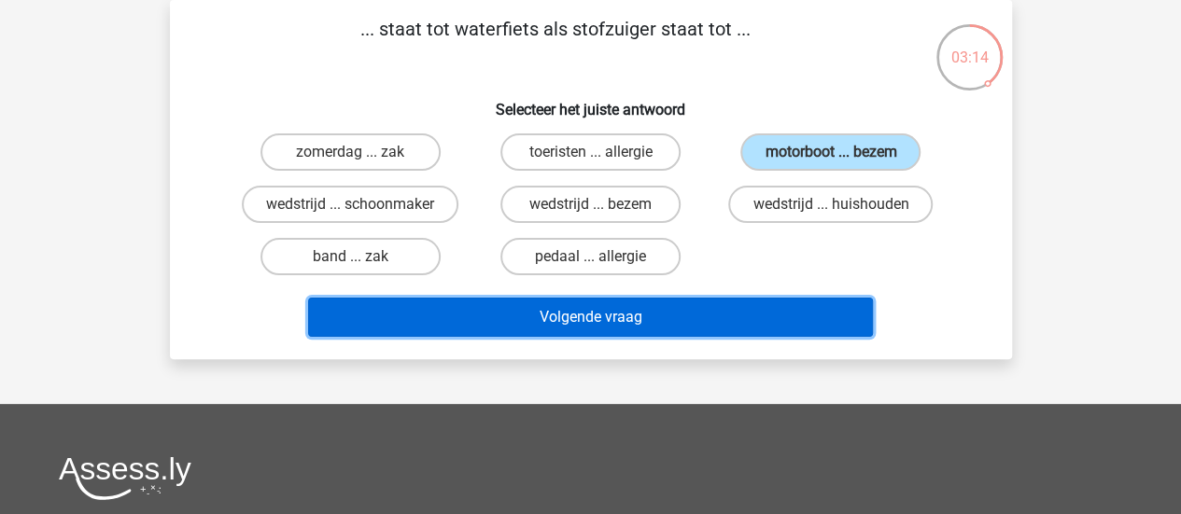
click at [665, 316] on button "Volgende vraag" at bounding box center [590, 317] width 565 height 39
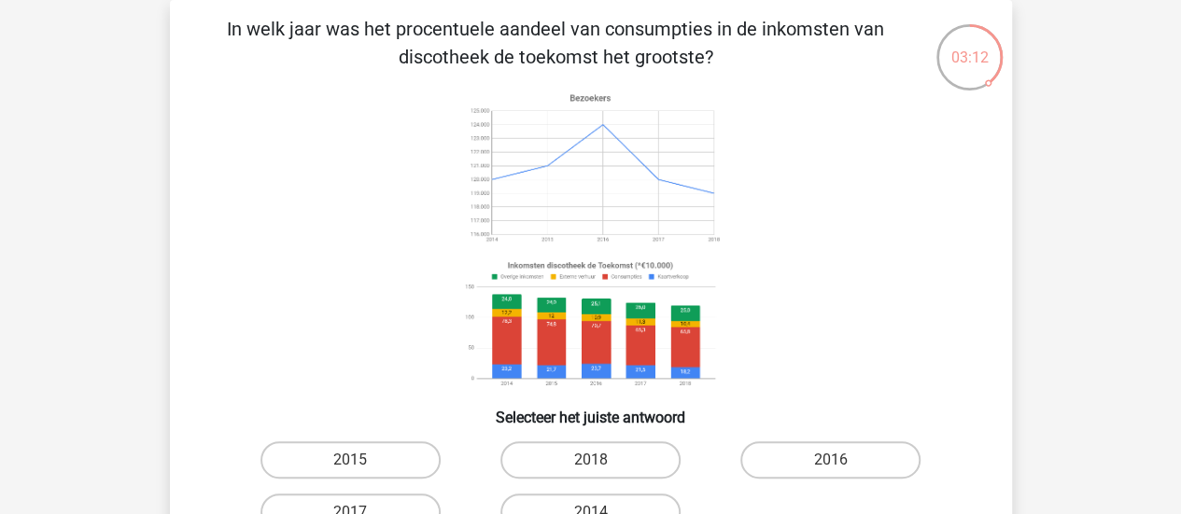
click at [359, 190] on icon at bounding box center [591, 240] width 753 height 308
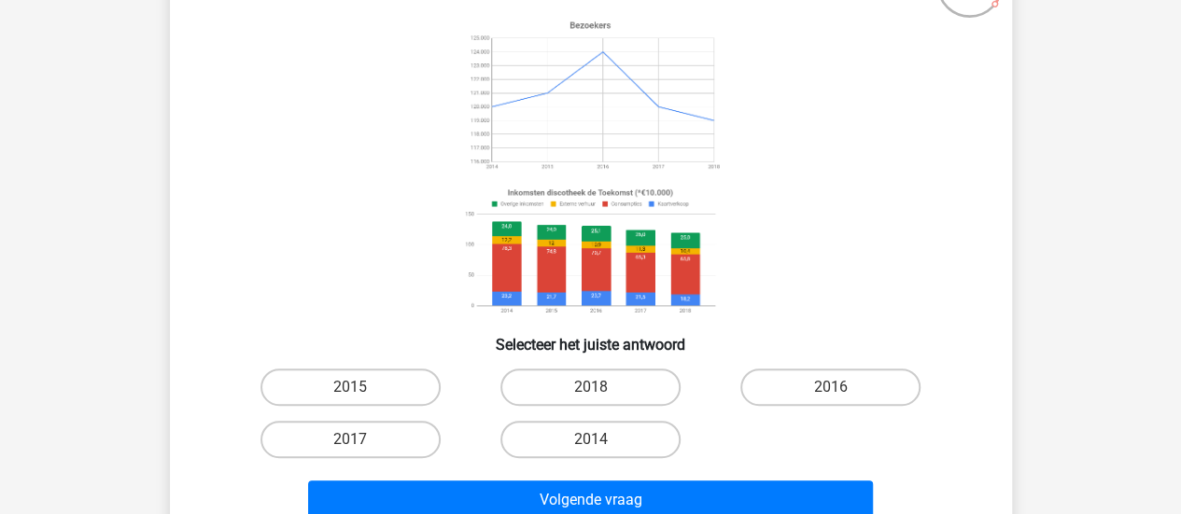
scroll to position [161, 0]
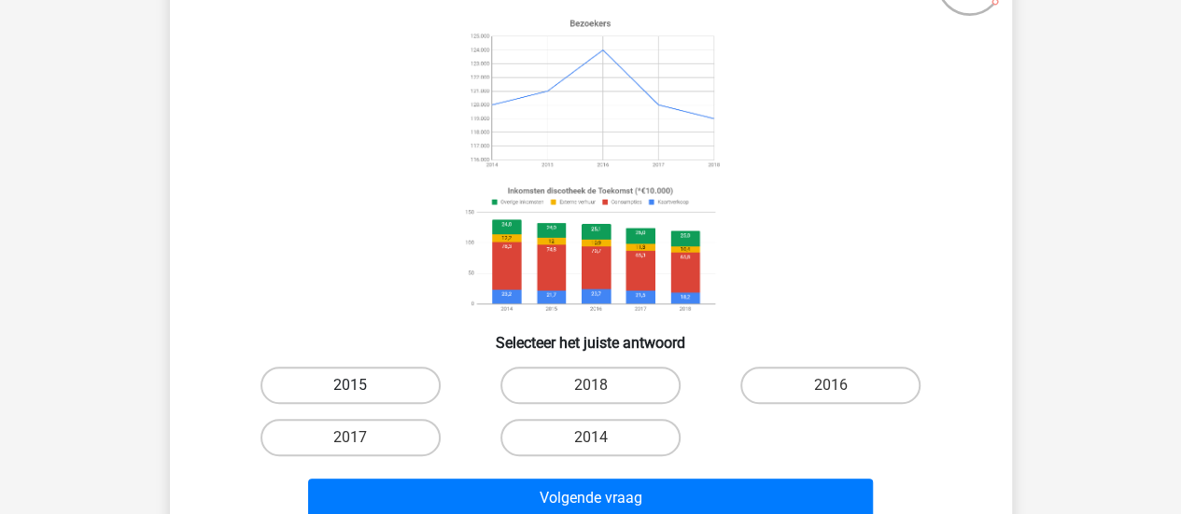
click at [399, 380] on label "2015" at bounding box center [351, 385] width 180 height 37
click at [362, 386] on input "2015" at bounding box center [356, 392] width 12 height 12
radio input "true"
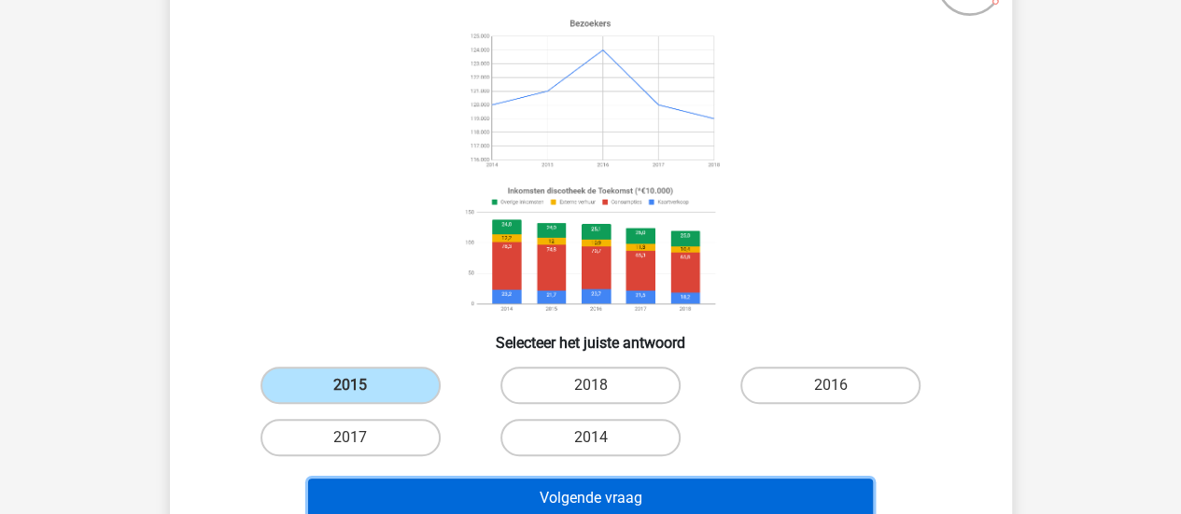
click at [542, 498] on button "Volgende vraag" at bounding box center [590, 498] width 565 height 39
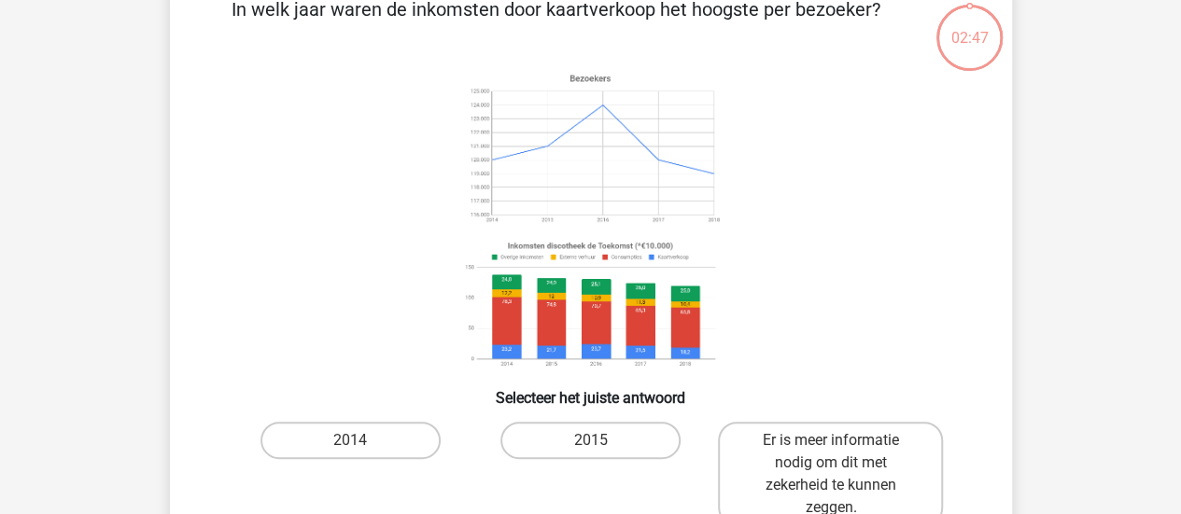
scroll to position [86, 0]
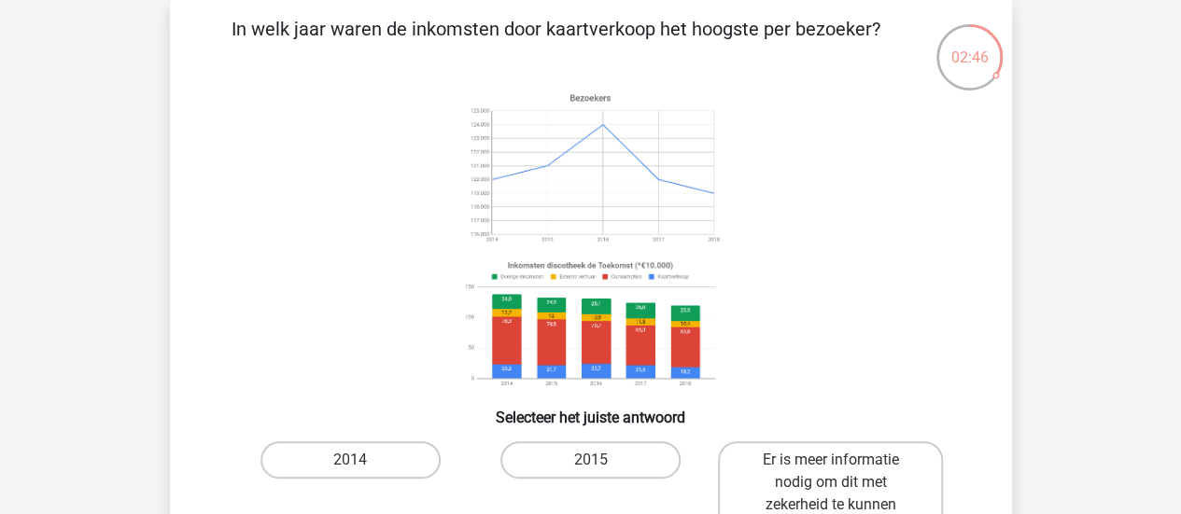
click at [319, 265] on icon at bounding box center [591, 240] width 753 height 308
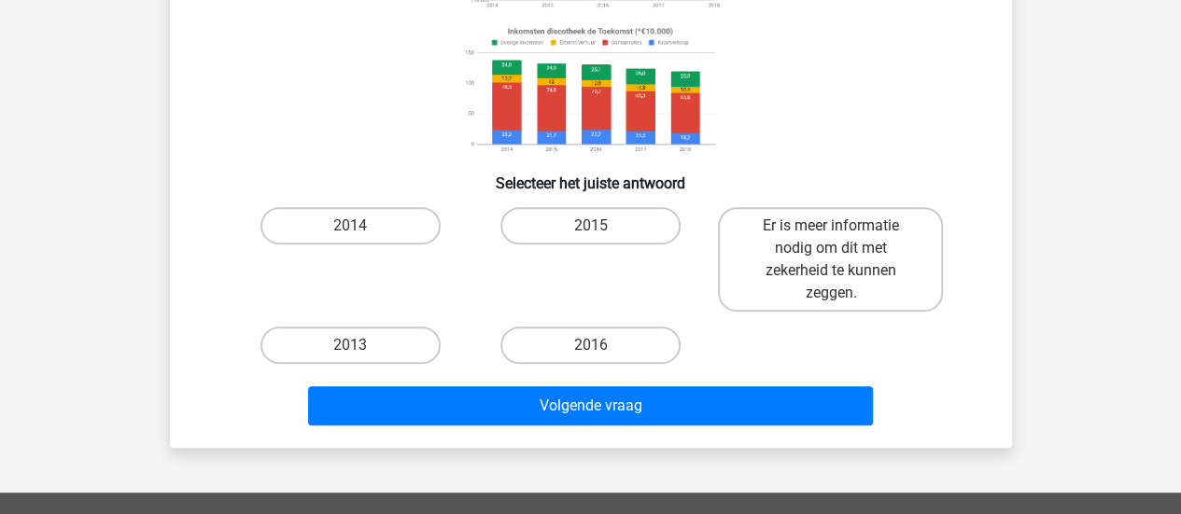
scroll to position [347, 0]
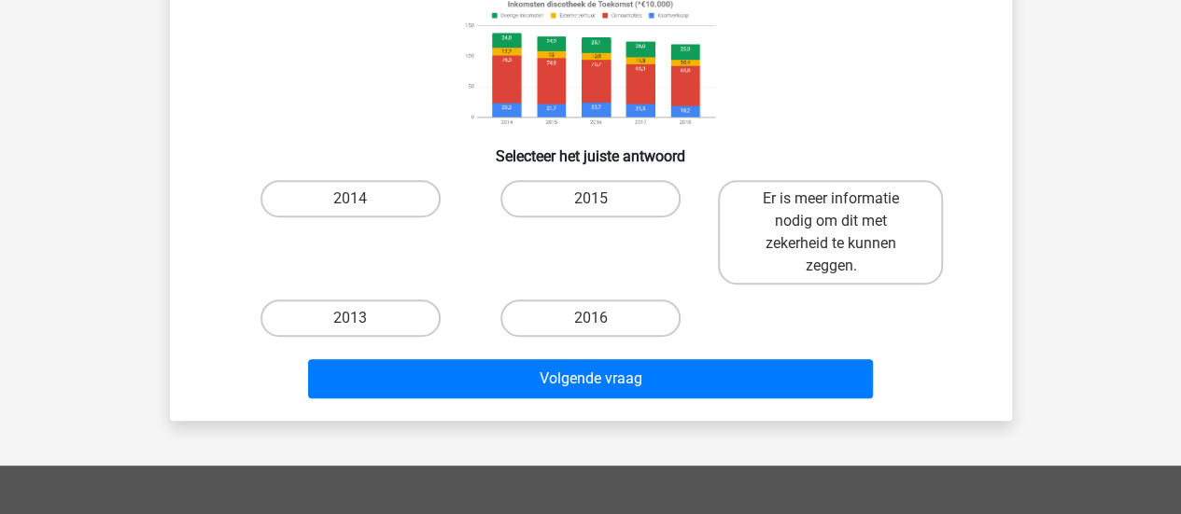
click at [190, 96] on div "In welk jaar waren de inkomsten door kaartverkoop het hoogste per bezoeker? Sel…" at bounding box center [590, 79] width 827 height 653
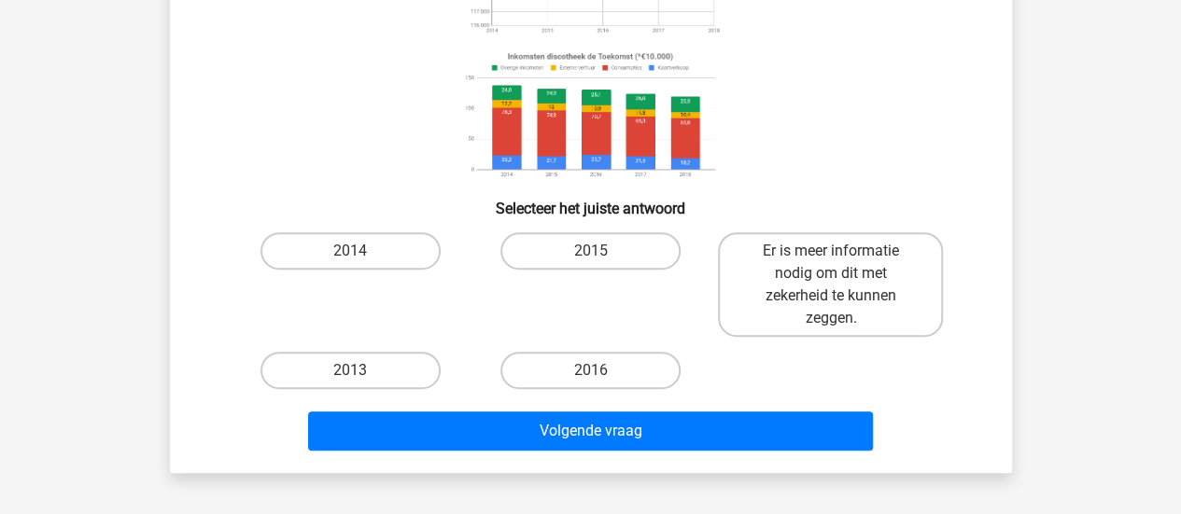
scroll to position [336, 0]
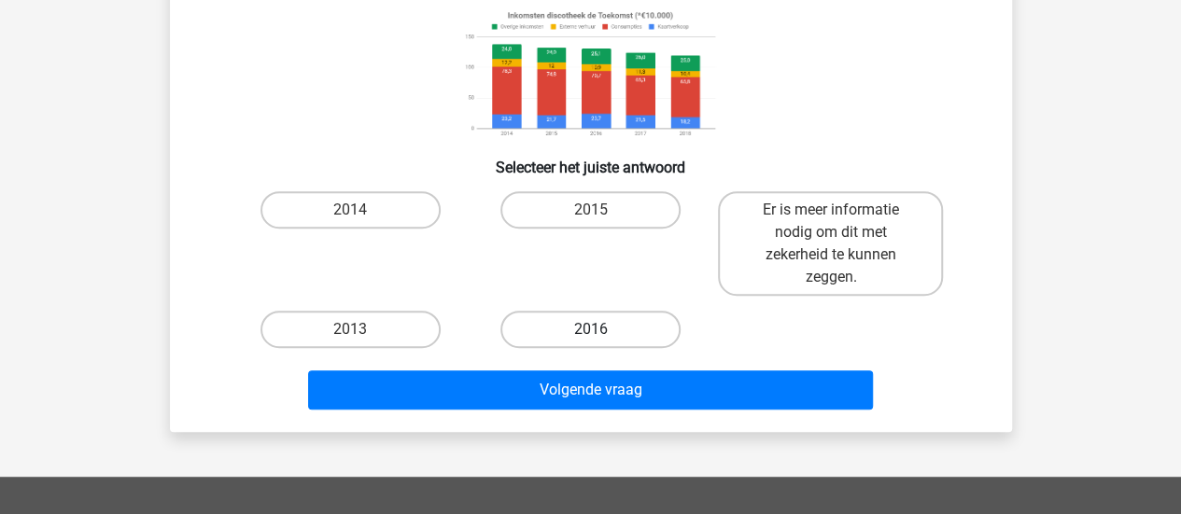
click at [627, 317] on label "2016" at bounding box center [590, 329] width 180 height 37
click at [602, 330] on input "2016" at bounding box center [596, 336] width 12 height 12
radio input "true"
click at [633, 412] on div "Volgende vraag" at bounding box center [591, 394] width 721 height 47
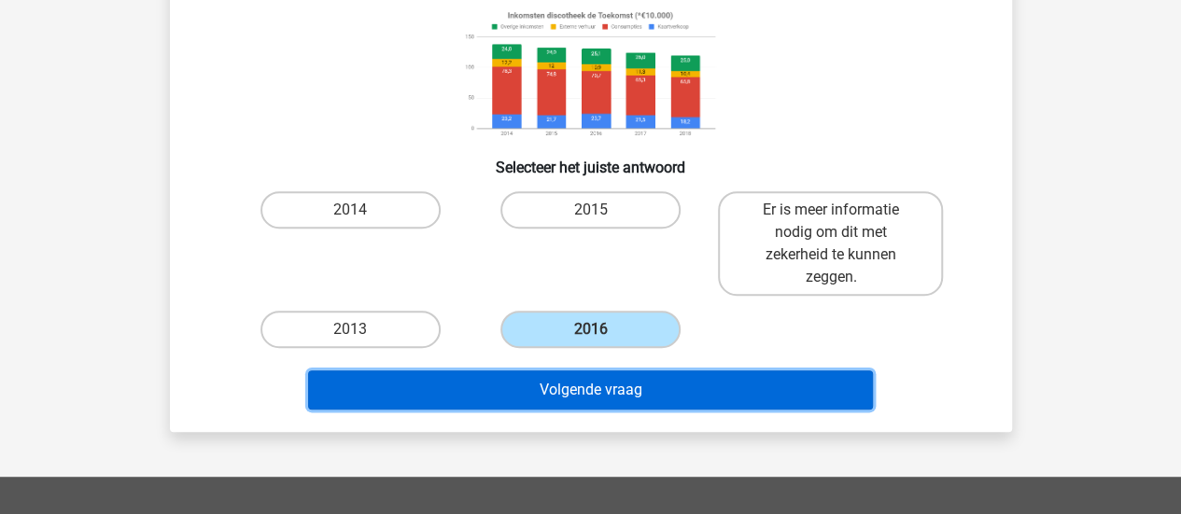
click at [605, 376] on button "Volgende vraag" at bounding box center [590, 390] width 565 height 39
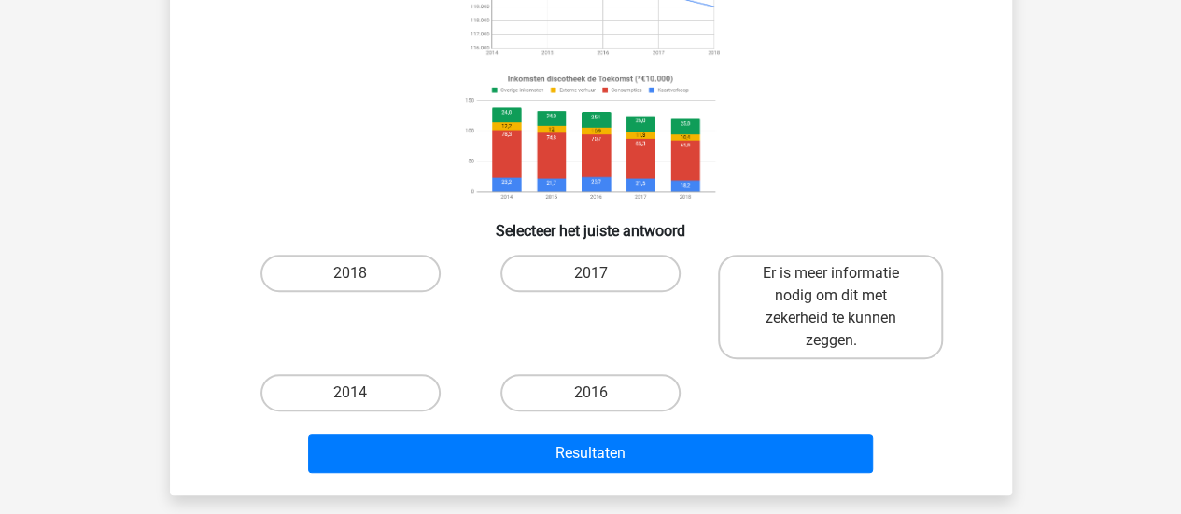
scroll to position [86, 0]
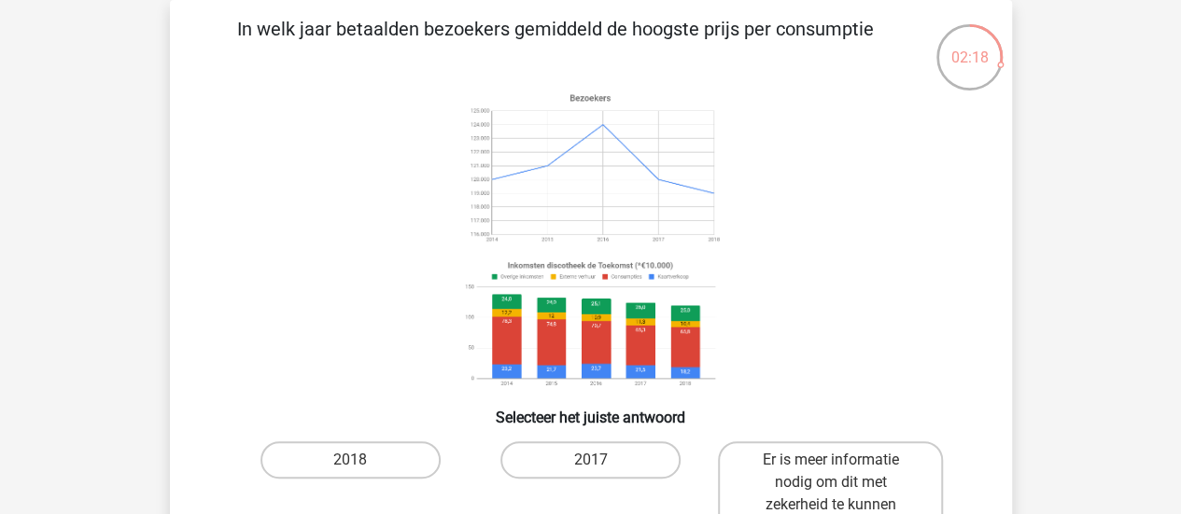
click at [359, 230] on icon at bounding box center [591, 240] width 753 height 308
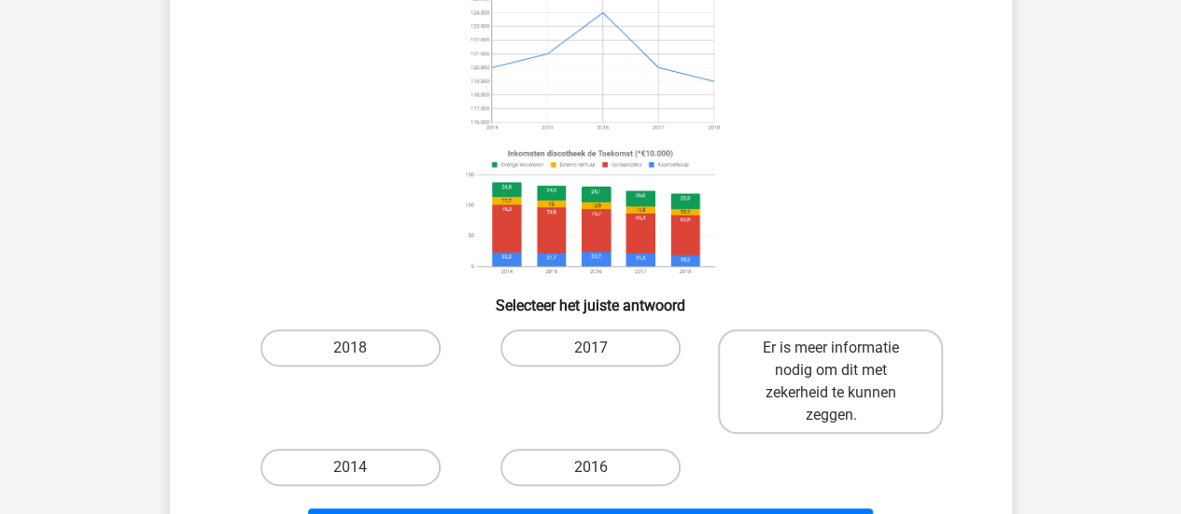
scroll to position [310, 0]
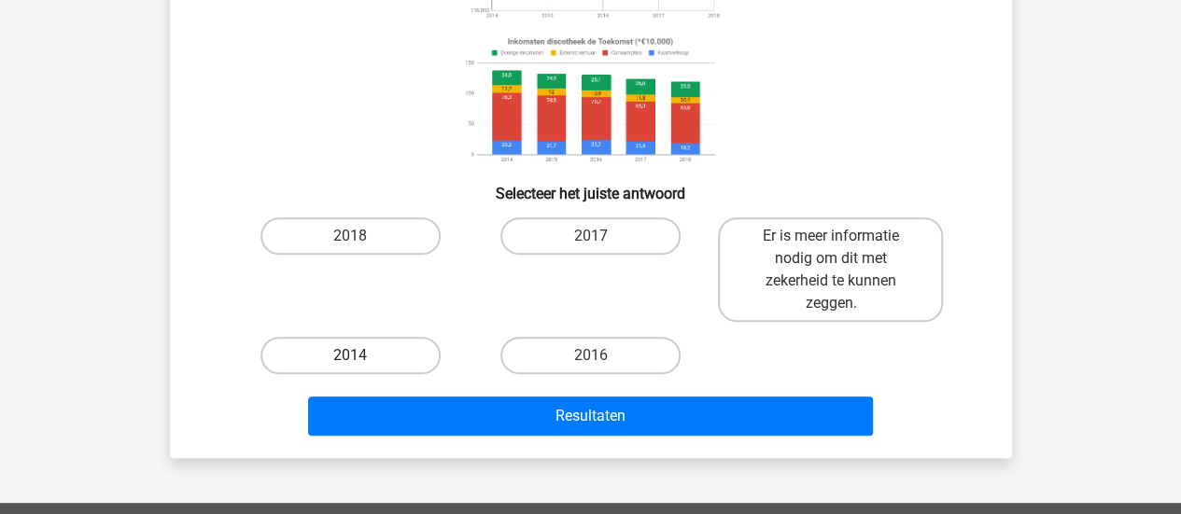
click at [398, 346] on label "2014" at bounding box center [351, 355] width 180 height 37
click at [362, 356] on input "2014" at bounding box center [356, 362] width 12 height 12
radio input "true"
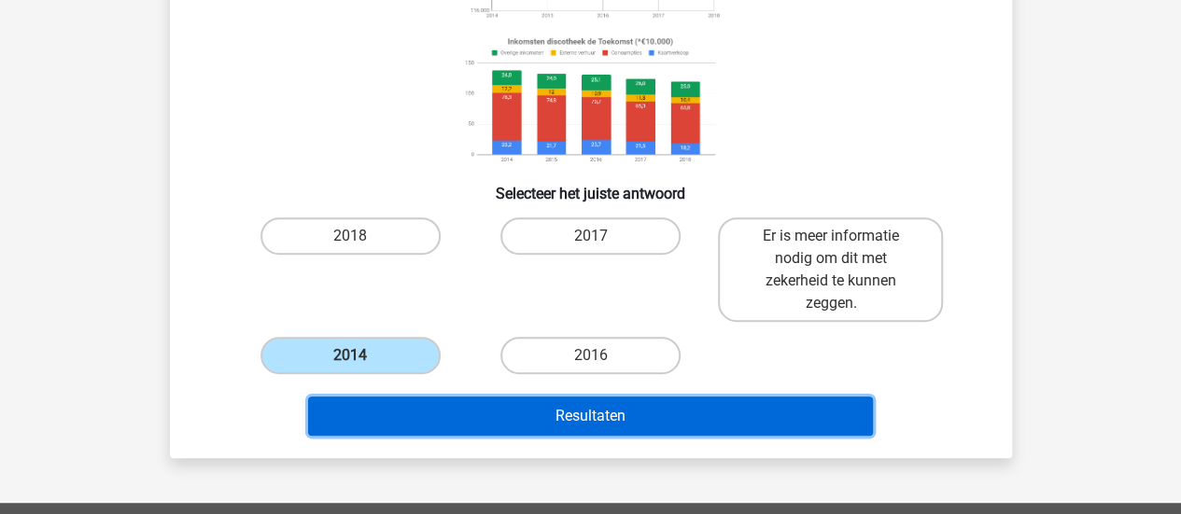
click at [551, 433] on button "Resultaten" at bounding box center [590, 416] width 565 height 39
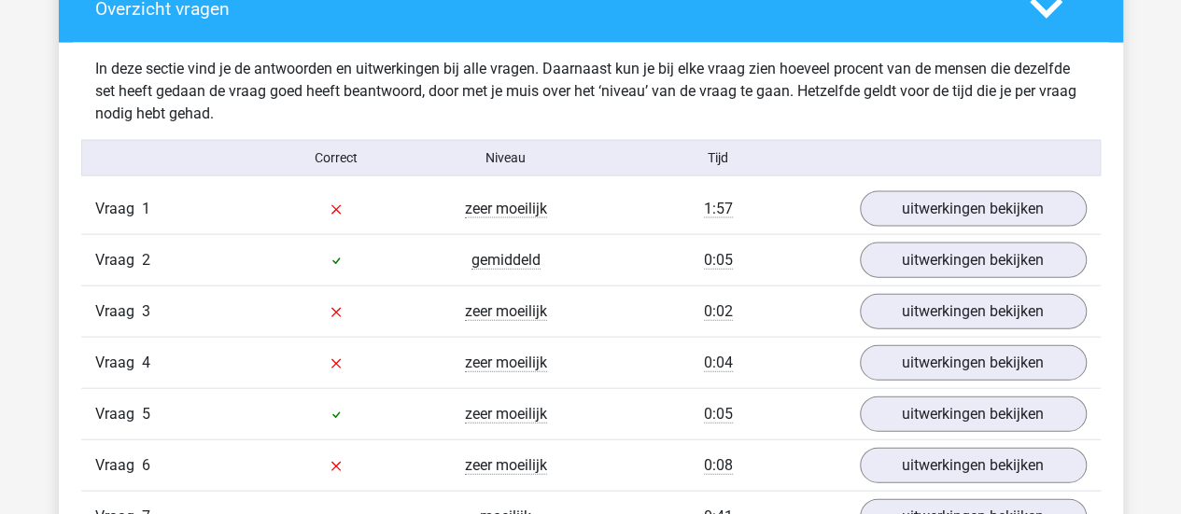
scroll to position [2129, 0]
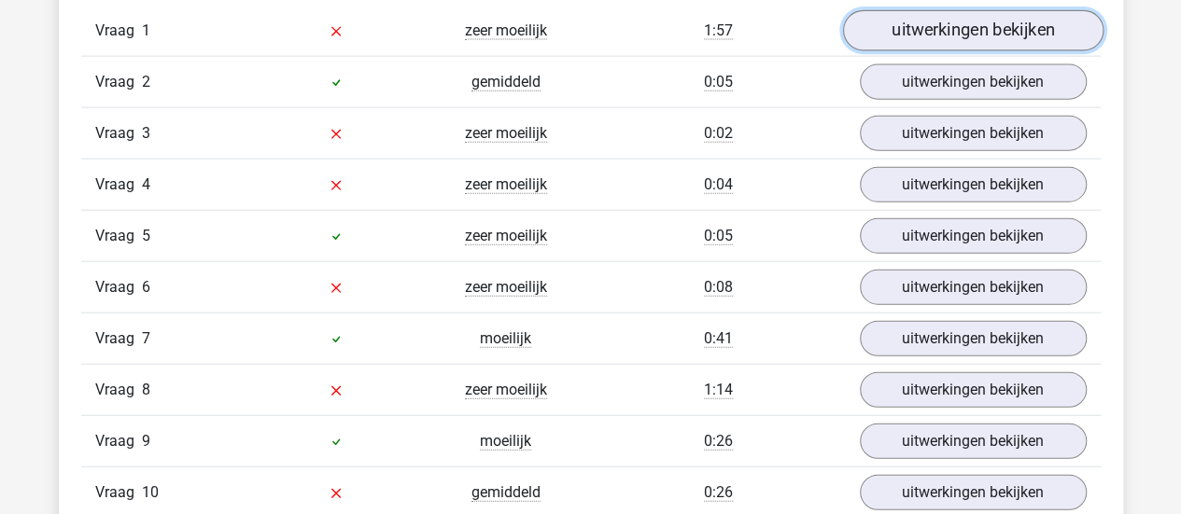
click at [977, 23] on link "uitwerkingen bekijken" at bounding box center [972, 30] width 261 height 41
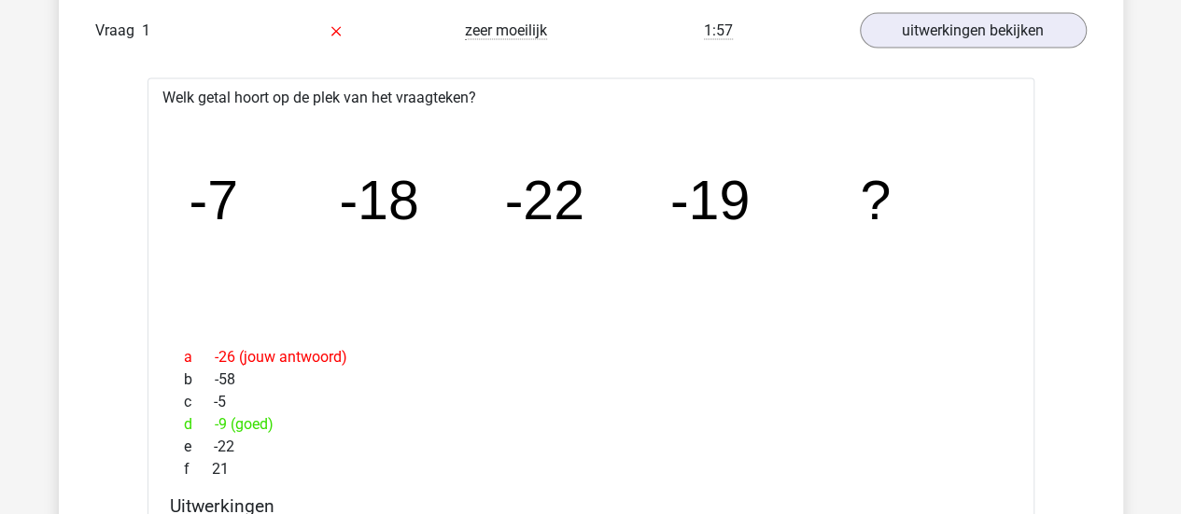
click at [387, 264] on icon "image/svg+xml -7 -18 -22 -19 ?" at bounding box center [590, 220] width 827 height 207
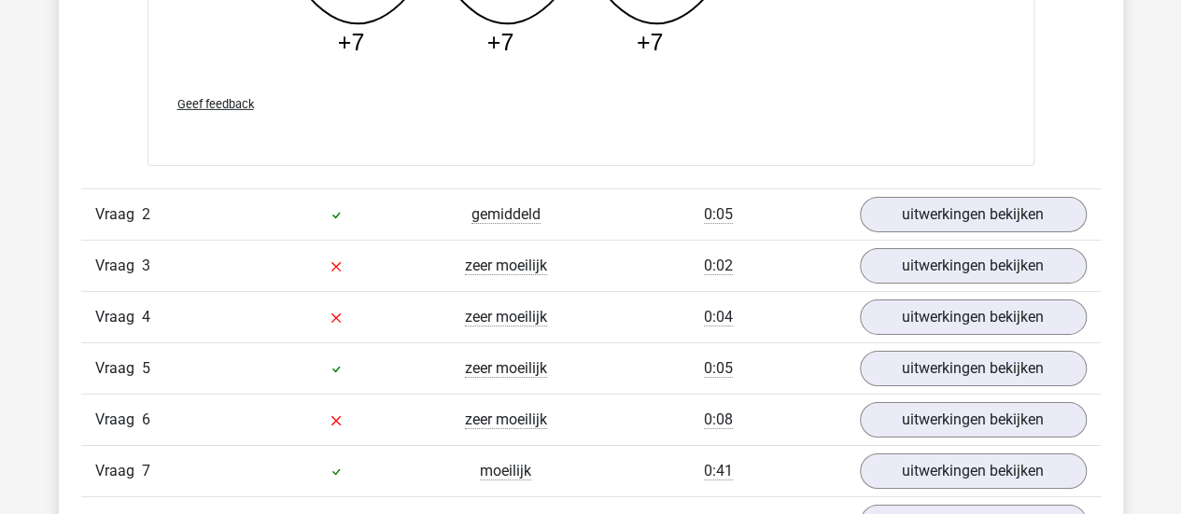
scroll to position [3025, 0]
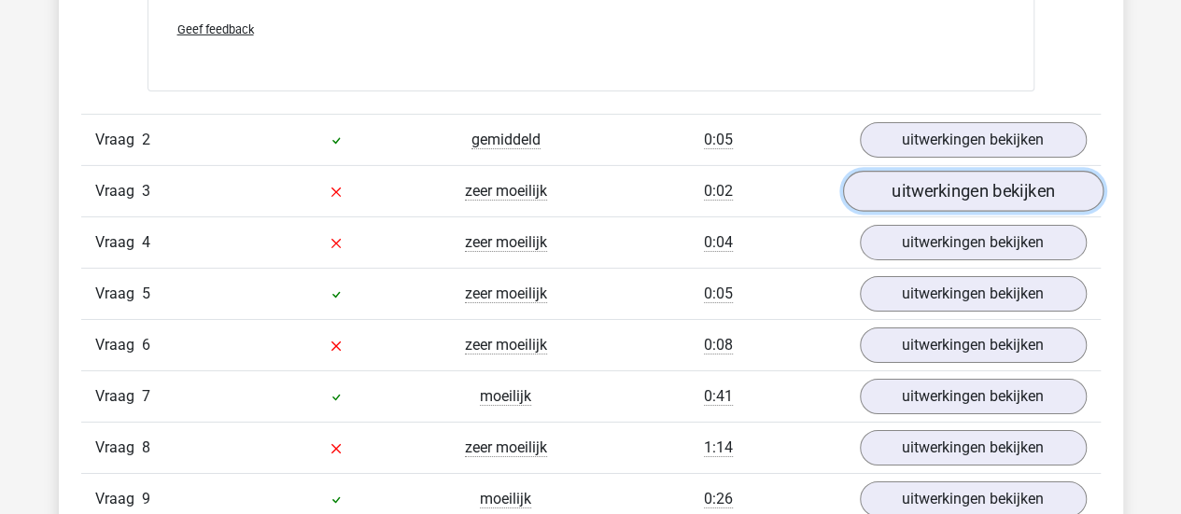
click at [937, 203] on link "uitwerkingen bekijken" at bounding box center [972, 191] width 261 height 41
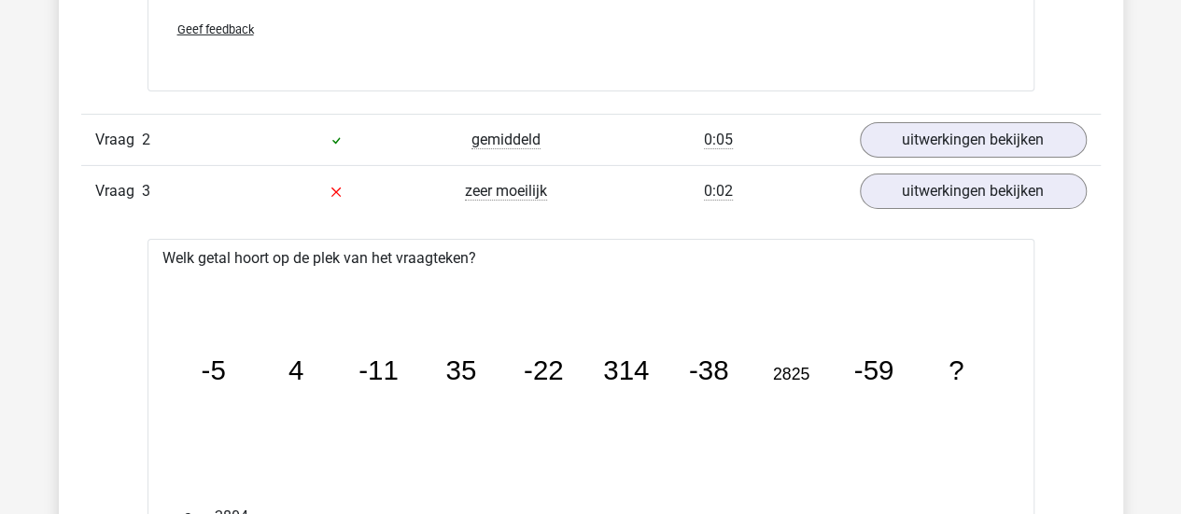
click at [370, 301] on icon "image/svg+xml -5 4 -11 35 -22 314 -38 2825 -59 ?" at bounding box center [590, 380] width 827 height 207
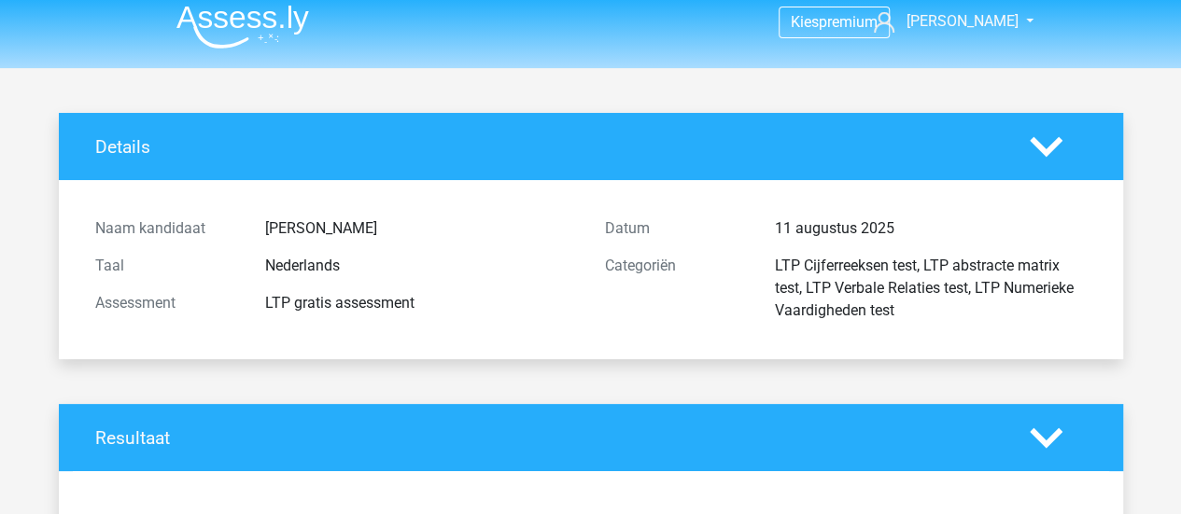
scroll to position [0, 0]
